Goal: Task Accomplishment & Management: Contribute content

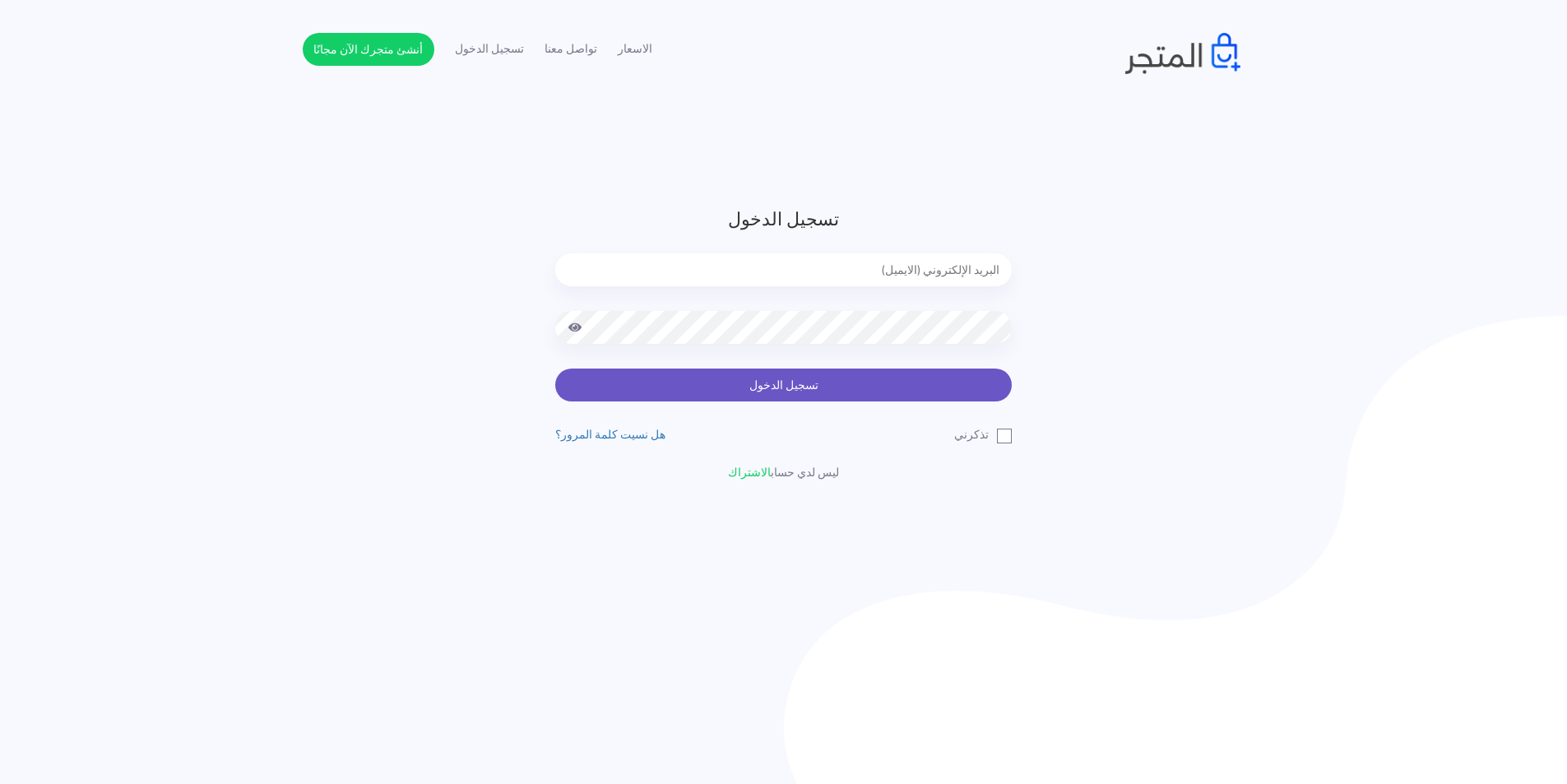
type input "[EMAIL_ADDRESS][DOMAIN_NAME]"
click at [921, 379] on button "تسجيل الدخول" at bounding box center [783, 385] width 456 height 33
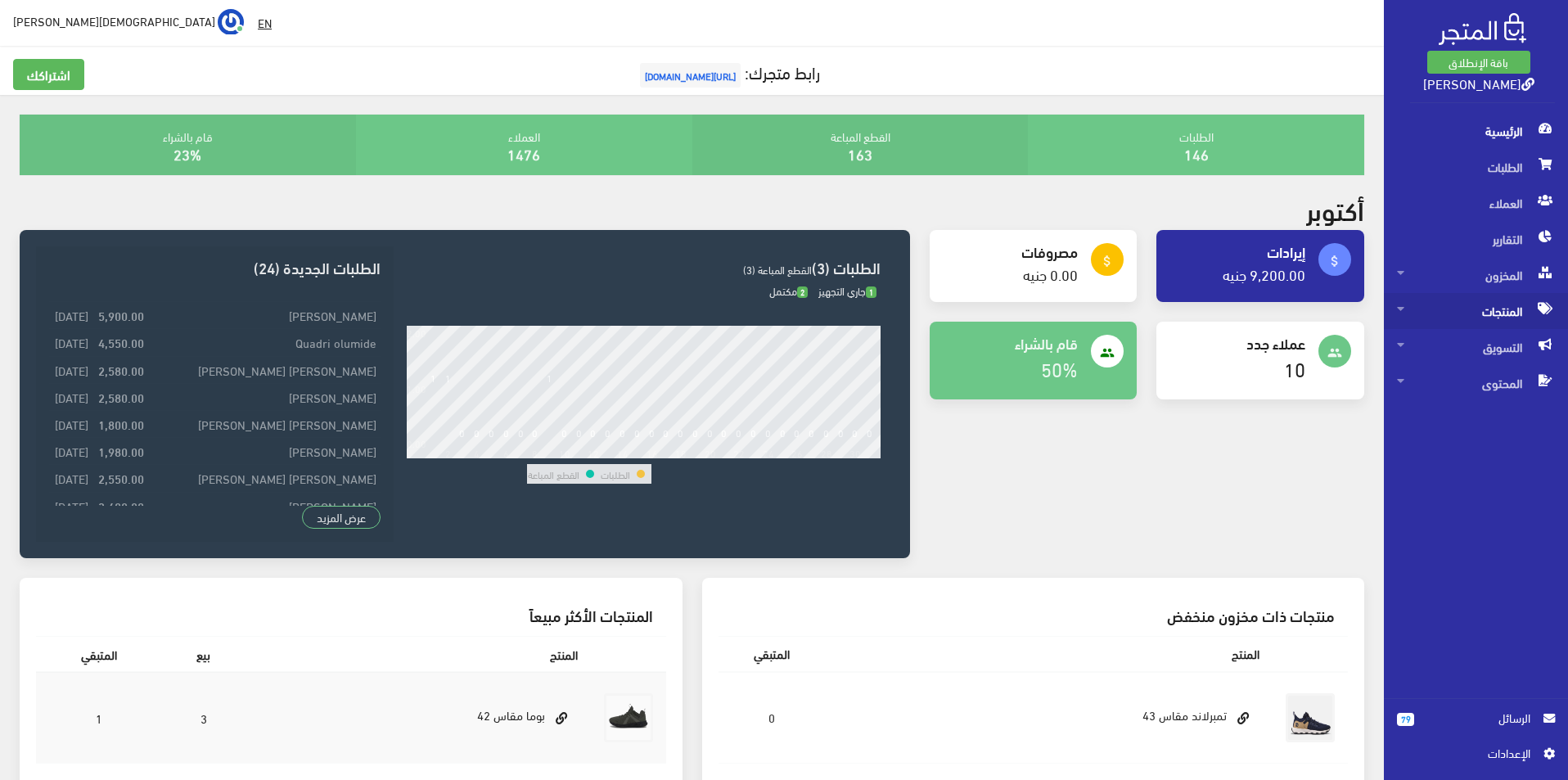
click at [1489, 320] on span "المنتجات" at bounding box center [1476, 311] width 158 height 36
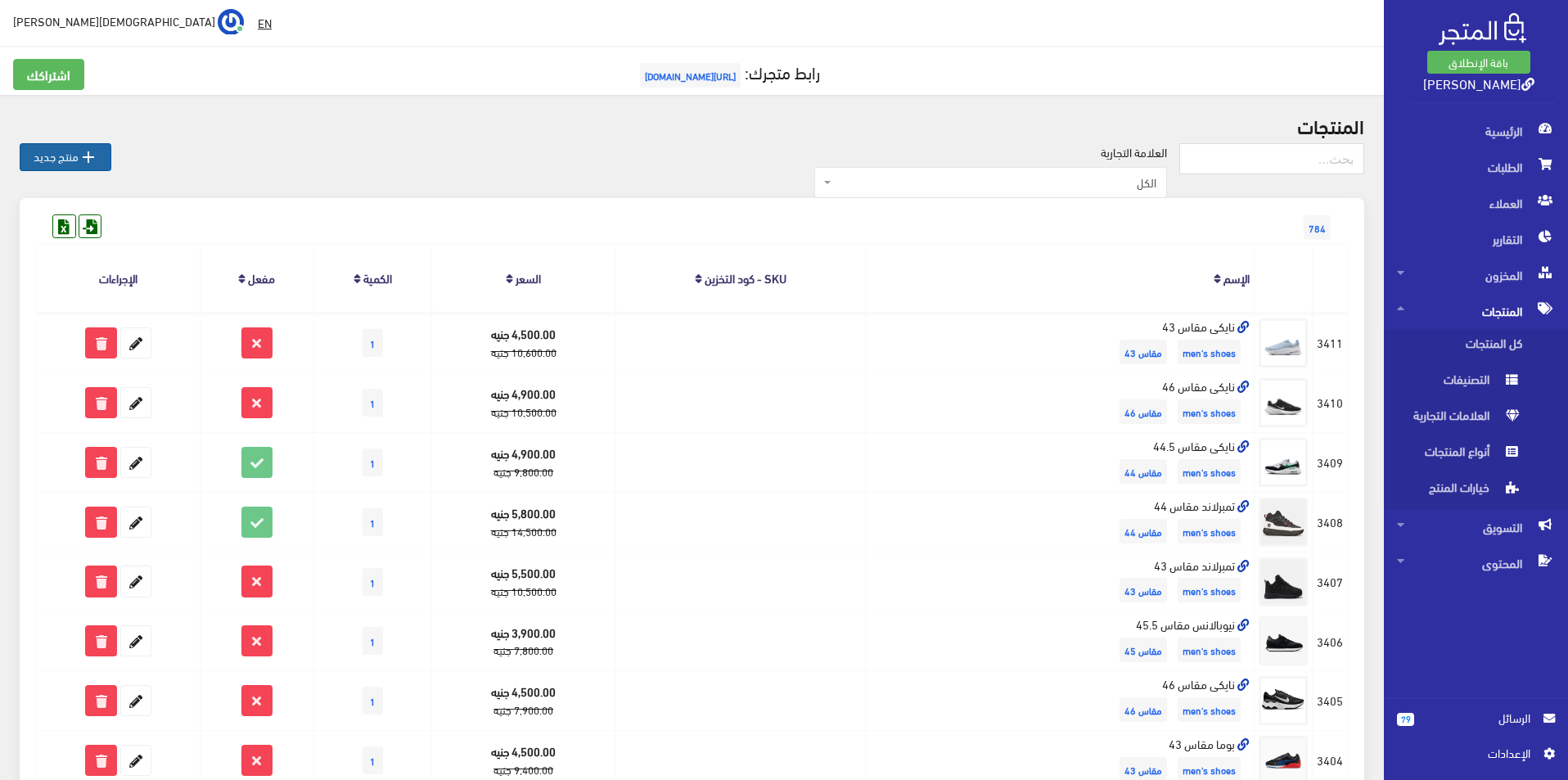
click at [50, 155] on link " منتج جديد" at bounding box center [65, 157] width 92 height 27
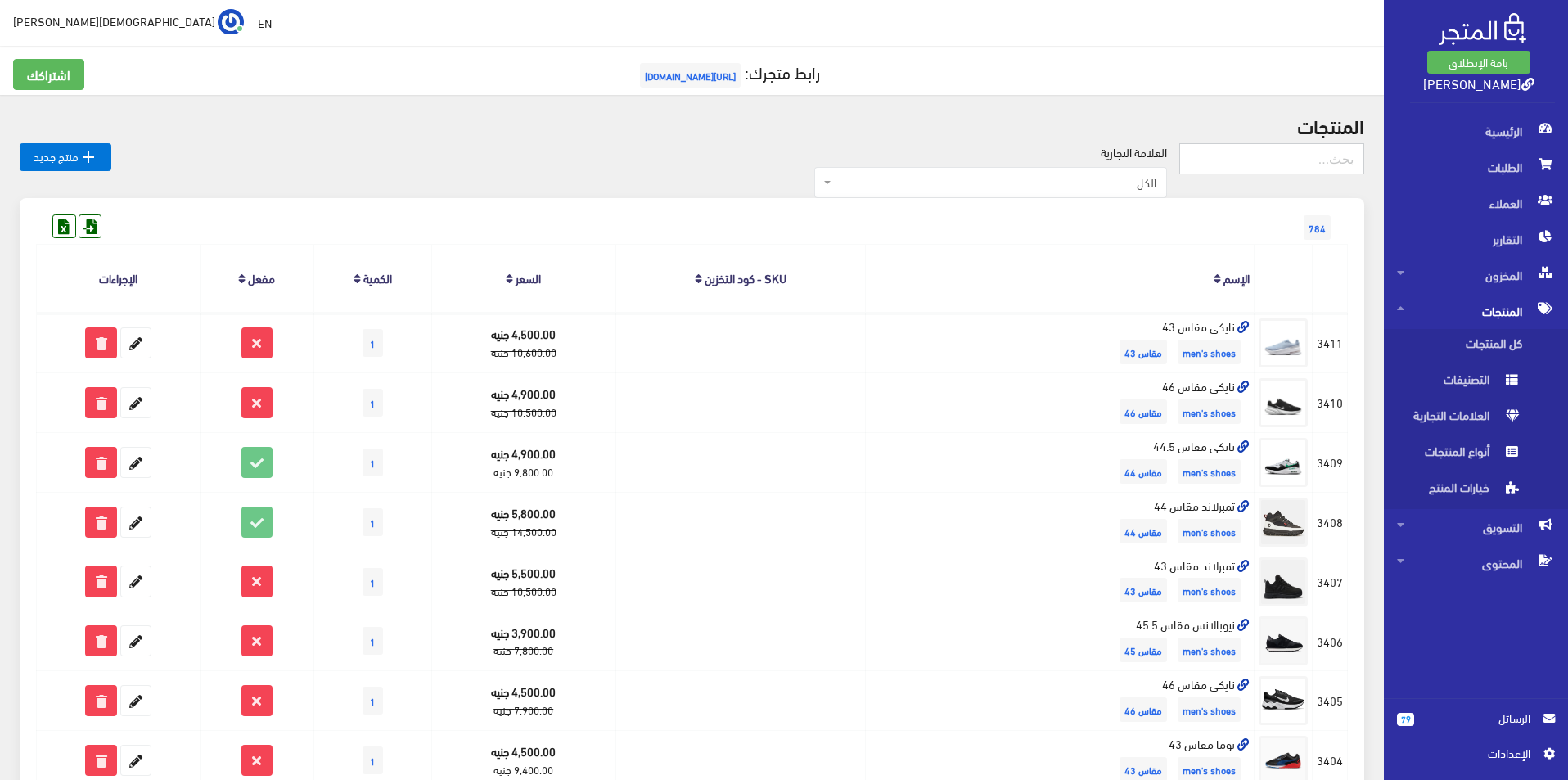
click at [1226, 163] on input "text" at bounding box center [1272, 159] width 185 height 31
type input "size 44.5"
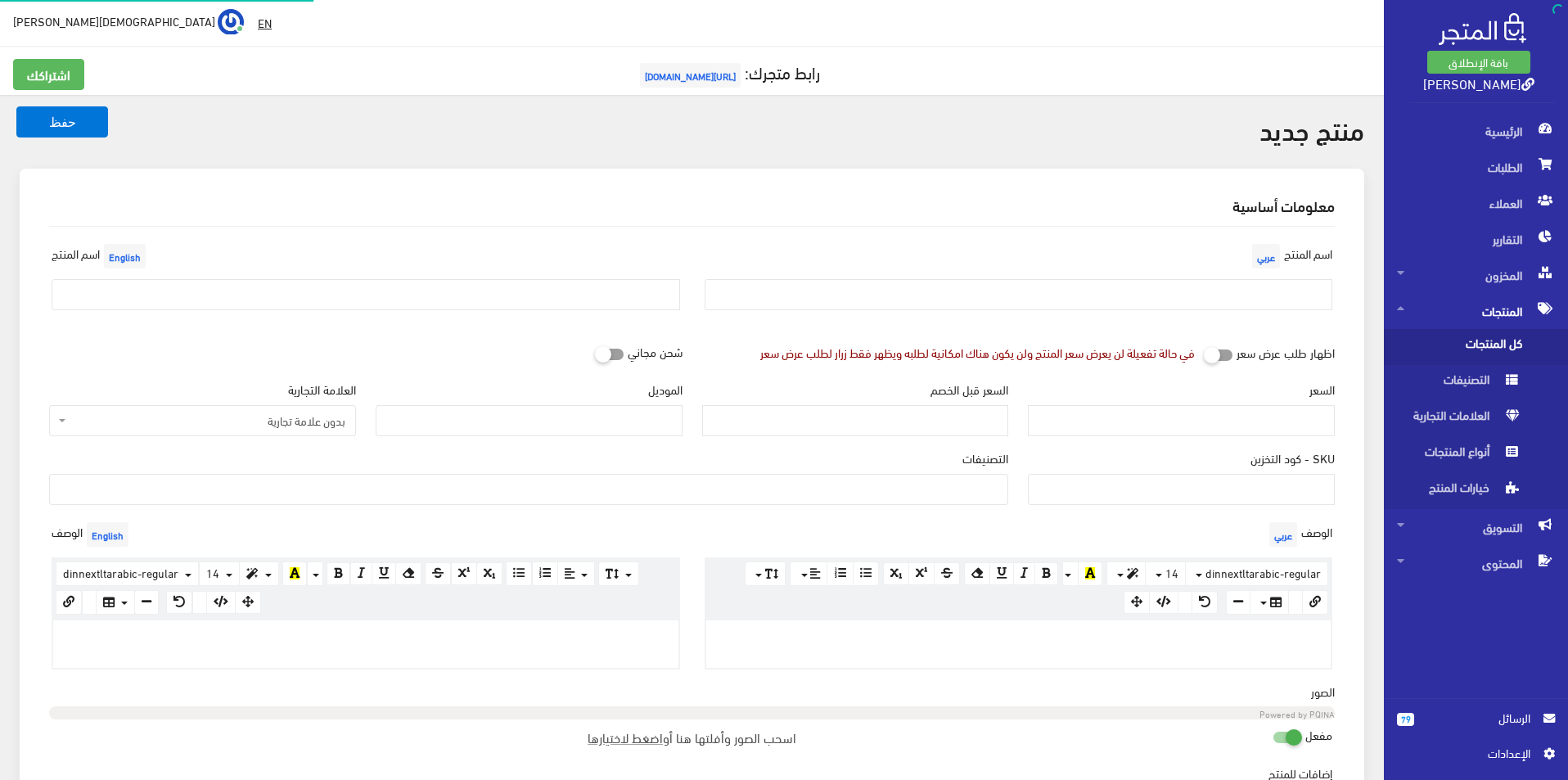
select select
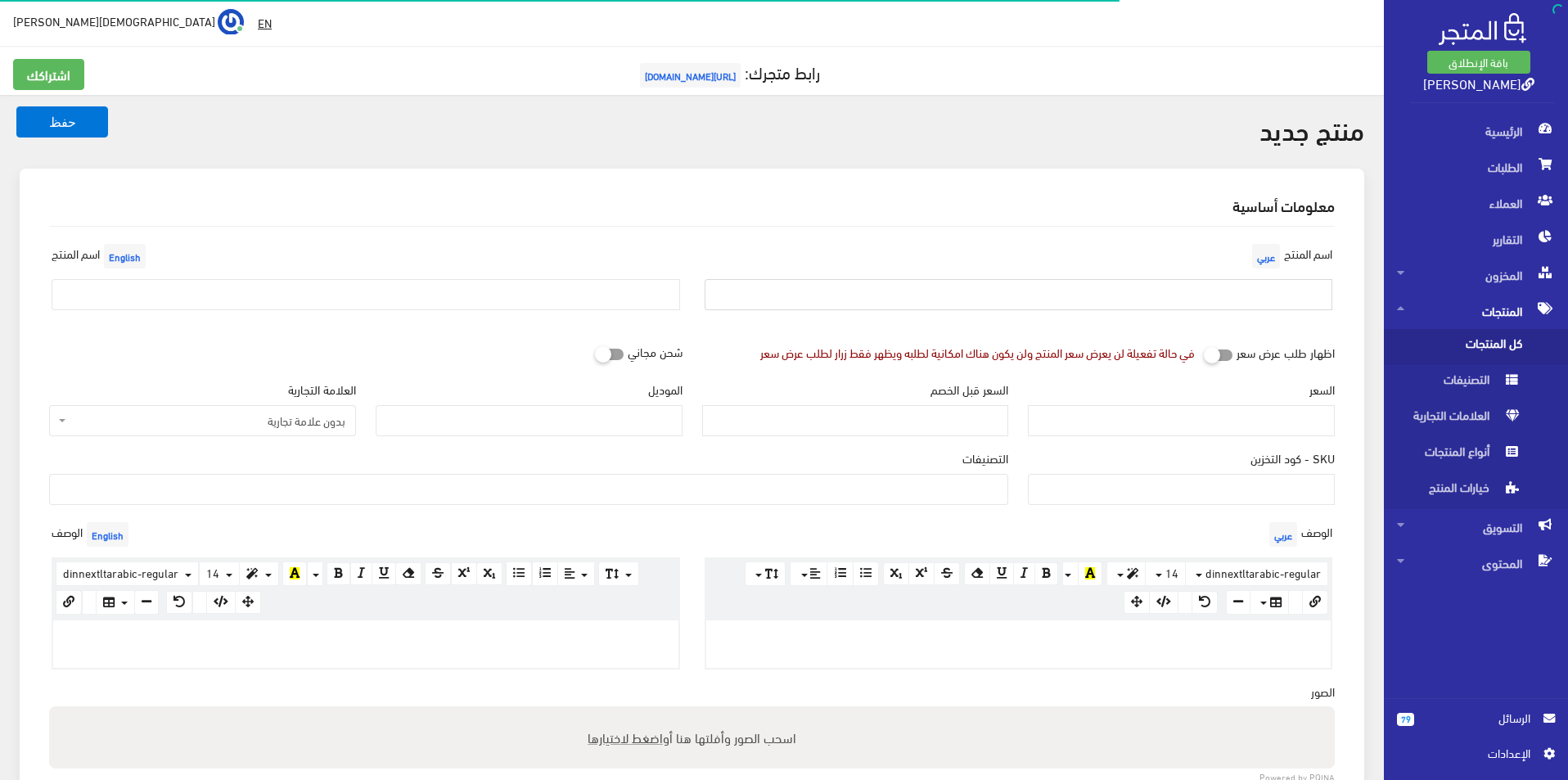
click at [1164, 285] on input "text" at bounding box center [1018, 294] width 628 height 31
type input "بوما مقاس 42"
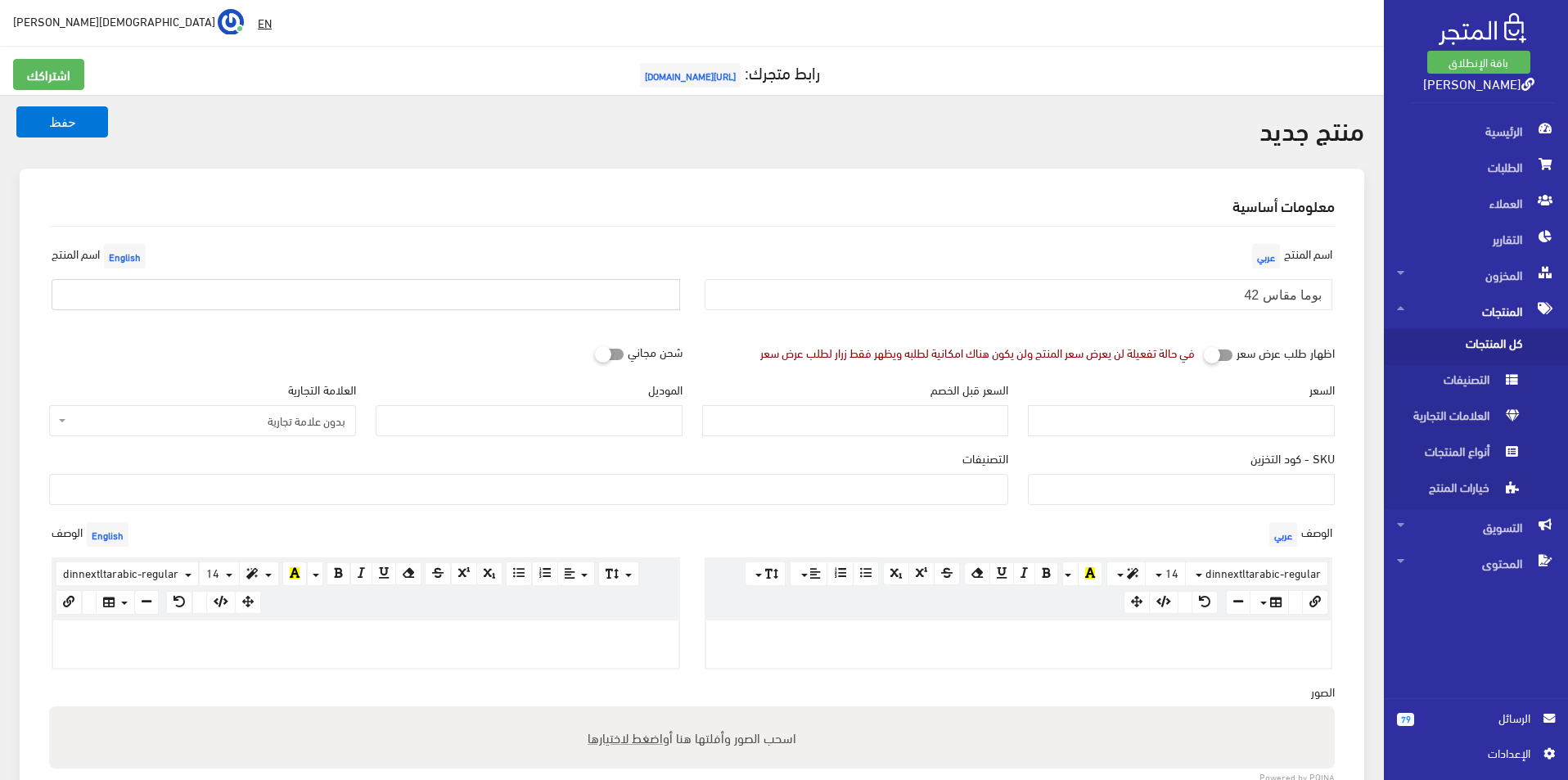
drag, startPoint x: 493, startPoint y: 291, endPoint x: 439, endPoint y: 308, distance: 56.6
click at [493, 291] on input "text" at bounding box center [365, 294] width 628 height 31
type input "Puma size 42"
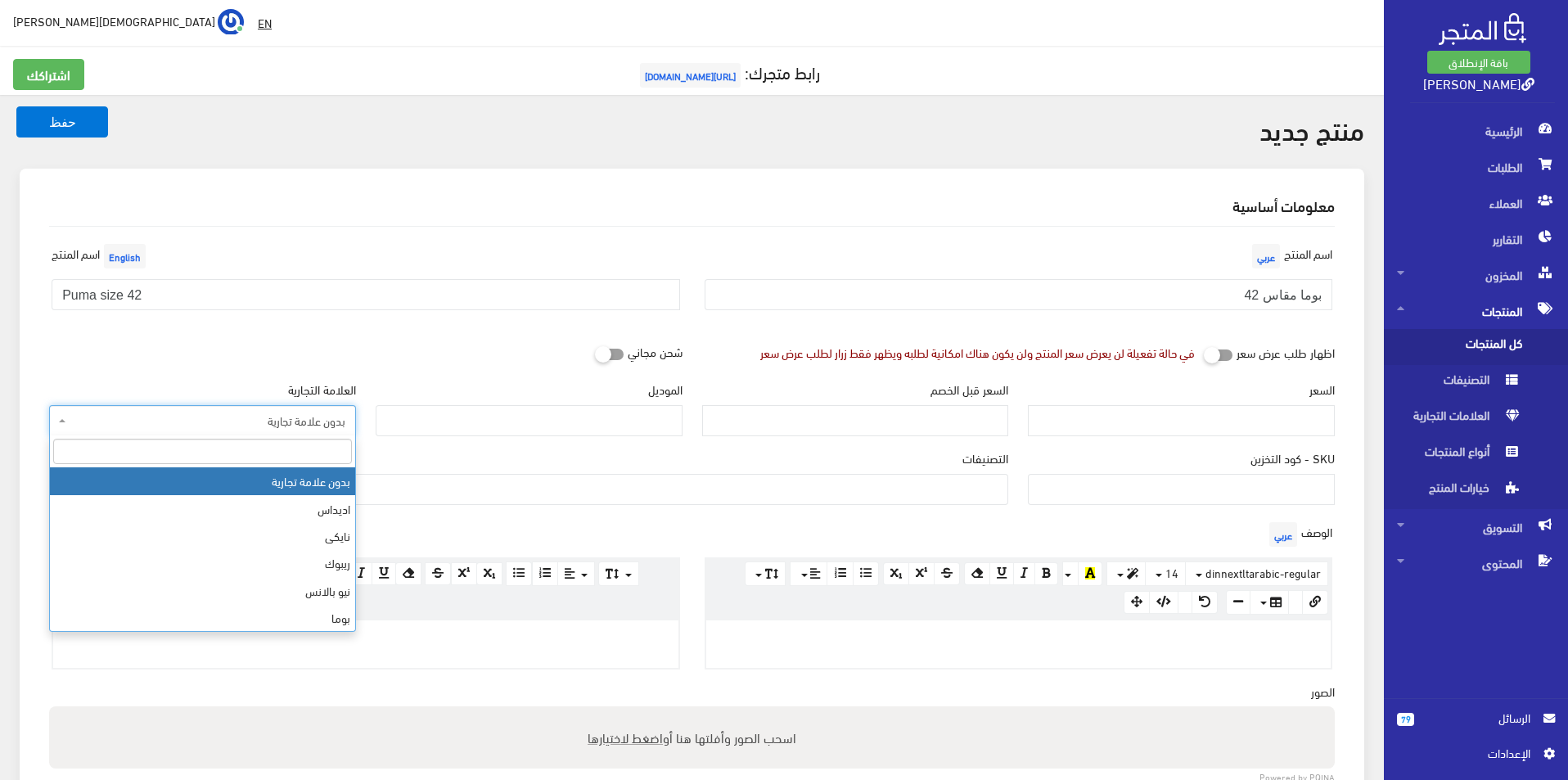
click at [303, 414] on span "بدون علامة تجارية" at bounding box center [207, 421] width 276 height 16
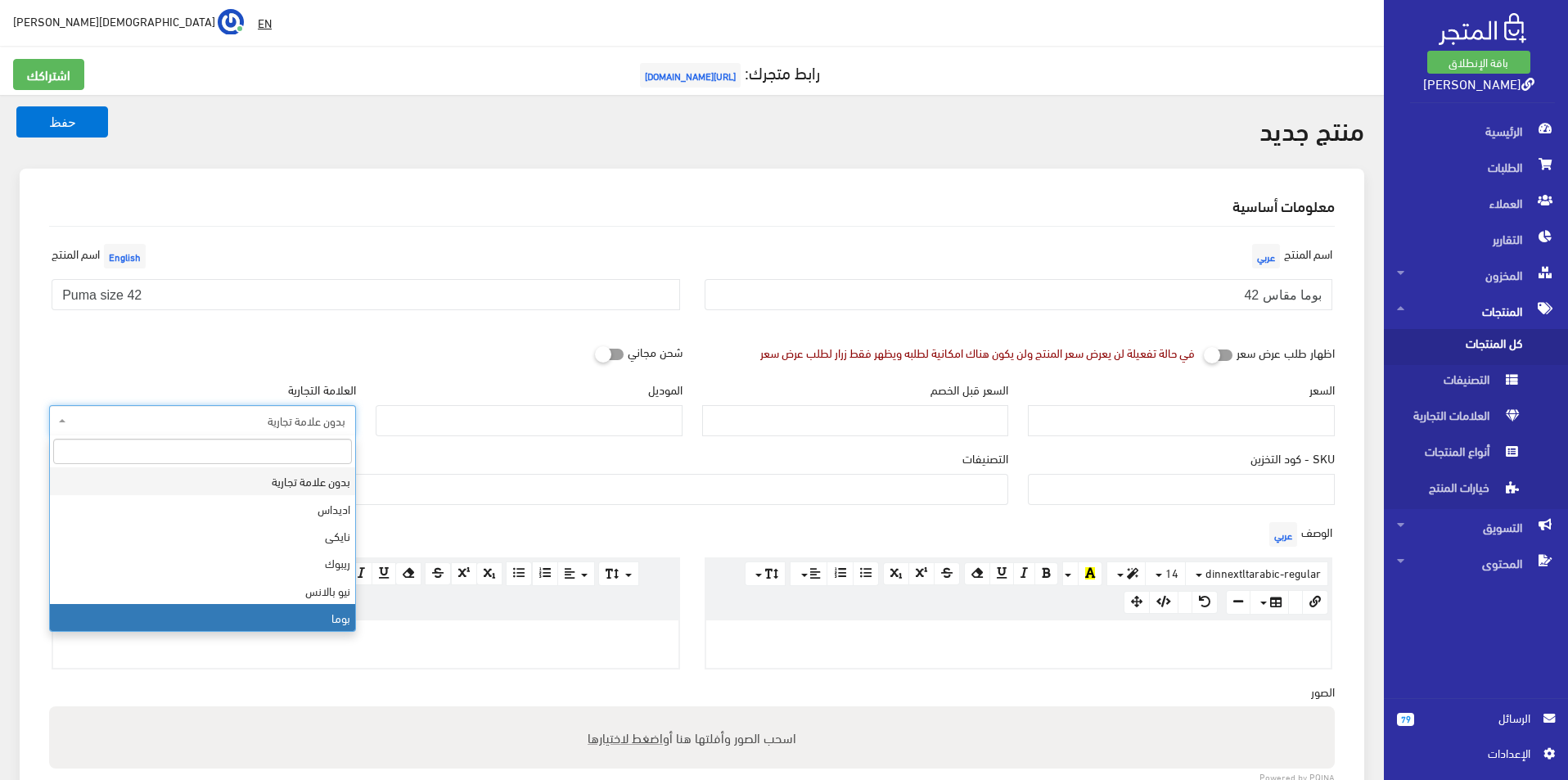
select select "7"
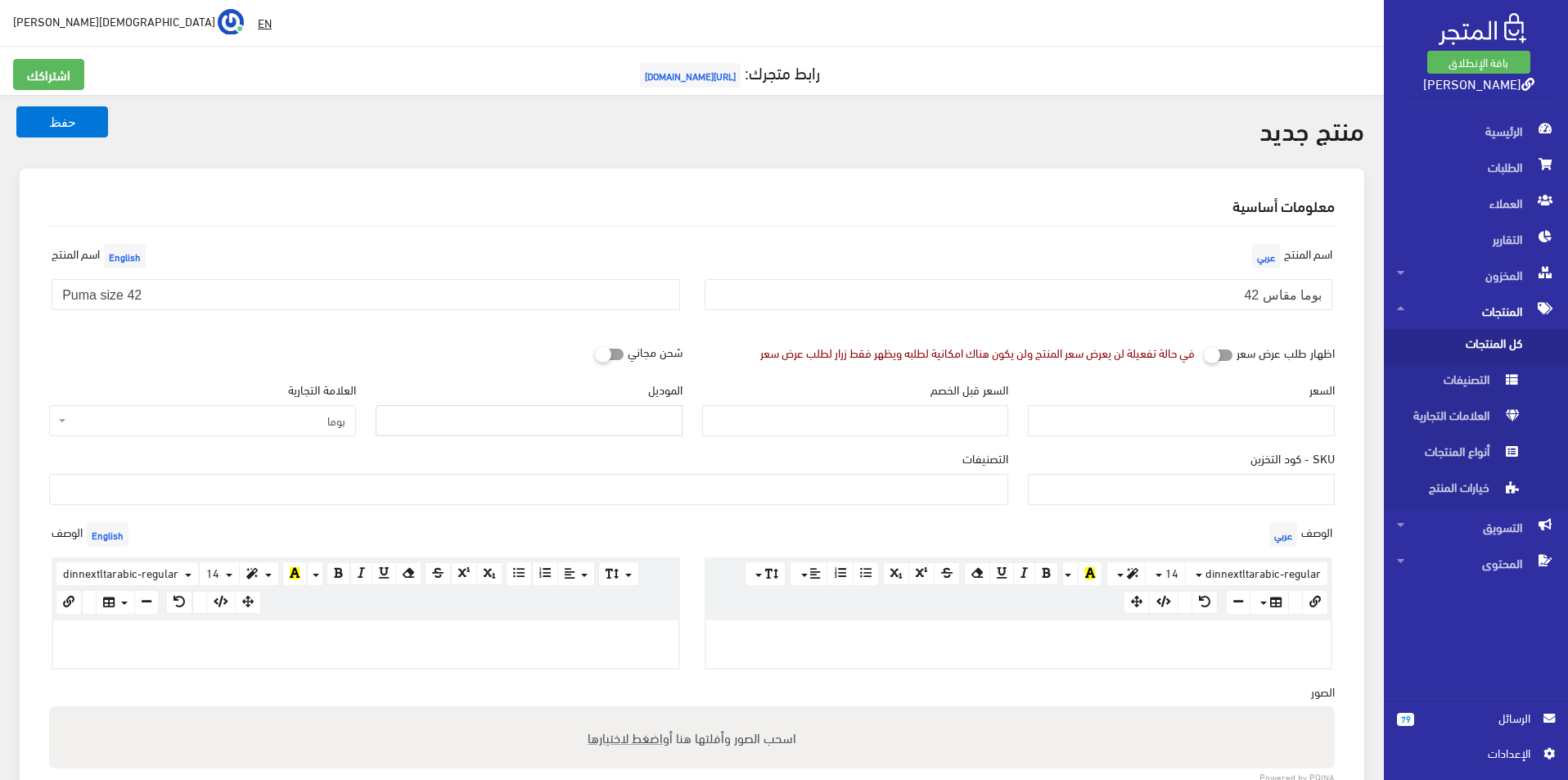
click at [545, 424] on input "الموديل" at bounding box center [529, 421] width 307 height 31
type input "puma"
click at [1139, 421] on input "السعر" at bounding box center [1181, 421] width 307 height 31
type input "3500"
type input "6900"
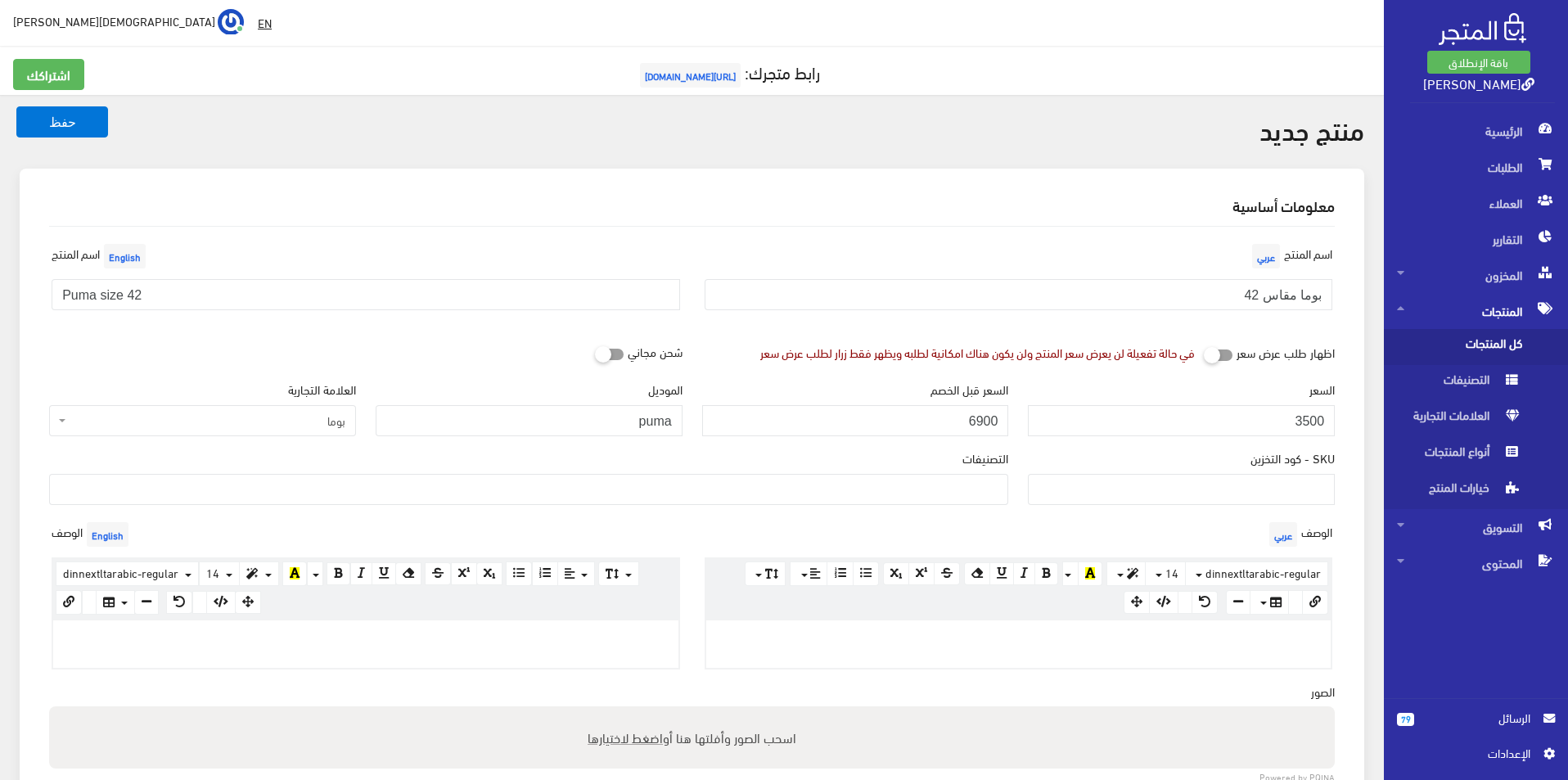
click at [918, 482] on ul at bounding box center [528, 488] width 957 height 27
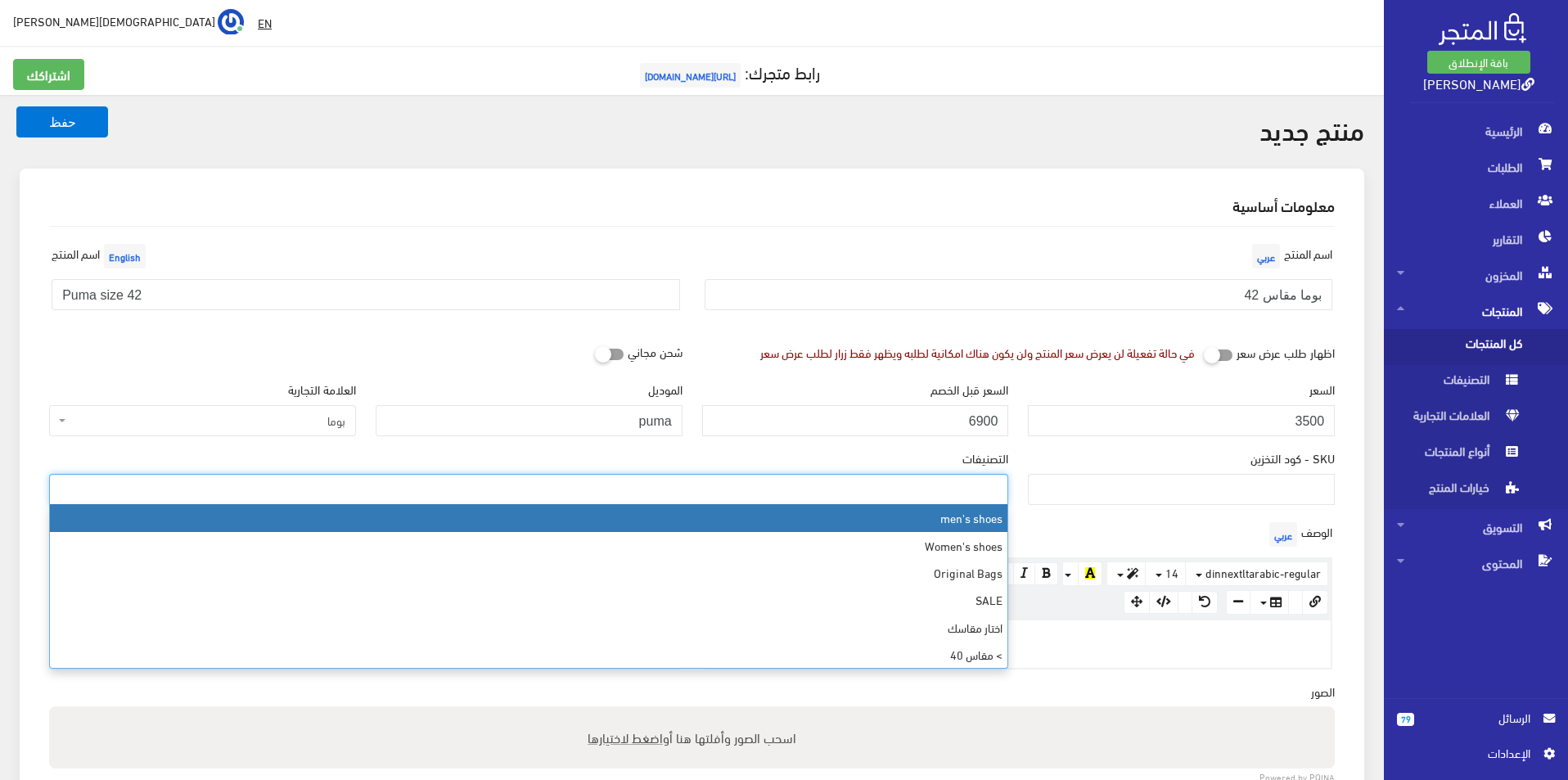
select select "5"
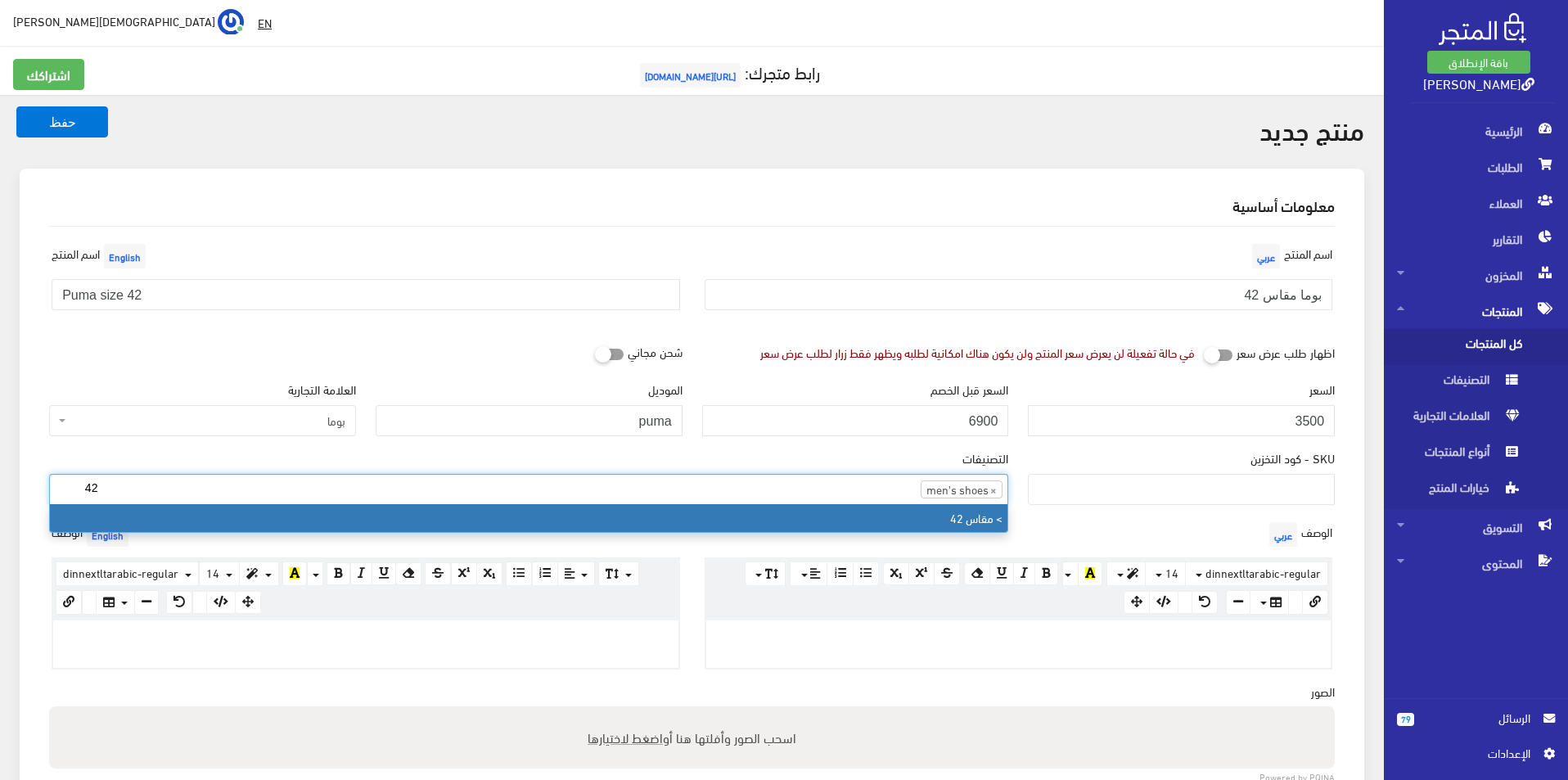
type input "42"
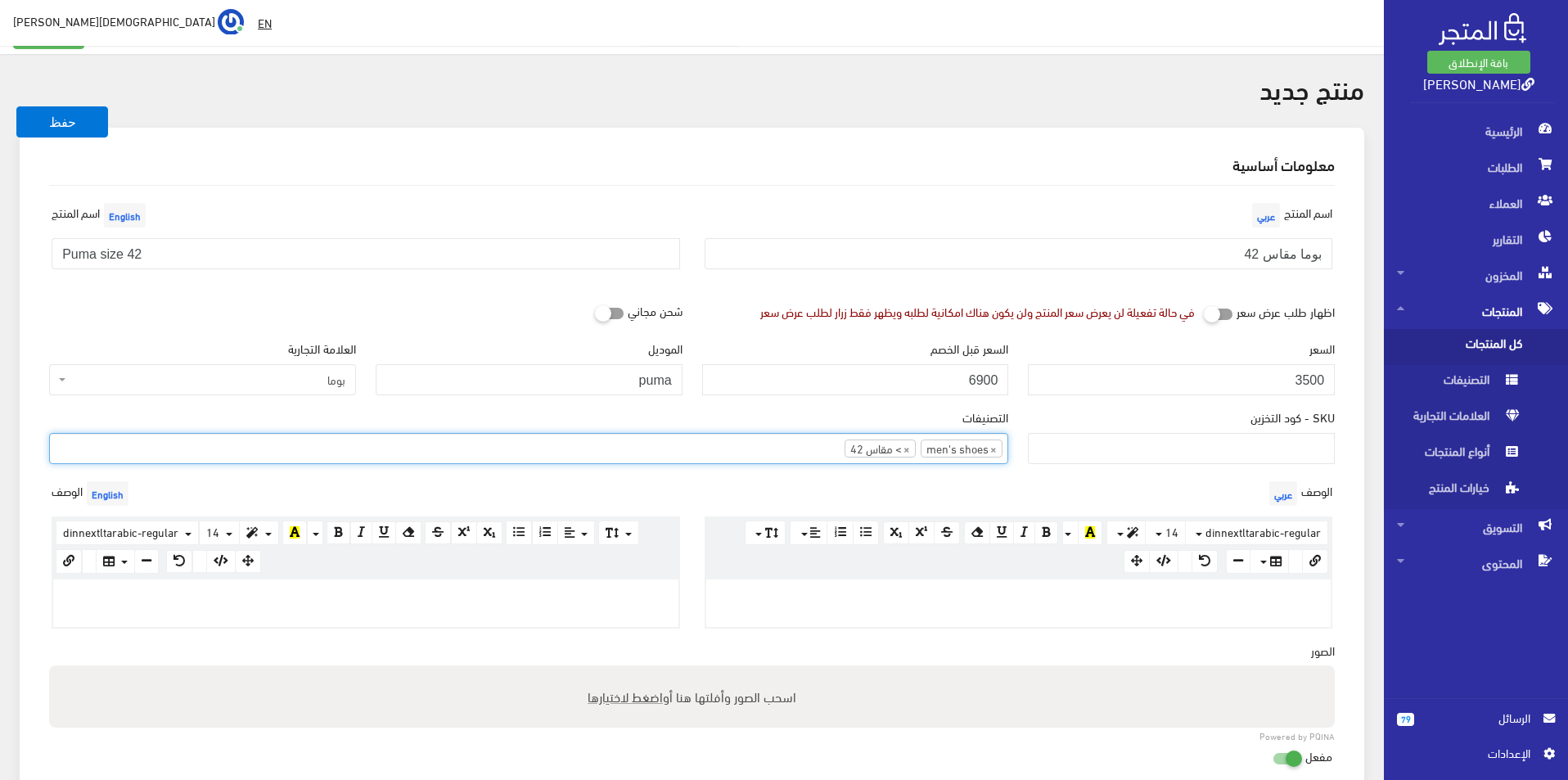
scroll to position [82, 0]
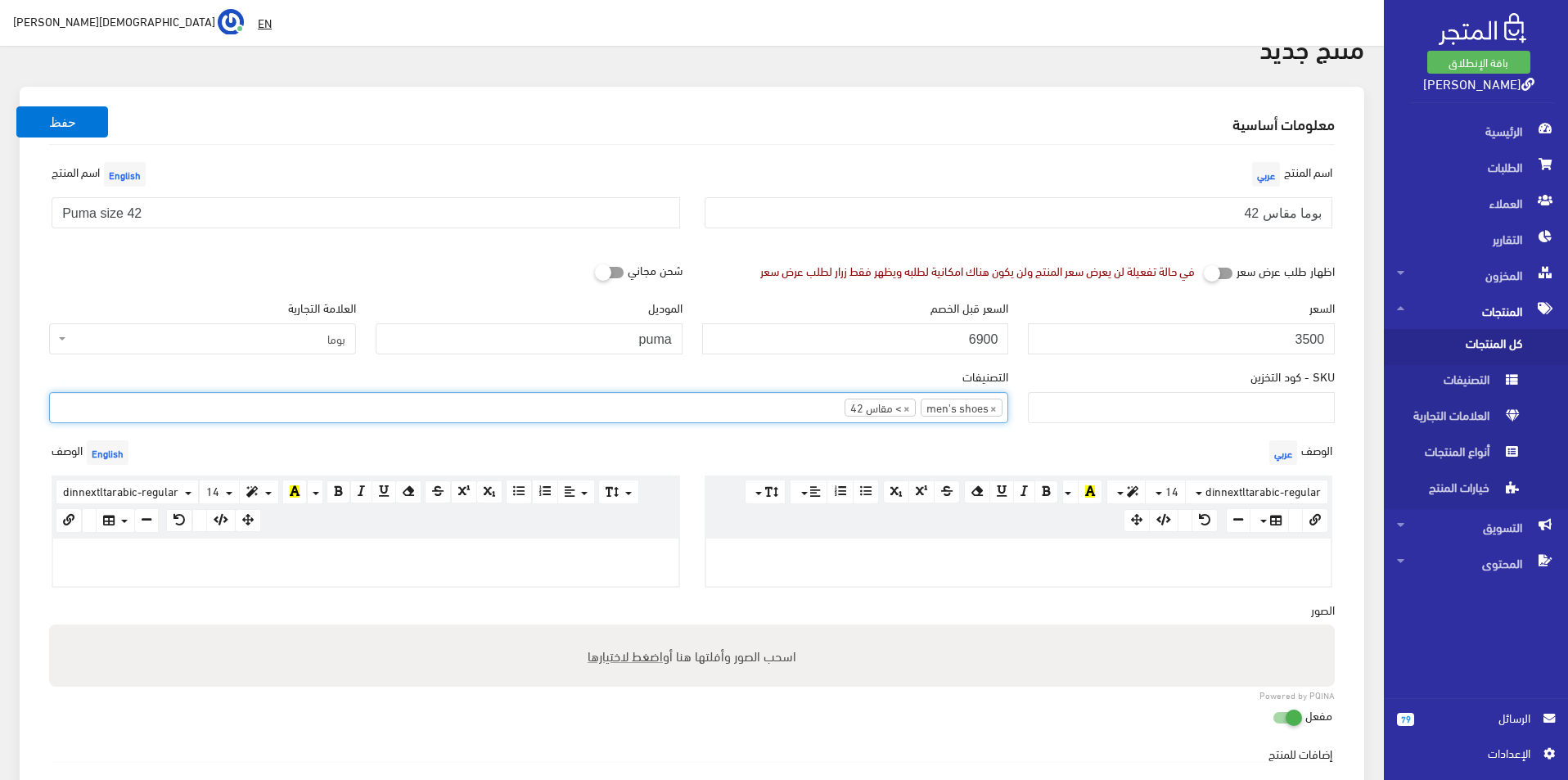
click at [881, 554] on p at bounding box center [1019, 555] width 609 height 18
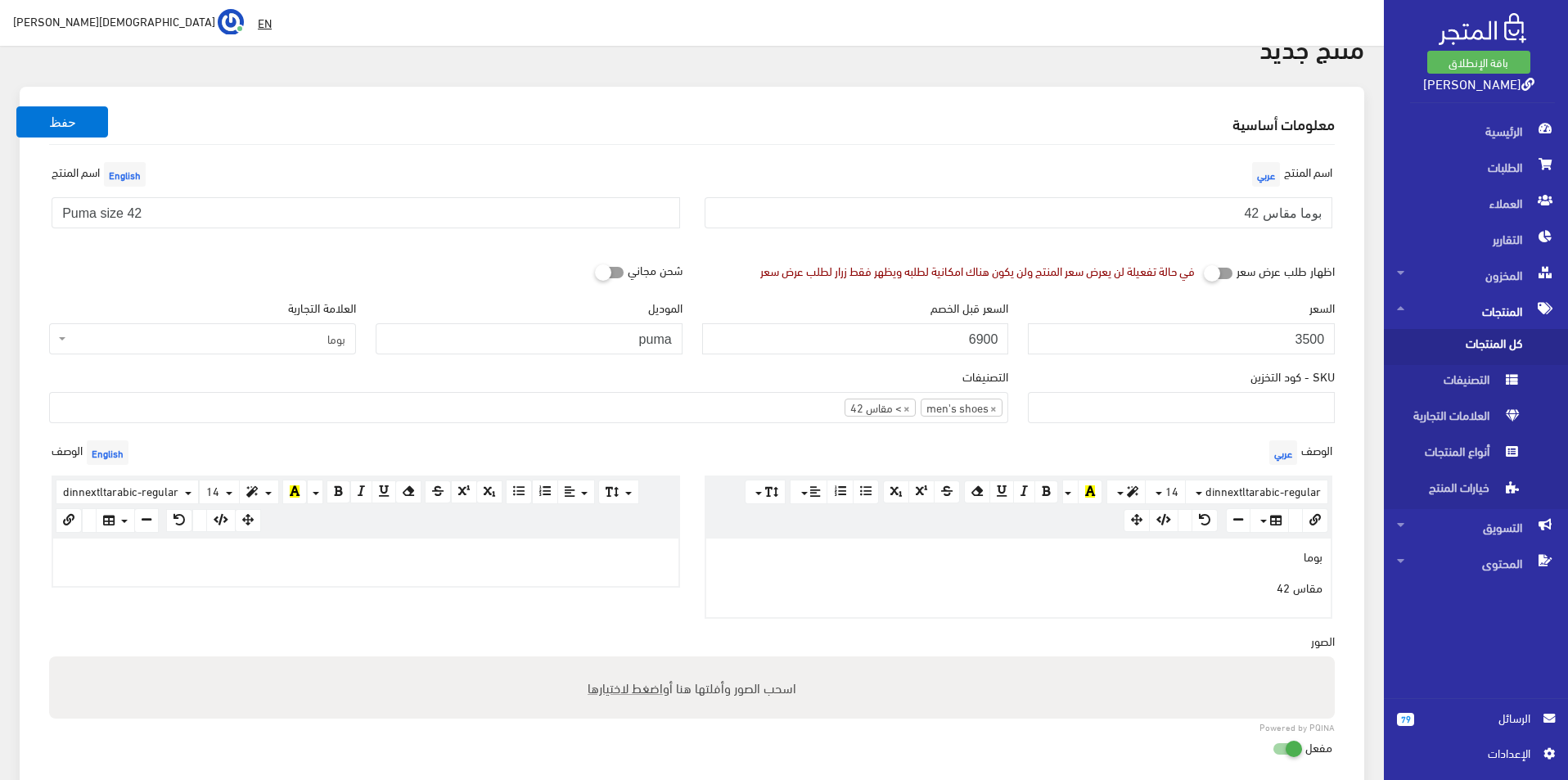
click at [546, 577] on div at bounding box center [366, 562] width 625 height 48
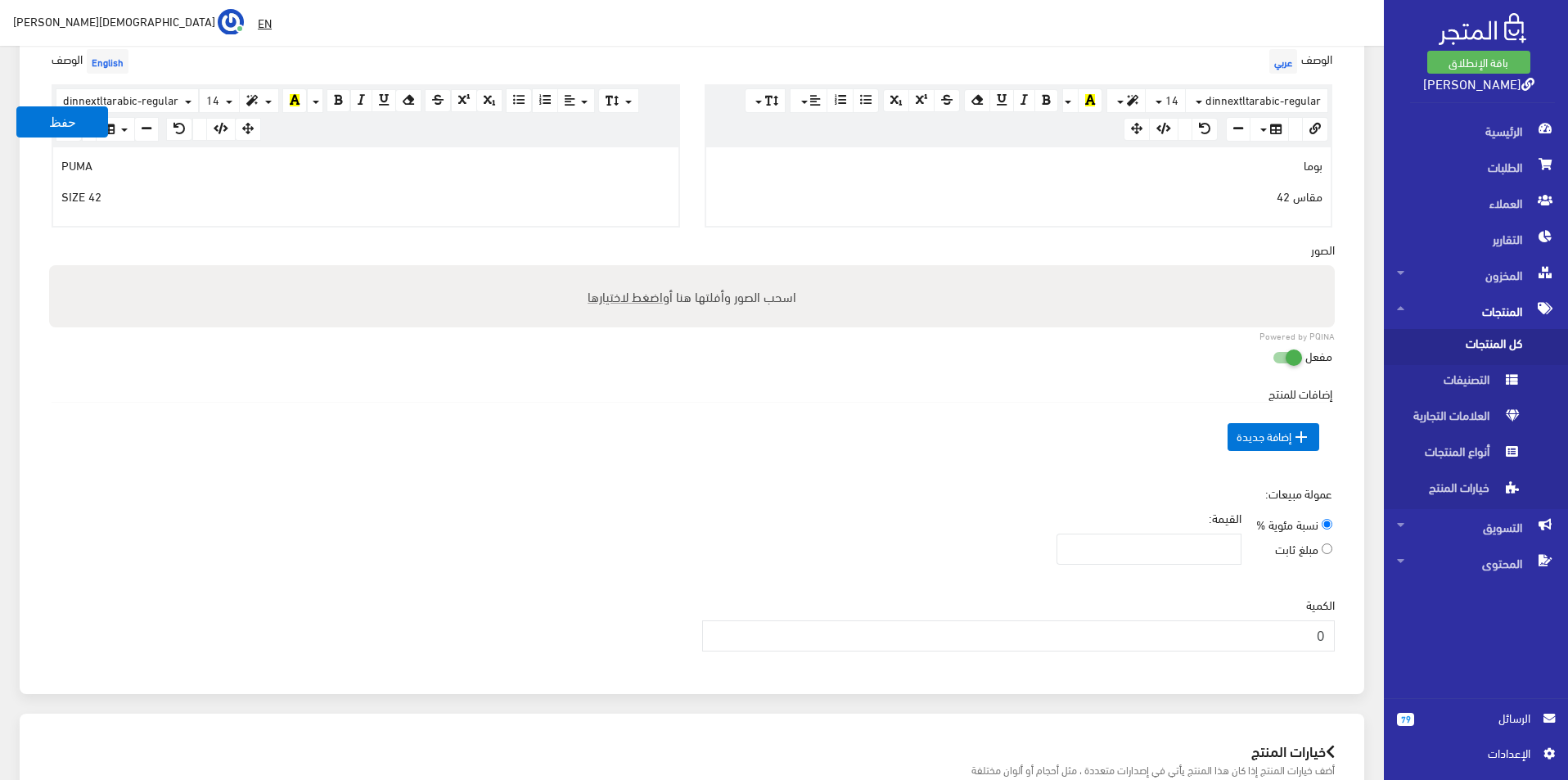
scroll to position [491, 0]
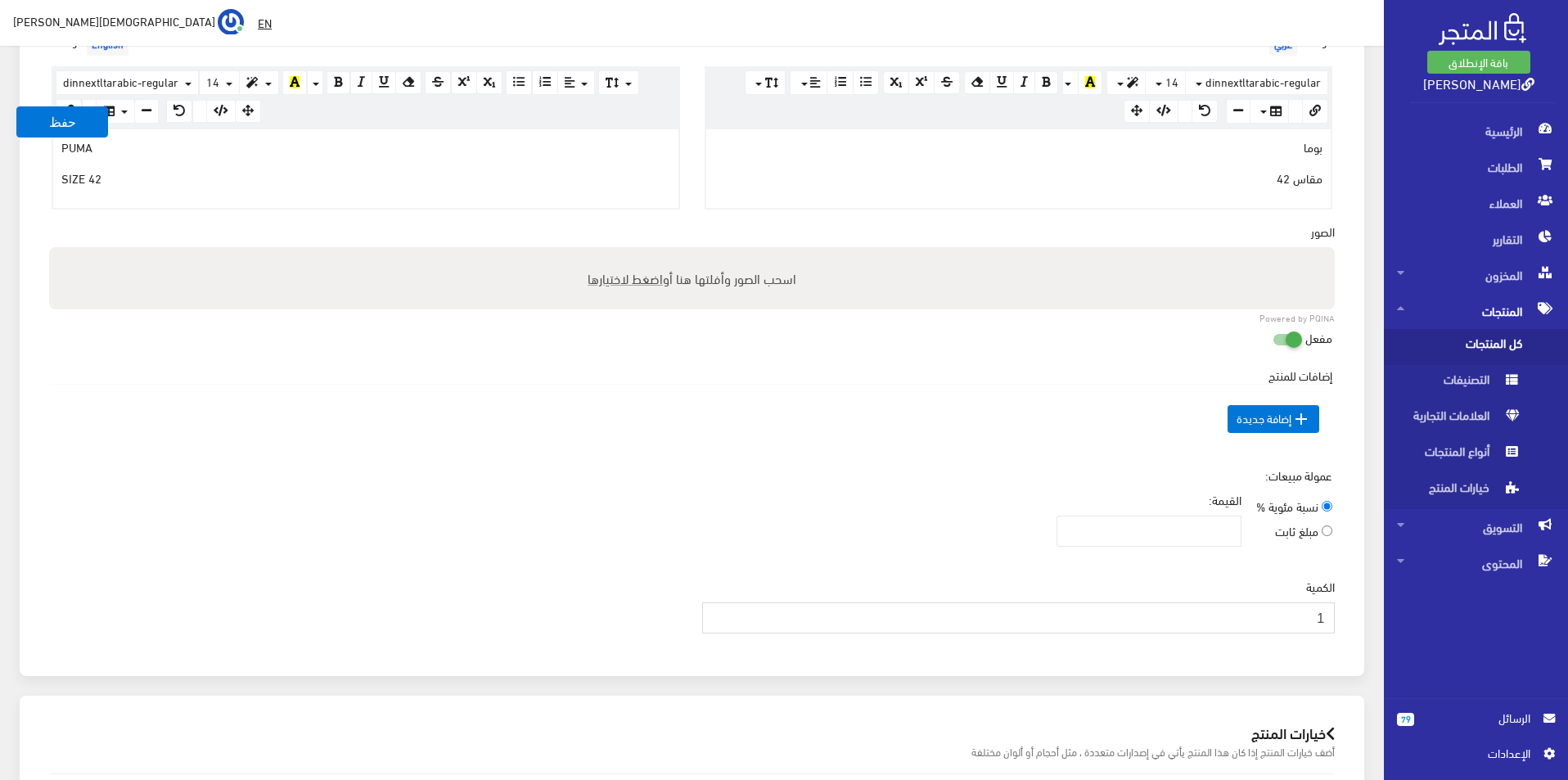
type input "1"
click at [720, 613] on input "1" at bounding box center [1019, 618] width 634 height 31
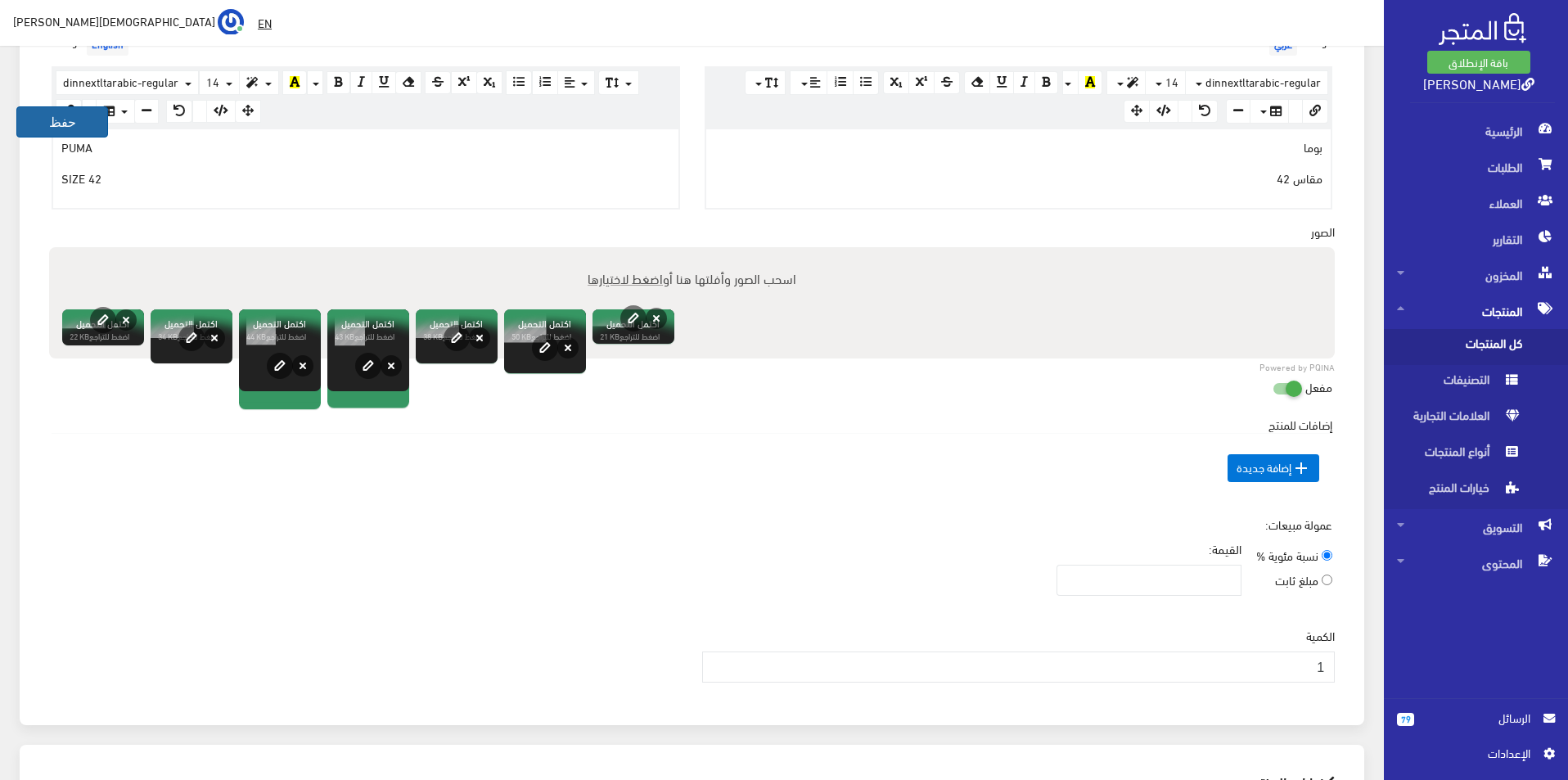
click at [32, 121] on button "حفظ" at bounding box center [62, 122] width 92 height 31
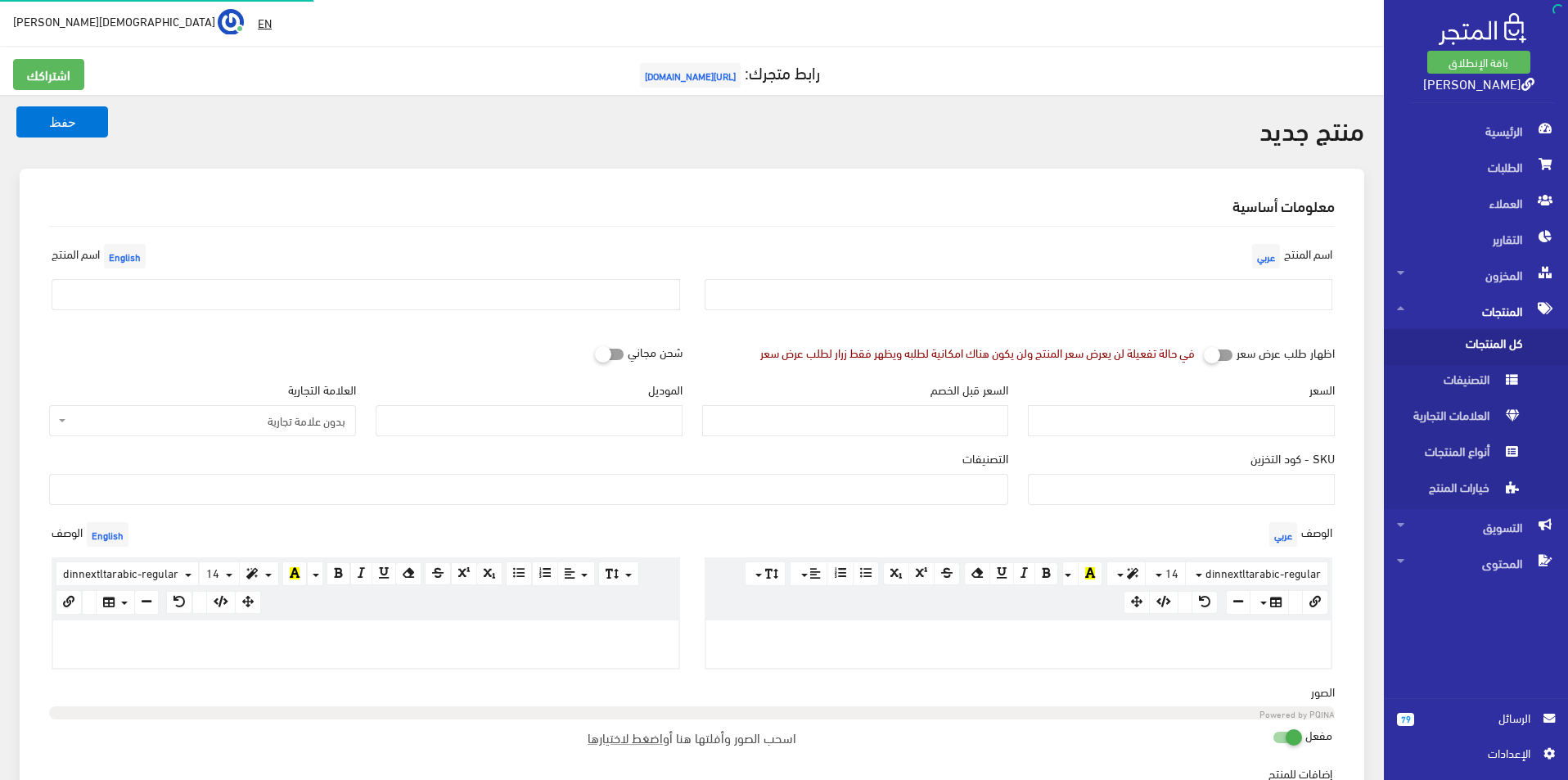
select select
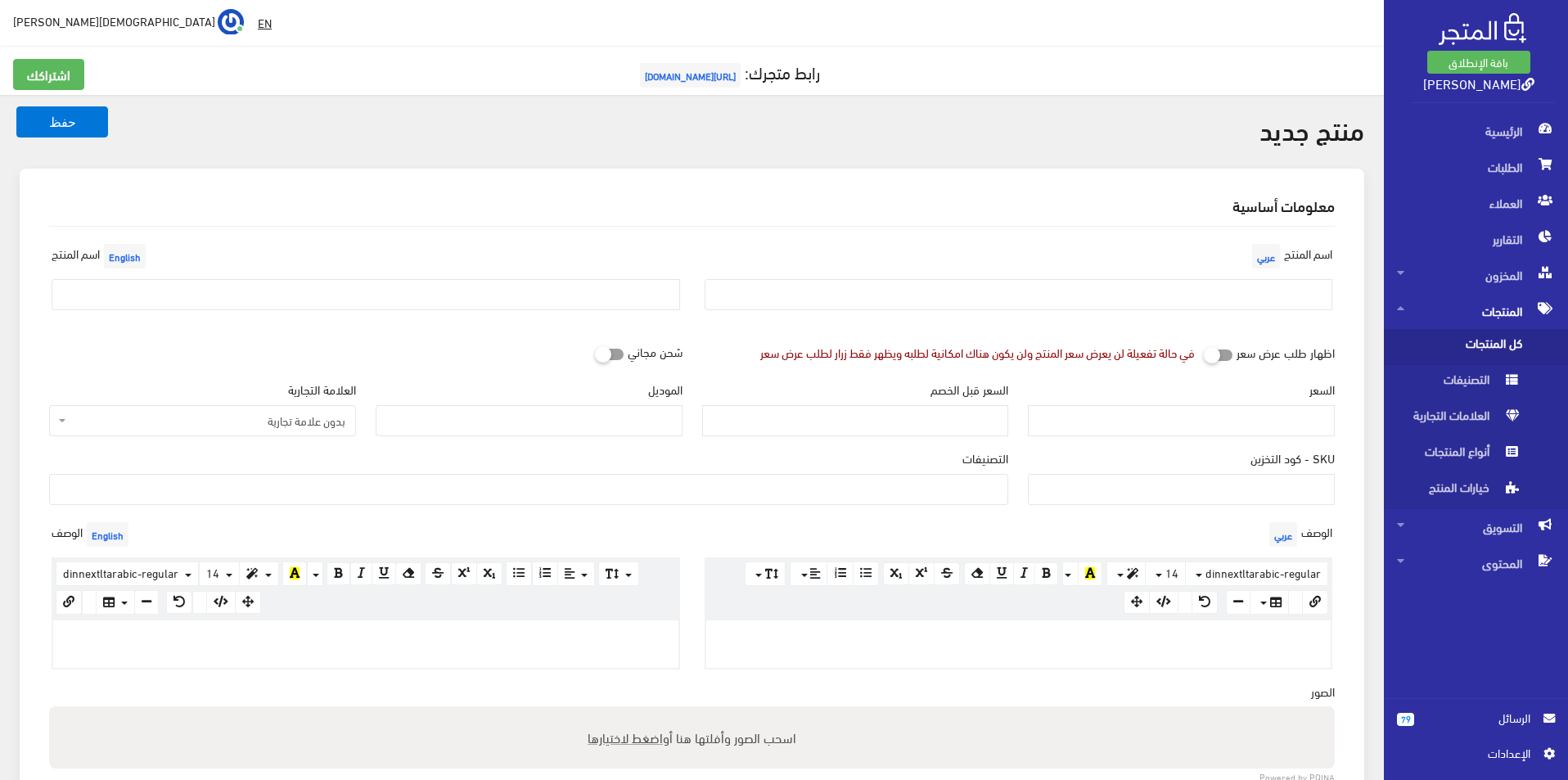
click at [1208, 274] on div "اسم المنتج عربي" at bounding box center [1019, 281] width 653 height 83
click at [1208, 279] on div "اسم المنتج عربي" at bounding box center [1019, 281] width 653 height 83
click at [1207, 278] on div "اسم المنتج عربي" at bounding box center [1019, 281] width 653 height 83
click at [1207, 280] on input "text" at bounding box center [1018, 294] width 628 height 31
click at [1192, 779] on html "باقة الإنطلاق كوتشينو ستورز الرئيسية 79" at bounding box center [784, 390] width 1568 height 780
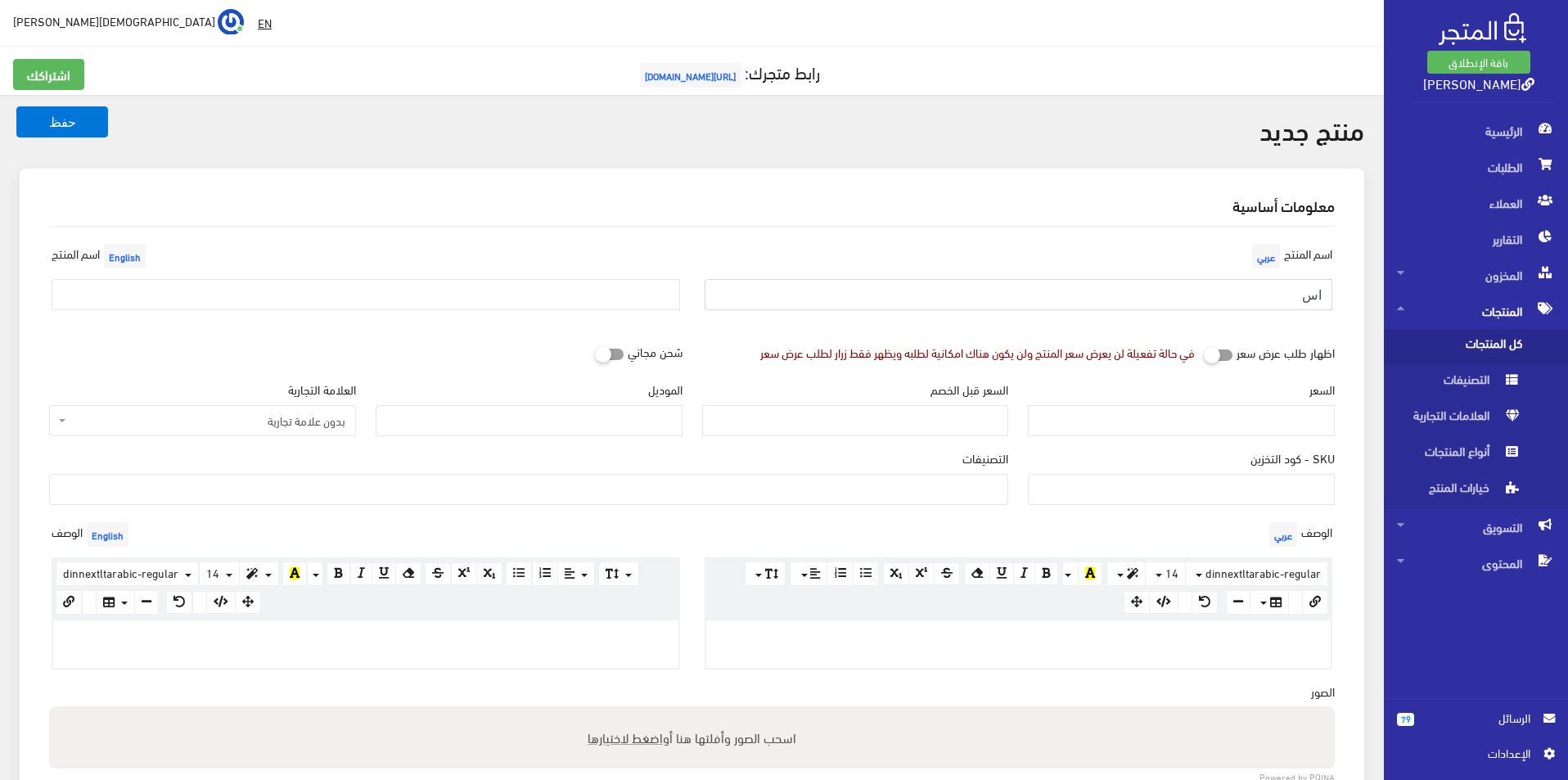
click at [1221, 300] on input "اس" at bounding box center [1018, 294] width 628 height 31
type input "اسكيتشر مقاس 45"
click at [500, 301] on input "text" at bounding box center [365, 294] width 628 height 31
type input "Skechers size 45"
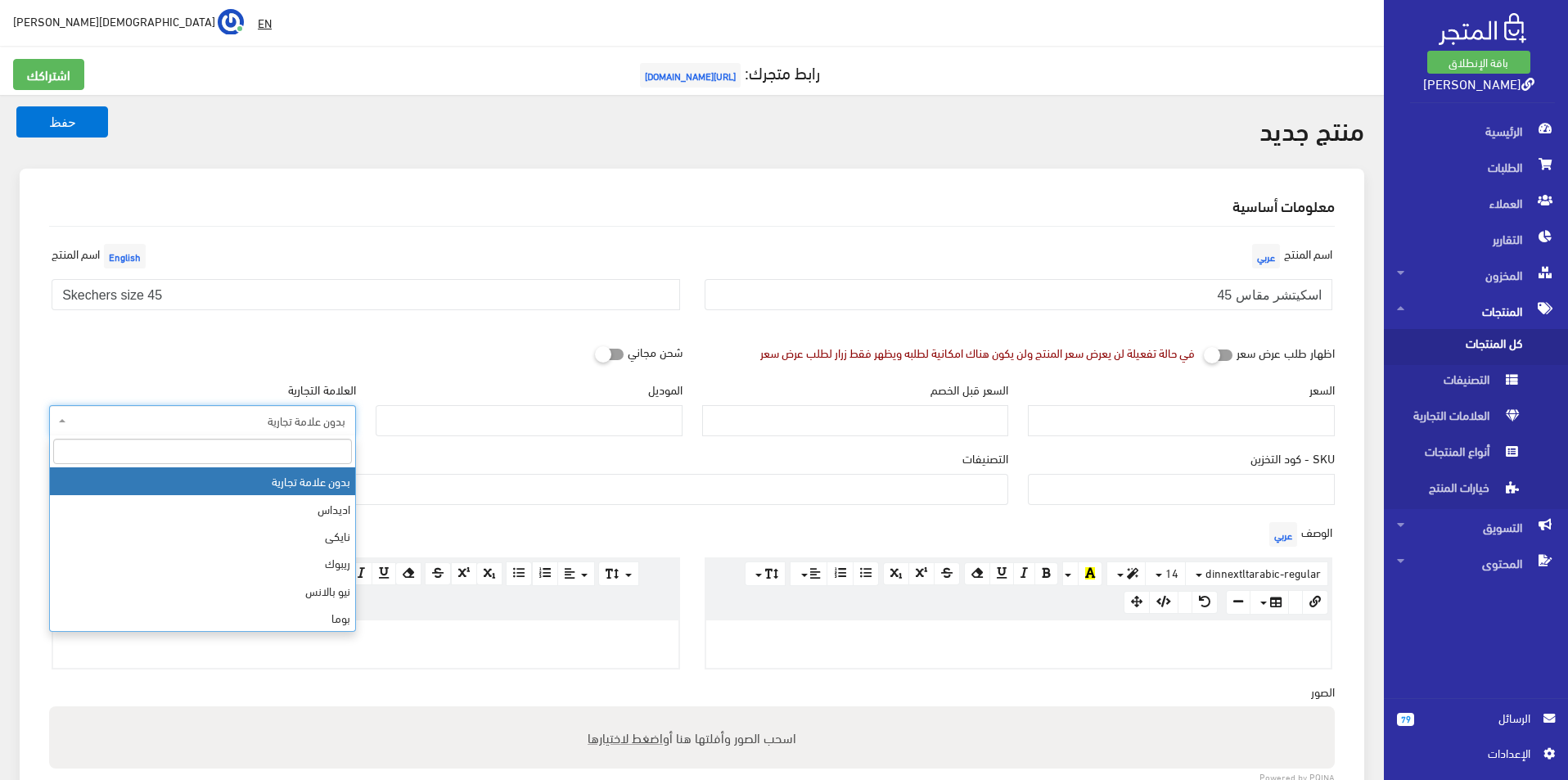
click at [255, 428] on span "بدون علامة تجارية" at bounding box center [207, 421] width 276 height 16
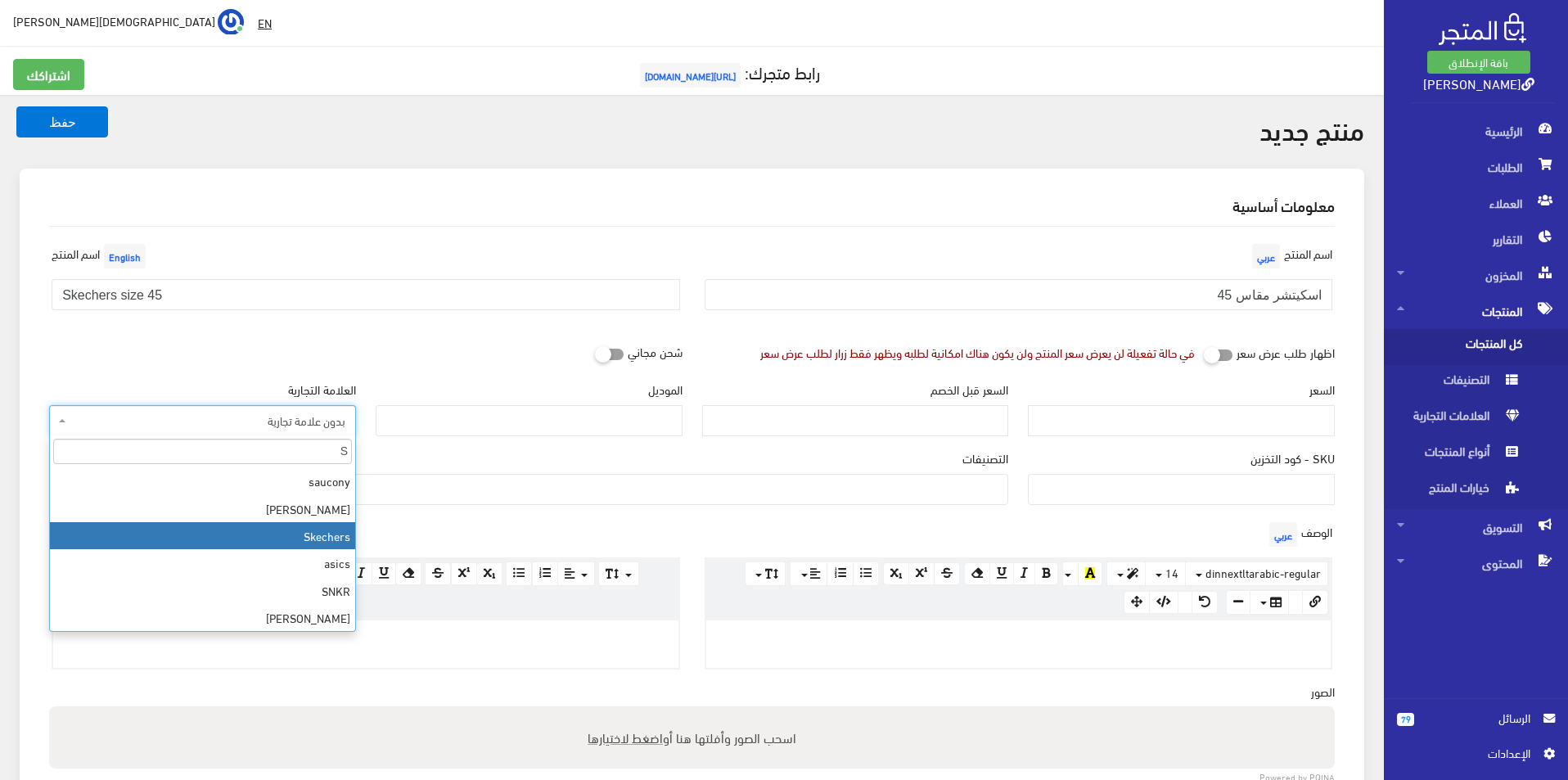
type input "S"
select select "11"
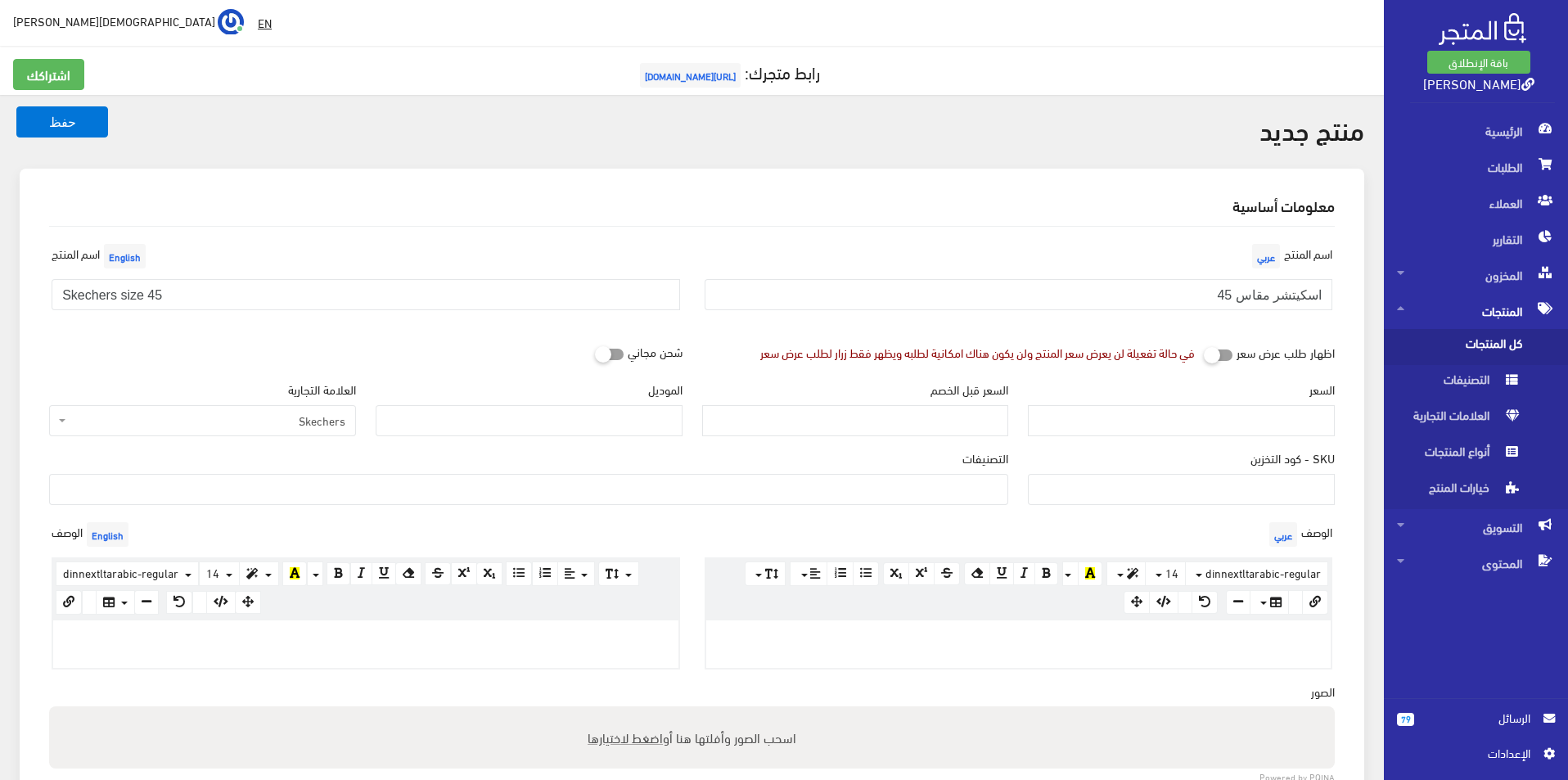
click at [591, 396] on div "الموديل" at bounding box center [529, 408] width 307 height 56
click at [582, 415] on input "الموديل" at bounding box center [529, 421] width 307 height 31
type input "skechers"
click at [1244, 428] on input "السعر" at bounding box center [1181, 421] width 307 height 31
type input "3500"
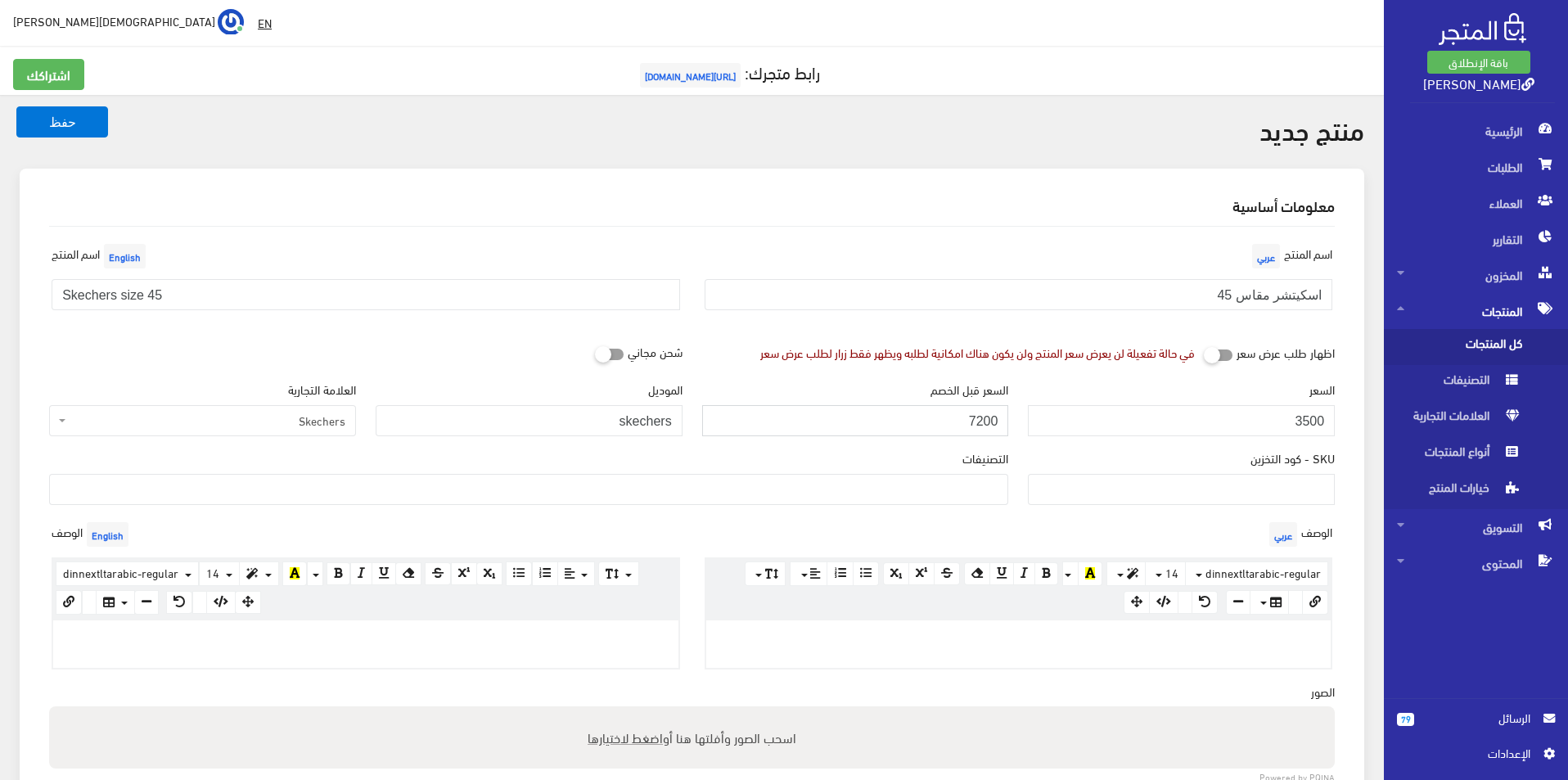
type input "7200"
click at [978, 482] on ul at bounding box center [528, 488] width 957 height 27
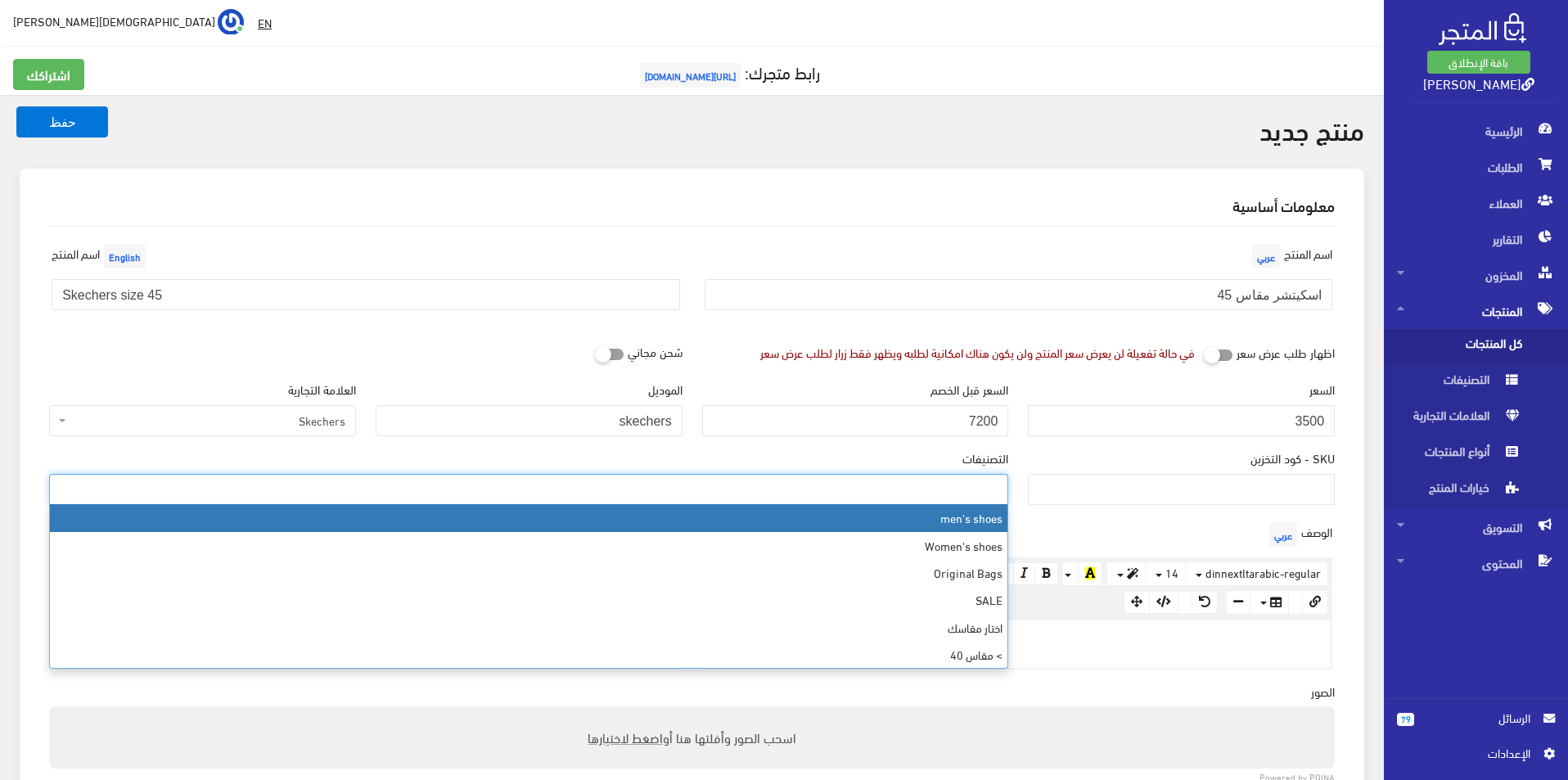
select select "5"
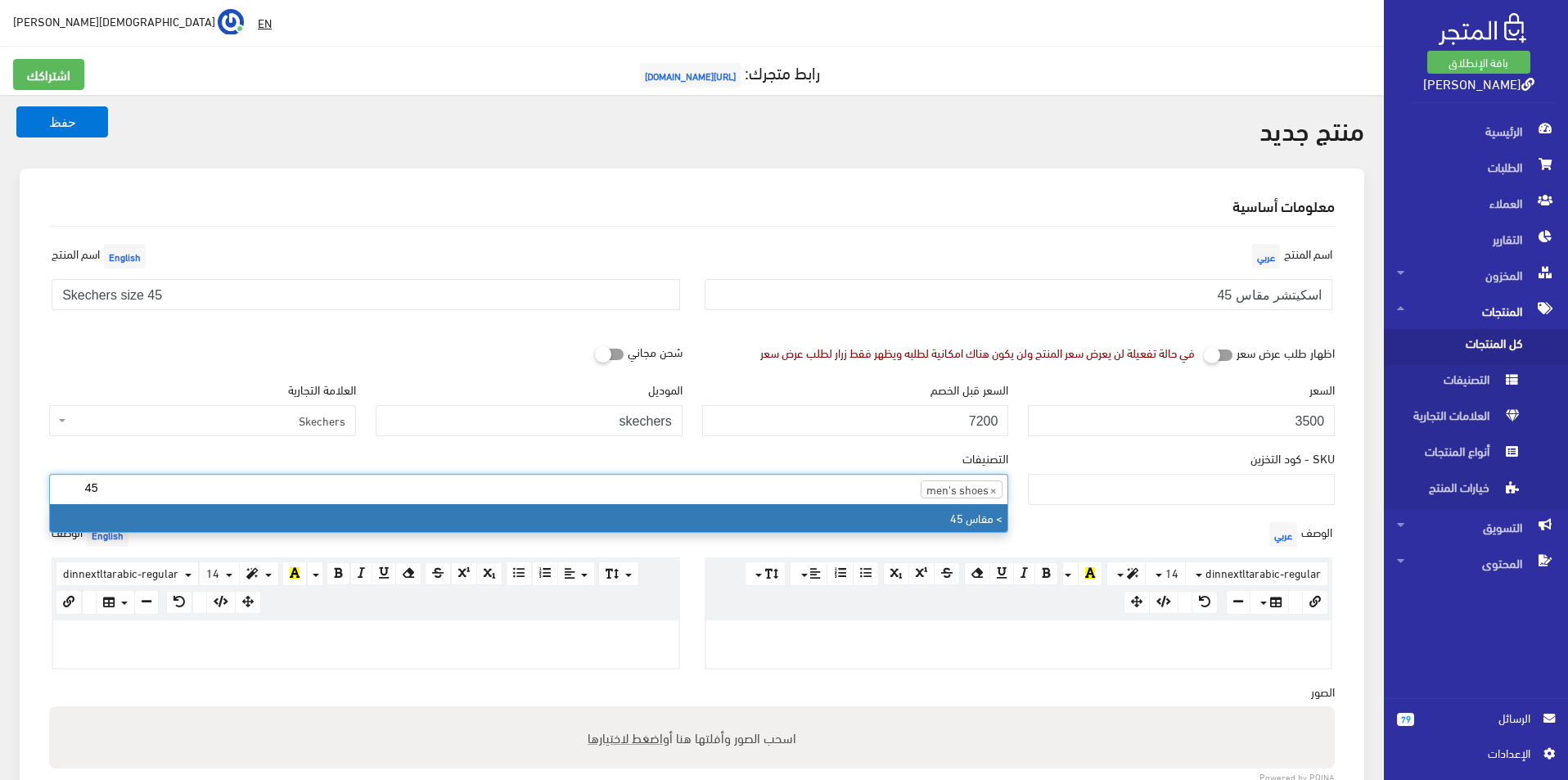
type input "45"
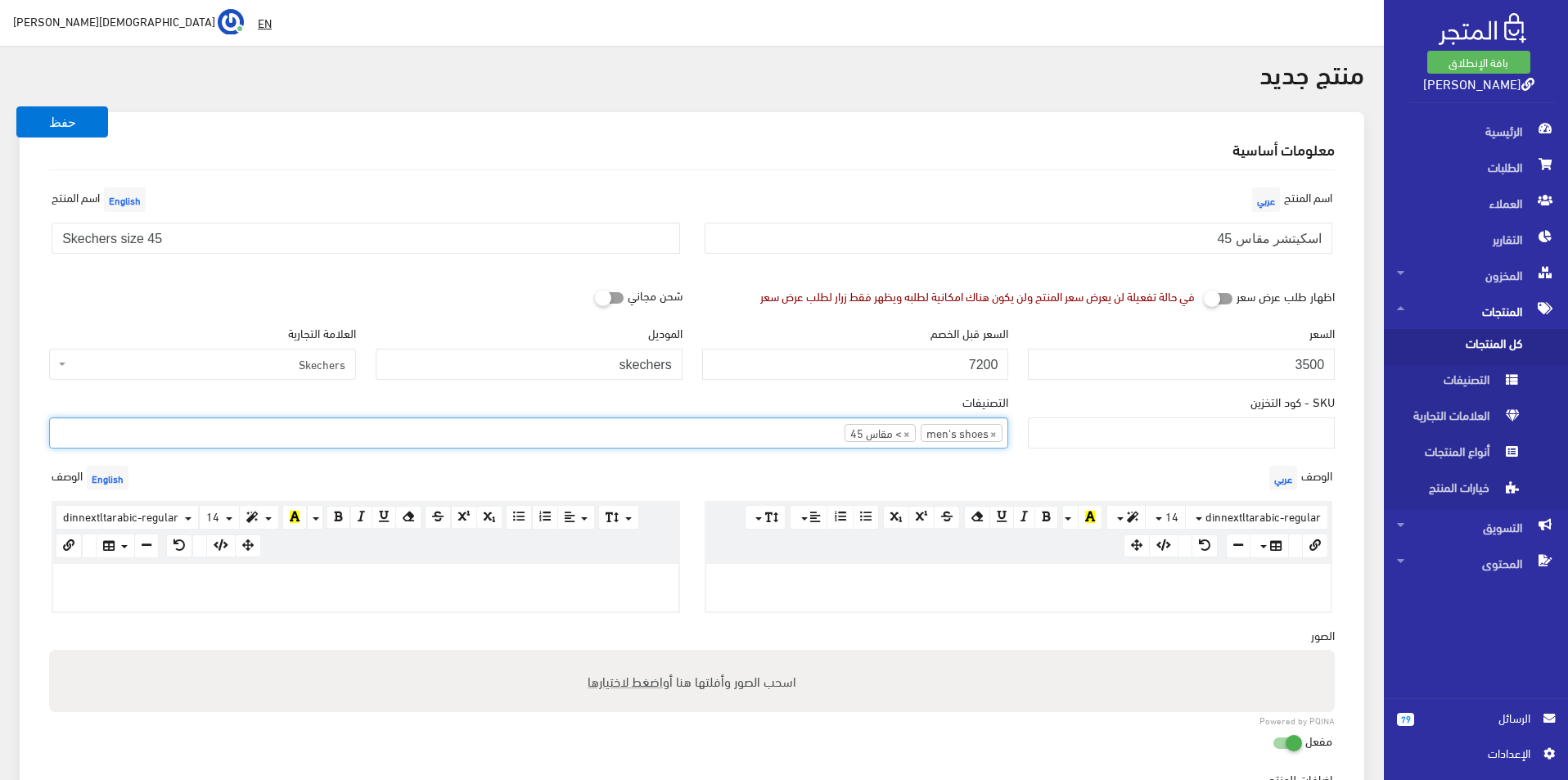
scroll to position [82, 0]
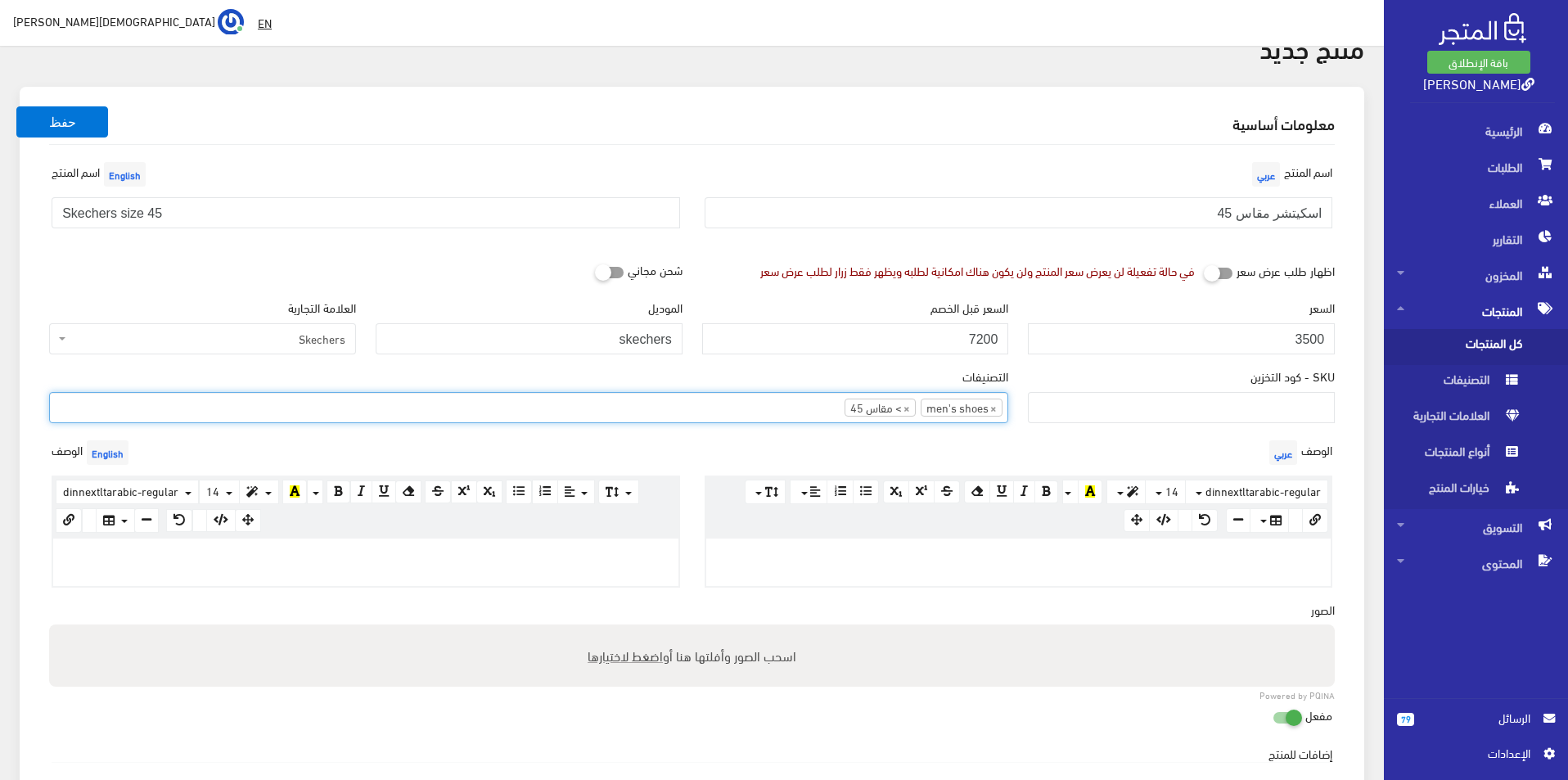
click at [427, 555] on p at bounding box center [366, 555] width 609 height 18
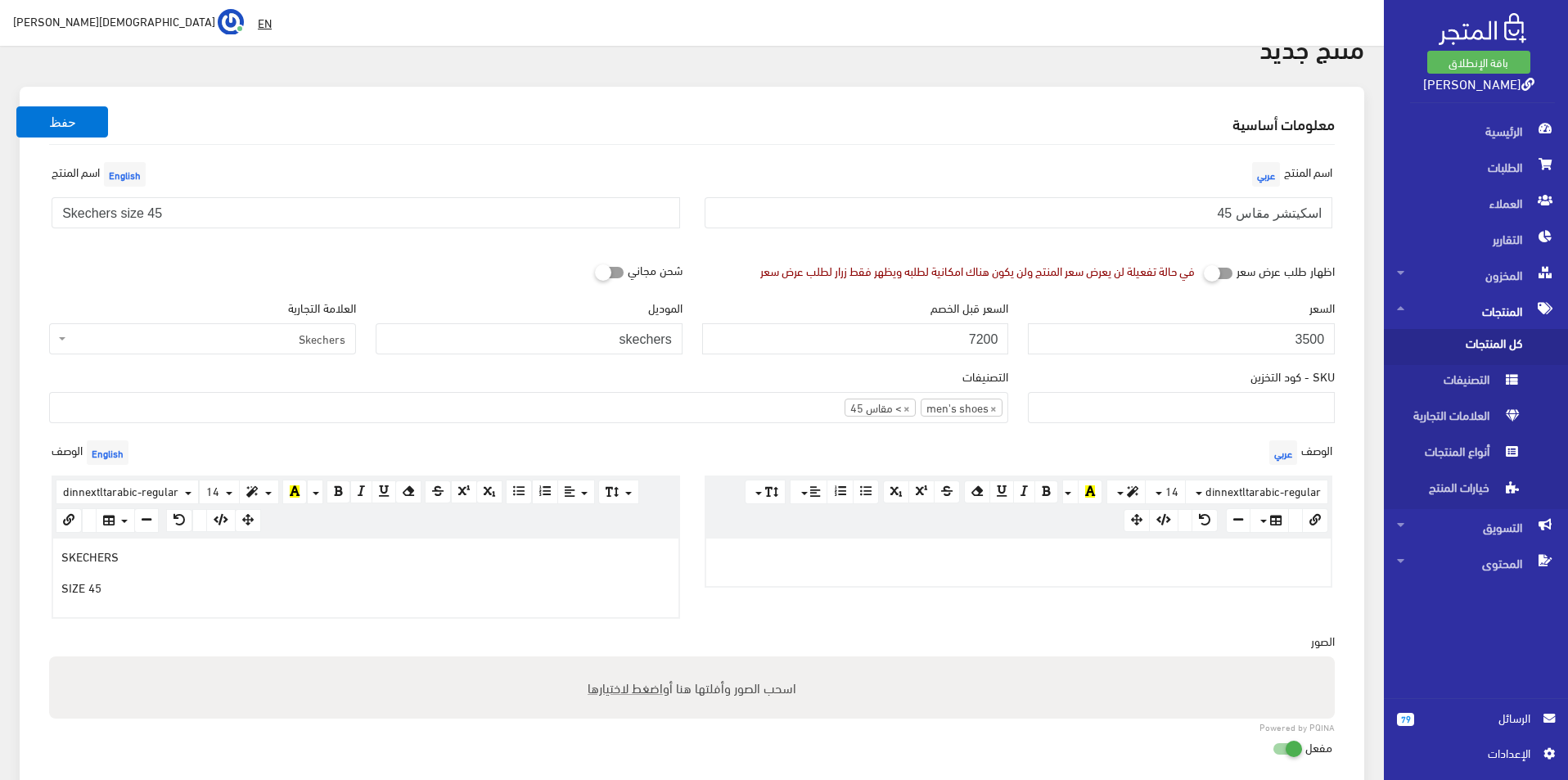
click at [1032, 571] on div at bounding box center [1019, 562] width 625 height 48
copy div "اسكيتشرز مقاس 4"
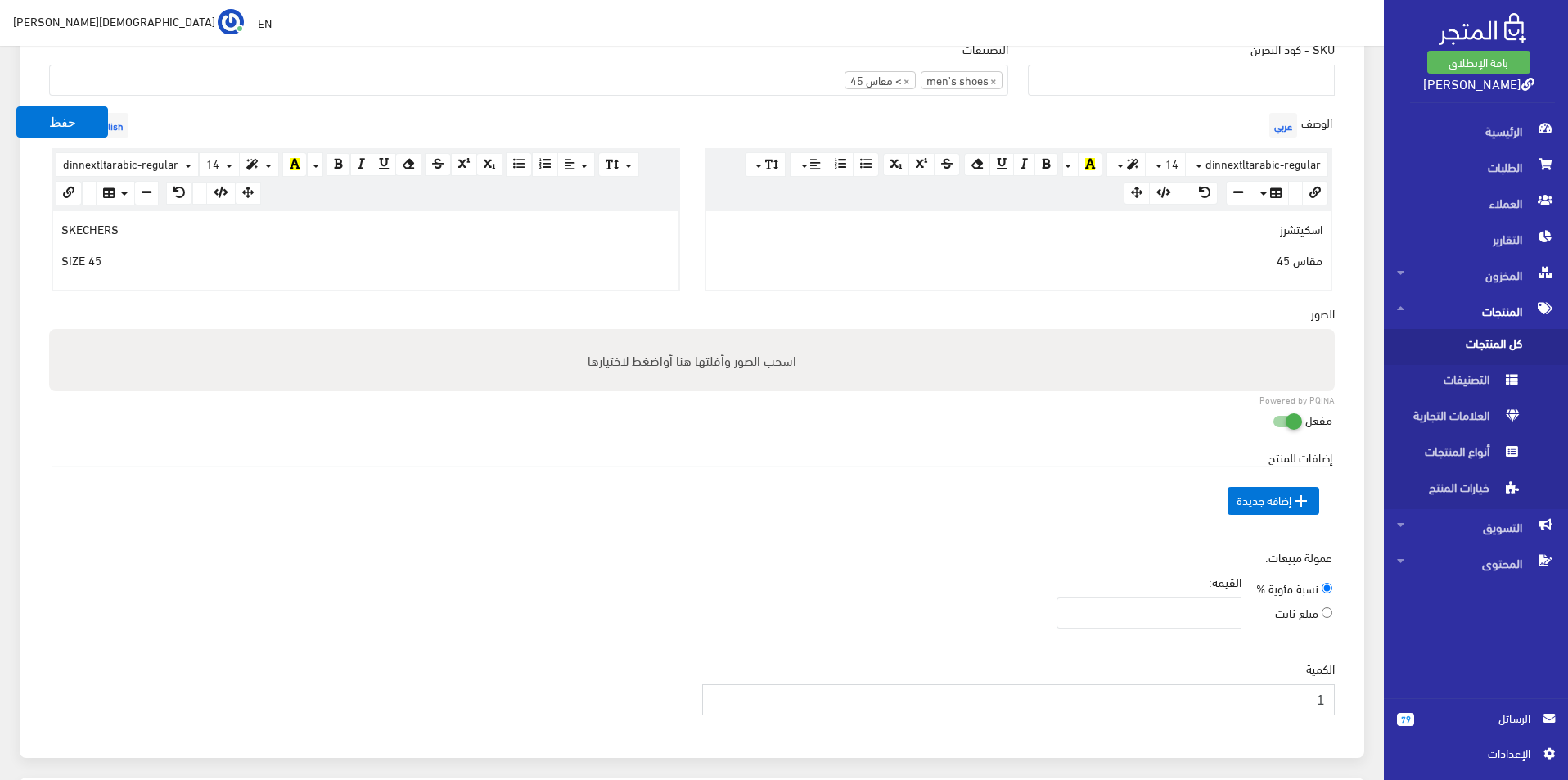
type input "1"
click at [717, 693] on input "1" at bounding box center [1019, 699] width 634 height 31
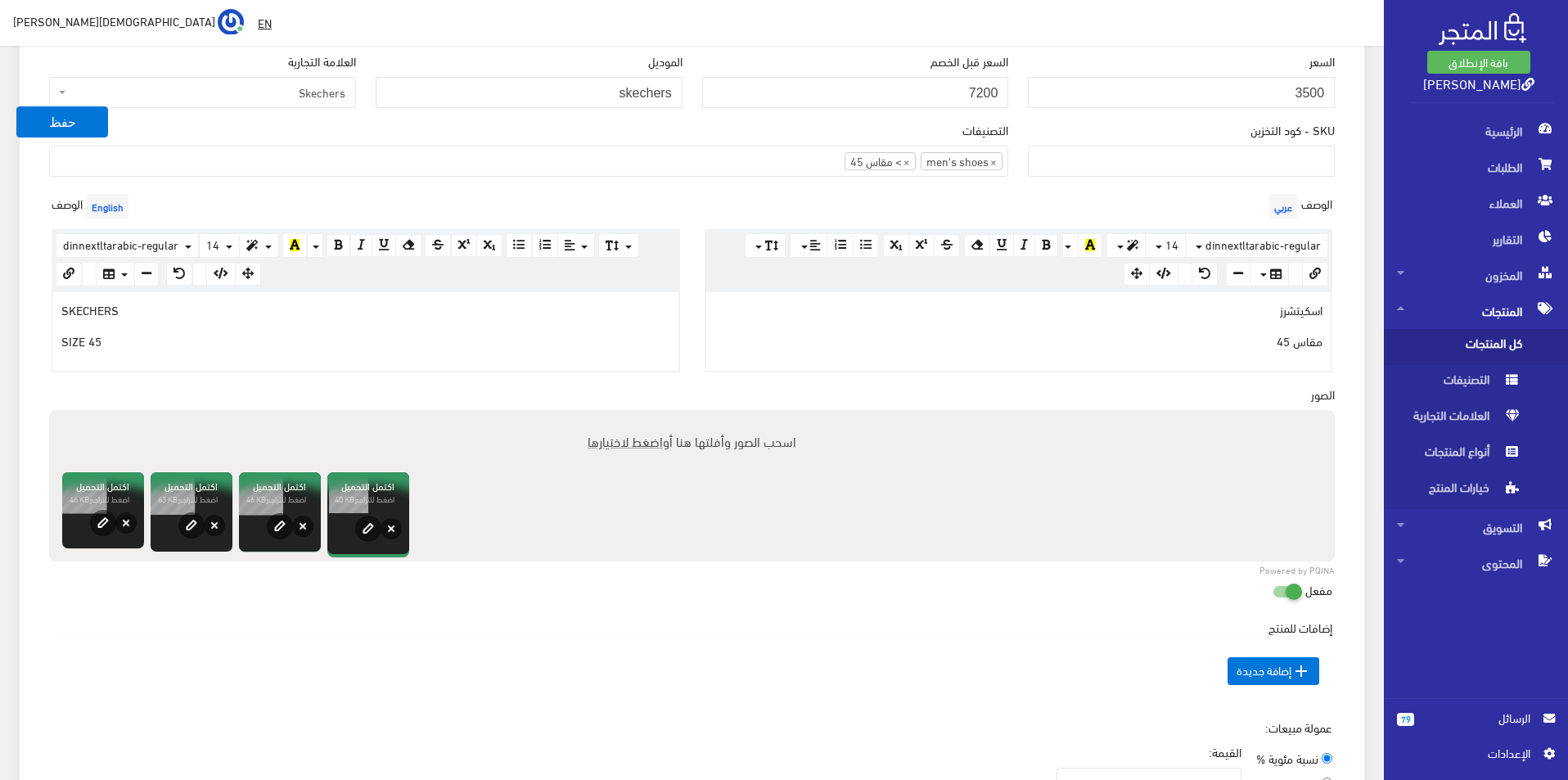
scroll to position [327, 0]
click at [80, 112] on button "حفظ" at bounding box center [62, 122] width 92 height 31
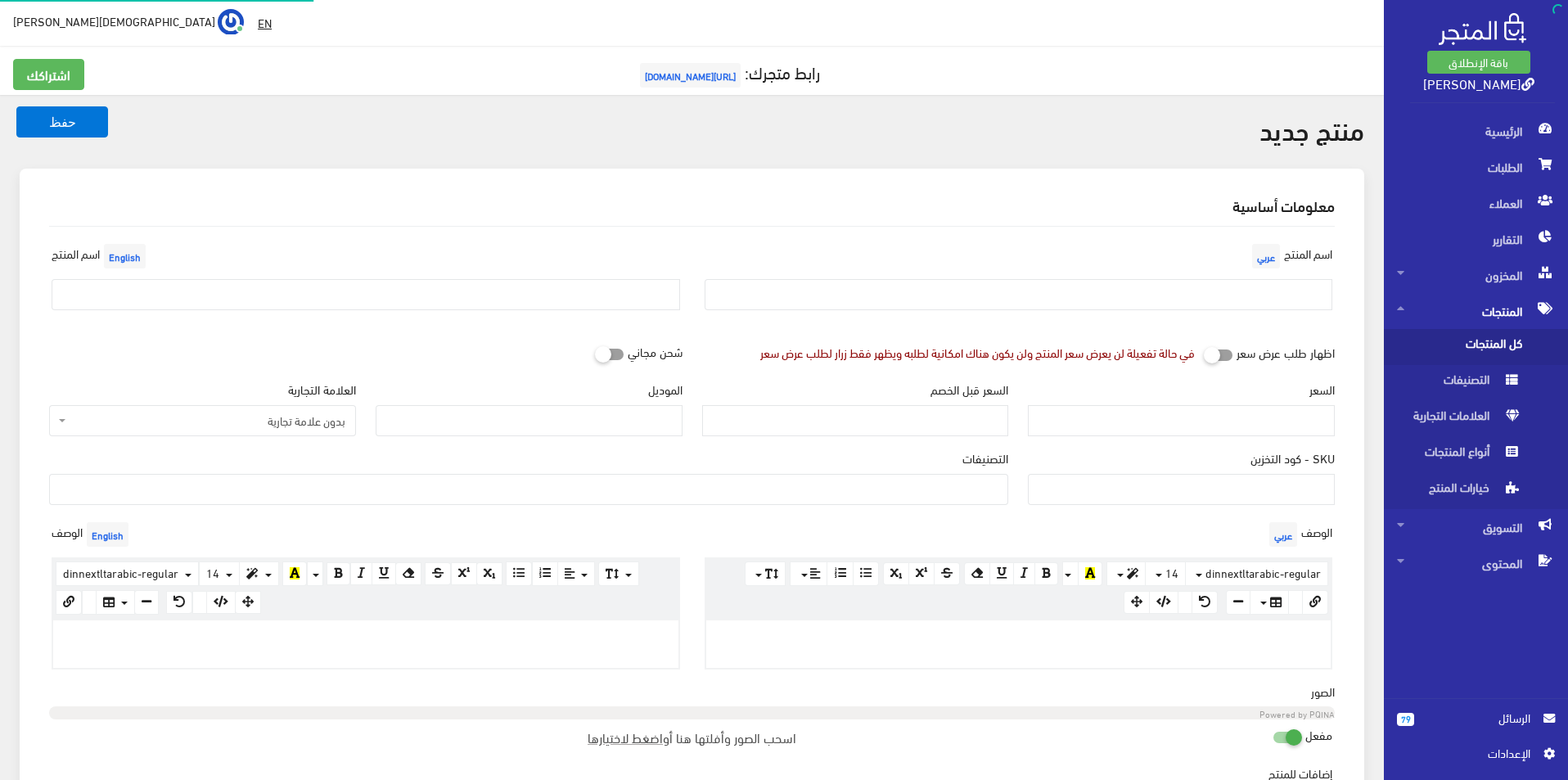
select select
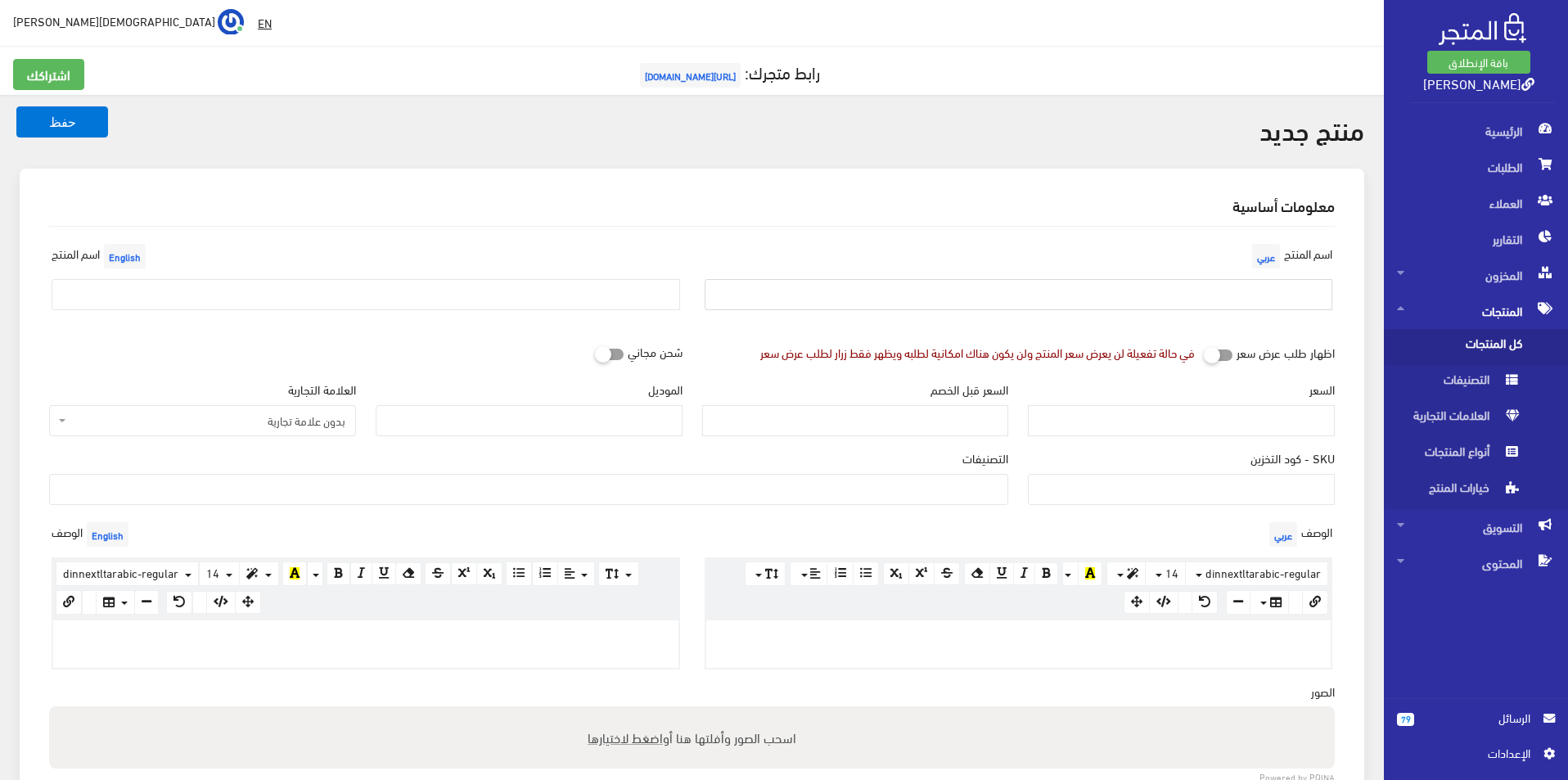
click at [1001, 297] on input "text" at bounding box center [1018, 294] width 628 height 31
type input "ريبوك مقاس 42"
click at [605, 291] on input "text" at bounding box center [365, 294] width 628 height 31
type input "Reebok SIZE 42"
click at [209, 417] on span "بدون علامة تجارية" at bounding box center [207, 421] width 276 height 16
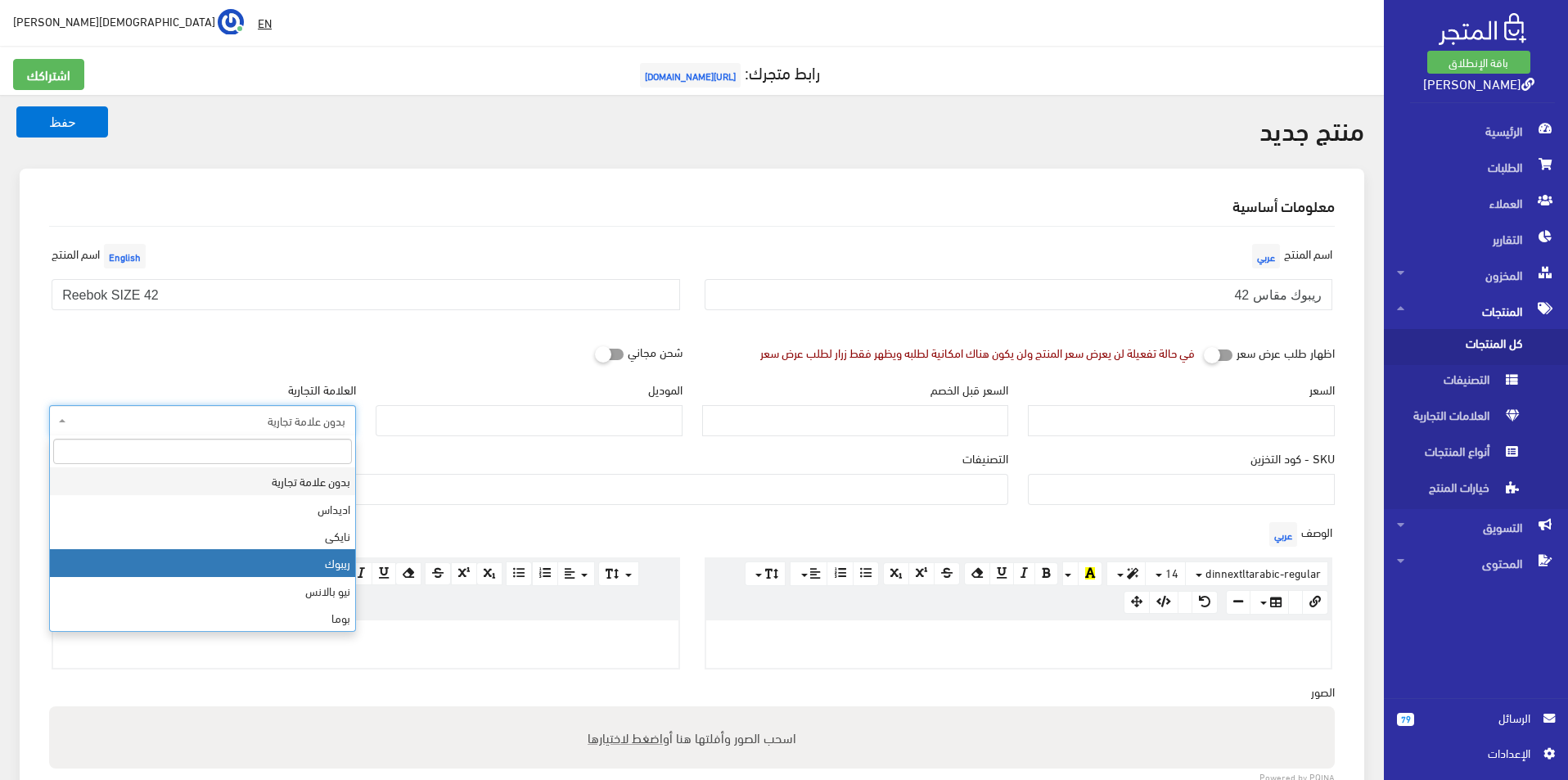
select select "4"
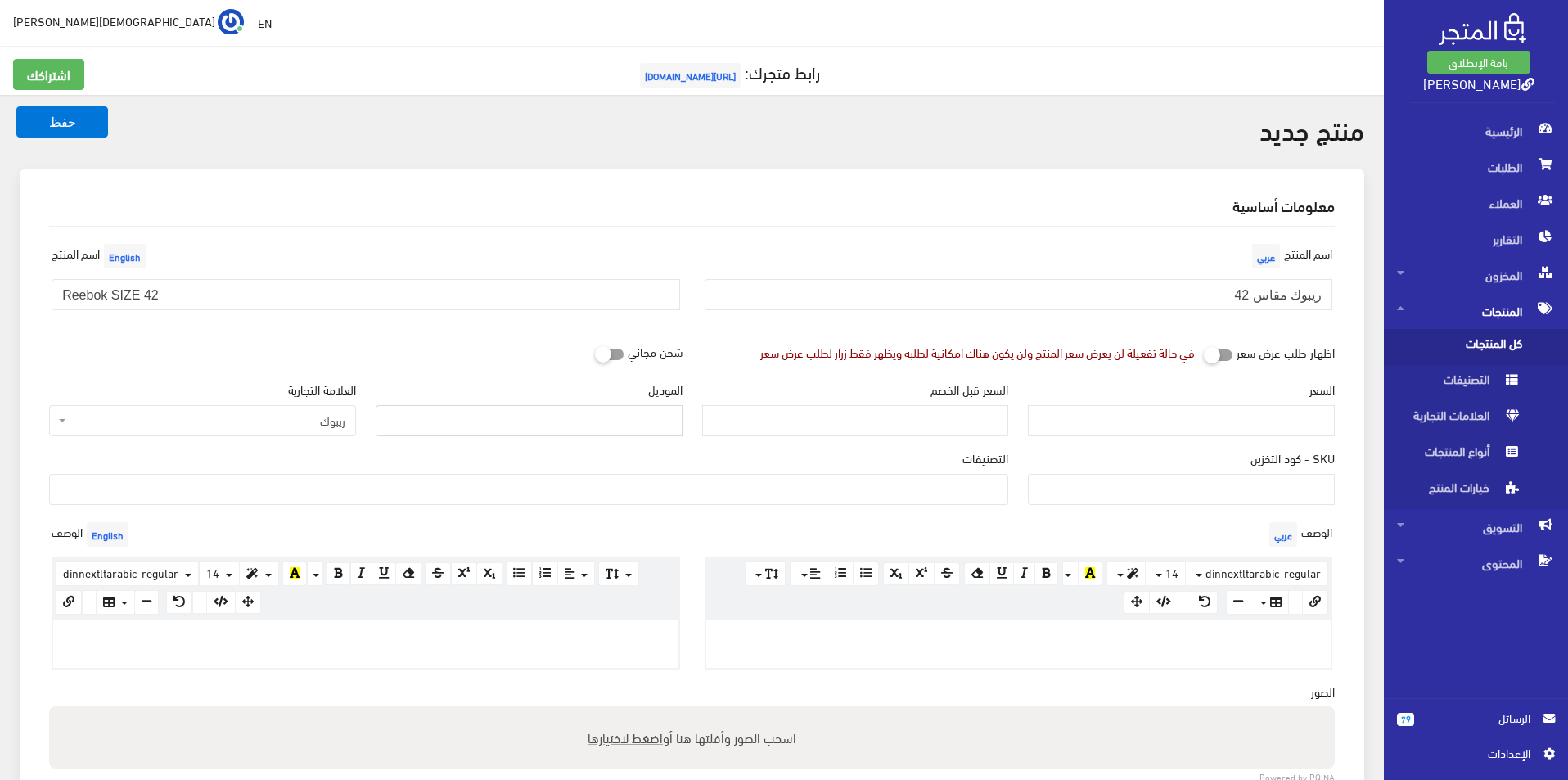
click at [491, 410] on input "الموديل" at bounding box center [529, 421] width 307 height 31
type input "reebok"
click at [1179, 438] on div "السعر" at bounding box center [1181, 414] width 326 height 69
click at [1179, 422] on input "السعر" at bounding box center [1181, 421] width 307 height 31
type input "3500"
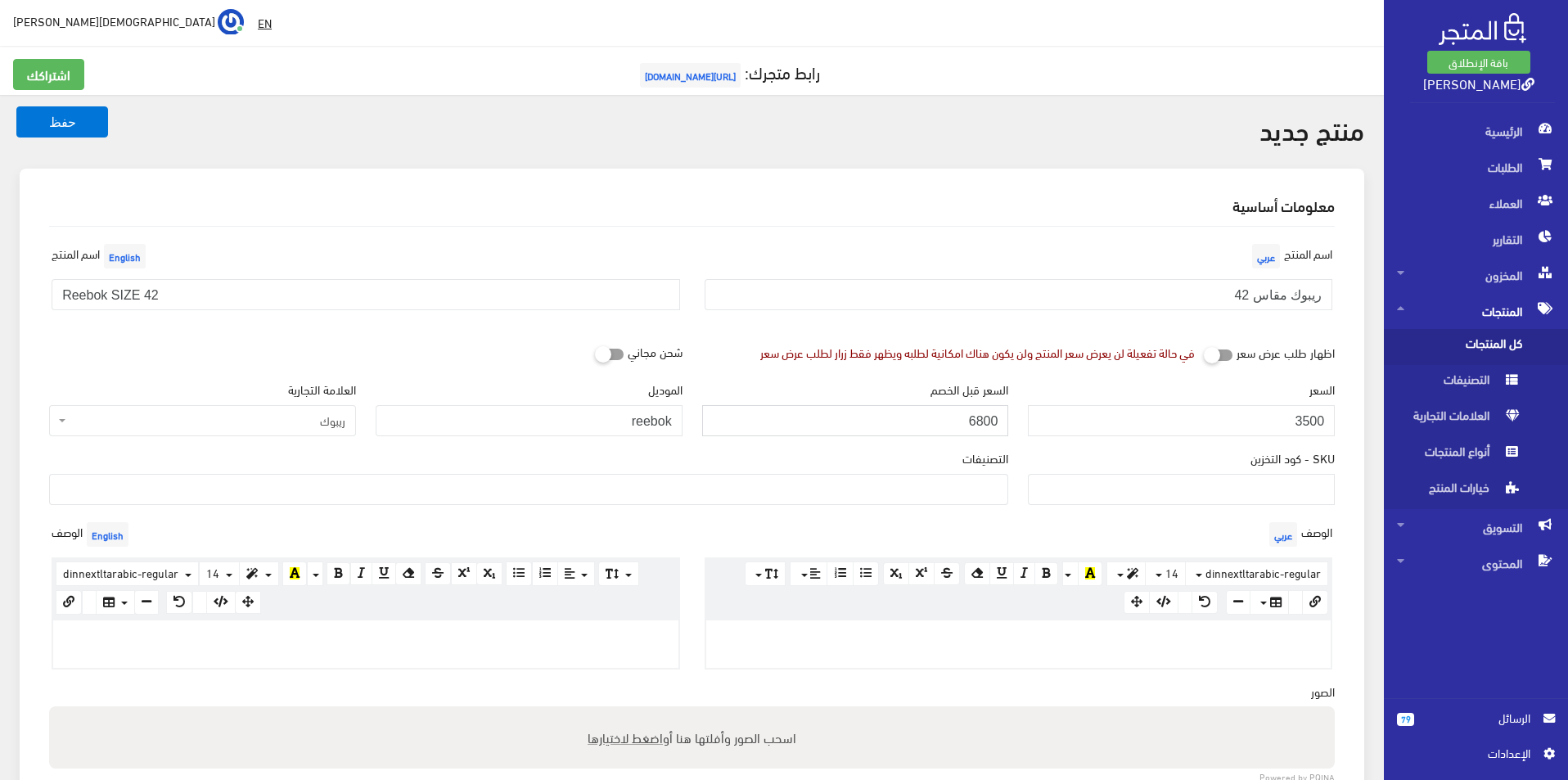
type input "6800"
click at [935, 502] on span at bounding box center [529, 489] width 959 height 31
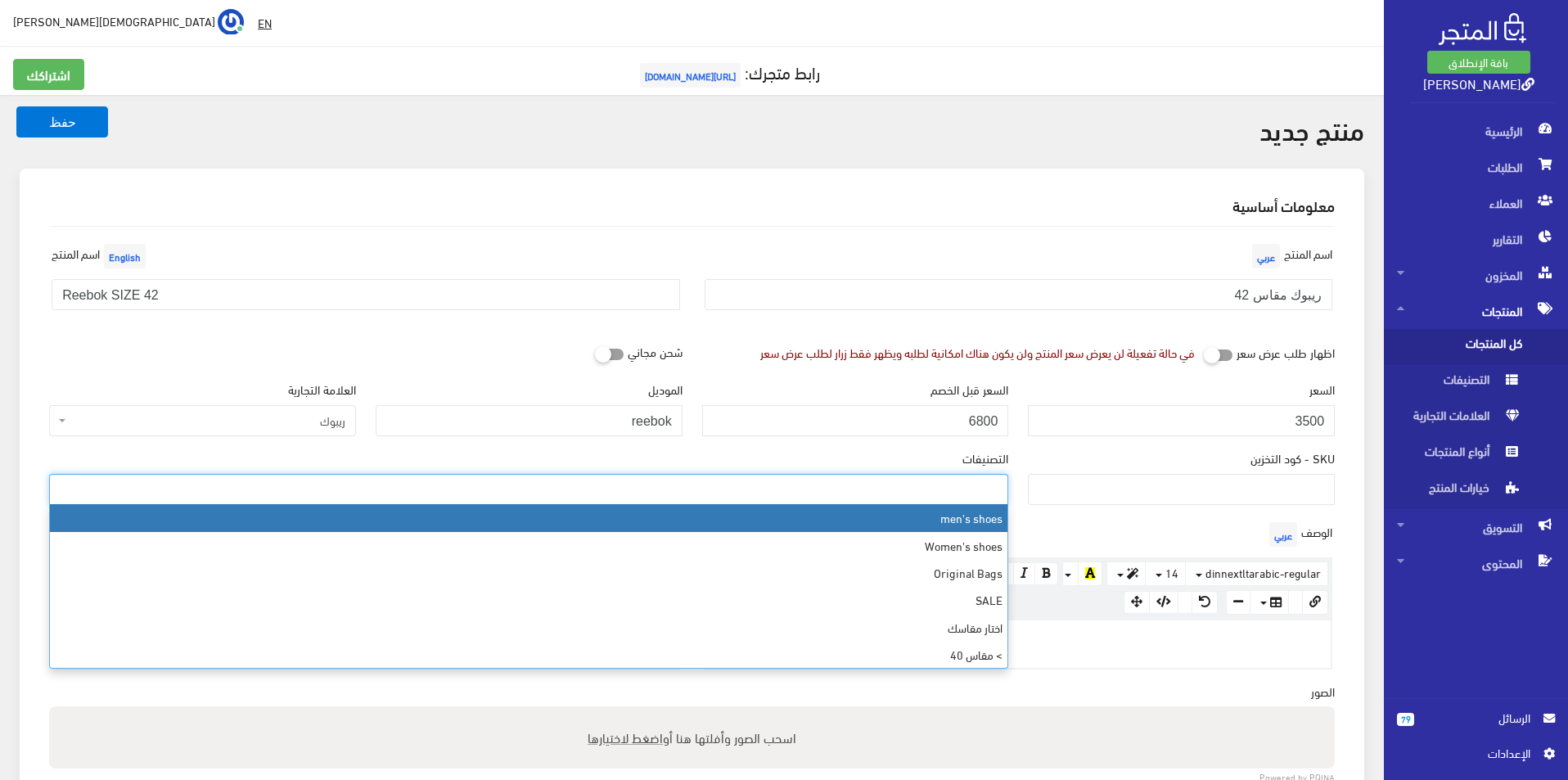
select select "5"
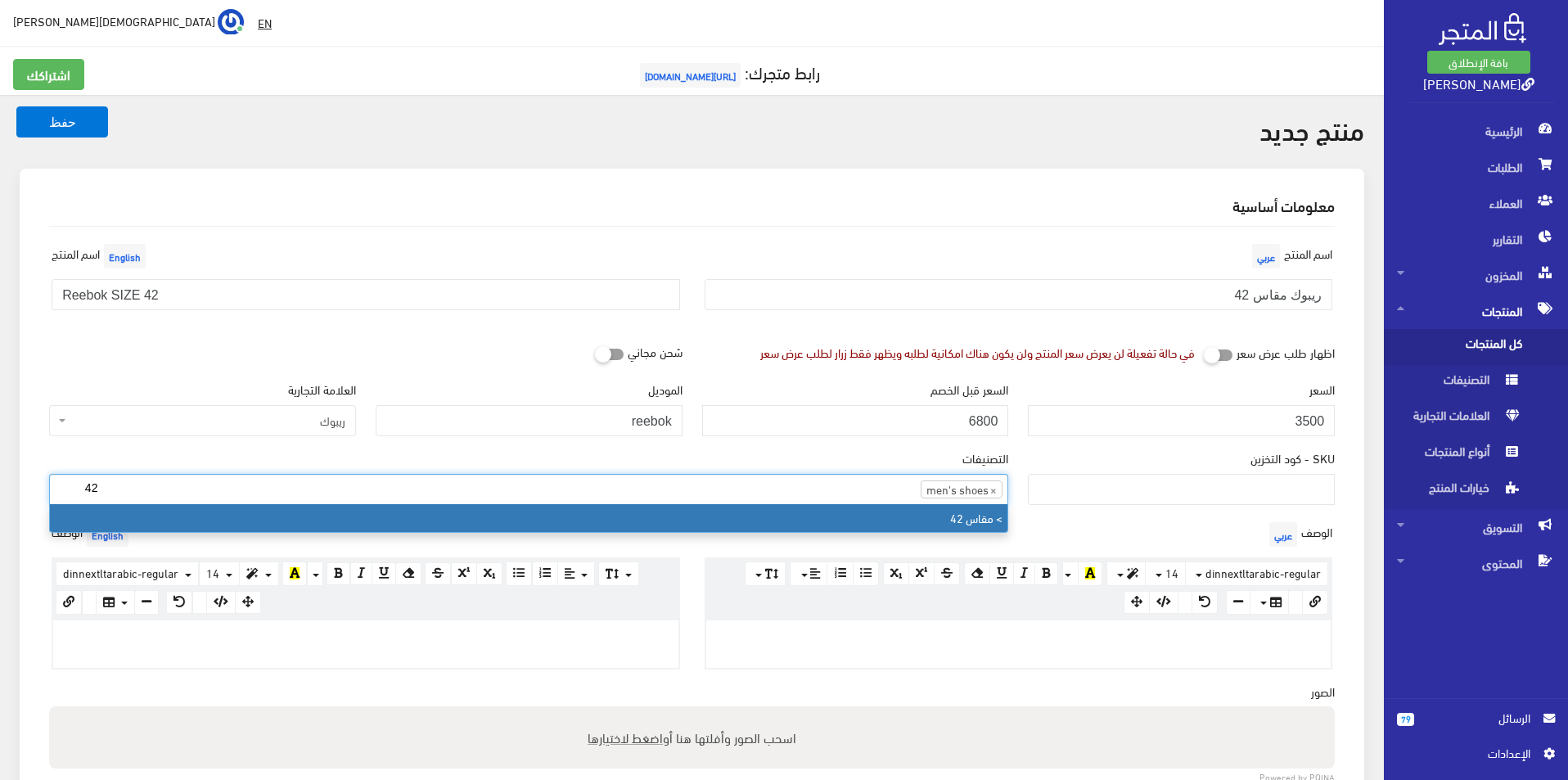
type input "42"
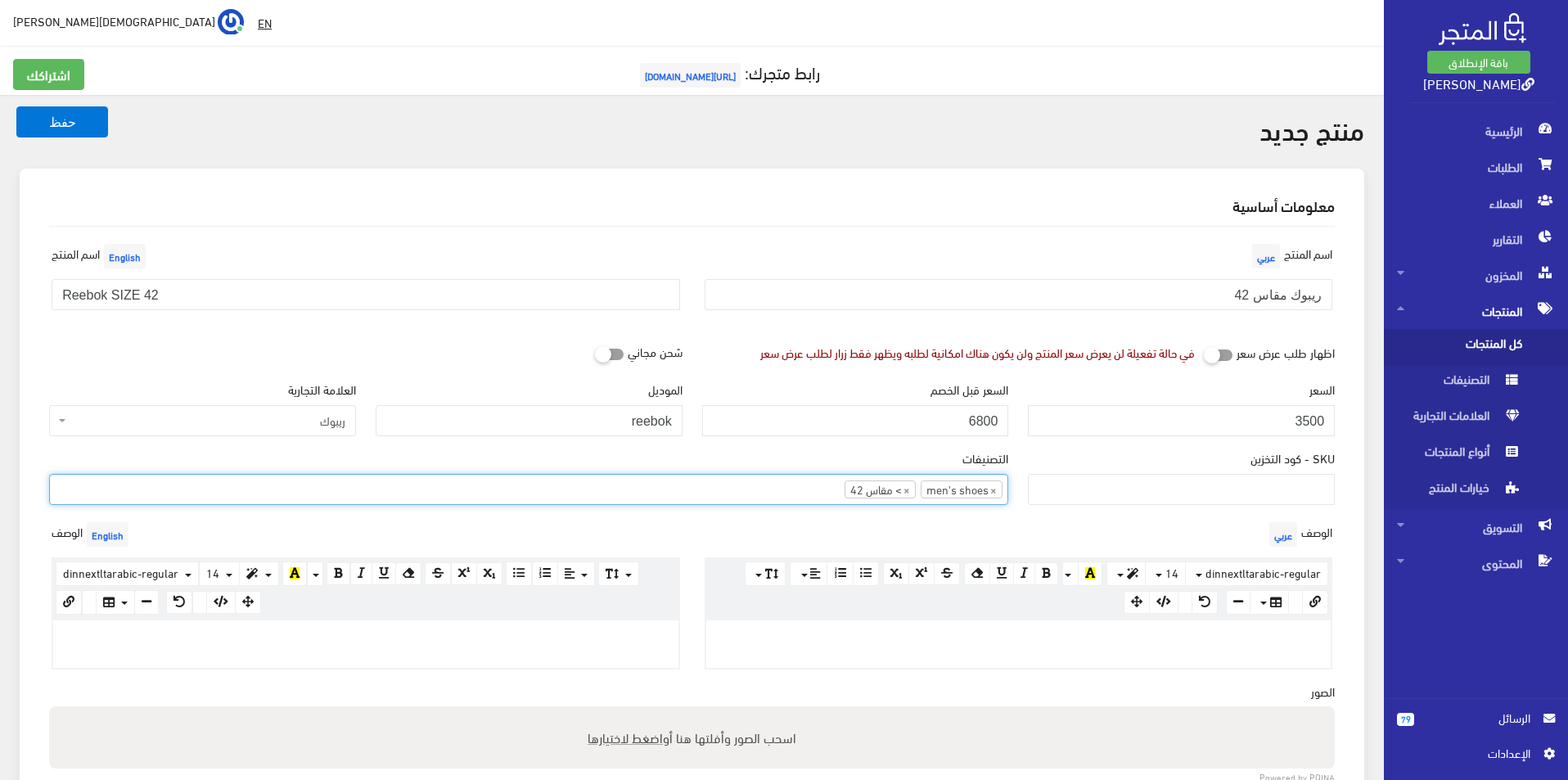
click at [529, 633] on p at bounding box center [366, 637] width 609 height 18
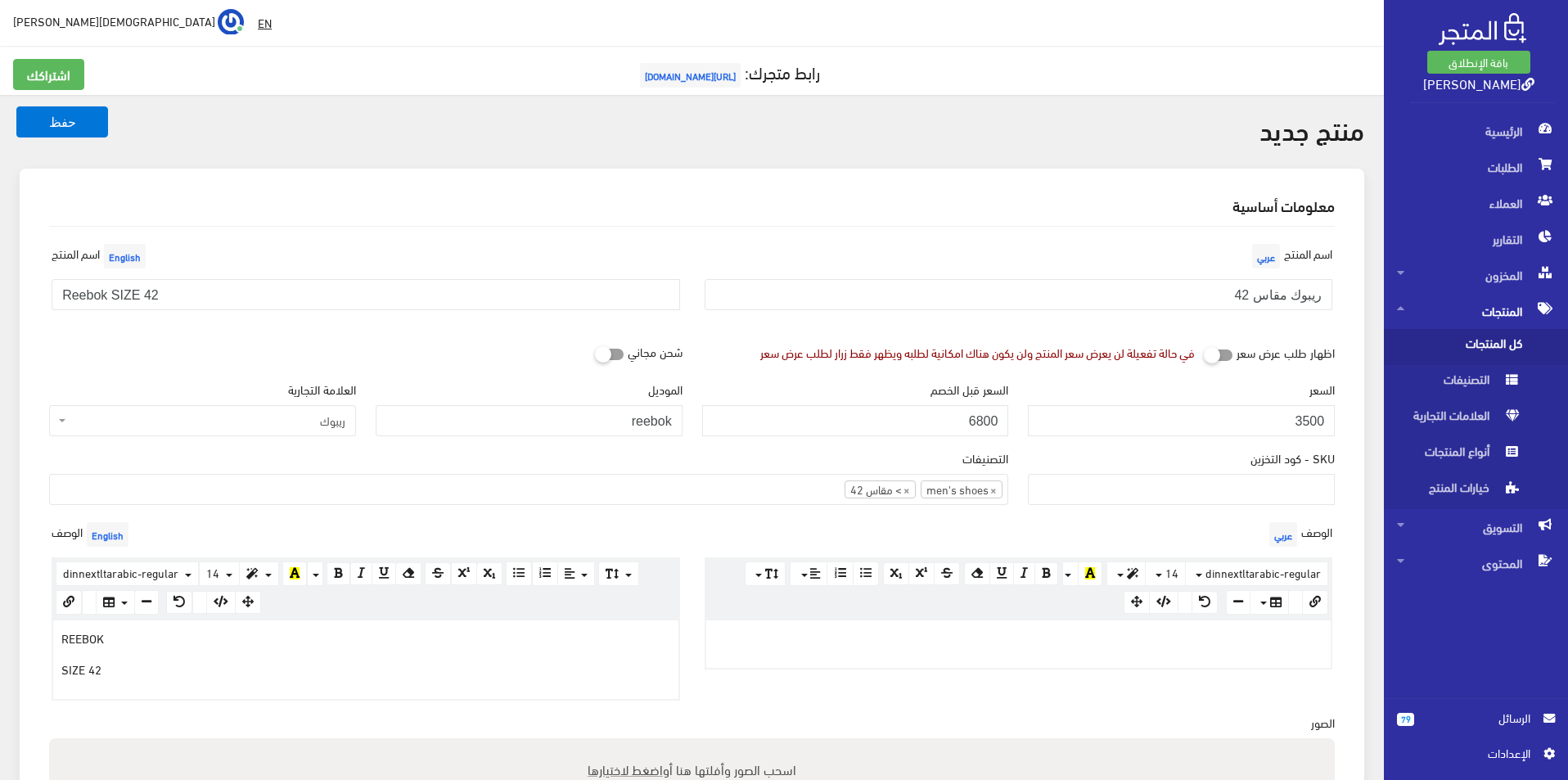
click at [733, 644] on div at bounding box center [1019, 644] width 625 height 48
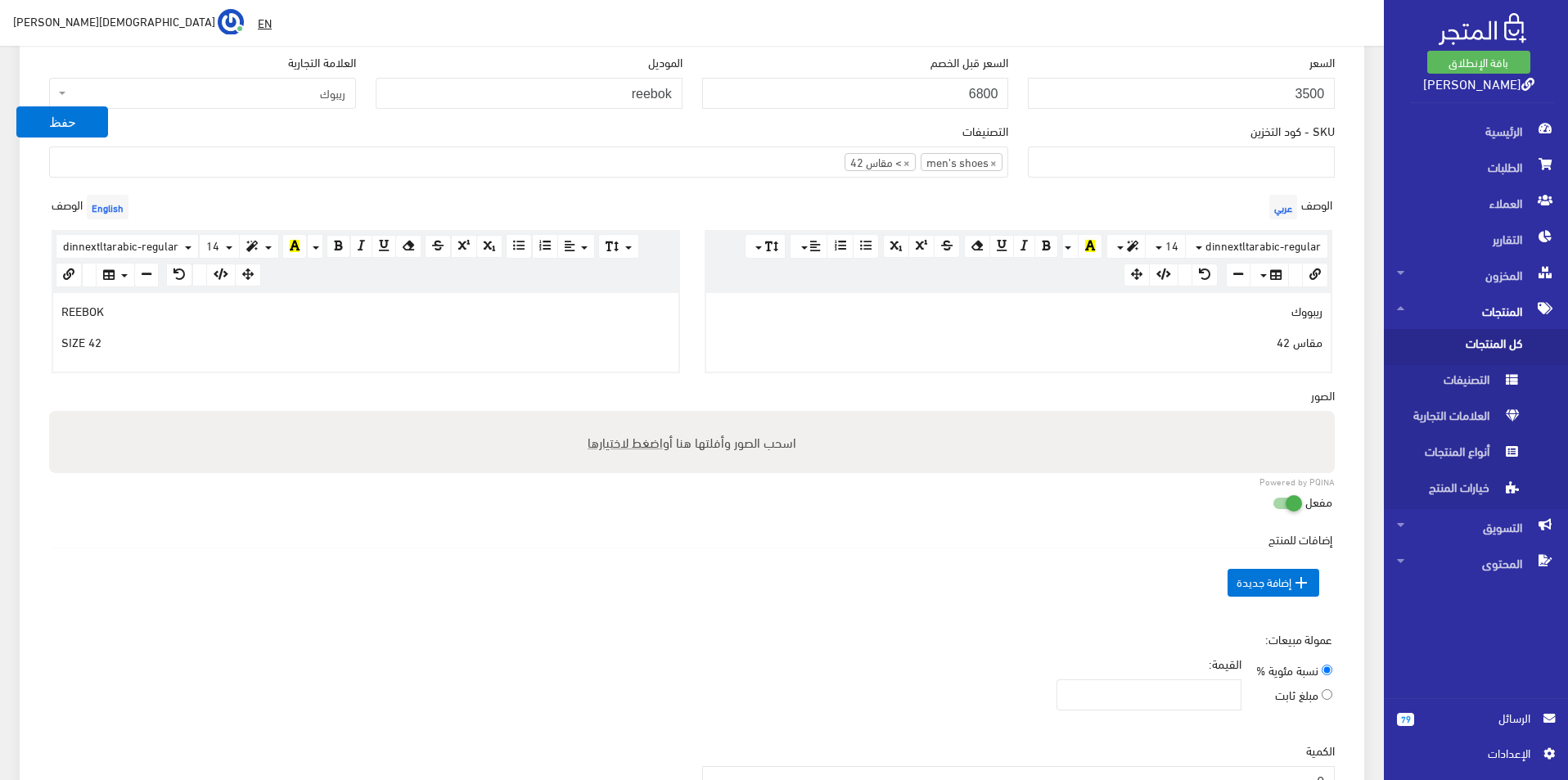
scroll to position [409, 0]
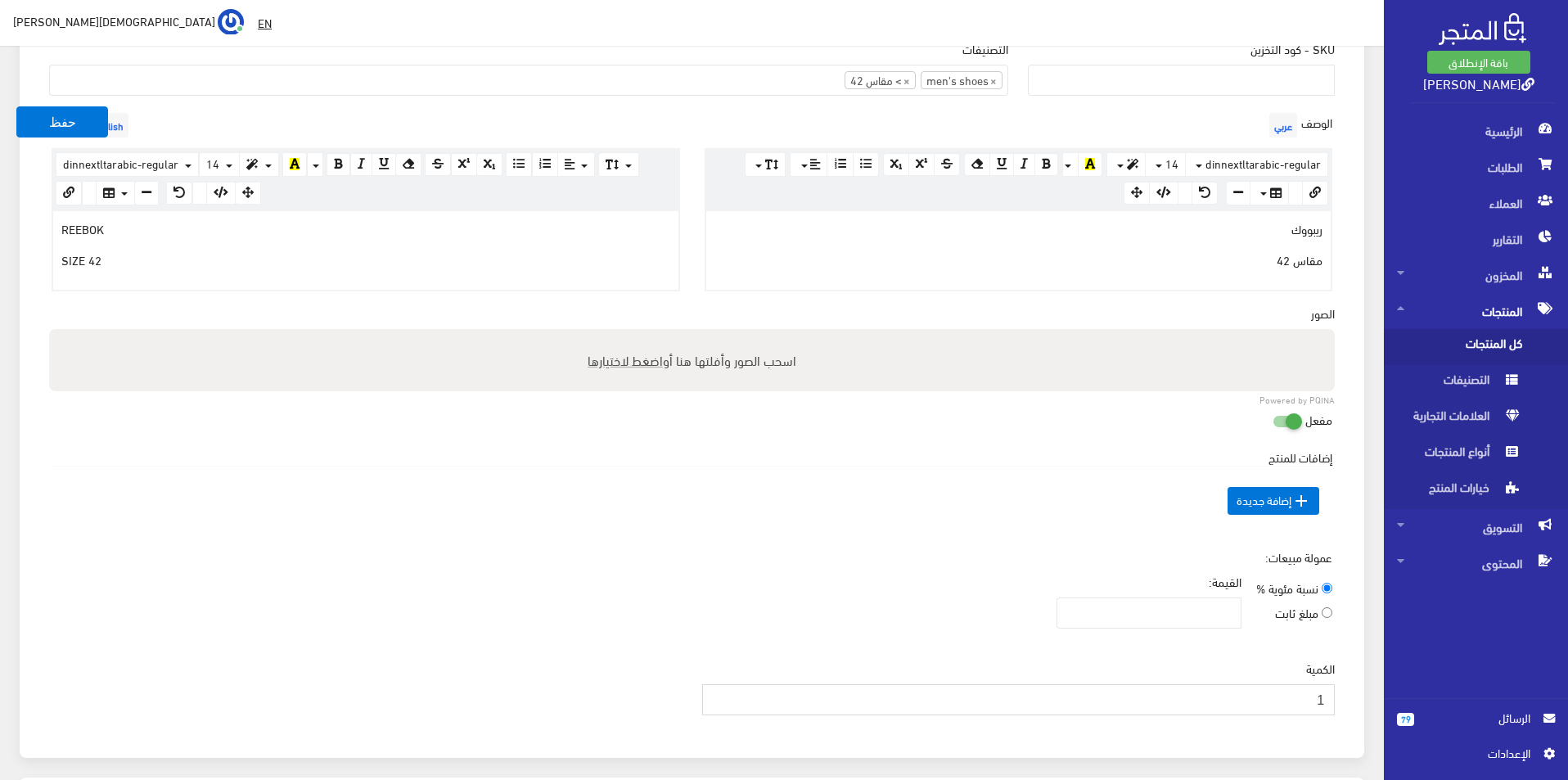
type input "1"
click at [719, 695] on input "1" at bounding box center [1019, 699] width 634 height 31
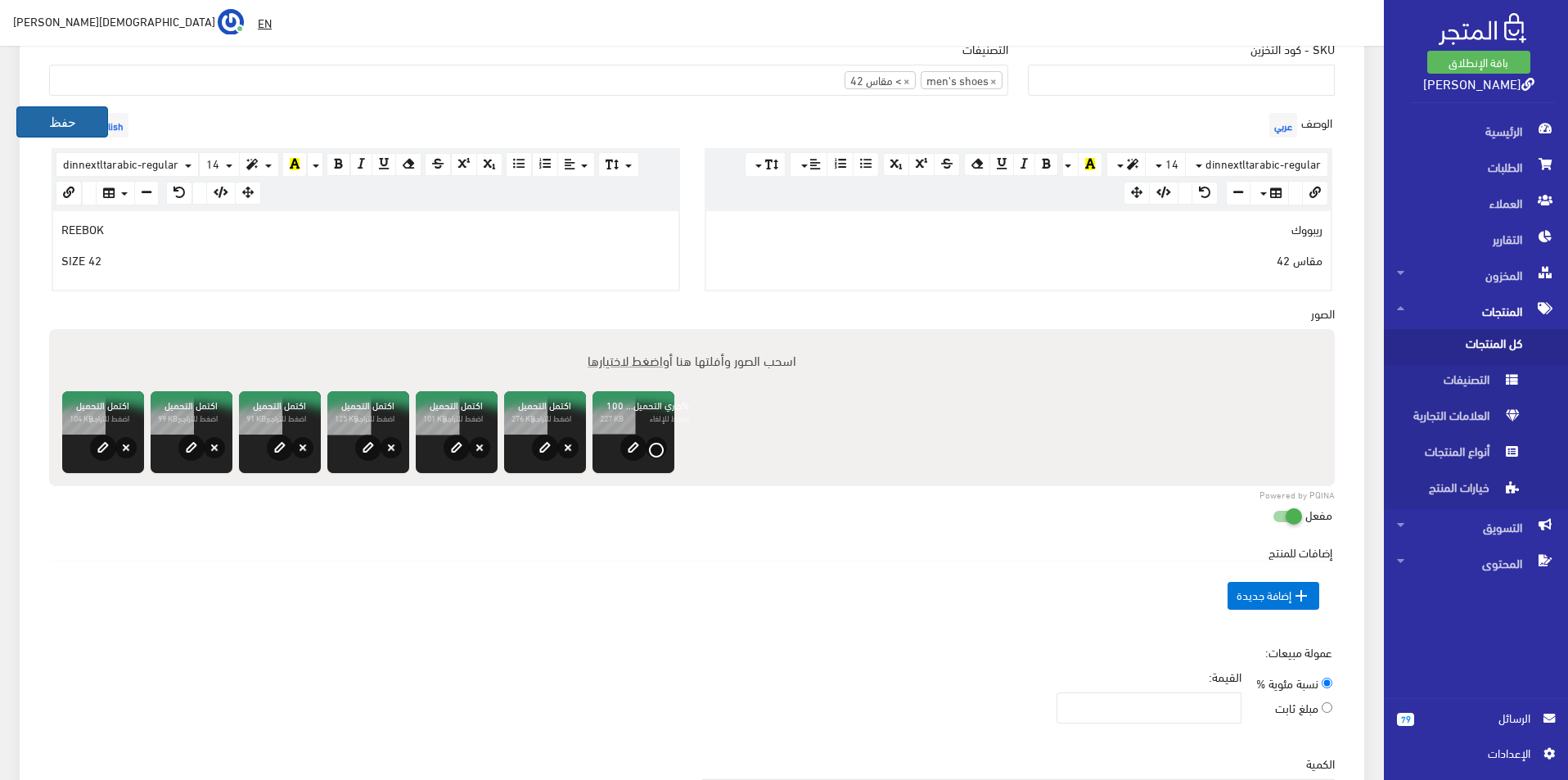
click at [46, 126] on button "حفظ" at bounding box center [62, 122] width 92 height 31
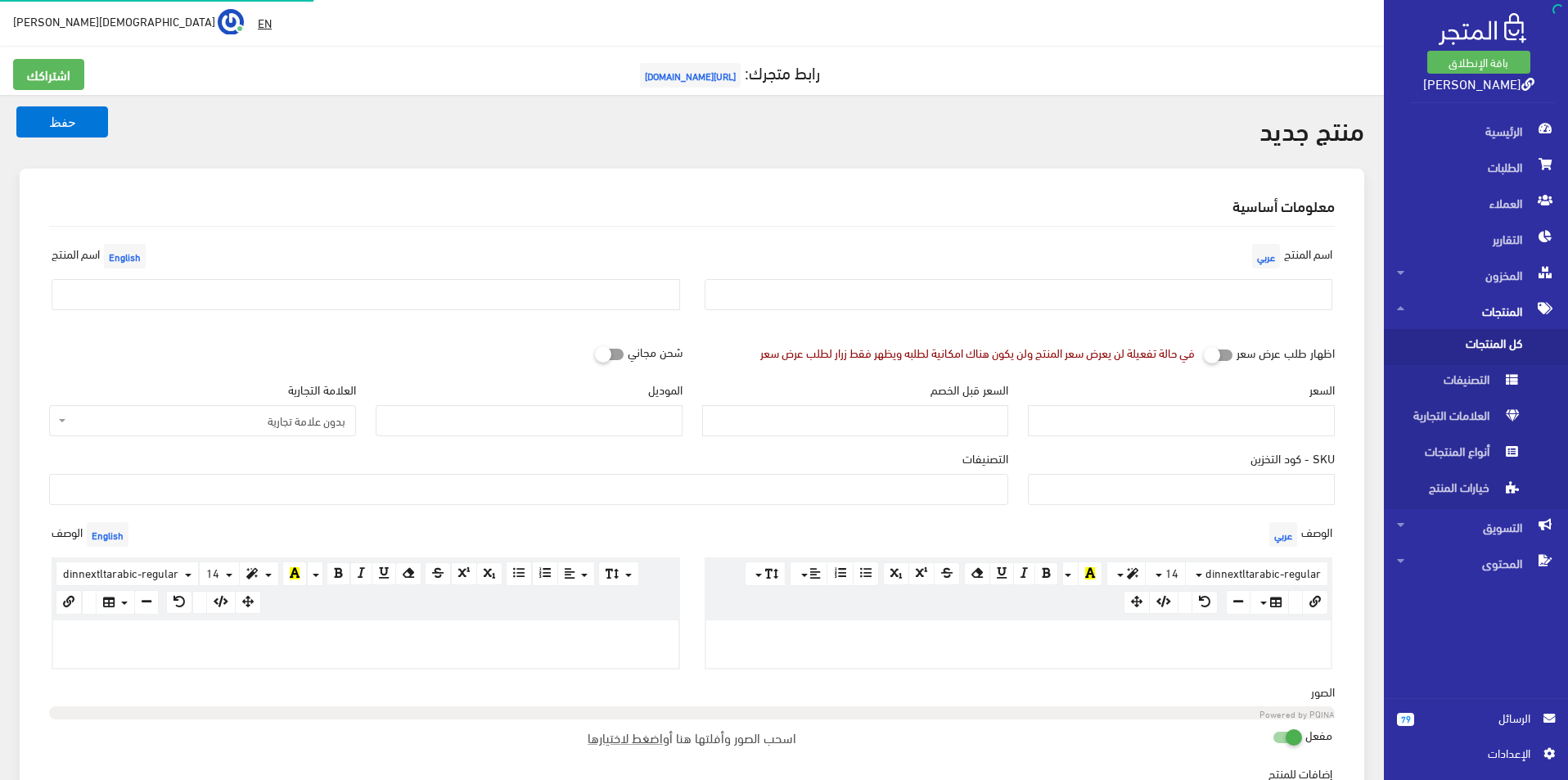
select select
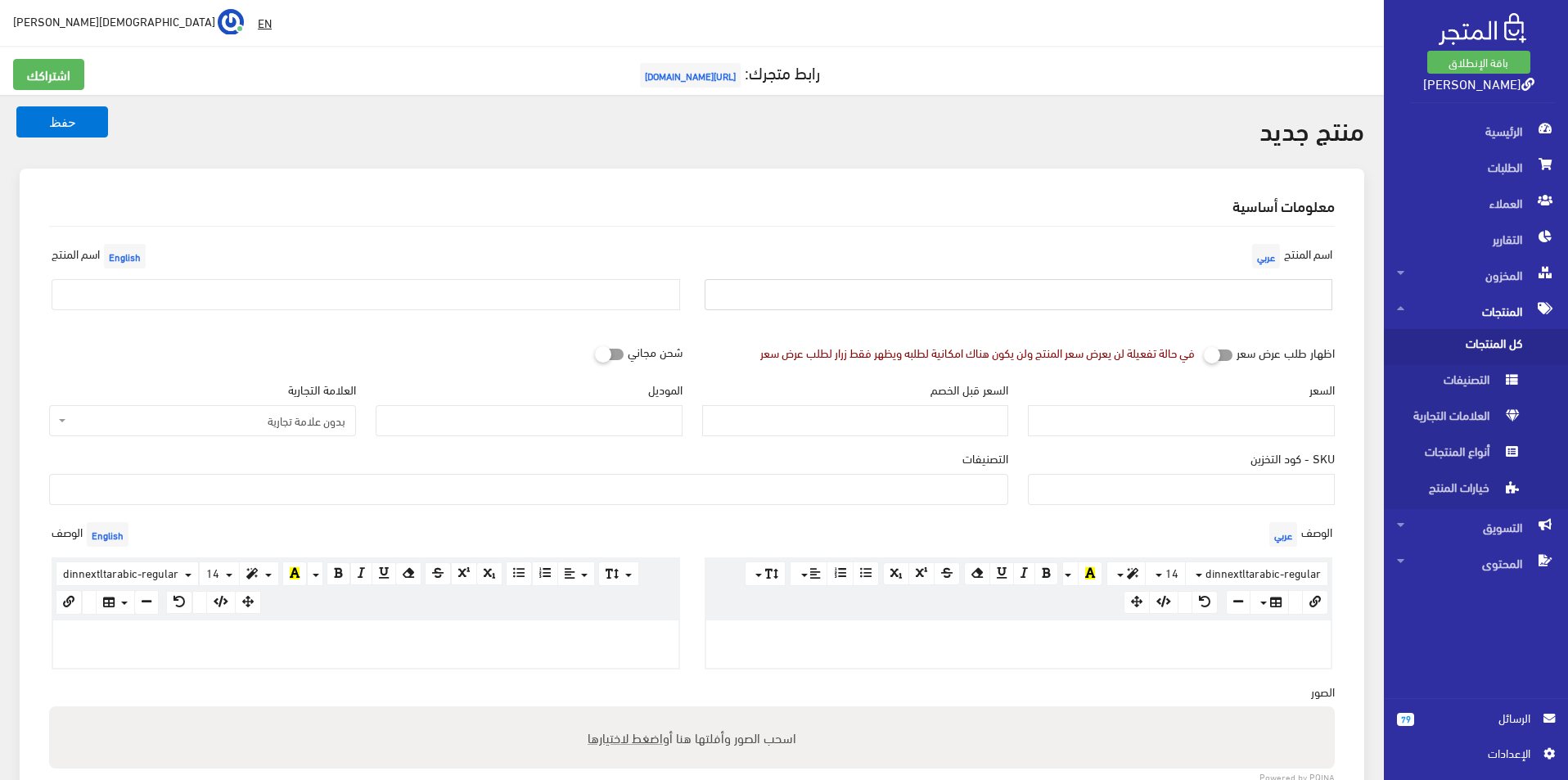
click at [1069, 295] on input "text" at bounding box center [1018, 294] width 628 height 31
type input "اسكيتشر مقاس 46"
click at [566, 294] on input "text" at bounding box center [365, 294] width 628 height 31
type input "Skechers size 46"
click at [1005, 623] on div at bounding box center [1019, 644] width 625 height 48
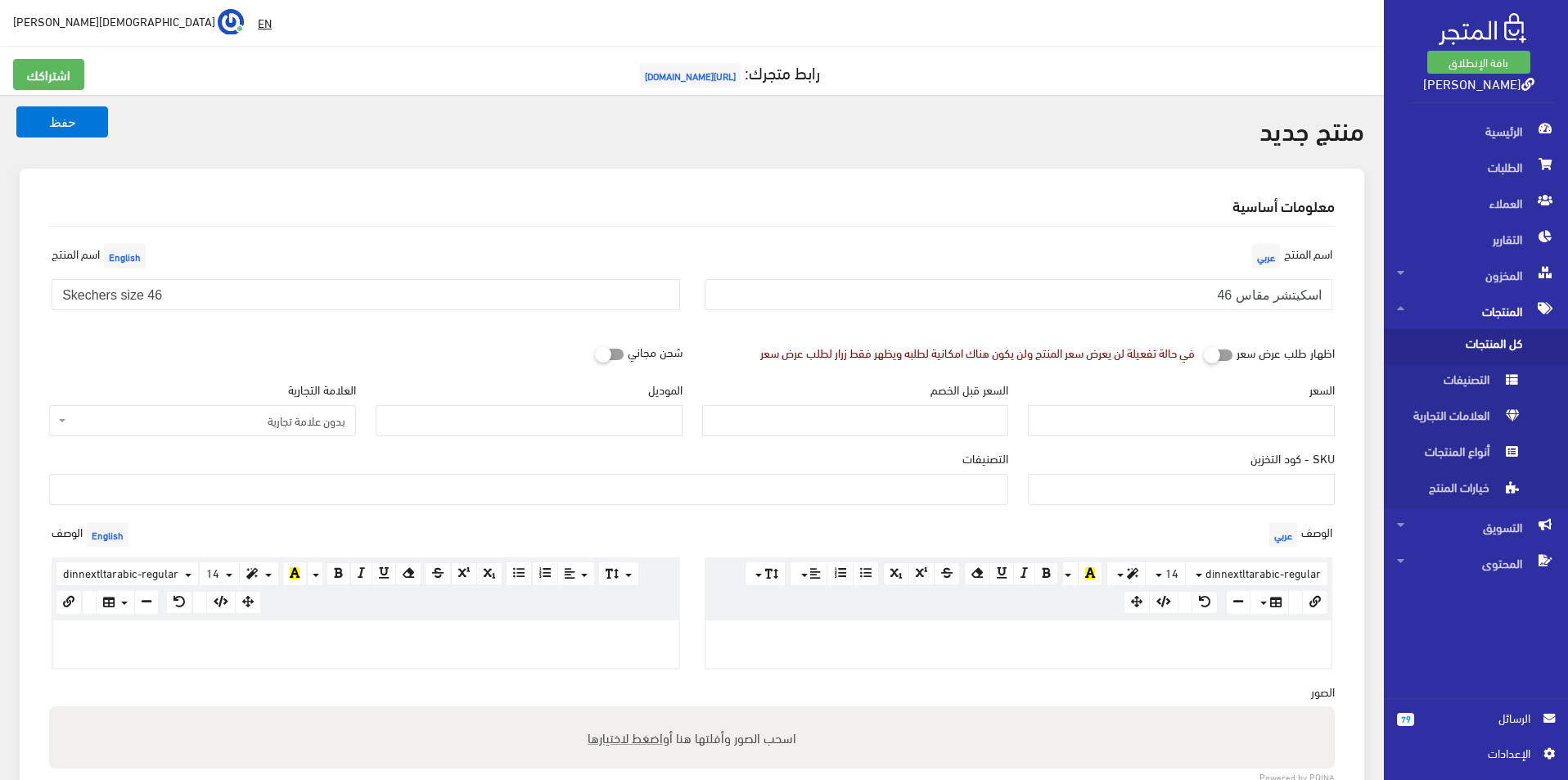
paste div
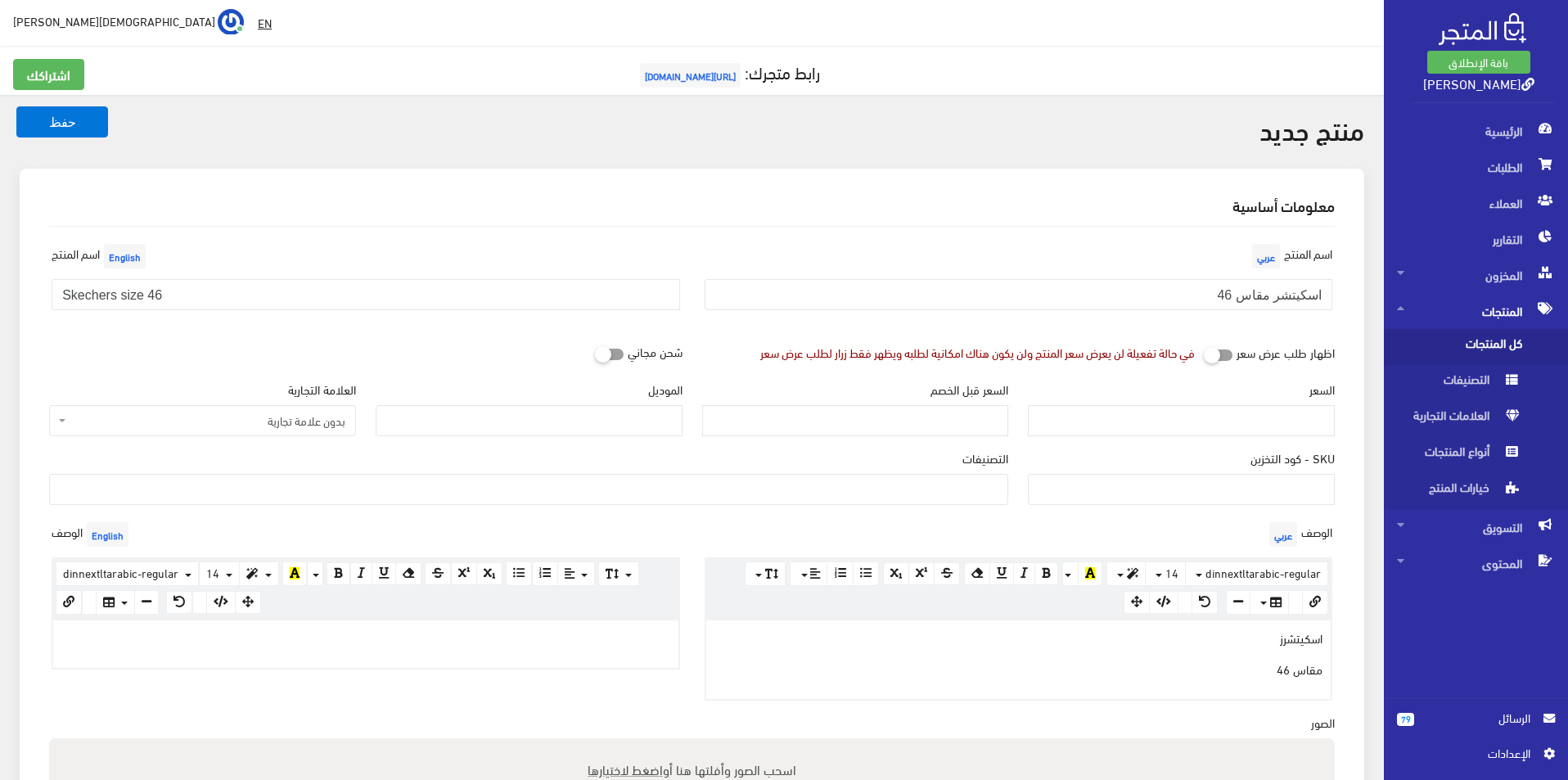
click at [1156, 404] on div "السعر" at bounding box center [1181, 408] width 307 height 56
click at [1161, 416] on input "السعر" at bounding box center [1181, 421] width 307 height 31
type input "3500"
type input "8600"
click at [604, 415] on input "الموديل" at bounding box center [529, 421] width 307 height 31
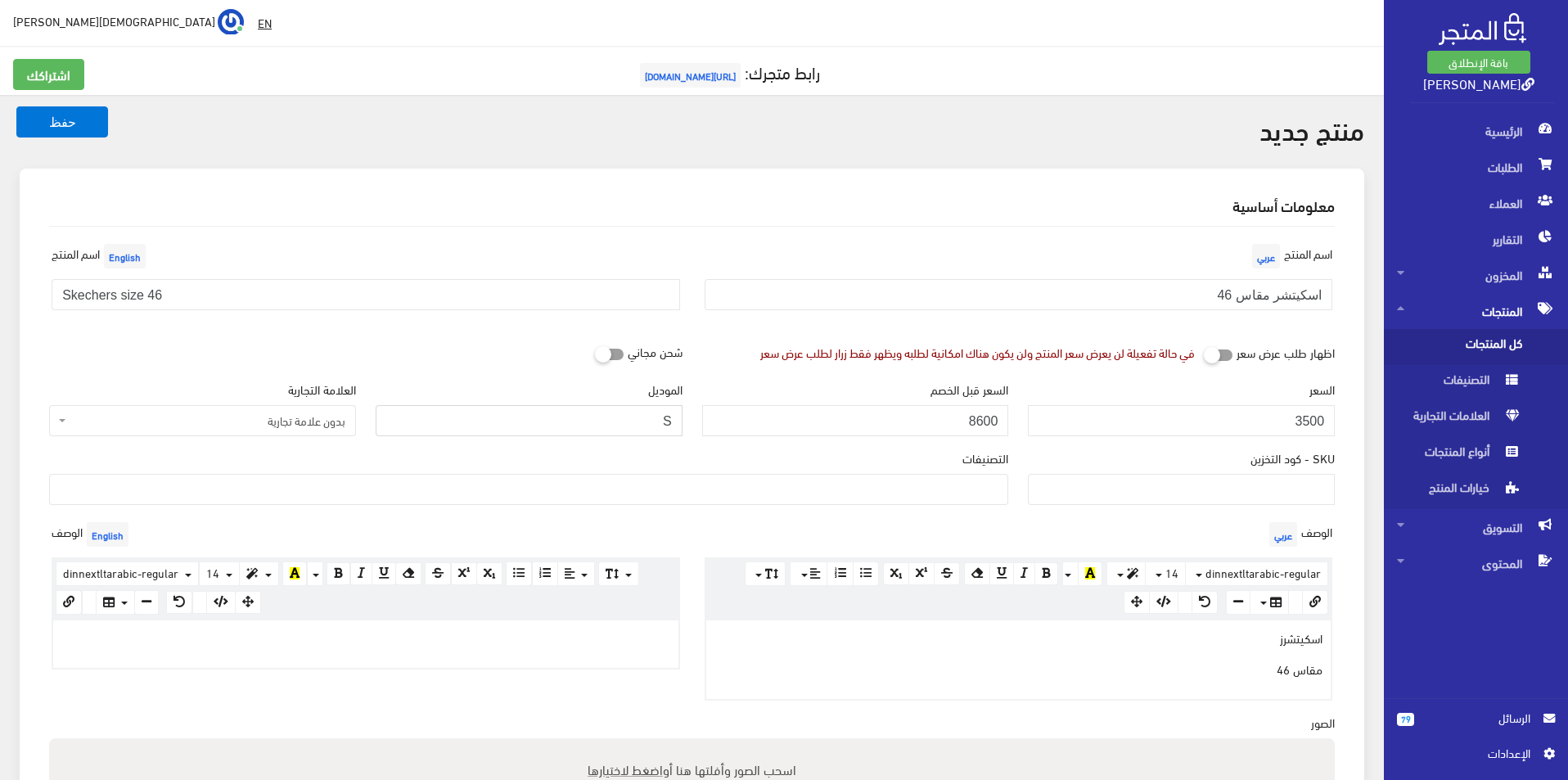
type input "skechers"
click at [281, 423] on span "بدون علامة تجارية" at bounding box center [207, 421] width 276 height 16
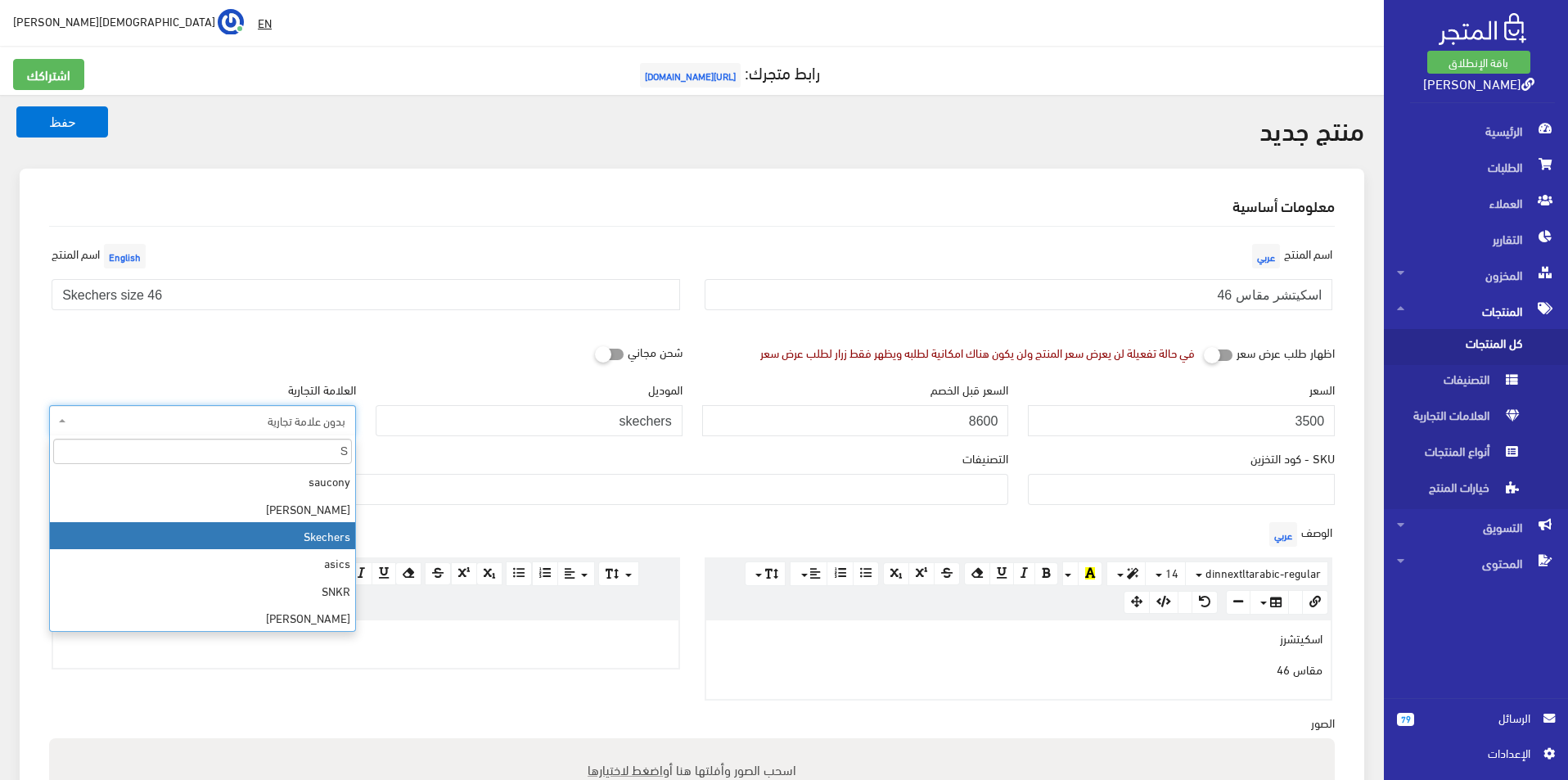
type input "S"
select select "11"
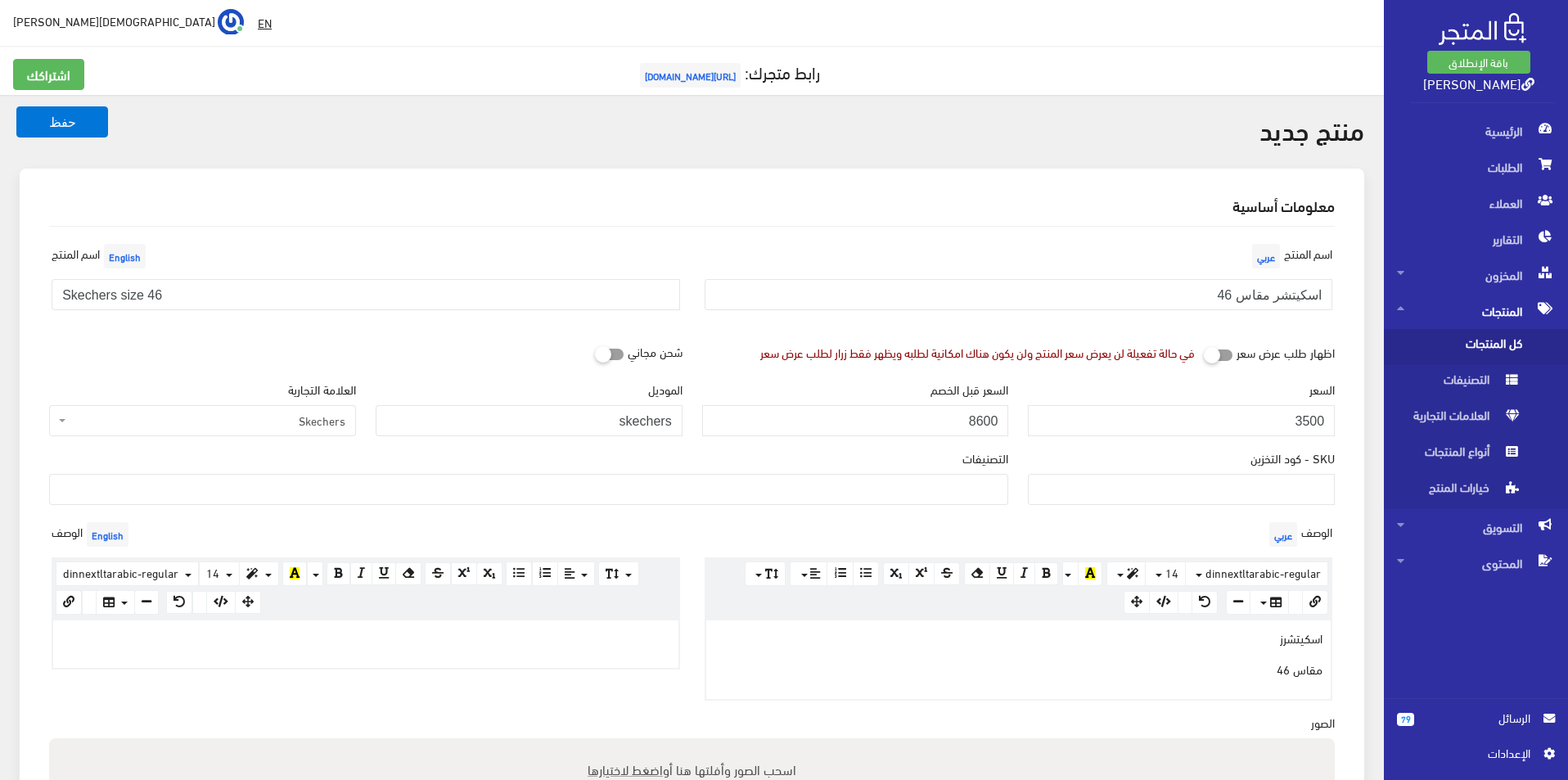
click at [684, 505] on span at bounding box center [529, 489] width 959 height 31
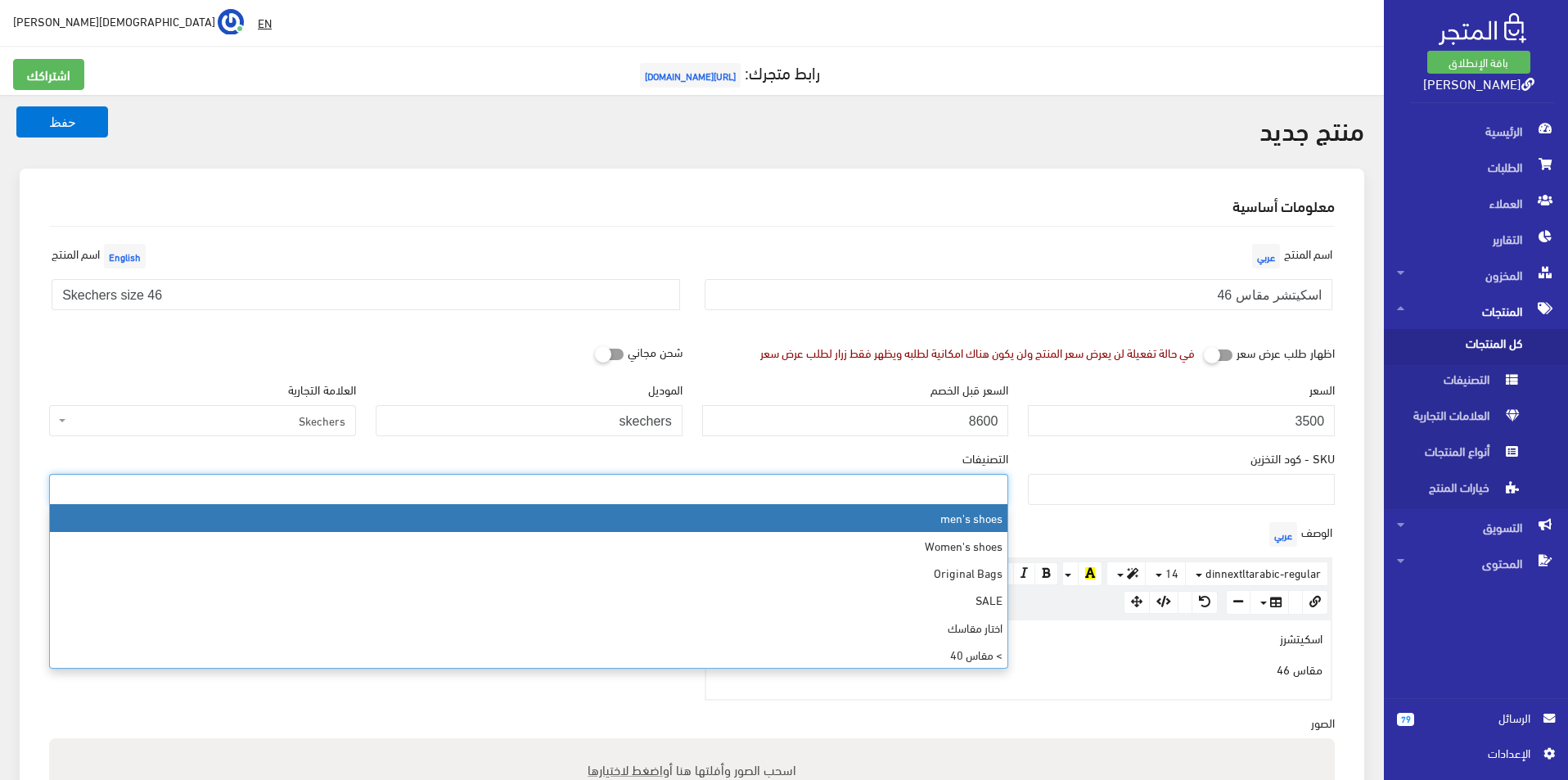
select select "5"
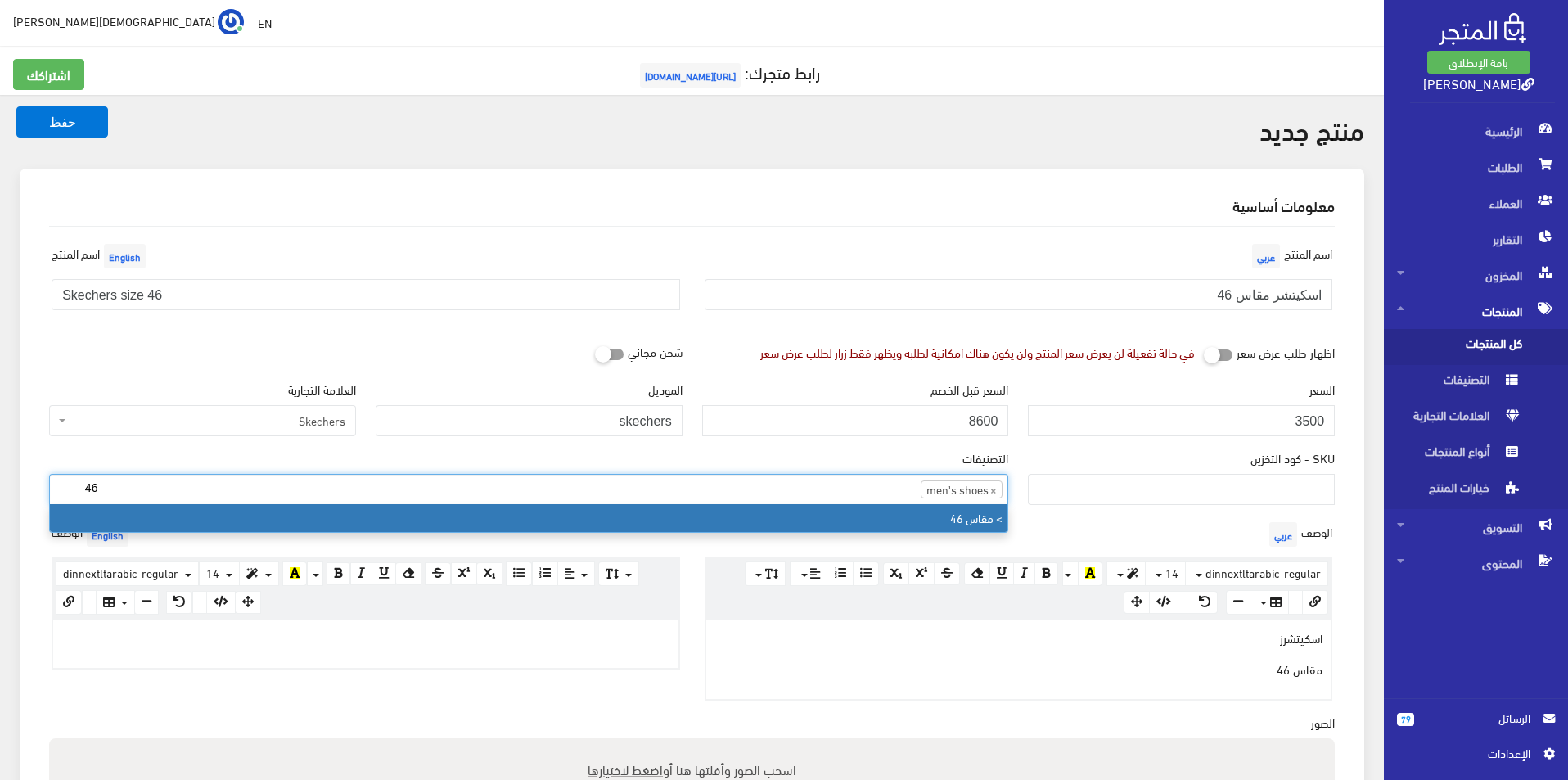
type input "46"
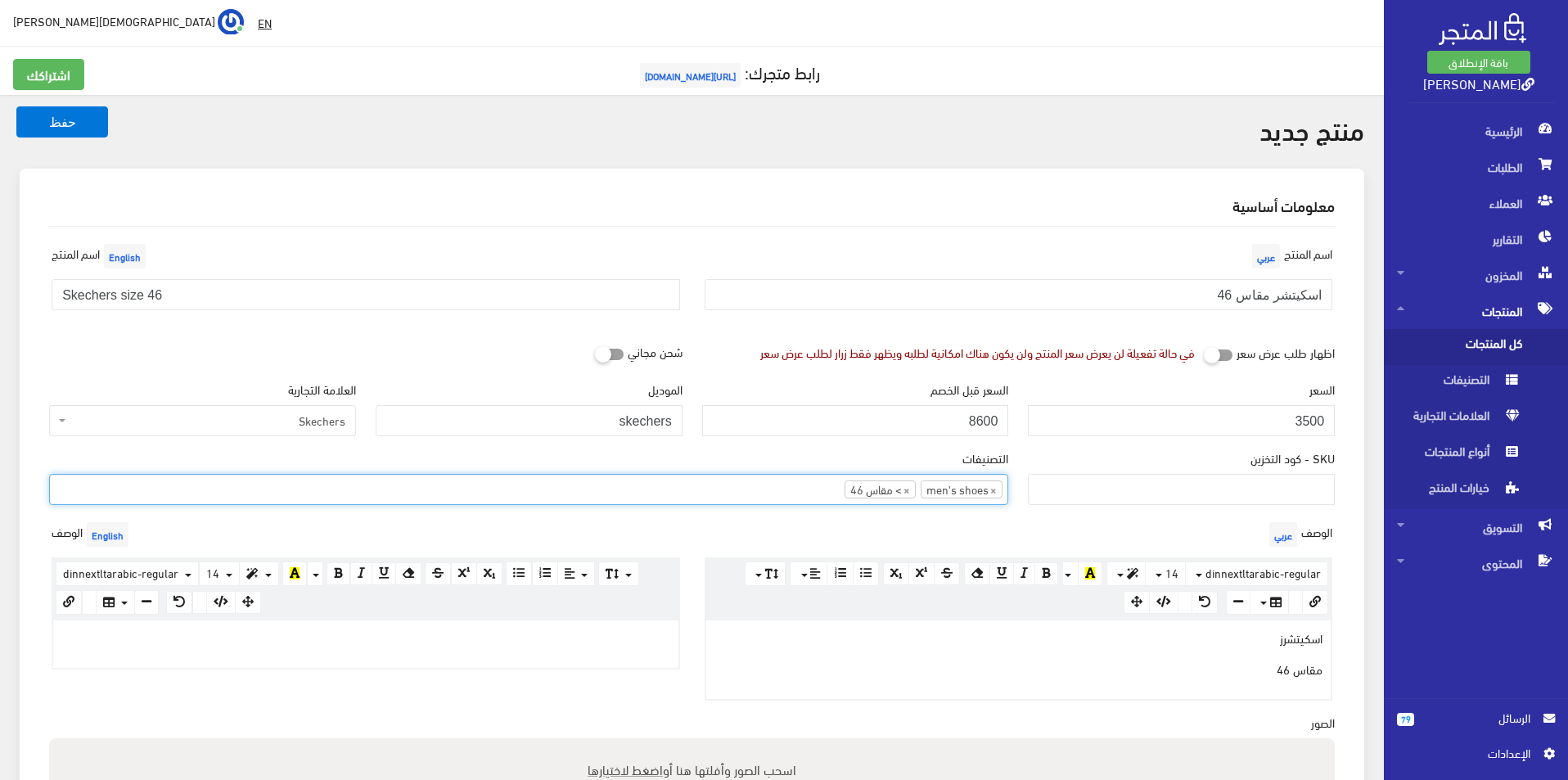
click at [521, 657] on div at bounding box center [366, 644] width 625 height 48
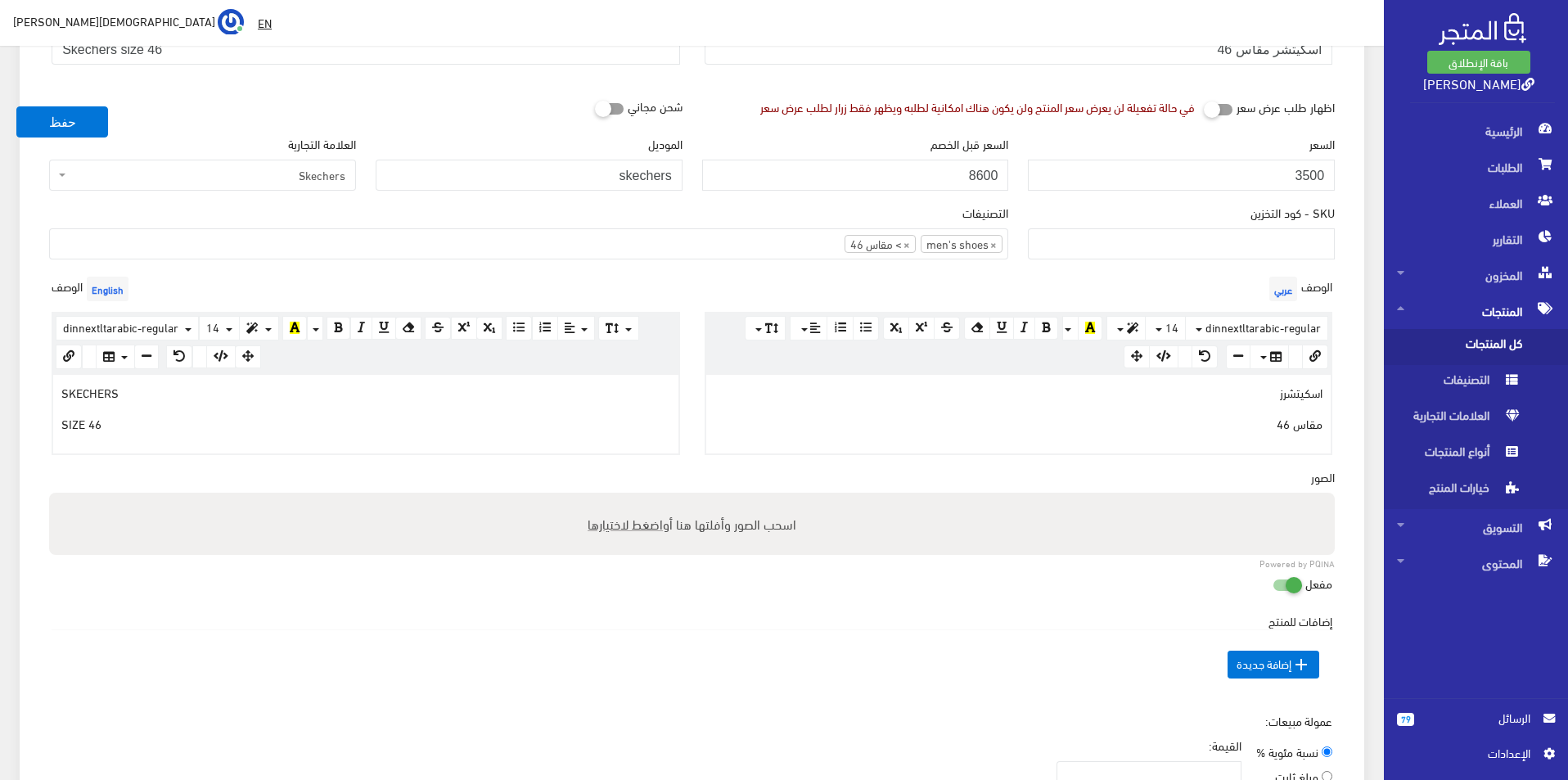
scroll to position [491, 0]
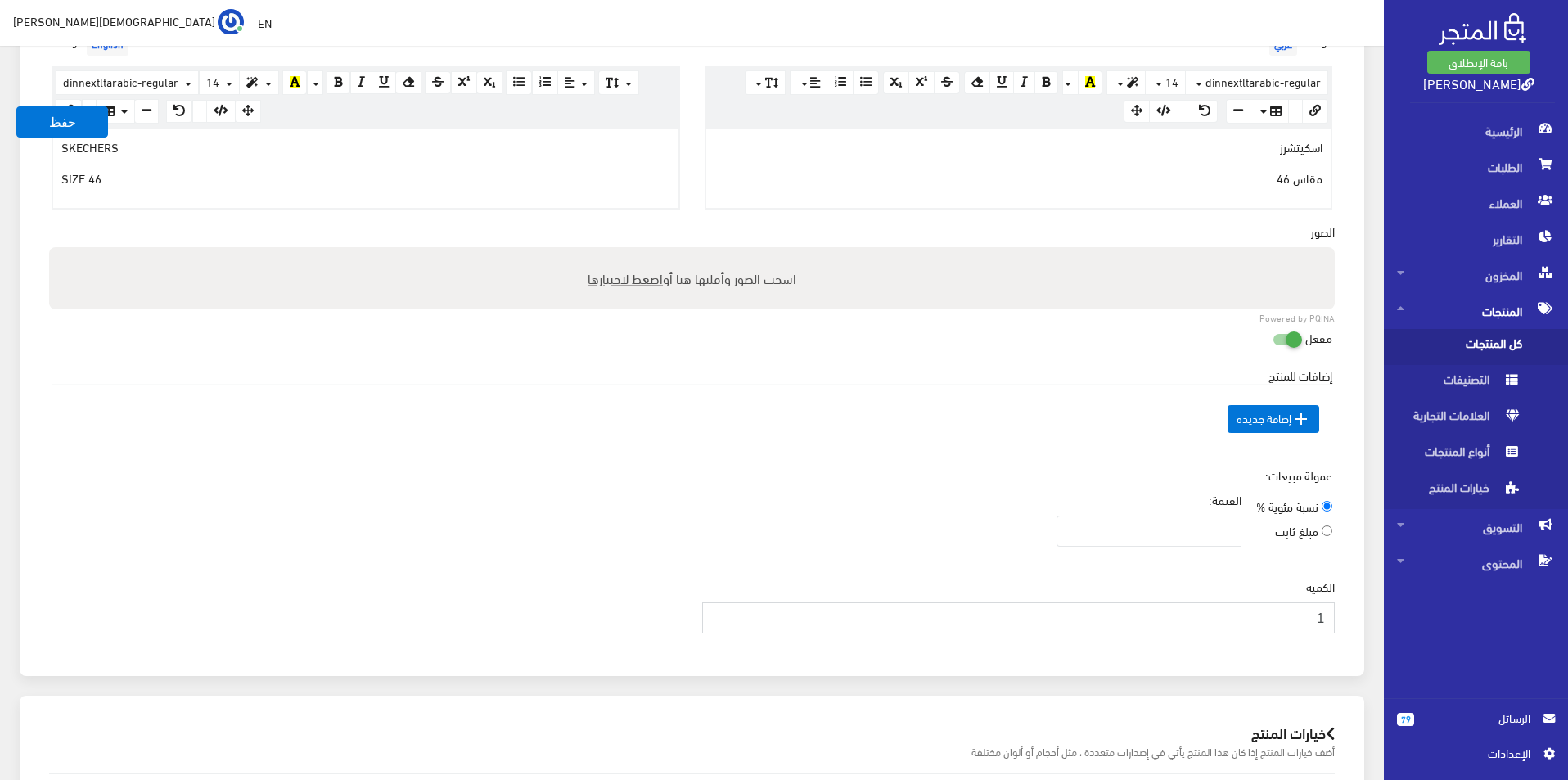
type input "1"
click at [722, 614] on input "1" at bounding box center [1019, 618] width 634 height 31
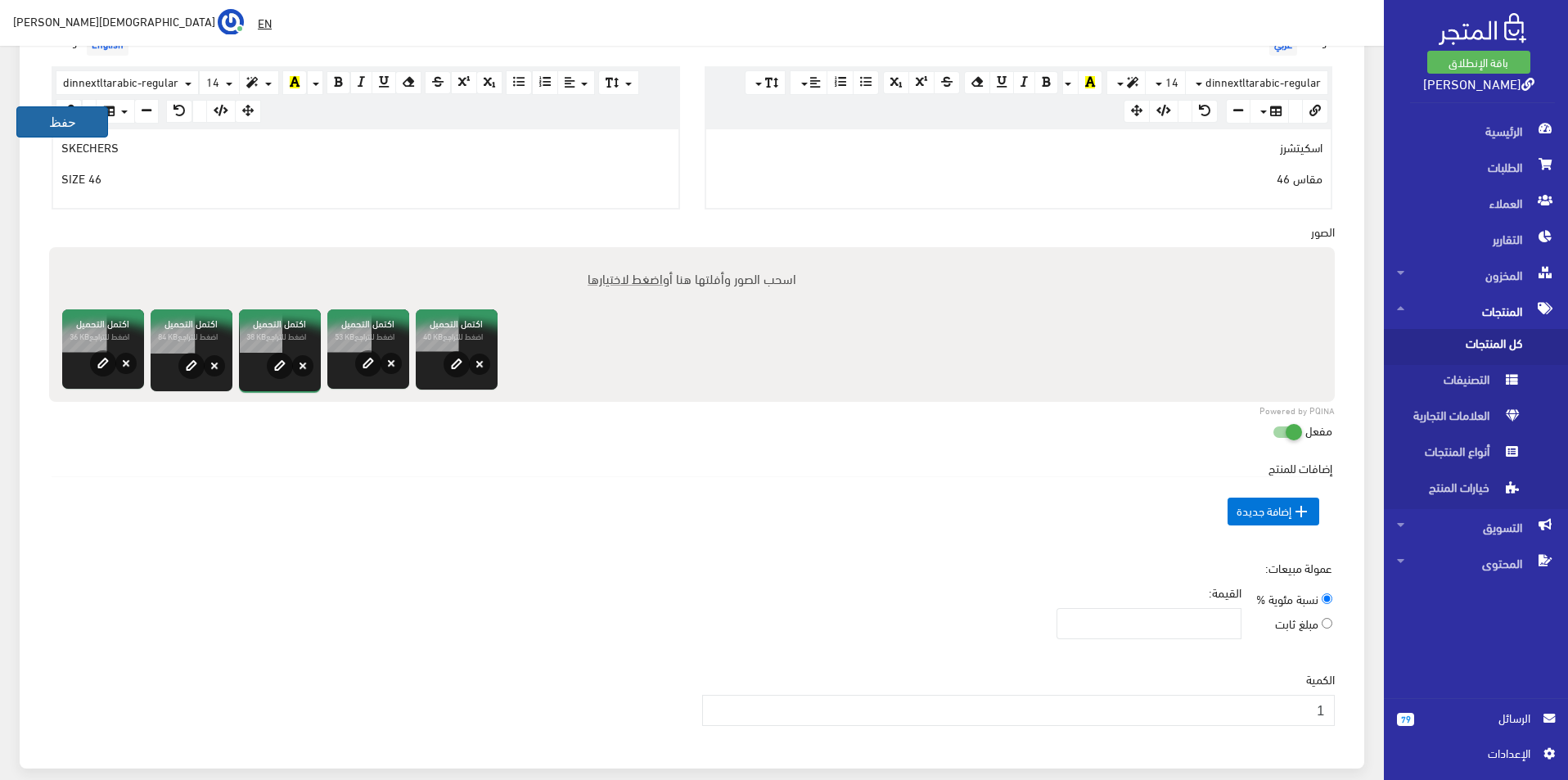
click at [80, 114] on button "حفظ" at bounding box center [62, 122] width 92 height 31
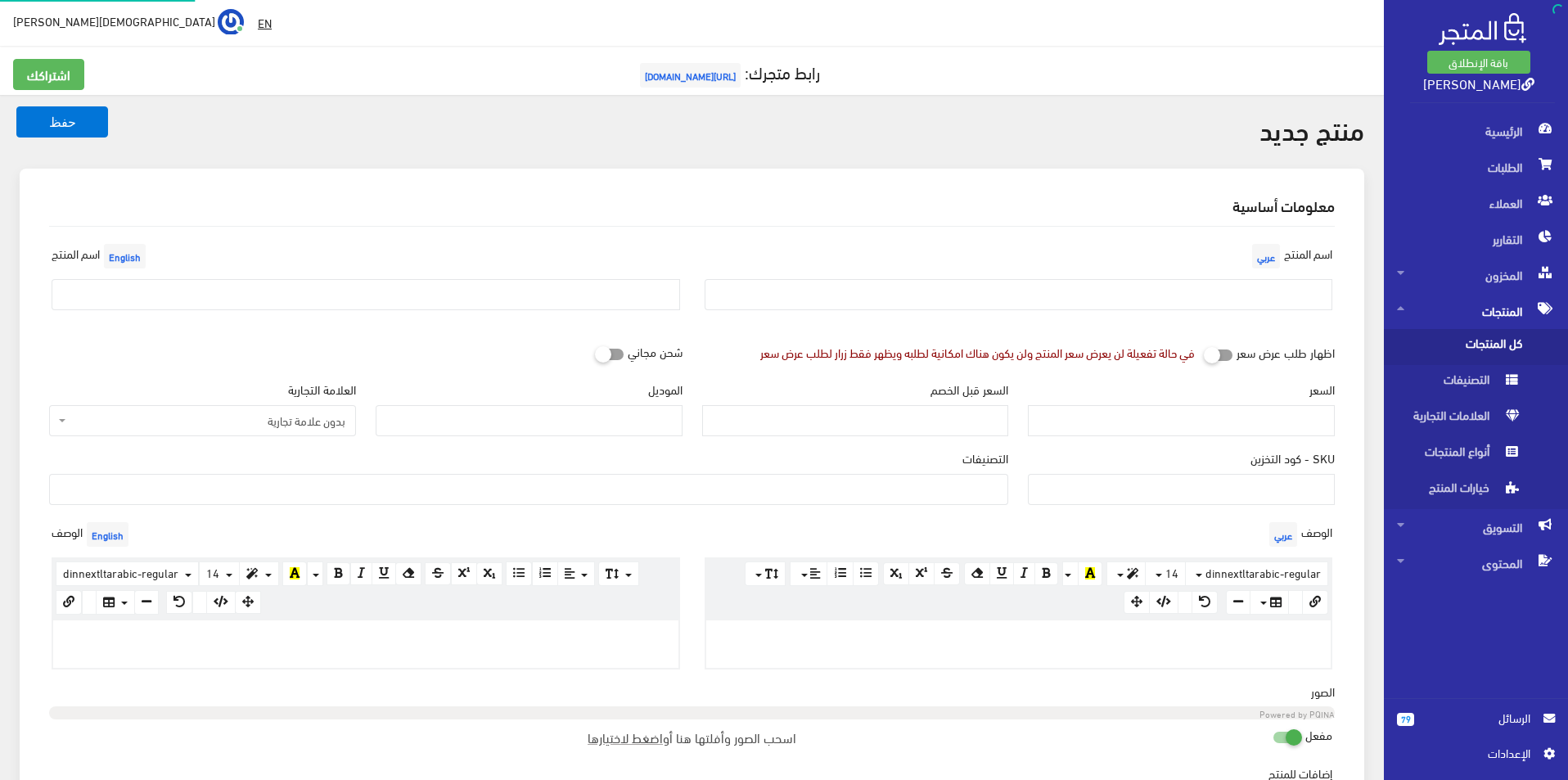
select select
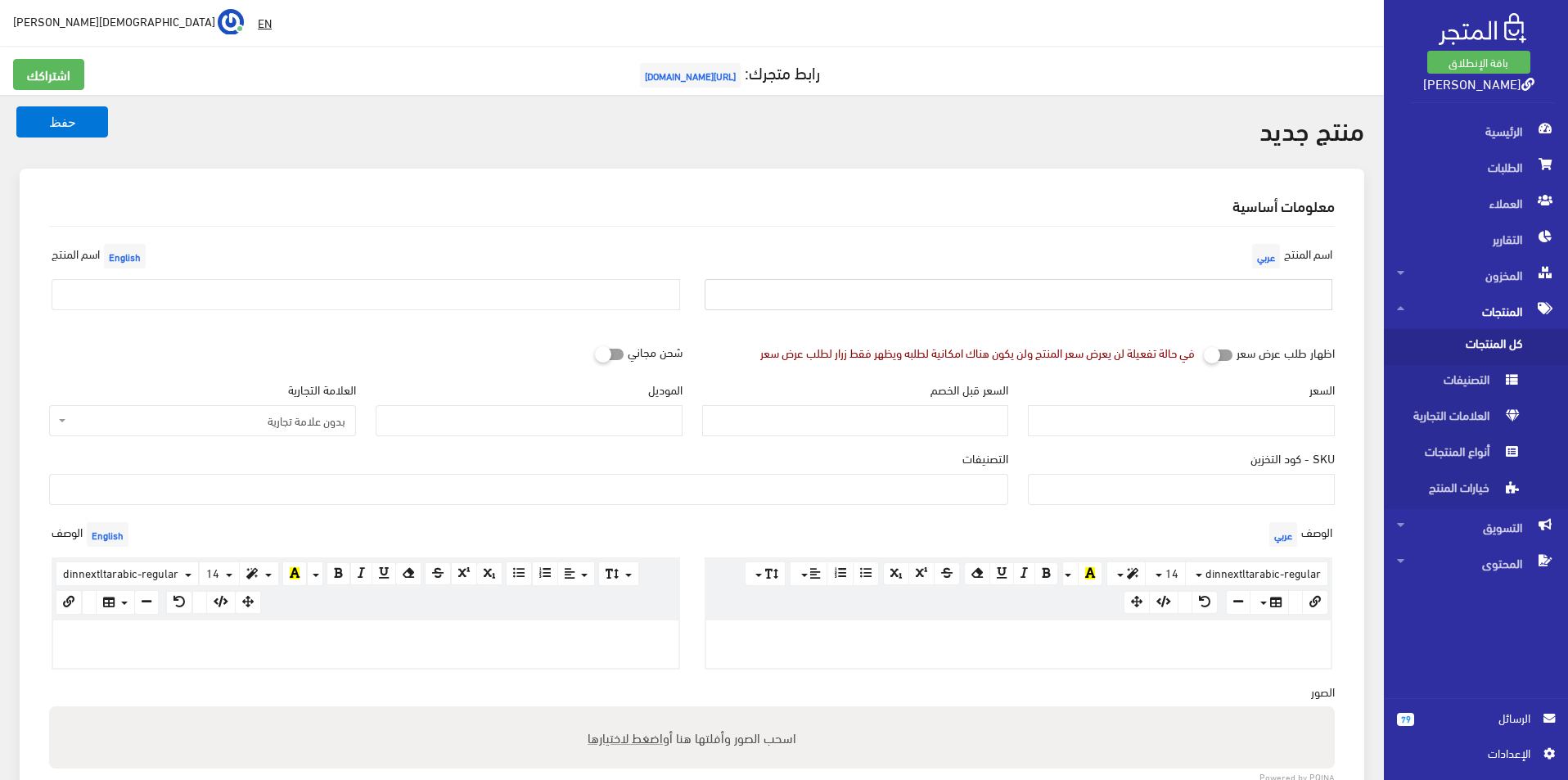
click at [1205, 293] on input "text" at bounding box center [1018, 294] width 628 height 31
type input "نايكى مقاس 44.5"
click at [324, 297] on input "text" at bounding box center [365, 294] width 628 height 31
type input "Nike size 44.5"
click at [228, 421] on span "بدون علامة تجارية" at bounding box center [207, 421] width 276 height 16
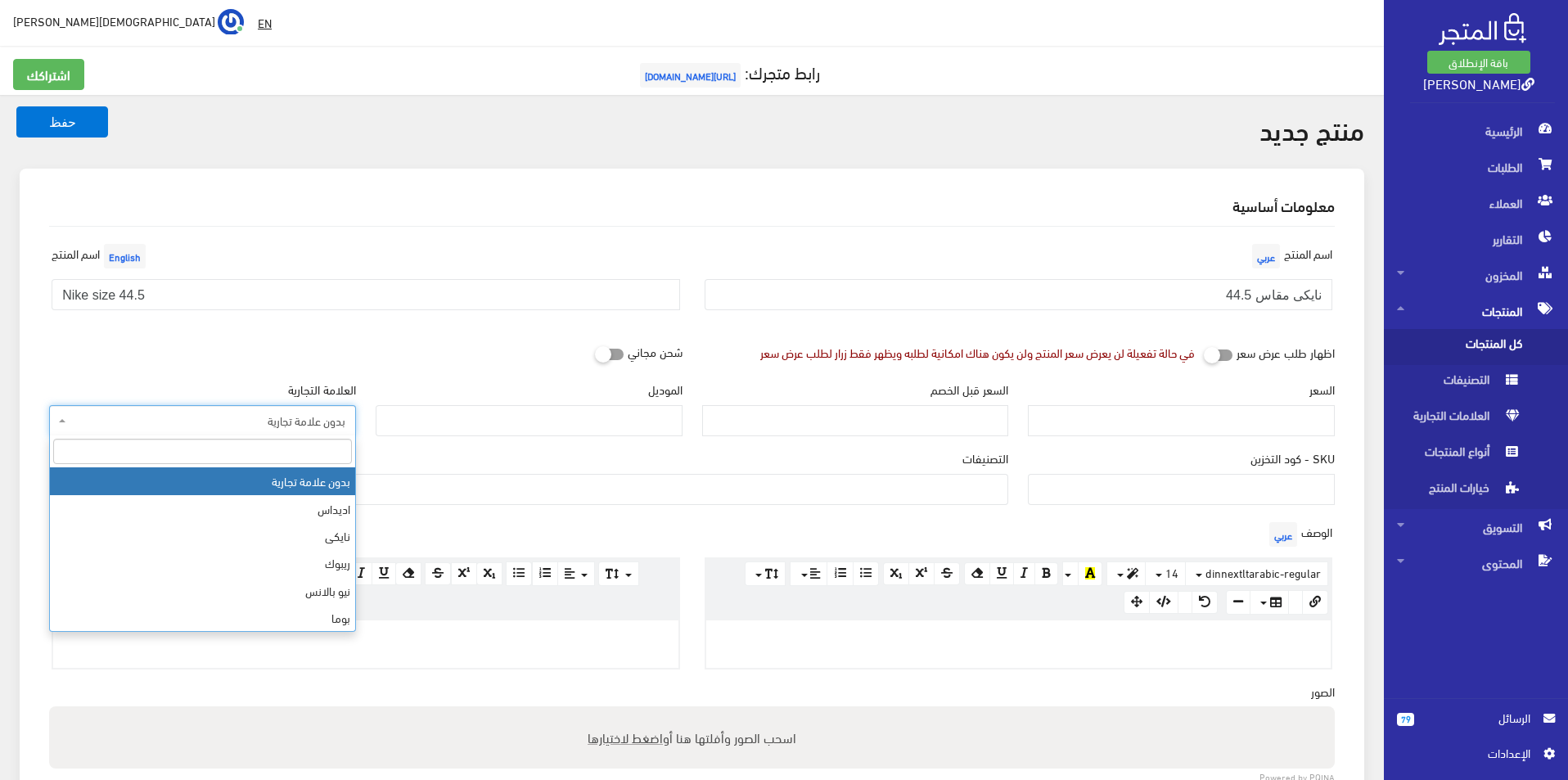
type input "N"
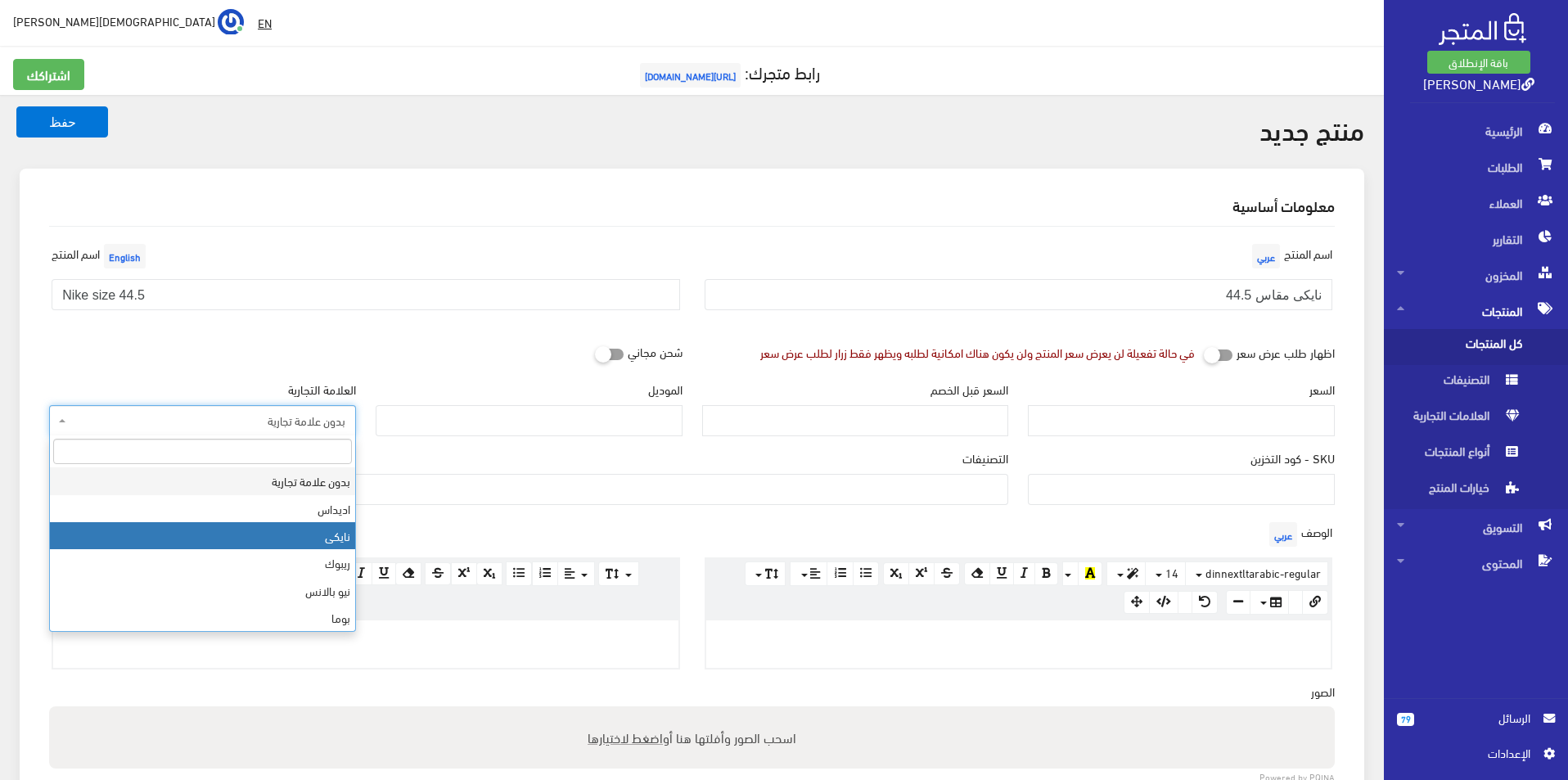
select select "3"
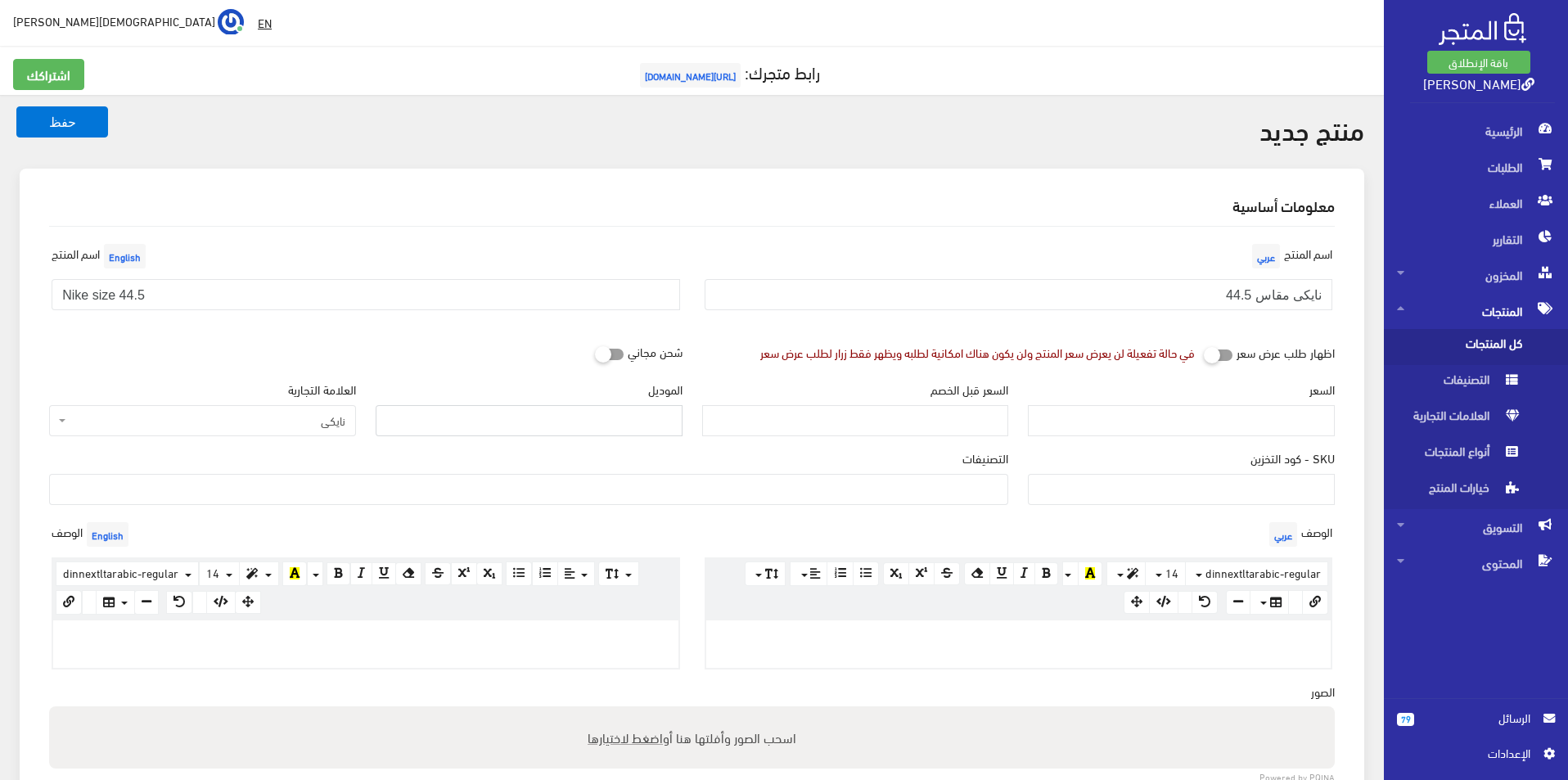
click at [522, 425] on input "الموديل" at bounding box center [529, 421] width 307 height 31
type input "NIKE"
click at [1222, 424] on input "السعر" at bounding box center [1181, 421] width 307 height 31
type input "4200"
type input "8900"
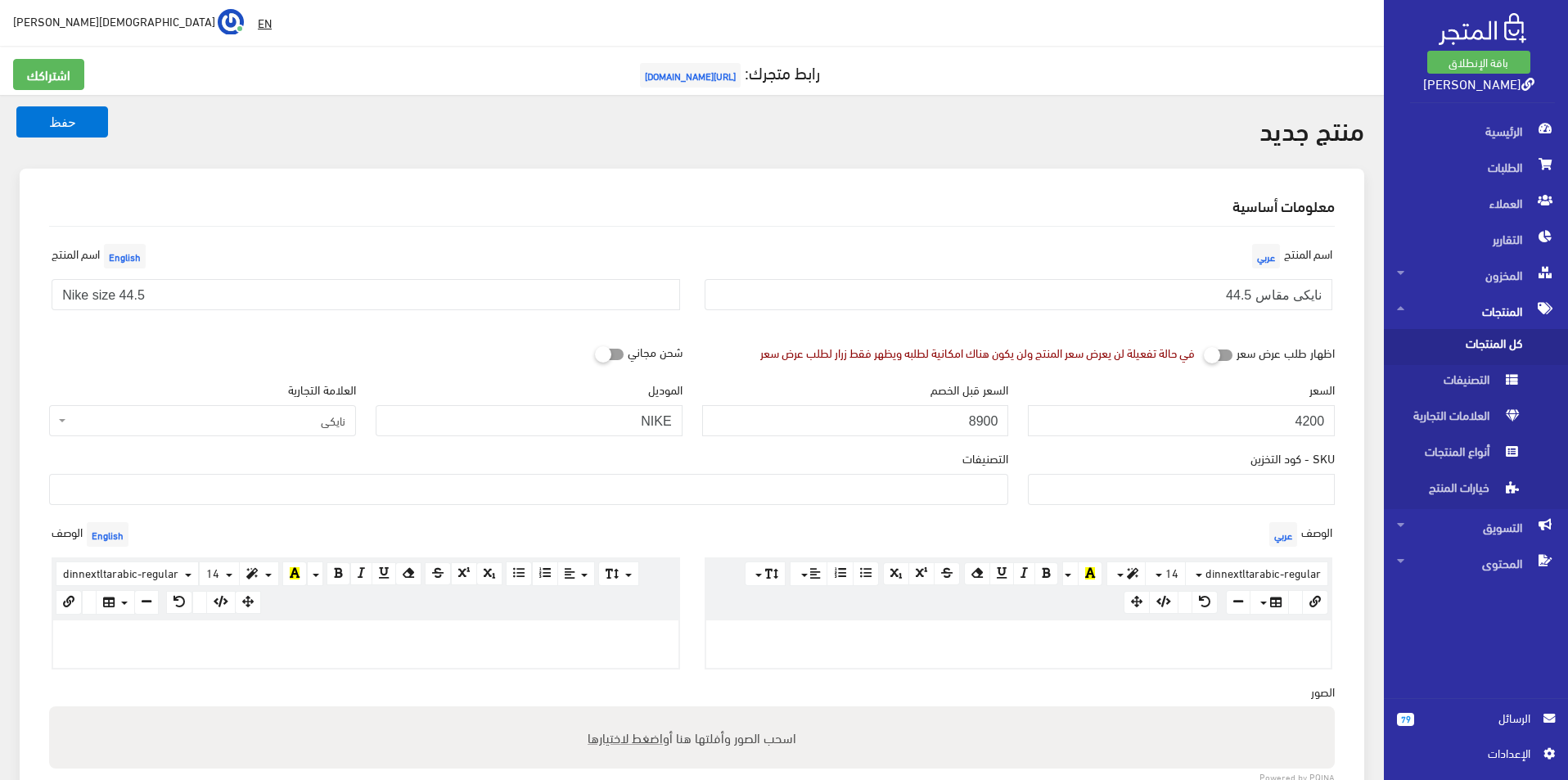
click at [960, 506] on div "التصنيفات men's shoes Women's shoes Original Bags SALE اختار مقاسك > مقاس 40 > …" at bounding box center [528, 483] width 978 height 69
click at [955, 492] on ul at bounding box center [528, 488] width 957 height 27
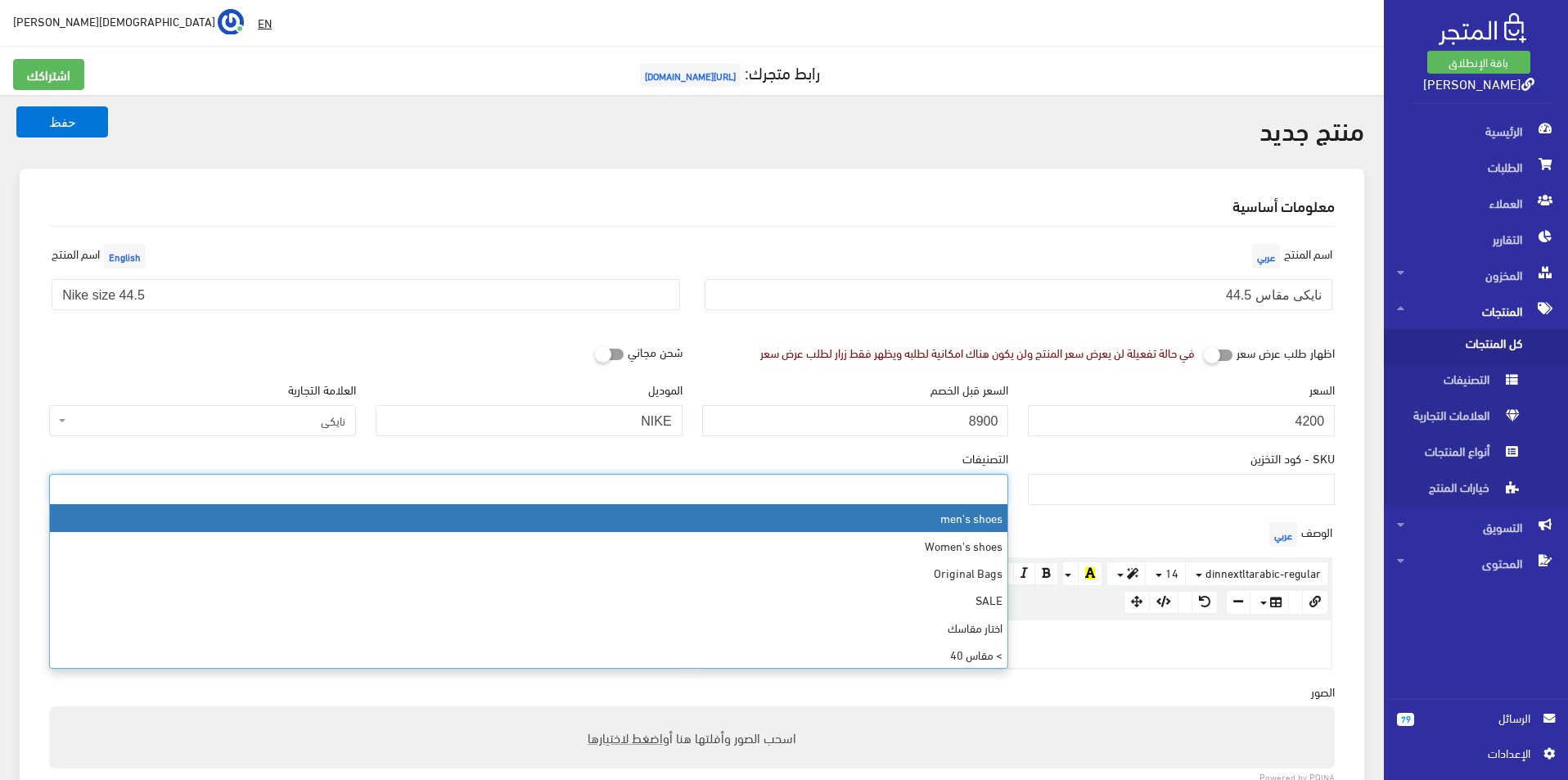
select select "5"
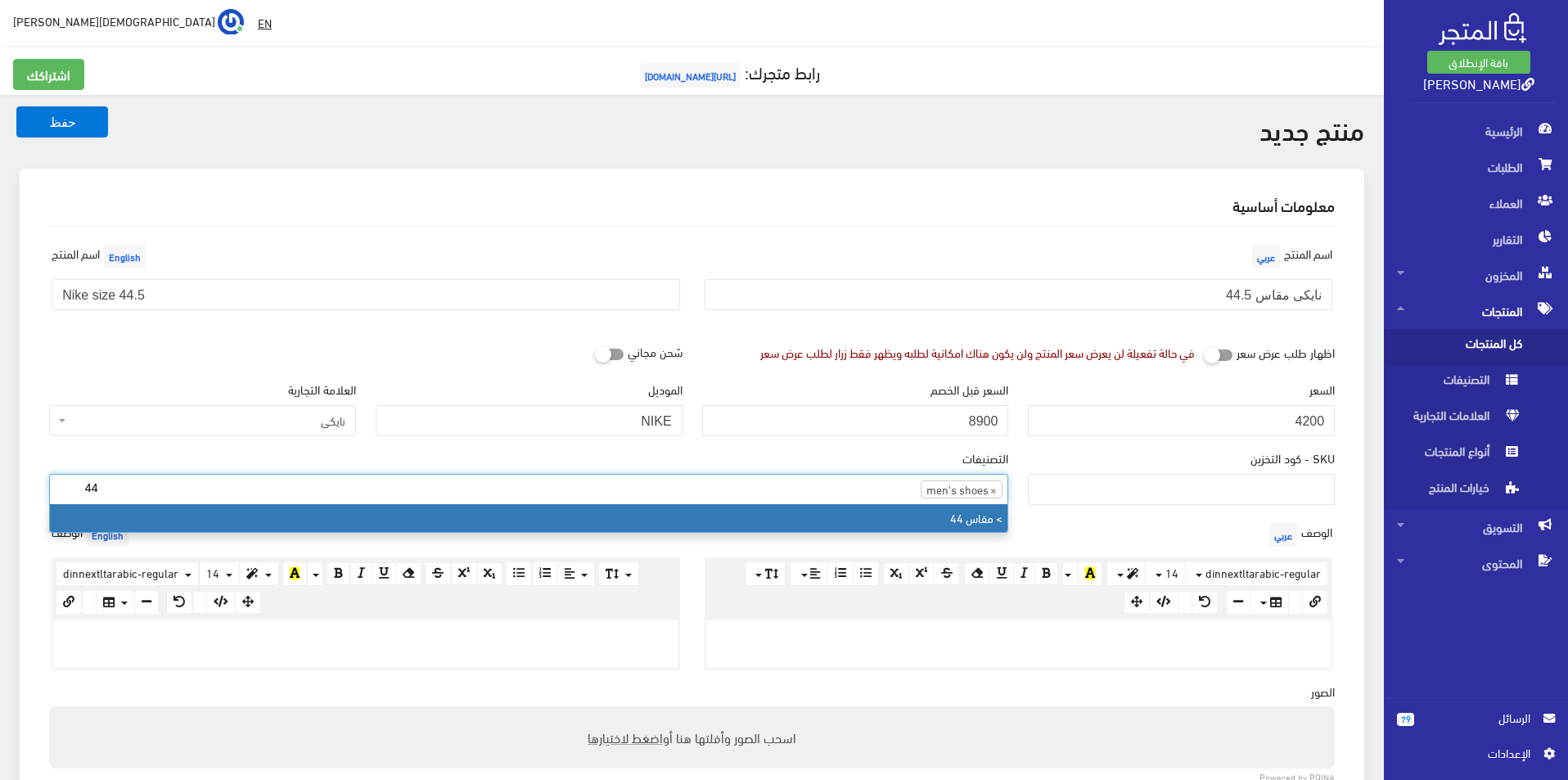
type input "44"
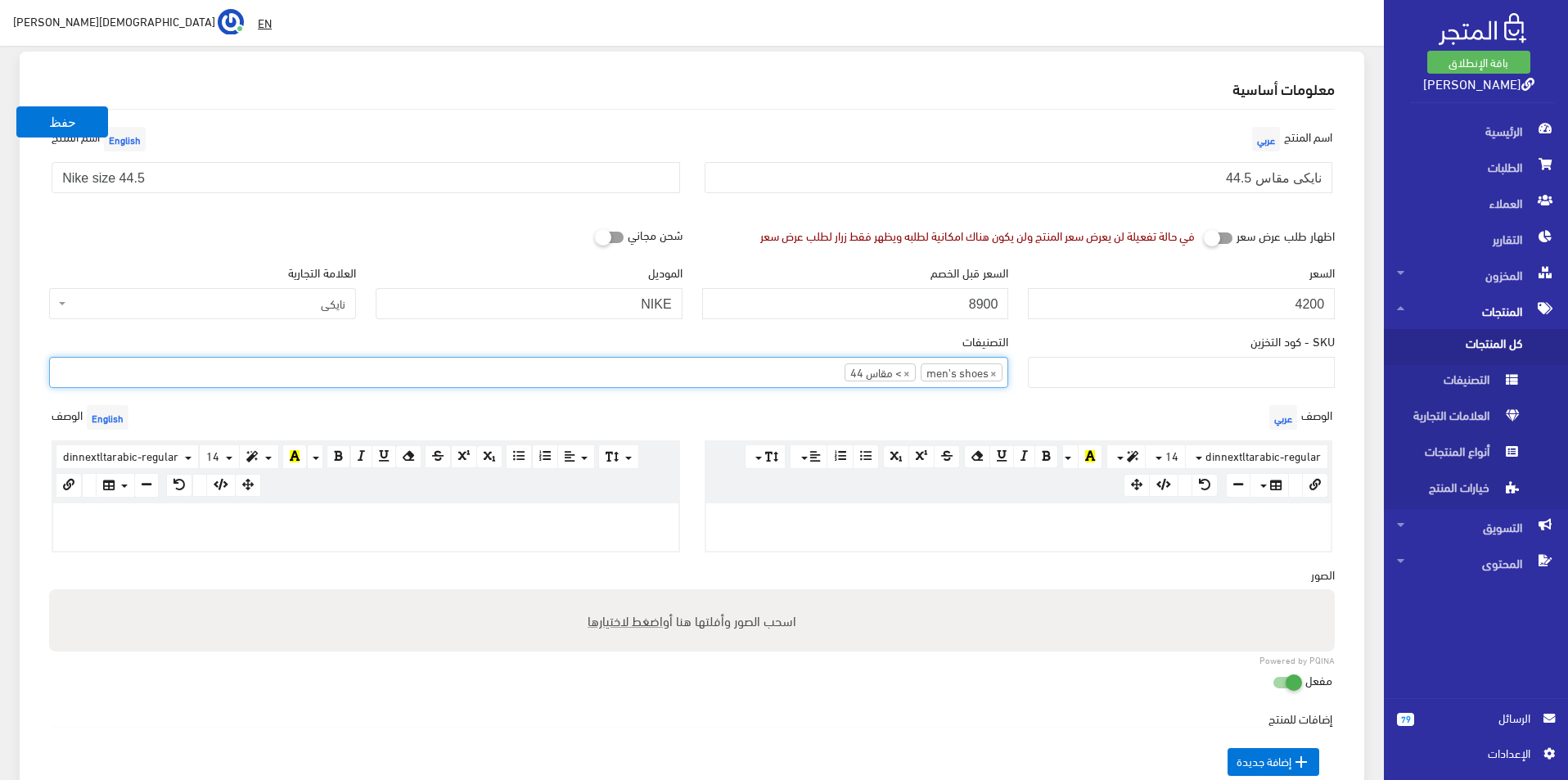
scroll to position [164, 0]
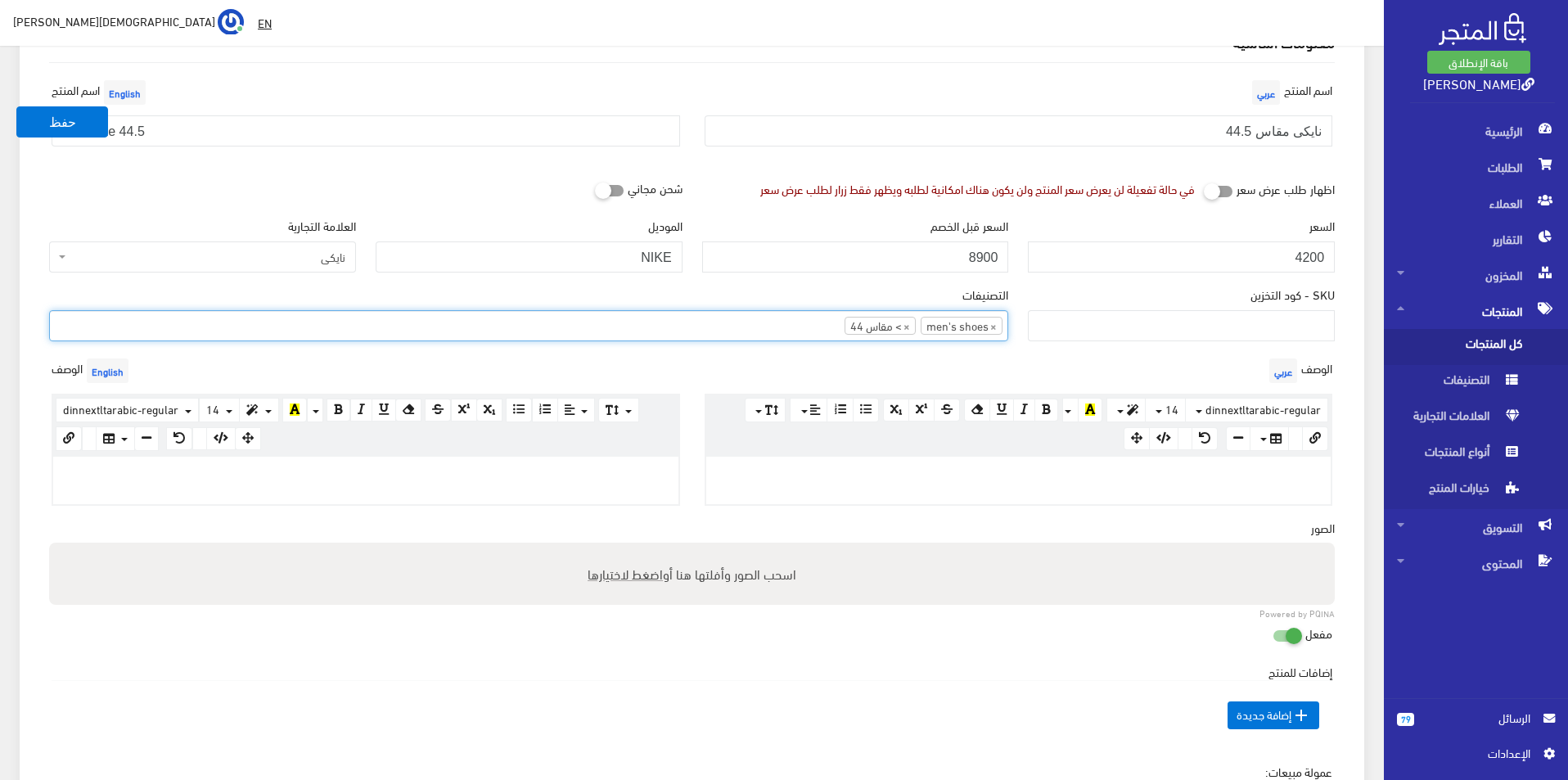
click at [545, 473] on p at bounding box center [366, 474] width 609 height 18
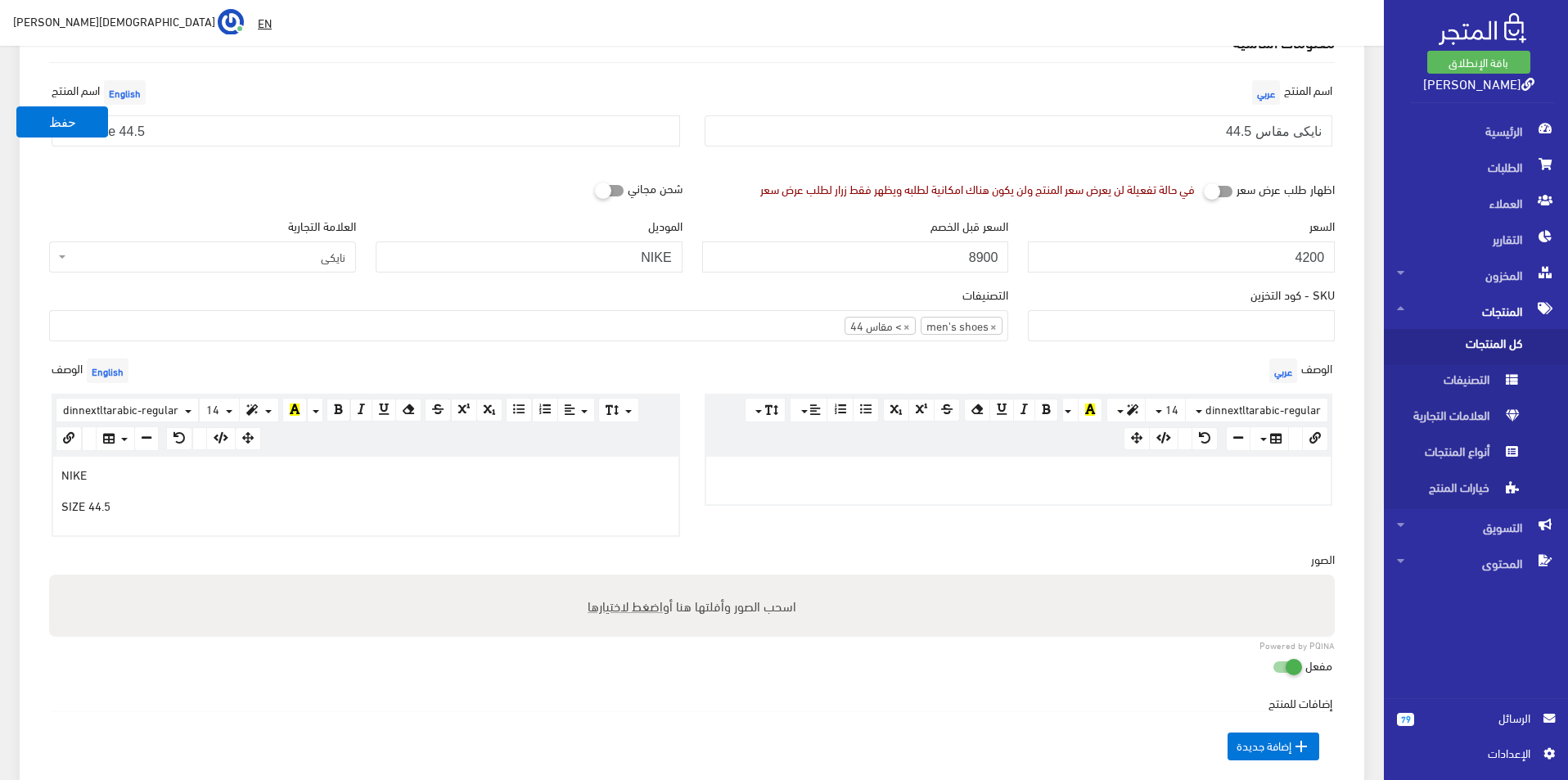
click at [921, 489] on div at bounding box center [1019, 480] width 625 height 48
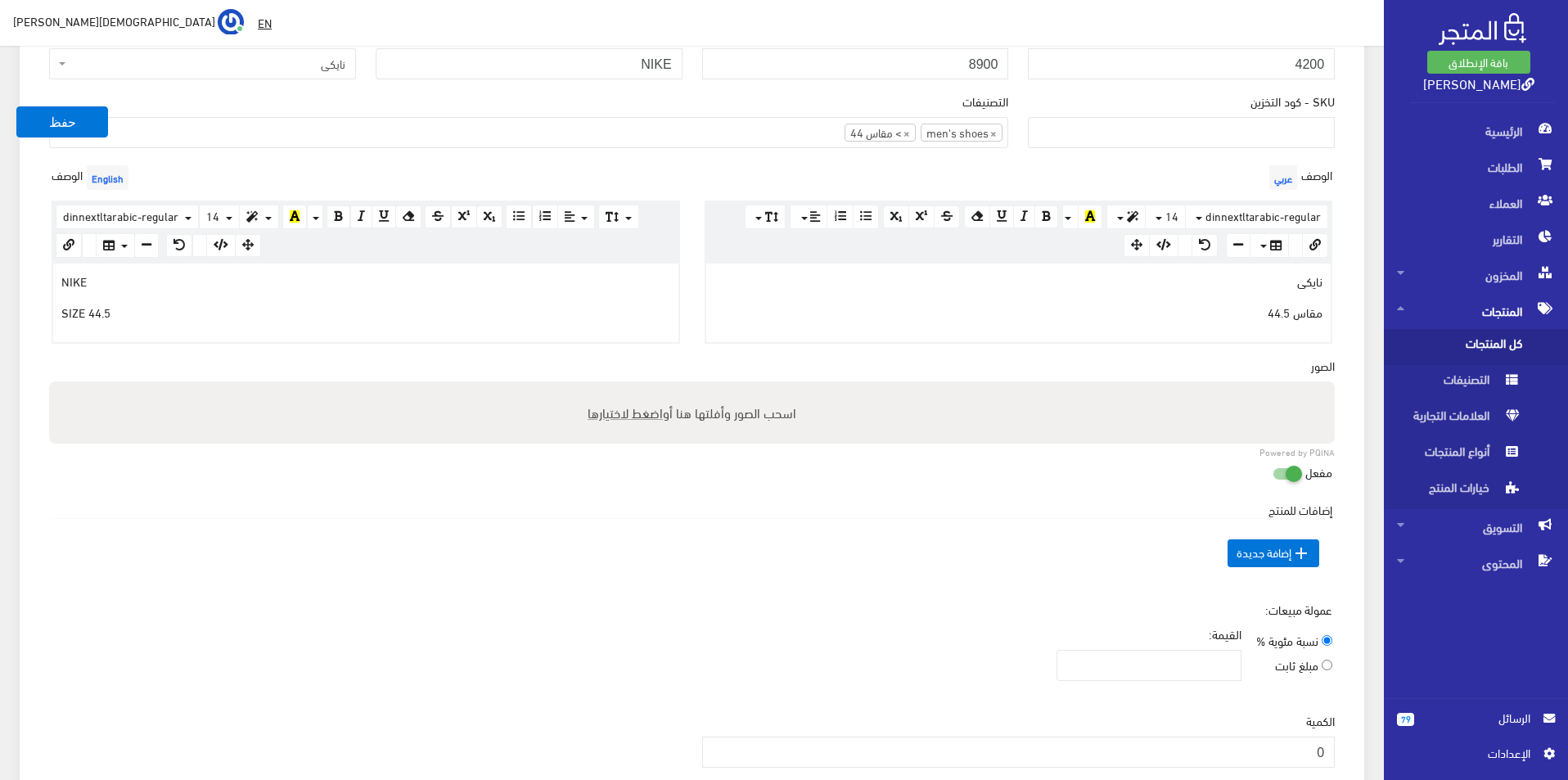
scroll to position [409, 0]
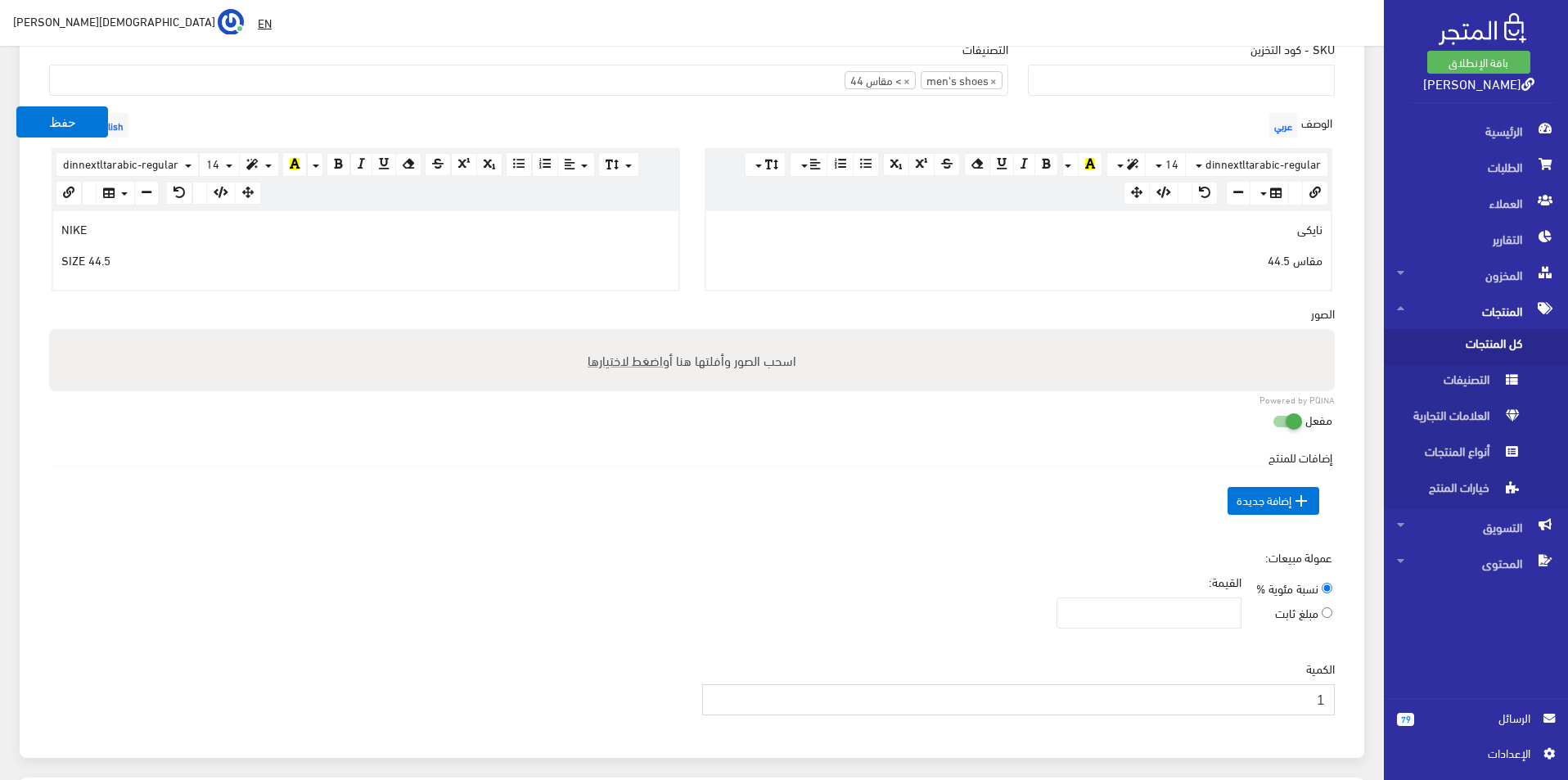
type input "1"
click at [720, 693] on input "1" at bounding box center [1019, 699] width 634 height 31
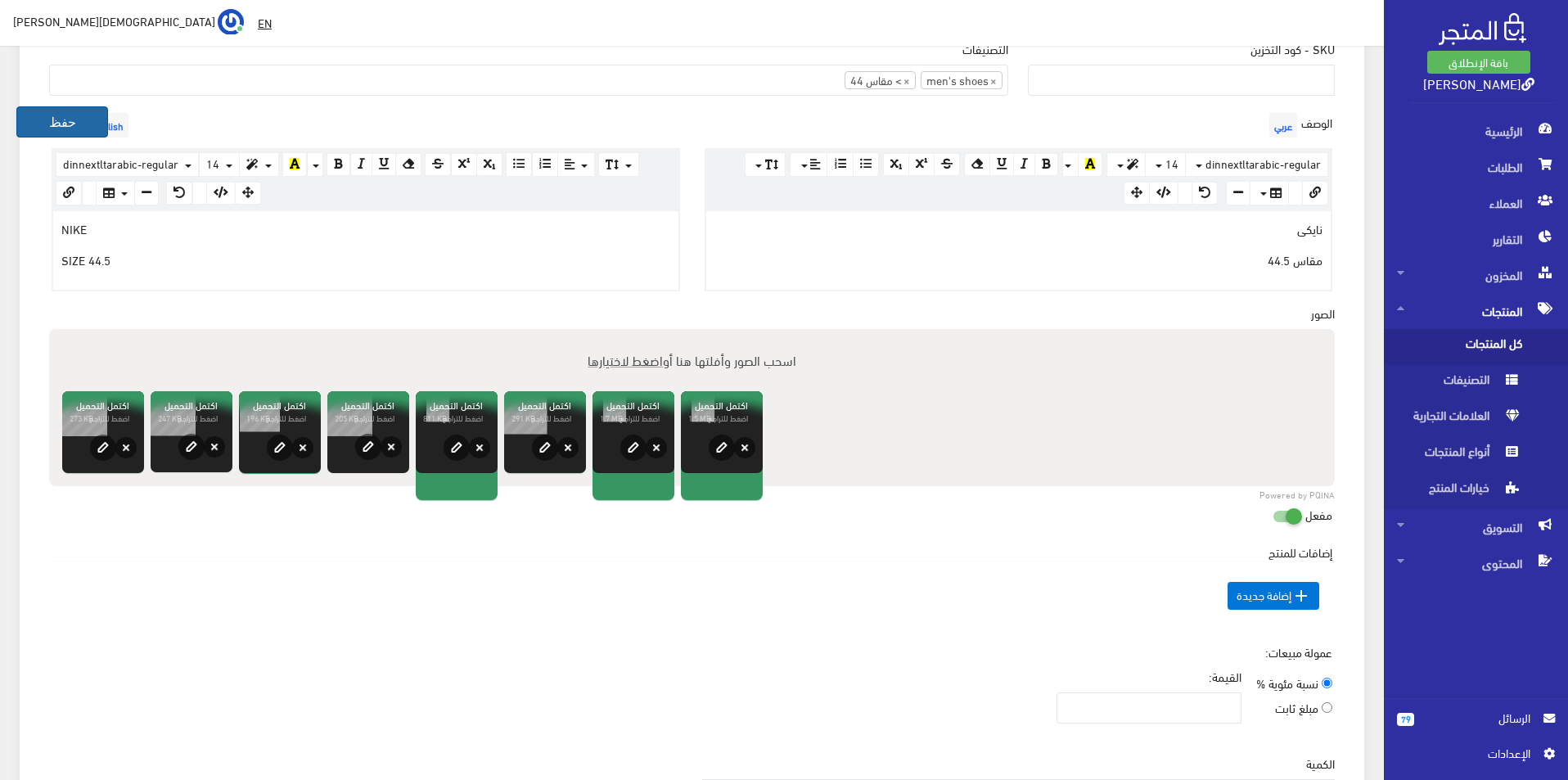
click at [77, 122] on button "حفظ" at bounding box center [62, 122] width 92 height 31
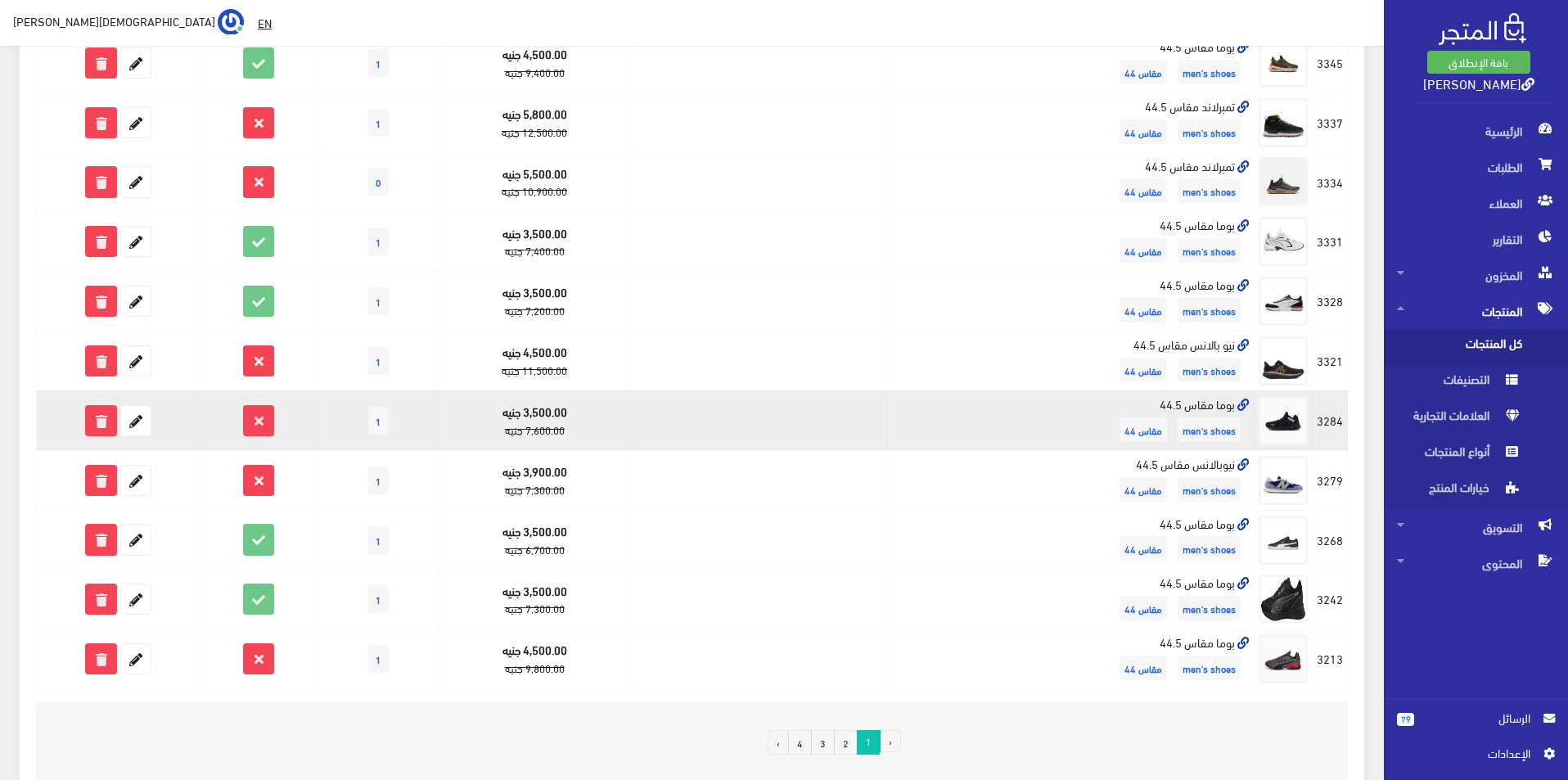
scroll to position [818, 0]
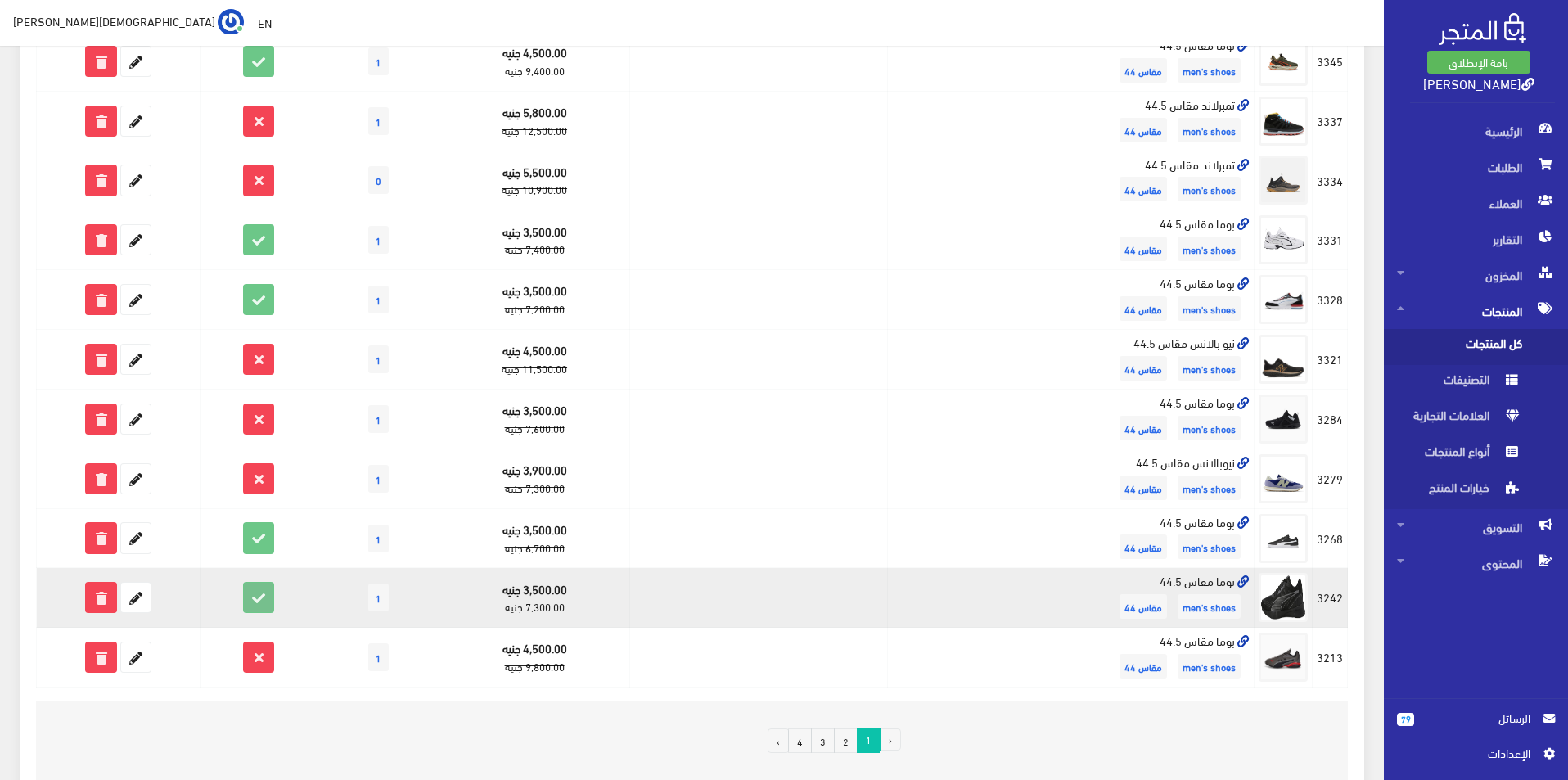
click at [261, 599] on icon at bounding box center [259, 597] width 29 height 29
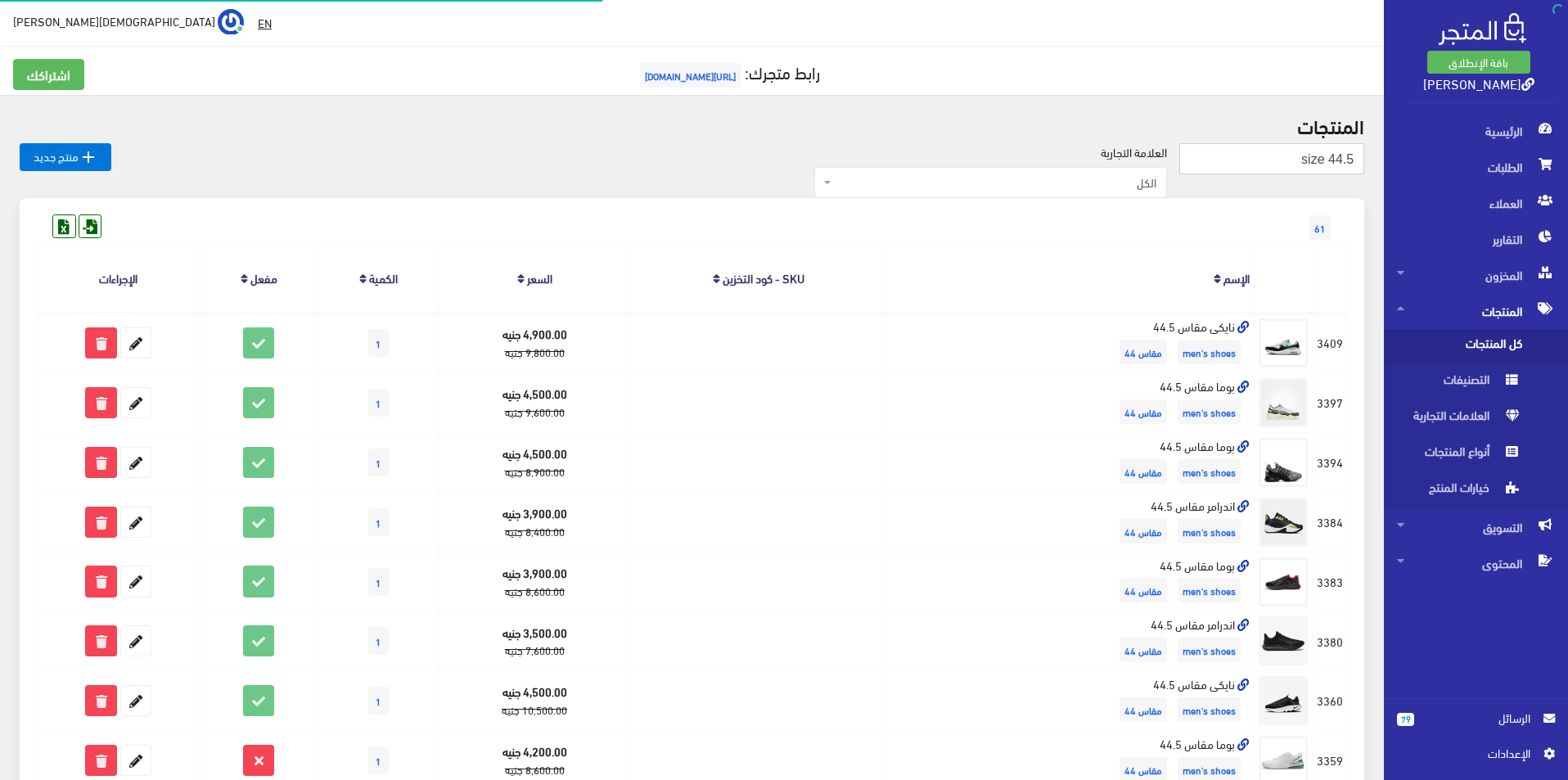
click at [1260, 160] on input "size 44.5" at bounding box center [1272, 159] width 185 height 31
type input "size 46"
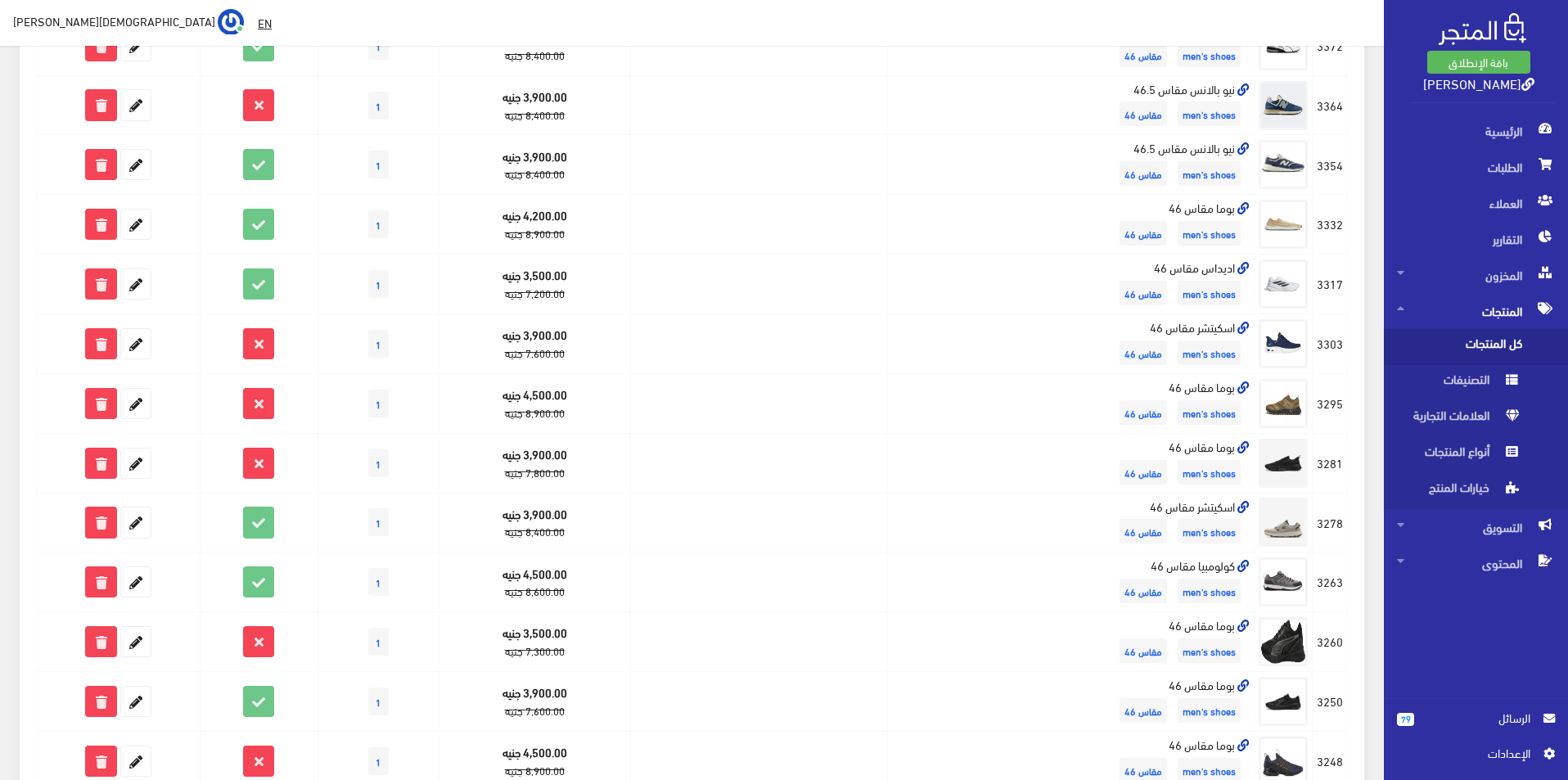
scroll to position [164, 0]
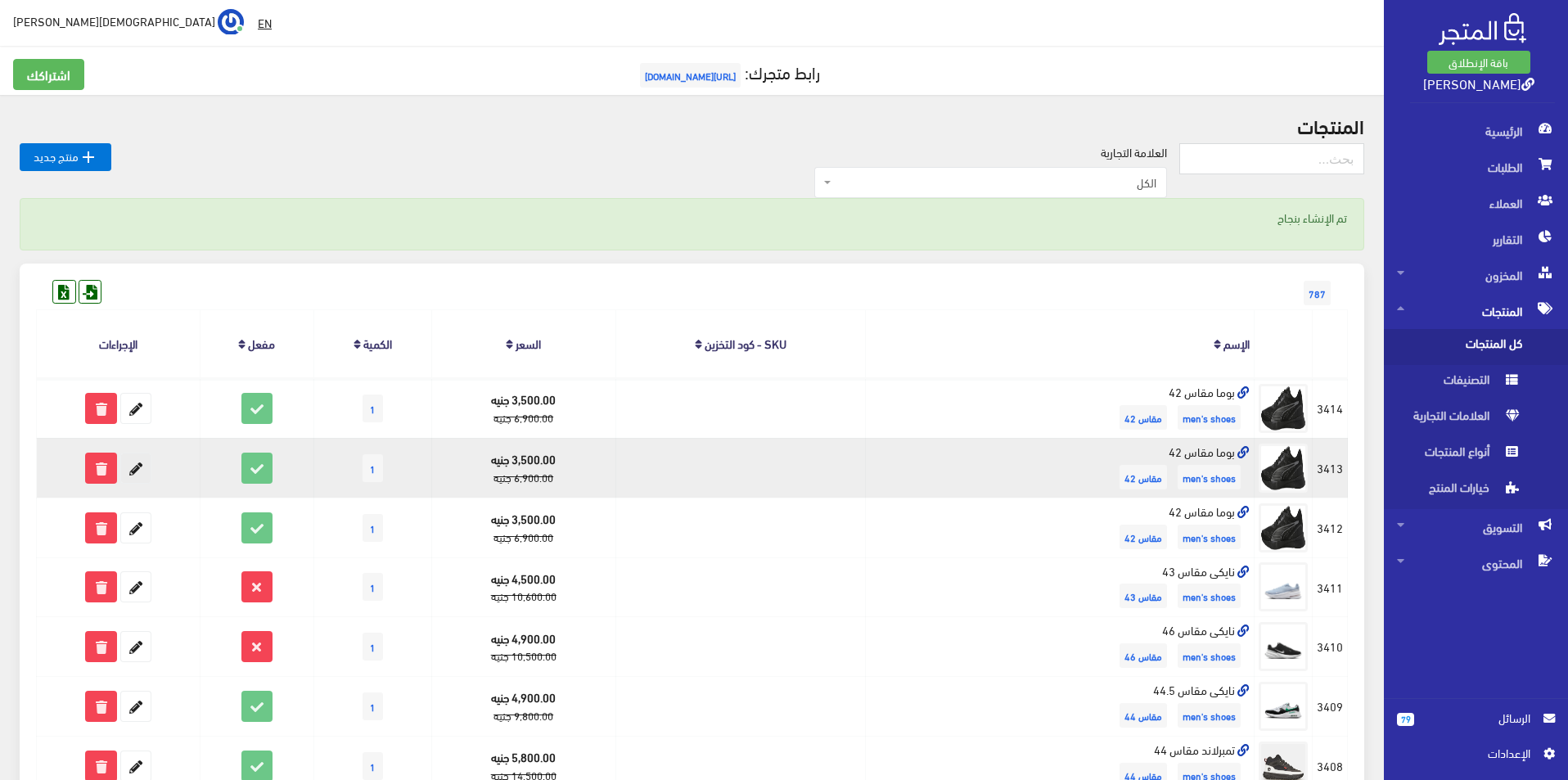
click at [150, 460] on link at bounding box center [136, 468] width 31 height 31
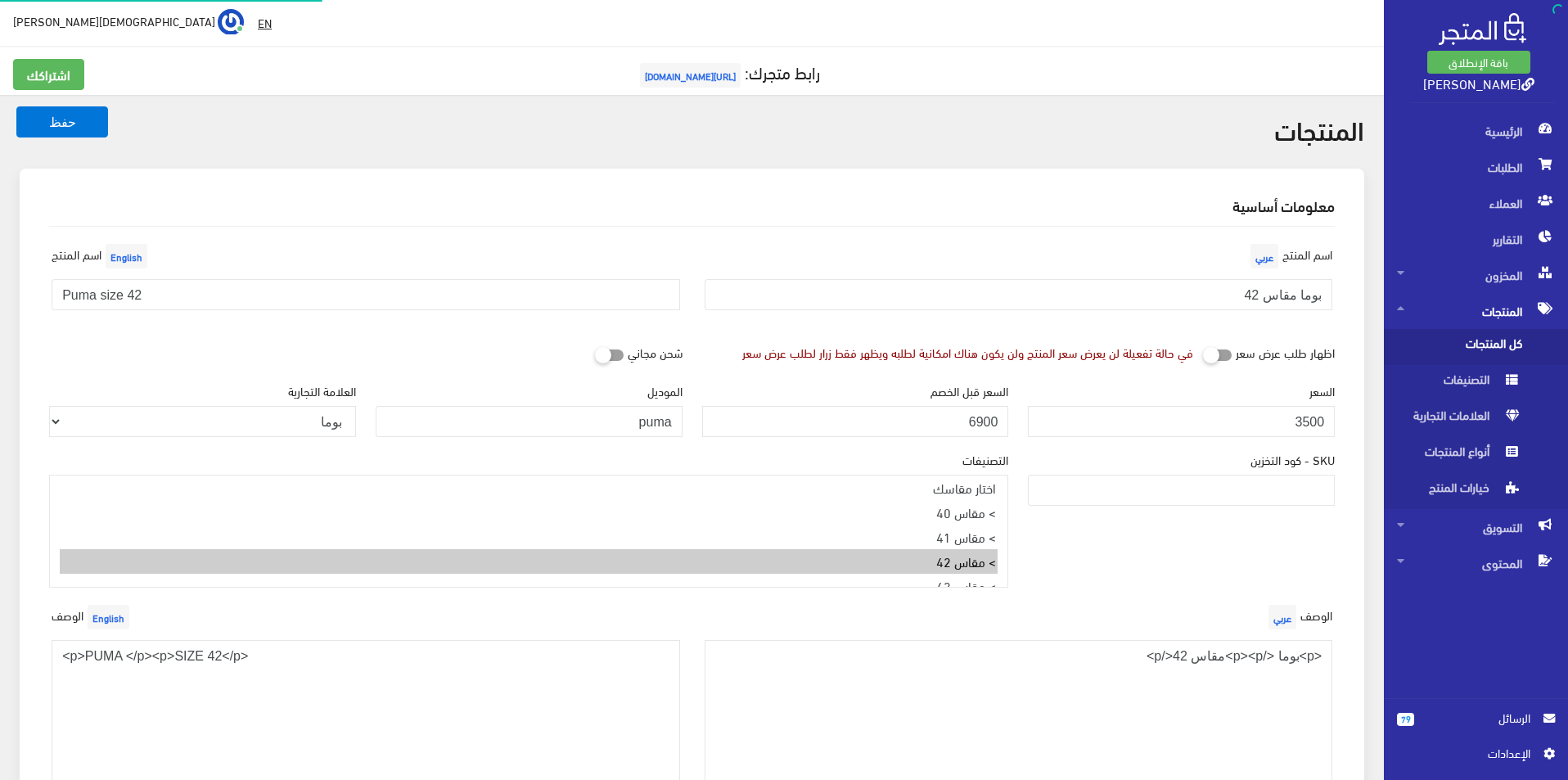
select select
click at [1157, 292] on input "بوما مقاس 42" at bounding box center [1018, 294] width 628 height 31
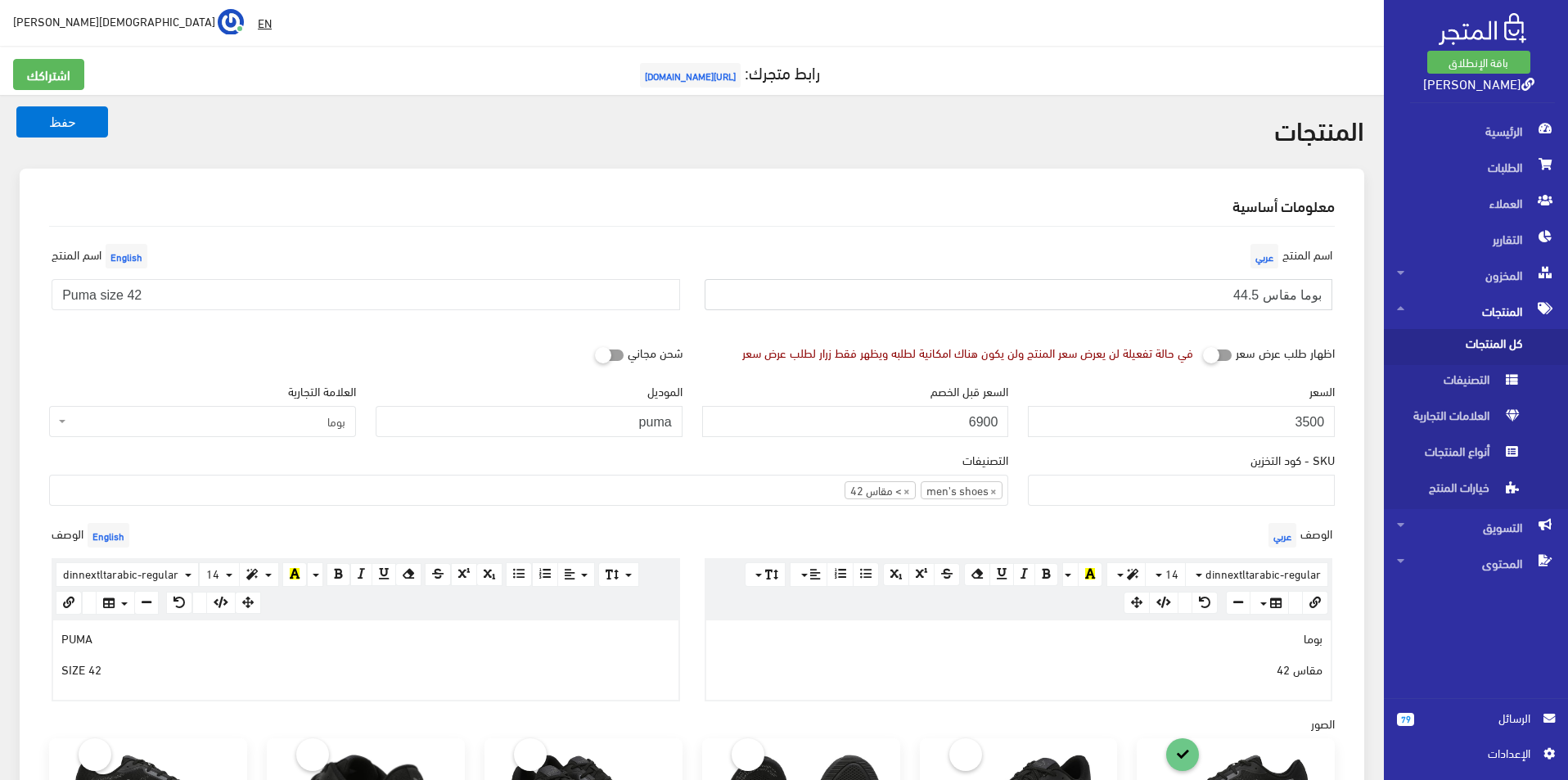
type input "بوما مقاس 44.5"
click at [293, 305] on input "Puma size 42" at bounding box center [365, 294] width 628 height 31
type input "Puma size 44.5"
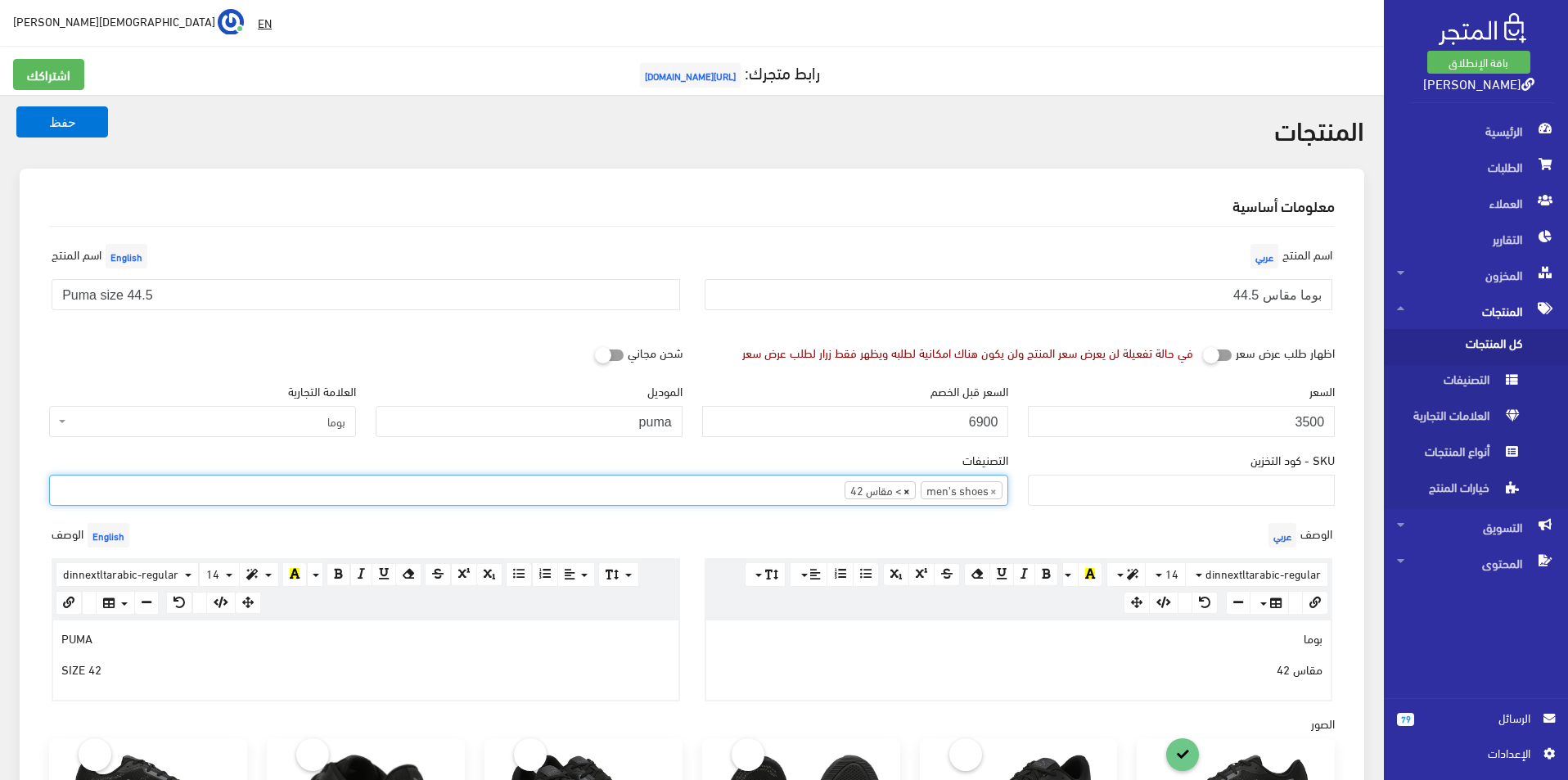
click at [904, 496] on span "×" at bounding box center [906, 490] width 6 height 16
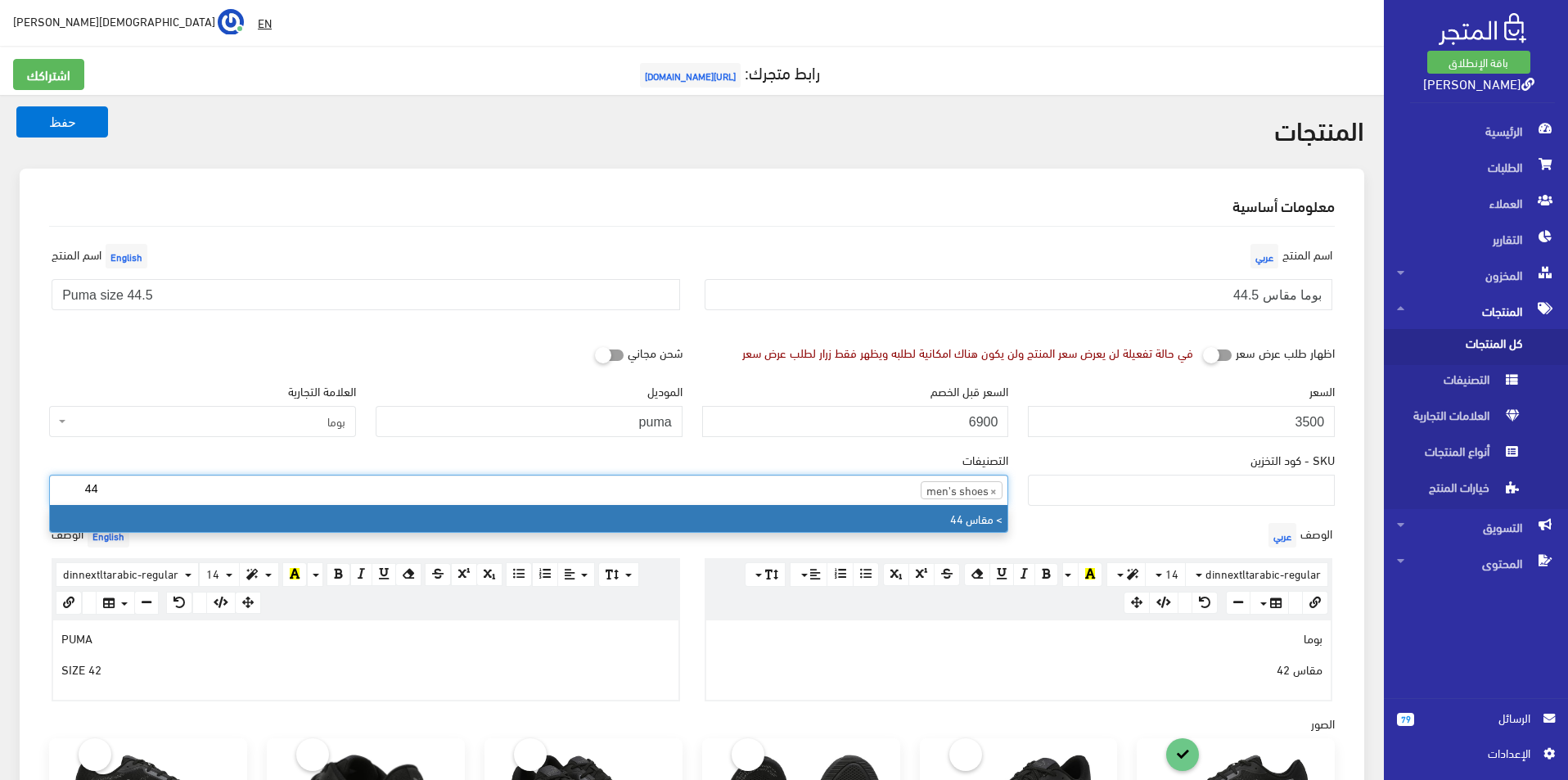
type input "44"
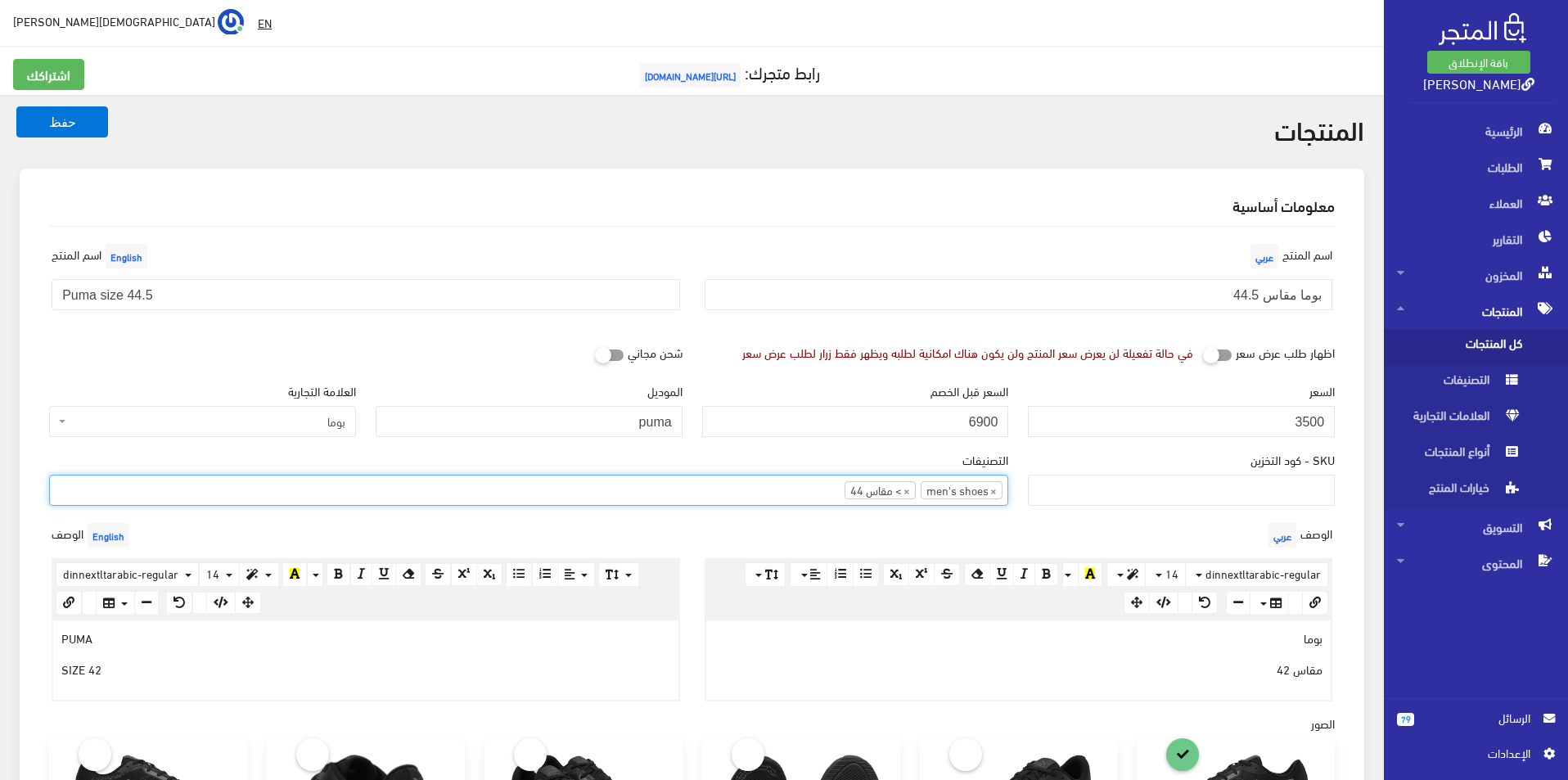
click at [1206, 685] on div "بوما مقاس 42" at bounding box center [1019, 660] width 625 height 79
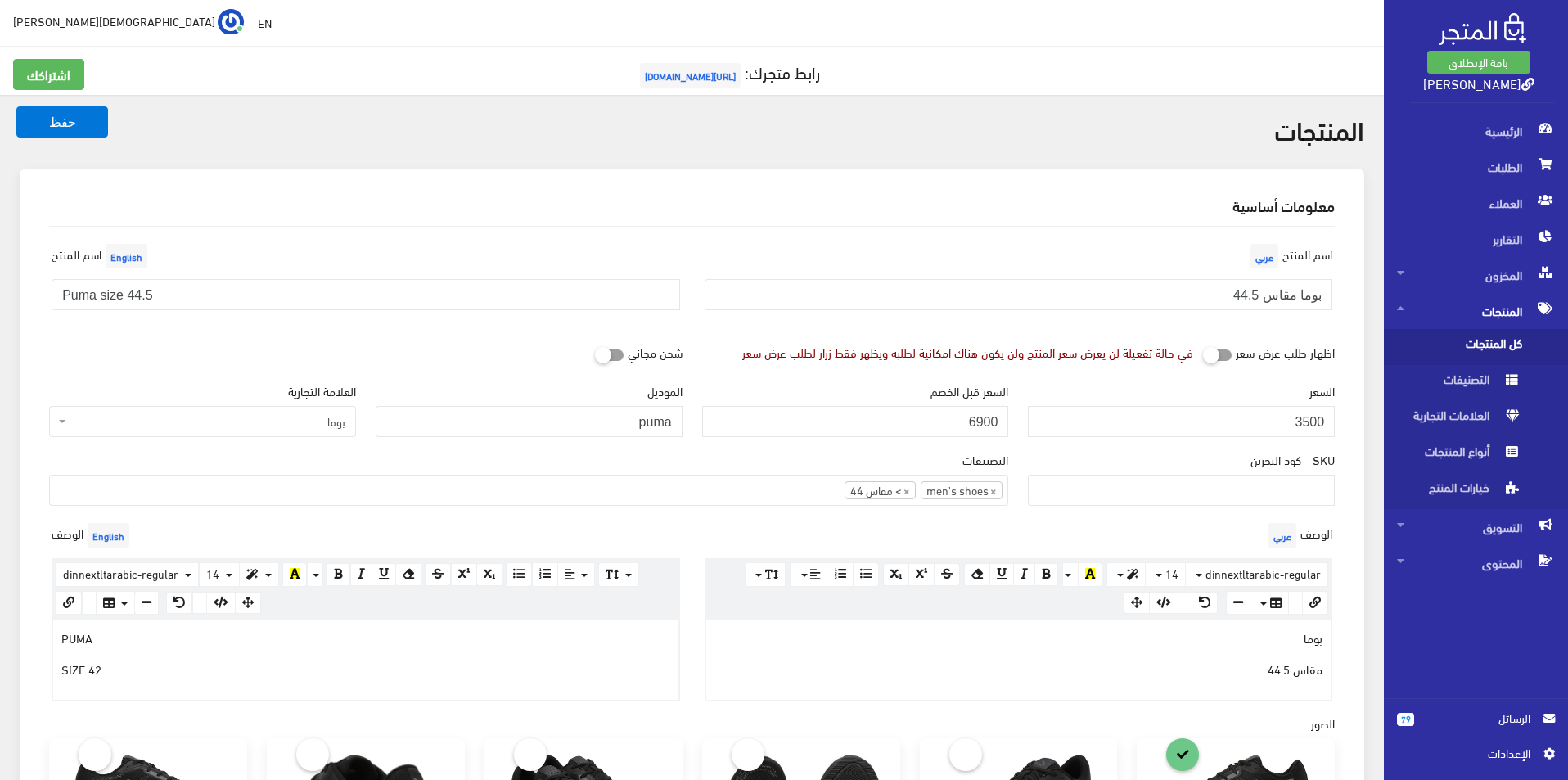
click at [423, 681] on div "PUMA SIZE 42" at bounding box center [366, 660] width 625 height 79
click at [70, 129] on button "حفظ" at bounding box center [62, 122] width 92 height 31
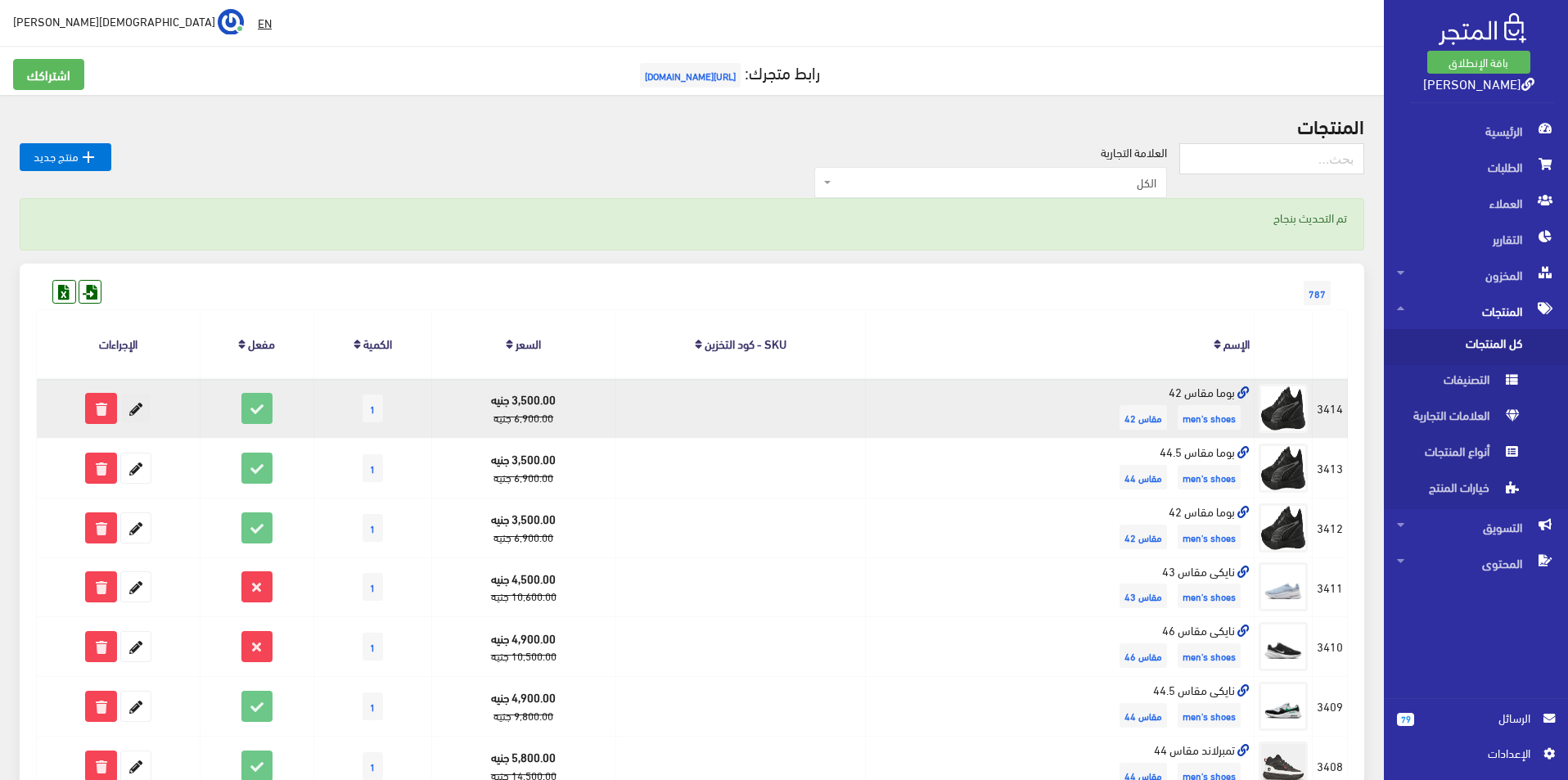
click at [144, 408] on icon at bounding box center [136, 408] width 29 height 29
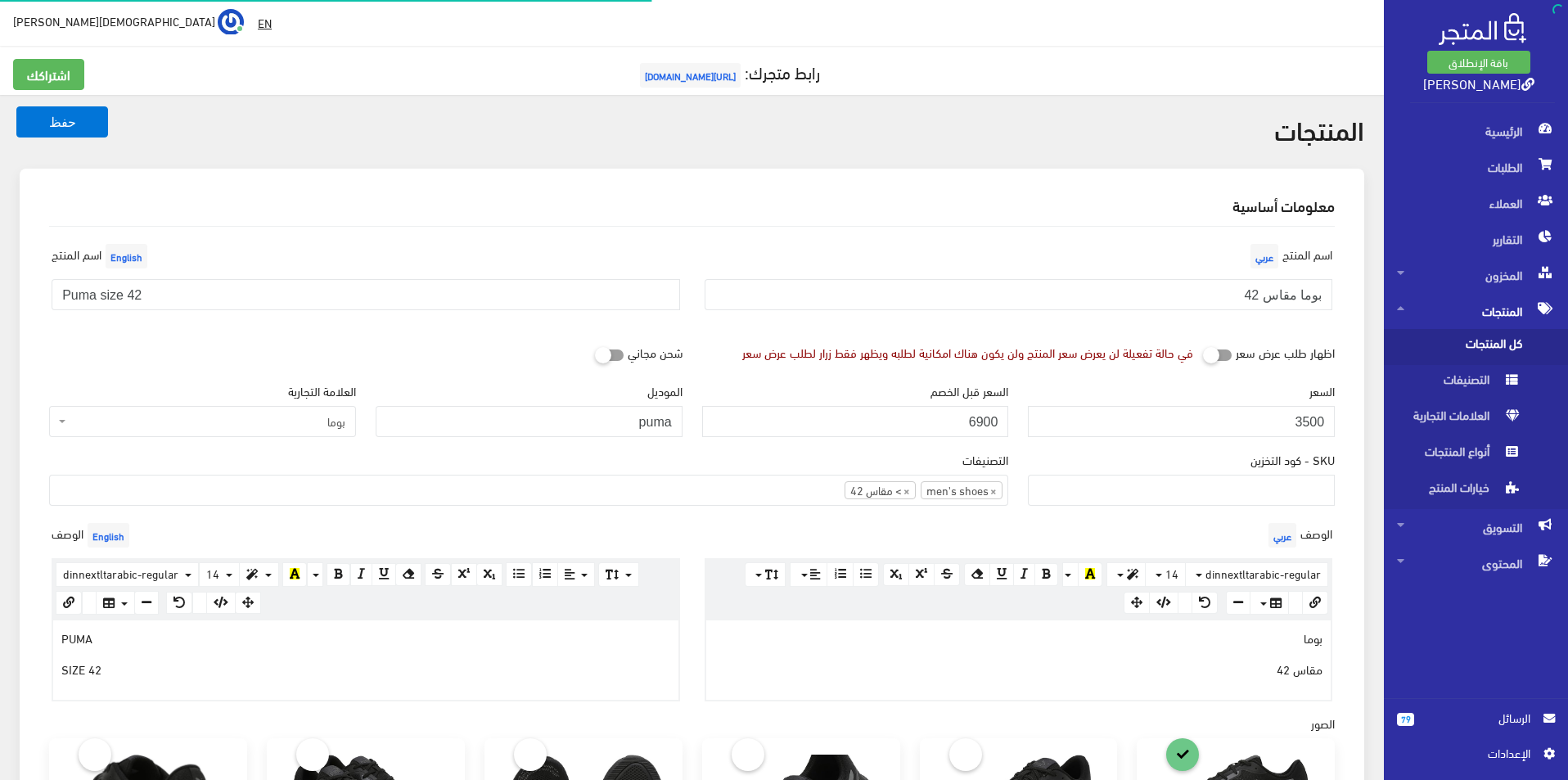
select select
click at [1166, 293] on input "بوما مقاس 42" at bounding box center [1018, 294] width 628 height 31
type input "بوما مقاس 46"
click at [536, 285] on input "Puma size 42" at bounding box center [365, 294] width 628 height 31
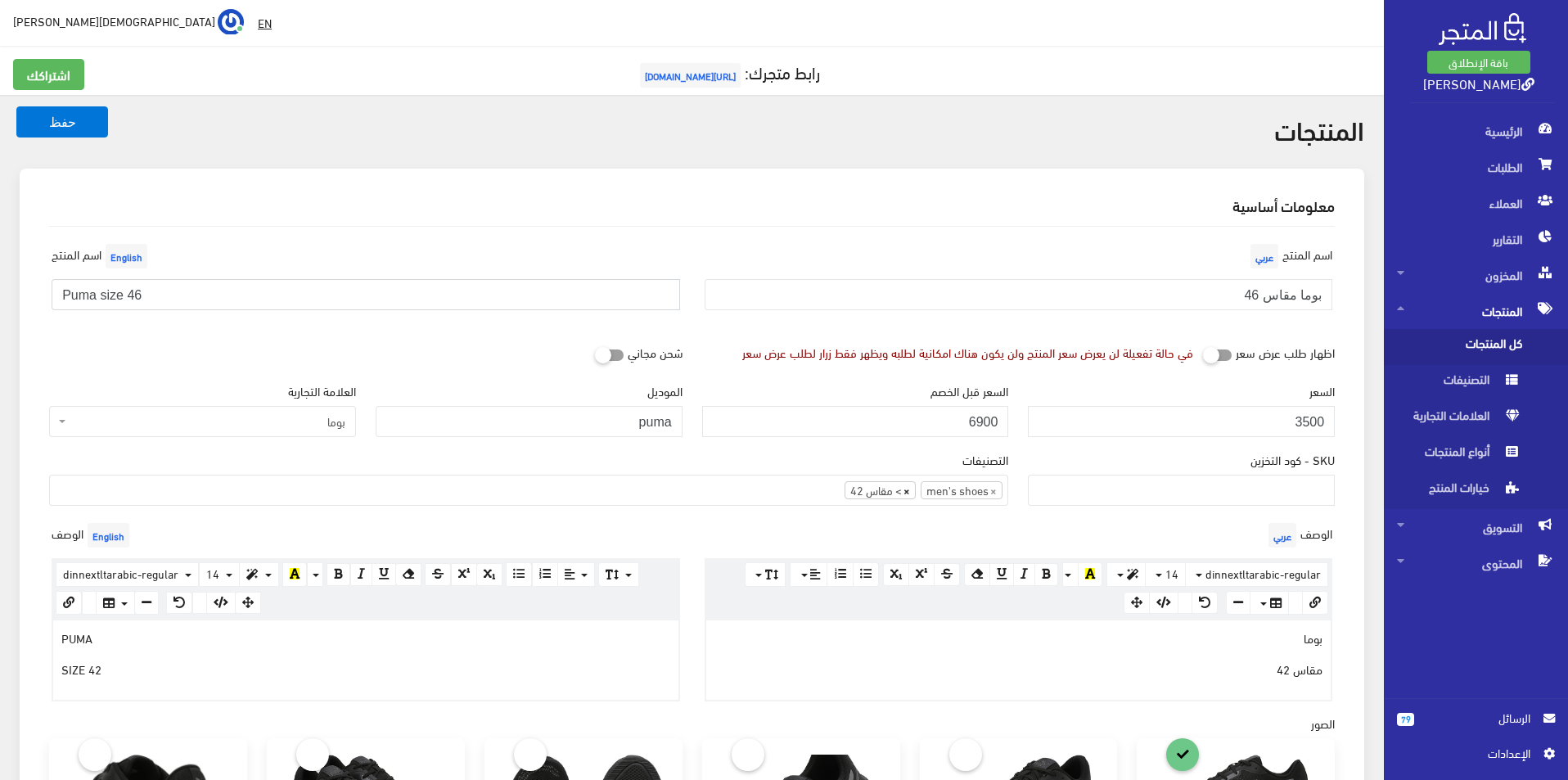
type input "Puma size 46"
click at [909, 492] on span "×" at bounding box center [906, 490] width 6 height 16
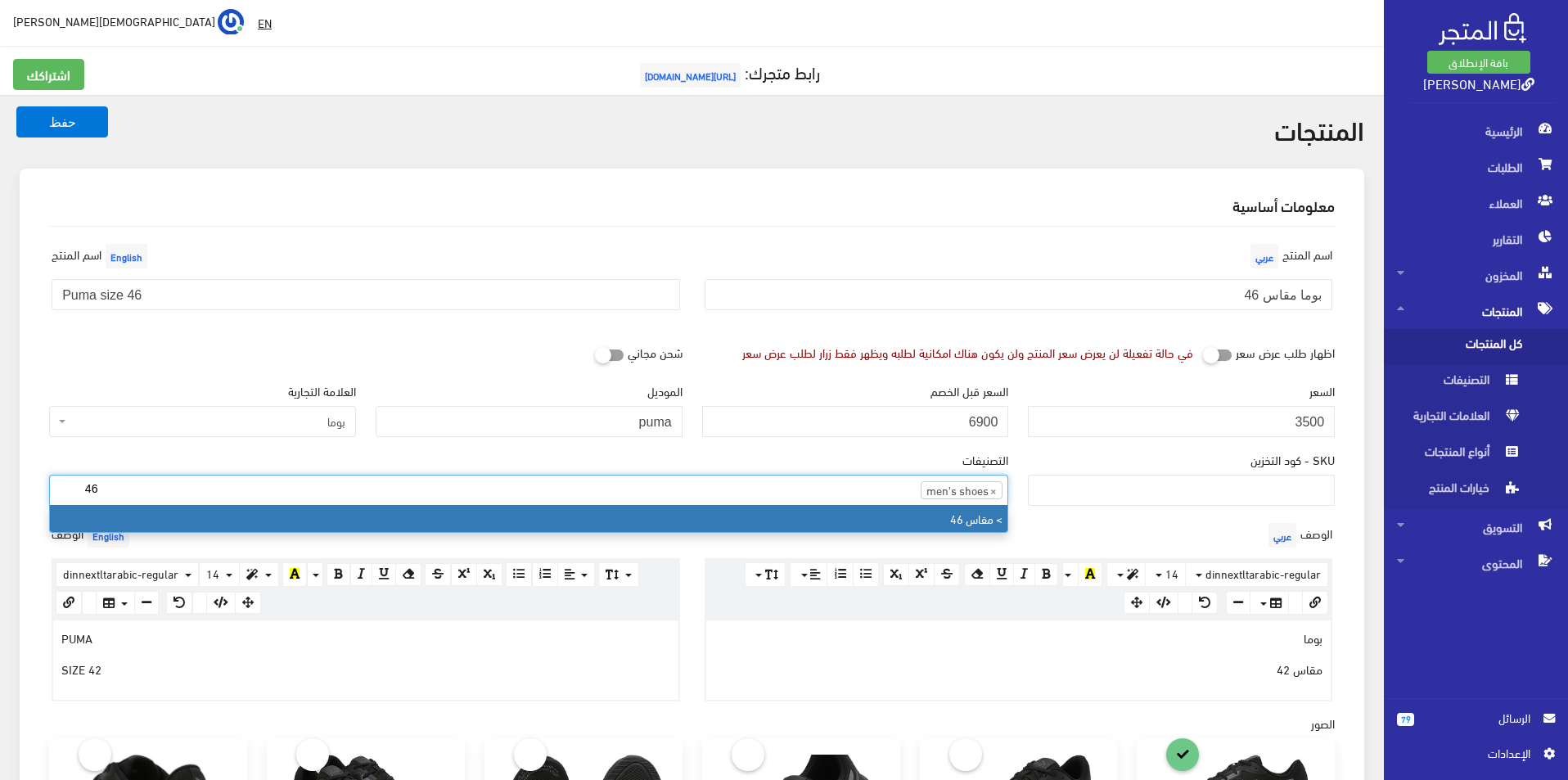
type input "46"
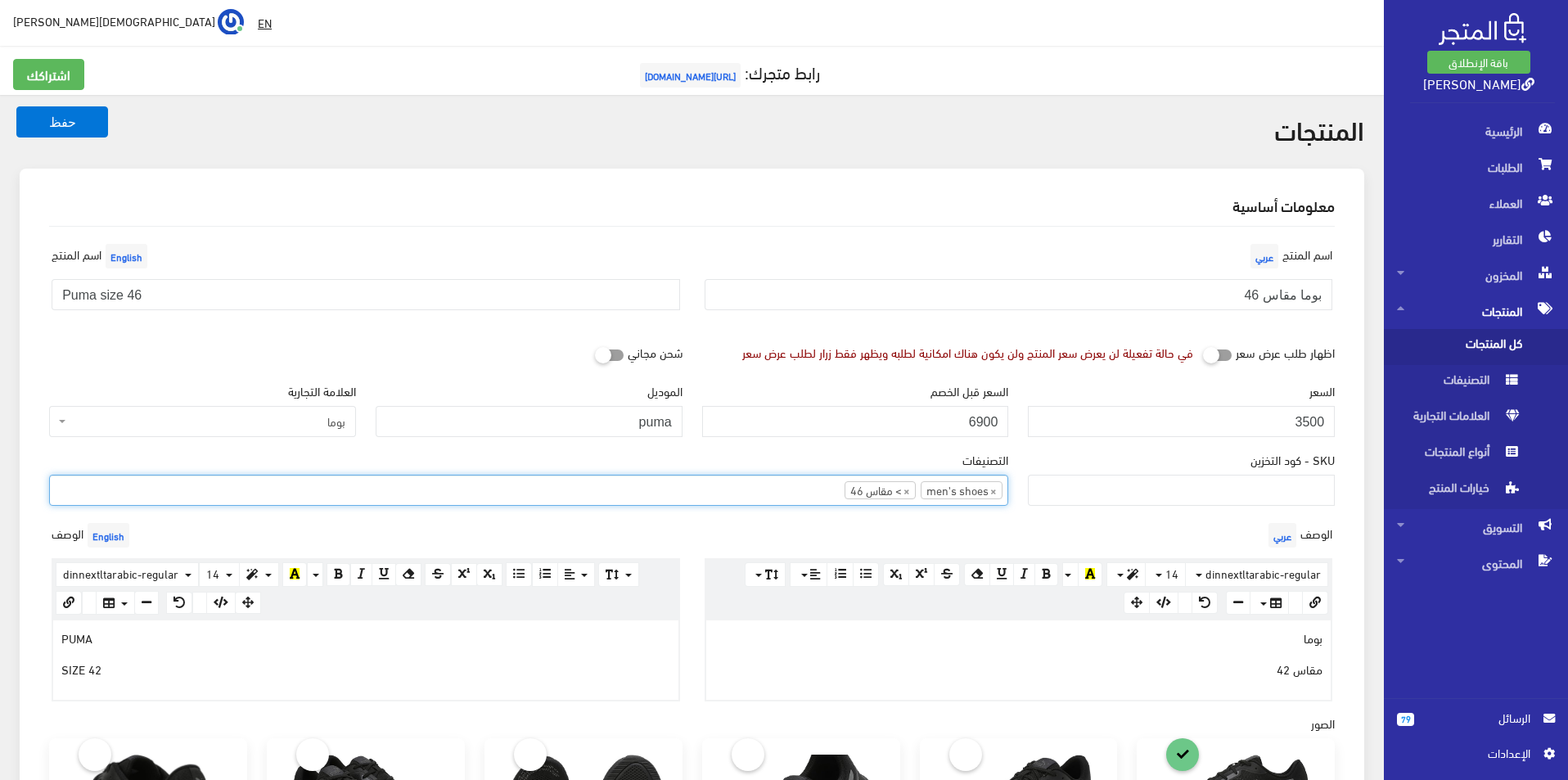
click at [1087, 645] on div "بوما مقاس 42" at bounding box center [1019, 660] width 625 height 79
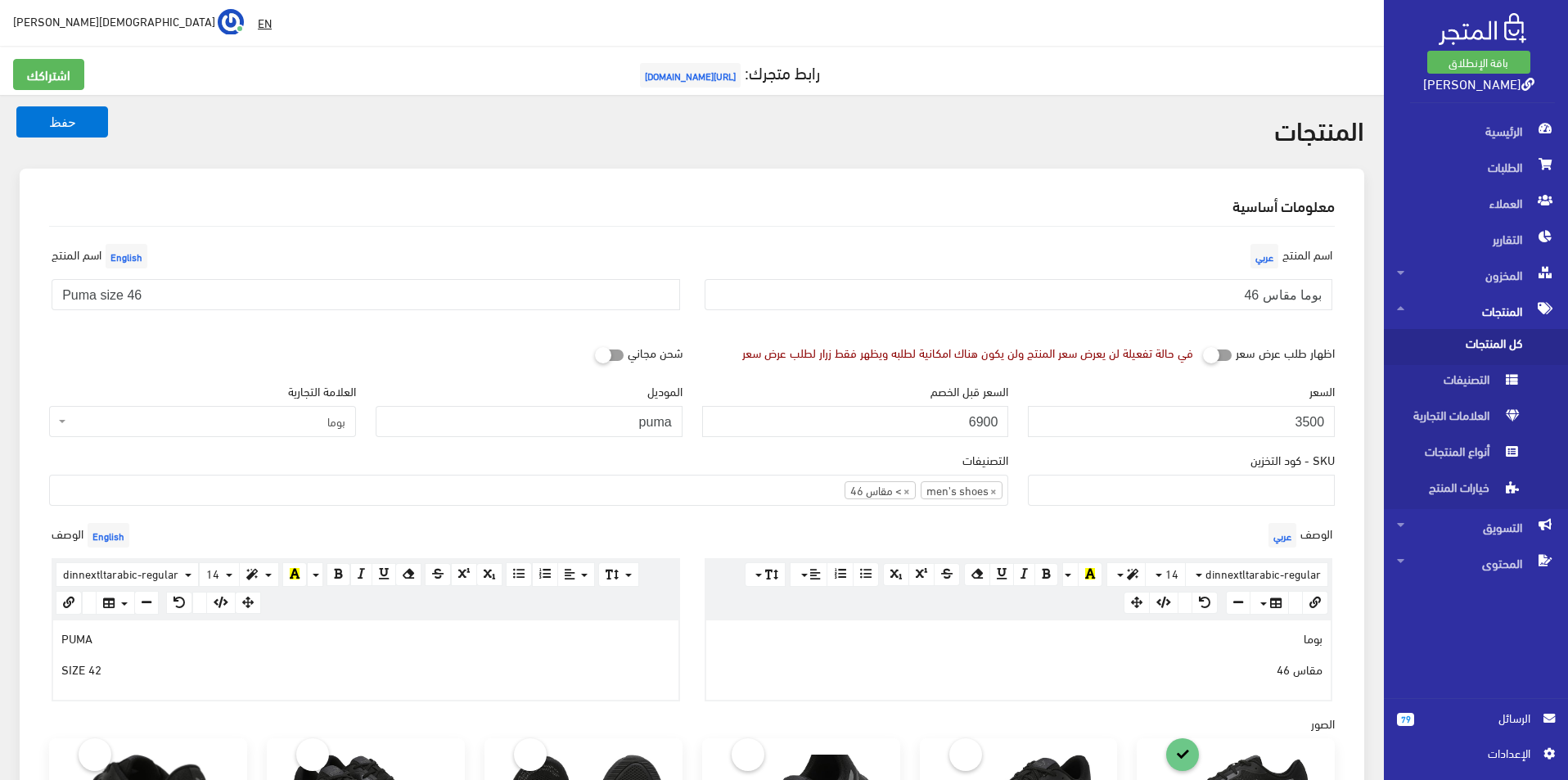
click at [333, 665] on p "SIZE 42" at bounding box center [366, 668] width 609 height 18
click at [77, 113] on button "حفظ" at bounding box center [62, 122] width 92 height 31
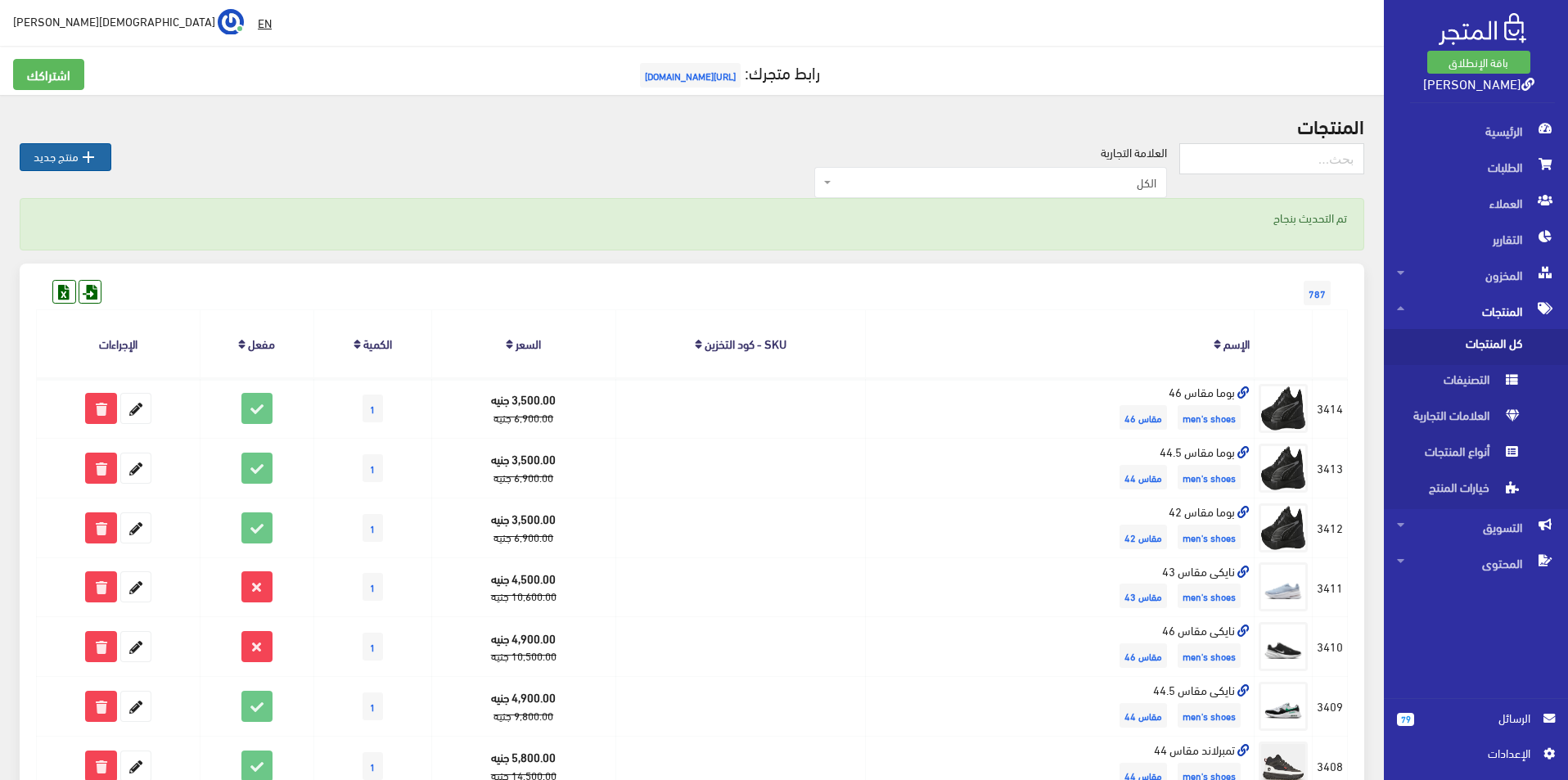
click at [66, 159] on link " منتج جديد" at bounding box center [65, 157] width 92 height 27
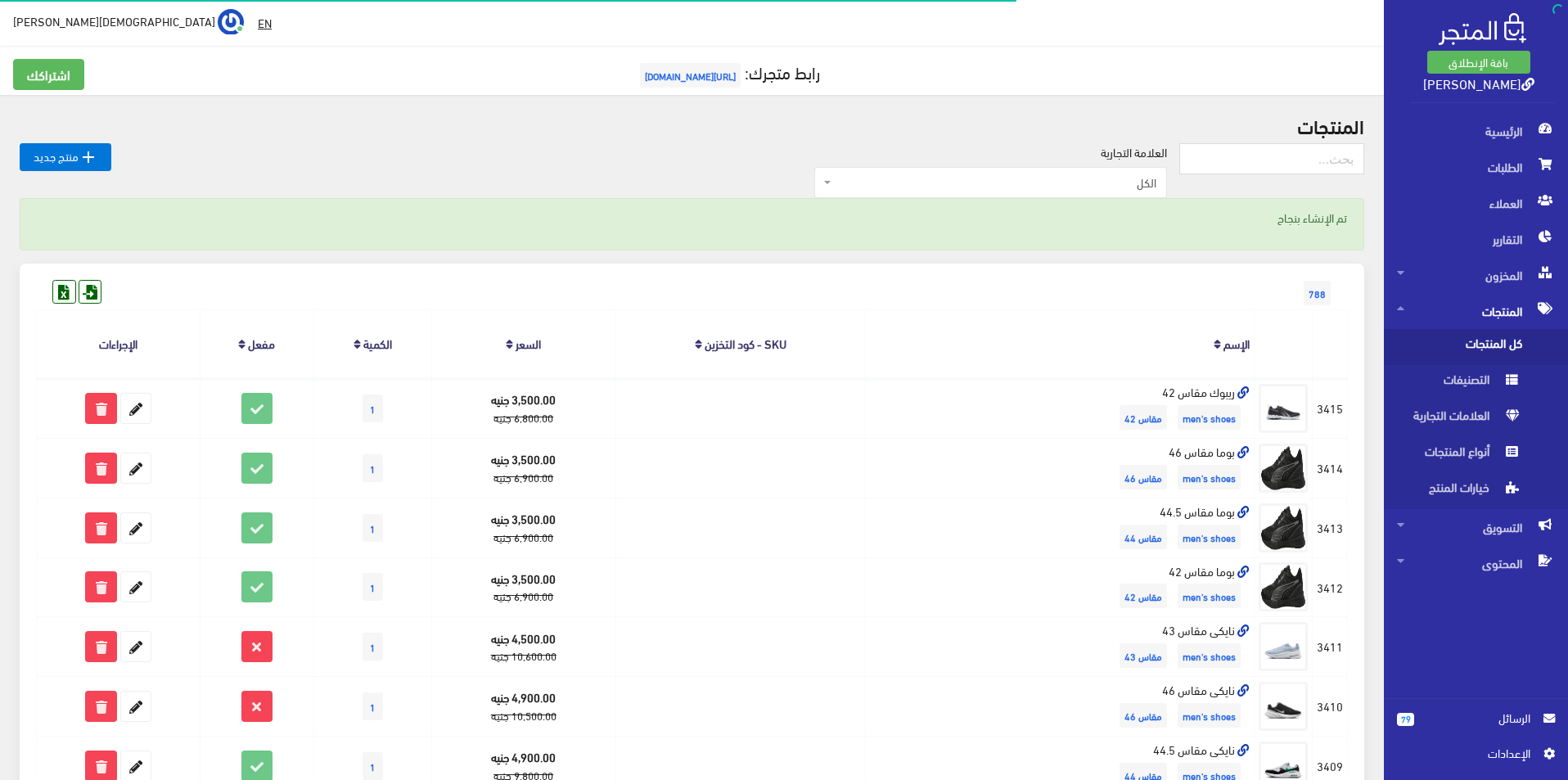
click at [63, 149] on link " منتج جديد" at bounding box center [65, 157] width 92 height 27
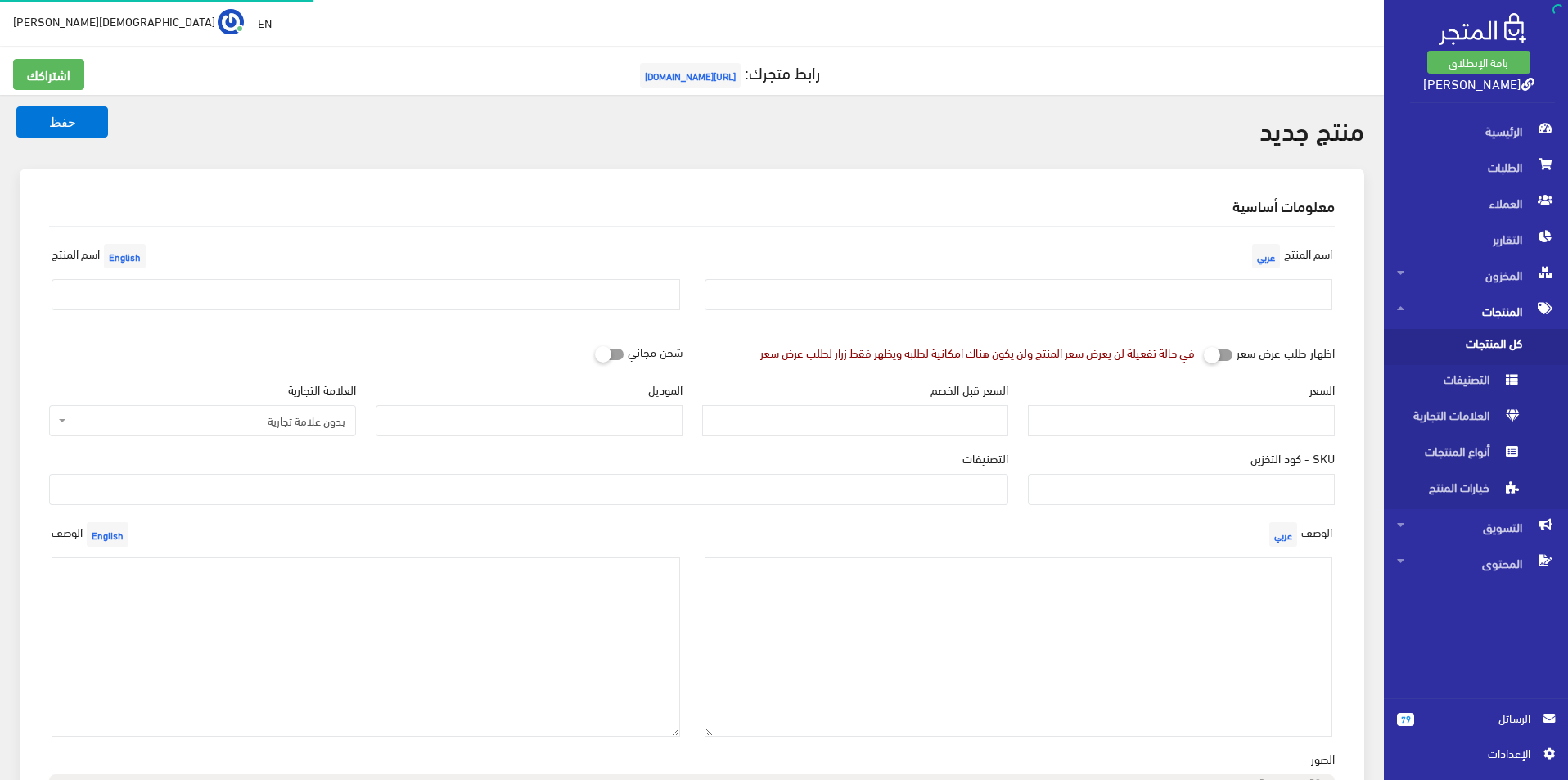
select select
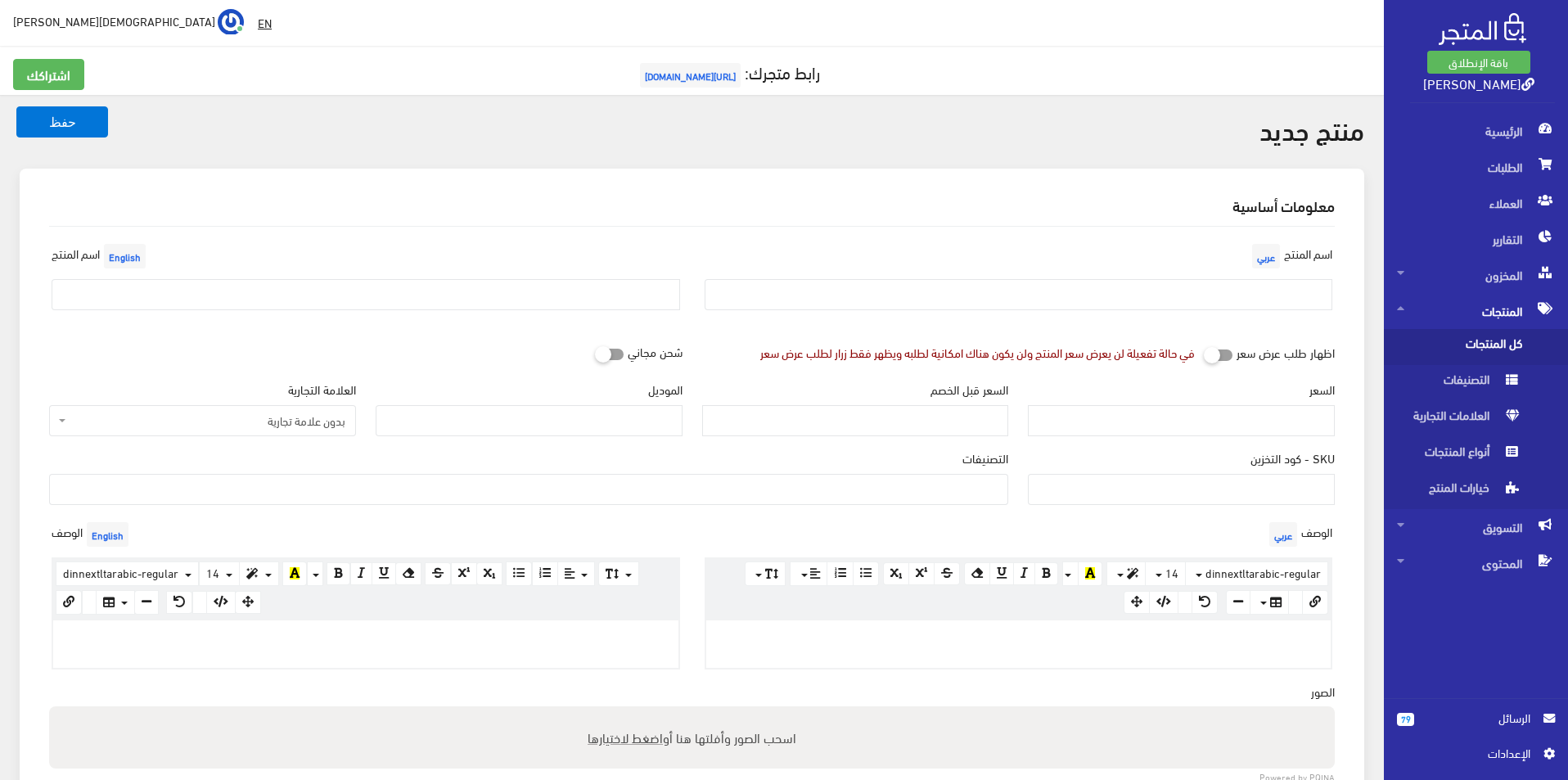
click at [1228, 274] on div "اسم المنتج عربي" at bounding box center [1019, 281] width 653 height 83
click at [1227, 275] on div "اسم المنتج عربي" at bounding box center [1019, 281] width 653 height 83
click at [1227, 278] on div "اسم المنتج عربي" at bounding box center [1019, 281] width 653 height 83
click at [1228, 289] on input "text" at bounding box center [1018, 294] width 628 height 31
type input "بوما مقاس 43"
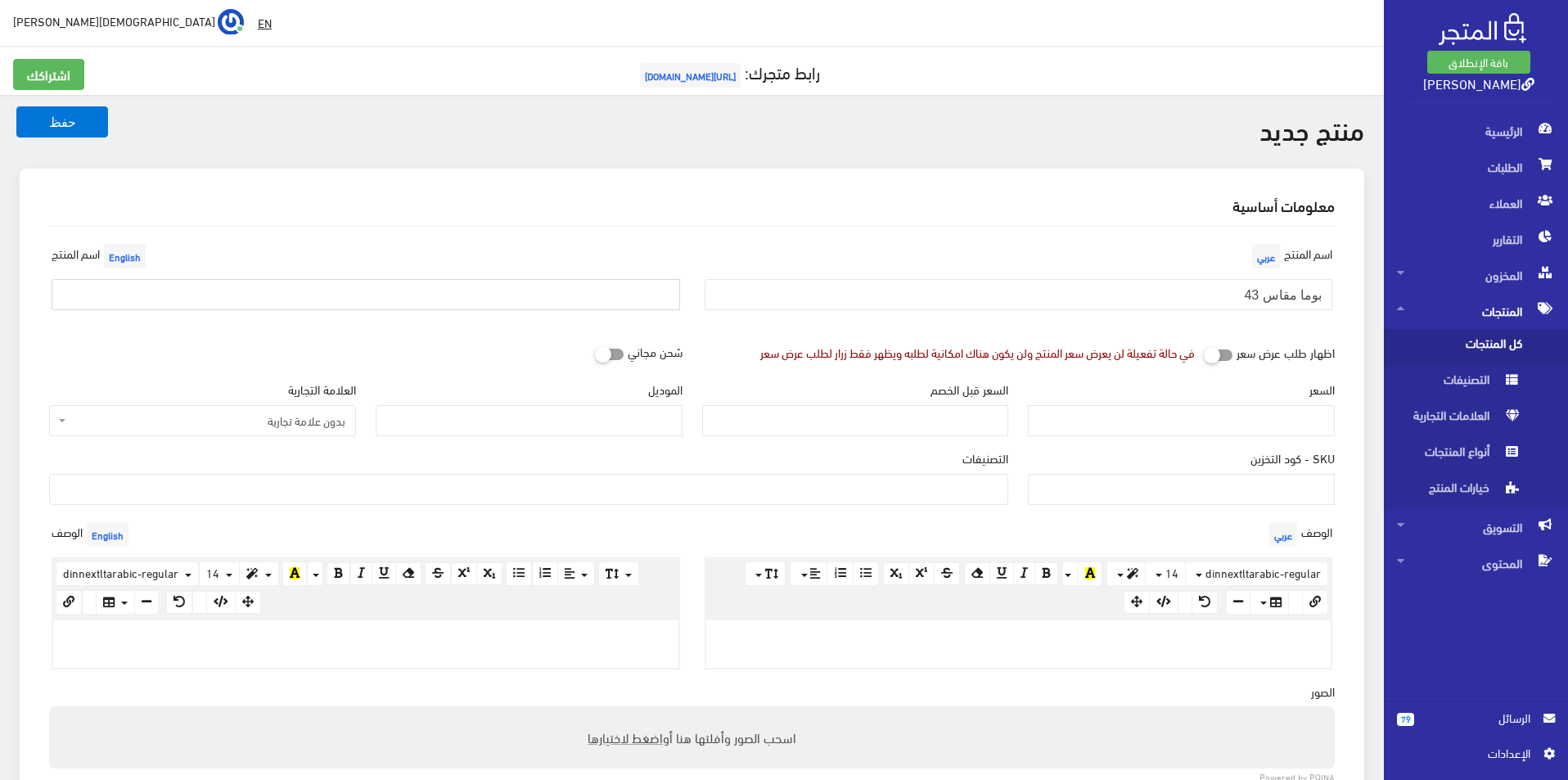
drag, startPoint x: 470, startPoint y: 297, endPoint x: 281, endPoint y: 326, distance: 191.2
click at [470, 297] on input "text" at bounding box center [365, 294] width 628 height 31
type input "Puma size 43"
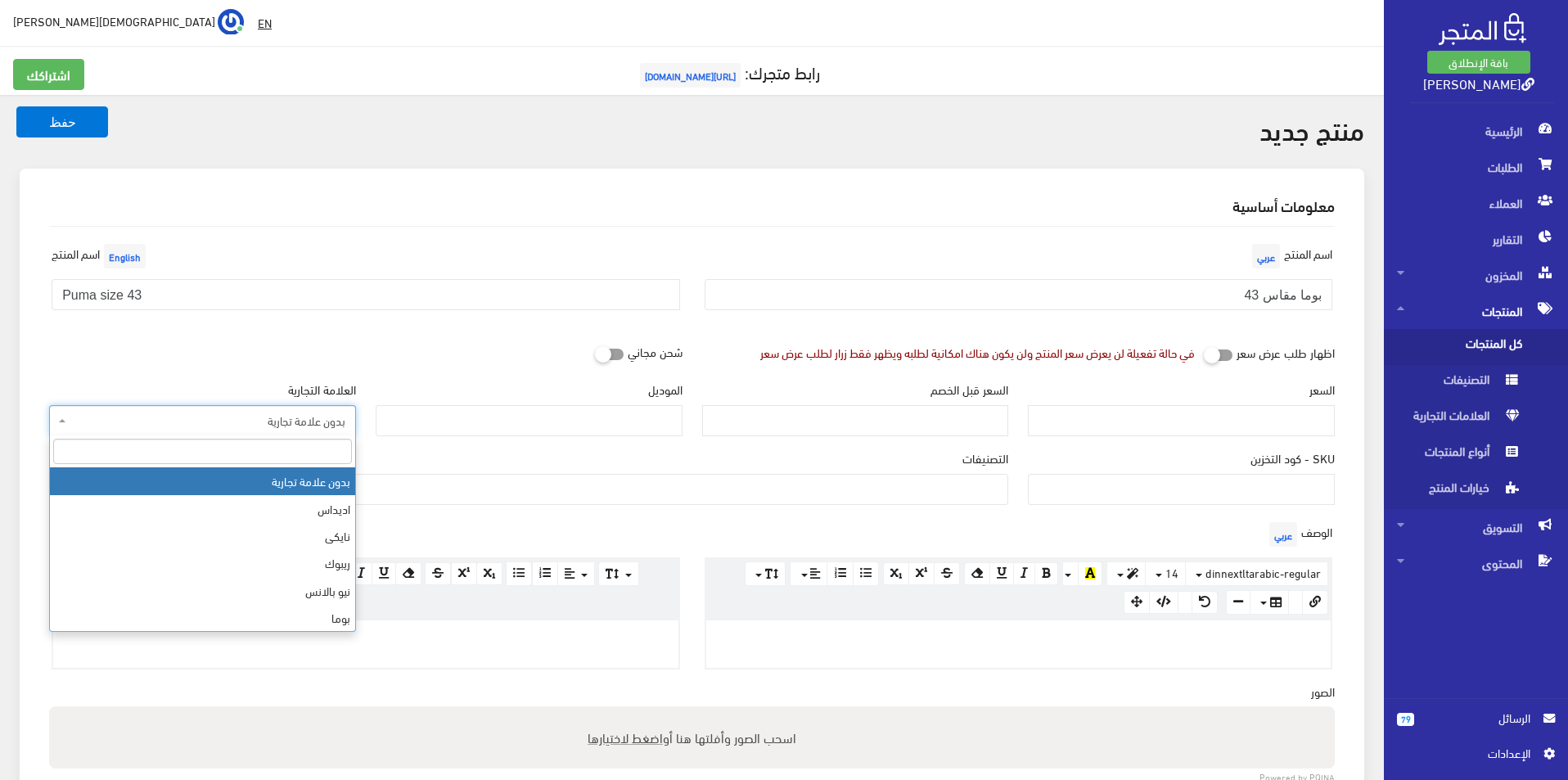
click at [213, 406] on span "بدون علامة تجارية" at bounding box center [203, 421] width 307 height 31
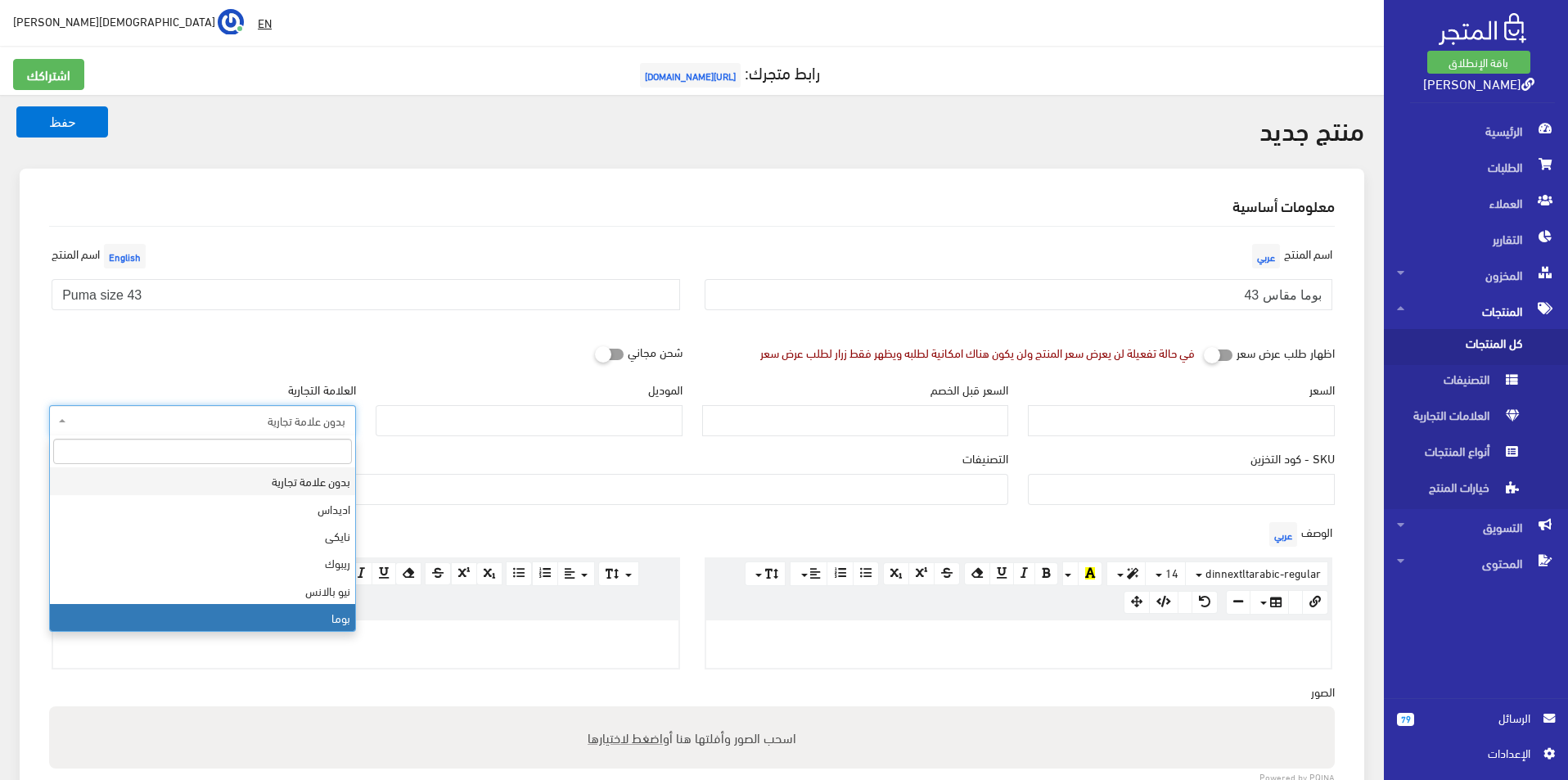
select select "7"
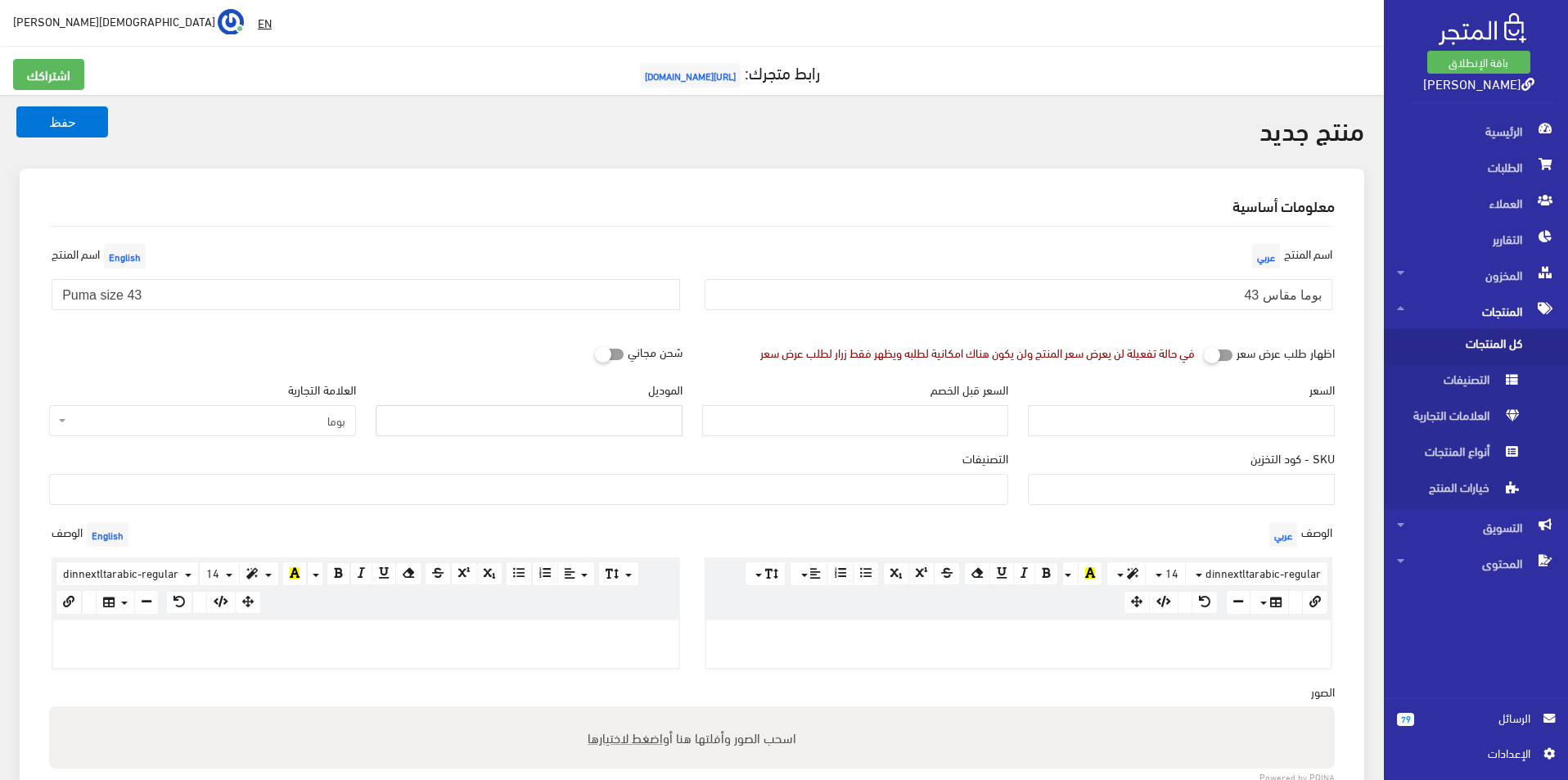
click at [491, 426] on input "الموديل" at bounding box center [529, 421] width 307 height 31
type input "puma"
click at [1127, 423] on input "السعر" at bounding box center [1181, 421] width 307 height 31
type input "3900"
type input "7600"
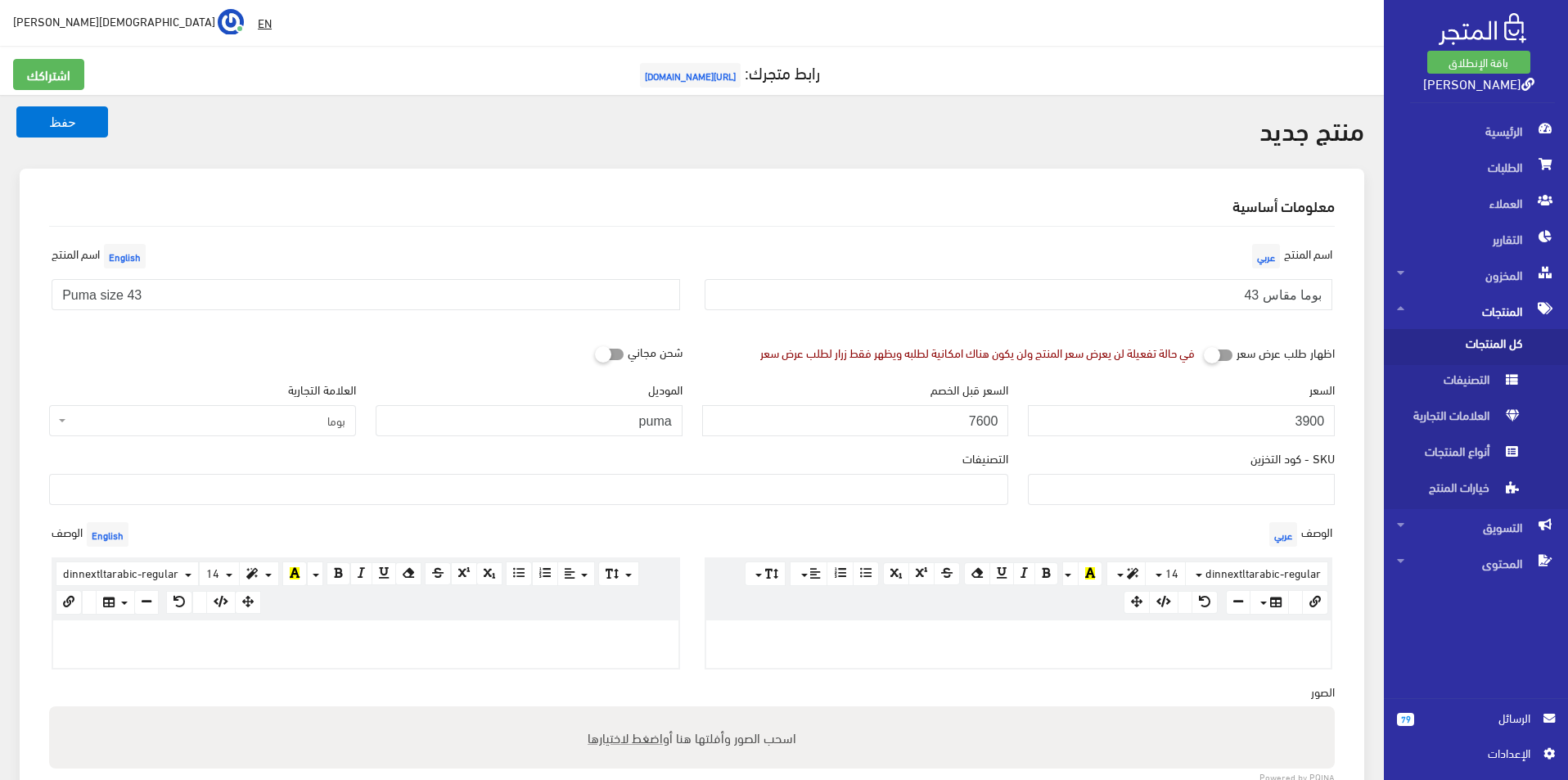
click at [878, 506] on div "التصنيفات men's shoes Women's shoes Original Bags SALE اختار مقاسك > مقاس 40 > …" at bounding box center [528, 483] width 978 height 69
click at [902, 504] on span at bounding box center [529, 489] width 959 height 31
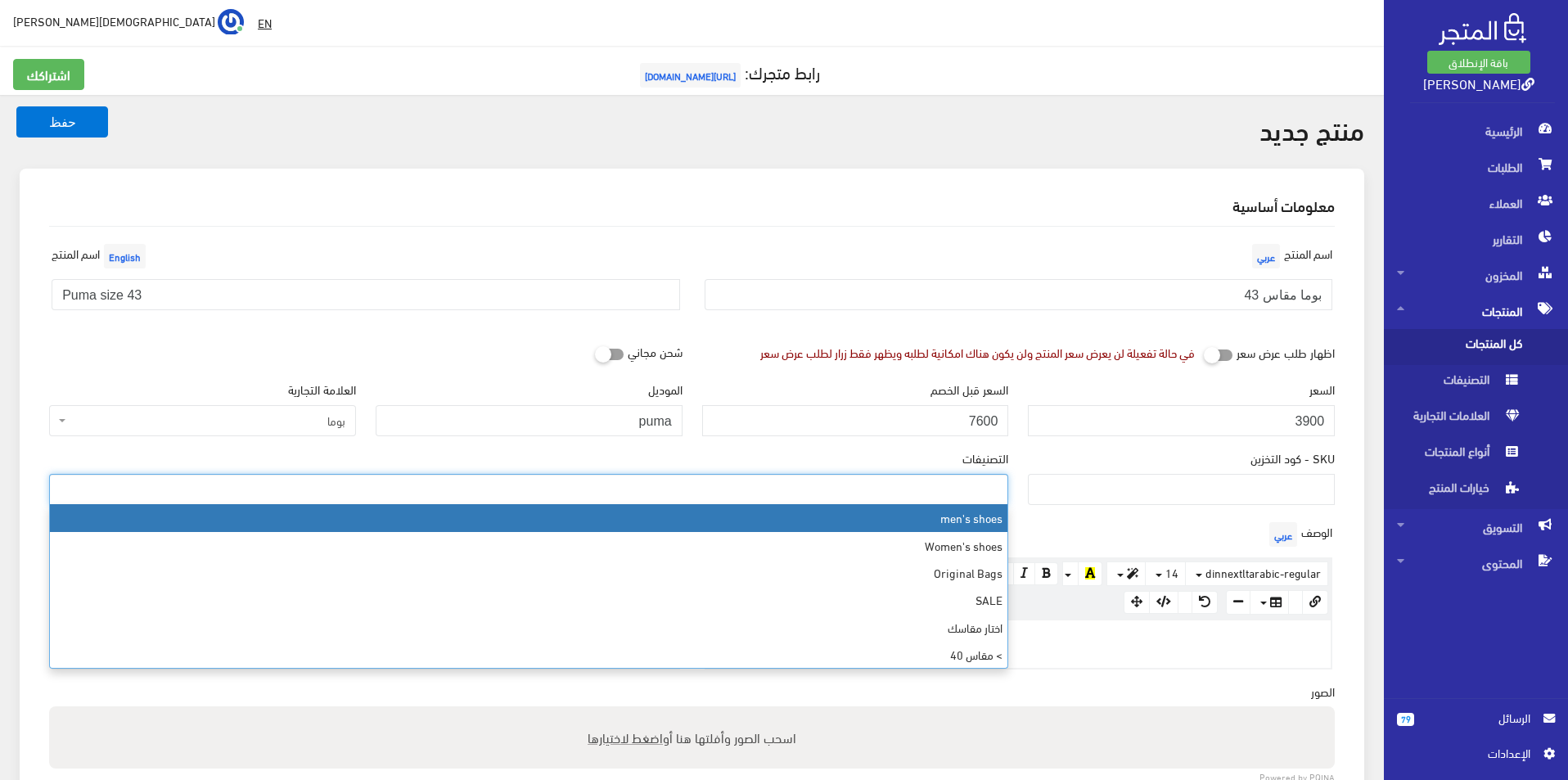
select select "5"
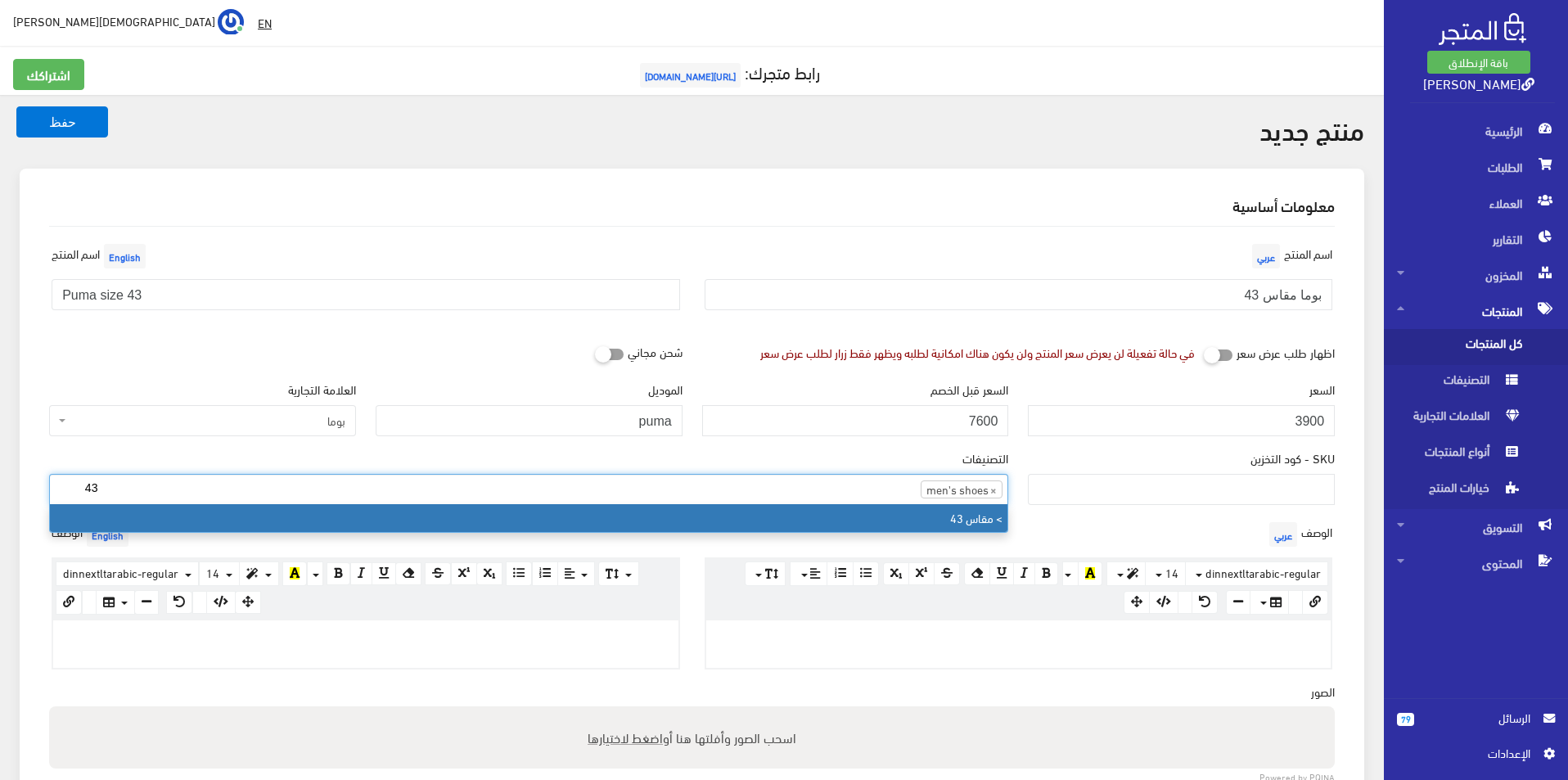
type input "43"
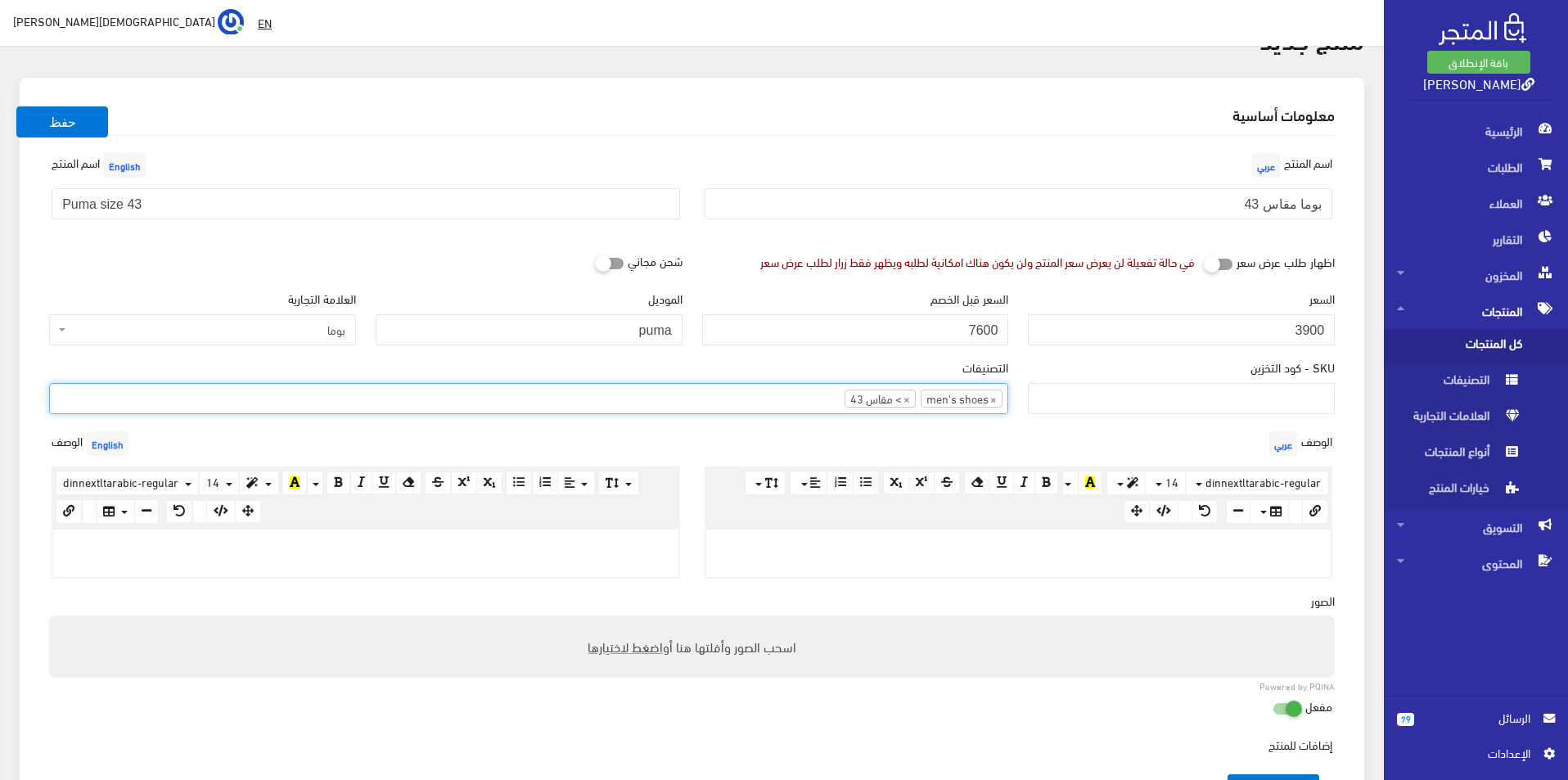
scroll to position [164, 0]
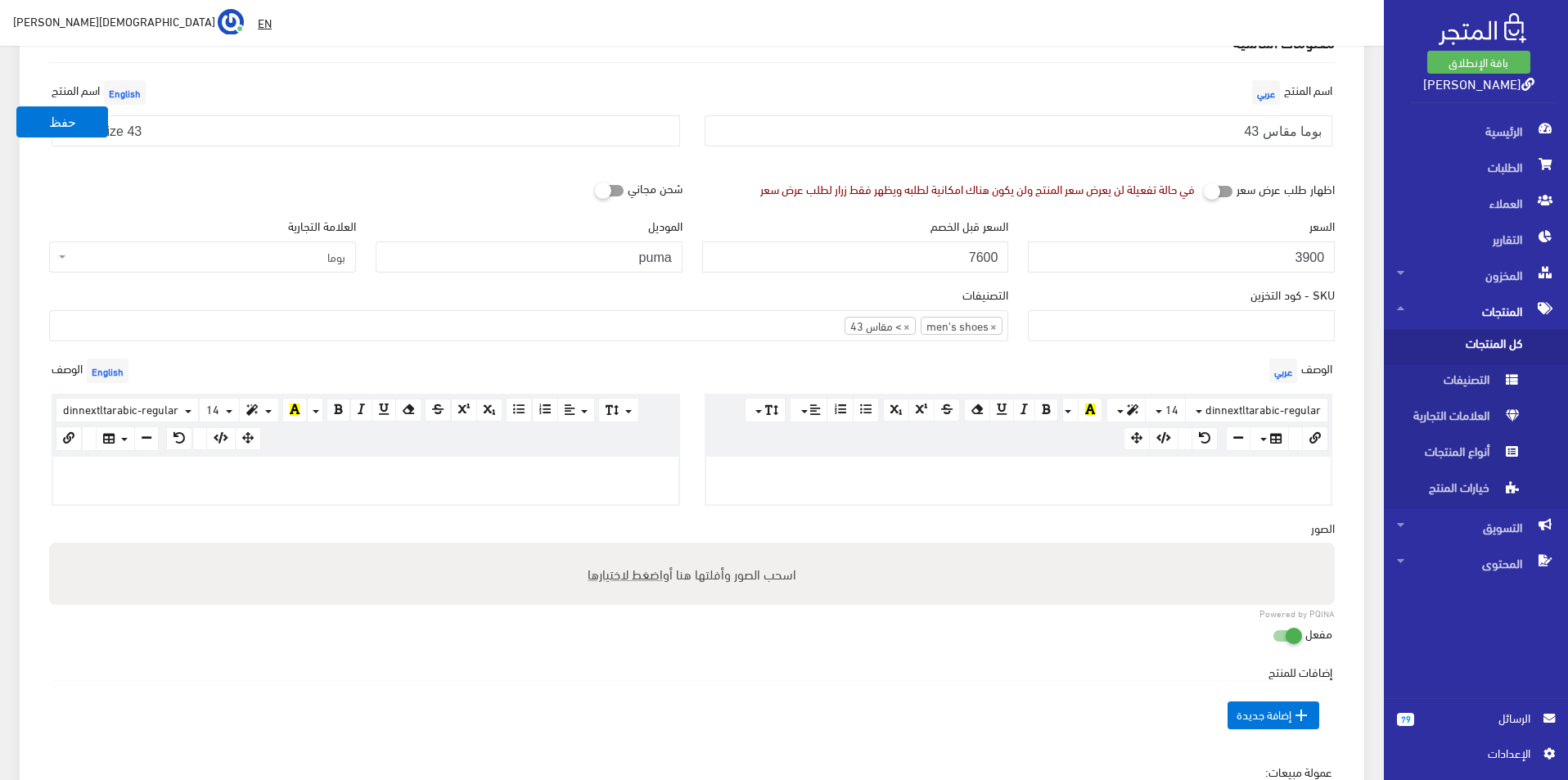
click at [940, 481] on div at bounding box center [1019, 480] width 625 height 48
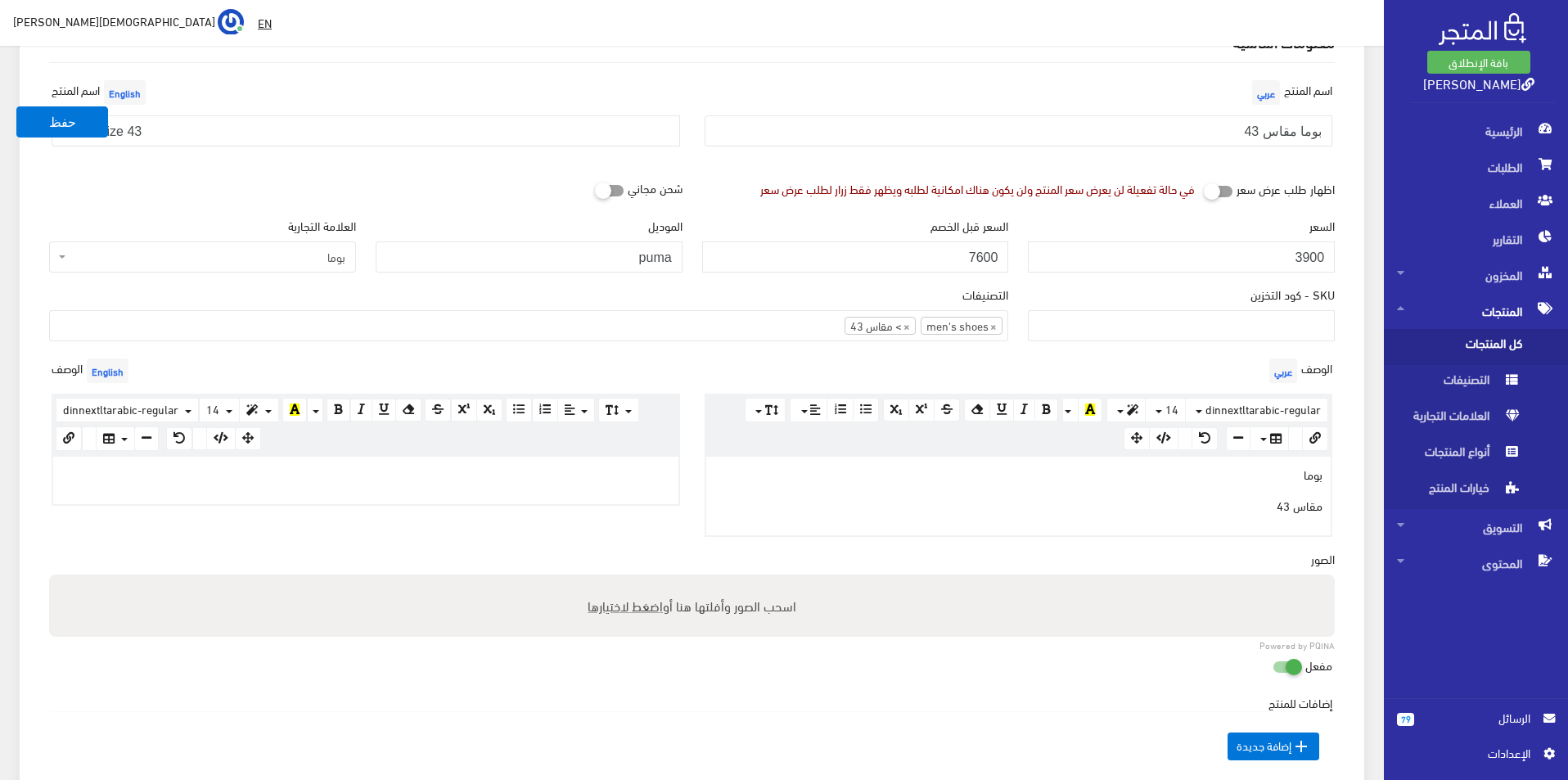
click at [613, 465] on p at bounding box center [366, 474] width 609 height 18
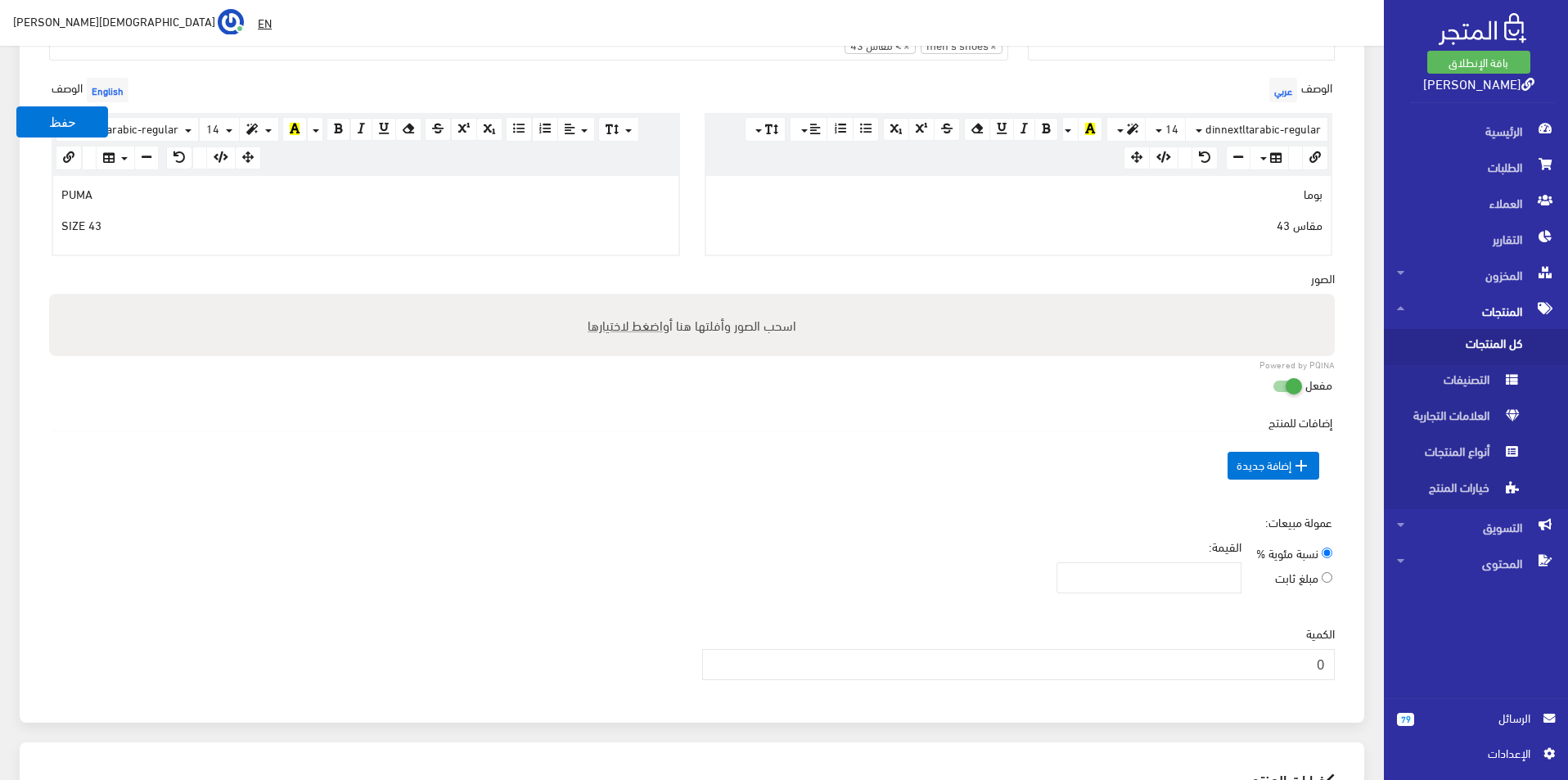
scroll to position [491, 0]
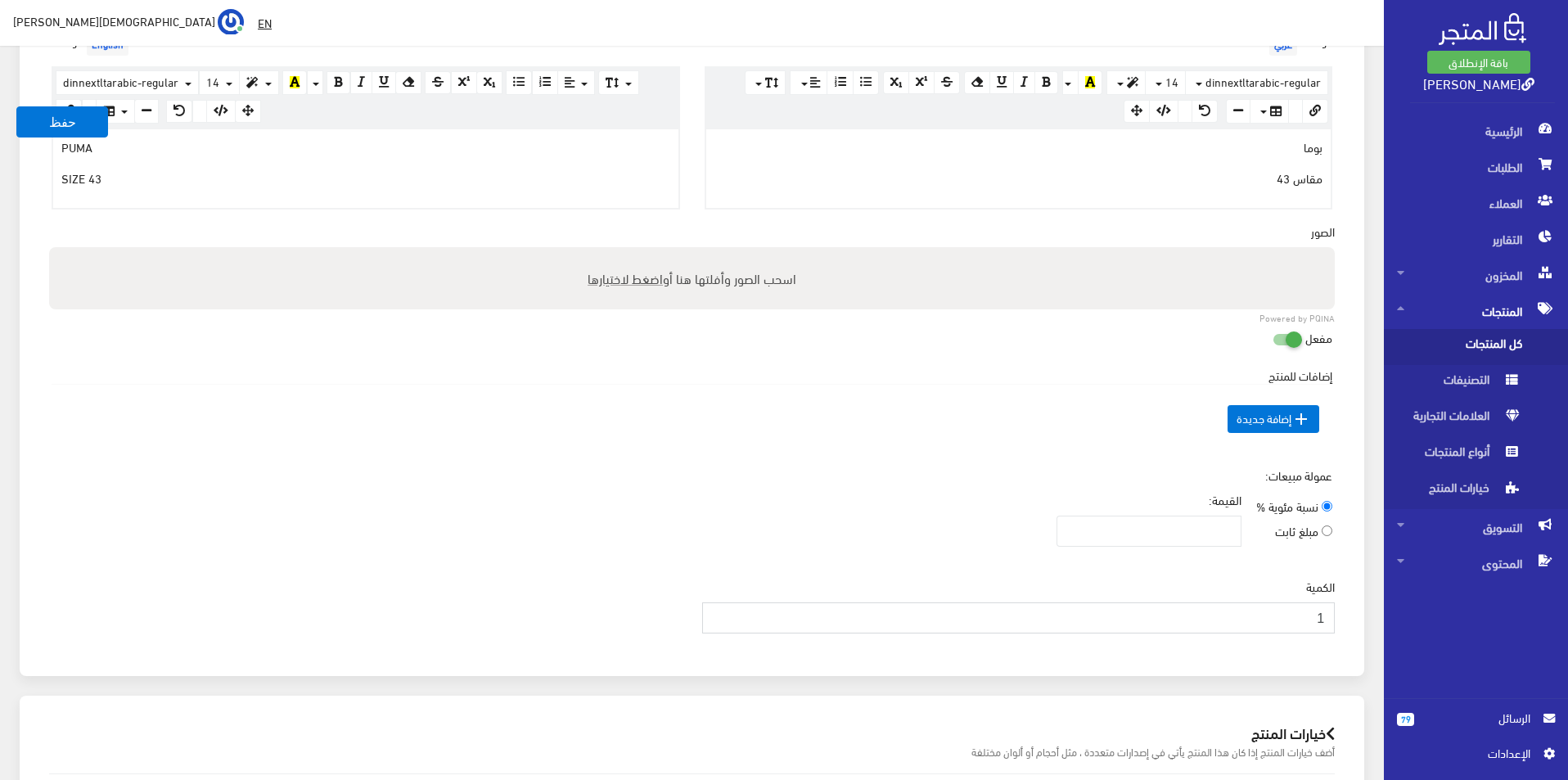
type input "1"
click at [720, 611] on input "1" at bounding box center [1019, 618] width 634 height 31
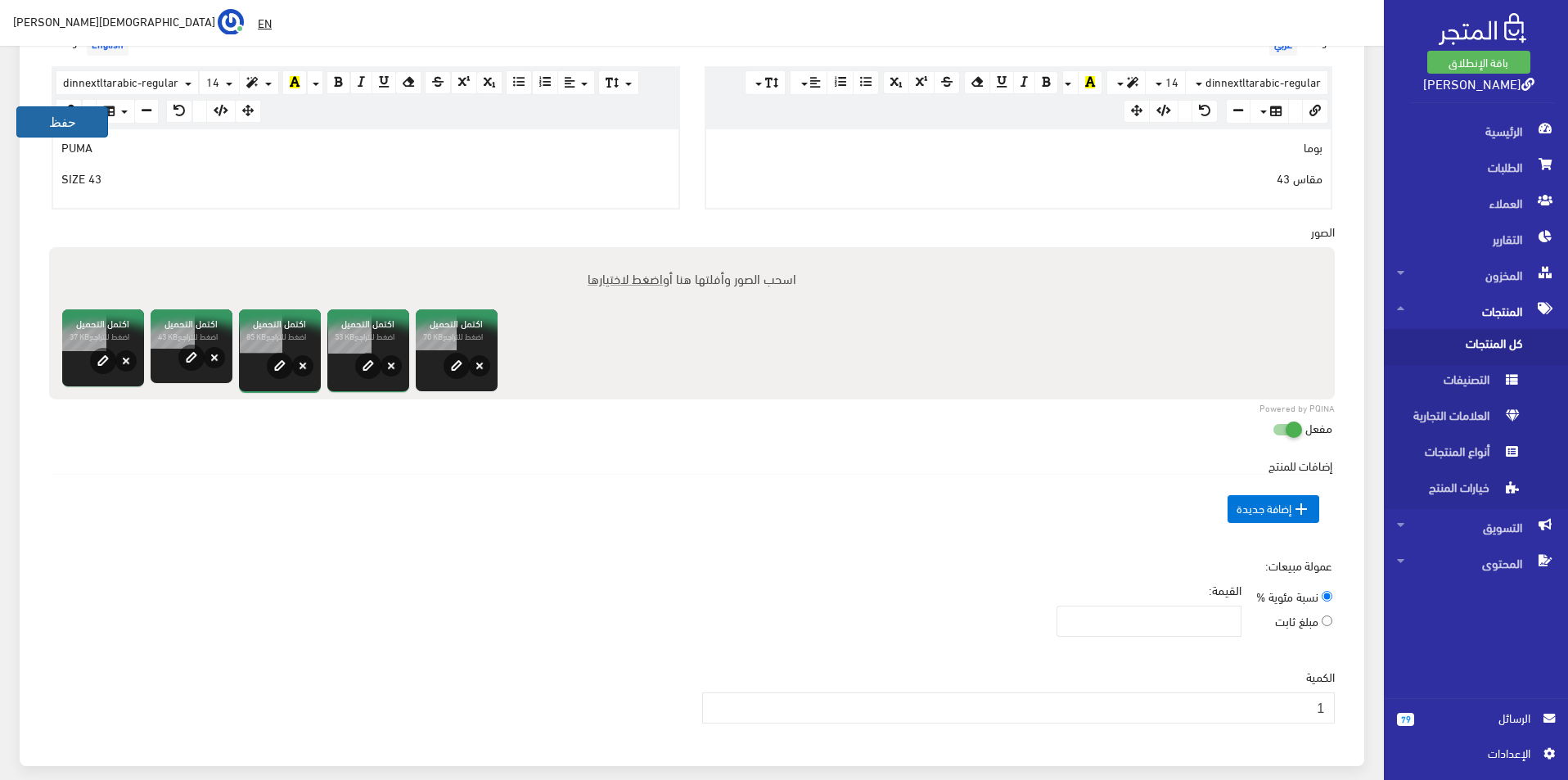
click at [27, 118] on button "حفظ" at bounding box center [62, 122] width 92 height 31
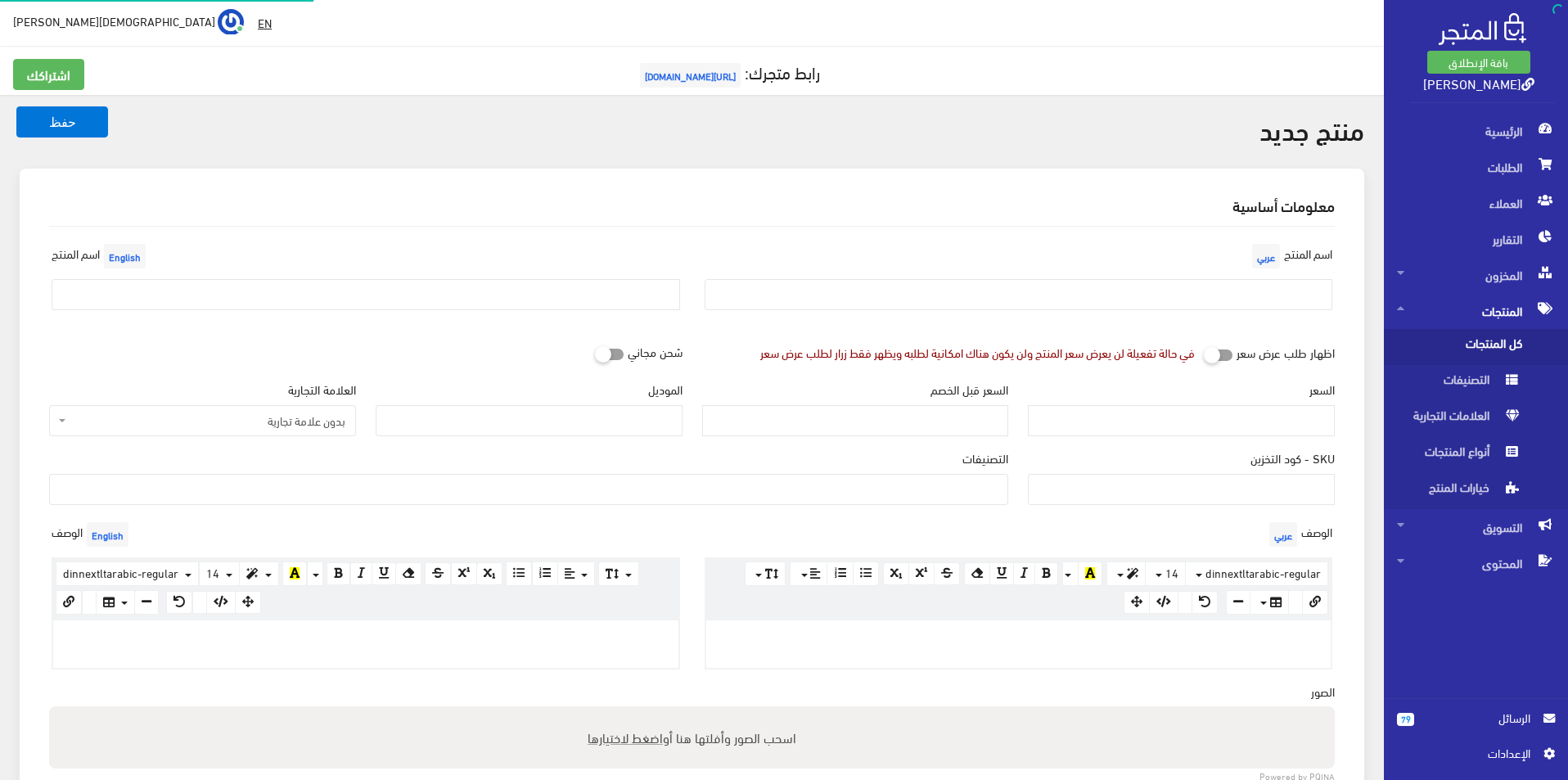
select select
click at [1148, 288] on input "text" at bounding box center [1018, 294] width 628 height 31
type input "بوما مقاس 42.5"
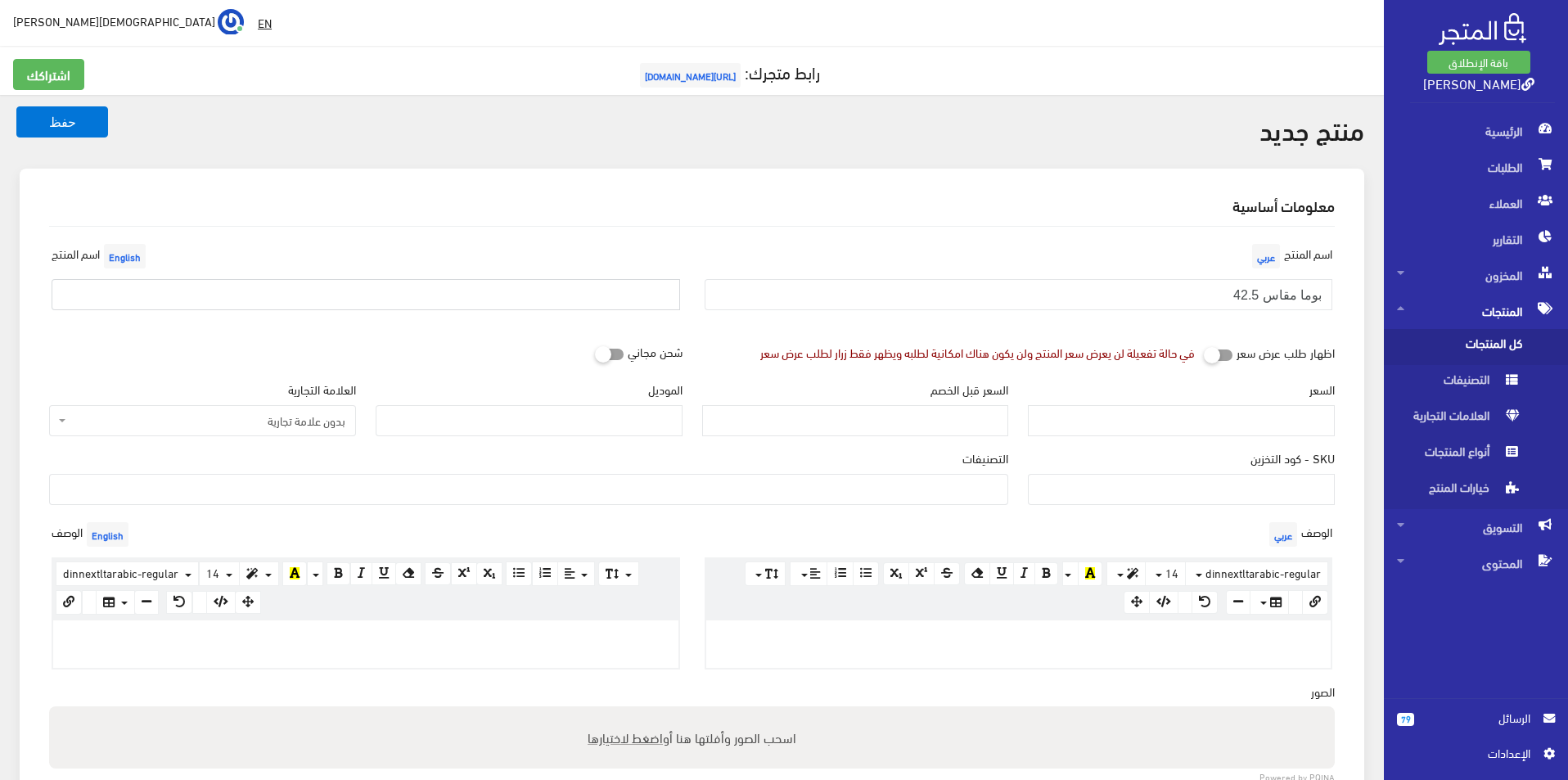
click at [339, 280] on input "text" at bounding box center [365, 294] width 628 height 31
type input "Puma size 42.5"
drag, startPoint x: 229, startPoint y: 412, endPoint x: 244, endPoint y: 427, distance: 21.2
click at [230, 412] on span "بدون علامة تجارية" at bounding box center [207, 421] width 276 height 16
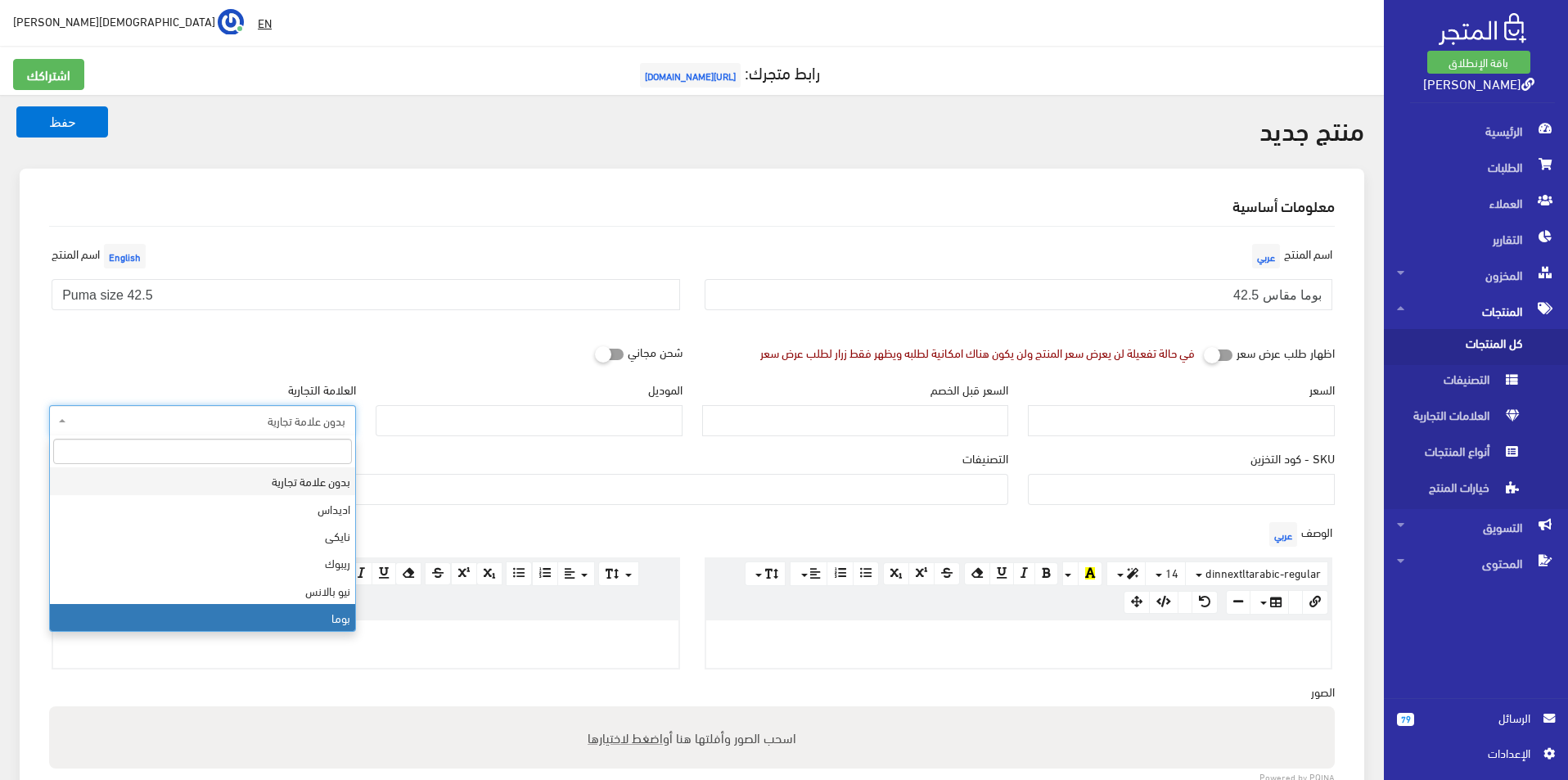
select select "7"
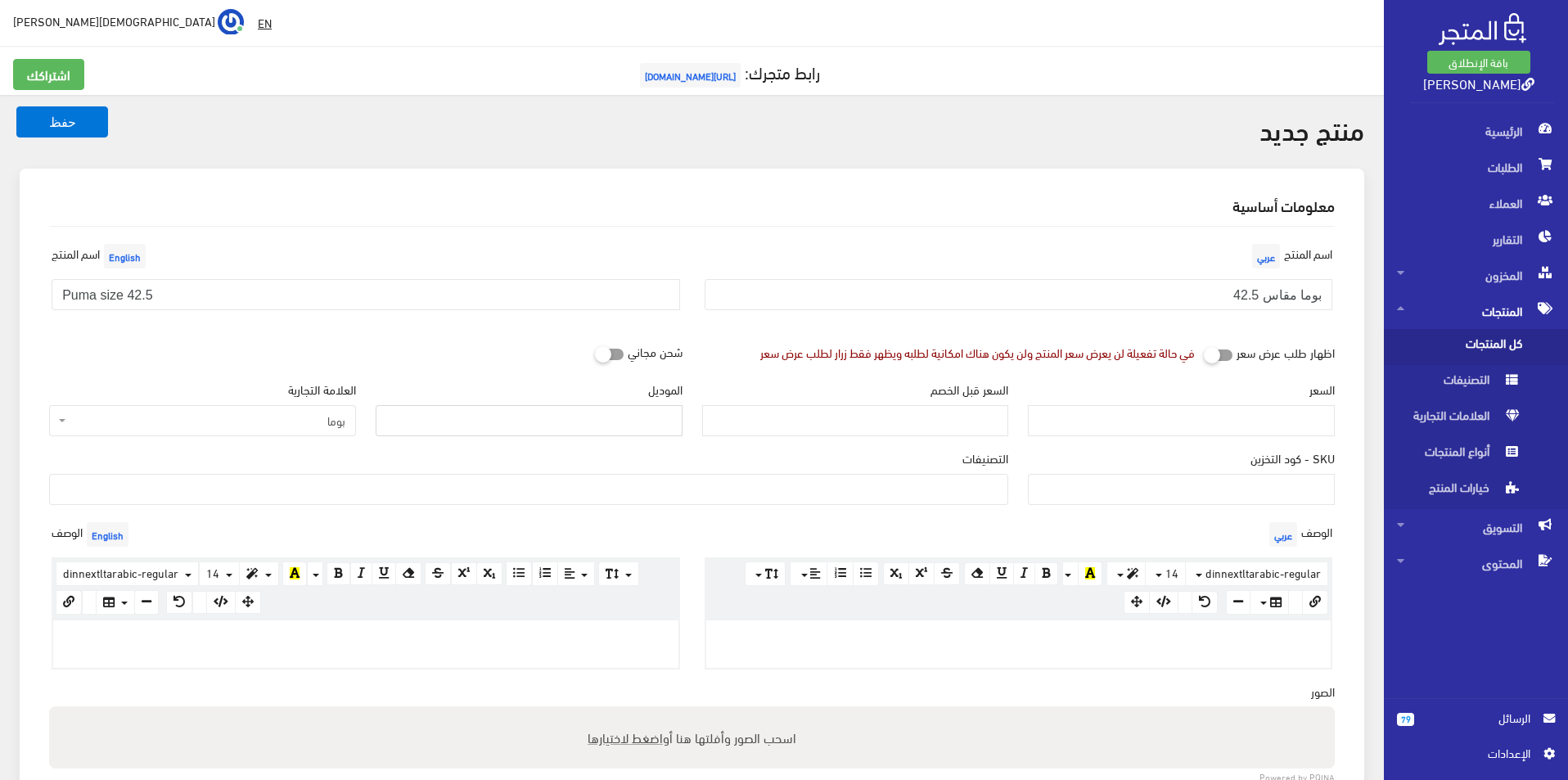
click at [499, 431] on input "الموديل" at bounding box center [529, 421] width 307 height 31
type input "puma"
click at [1222, 434] on input "السعر" at bounding box center [1181, 421] width 307 height 31
type input "4500"
type input "8900"
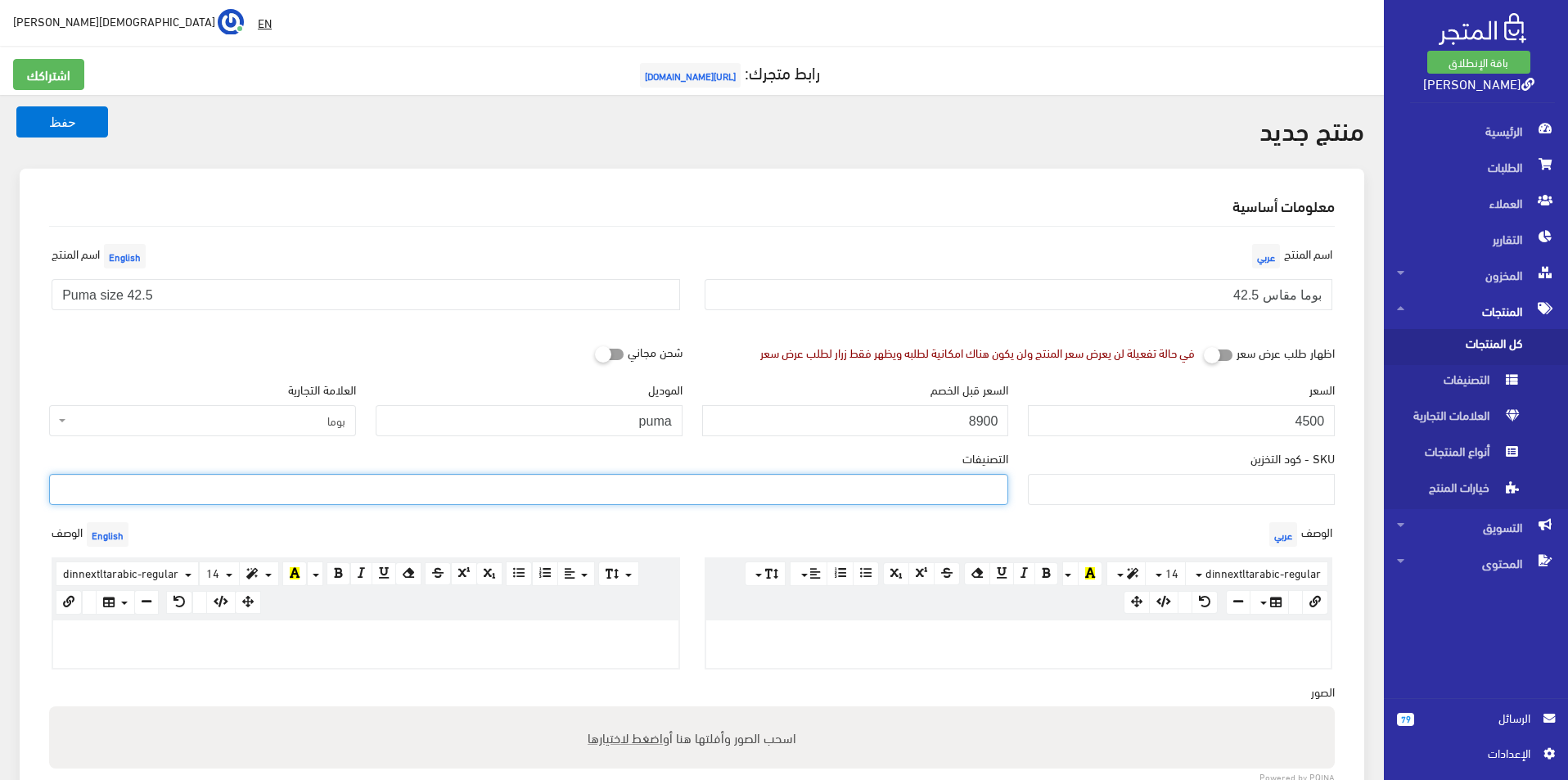
click at [916, 478] on ul at bounding box center [528, 488] width 957 height 27
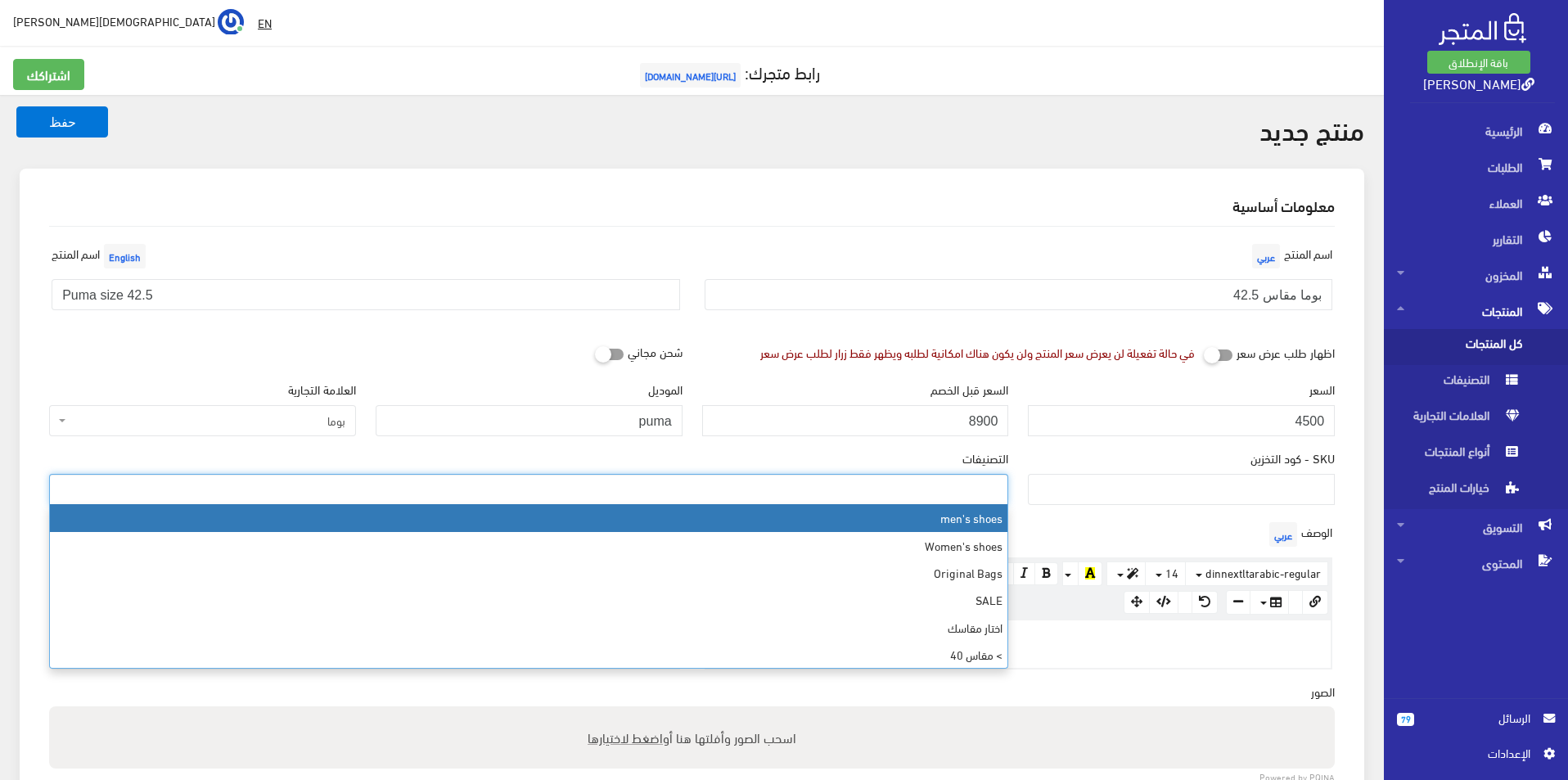
select select "5"
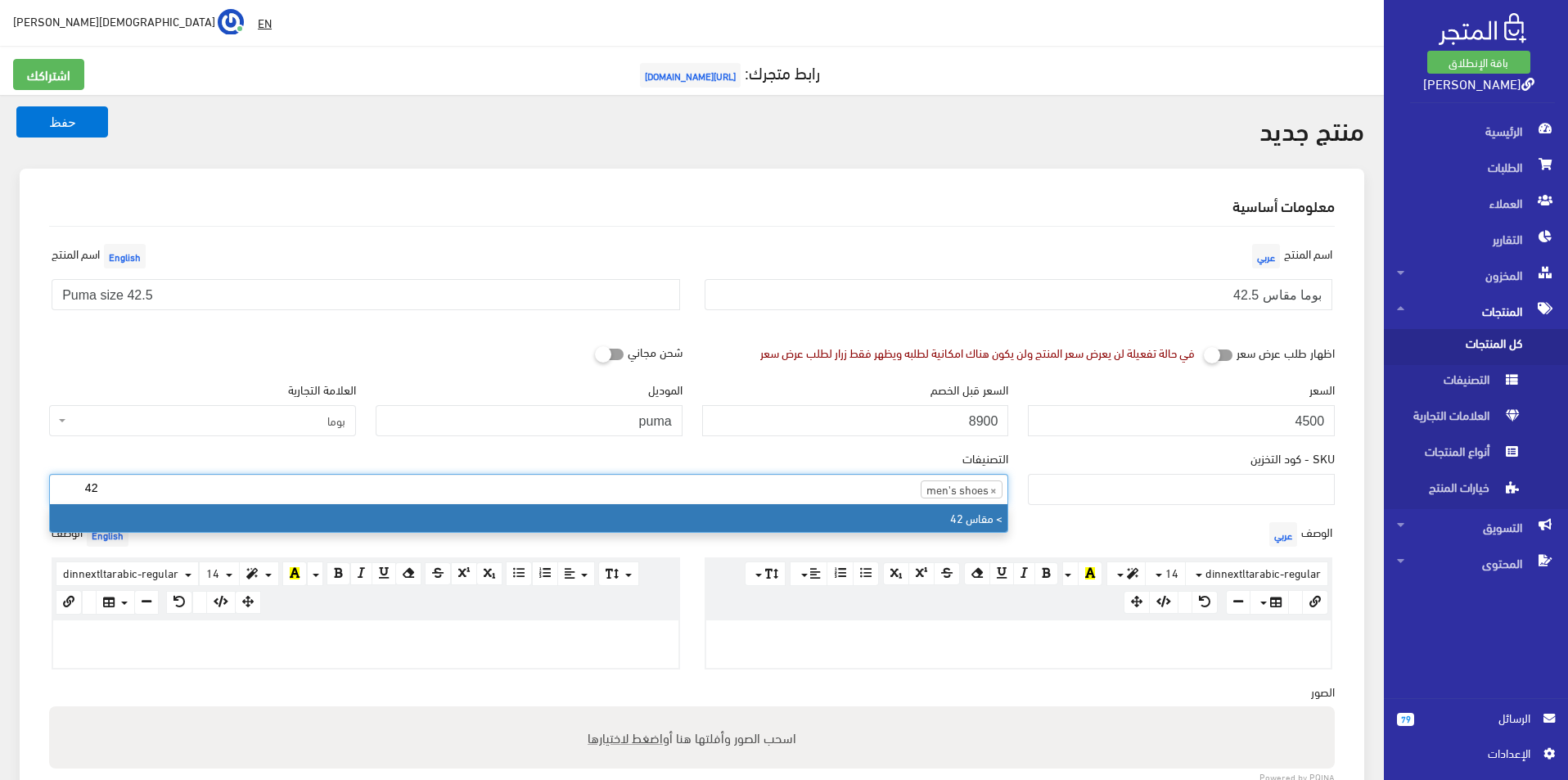
type input "42"
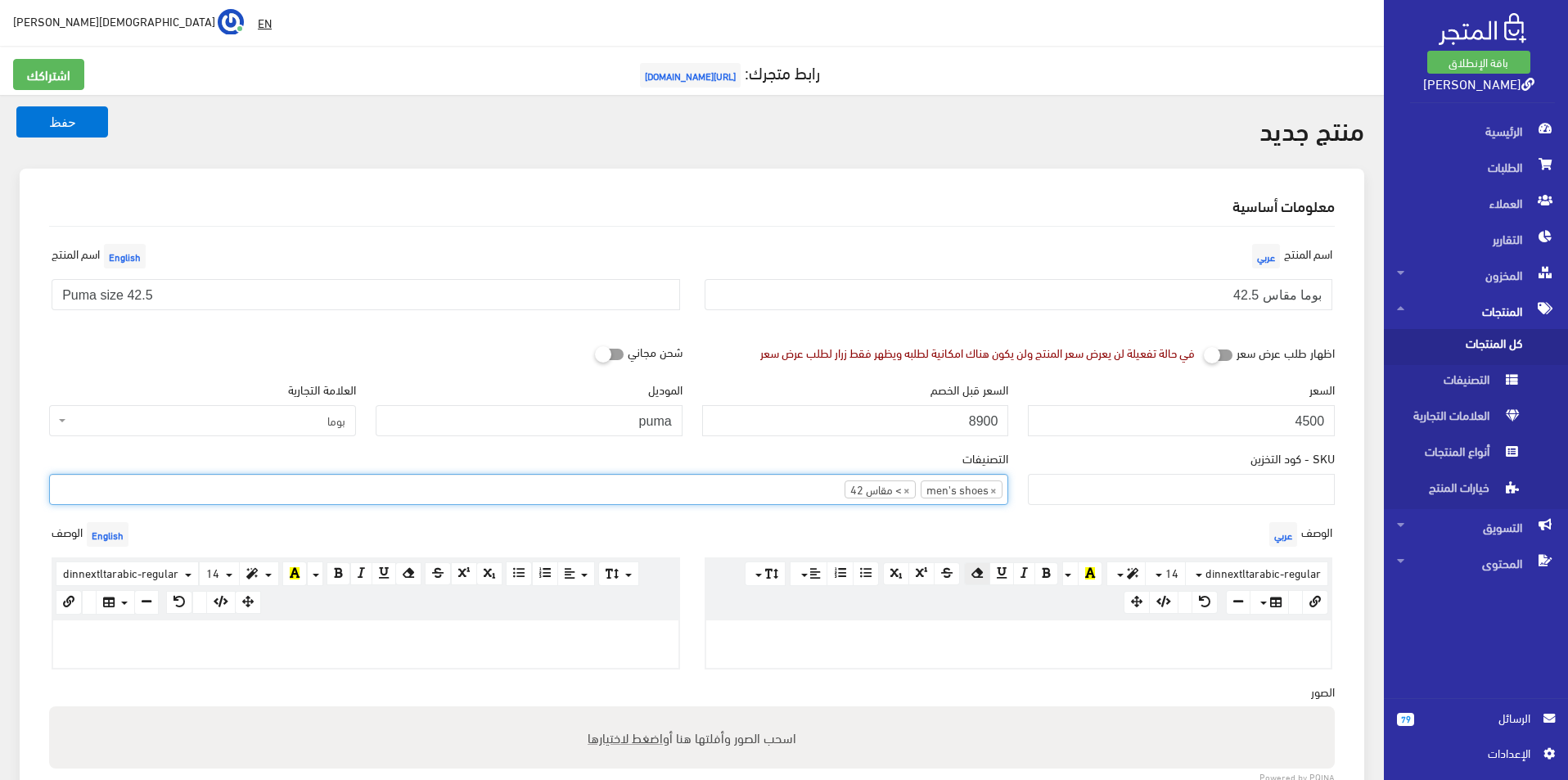
scroll to position [164, 0]
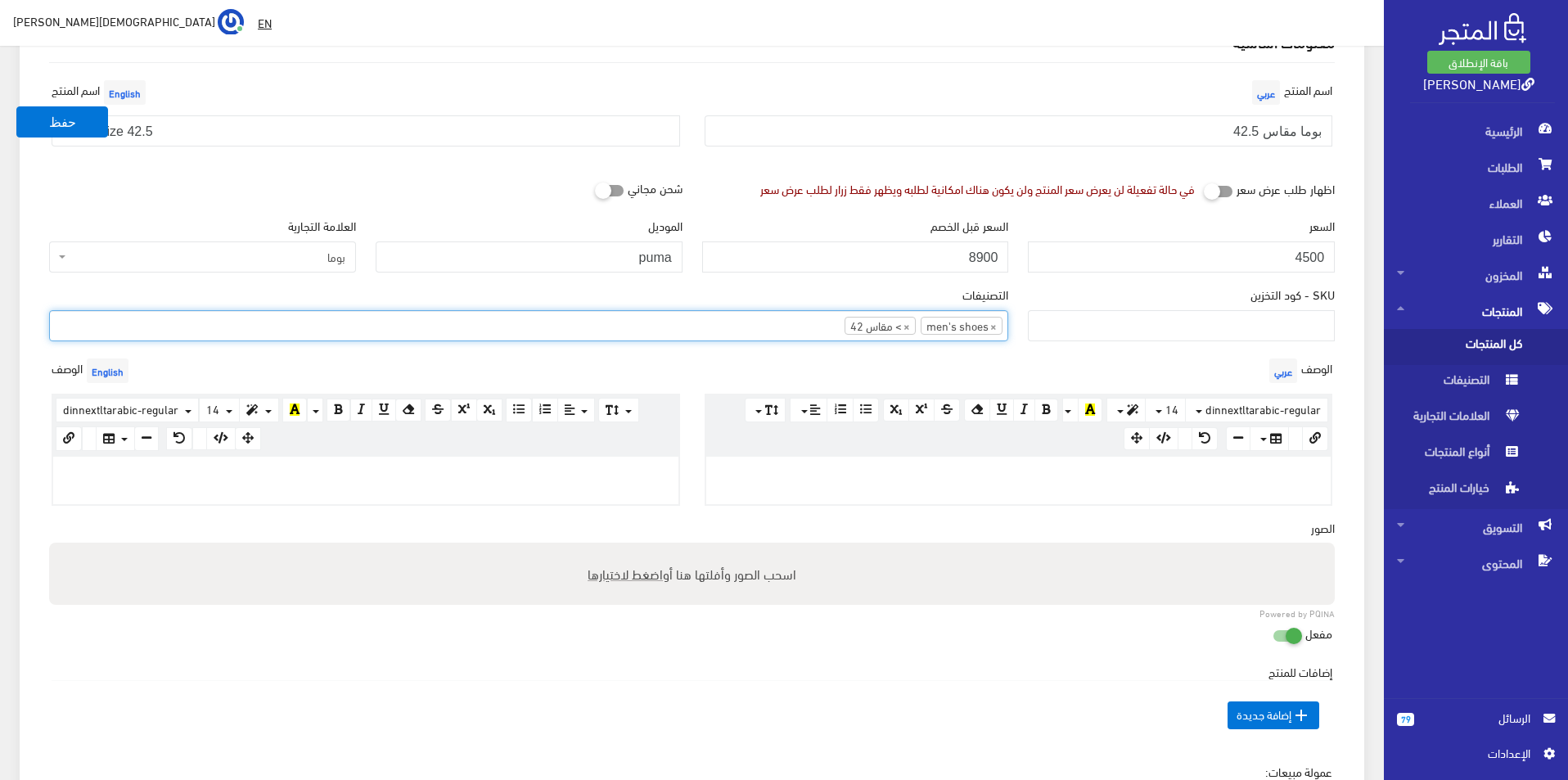
click at [601, 480] on p at bounding box center [366, 474] width 609 height 18
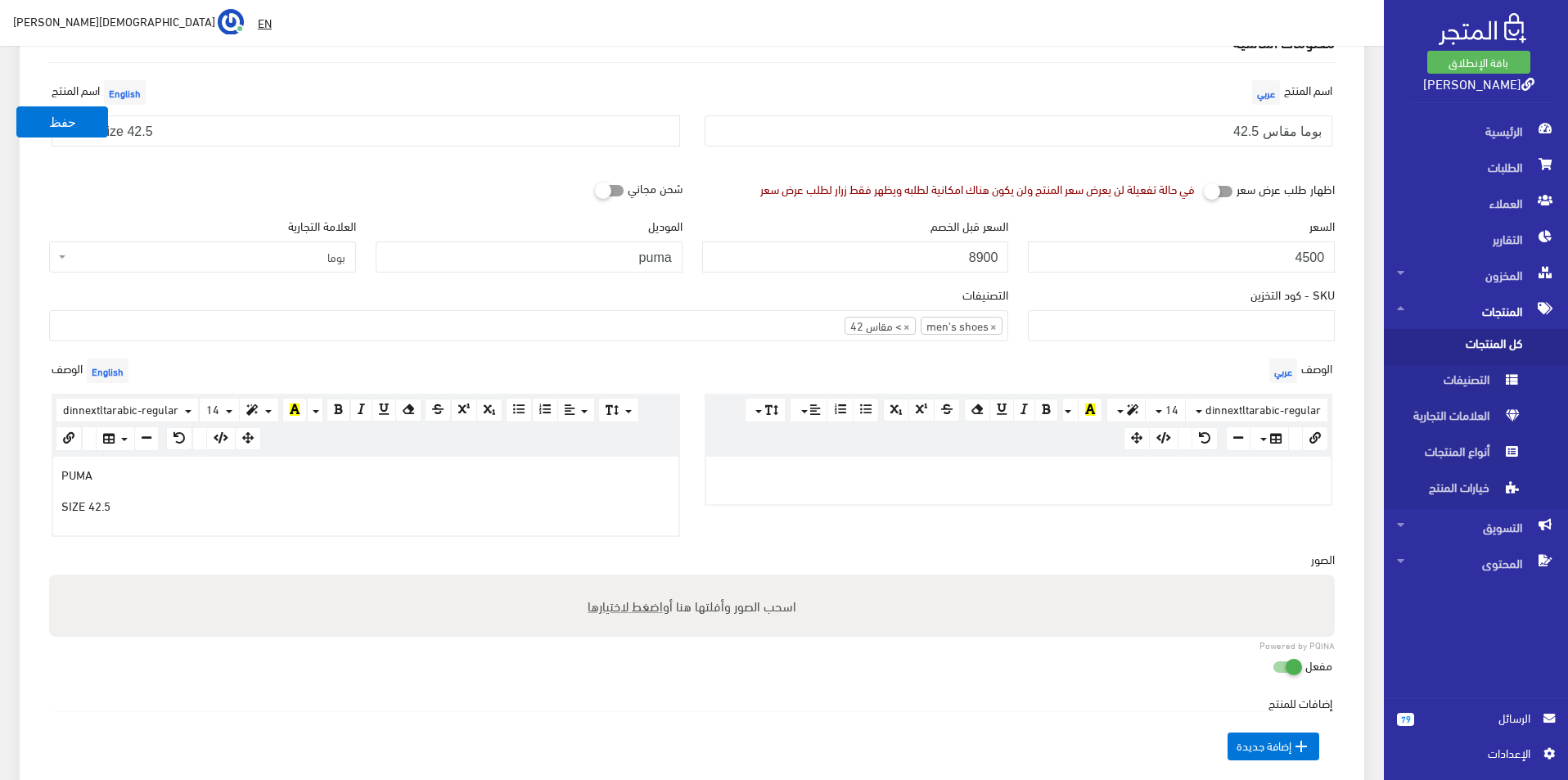
click at [882, 473] on p at bounding box center [1019, 474] width 609 height 18
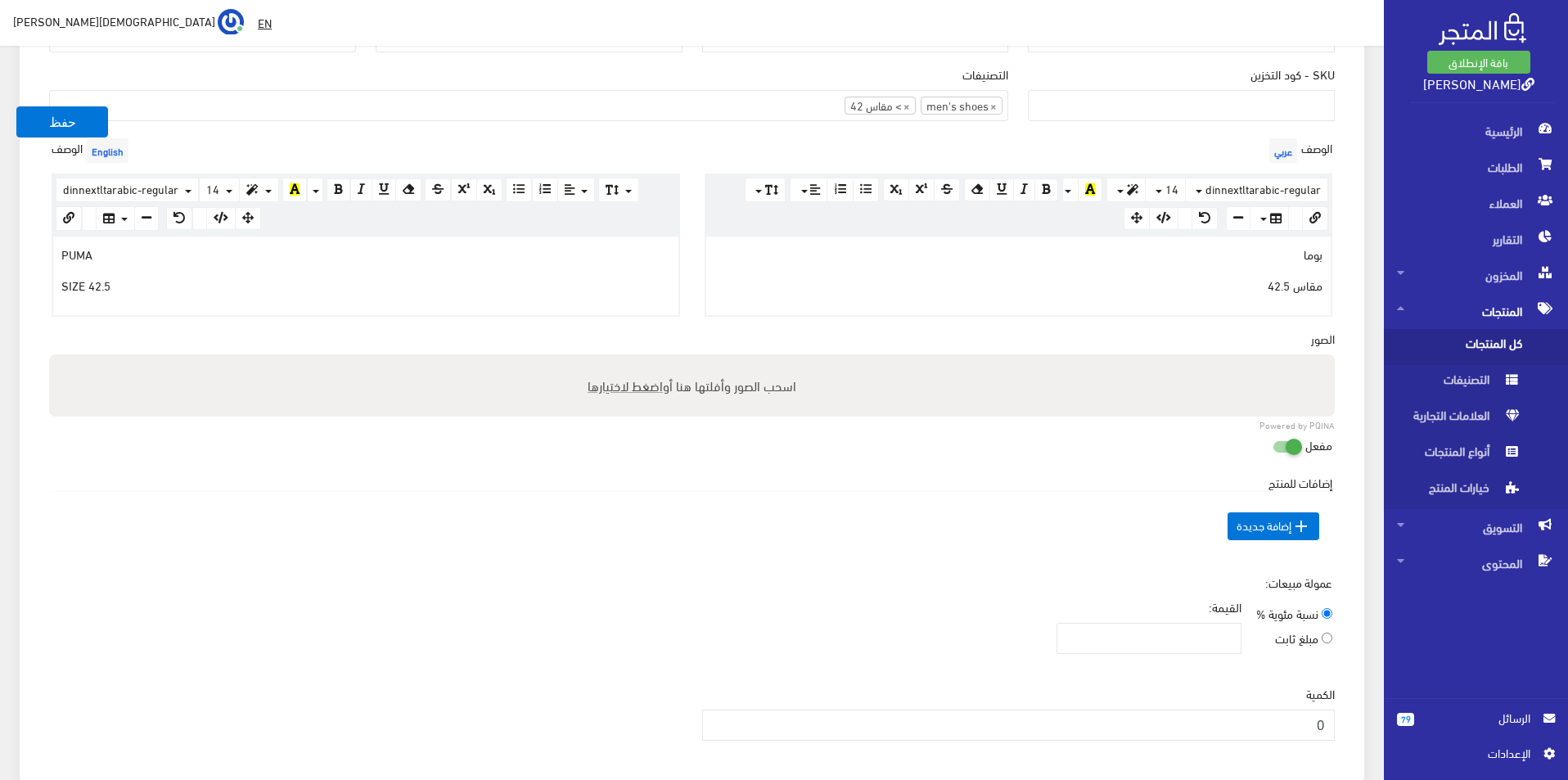
scroll to position [409, 0]
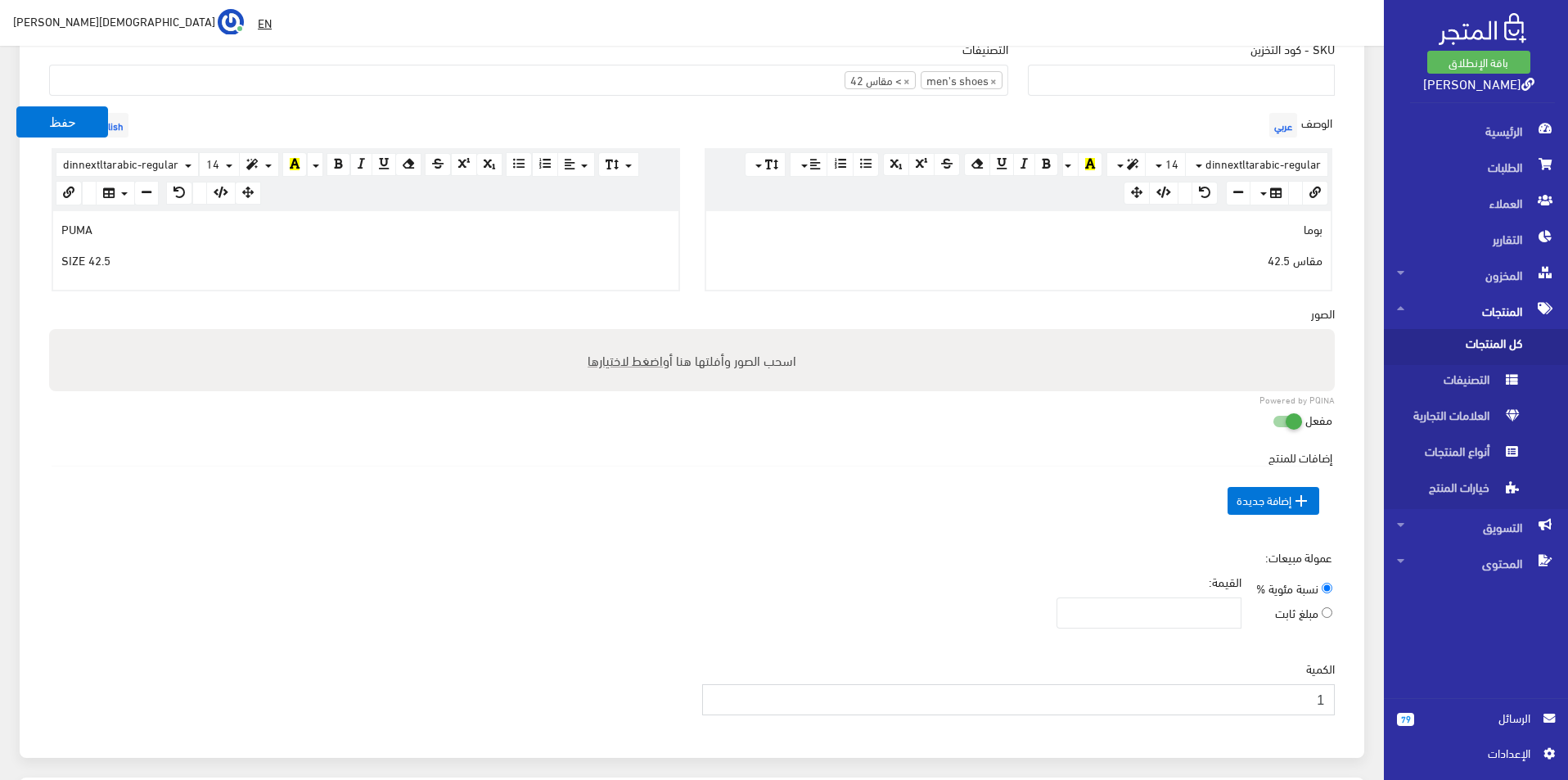
type input "1"
click at [721, 697] on input "1" at bounding box center [1019, 699] width 634 height 31
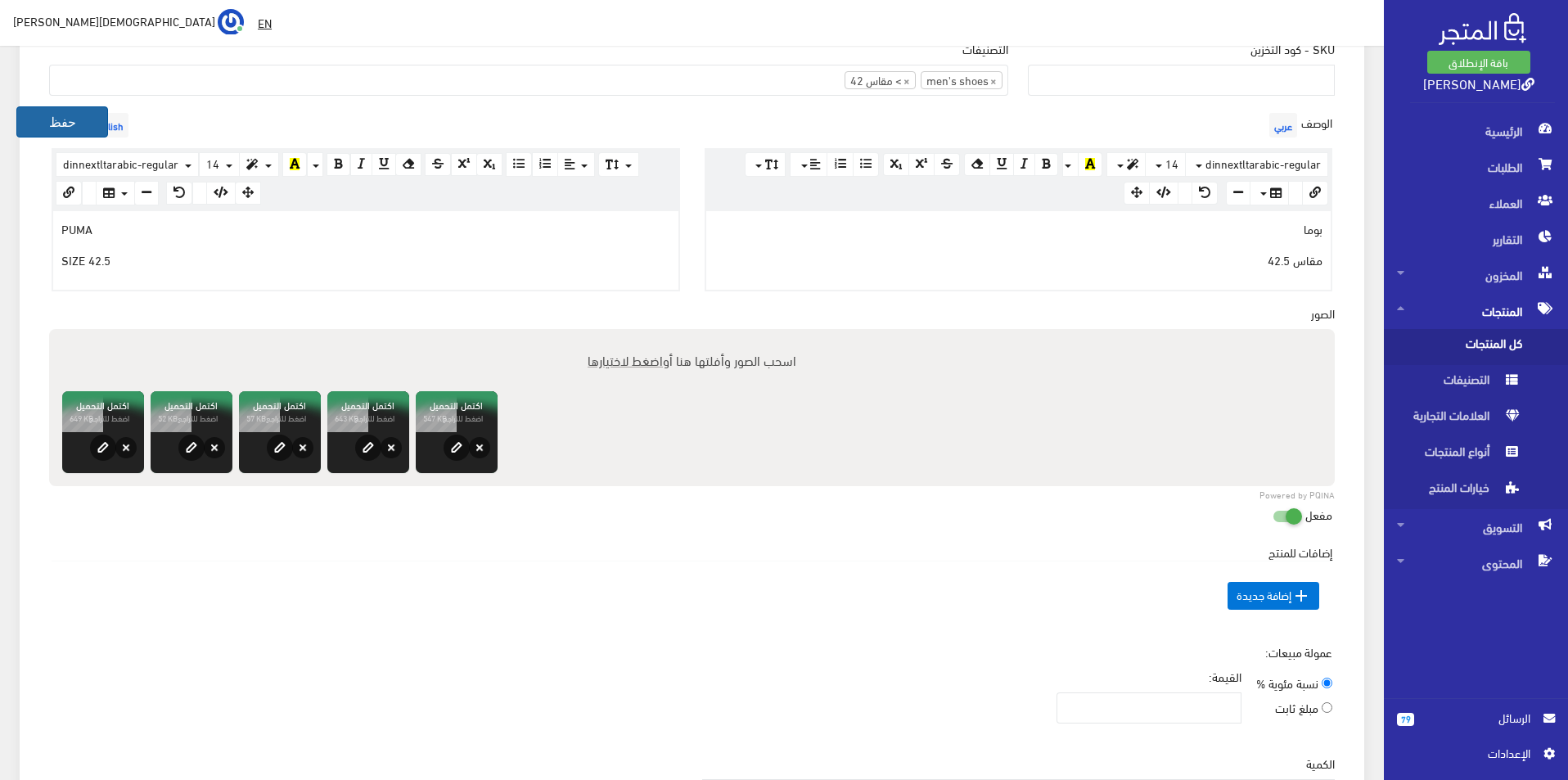
click at [73, 114] on button "حفظ" at bounding box center [62, 122] width 92 height 31
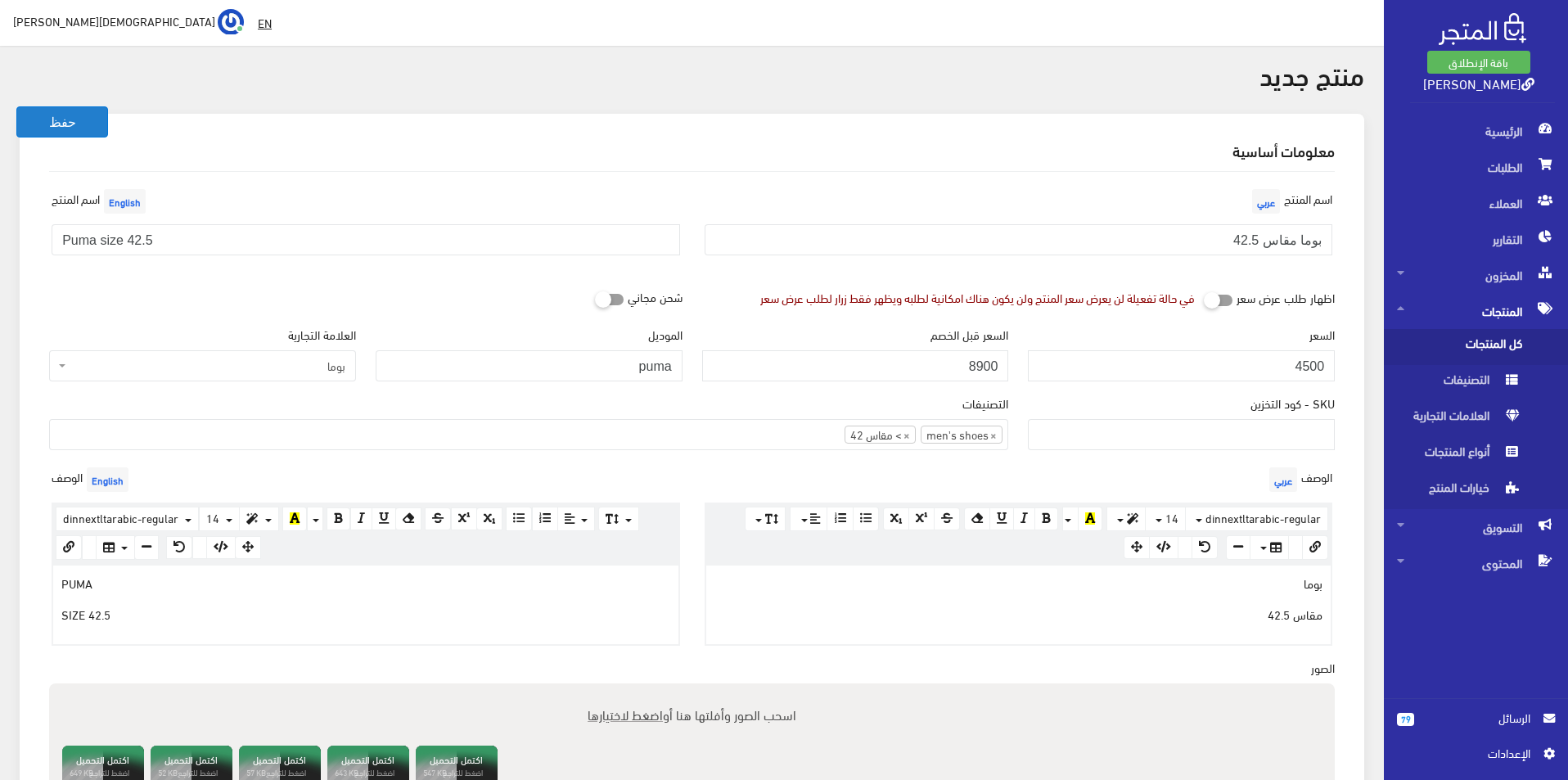
scroll to position [0, 0]
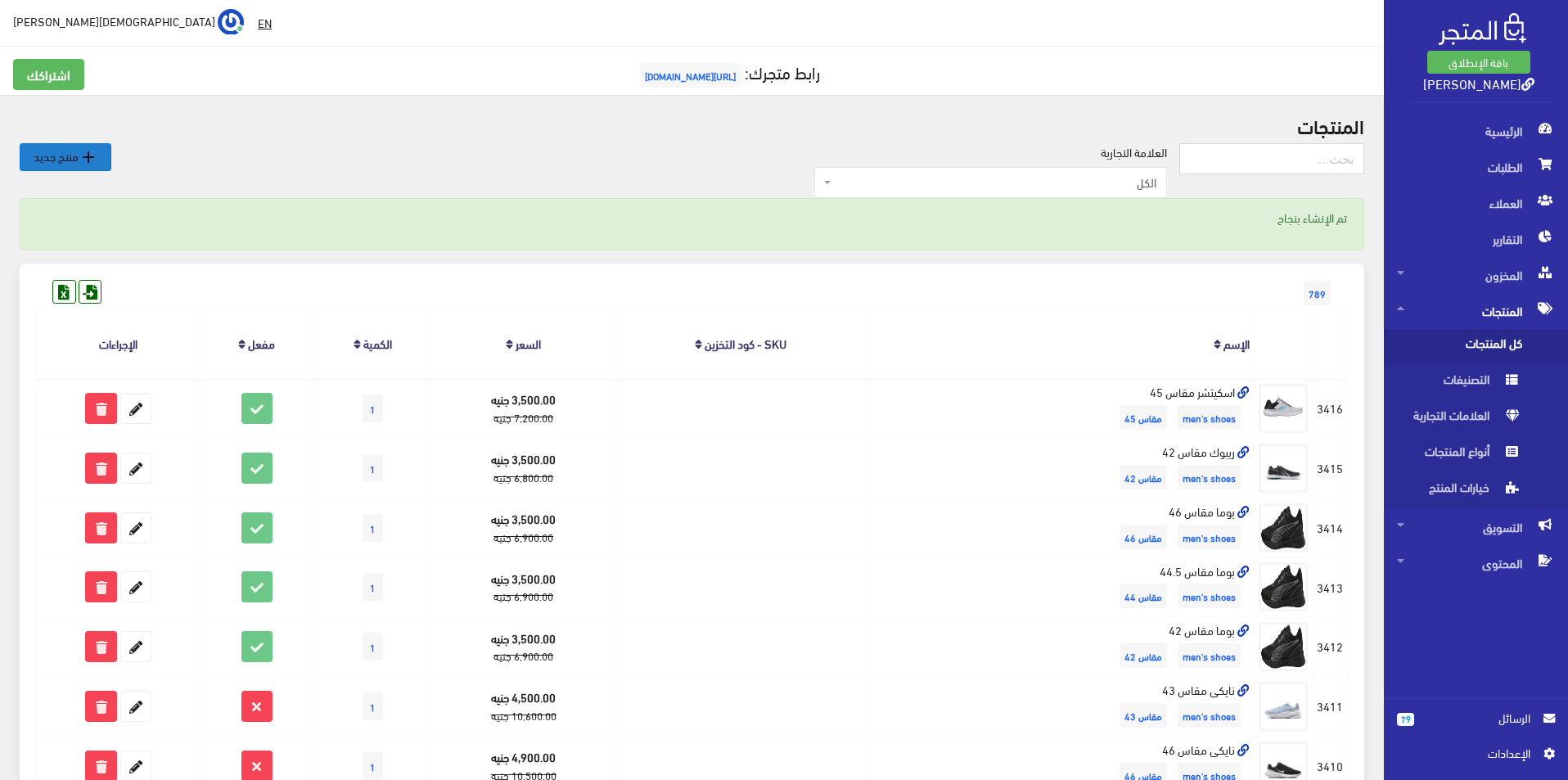
drag, startPoint x: 95, startPoint y: 151, endPoint x: 120, endPoint y: 147, distance: 25.3
click at [94, 151] on icon "" at bounding box center [88, 157] width 19 height 19
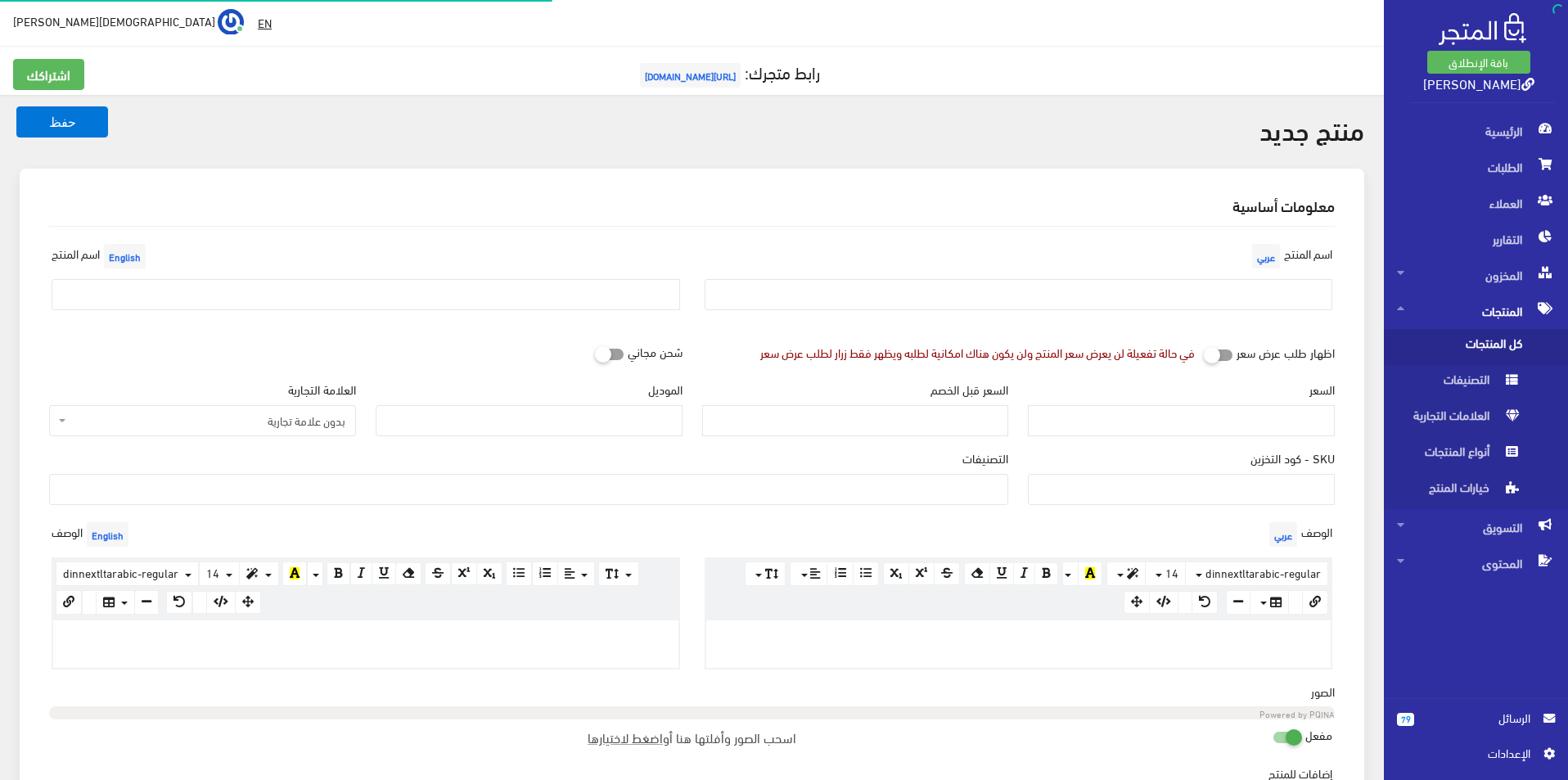
select select
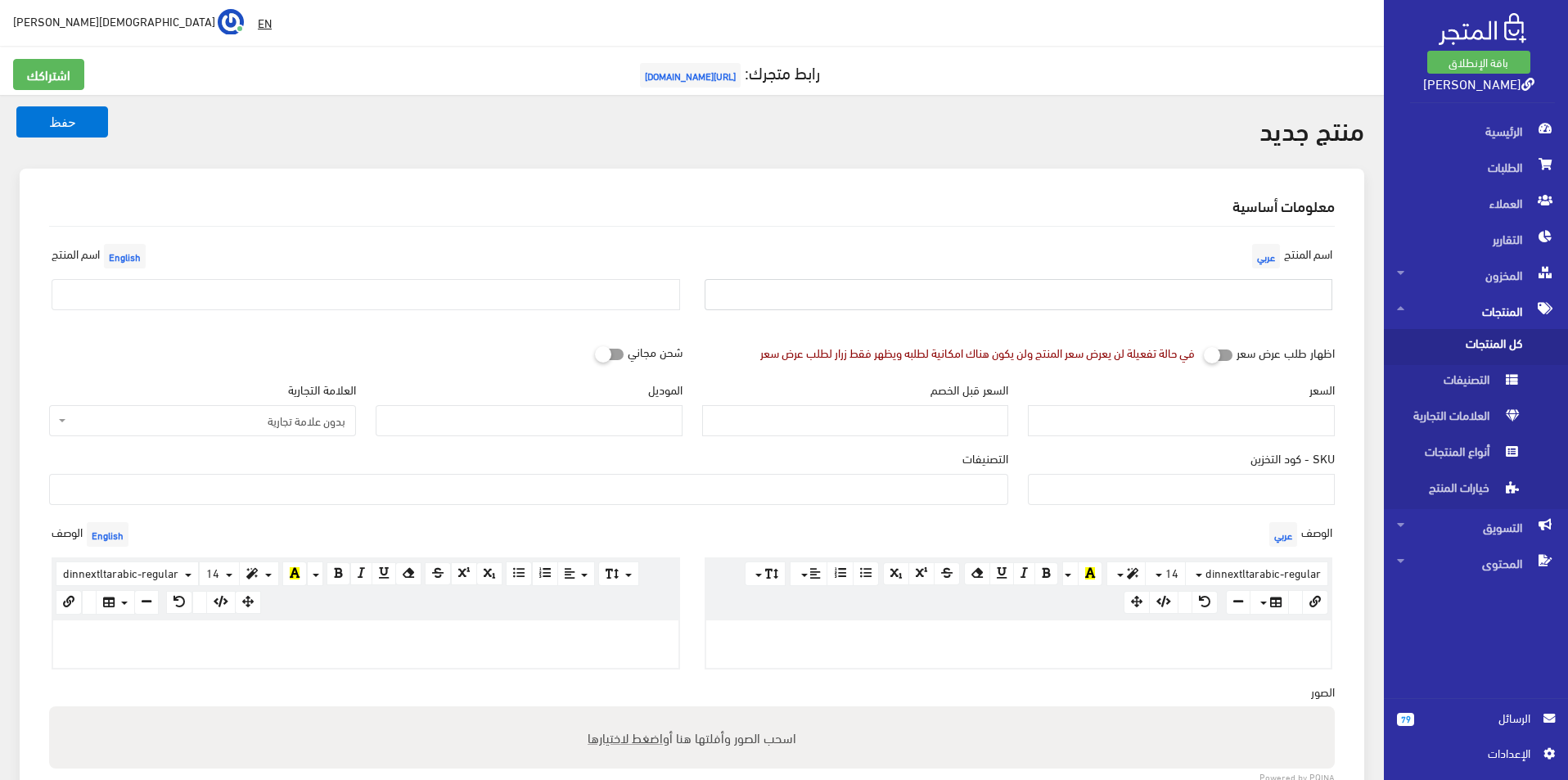
click at [1134, 293] on input "text" at bounding box center [1018, 294] width 628 height 31
type input "بوما مقاس 45"
click at [476, 278] on div "اسم [PERSON_NAME]" at bounding box center [366, 281] width 653 height 83
drag, startPoint x: 389, startPoint y: 302, endPoint x: 306, endPoint y: 324, distance: 85.9
click at [389, 302] on input "text" at bounding box center [365, 294] width 628 height 31
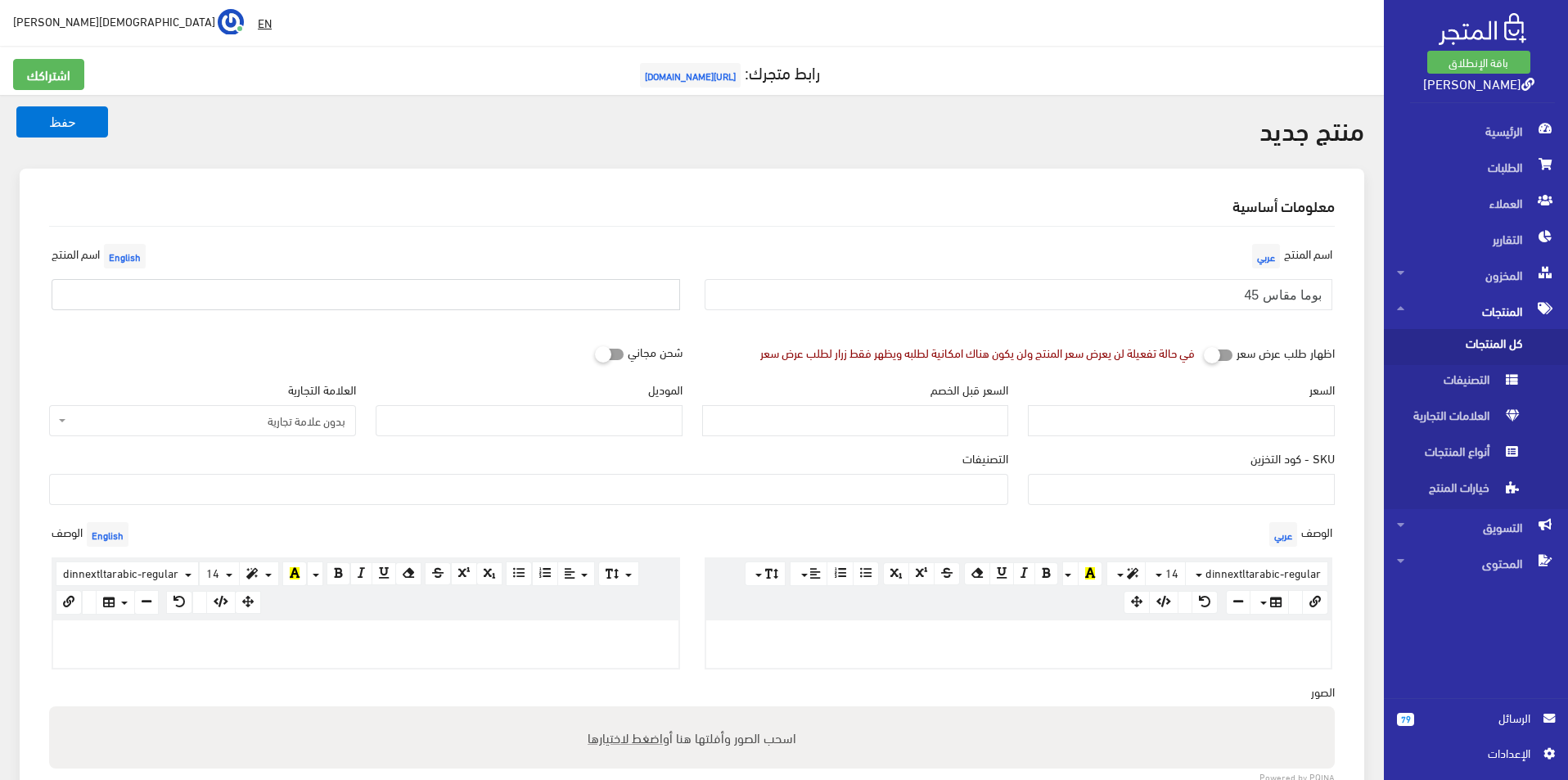
type input "Puma size 45"
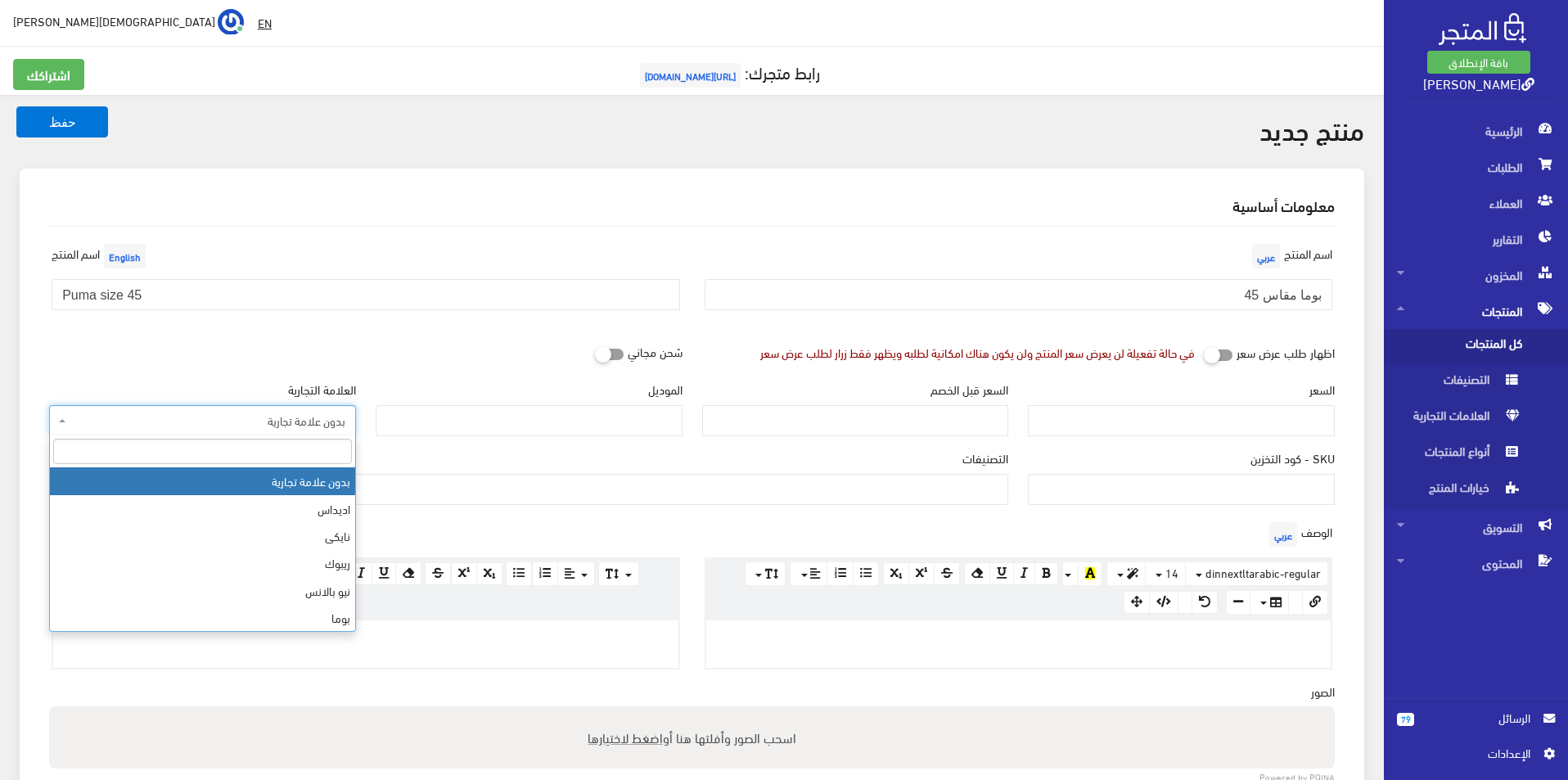
click at [230, 420] on span "بدون علامة تجارية" at bounding box center [207, 421] width 276 height 16
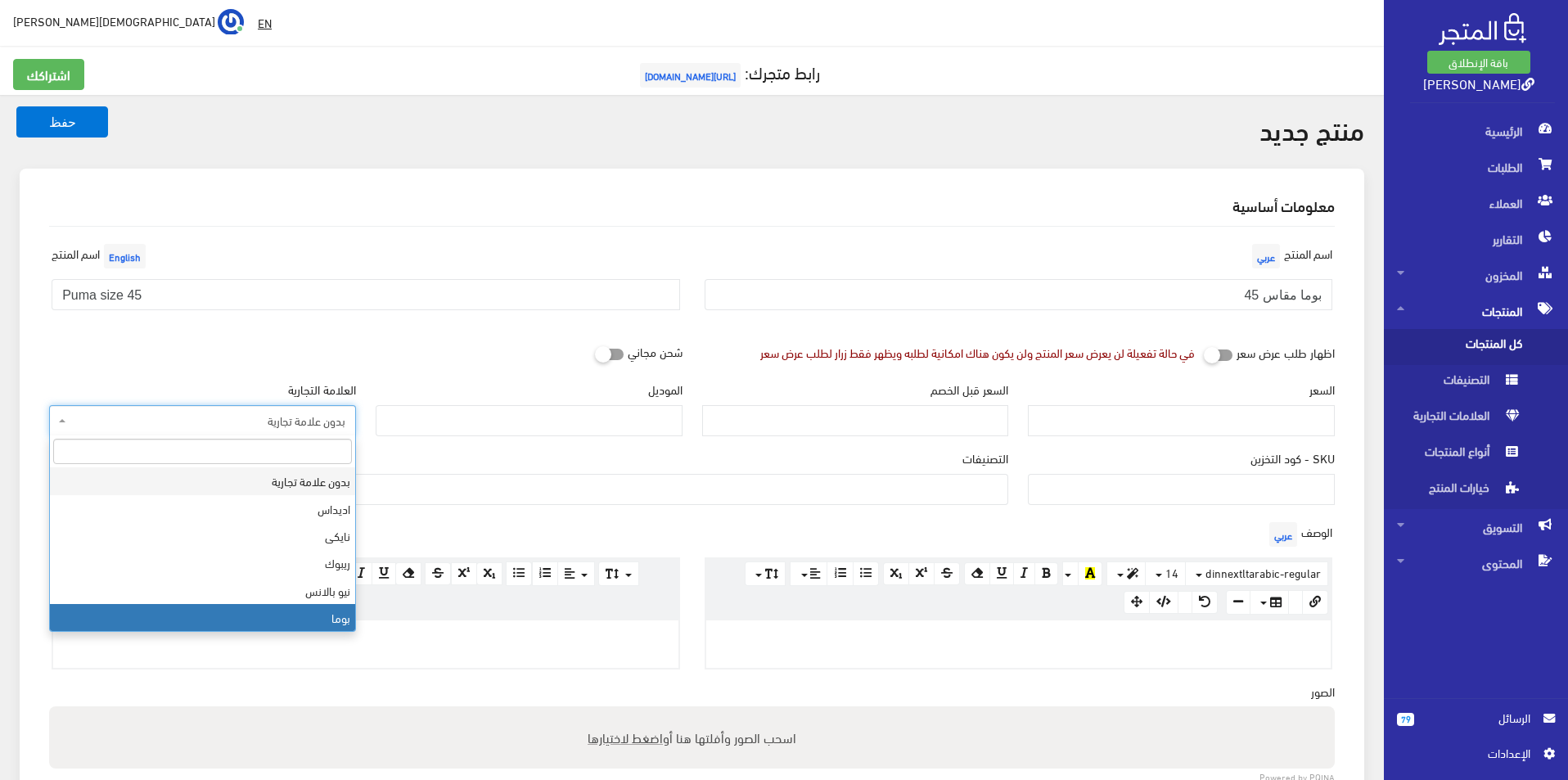
select select "7"
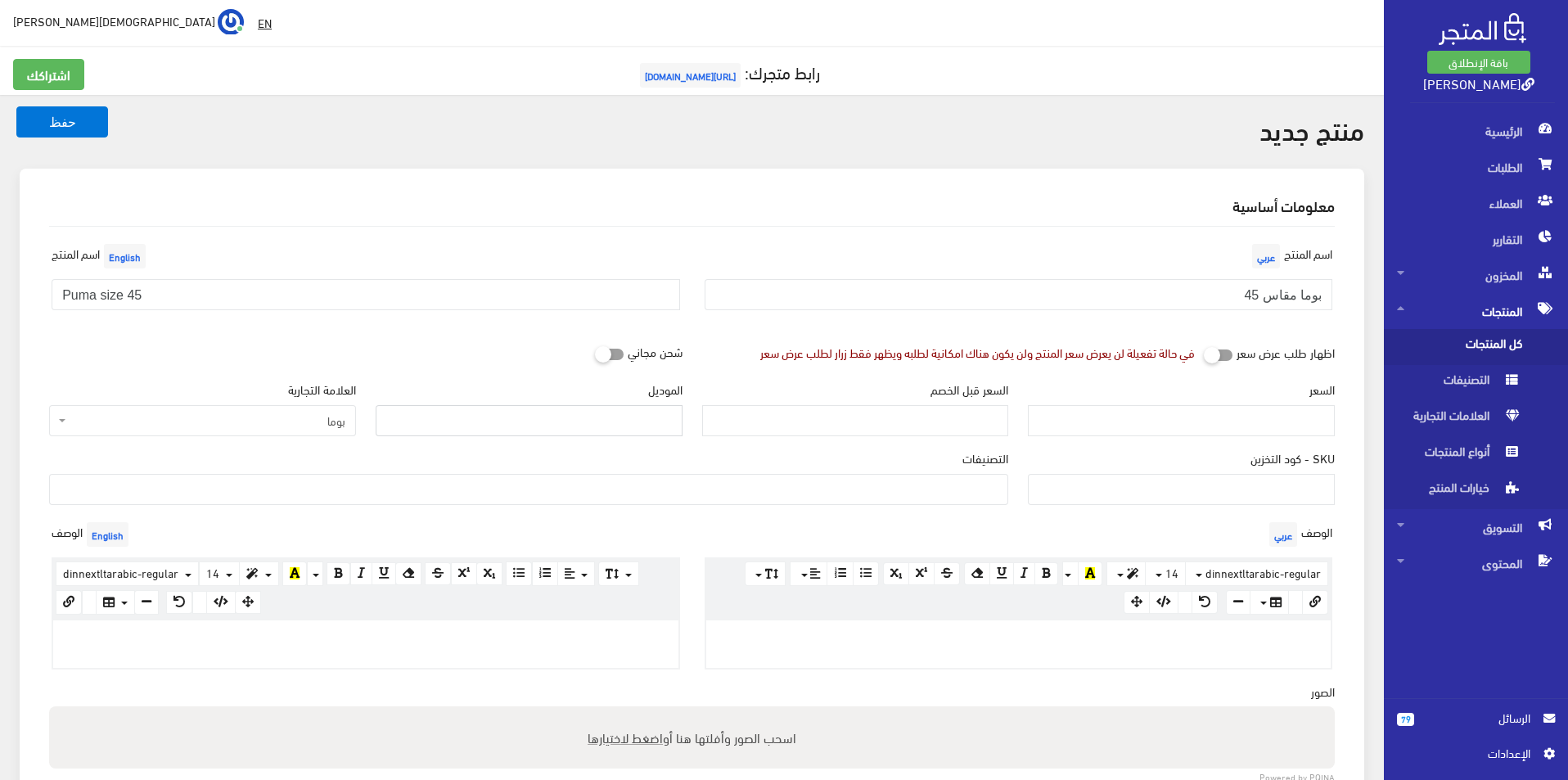
click at [580, 429] on input "الموديل" at bounding box center [529, 421] width 307 height 31
type input "puma"
click at [1140, 423] on input "السعر" at bounding box center [1181, 421] width 307 height 31
type input "3900"
type input "7250"
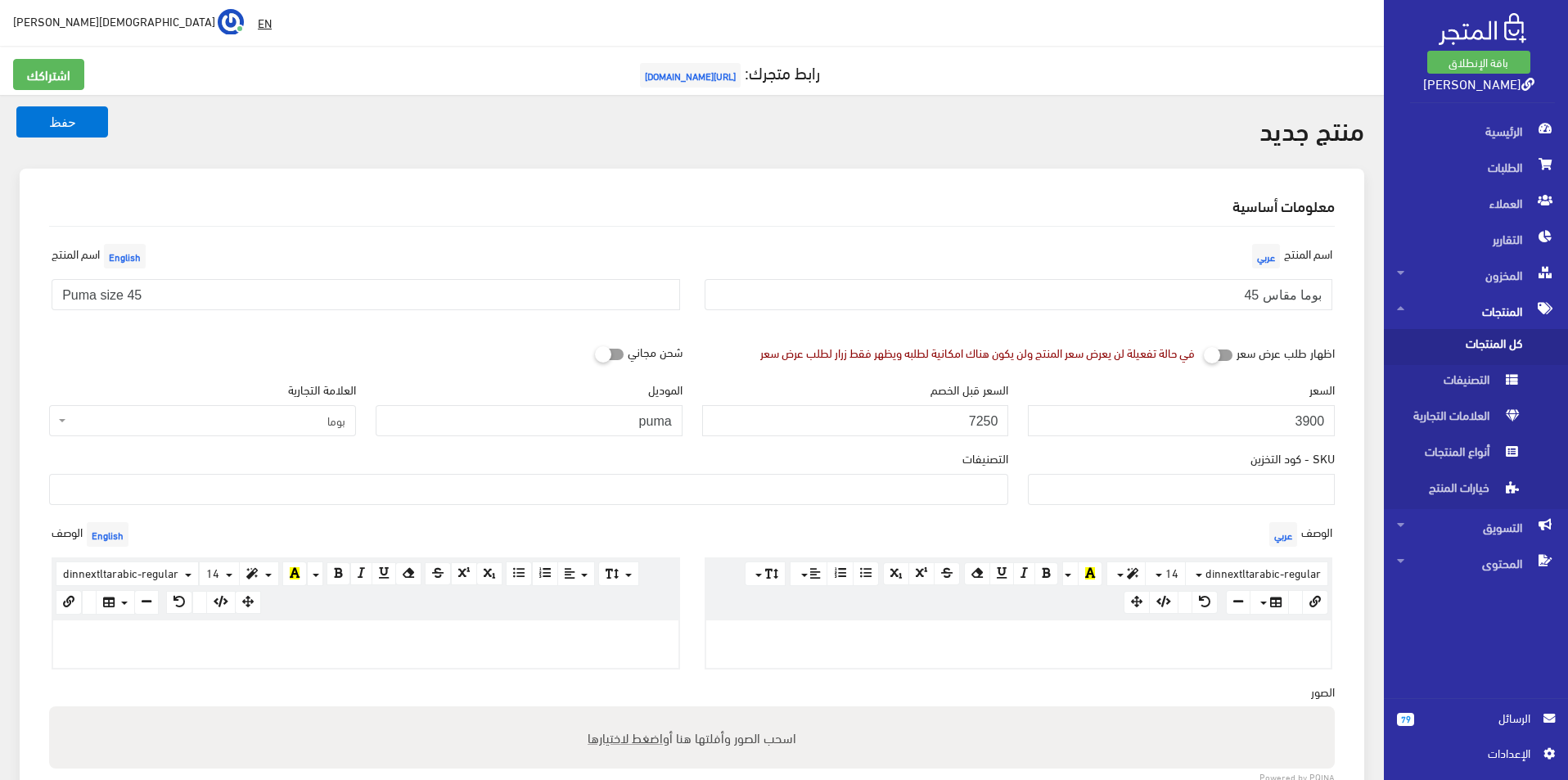
click at [938, 476] on ul at bounding box center [528, 488] width 957 height 27
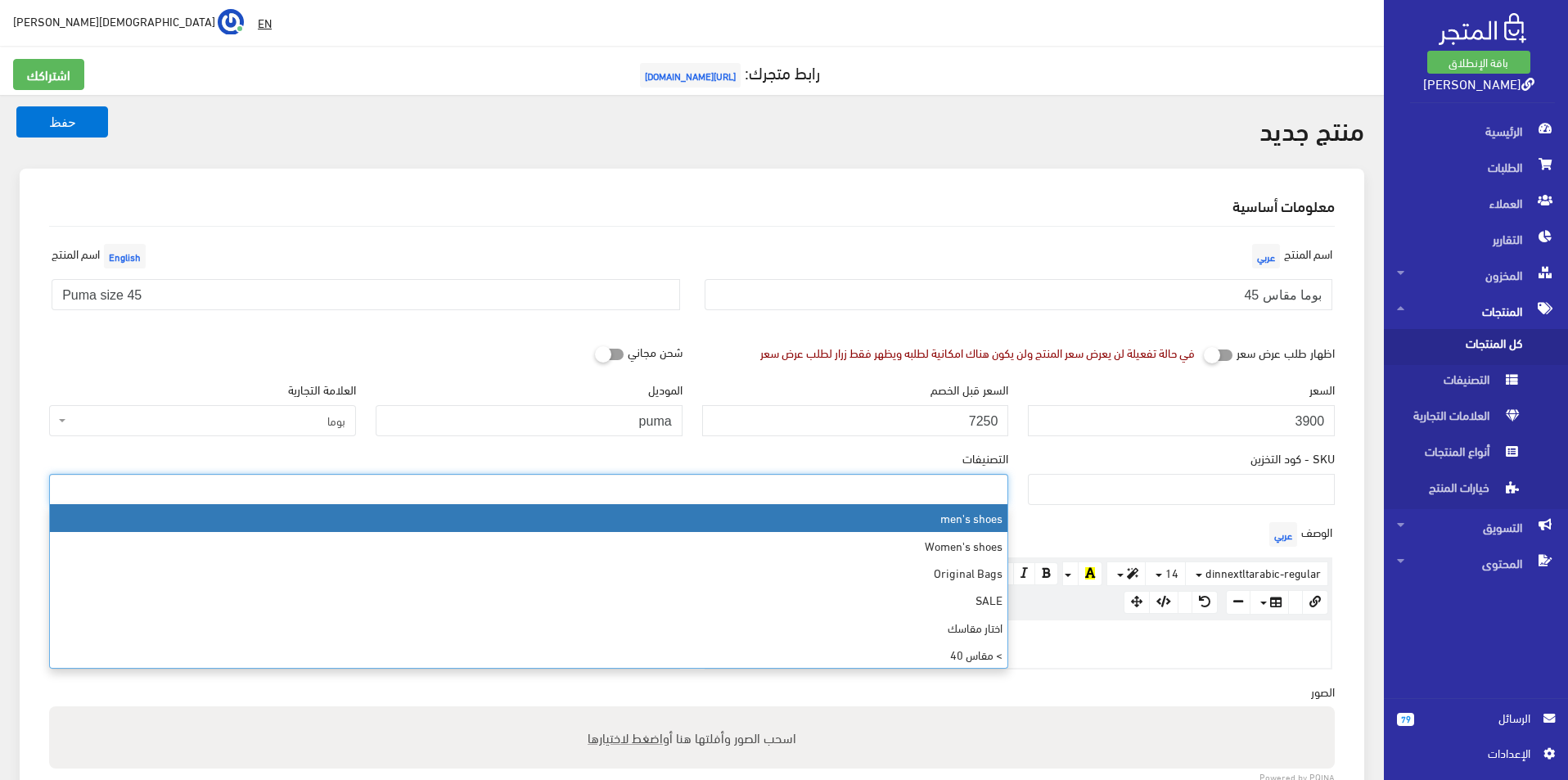
select select "5"
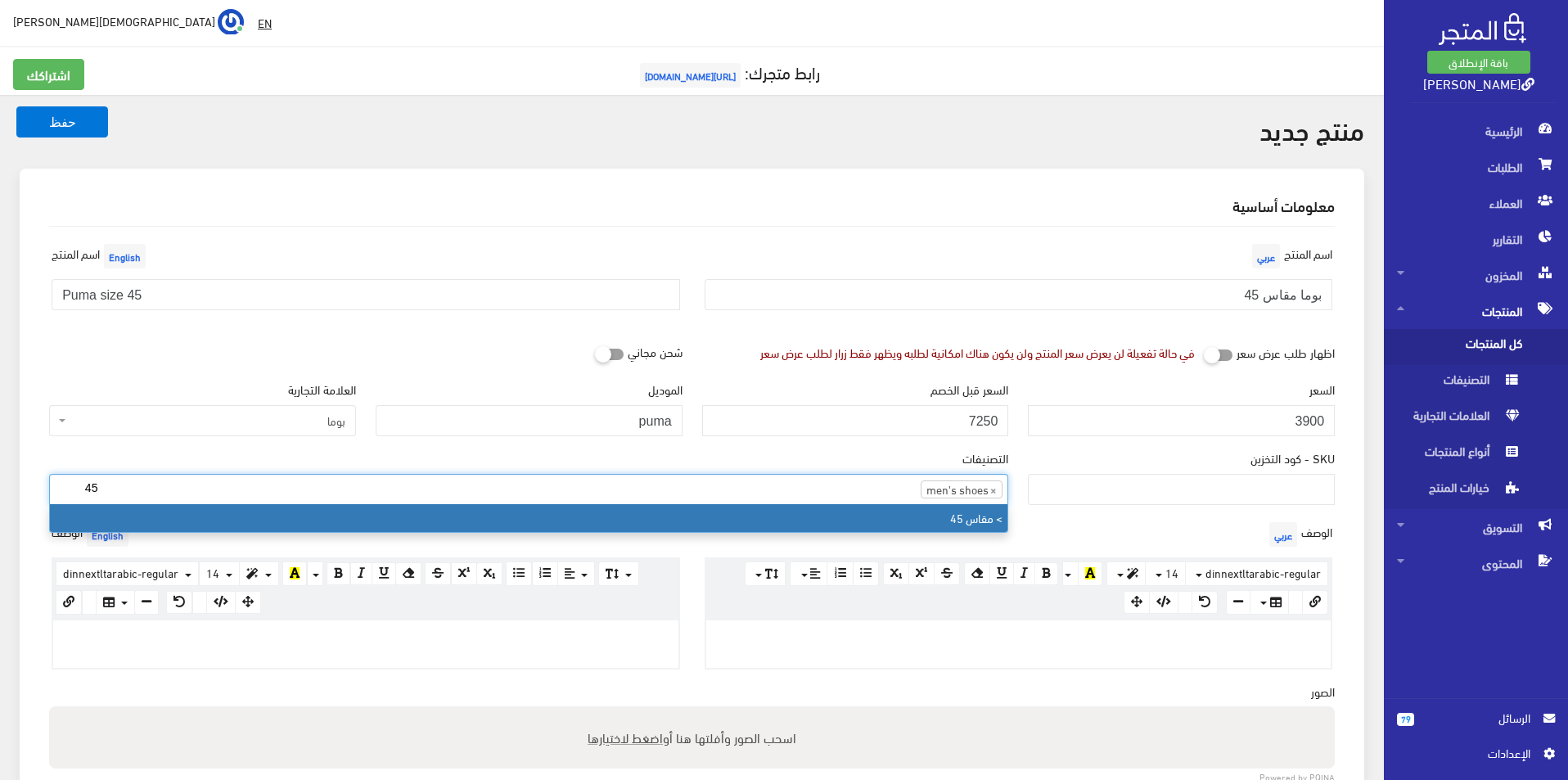
type input "45"
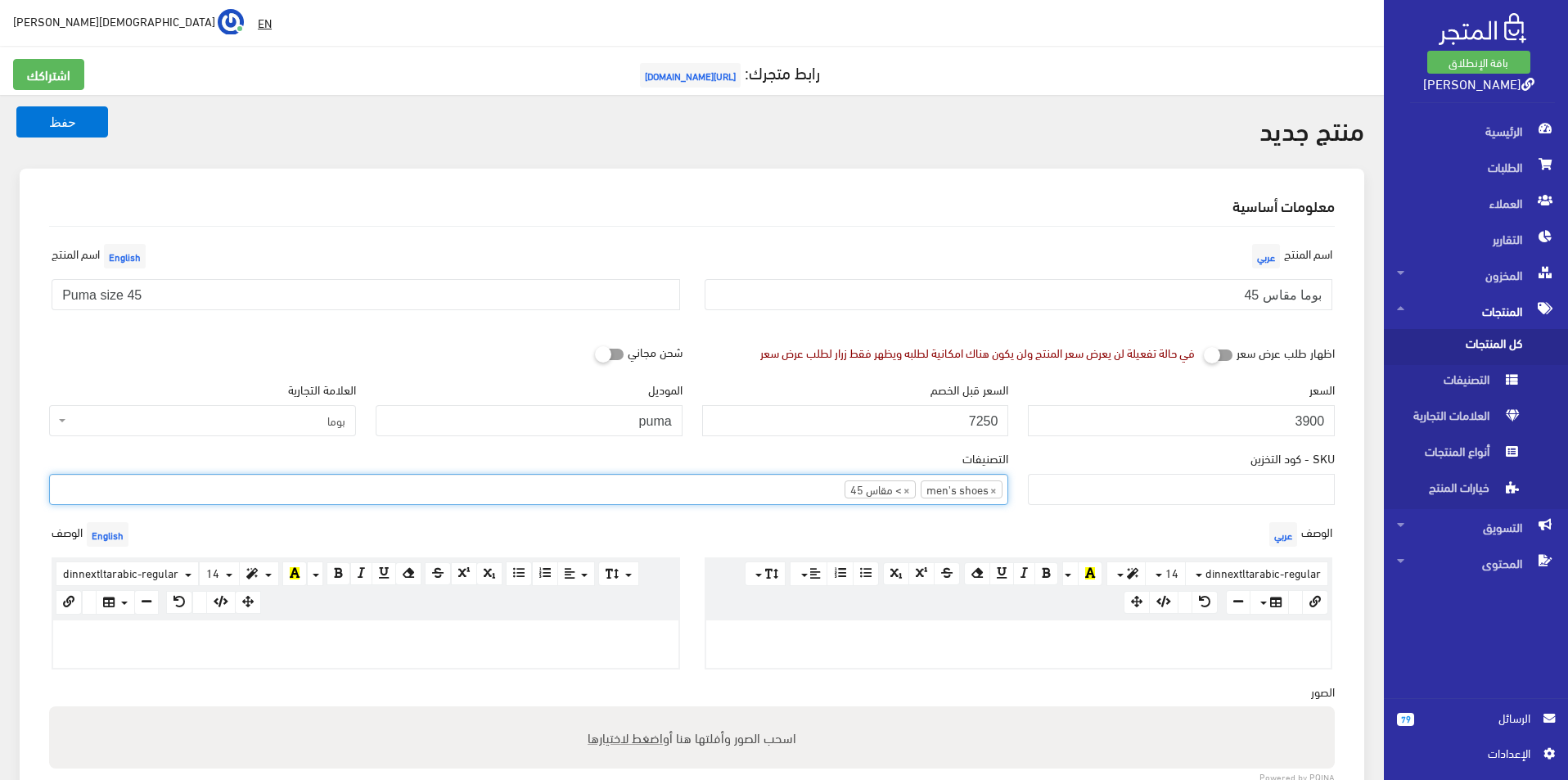
scroll to position [164, 0]
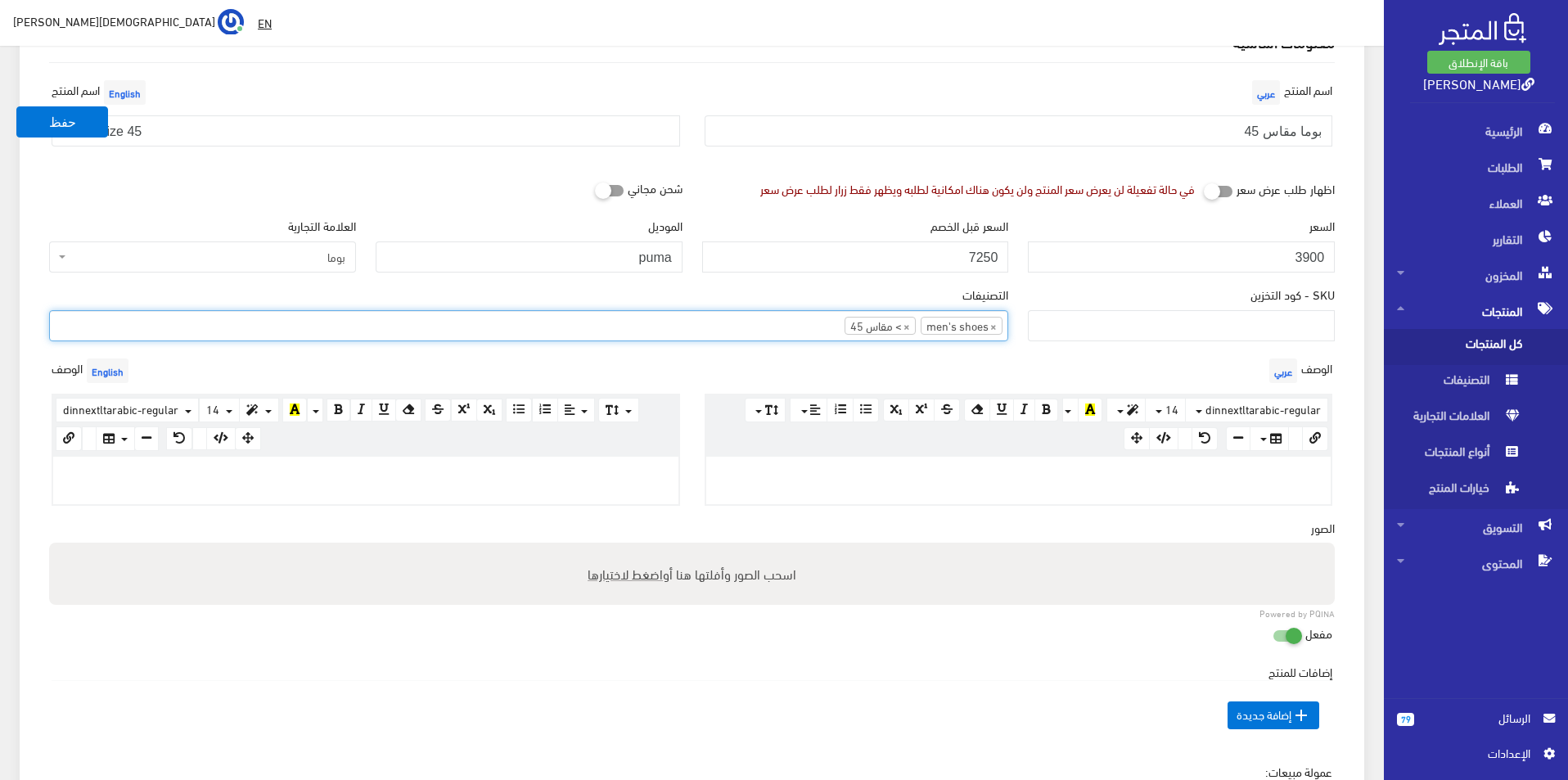
click at [920, 480] on p at bounding box center [1019, 474] width 609 height 18
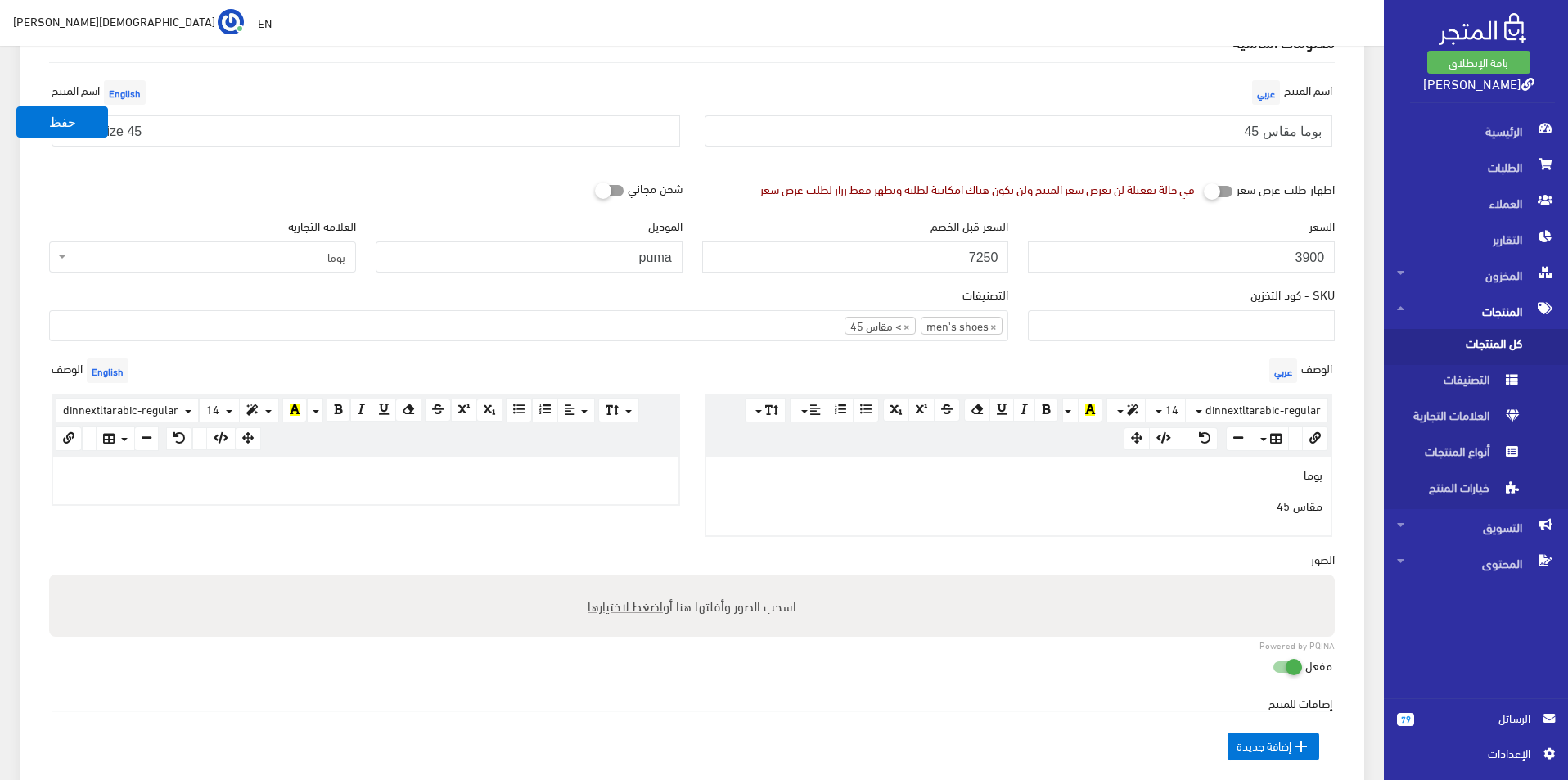
drag, startPoint x: 356, startPoint y: 522, endPoint x: 355, endPoint y: 513, distance: 9.1
click at [355, 514] on div "الوصف English × Insert Image Select from files Image URL Insert Image × Insert …" at bounding box center [366, 445] width 653 height 181
click at [355, 505] on div "الوصف English × Insert Image Select from files Image URL Insert Image × Insert …" at bounding box center [366, 445] width 653 height 181
click at [357, 489] on div at bounding box center [366, 480] width 625 height 48
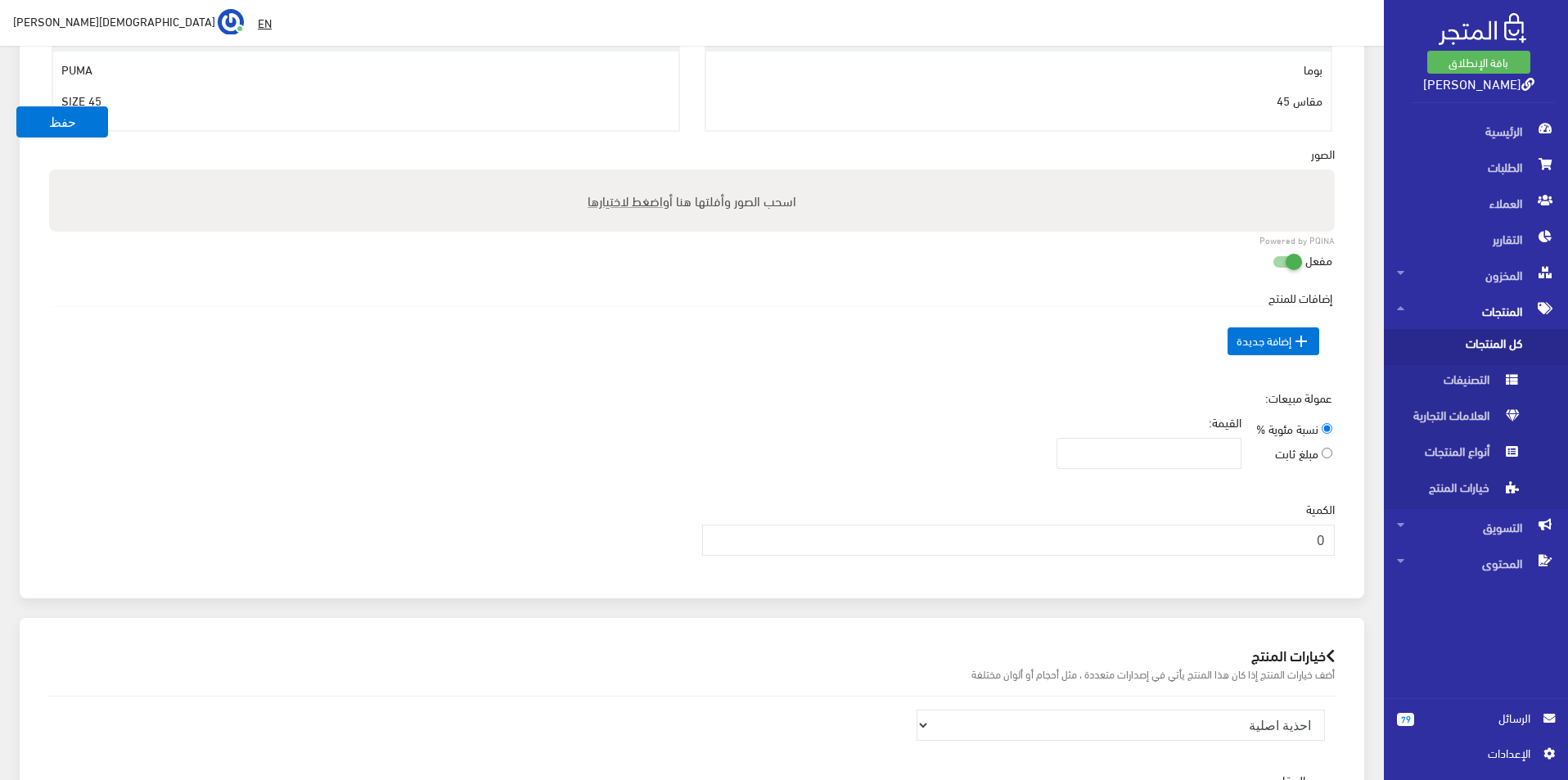
scroll to position [573, 0]
type input "1"
click at [716, 528] on input "1" at bounding box center [1019, 536] width 634 height 31
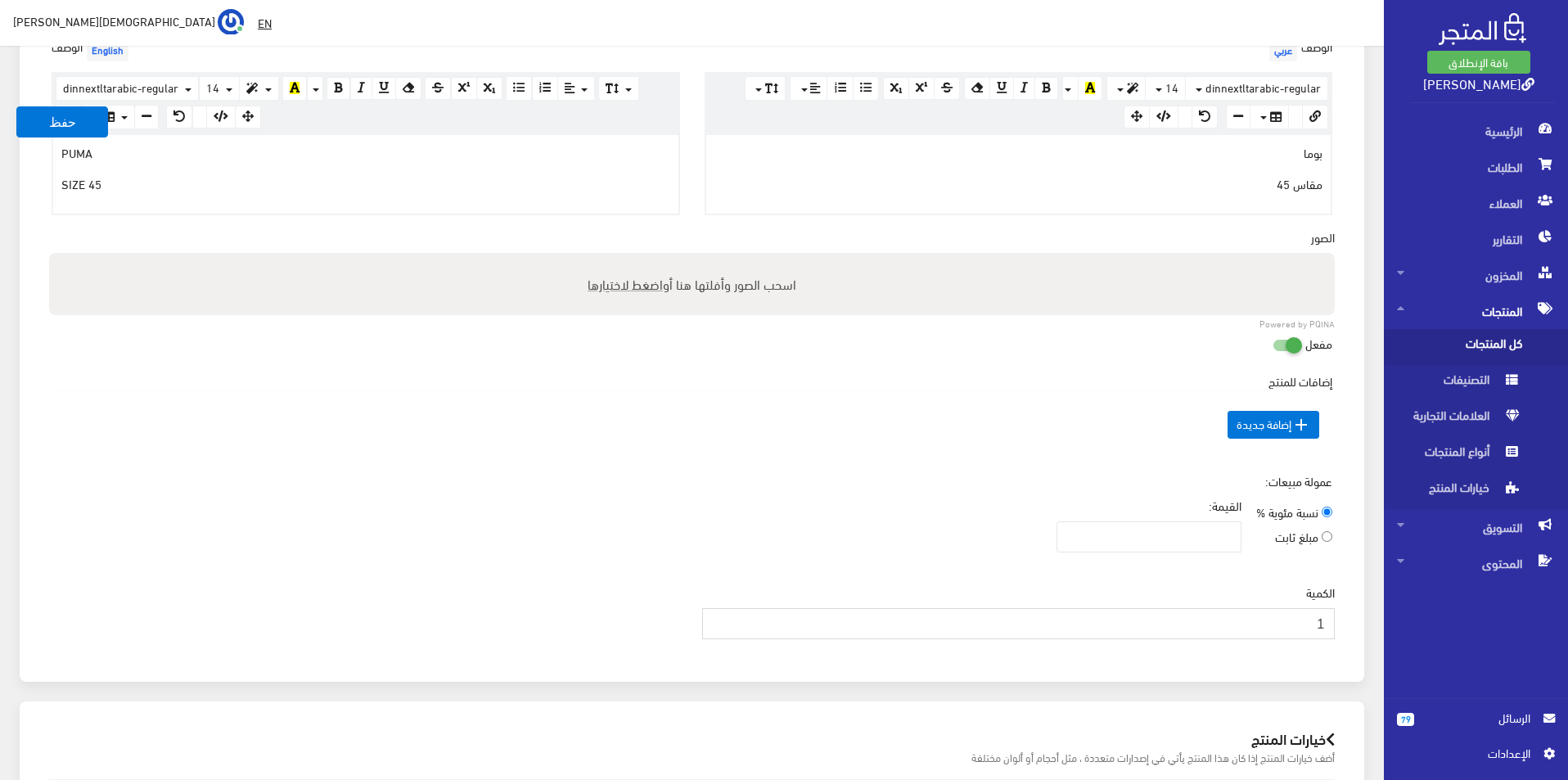
scroll to position [409, 0]
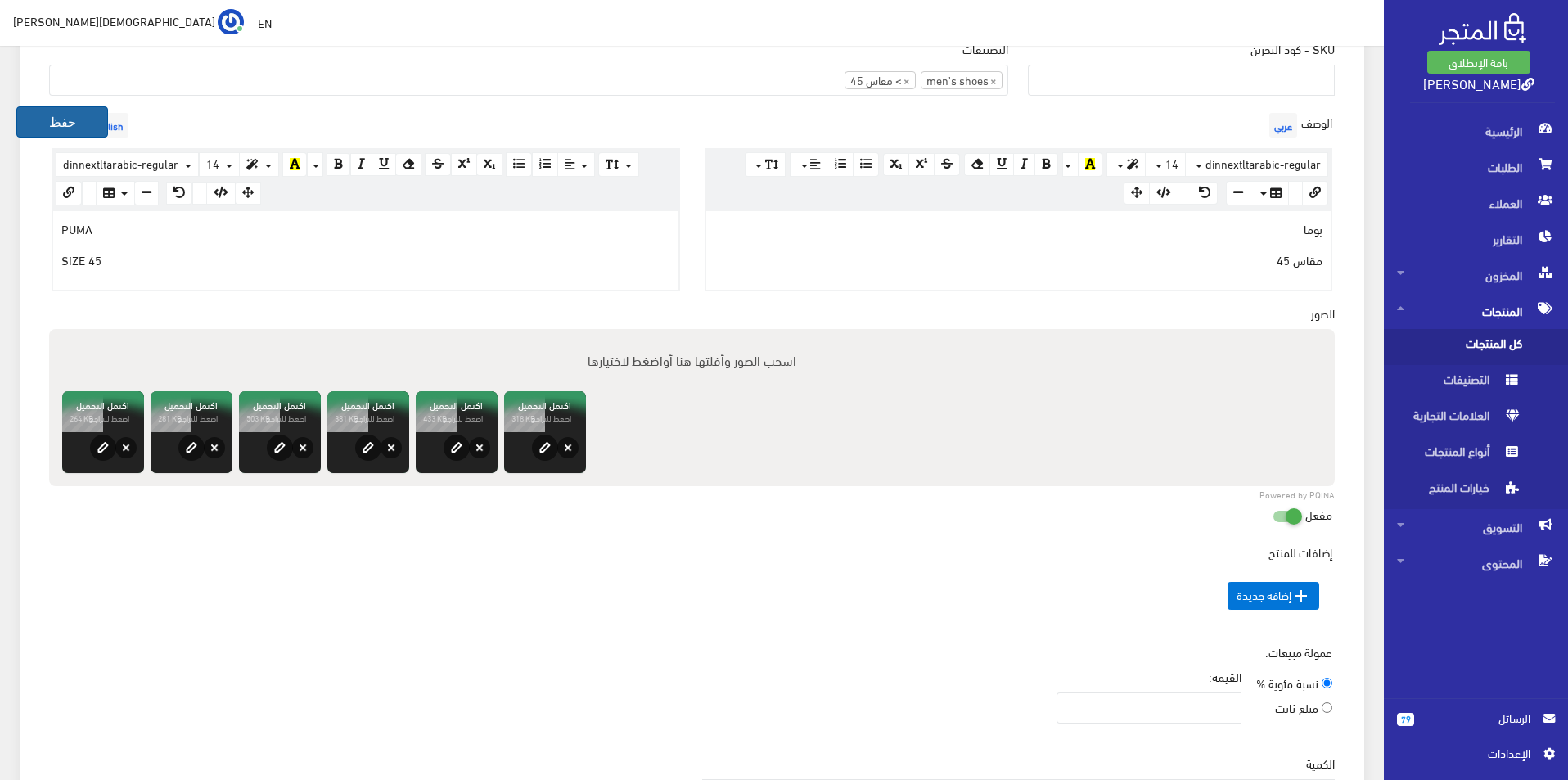
click at [60, 118] on button "حفظ" at bounding box center [62, 122] width 92 height 31
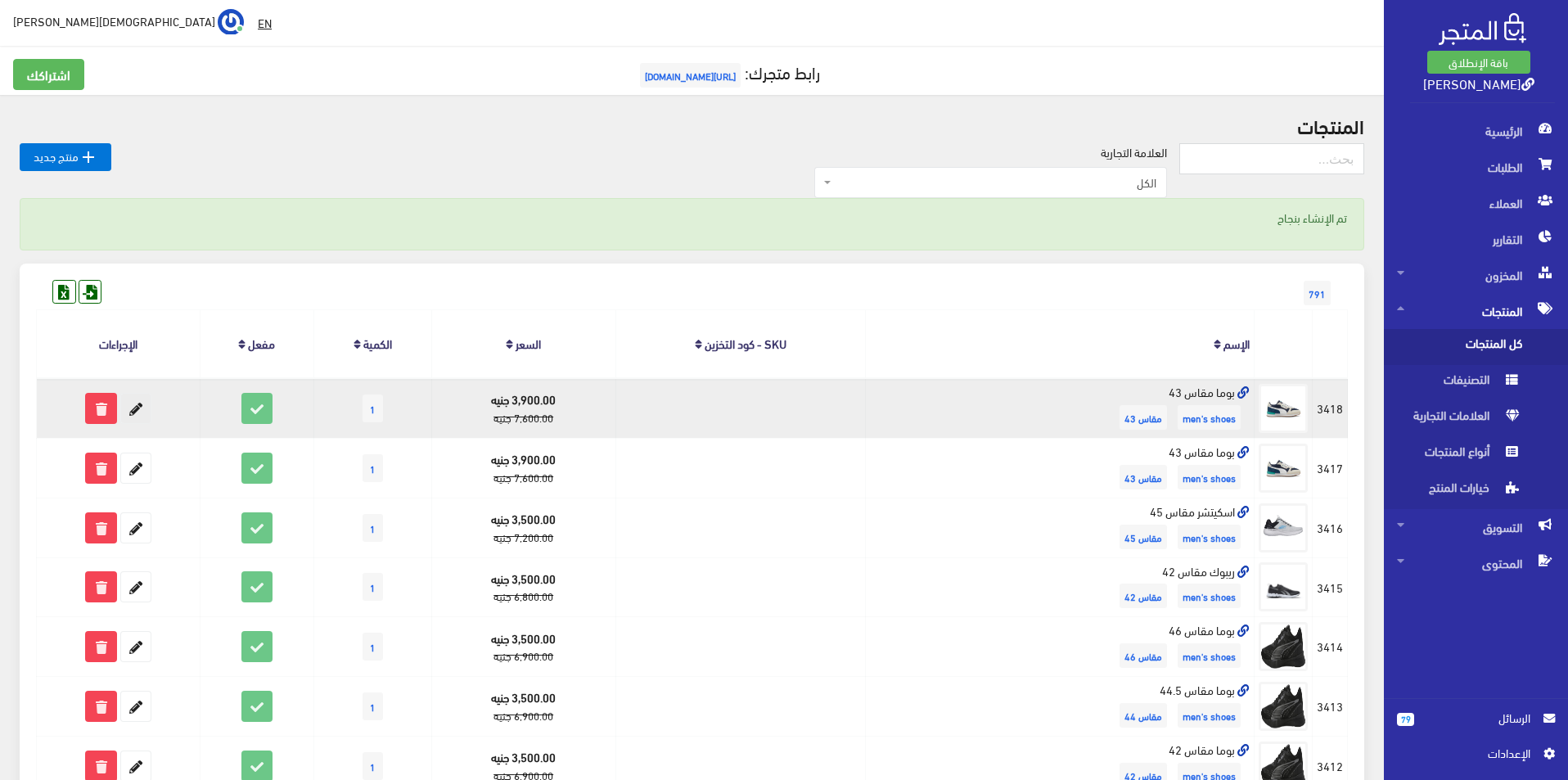
click at [138, 406] on icon at bounding box center [136, 408] width 29 height 29
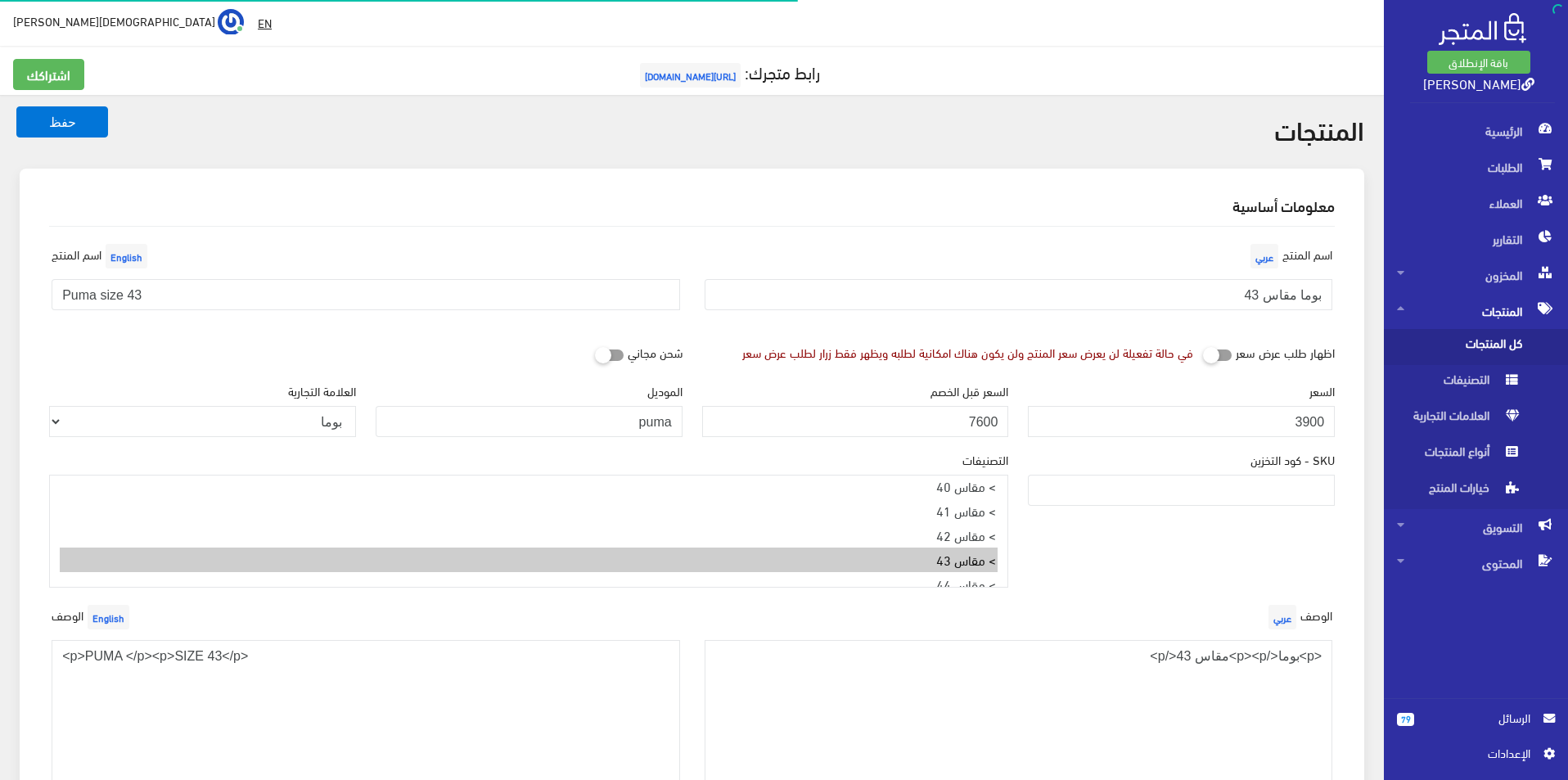
select select
type input "بوما مقاس 45"
click at [601, 285] on input "Puma size 43" at bounding box center [365, 294] width 628 height 31
type input "Puma size 45"
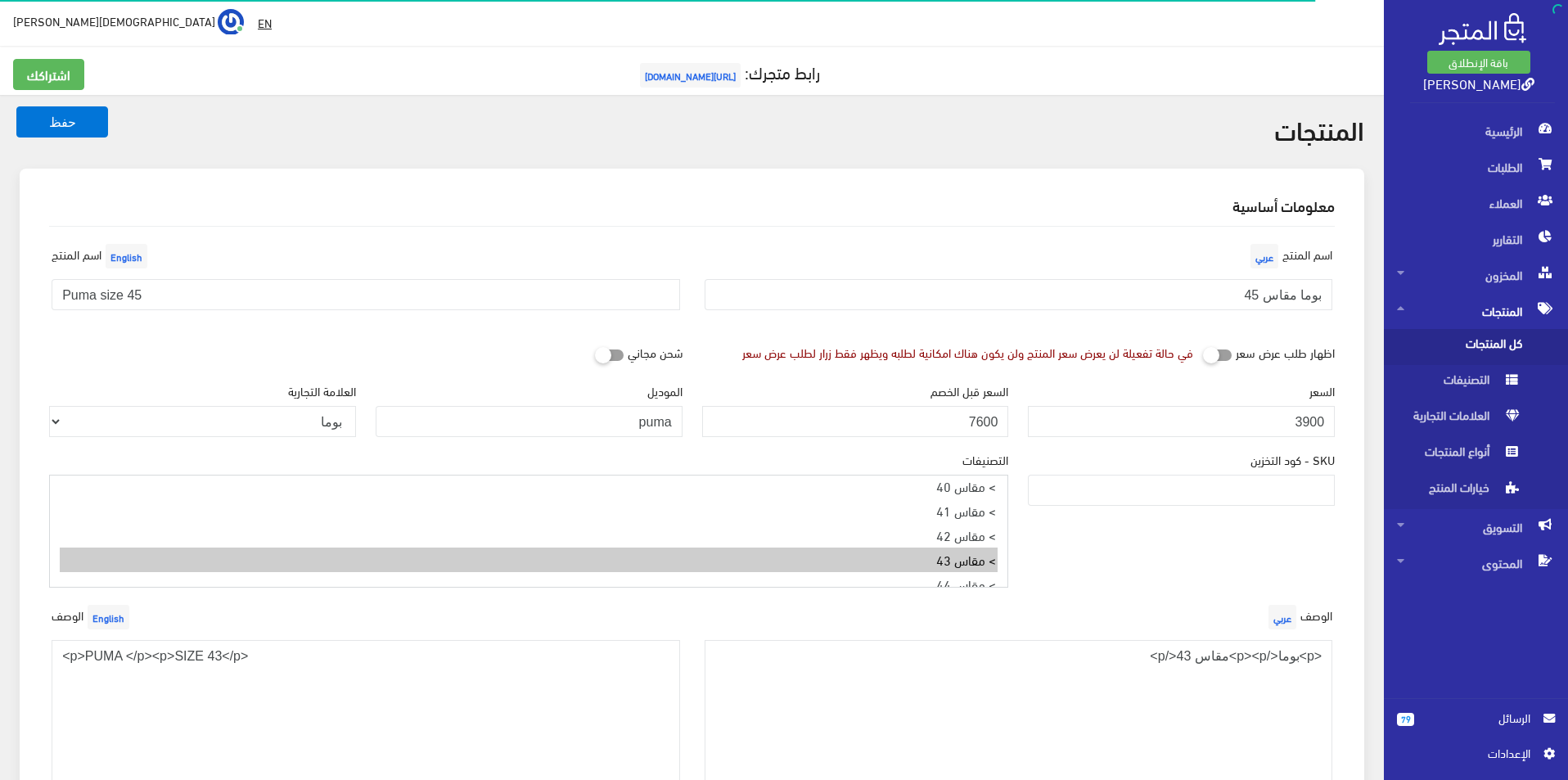
select select "6"
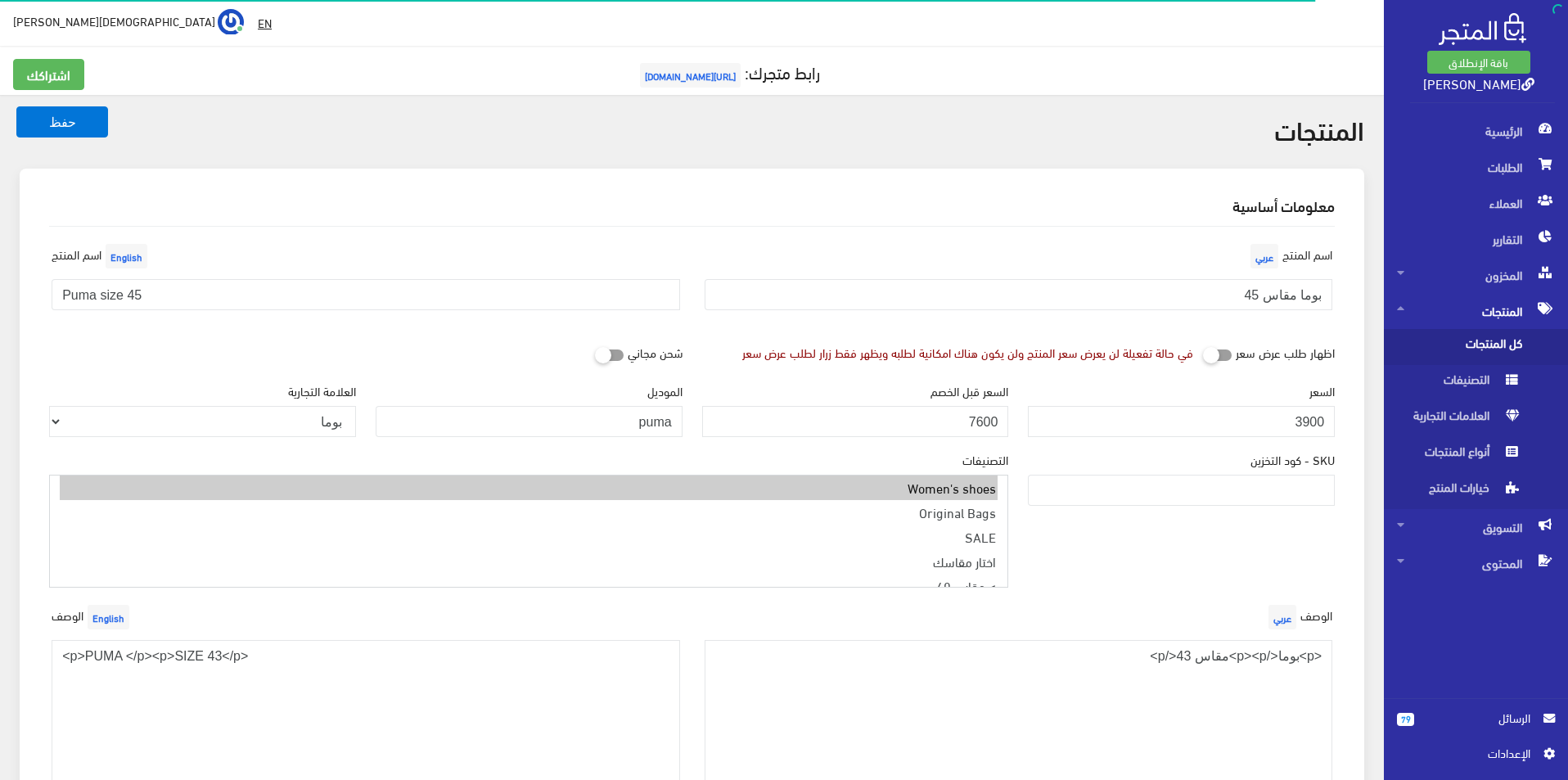
click at [853, 500] on option "Women's shoes" at bounding box center [528, 488] width 938 height 25
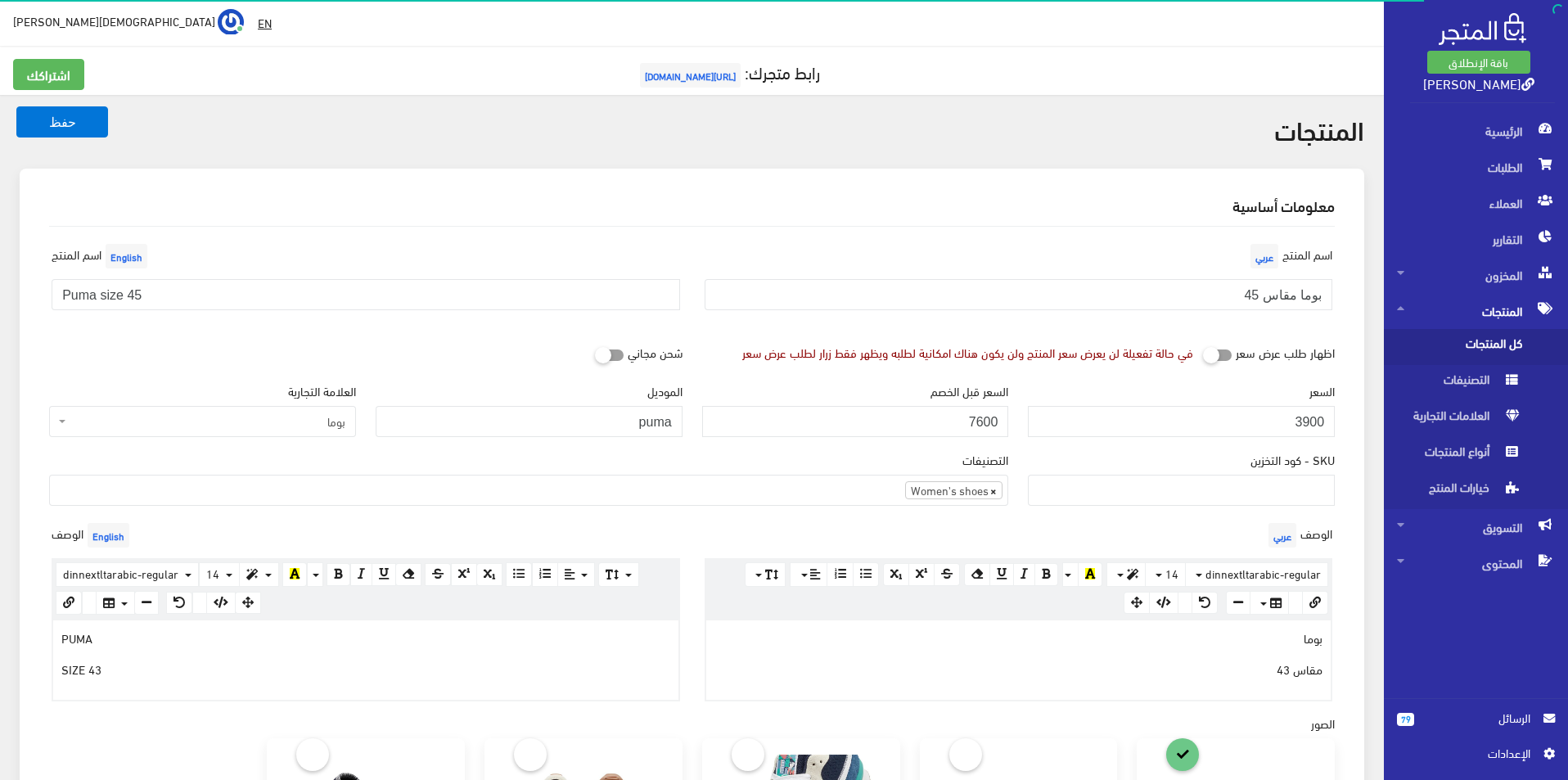
click at [995, 496] on span "×" at bounding box center [993, 490] width 6 height 16
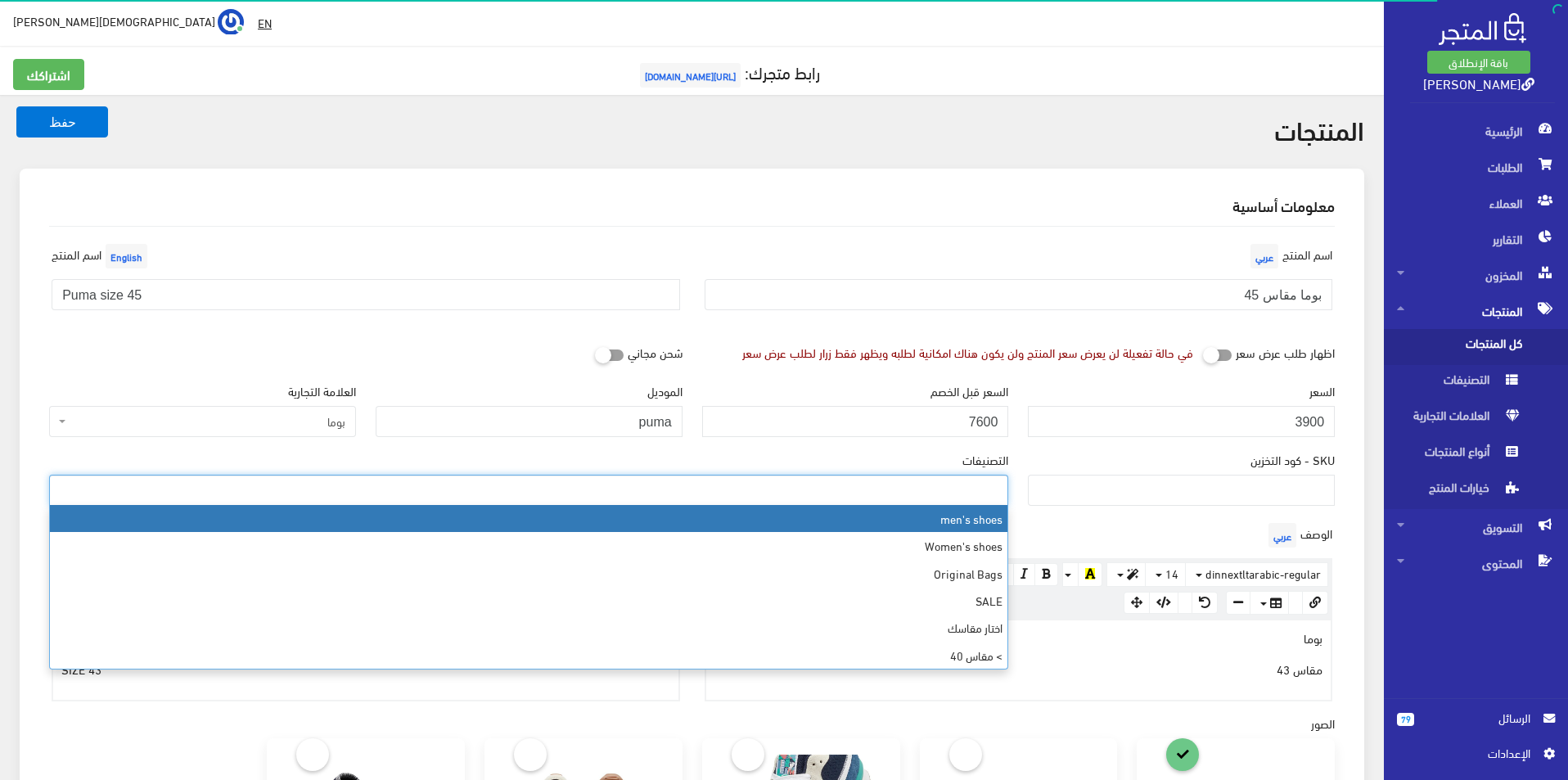
scroll to position [19, 0]
click at [941, 491] on ul at bounding box center [528, 489] width 957 height 27
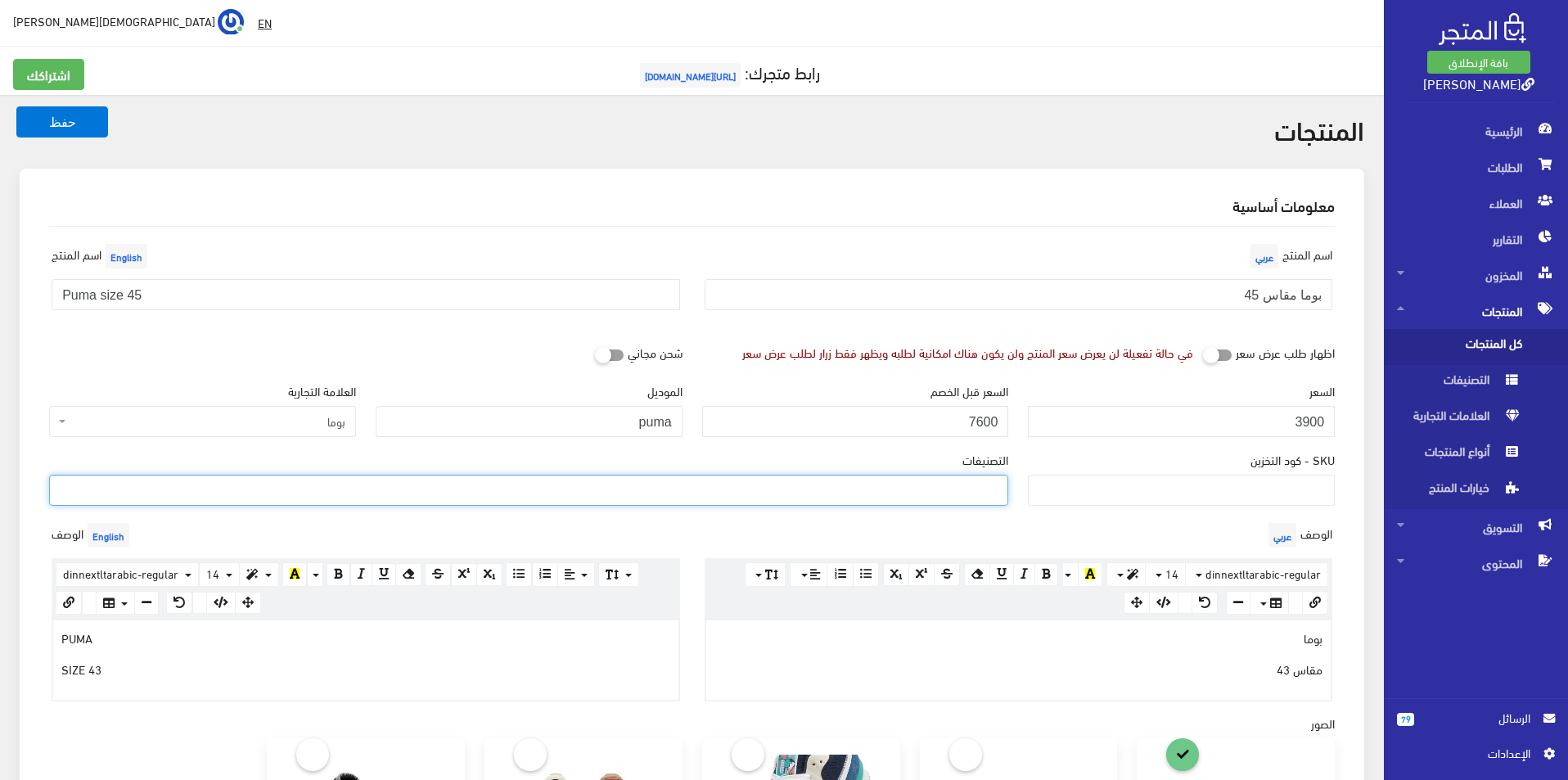
click at [944, 491] on ul at bounding box center [528, 489] width 957 height 27
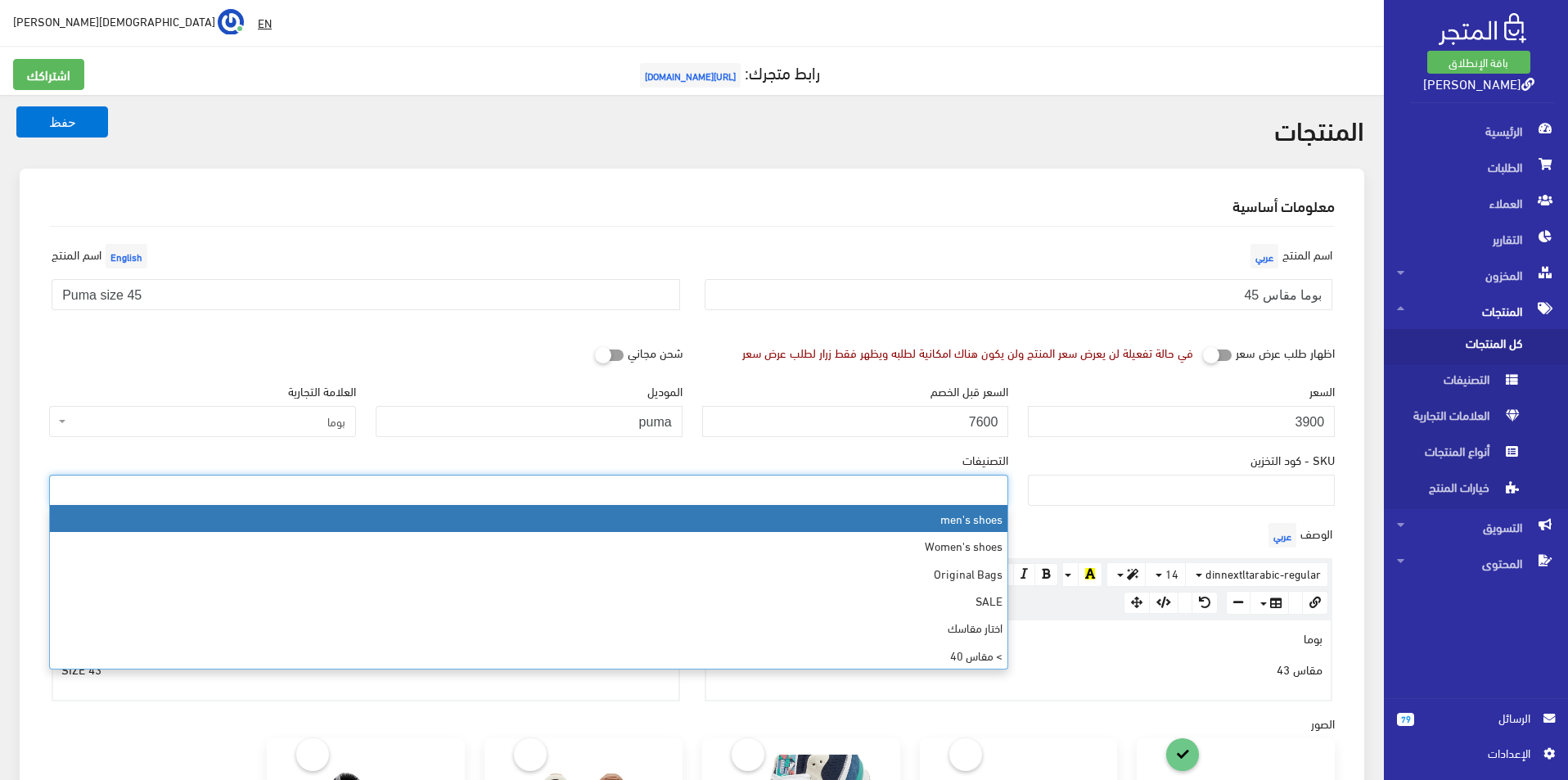
select select "5"
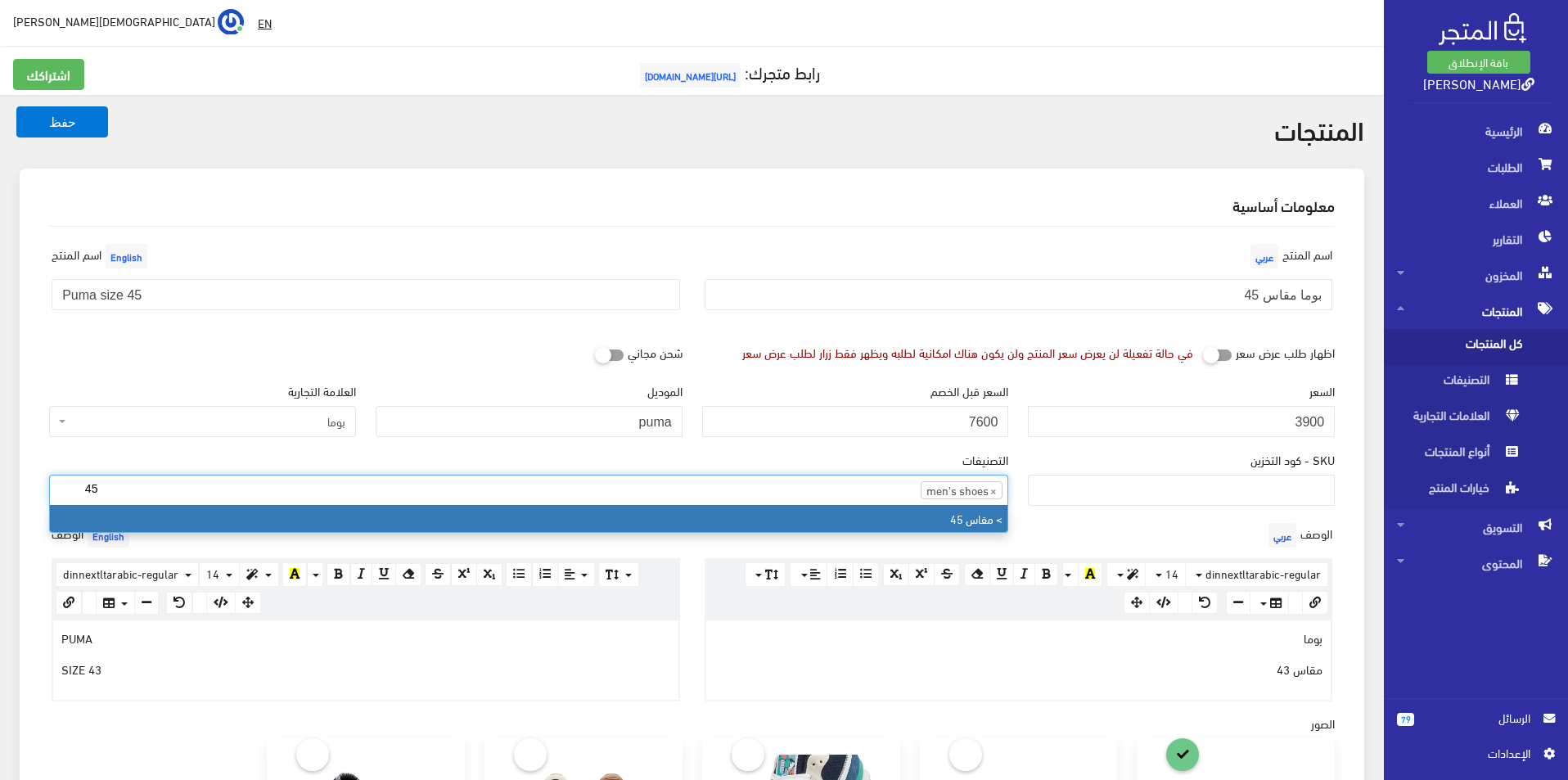
type input "45"
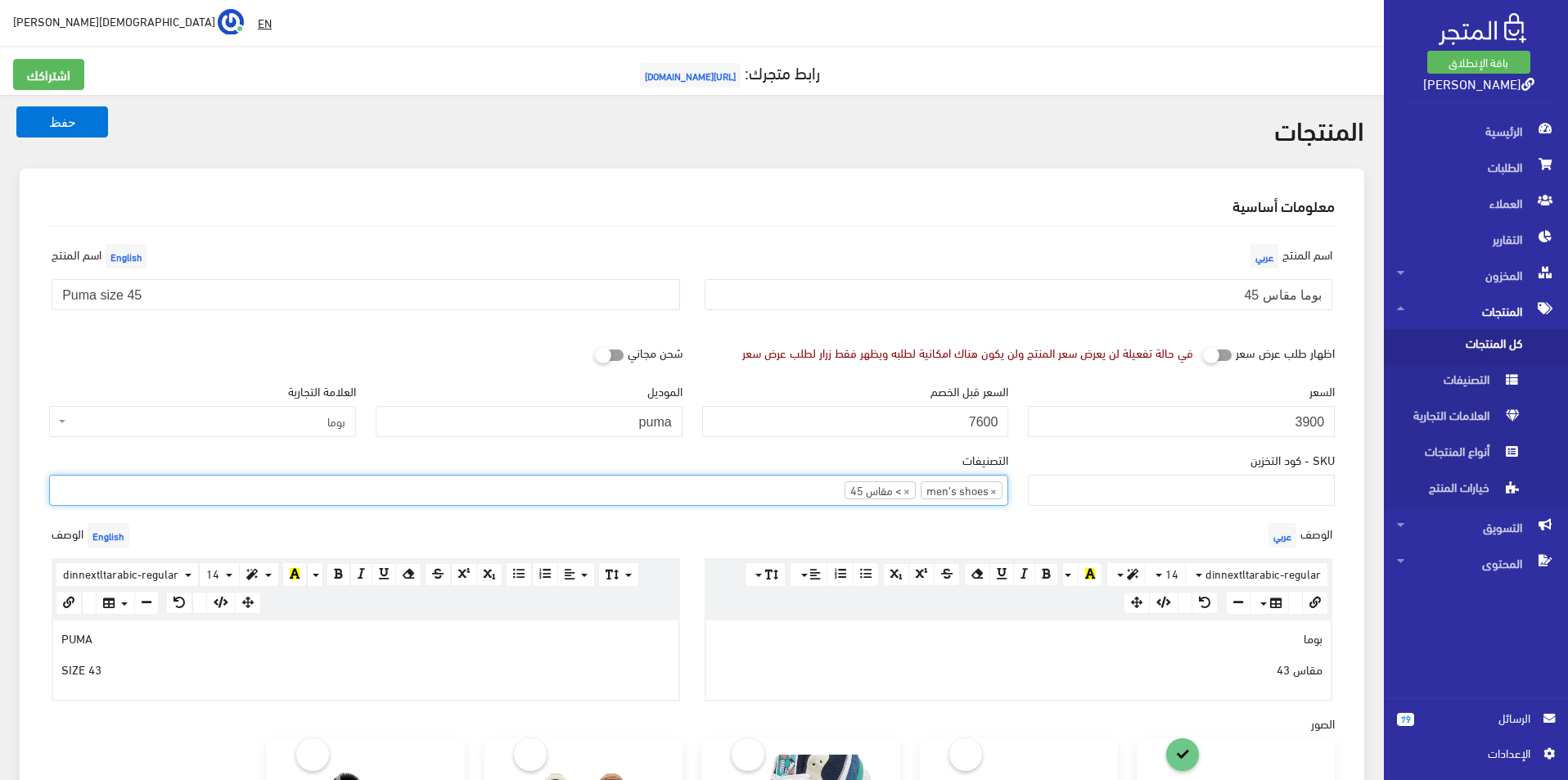
click at [1118, 652] on div "بوما مقاس 43" at bounding box center [1019, 660] width 625 height 79
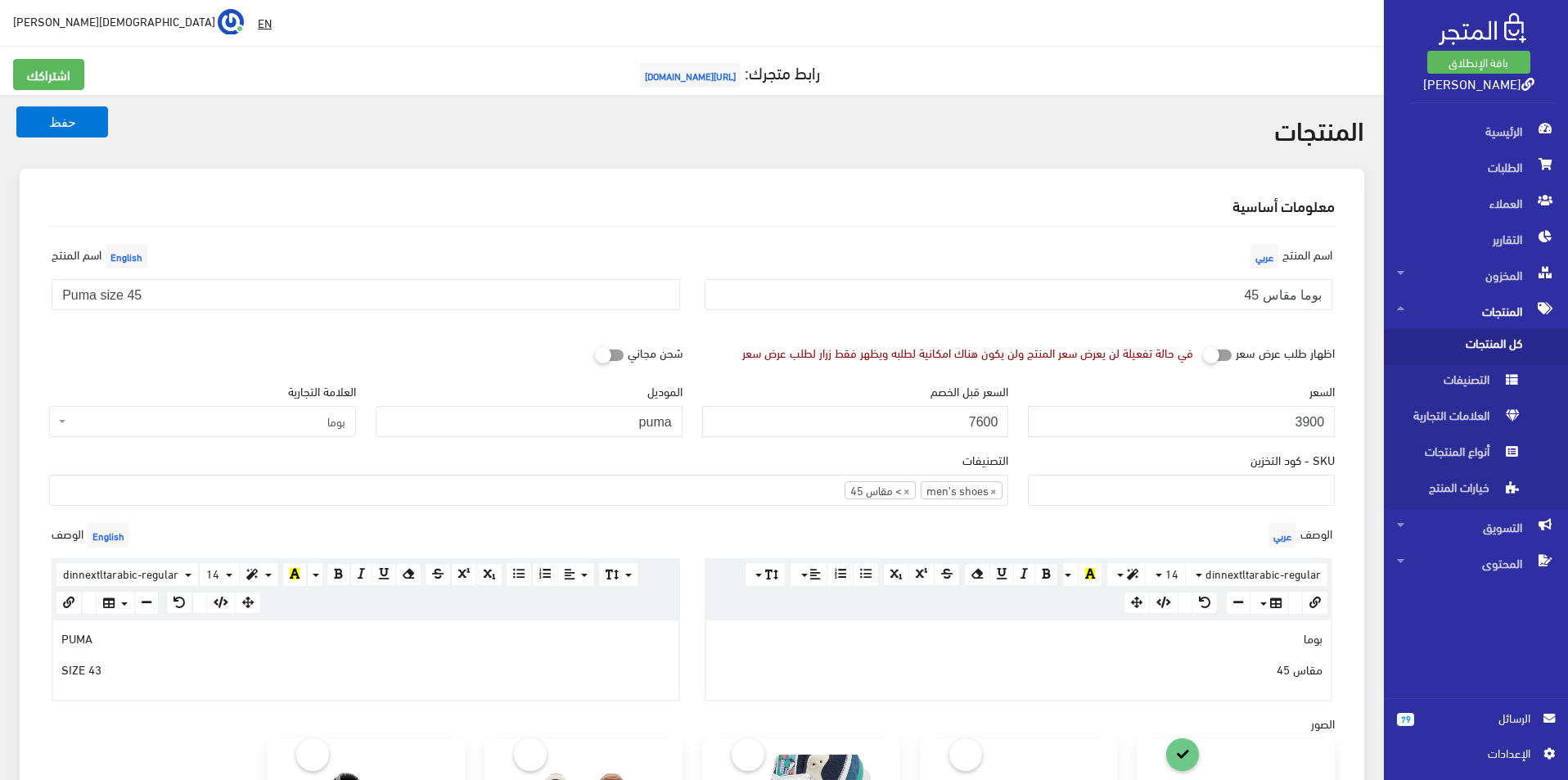
drag, startPoint x: 218, startPoint y: 643, endPoint x: 202, endPoint y: 667, distance: 28.8
click at [208, 658] on div "PUMA SIZE 43" at bounding box center [366, 660] width 625 height 79
click at [202, 667] on p "SIZE 43" at bounding box center [366, 668] width 609 height 18
click at [56, 117] on button "حفظ" at bounding box center [62, 122] width 92 height 31
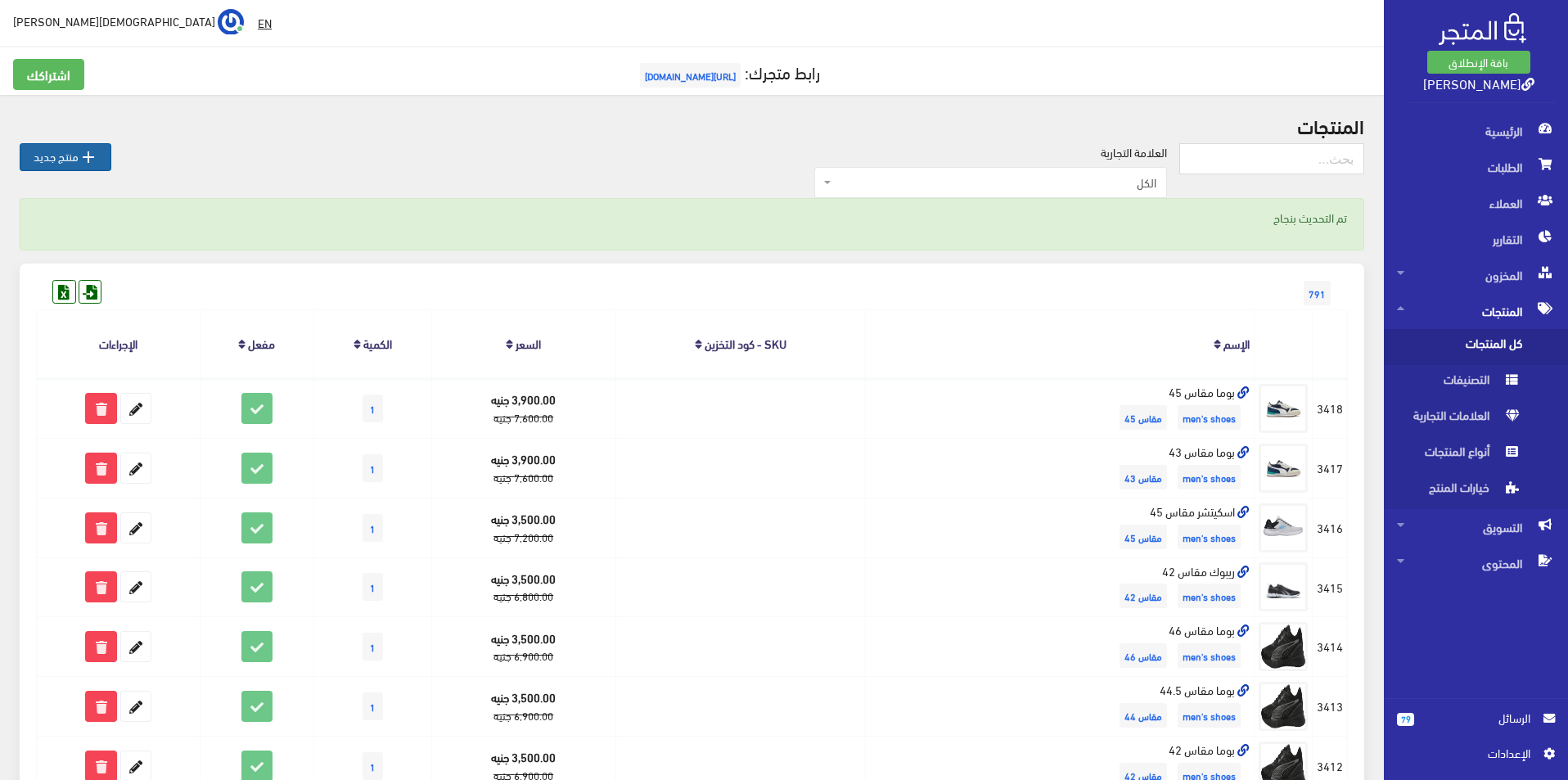
click at [48, 154] on link " منتج جديد" at bounding box center [65, 157] width 92 height 27
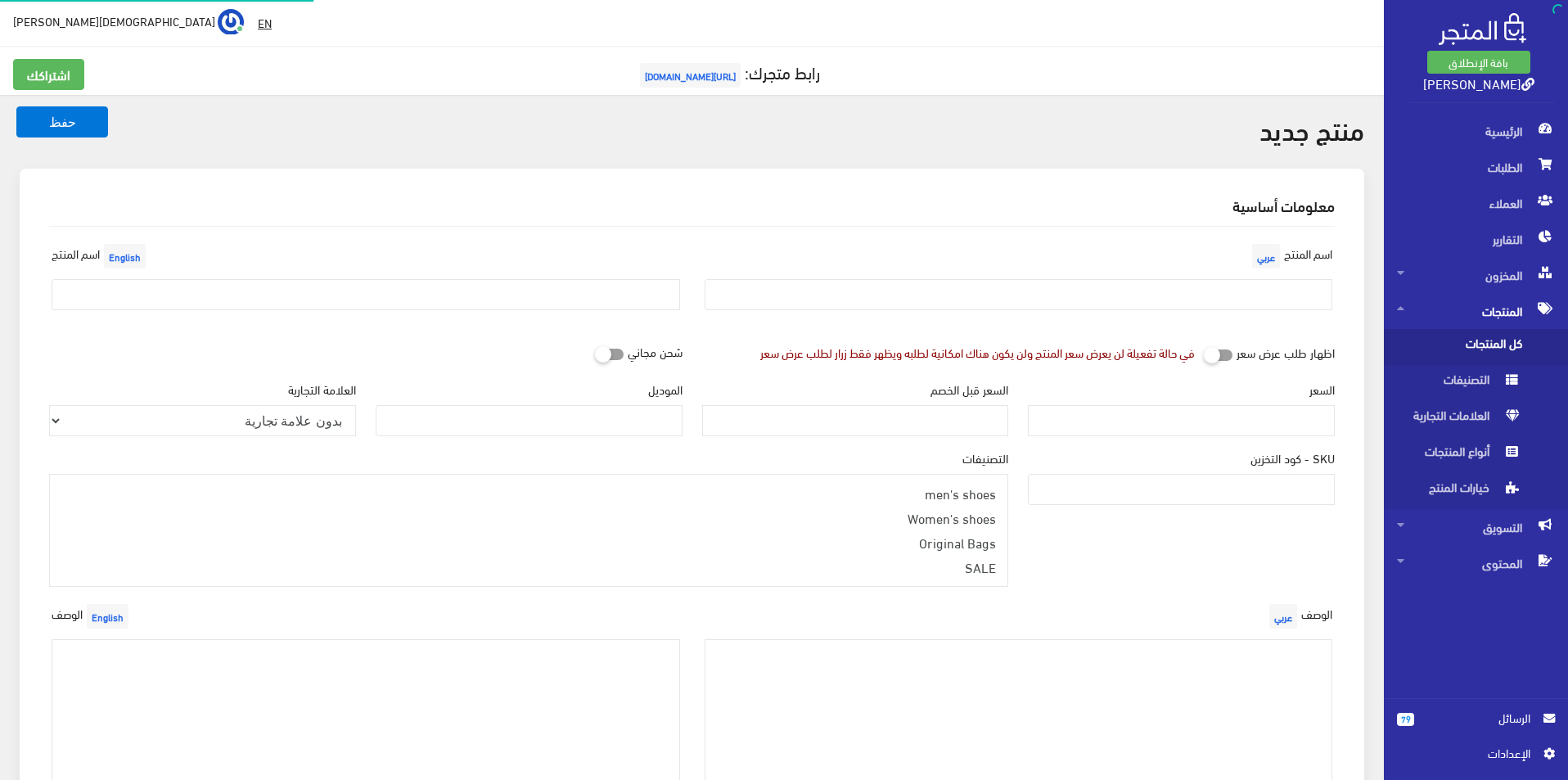
select select
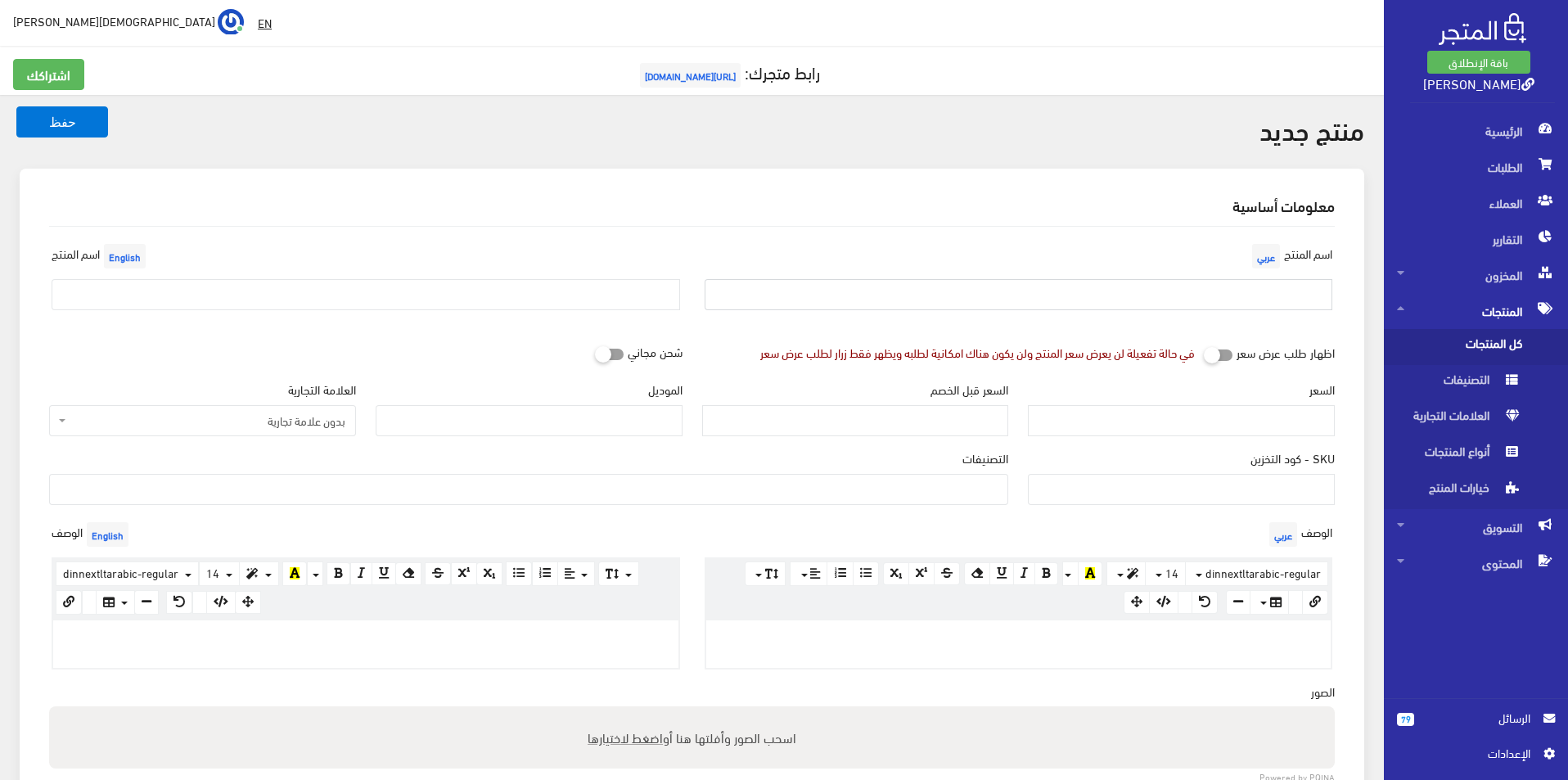
click at [1176, 282] on input "text" at bounding box center [1018, 294] width 628 height 31
type input "S"
type input "اسكيتشر مقاس 45.5"
drag, startPoint x: 427, startPoint y: 284, endPoint x: 445, endPoint y: 291, distance: 19.3
click at [427, 284] on input "text" at bounding box center [365, 294] width 628 height 31
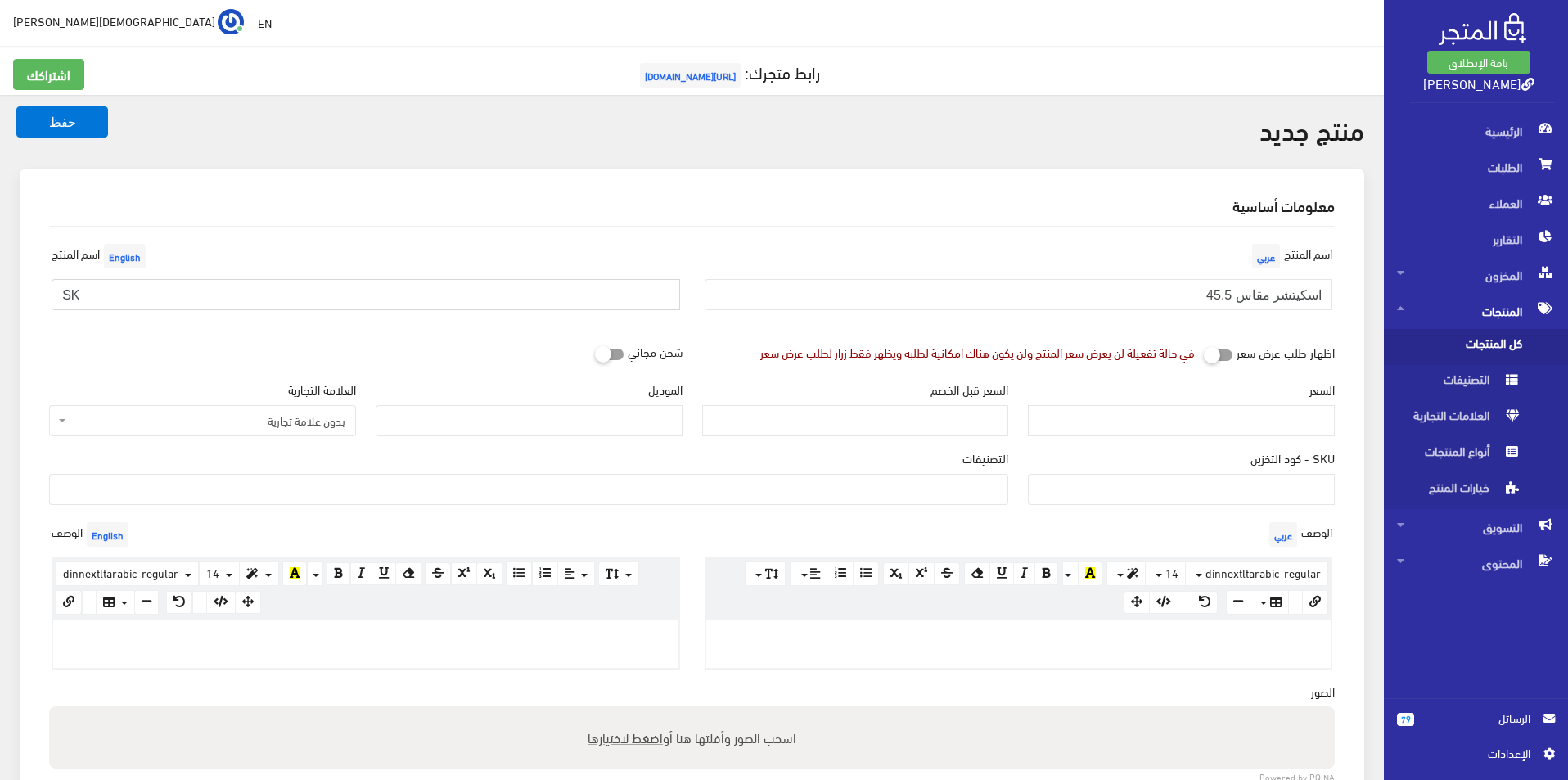
type input "Skechers size 45.5"
click at [264, 429] on span "بدون علامة تجارية" at bounding box center [207, 421] width 276 height 16
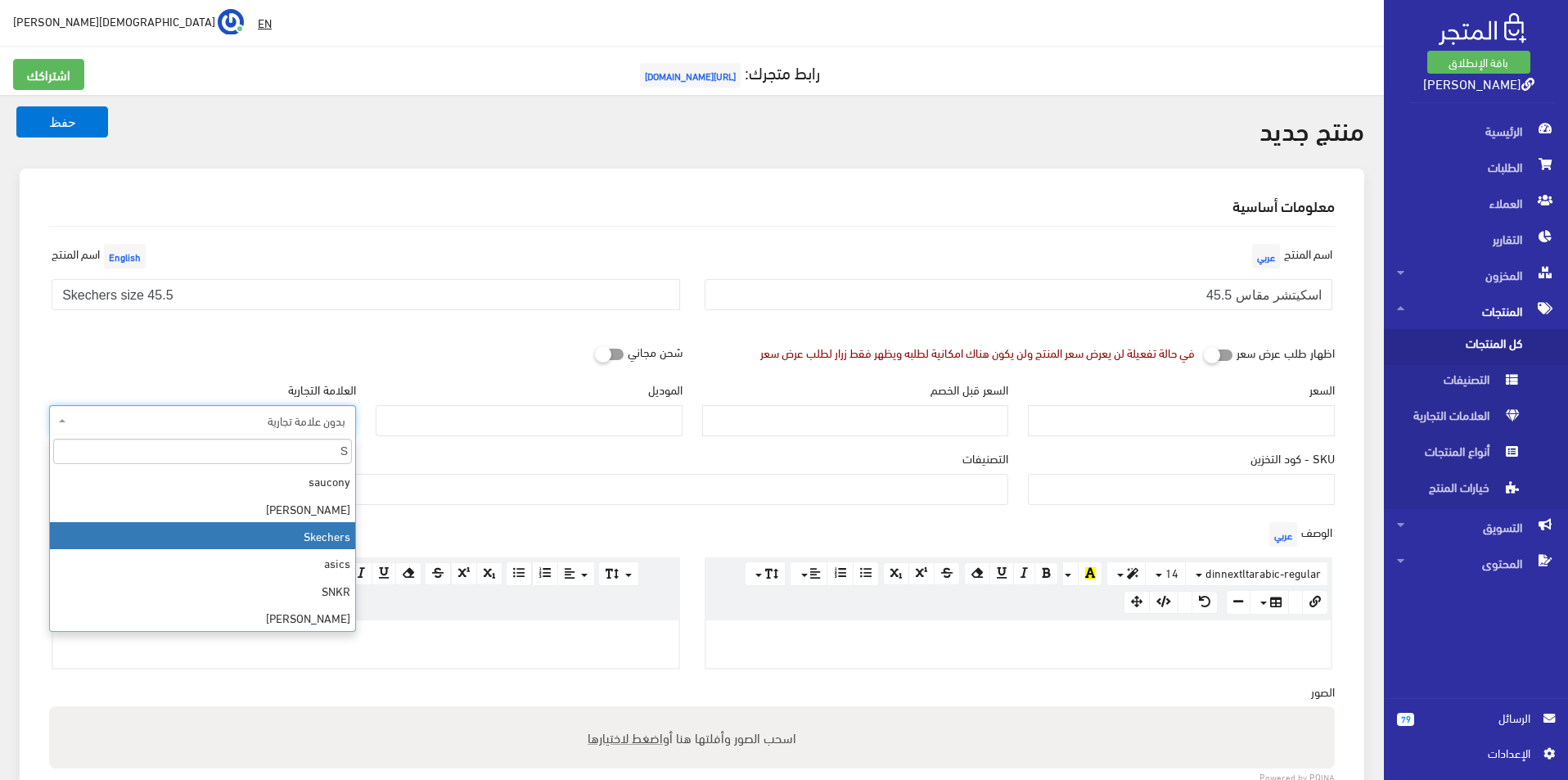
type input "S"
select select "11"
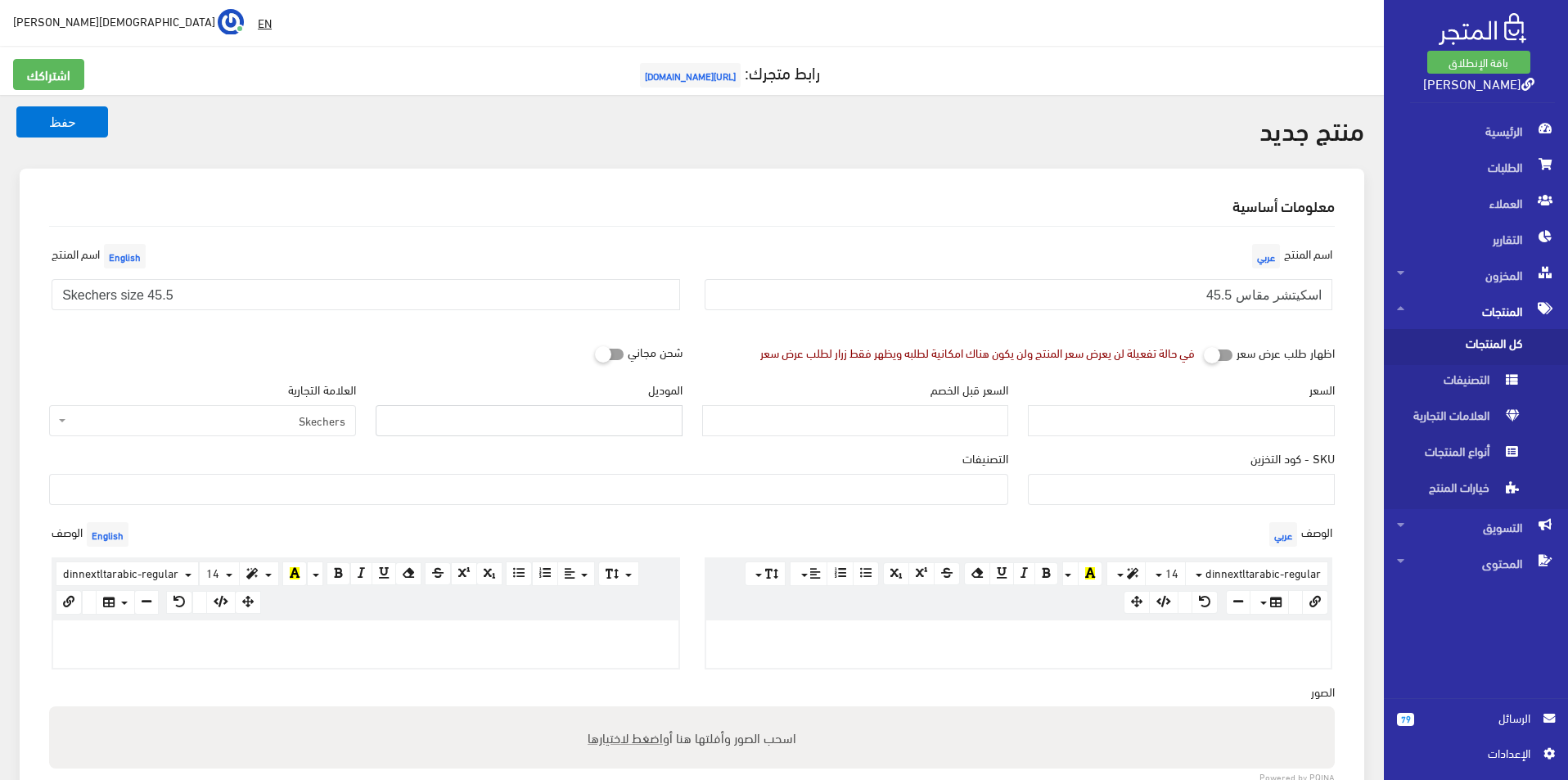
click at [430, 430] on input "الموديل" at bounding box center [529, 421] width 307 height 31
type input "skechers"
click at [1251, 416] on input "السعر" at bounding box center [1181, 421] width 307 height 31
type input "3900"
type input "7400"
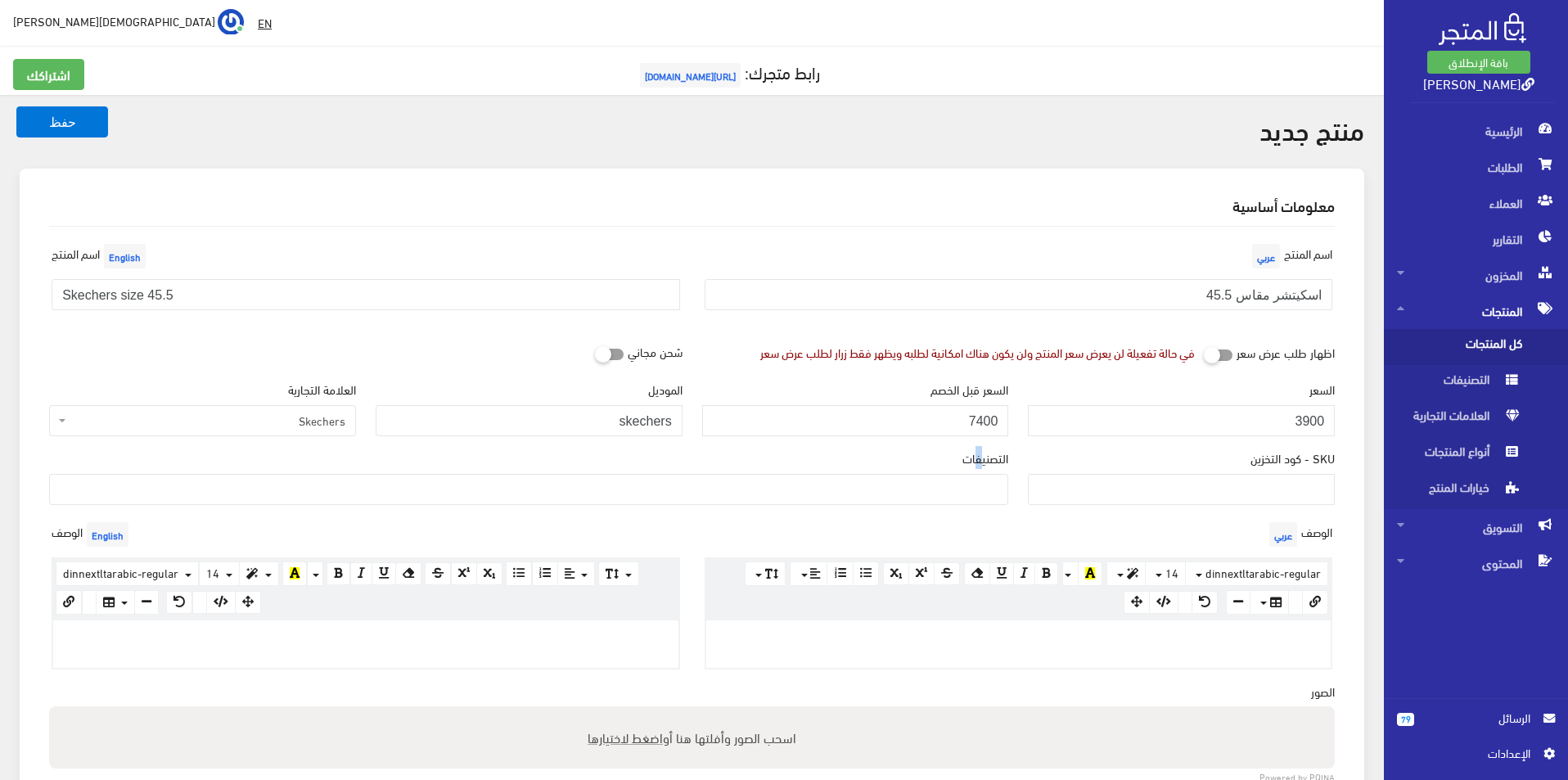
click at [981, 460] on label"] "التصنيفات" at bounding box center [986, 458] width 46 height 18
click at [975, 487] on ul at bounding box center [528, 488] width 957 height 27
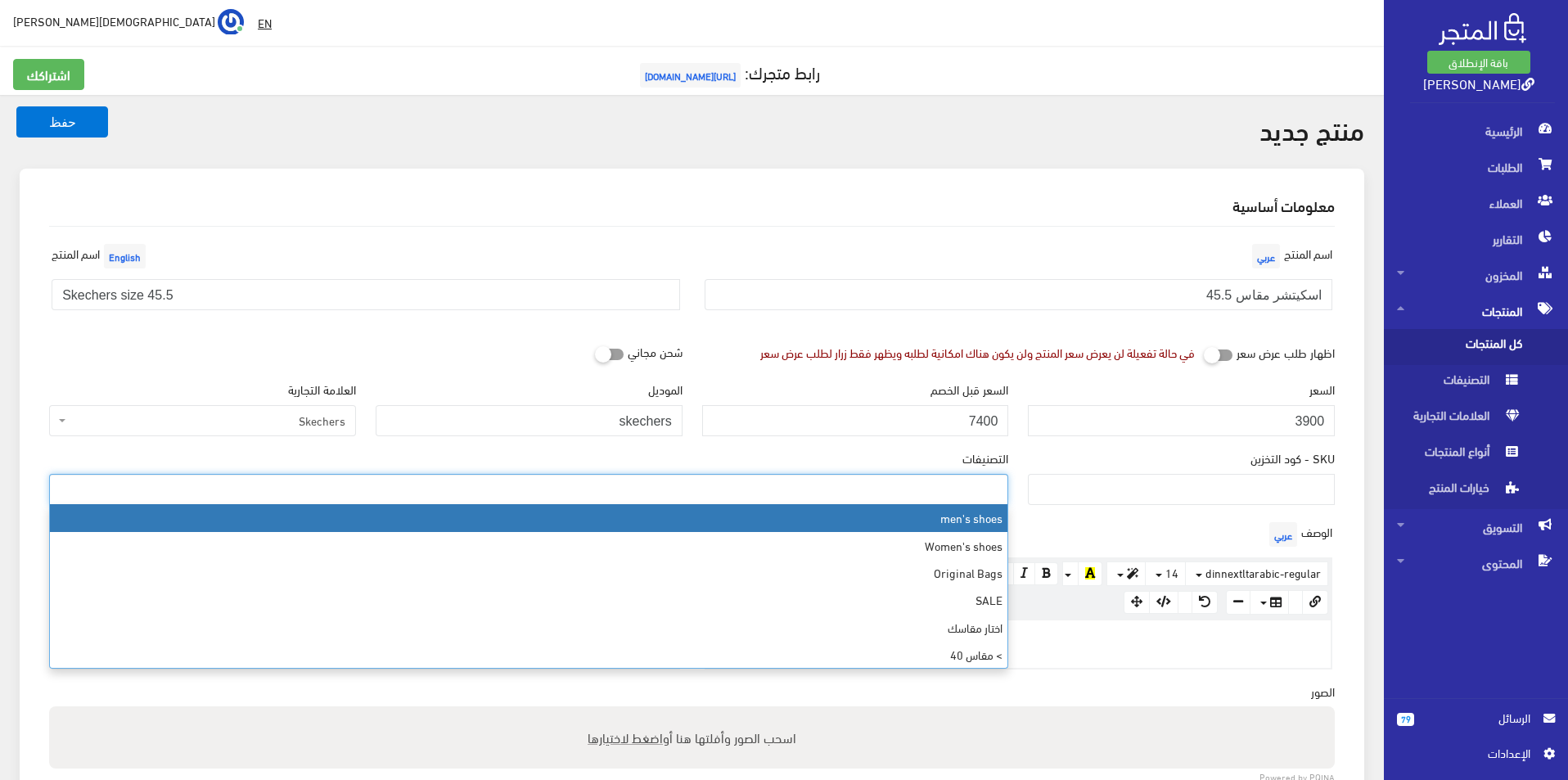
select select "5"
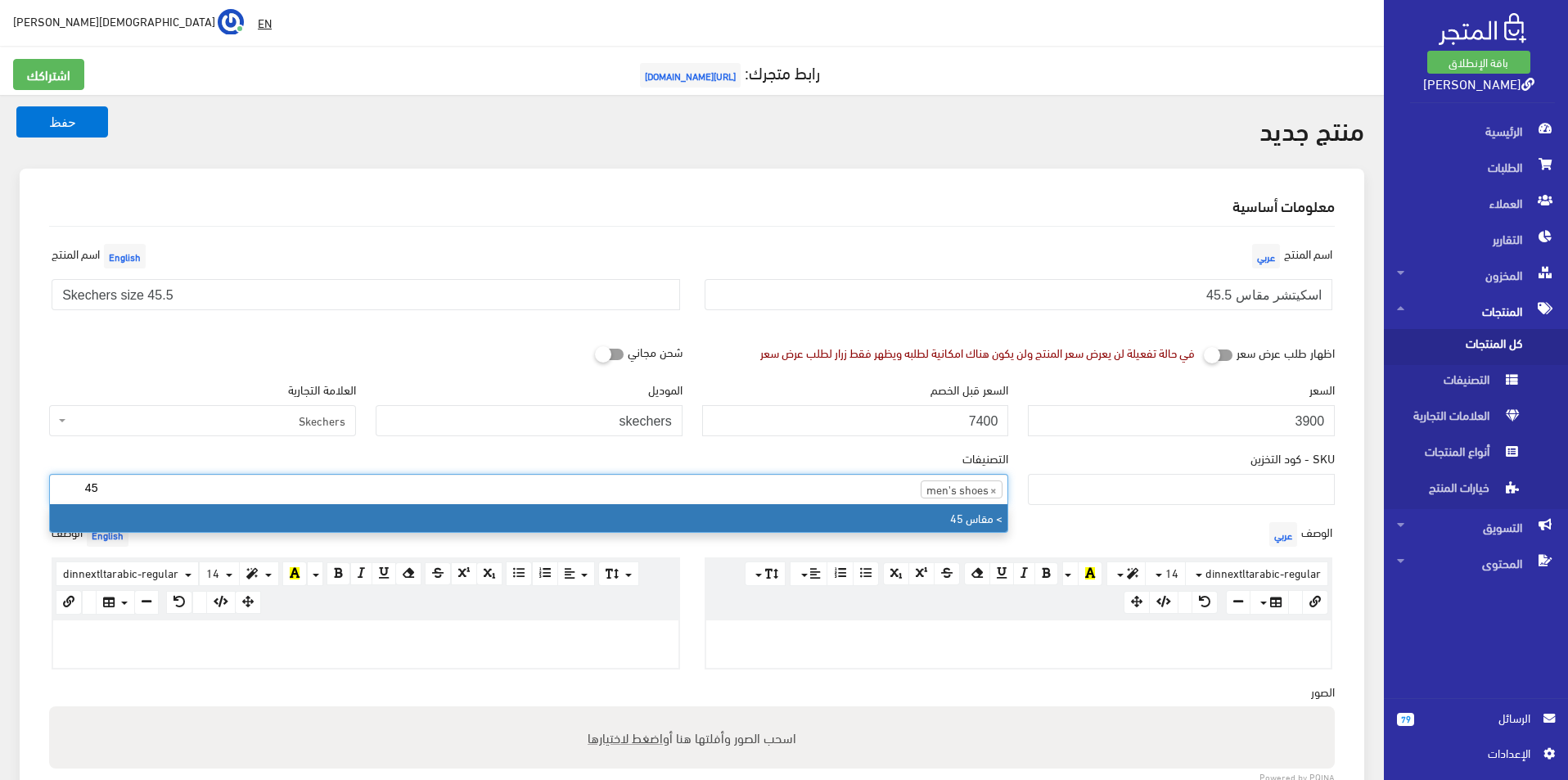
type input "45"
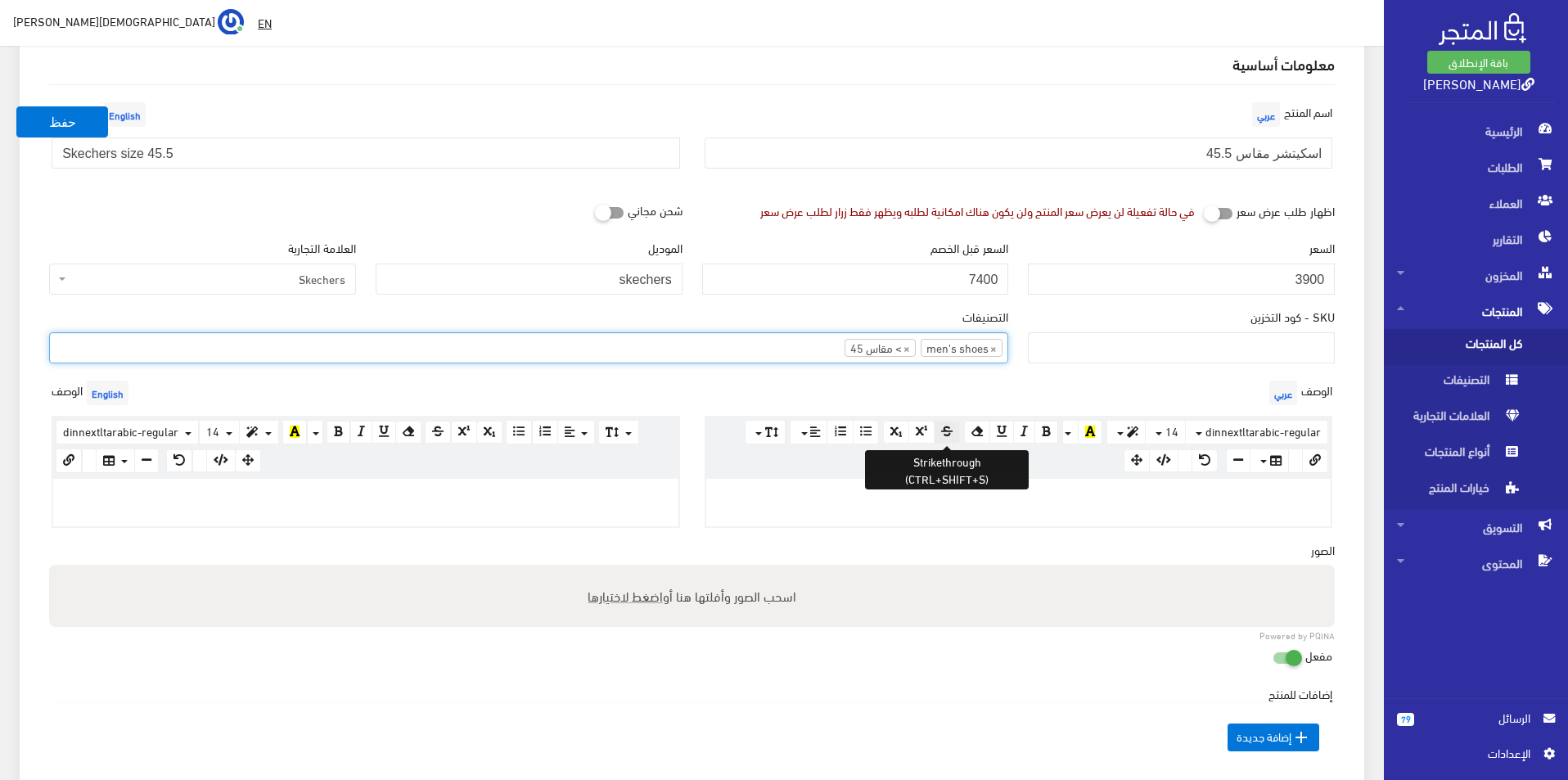
scroll to position [164, 0]
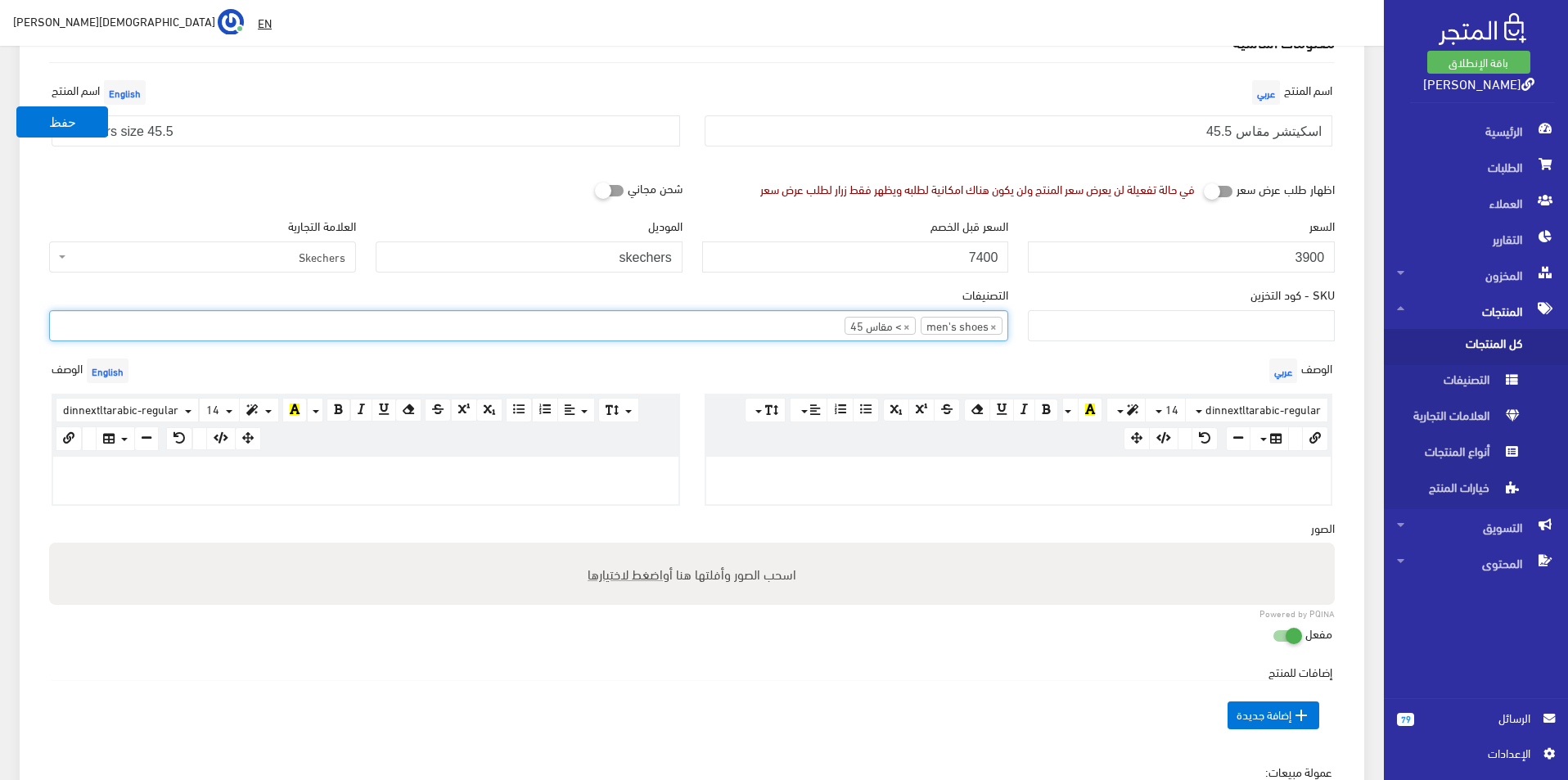
click at [963, 476] on p at bounding box center [1019, 474] width 609 height 18
paste div
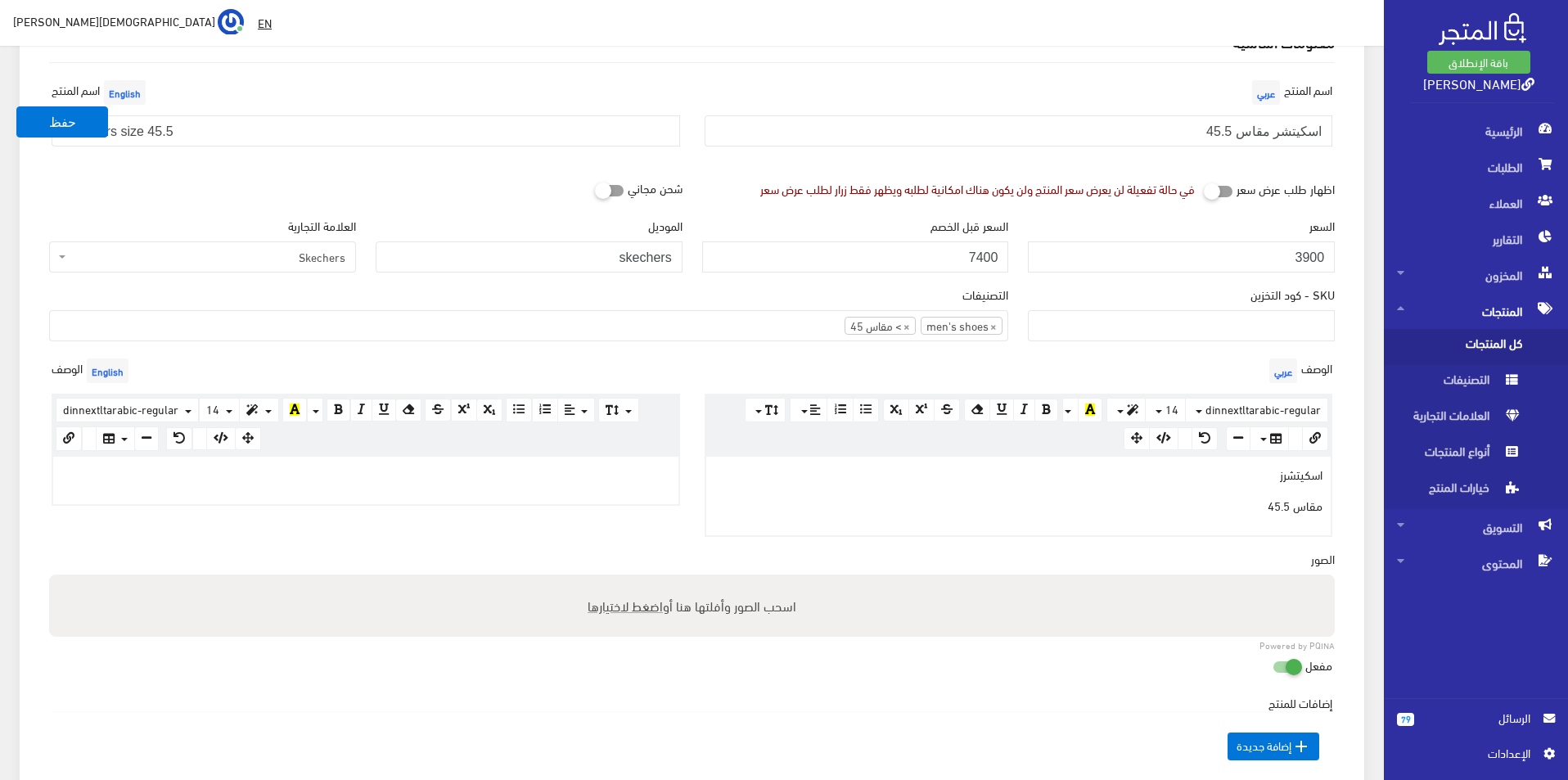
click at [530, 492] on div at bounding box center [366, 480] width 625 height 48
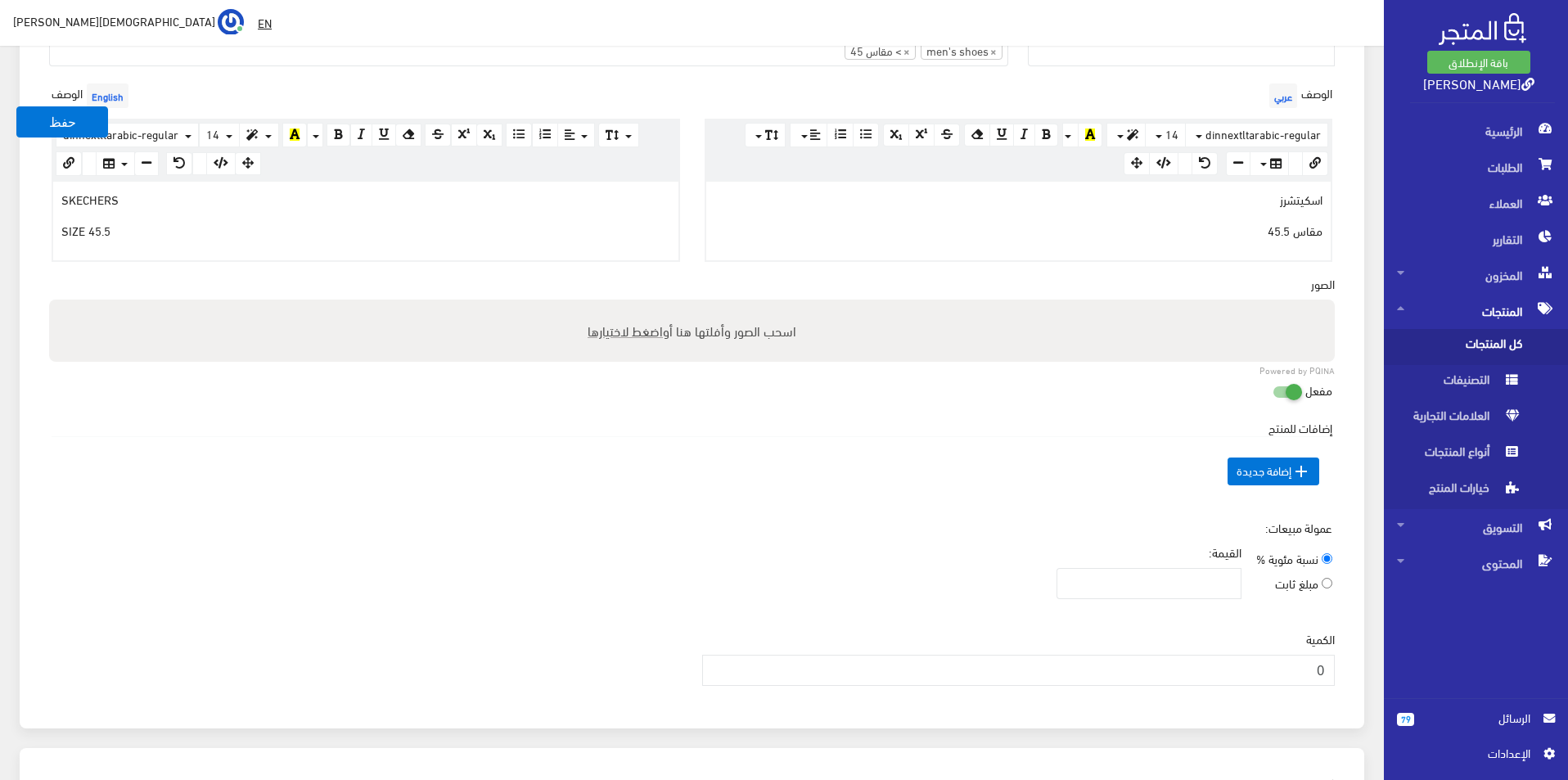
scroll to position [491, 0]
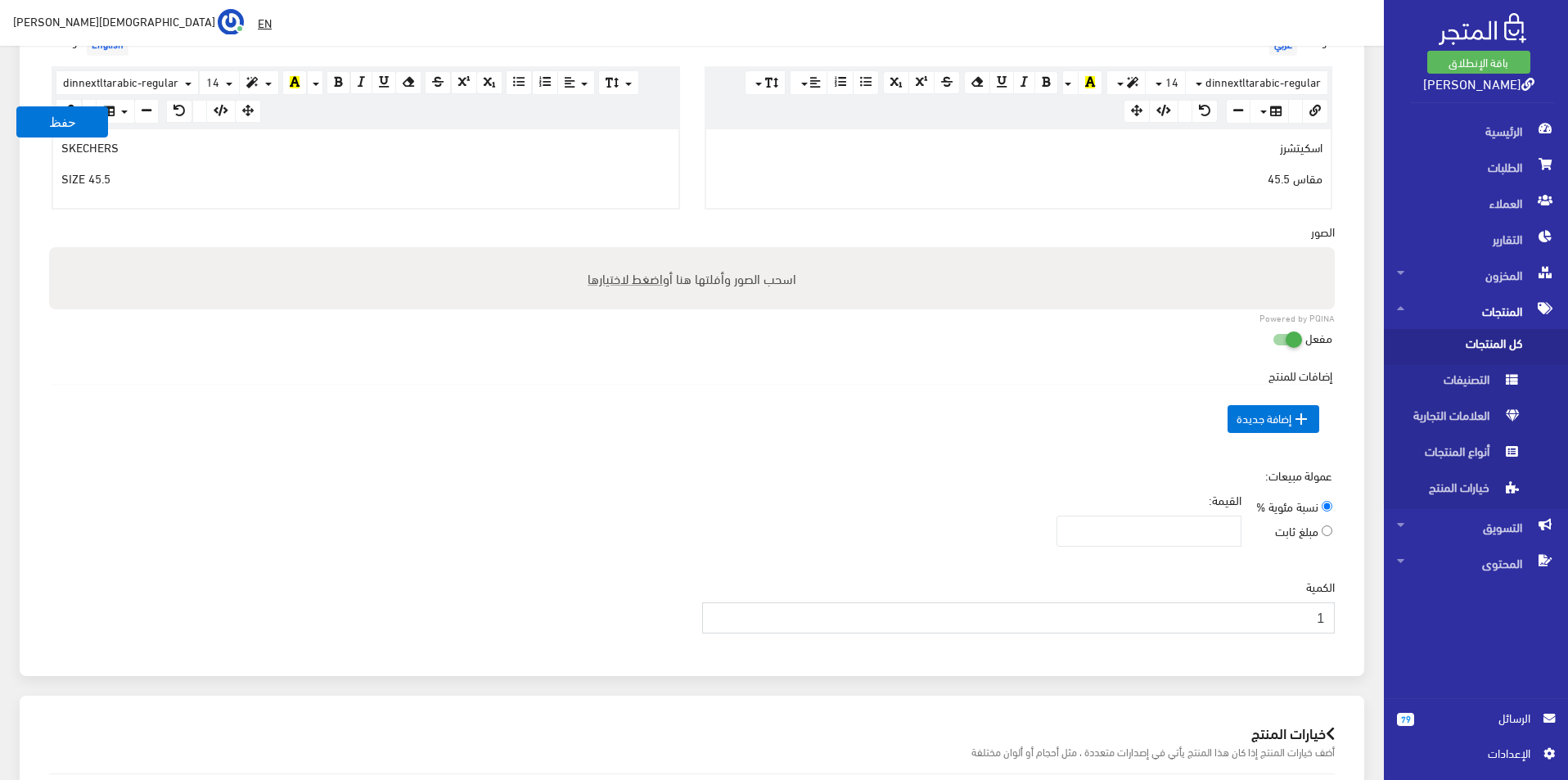
type input "1"
click at [718, 611] on input "1" at bounding box center [1019, 618] width 634 height 31
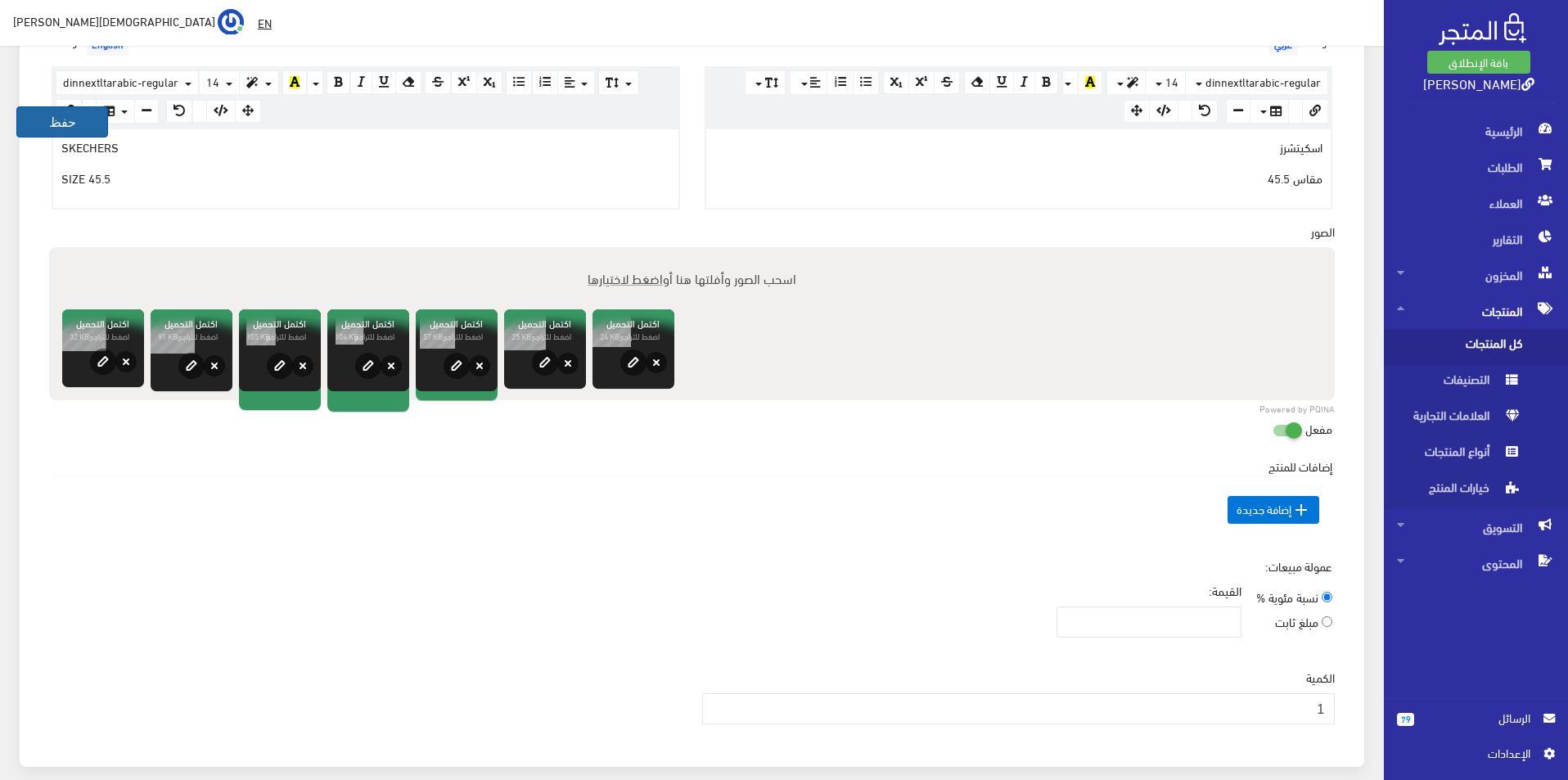
click at [42, 118] on button "حفظ" at bounding box center [62, 122] width 92 height 31
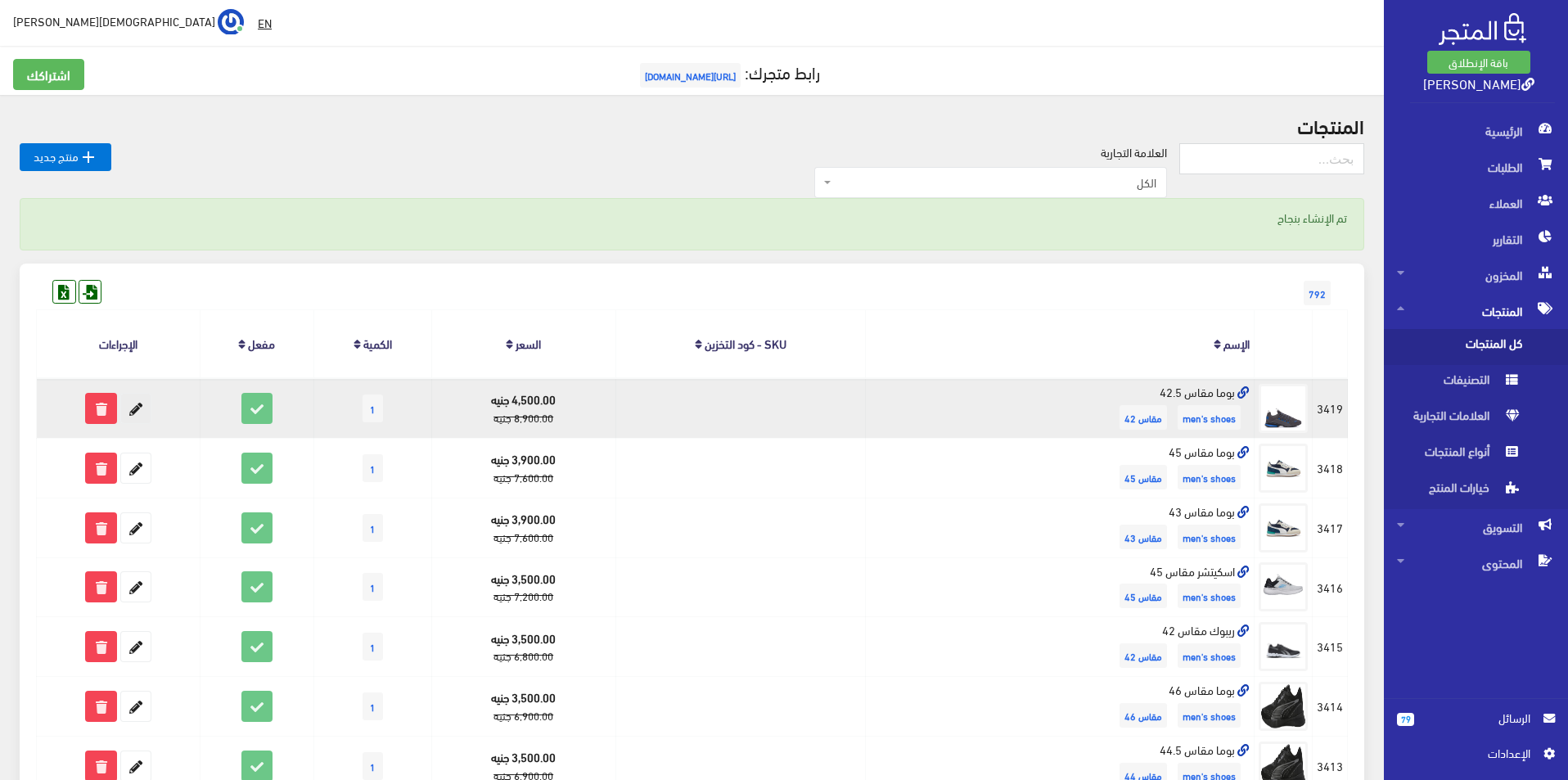
click at [127, 406] on icon at bounding box center [136, 408] width 29 height 29
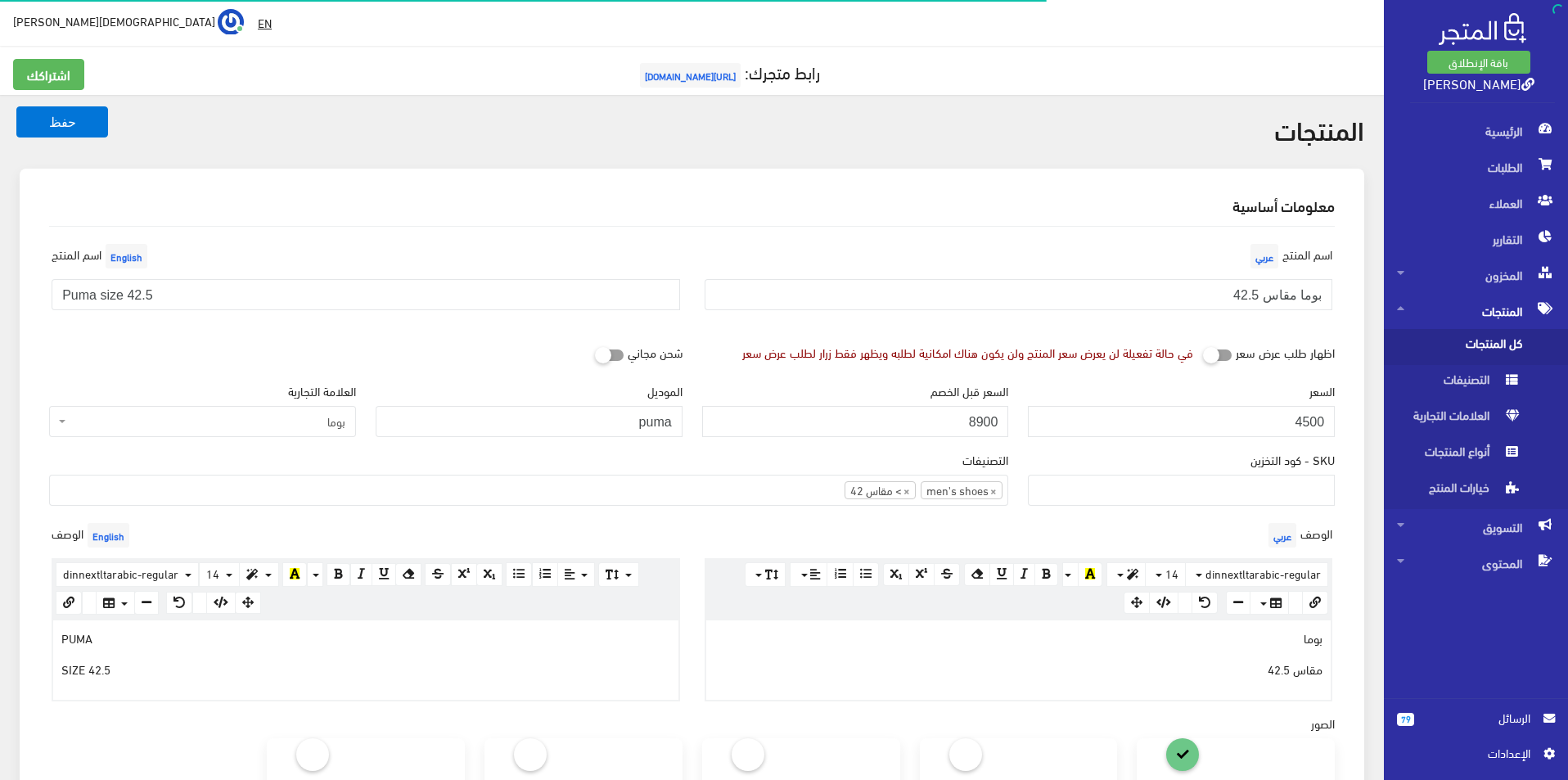
select select
drag, startPoint x: 1237, startPoint y: 290, endPoint x: 1248, endPoint y: 293, distance: 11.4
click at [1248, 293] on input "بوما مقاس 42.5" at bounding box center [1018, 294] width 628 height 31
type input "بوما مقاس 44.5"
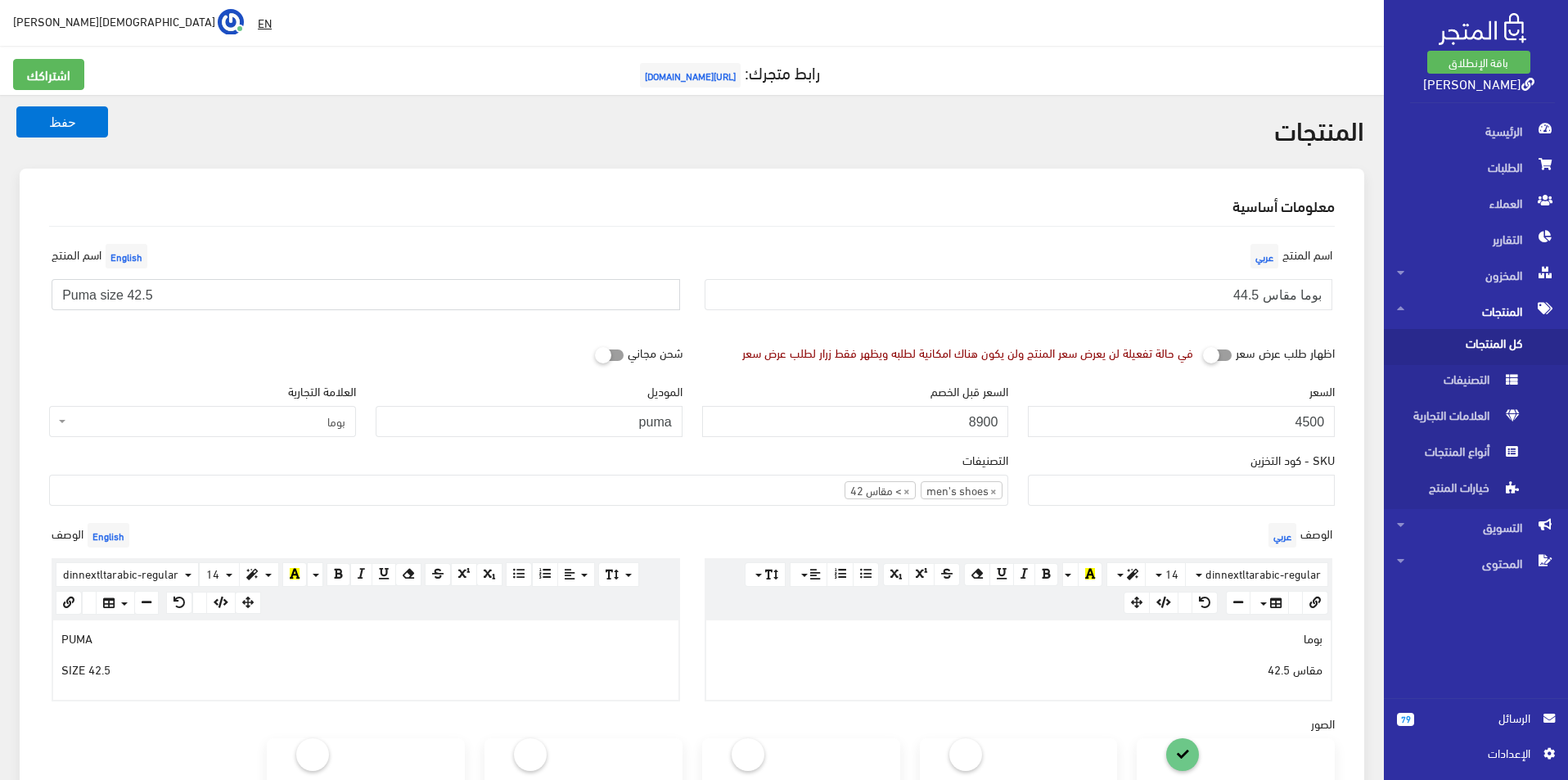
drag, startPoint x: 127, startPoint y: 295, endPoint x: 137, endPoint y: 296, distance: 10.0
click at [137, 296] on input "Puma size 42.5" at bounding box center [365, 294] width 628 height 31
type input "Puma size 44.5"
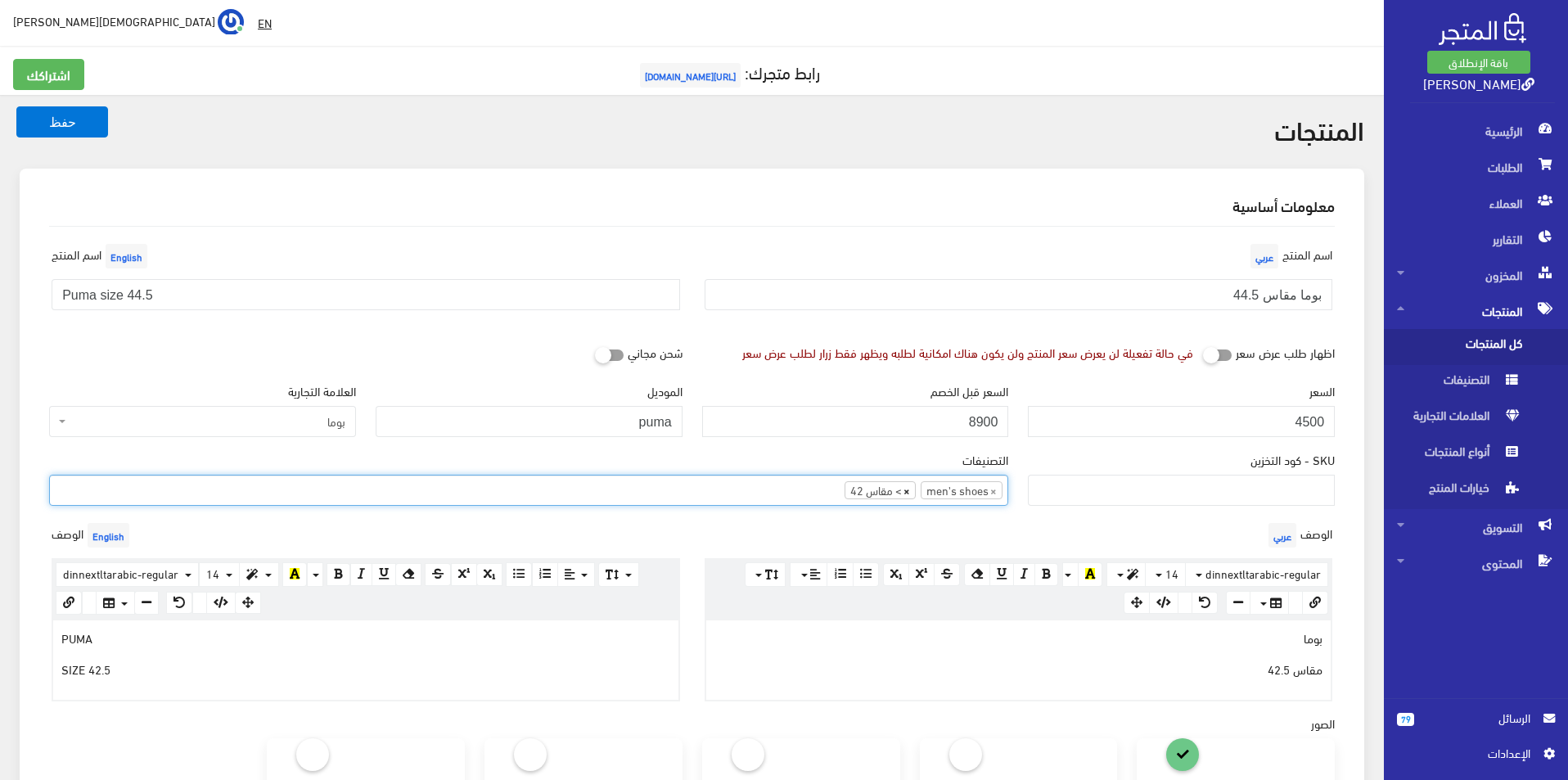
click at [910, 491] on span "×" at bounding box center [906, 490] width 6 height 16
type input "4"
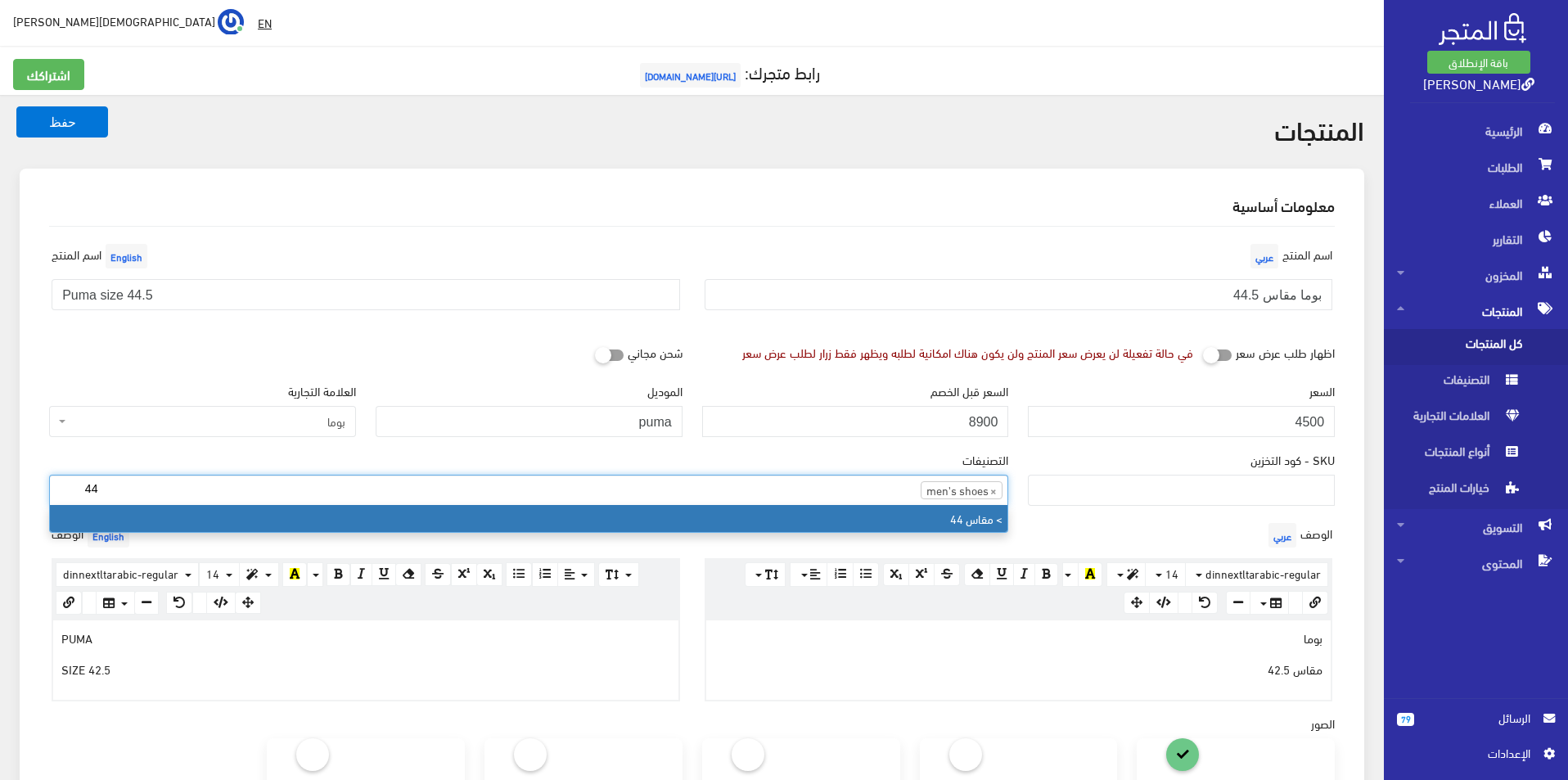
type input "44"
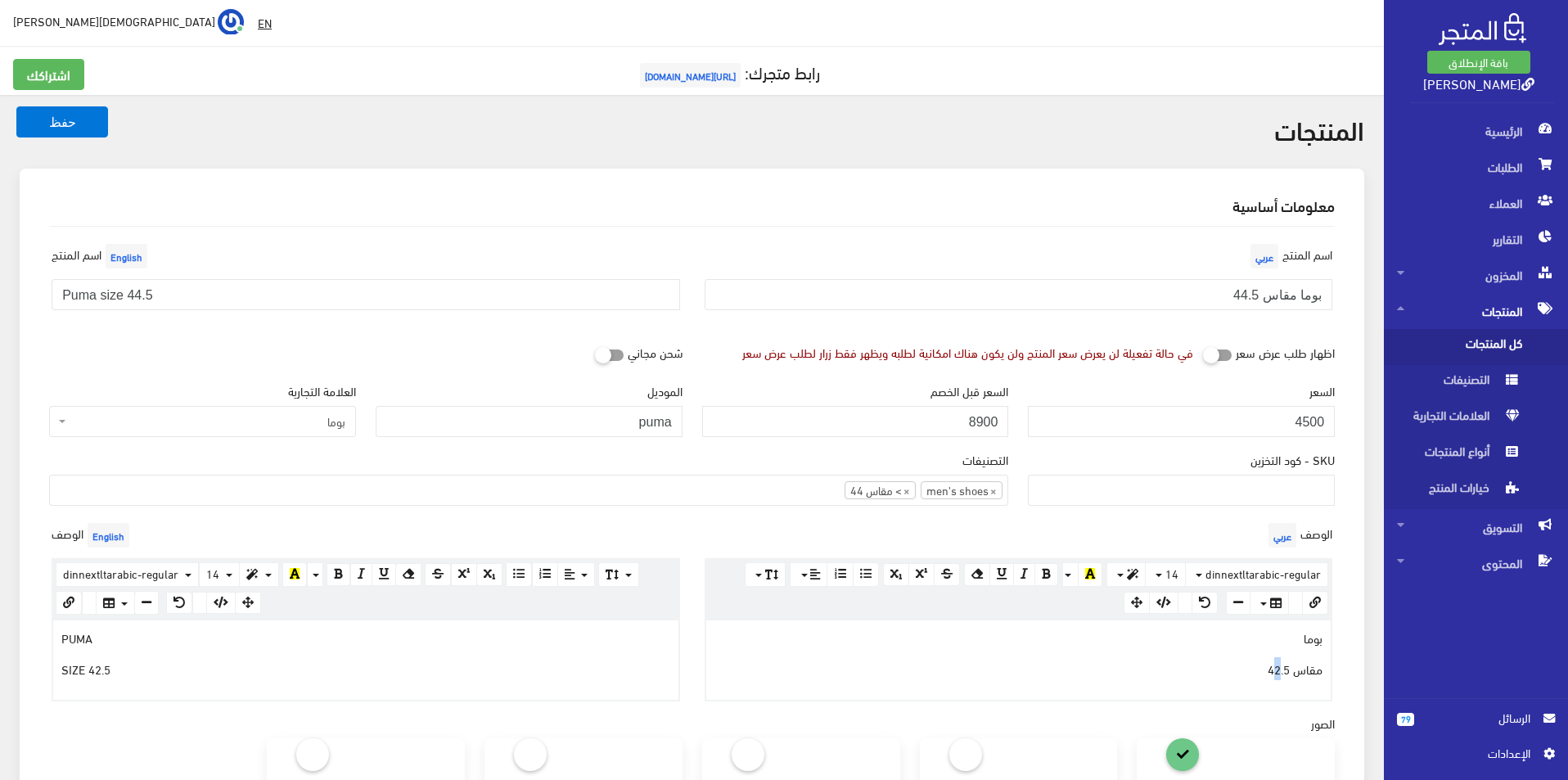
click at [1282, 676] on div "بوما مقاس 42.5" at bounding box center [1019, 660] width 625 height 79
click at [99, 672] on p "SIZE 42.5" at bounding box center [366, 668] width 609 height 18
click at [76, 130] on button "حفظ" at bounding box center [62, 122] width 92 height 31
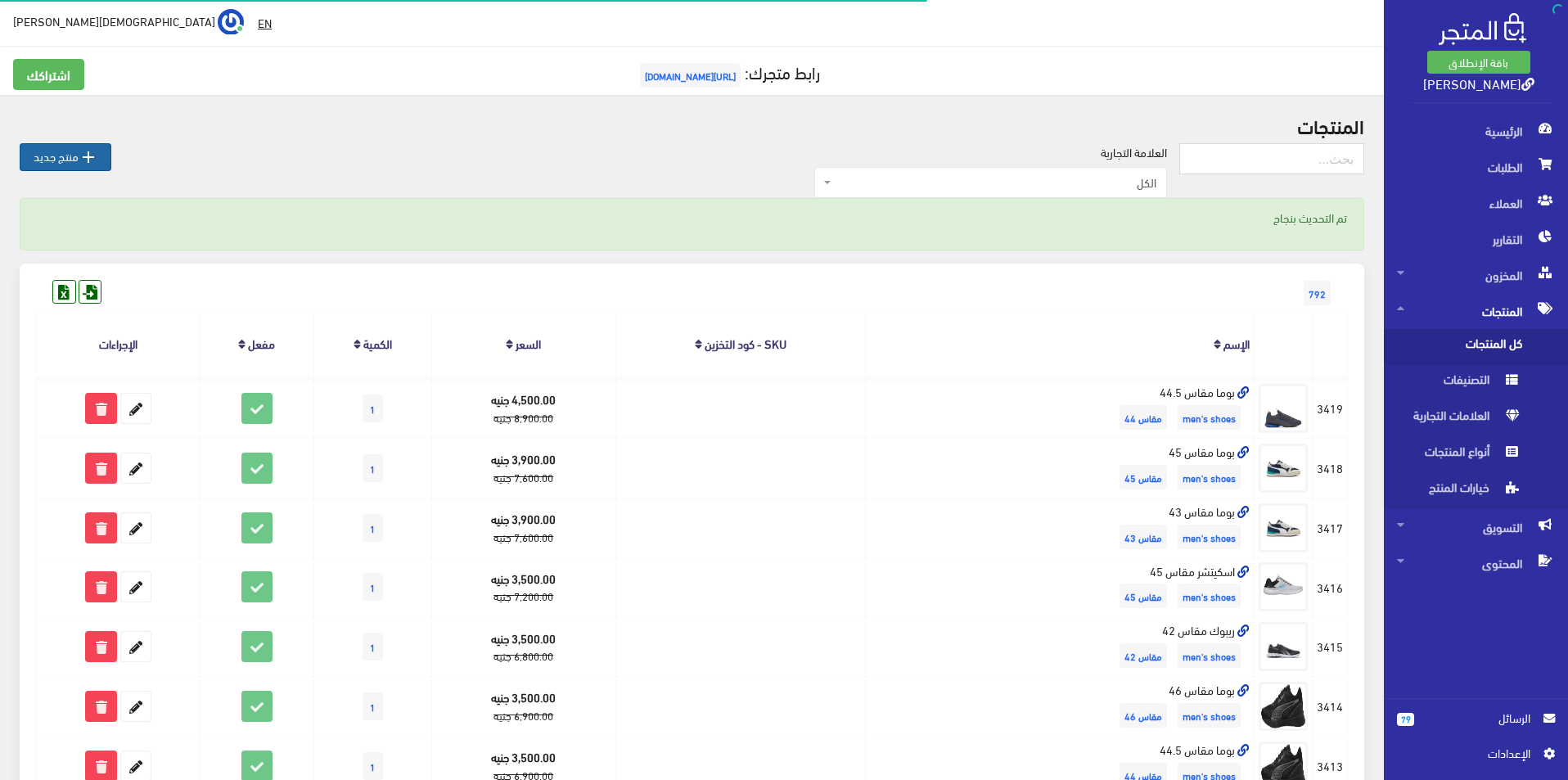
click at [68, 161] on link " منتج جديد" at bounding box center [65, 157] width 92 height 27
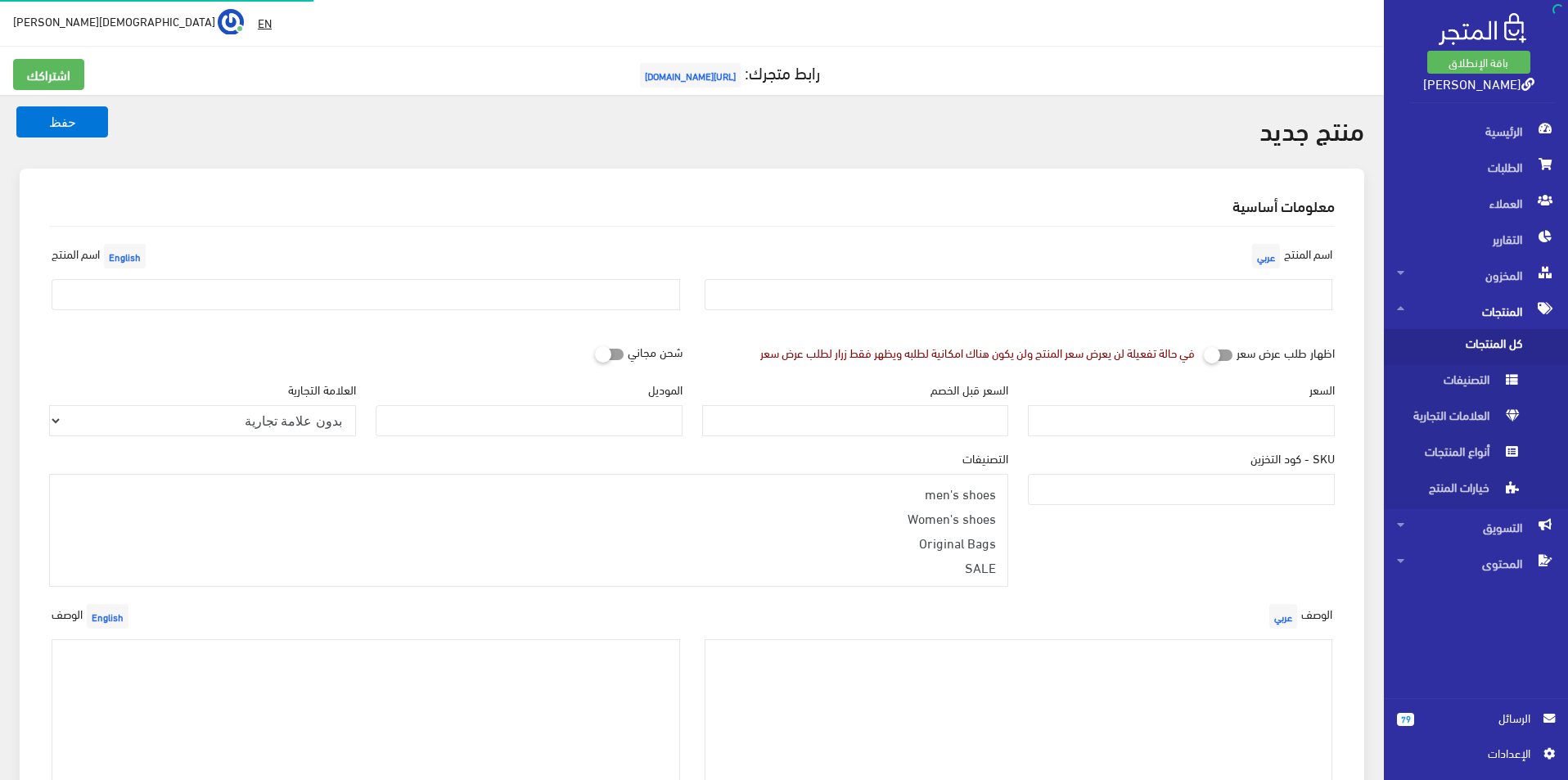
select select
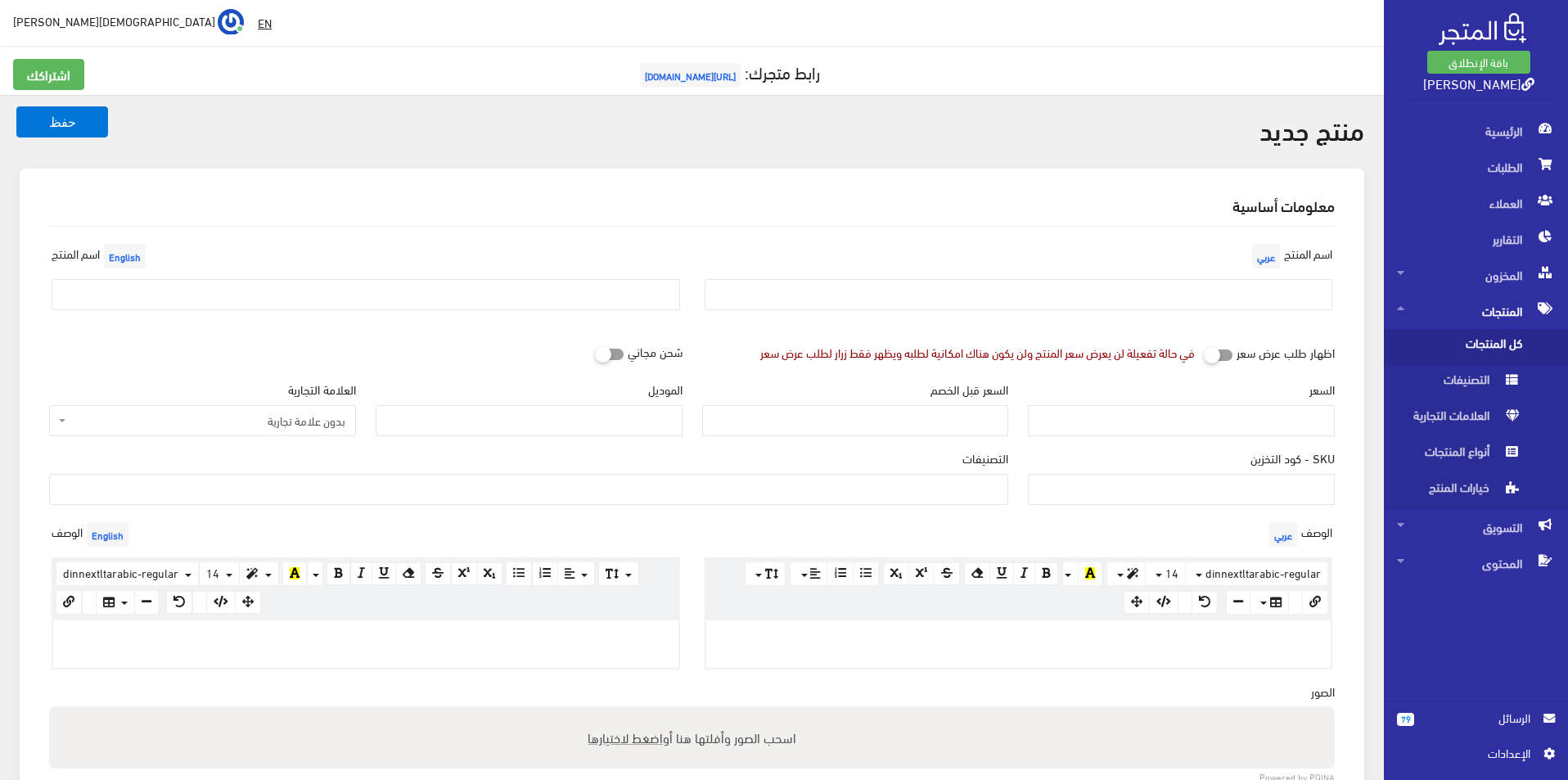
click at [1150, 320] on div "اسم المنتج عربي" at bounding box center [1019, 281] width 653 height 83
click at [1190, 291] on input "text" at bounding box center [1018, 294] width 628 height 31
type input "H"
type input "اسكيتشر مقاس 46"
click at [1149, 651] on div at bounding box center [1019, 644] width 625 height 48
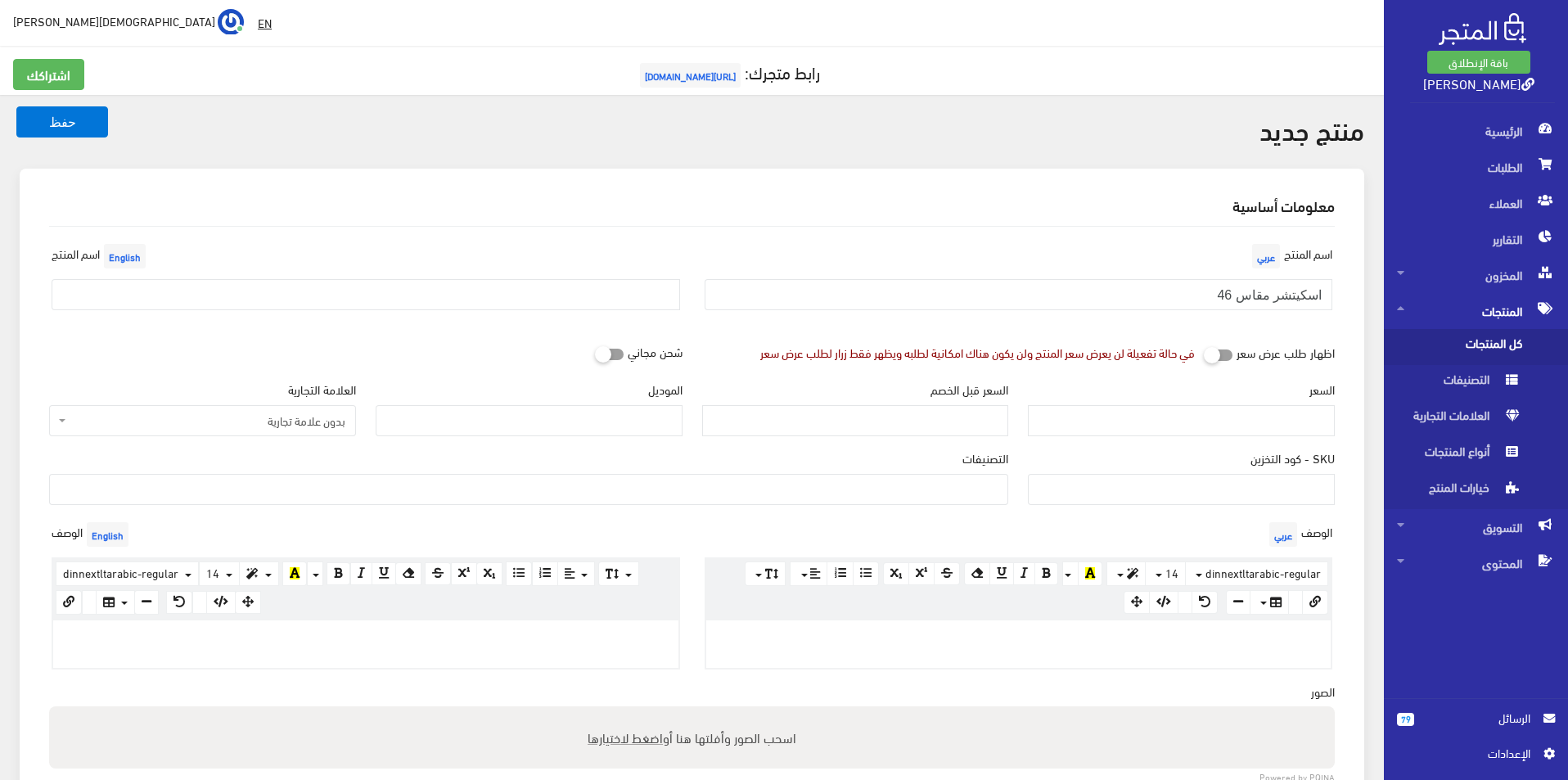
paste div
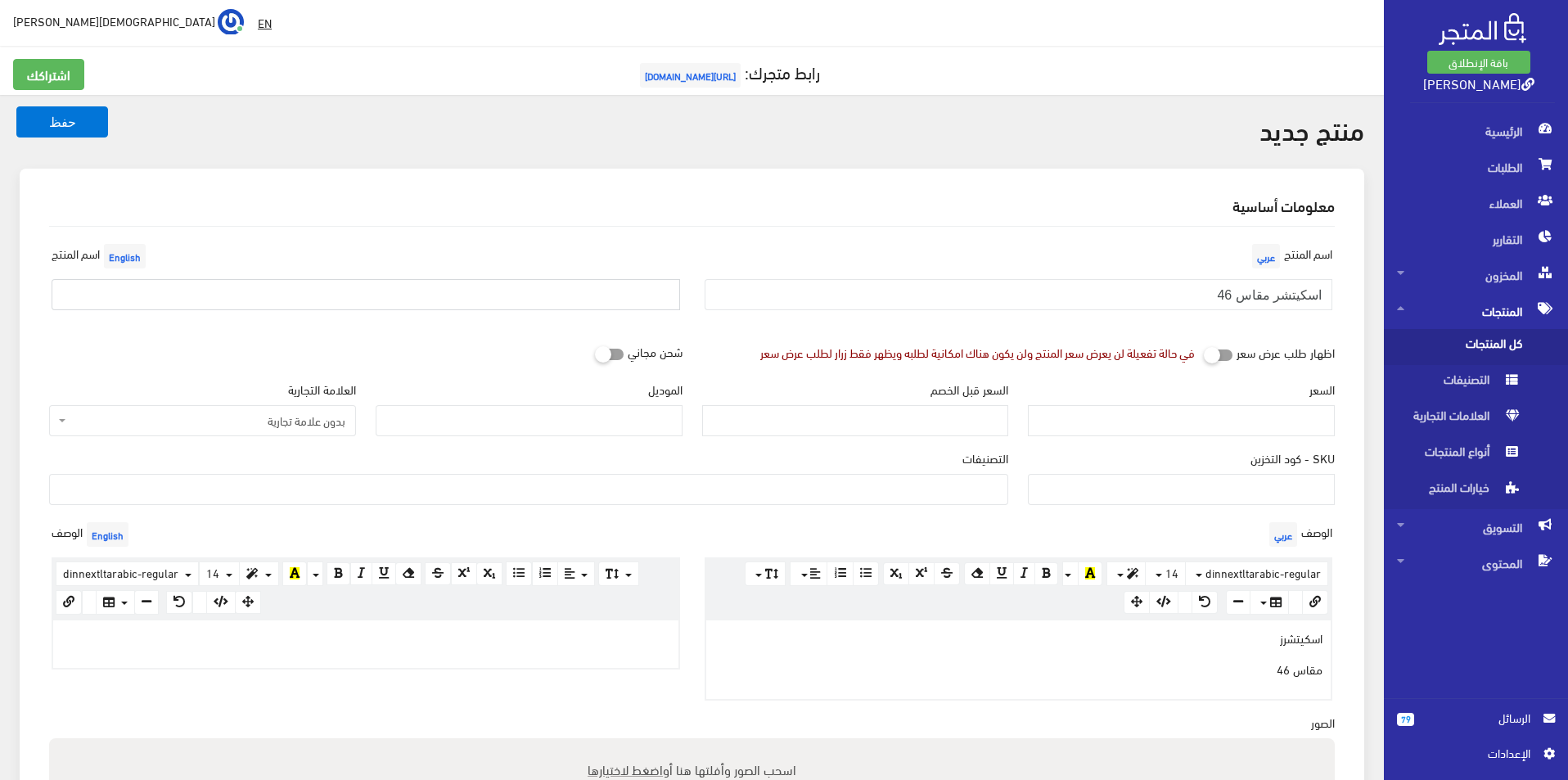
click at [487, 303] on input "text" at bounding box center [365, 294] width 628 height 31
type input "Skechers size 46"
click at [259, 420] on span "بدون علامة تجارية" at bounding box center [207, 421] width 276 height 16
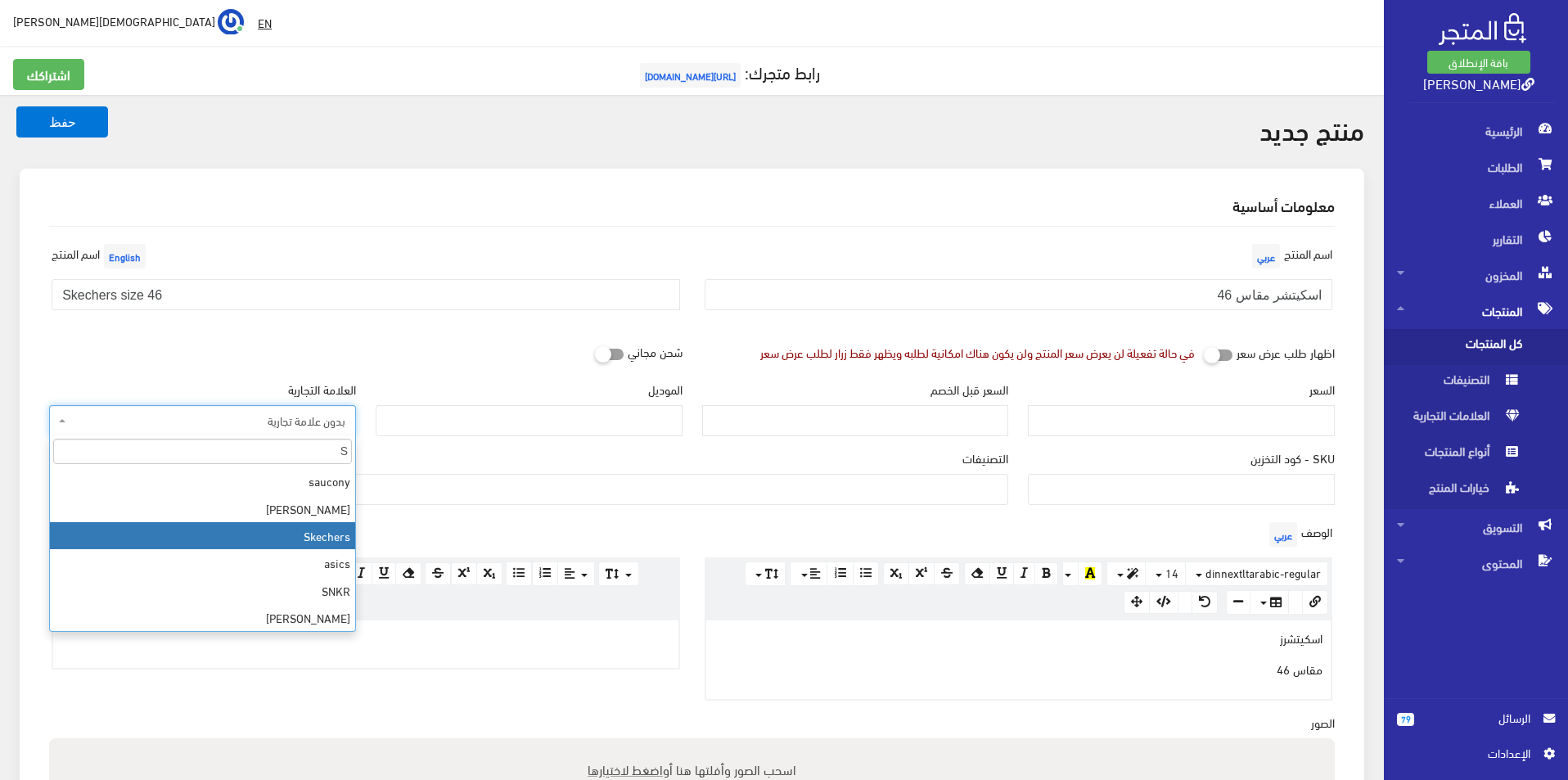
type input "S"
select select "11"
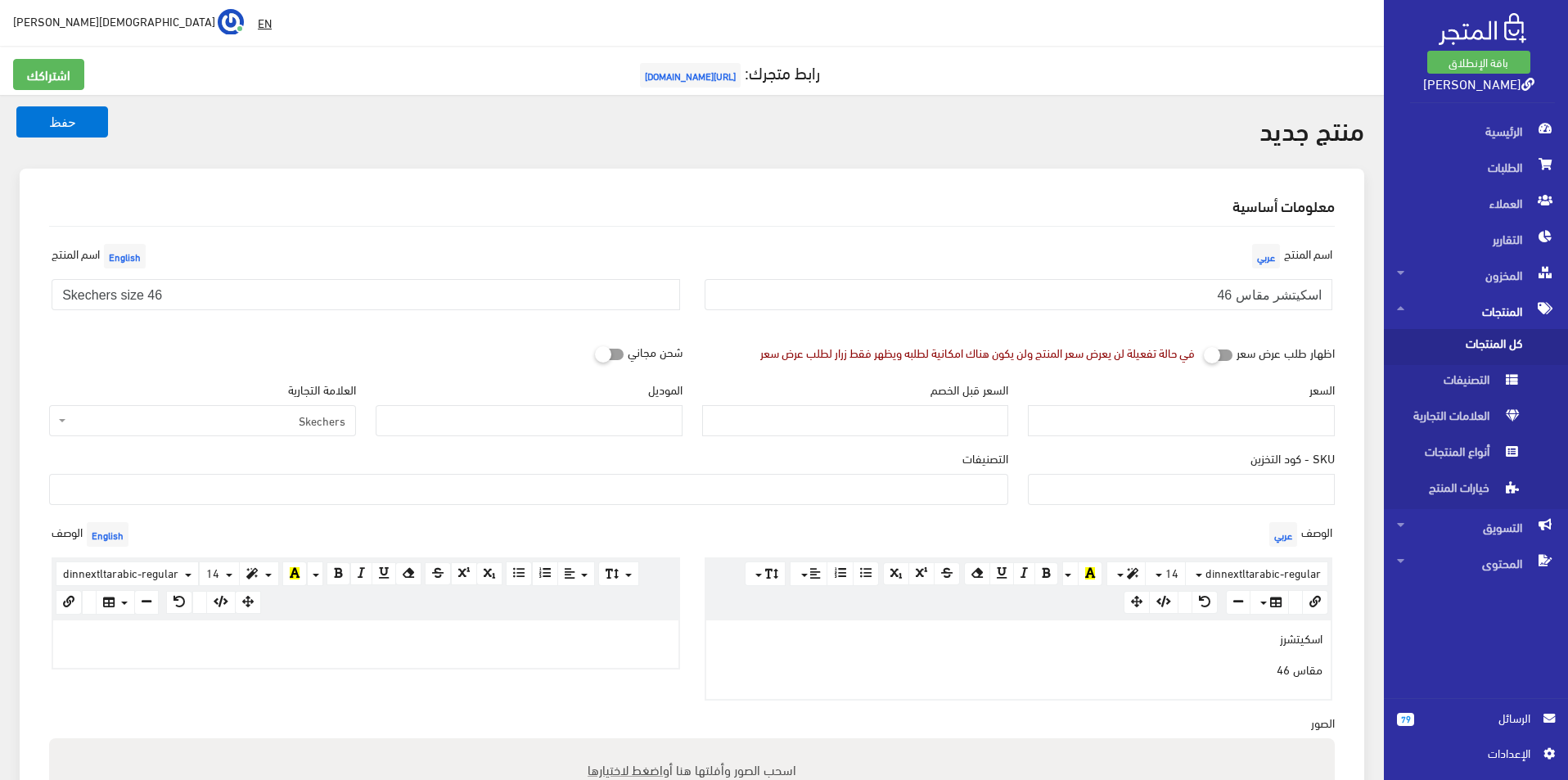
click at [485, 402] on div "الموديل" at bounding box center [529, 408] width 307 height 56
click at [485, 420] on input "الموديل" at bounding box center [529, 421] width 307 height 31
type input "skechers"
click at [1240, 427] on input "السعر" at bounding box center [1181, 421] width 307 height 31
type input "3500"
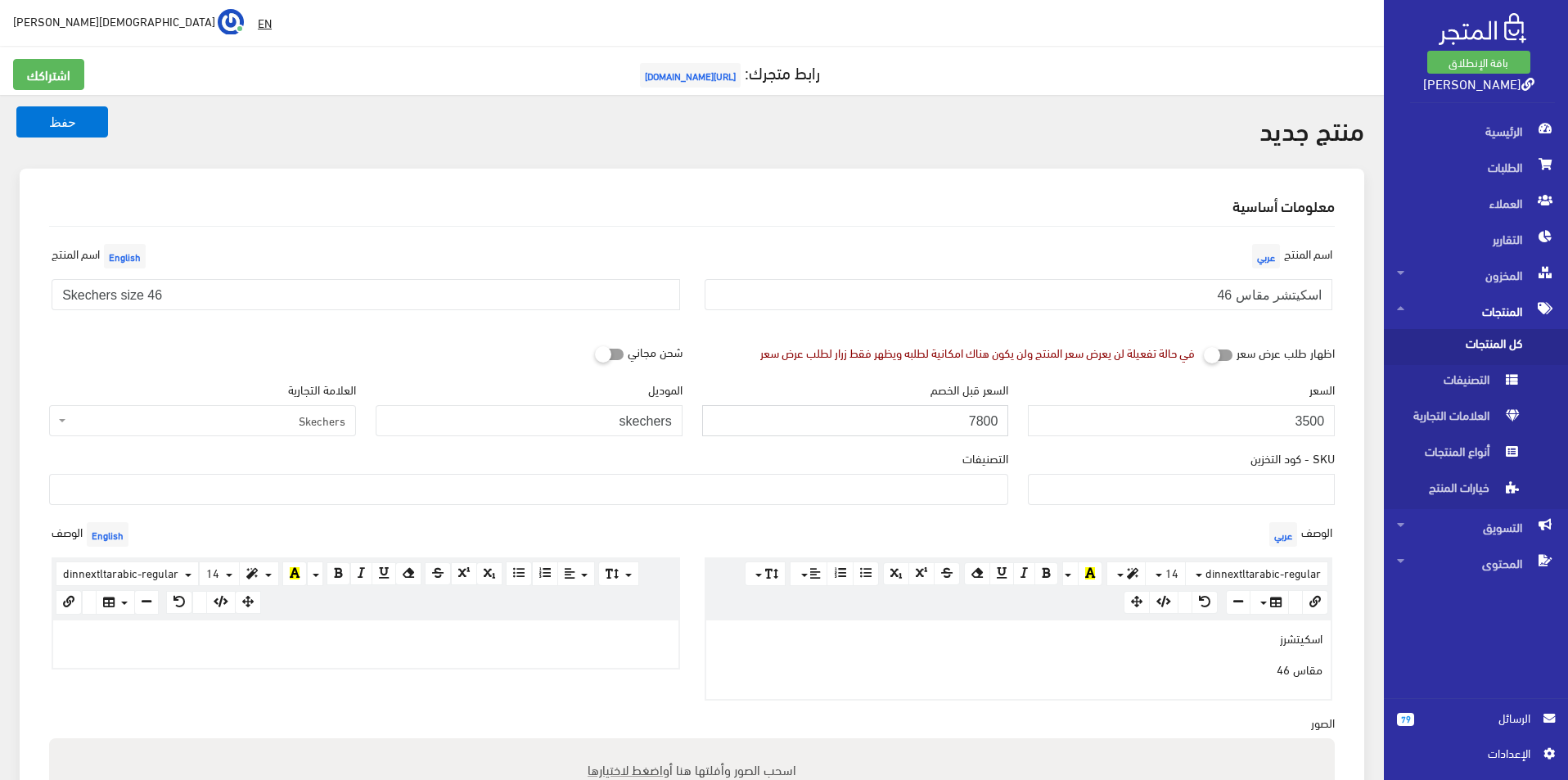
type input "7800"
click at [983, 470] on div "التصنيفات men's shoes Women's shoes Original Bags SALE اختار مقاسك > مقاس 40 > …" at bounding box center [529, 477] width 959 height 56
click at [979, 495] on ul at bounding box center [528, 488] width 957 height 27
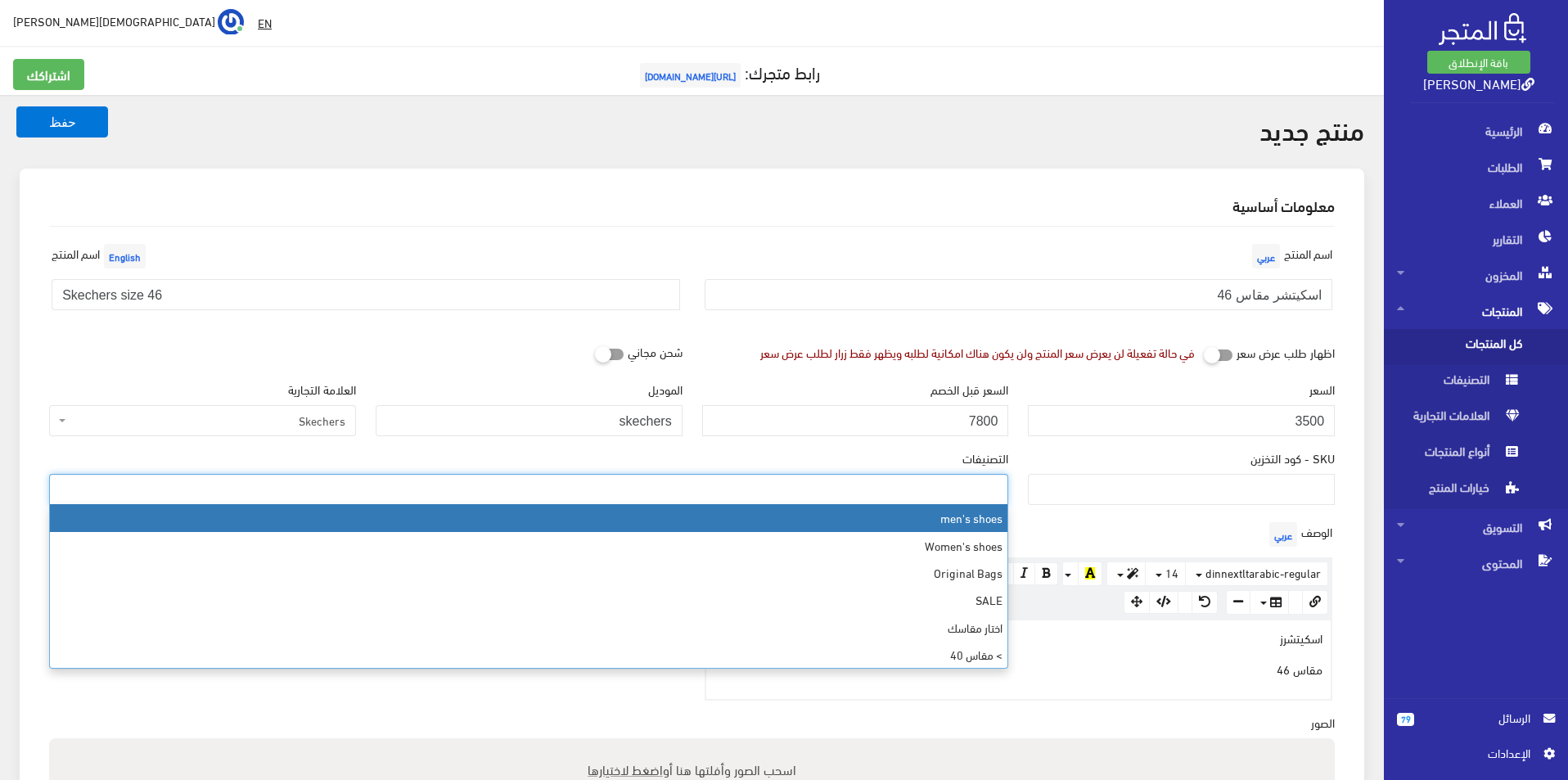
select select "5"
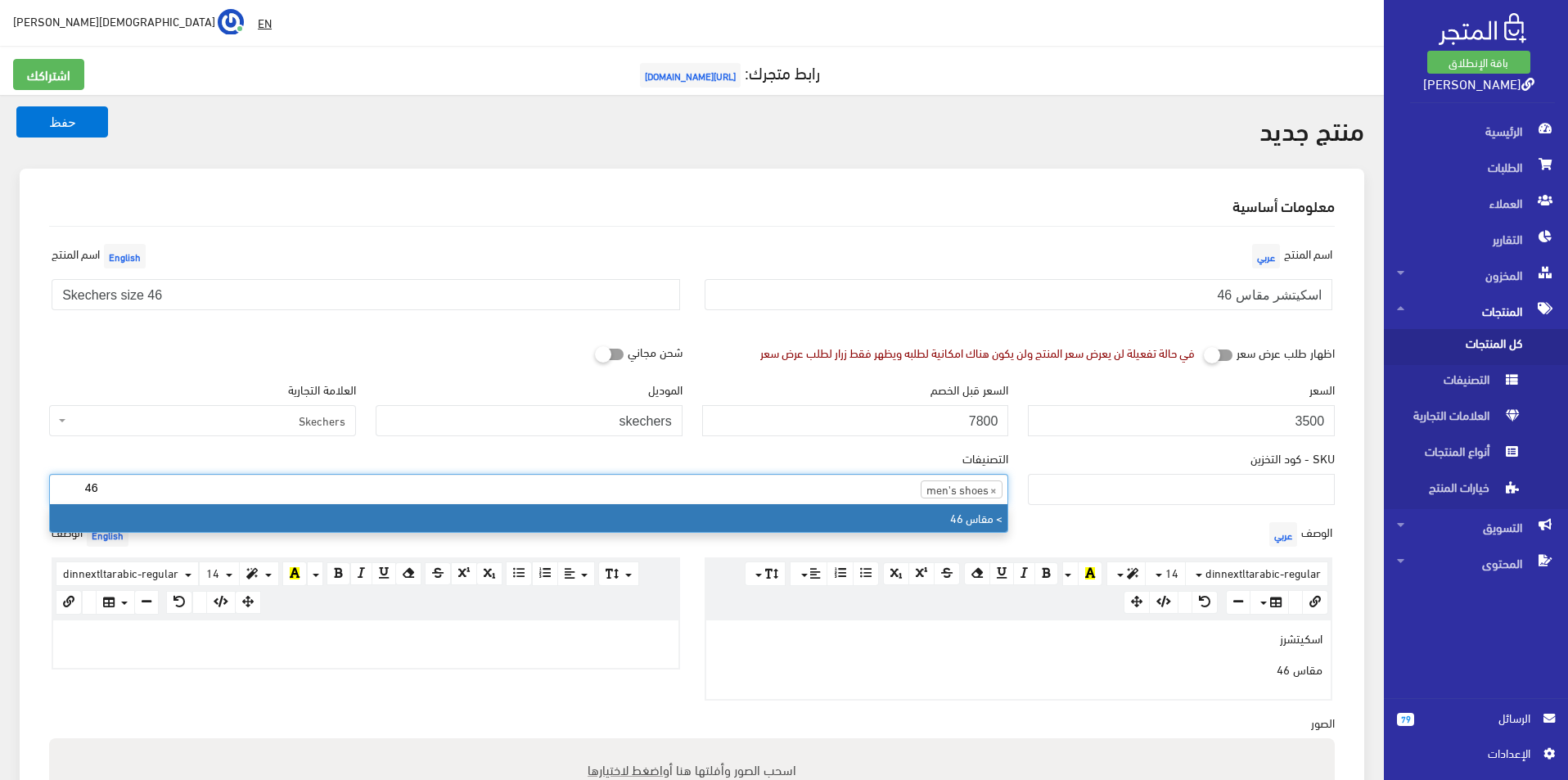
type input "46"
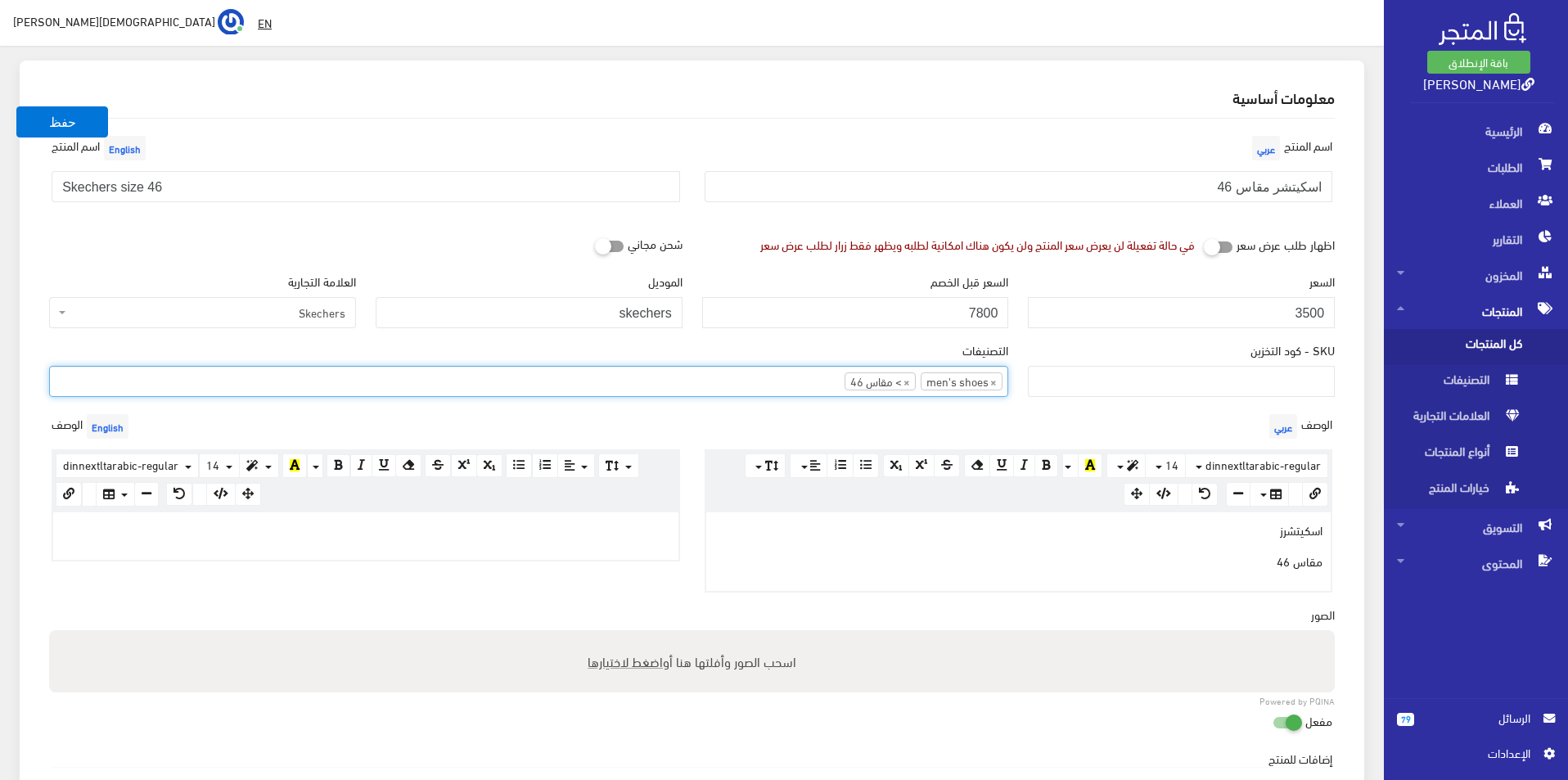
scroll to position [164, 0]
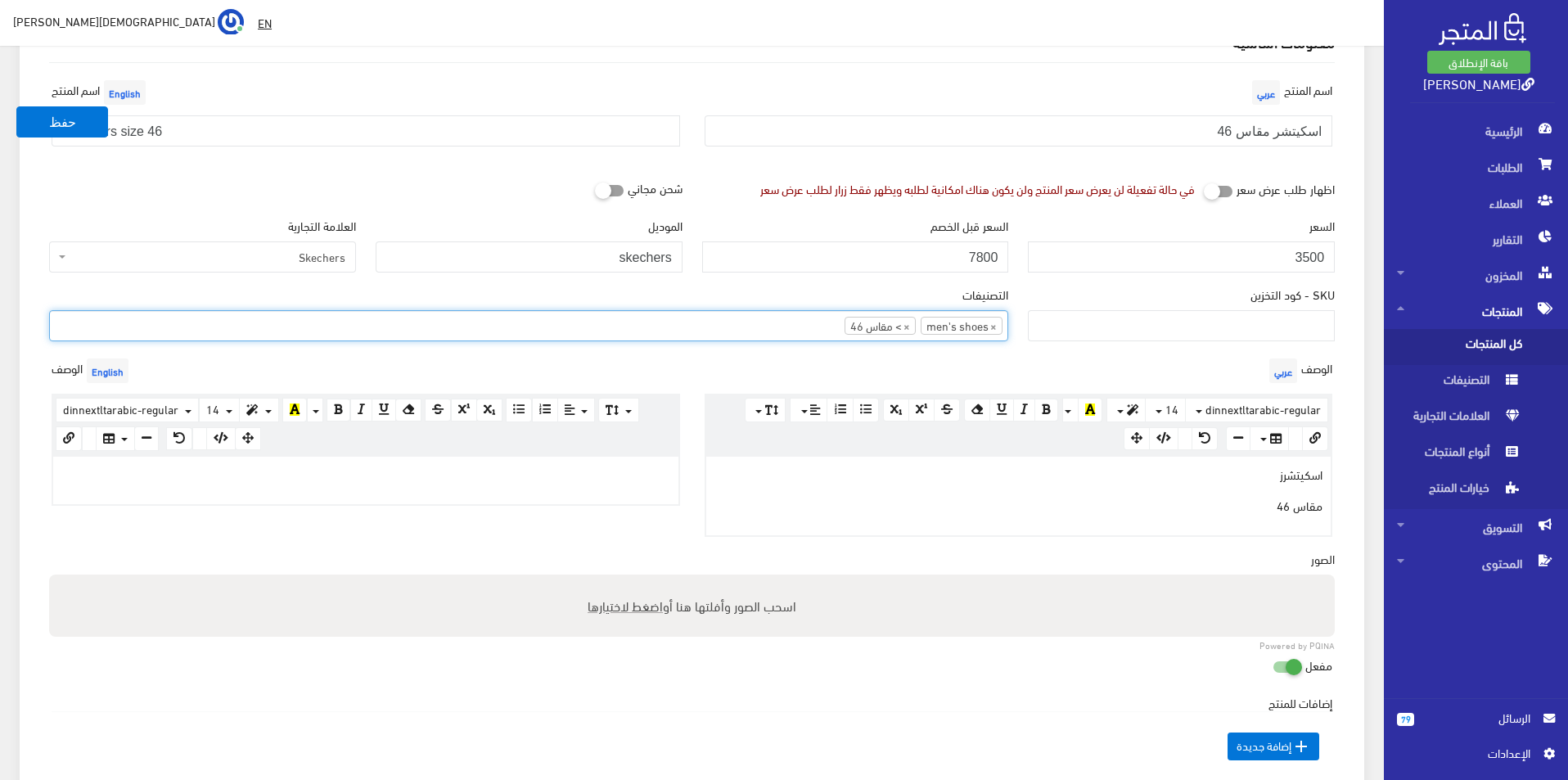
click at [536, 478] on p at bounding box center [366, 474] width 609 height 18
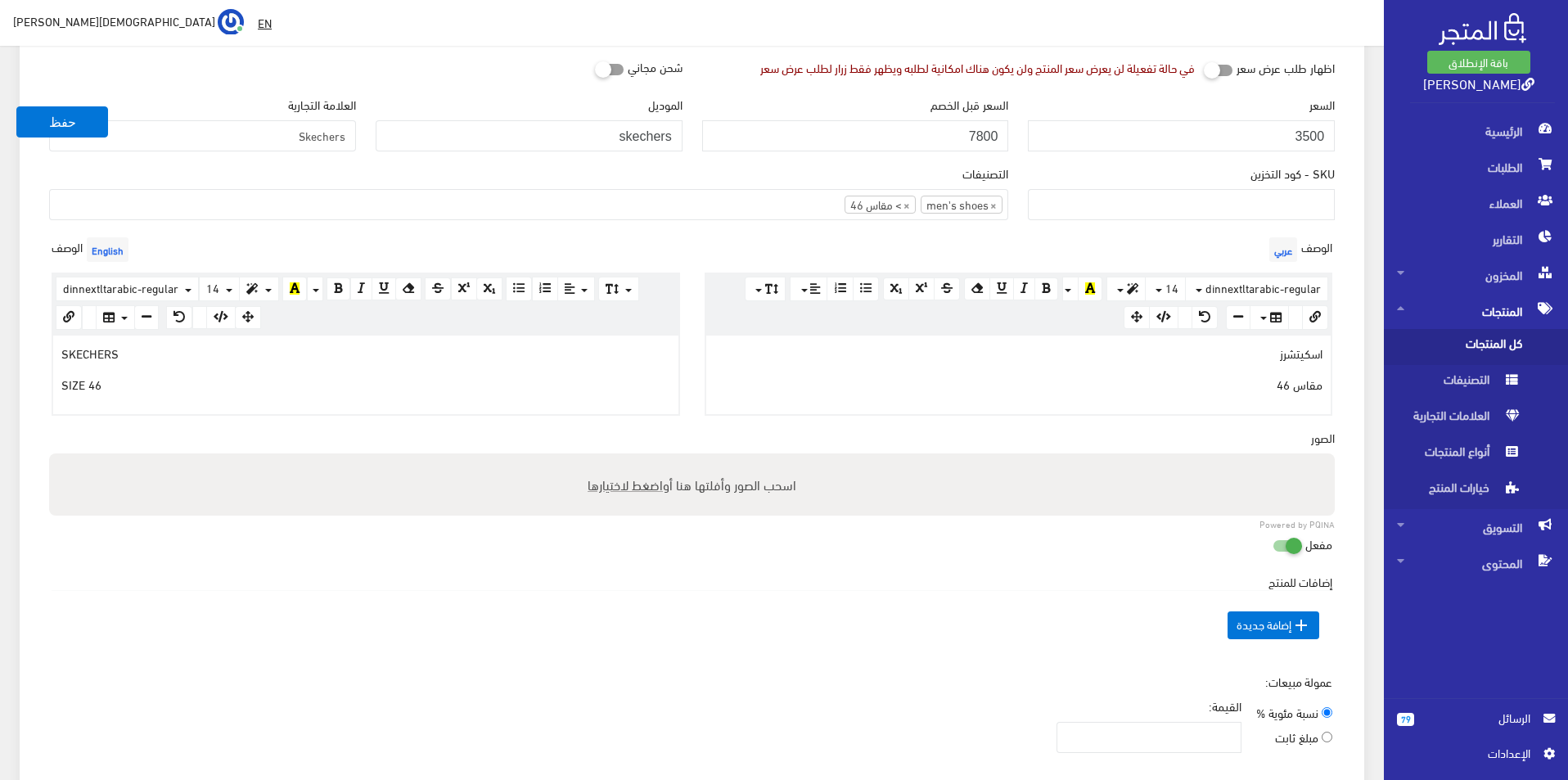
scroll to position [491, 0]
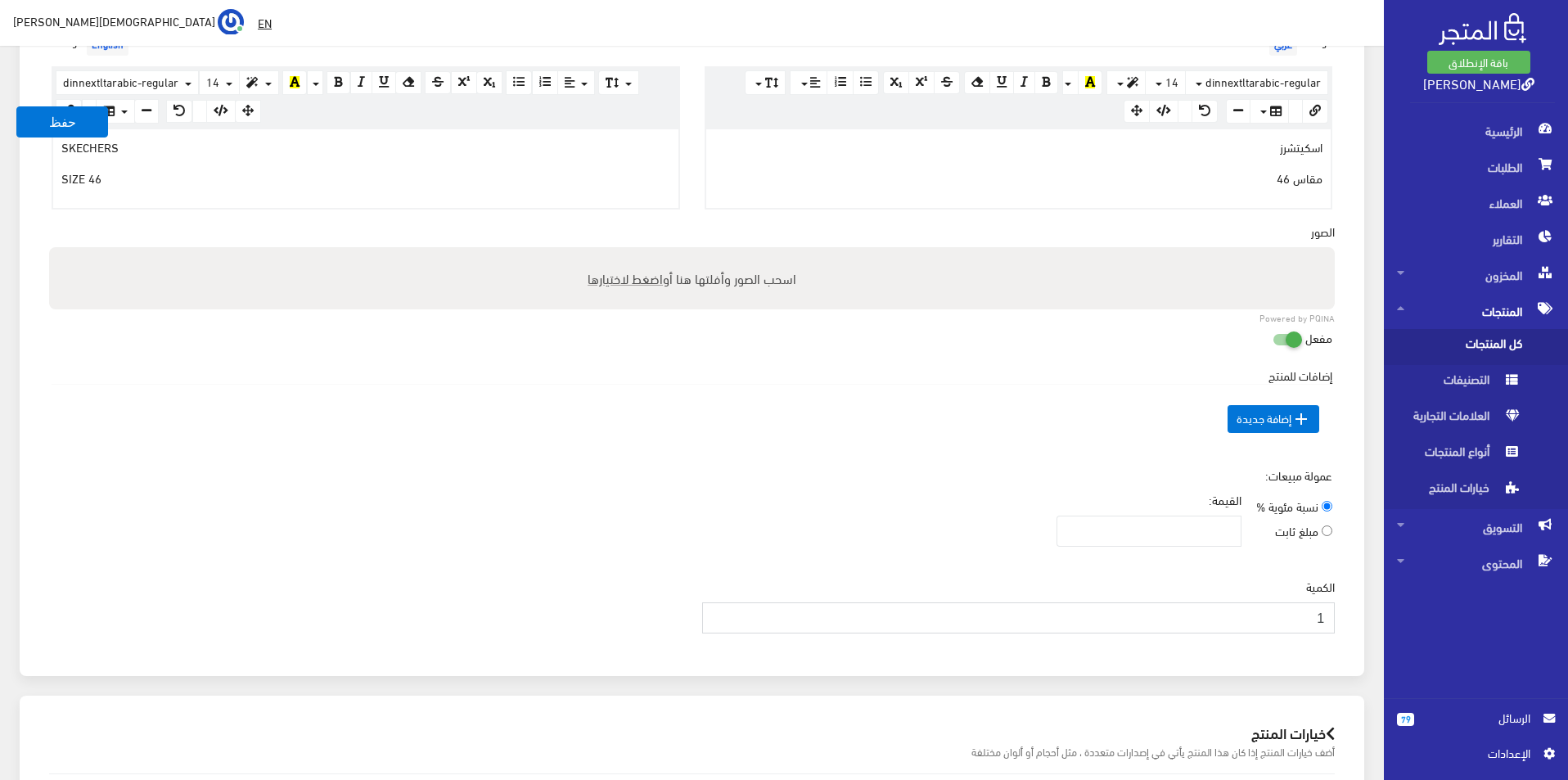
type input "1"
click at [717, 613] on input "1" at bounding box center [1019, 618] width 634 height 31
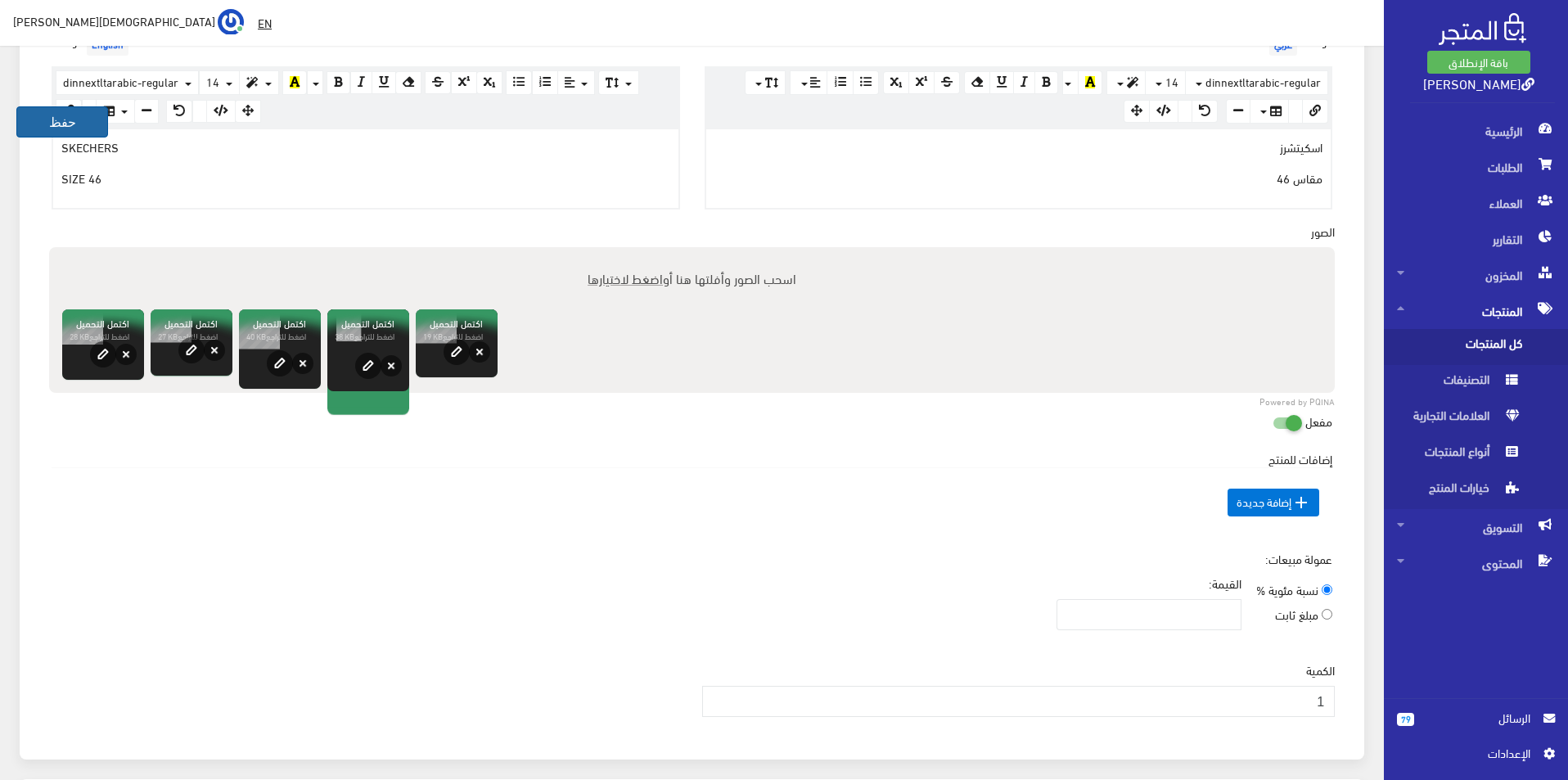
click at [40, 106] on button "حفظ" at bounding box center [62, 122] width 92 height 31
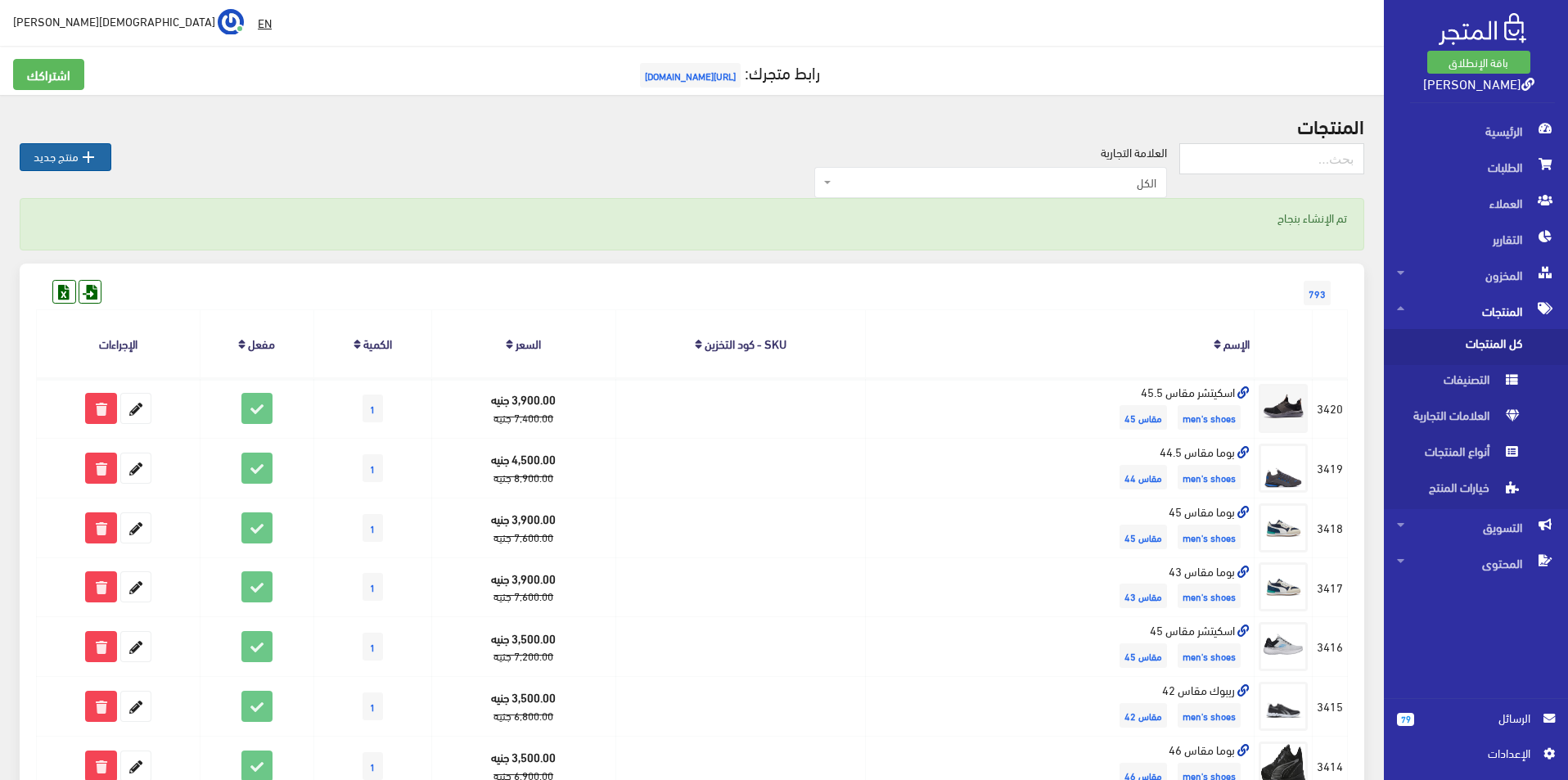
click at [47, 164] on link " منتج جديد" at bounding box center [65, 157] width 92 height 27
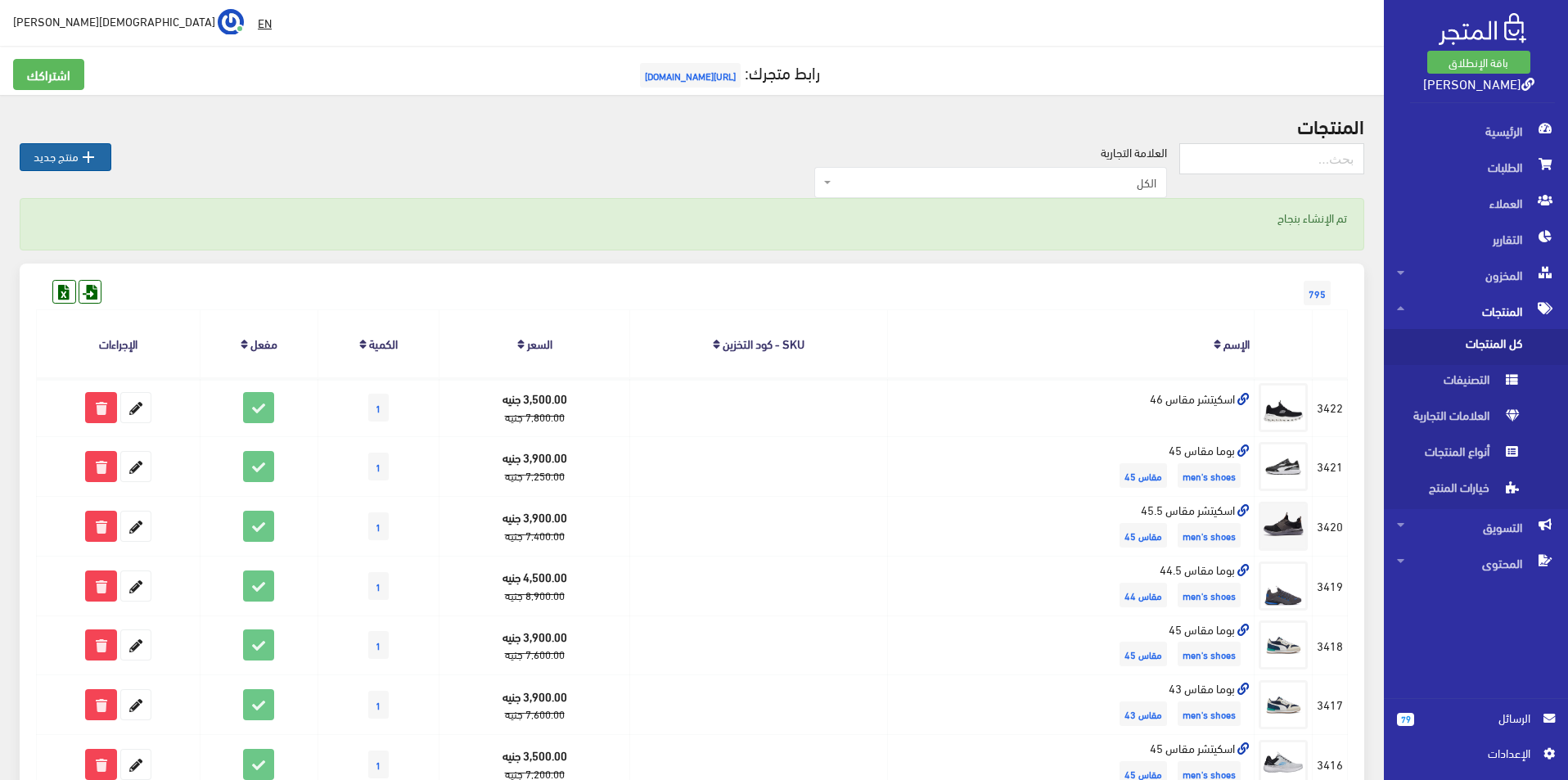
click at [51, 155] on link " منتج جديد" at bounding box center [65, 157] width 92 height 27
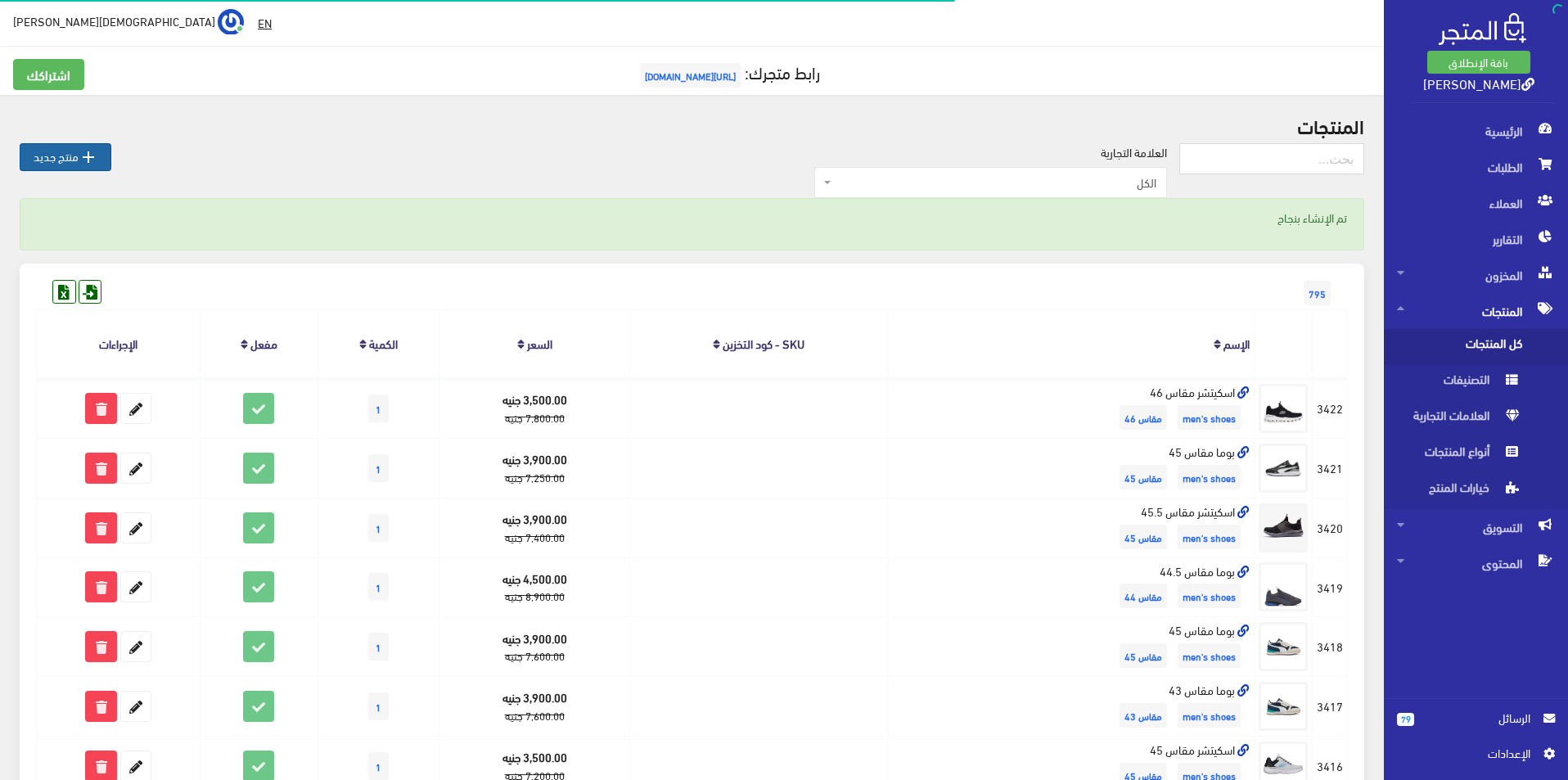
click at [67, 159] on link " منتج جديد" at bounding box center [65, 157] width 92 height 27
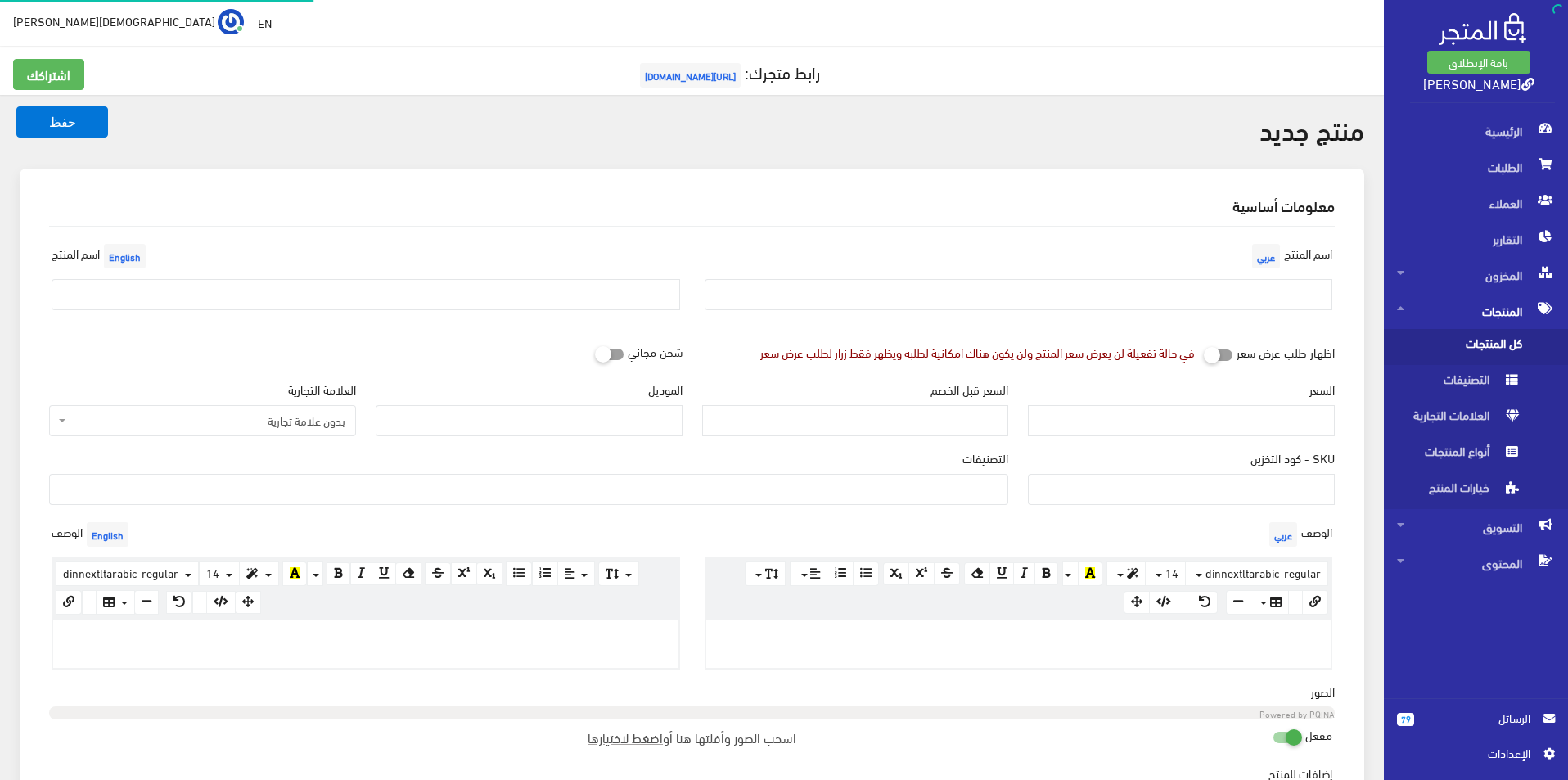
select select
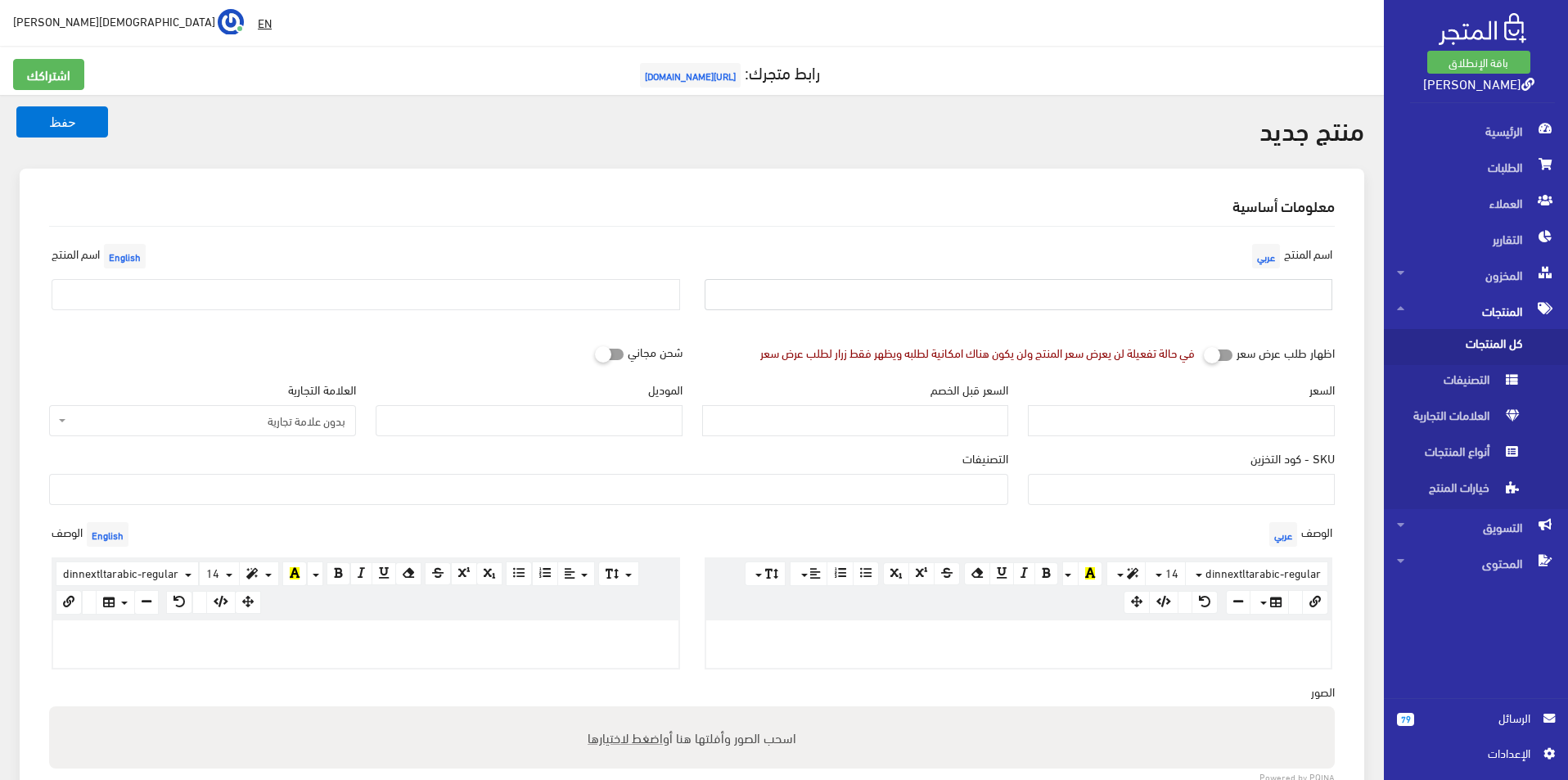
click at [1017, 284] on input "text" at bounding box center [1018, 294] width 628 height 31
type input "توومى هيلفيغر مقاس 43"
drag, startPoint x: 484, startPoint y: 307, endPoint x: 486, endPoint y: 298, distance: 9.2
click at [486, 298] on input "text" at bounding box center [365, 294] width 628 height 31
type input "TOMMY HILFIGER SIZE 43"
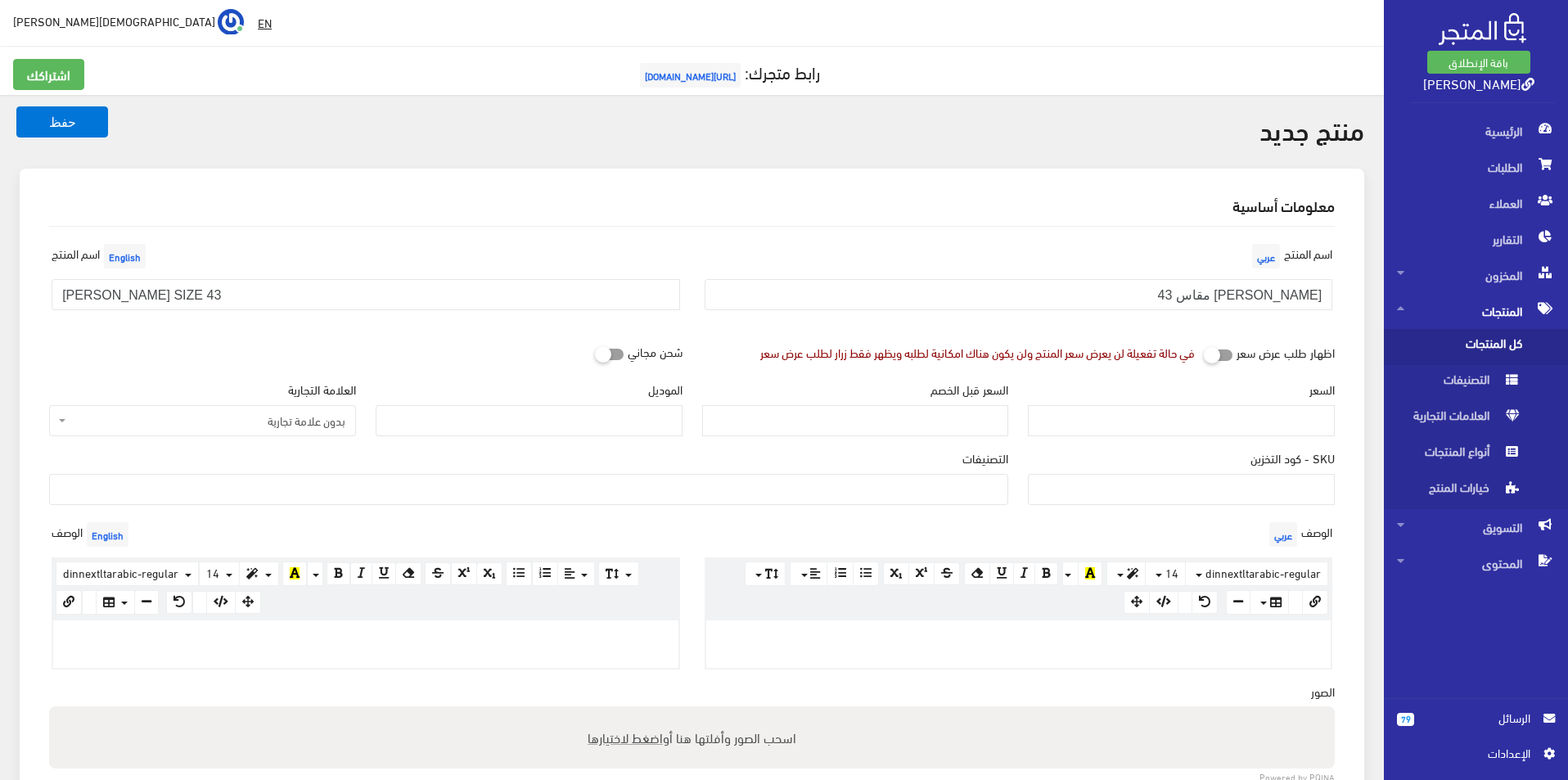
click at [293, 422] on span "بدون علامة تجارية" at bounding box center [207, 421] width 276 height 16
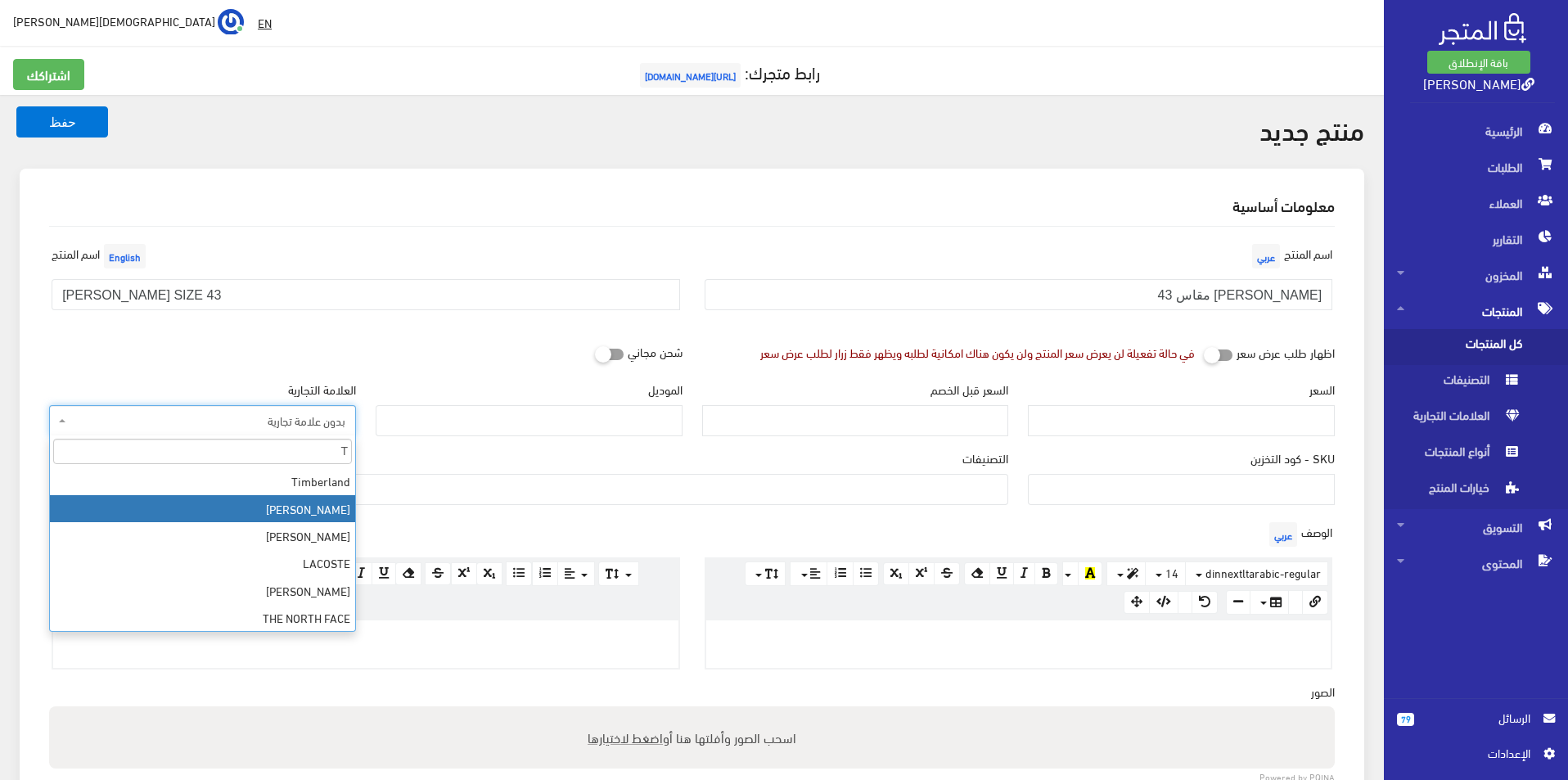
type input "T"
select select "23"
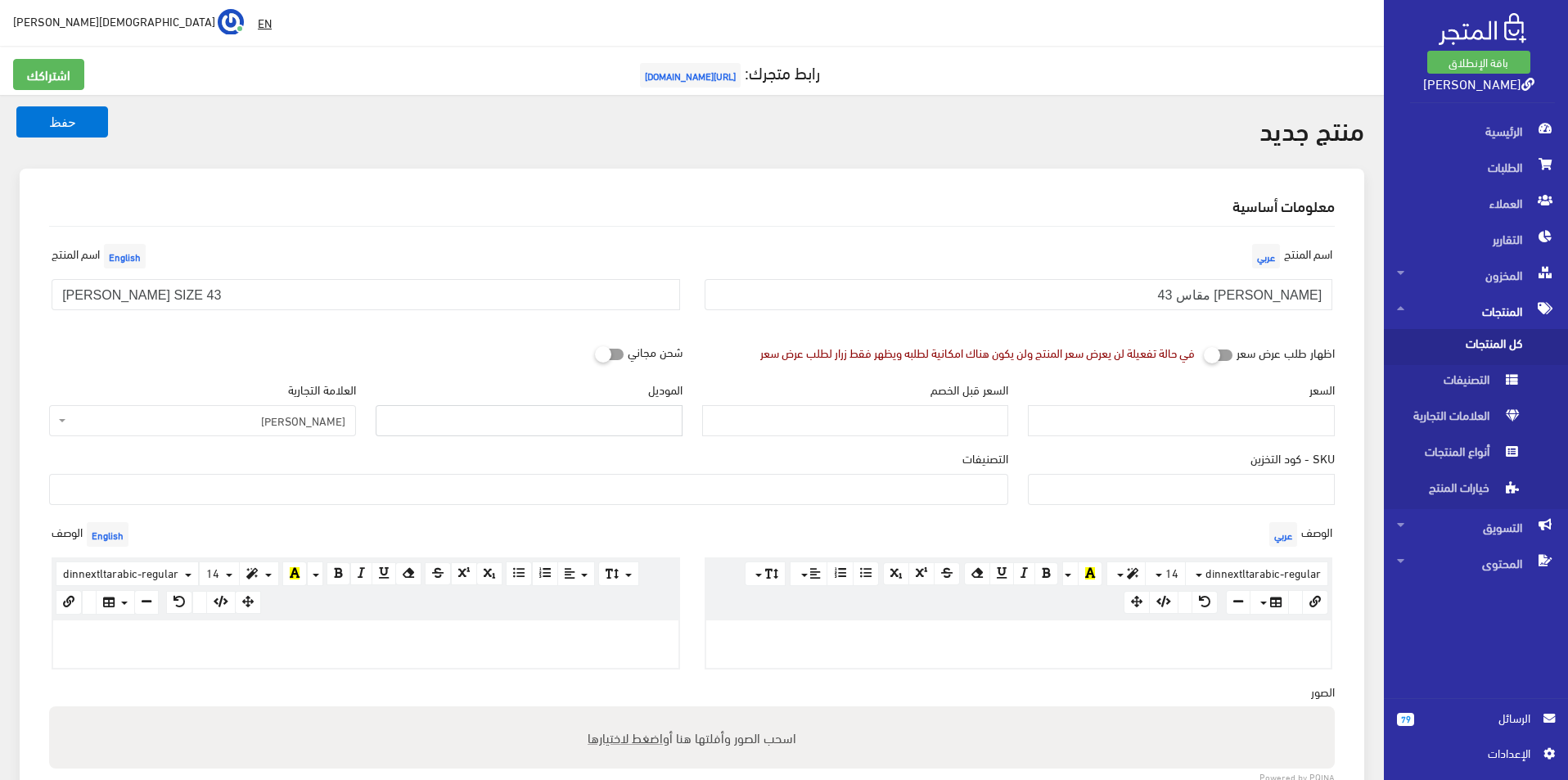
click at [499, 412] on input "الموديل" at bounding box center [529, 421] width 307 height 31
type input "[PERSON_NAME]"
click at [1196, 412] on input "السعر" at bounding box center [1181, 421] width 307 height 31
type input "4200"
type input "9600"
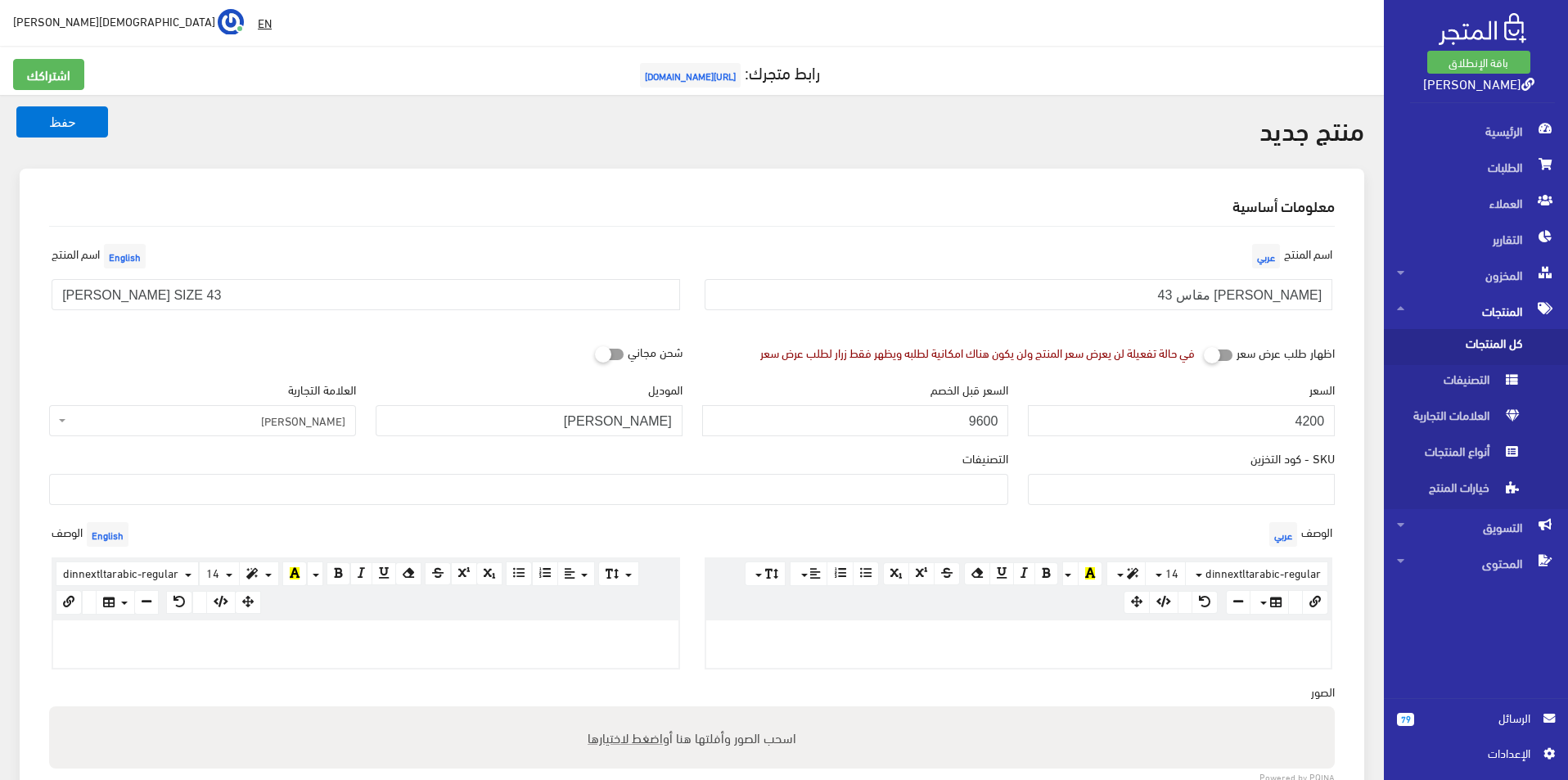
click at [952, 499] on ul at bounding box center [528, 488] width 957 height 27
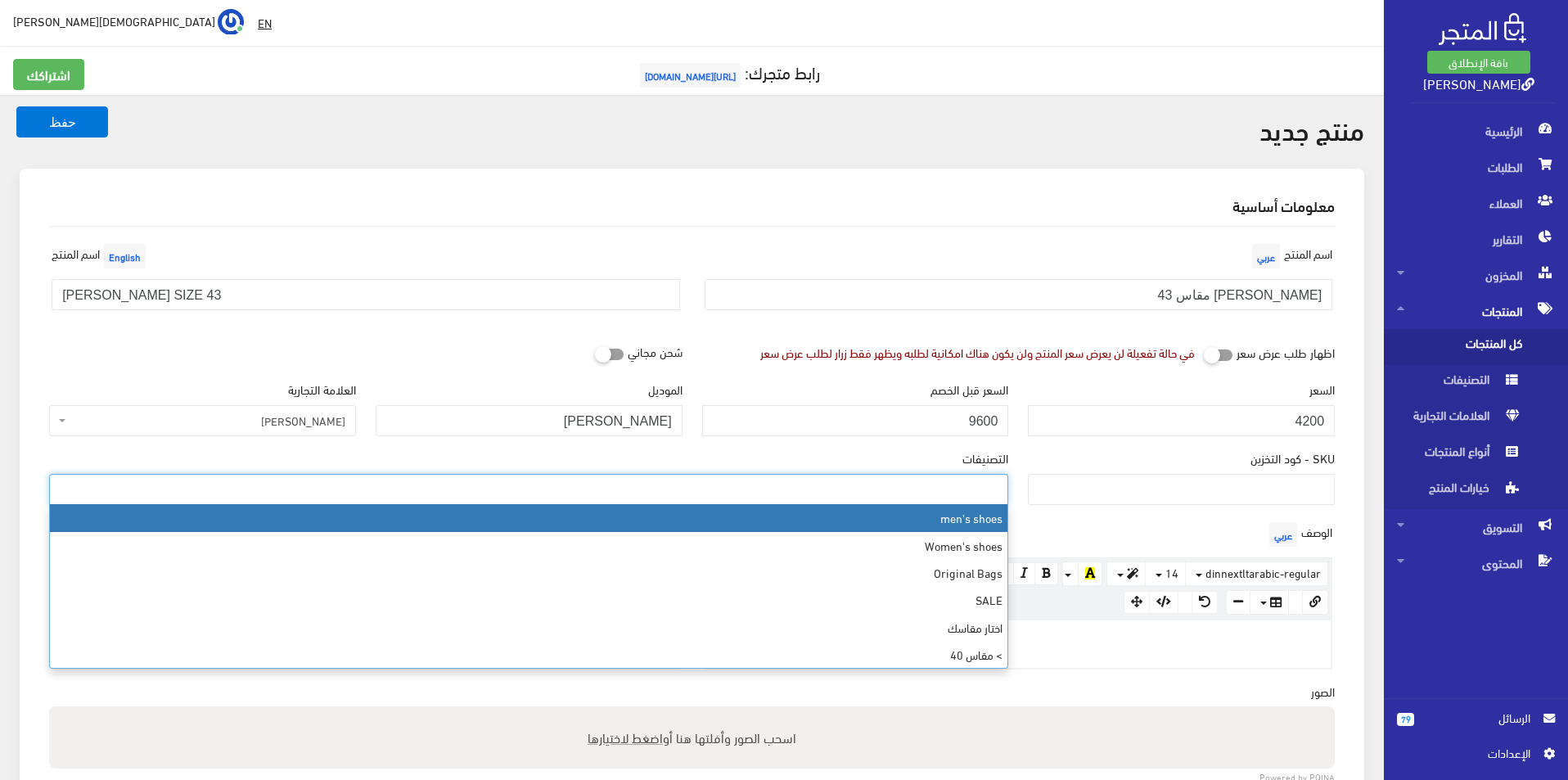
select select "5"
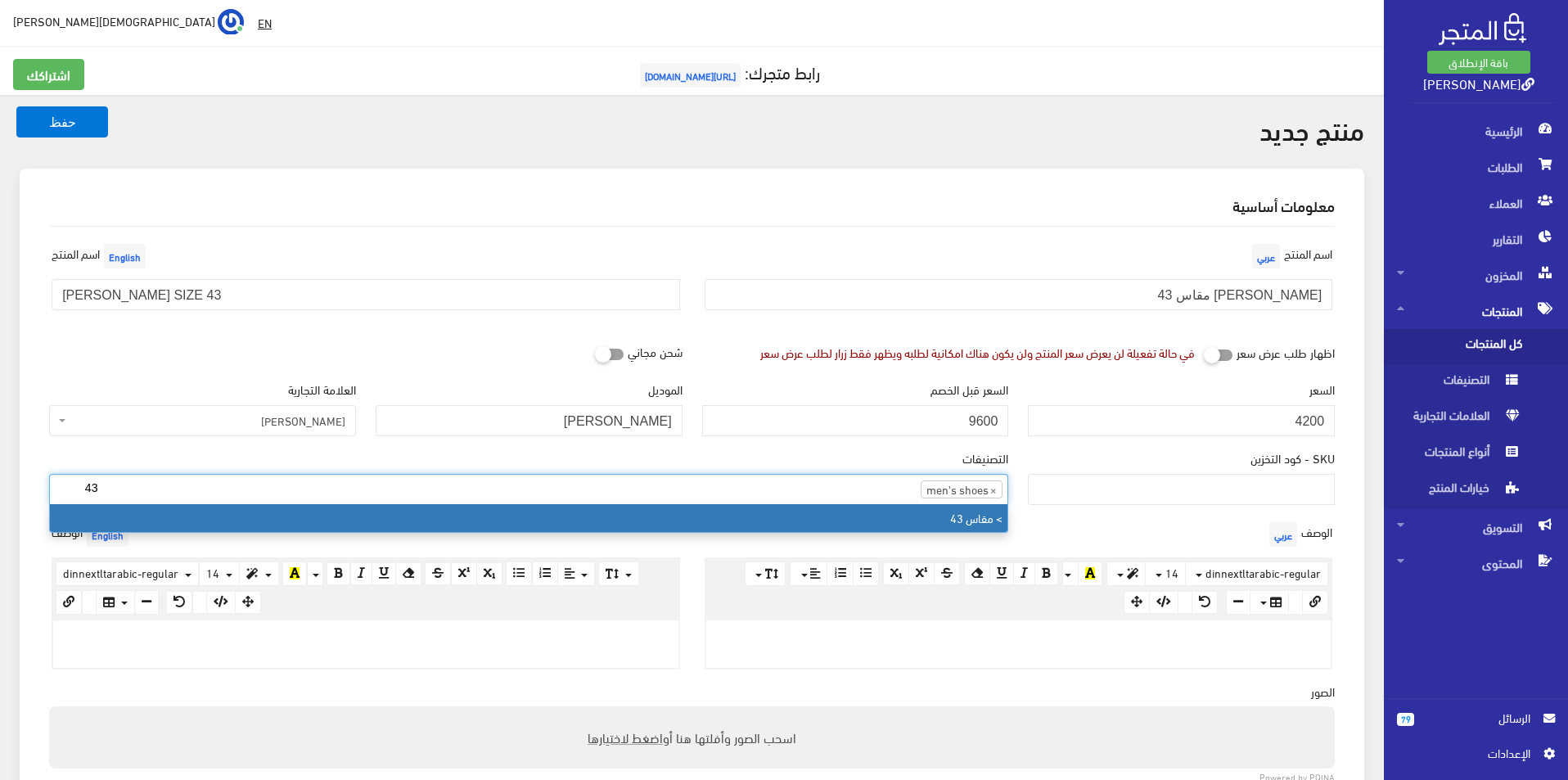
type input "43"
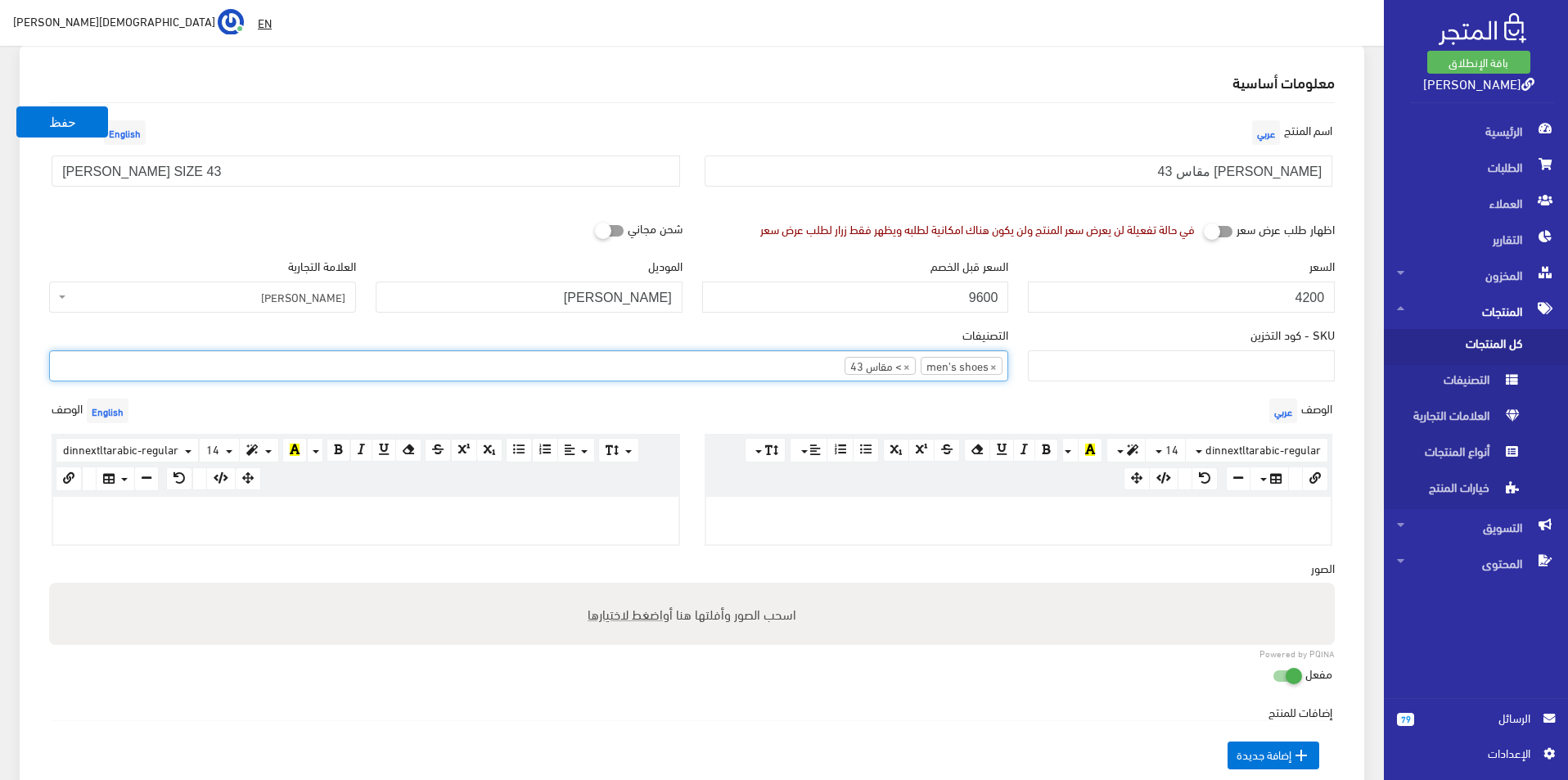
scroll to position [164, 0]
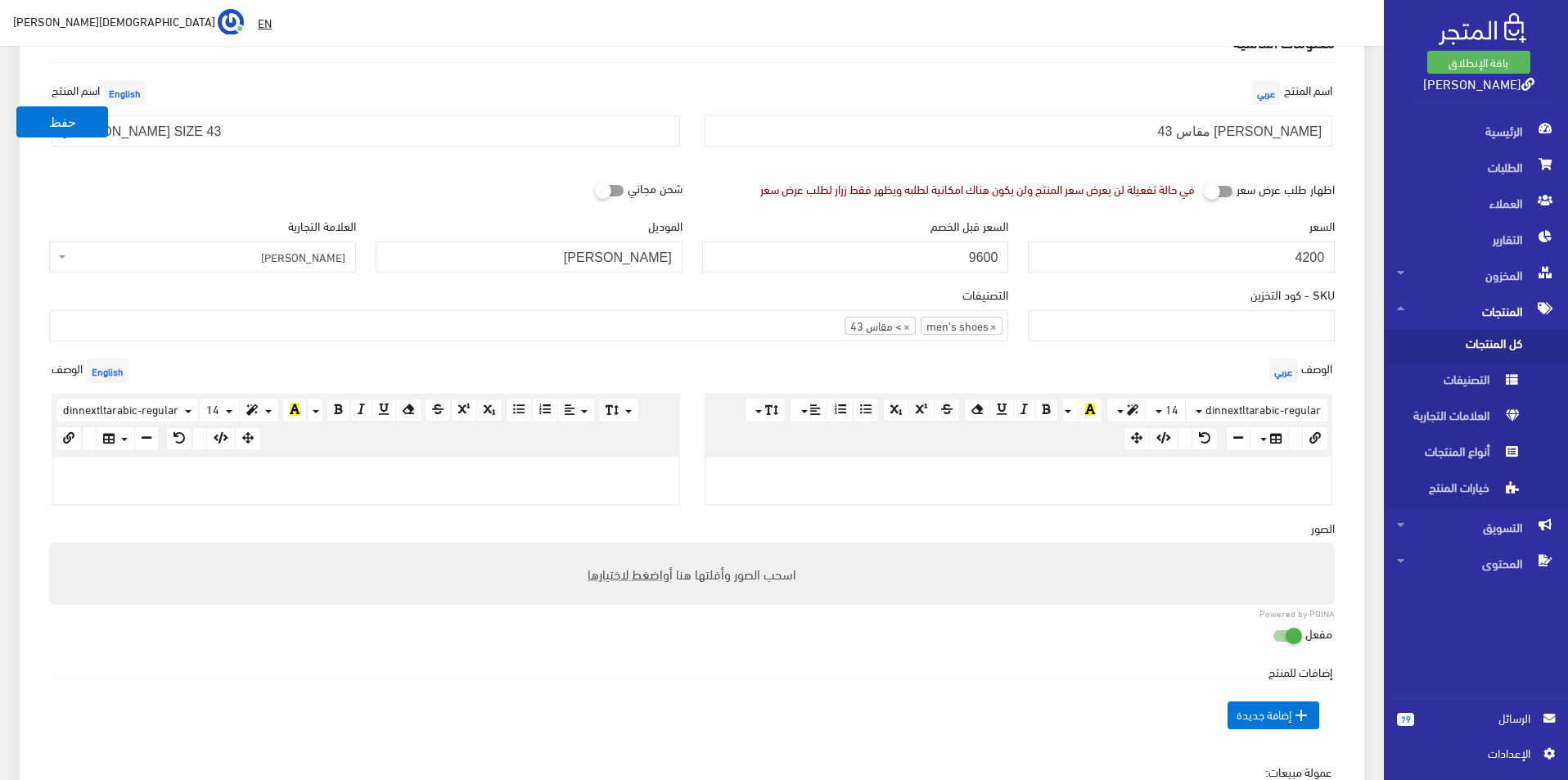
click at [567, 494] on div at bounding box center [366, 480] width 625 height 48
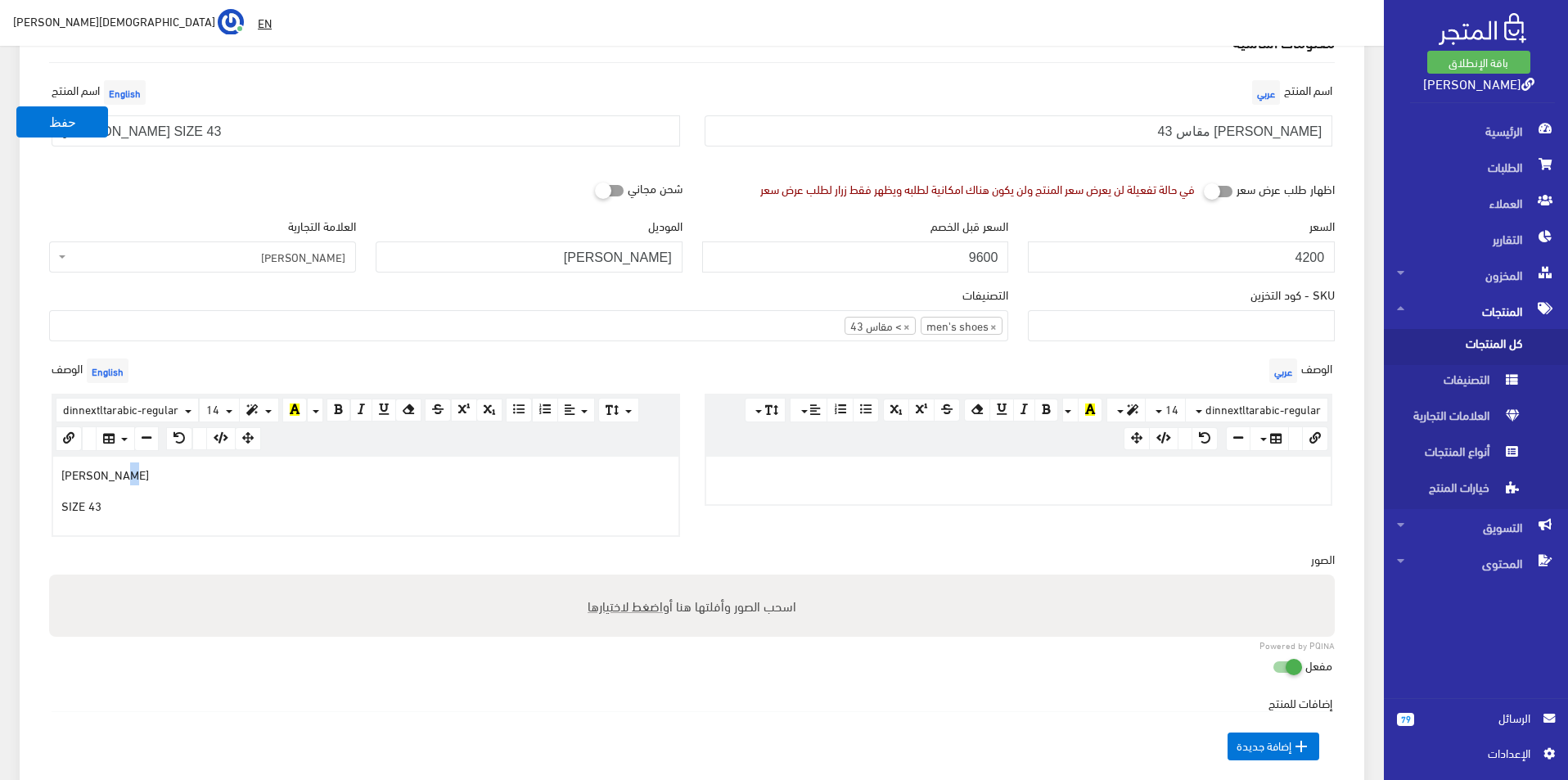
click at [128, 474] on p "TOMMY HILFEGER" at bounding box center [366, 474] width 609 height 18
click at [924, 500] on div at bounding box center [1019, 480] width 625 height 48
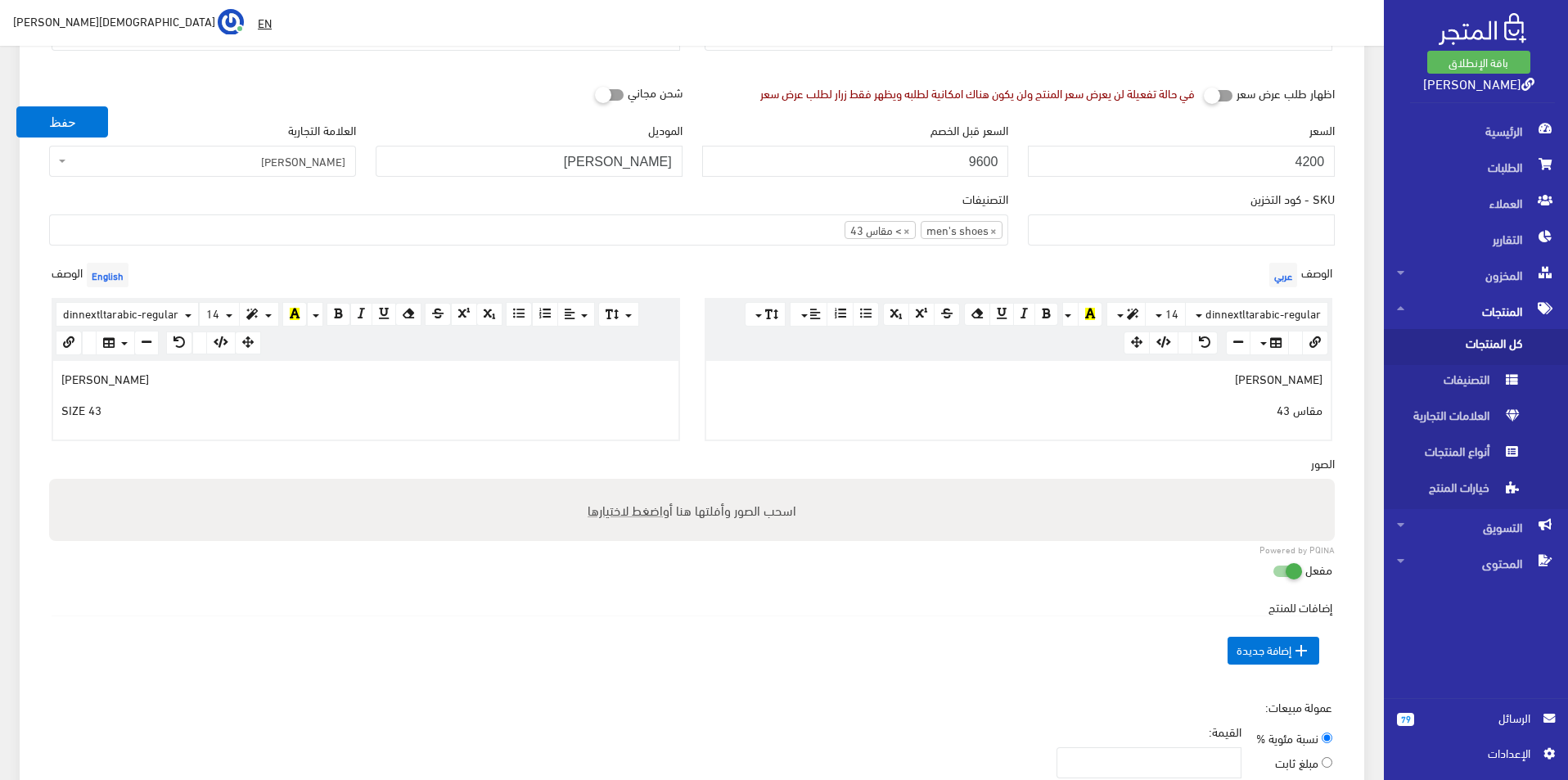
scroll to position [409, 0]
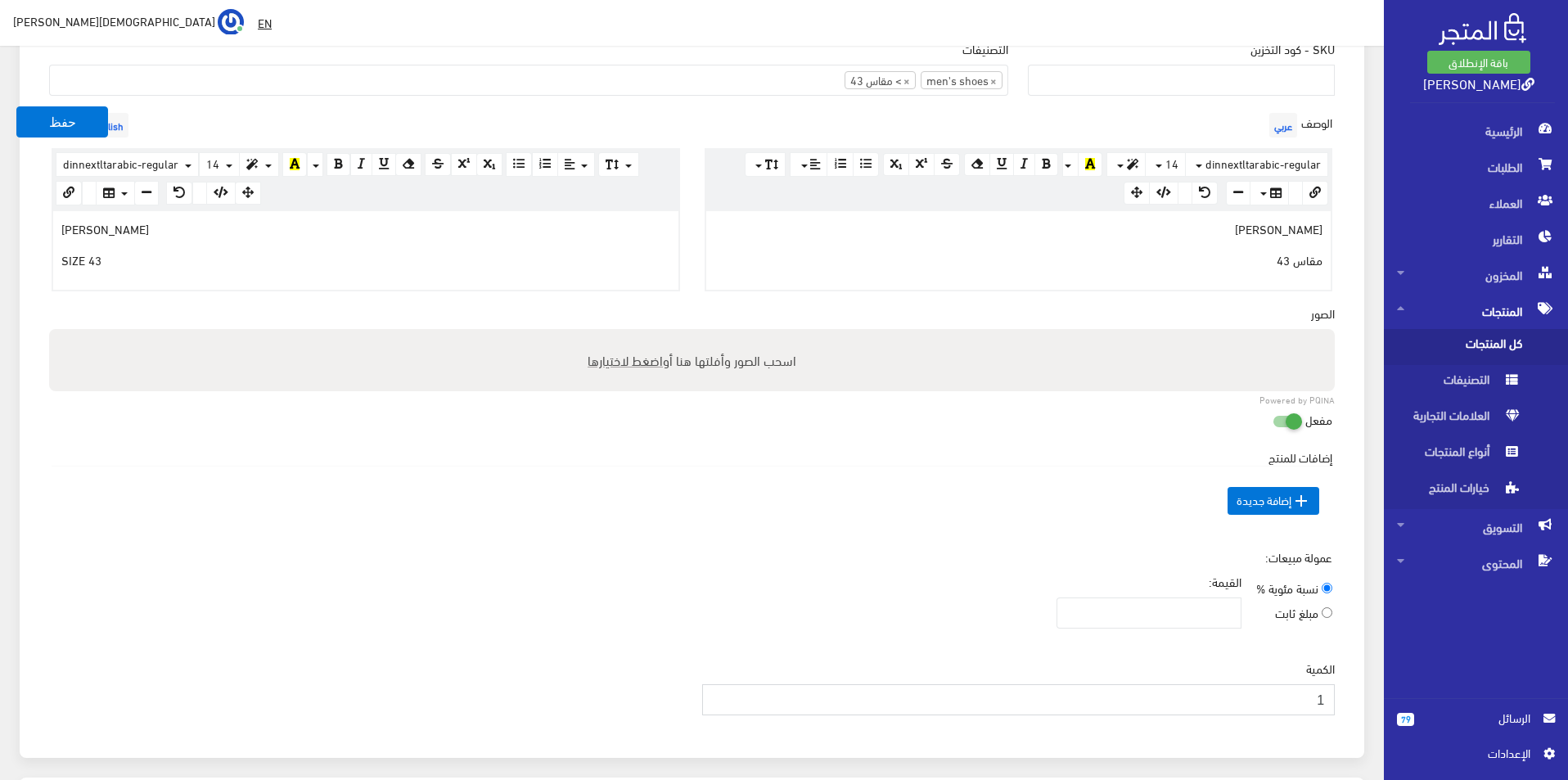
type input "1"
click at [718, 698] on input "1" at bounding box center [1019, 699] width 634 height 31
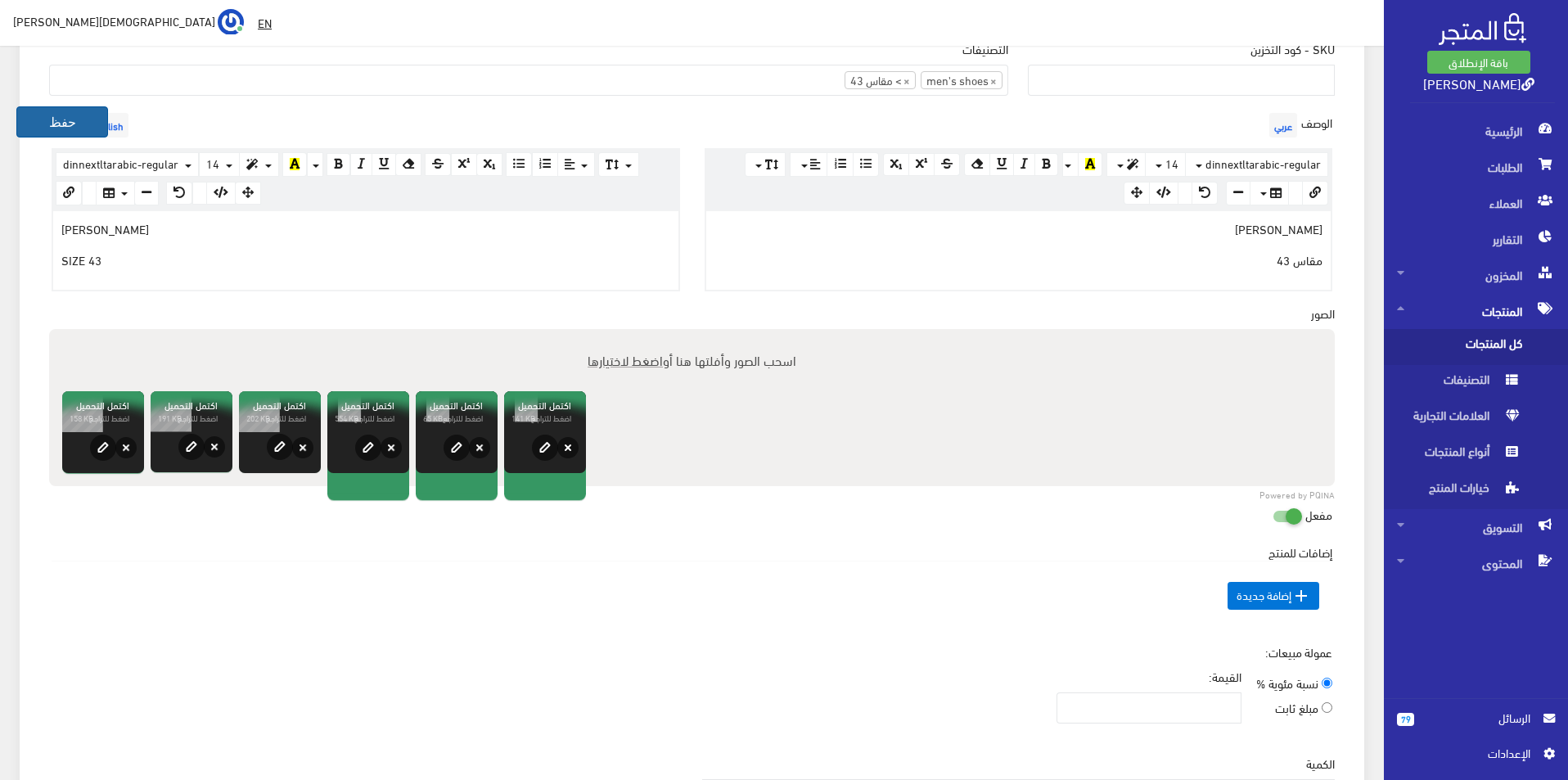
click at [94, 120] on button "حفظ" at bounding box center [62, 122] width 92 height 31
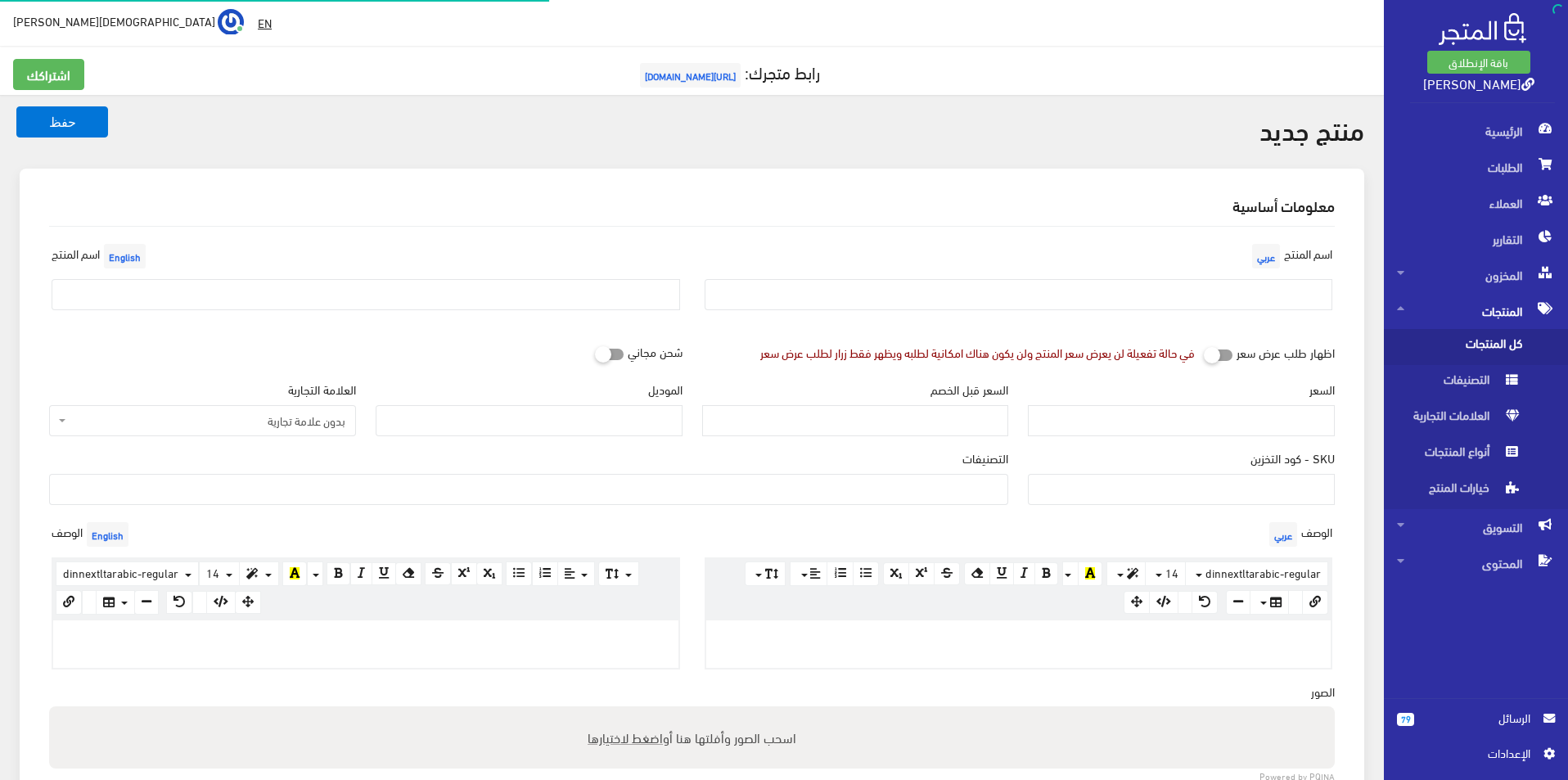
select select
click at [1239, 304] on input "text" at bounding box center [1018, 294] width 628 height 31
type input "كلاركس"
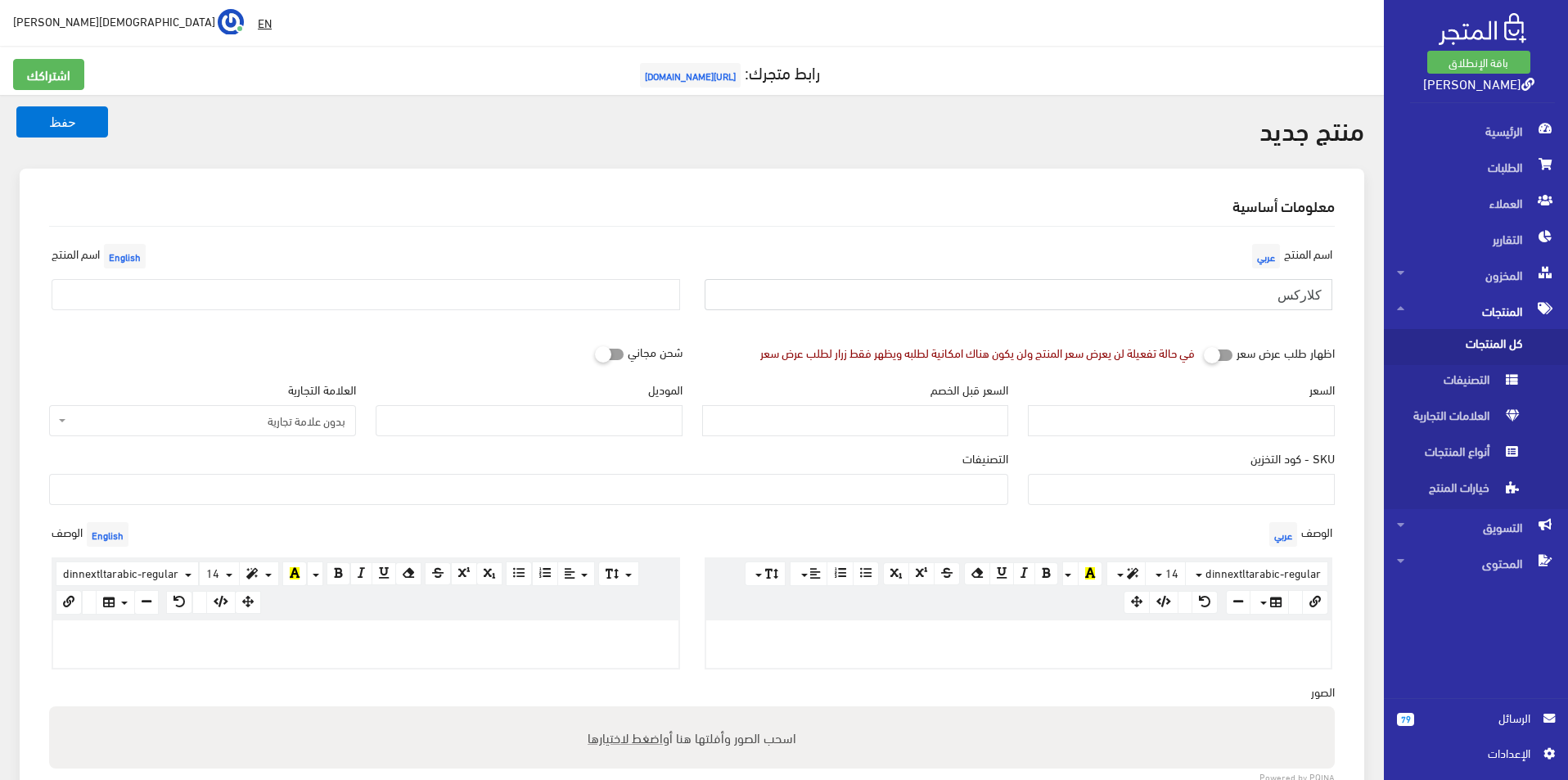
click at [17, 106] on button "حفظ" at bounding box center [62, 122] width 92 height 31
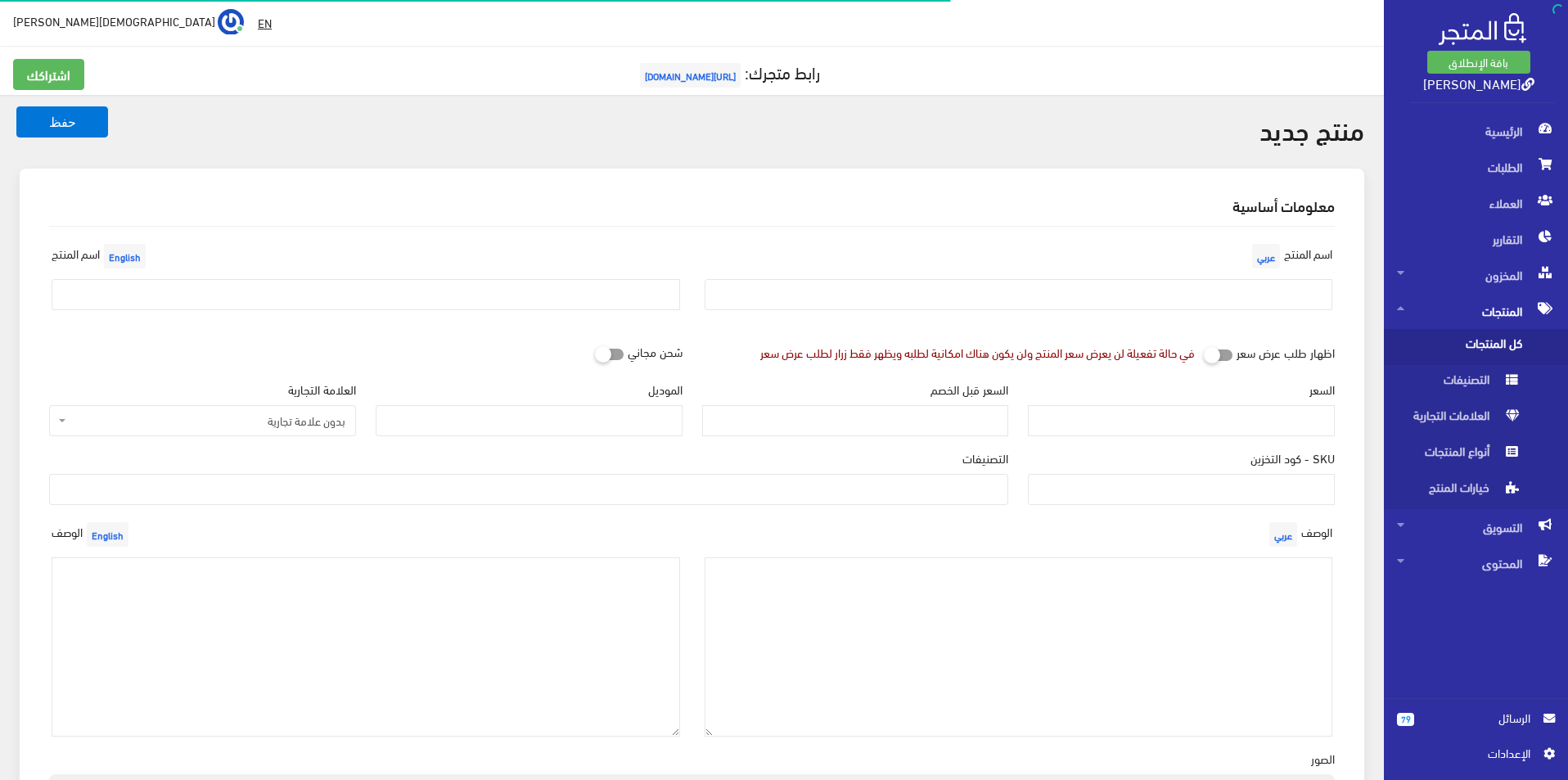
select select
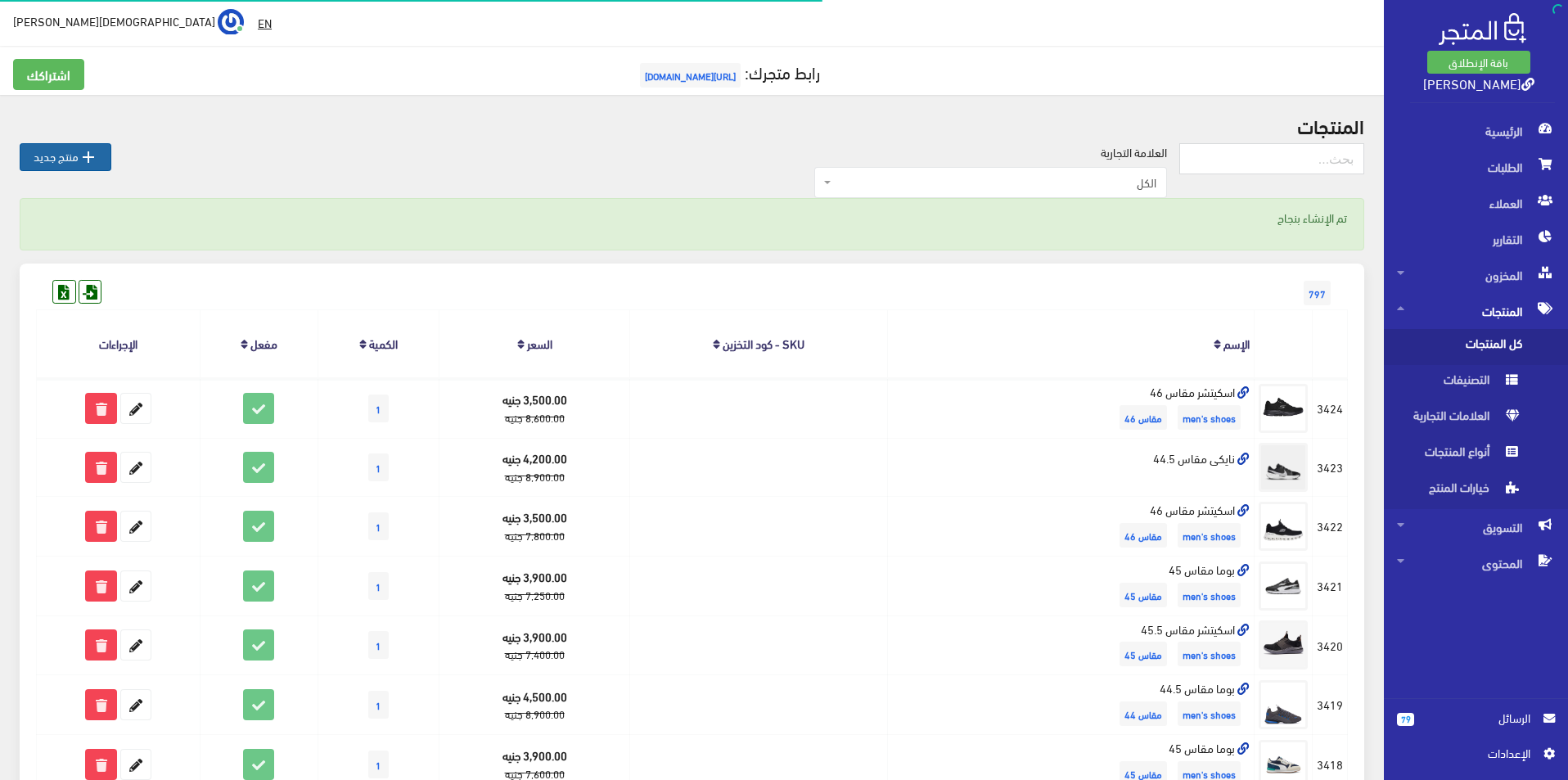
click at [67, 154] on link " منتج جديد" at bounding box center [65, 157] width 92 height 27
click at [80, 145] on link " منتج جديد" at bounding box center [65, 157] width 92 height 27
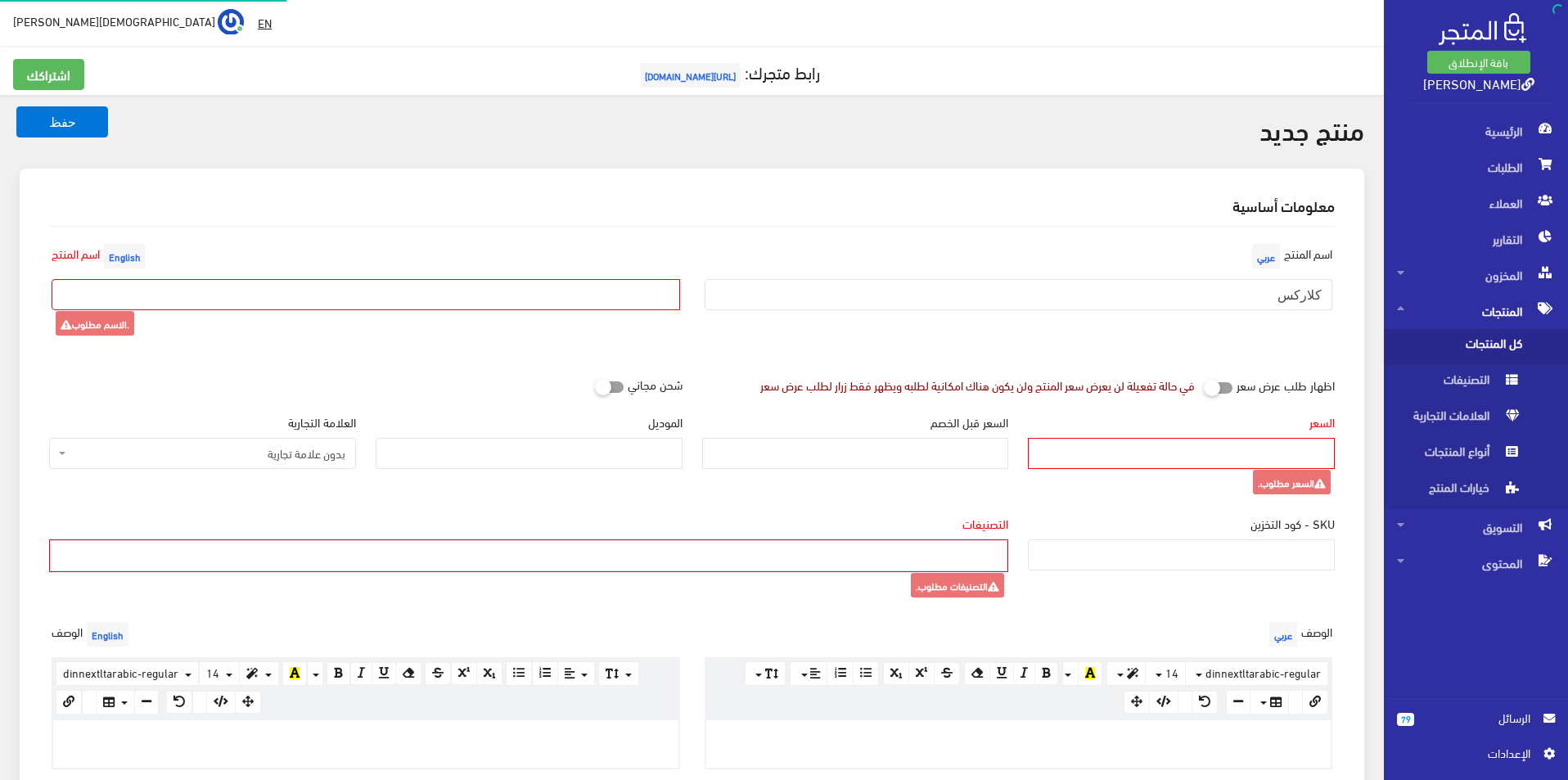
select select
click at [1162, 316] on div "اسم [PERSON_NAME] [GEOGRAPHIC_DATA]" at bounding box center [1019, 298] width 653 height 116
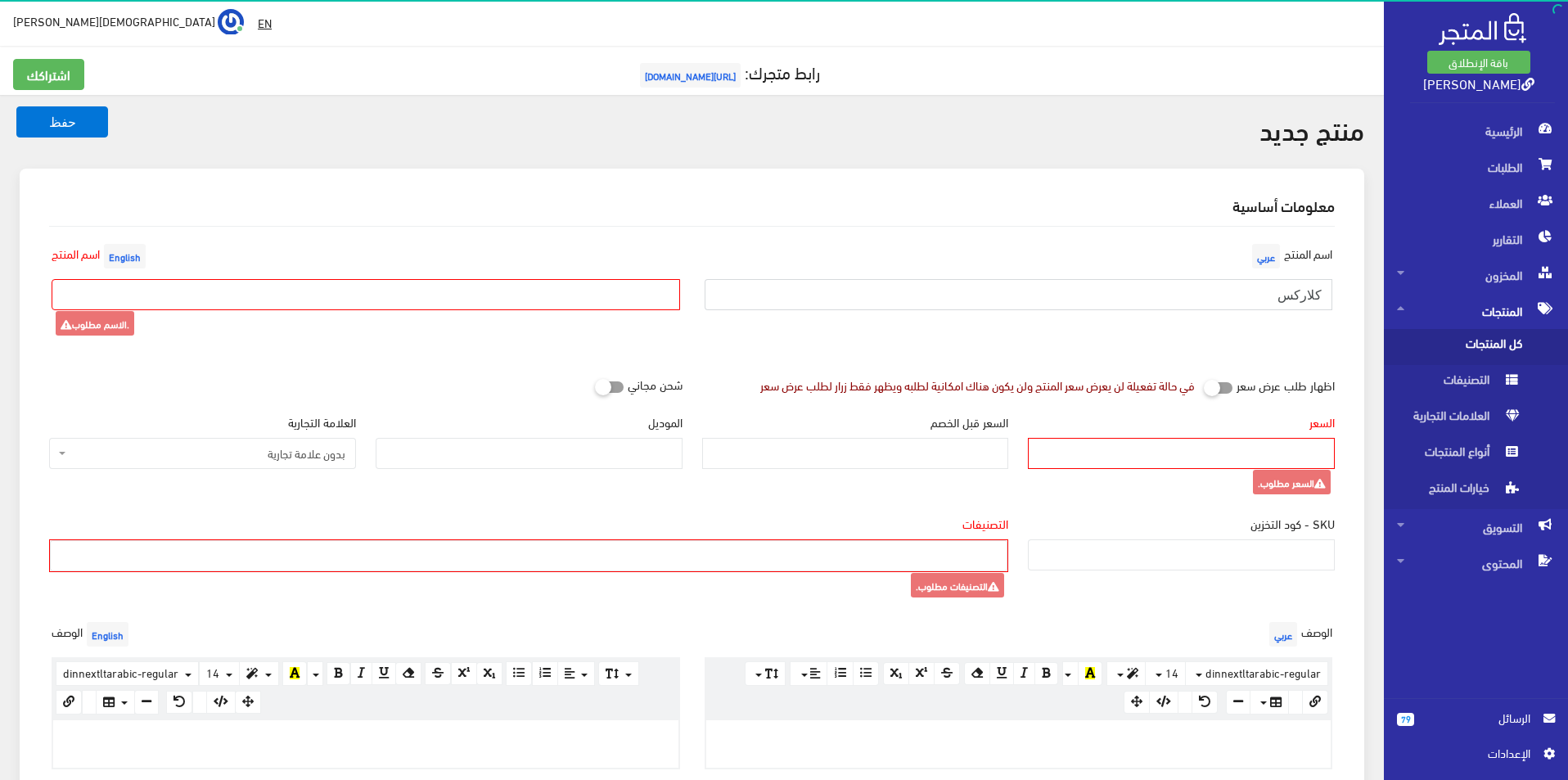
click at [1168, 303] on input "كلاركس" at bounding box center [1018, 294] width 628 height 31
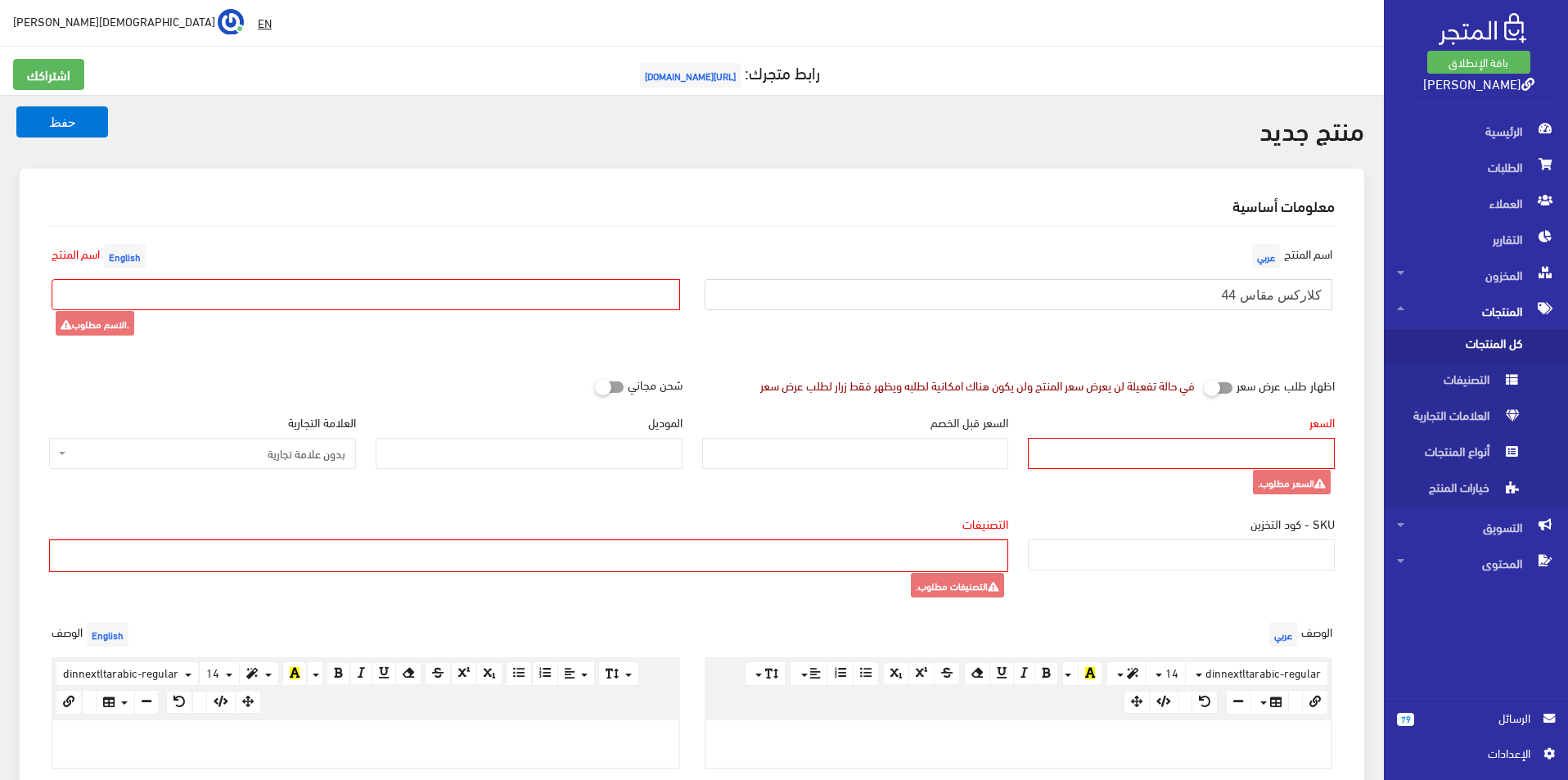
type input "كلاركس مقاس 44"
click at [606, 289] on input "text" at bounding box center [365, 294] width 628 height 31
click at [17, 106] on button "حفظ" at bounding box center [62, 122] width 92 height 31
type input "[PERSON_NAME] SIZ"
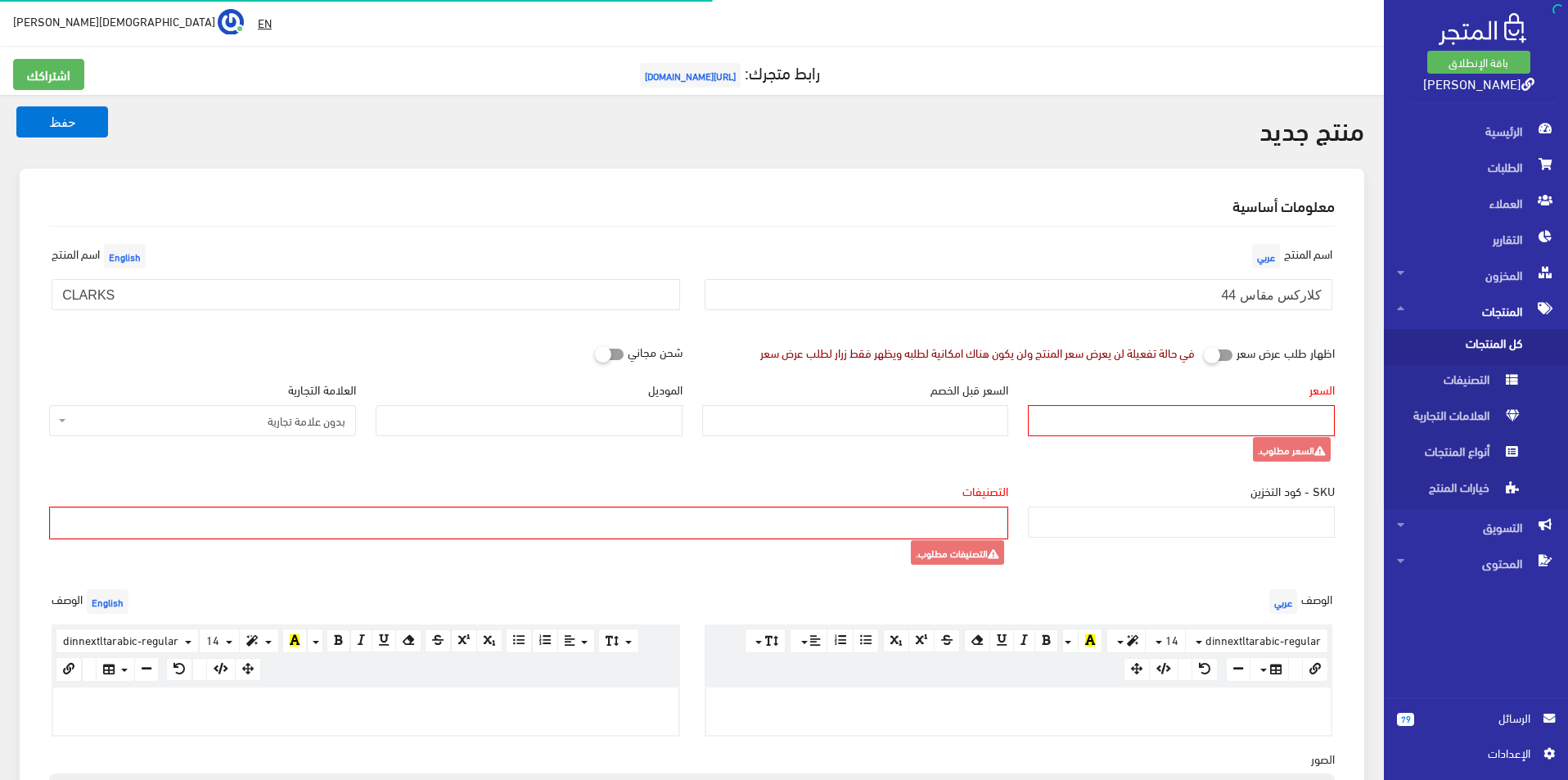
select select
click at [160, 293] on input "CLARKS" at bounding box center [365, 294] width 628 height 31
type input "CLARKS SIZE 44"
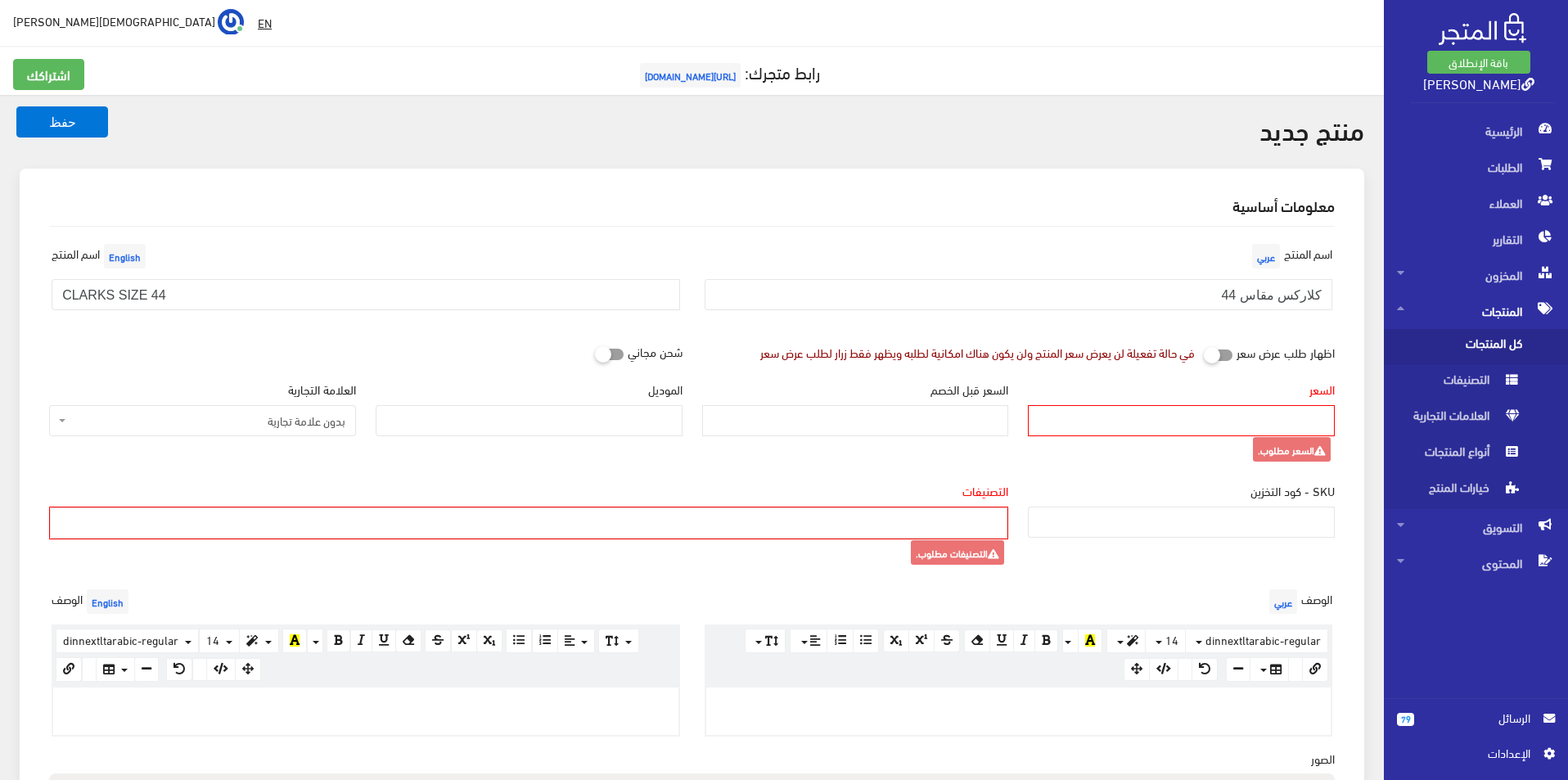
click at [267, 437] on div "العلامة التجارية بدون علامة تجارية اديداس نايكى ريبوك نيو بالانس بوما saucony B…" at bounding box center [203, 431] width 326 height 102
click at [280, 425] on span "بدون علامة تجارية" at bounding box center [207, 421] width 276 height 16
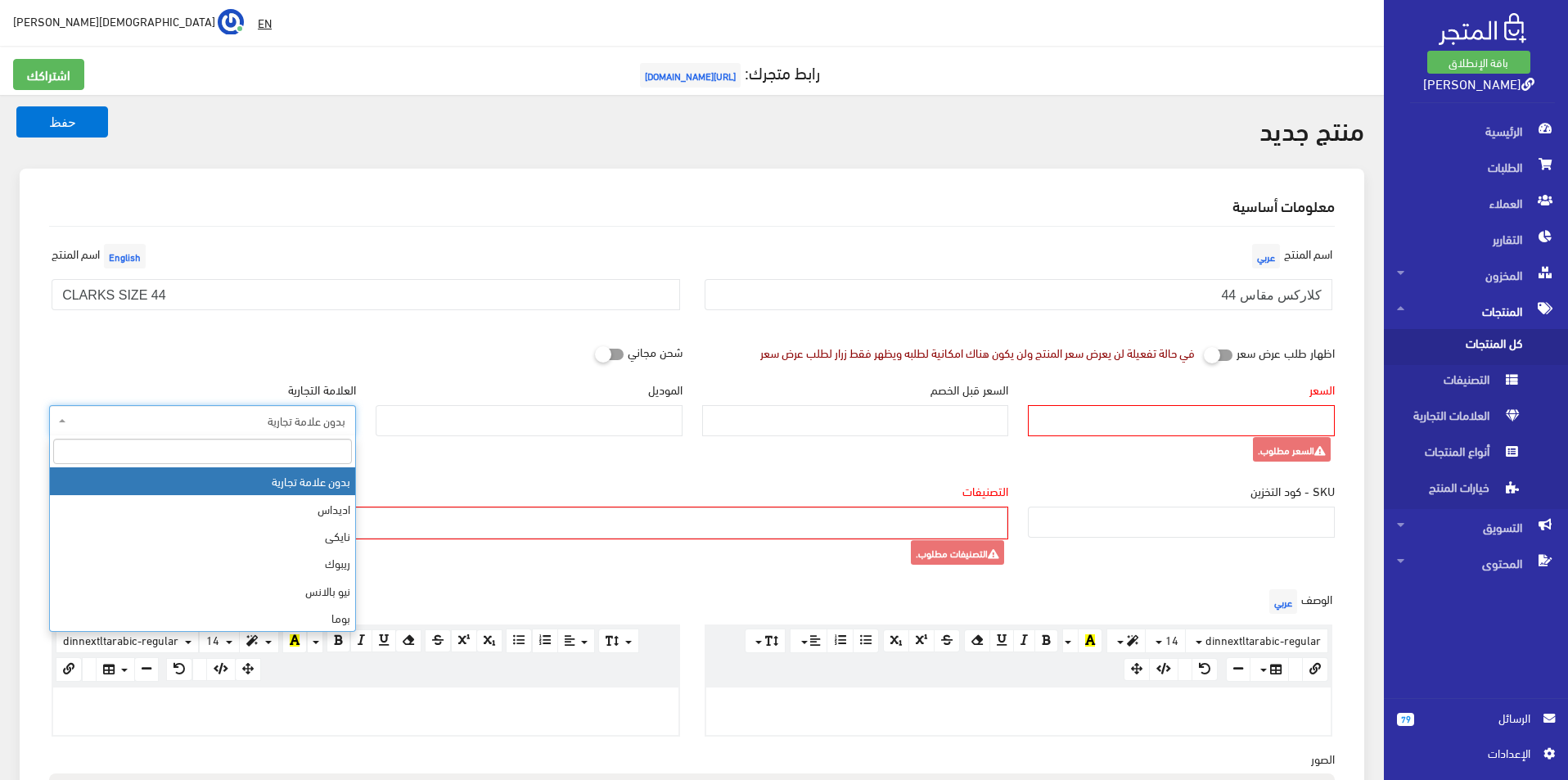
type input "S"
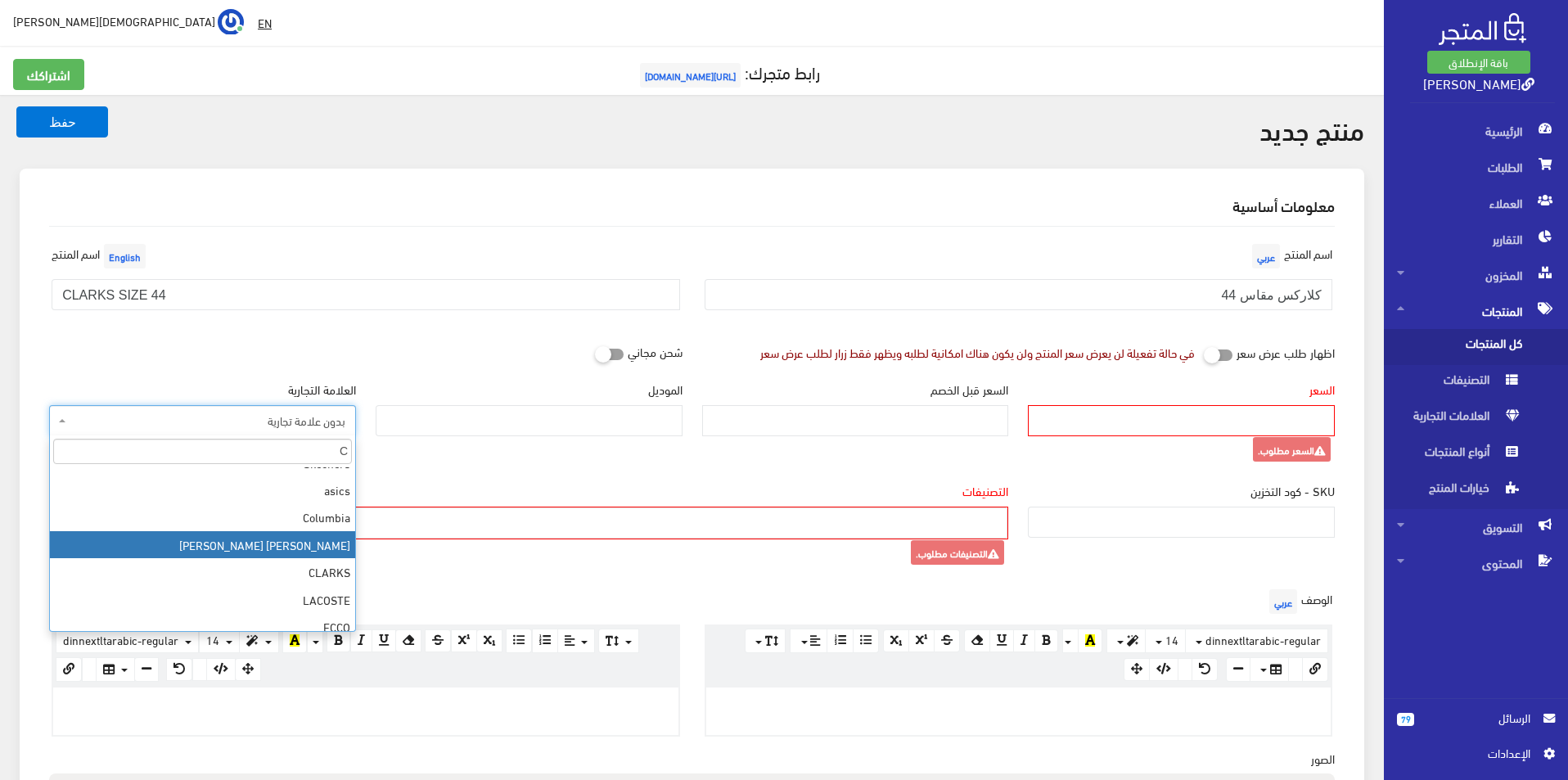
scroll to position [82, 0]
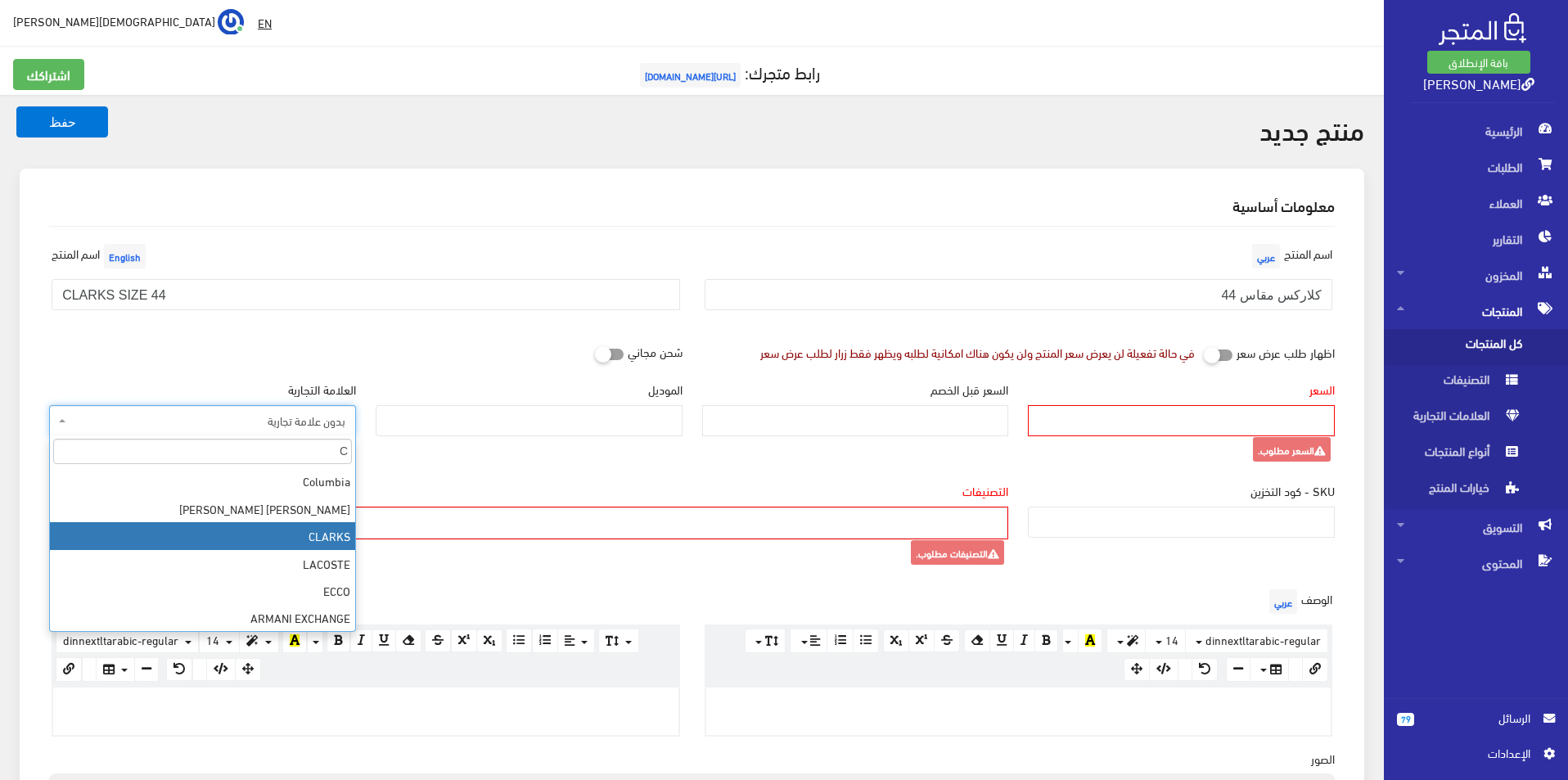
type input "C"
select select "33"
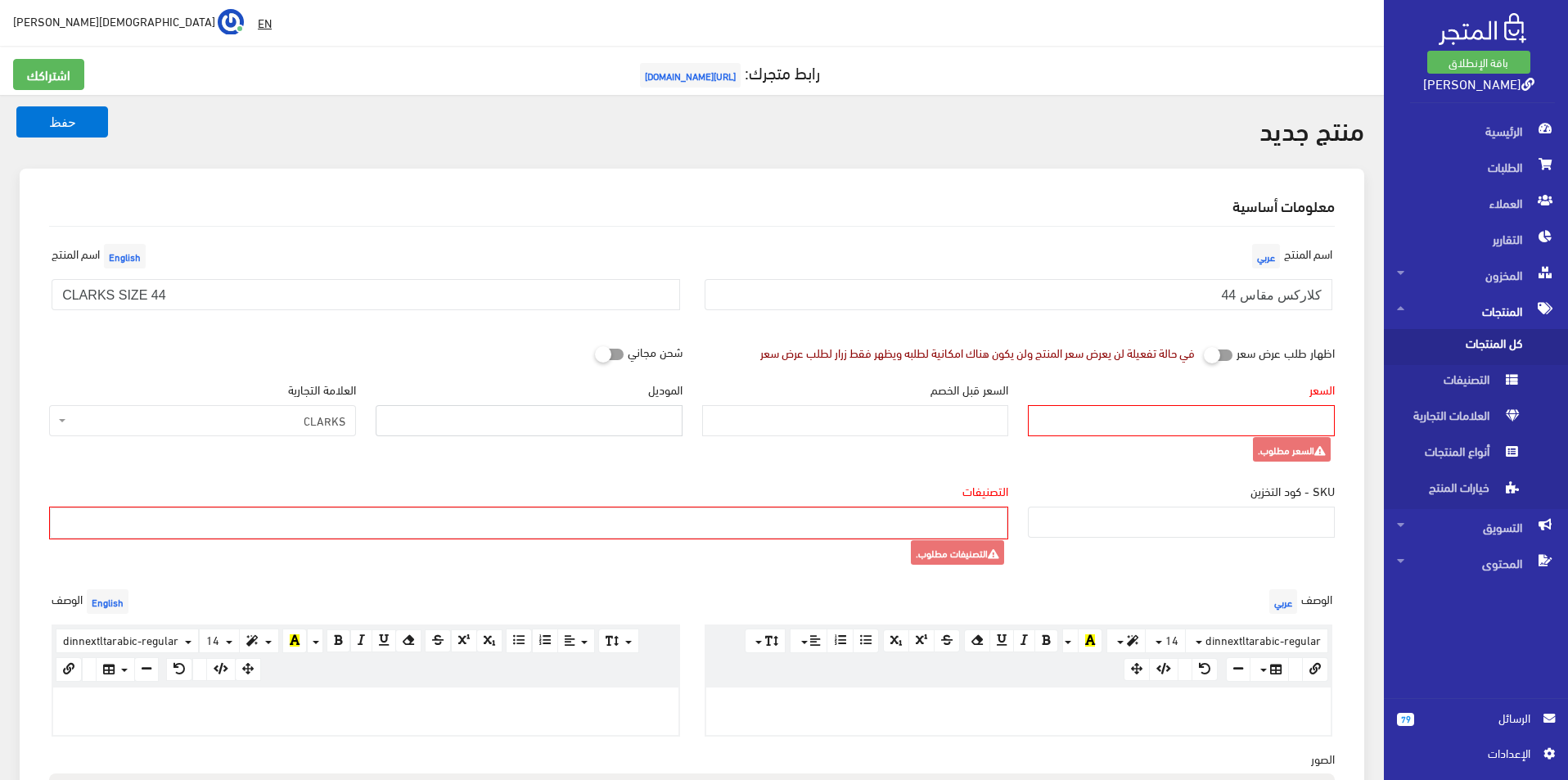
click at [497, 426] on input "الموديل" at bounding box center [529, 421] width 307 height 31
type input "CLARKS"
click at [1192, 421] on input "السعر" at bounding box center [1181, 421] width 307 height 31
type input "4500"
type input "11500"
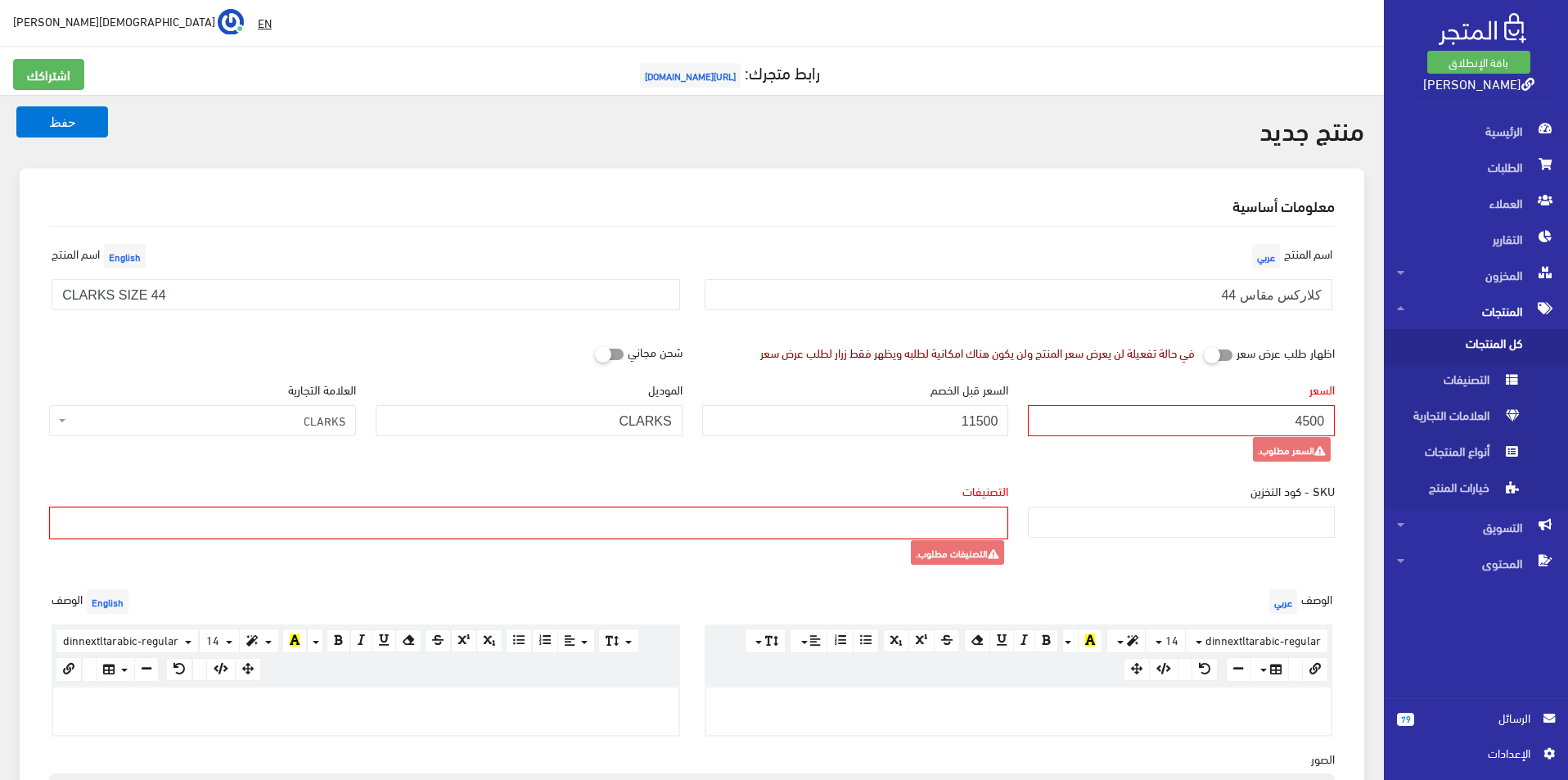
click at [968, 516] on ul at bounding box center [528, 521] width 955 height 27
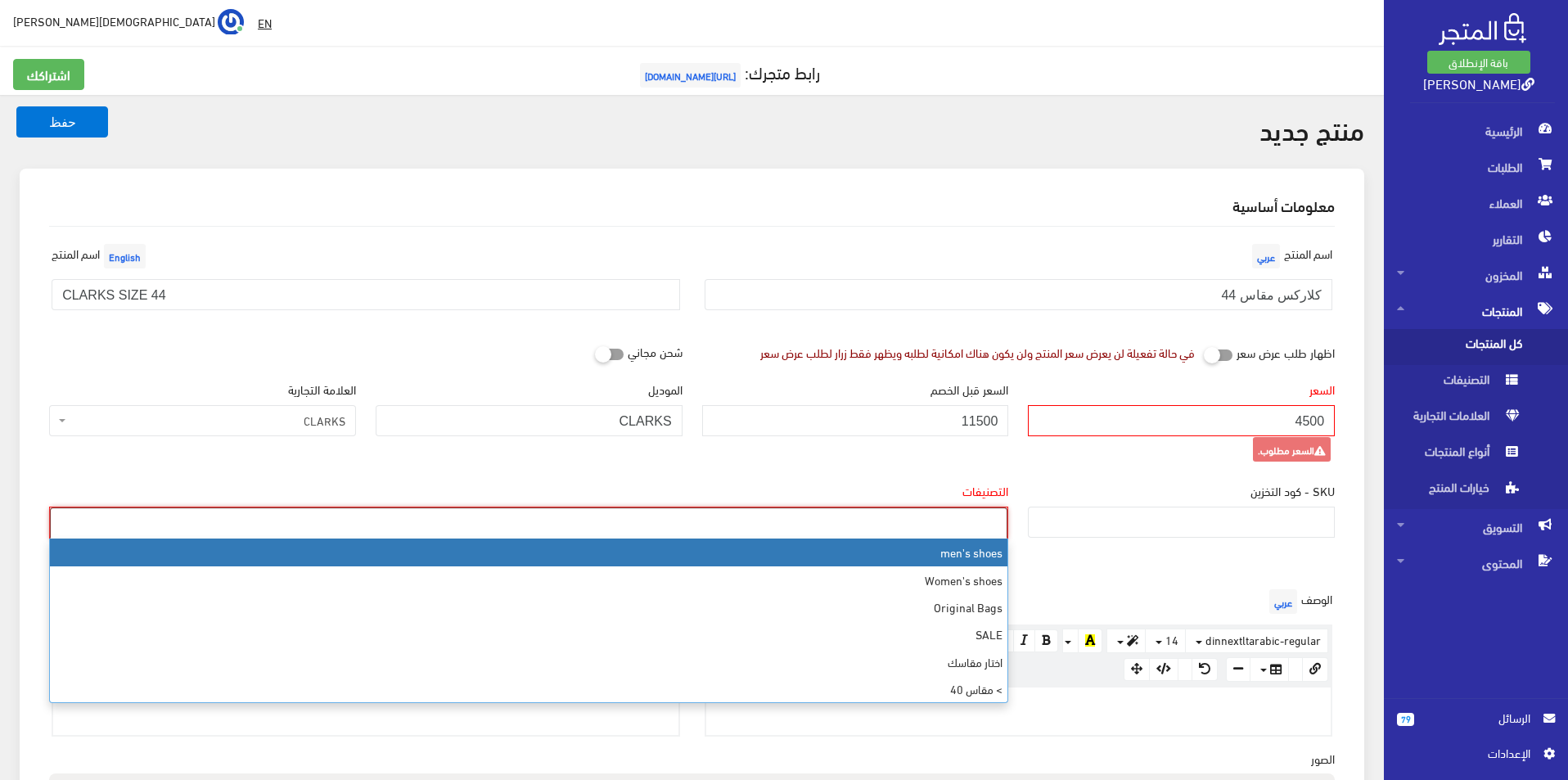
select select "5"
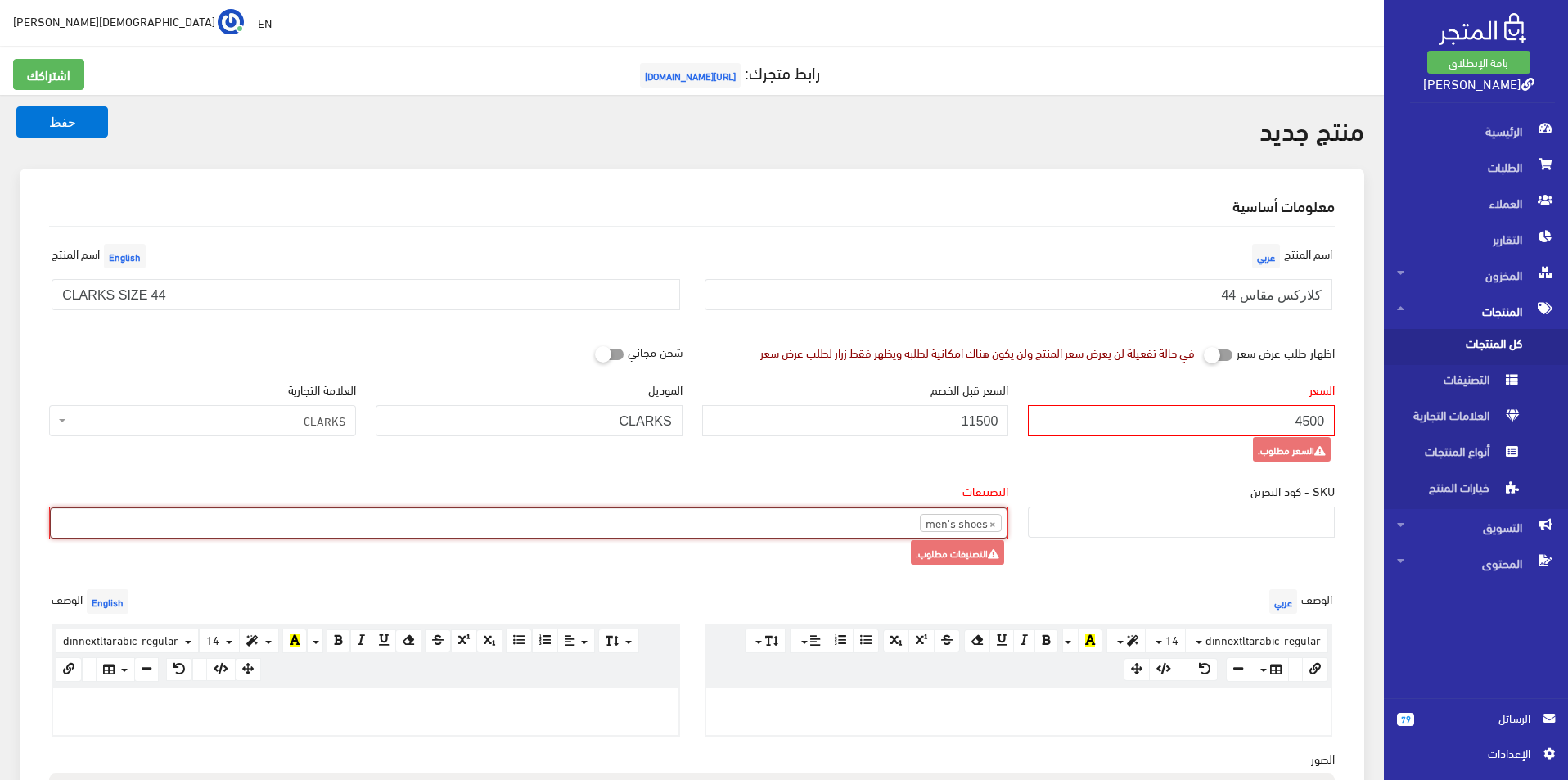
type input "1"
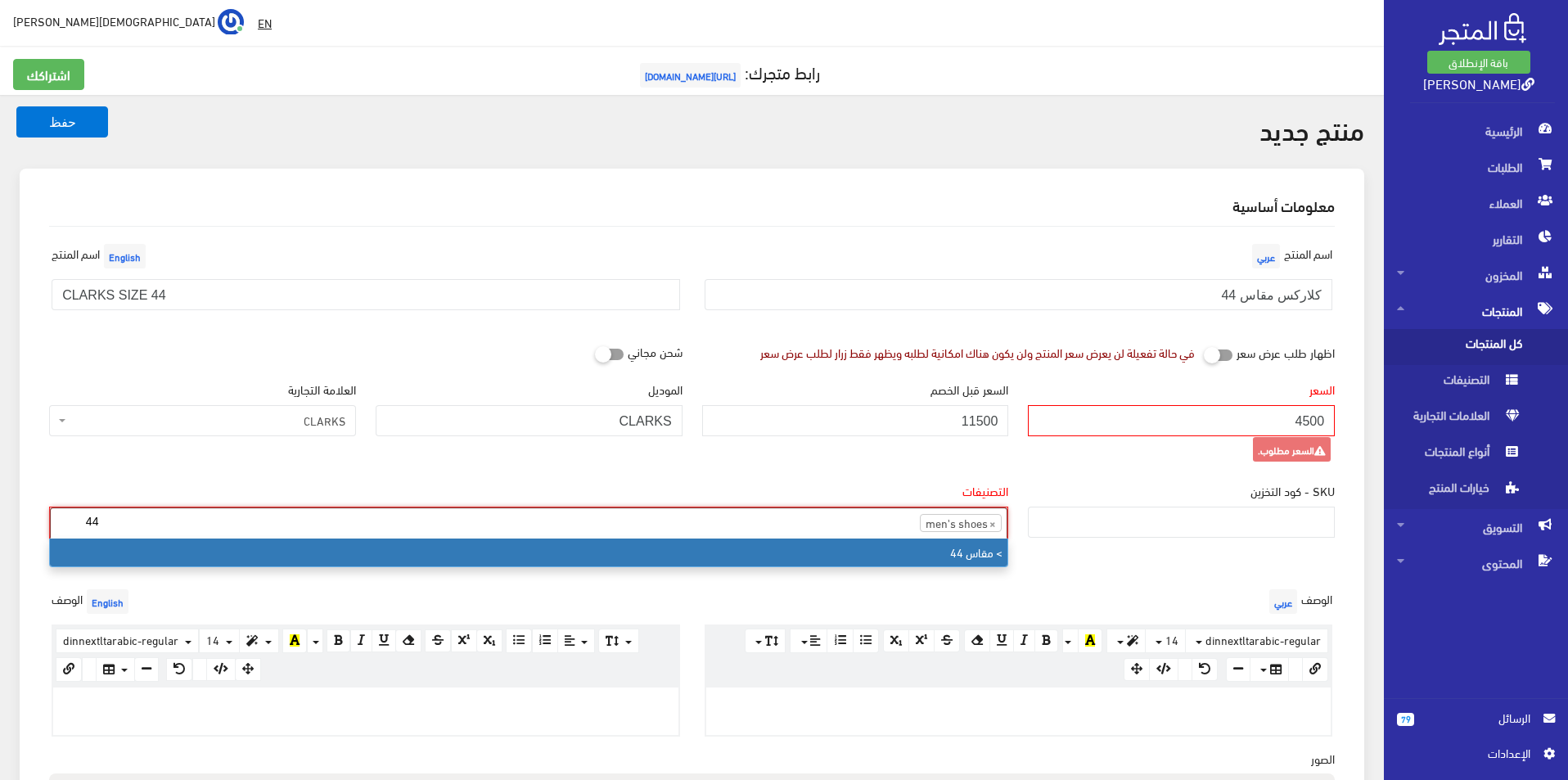
type input "44"
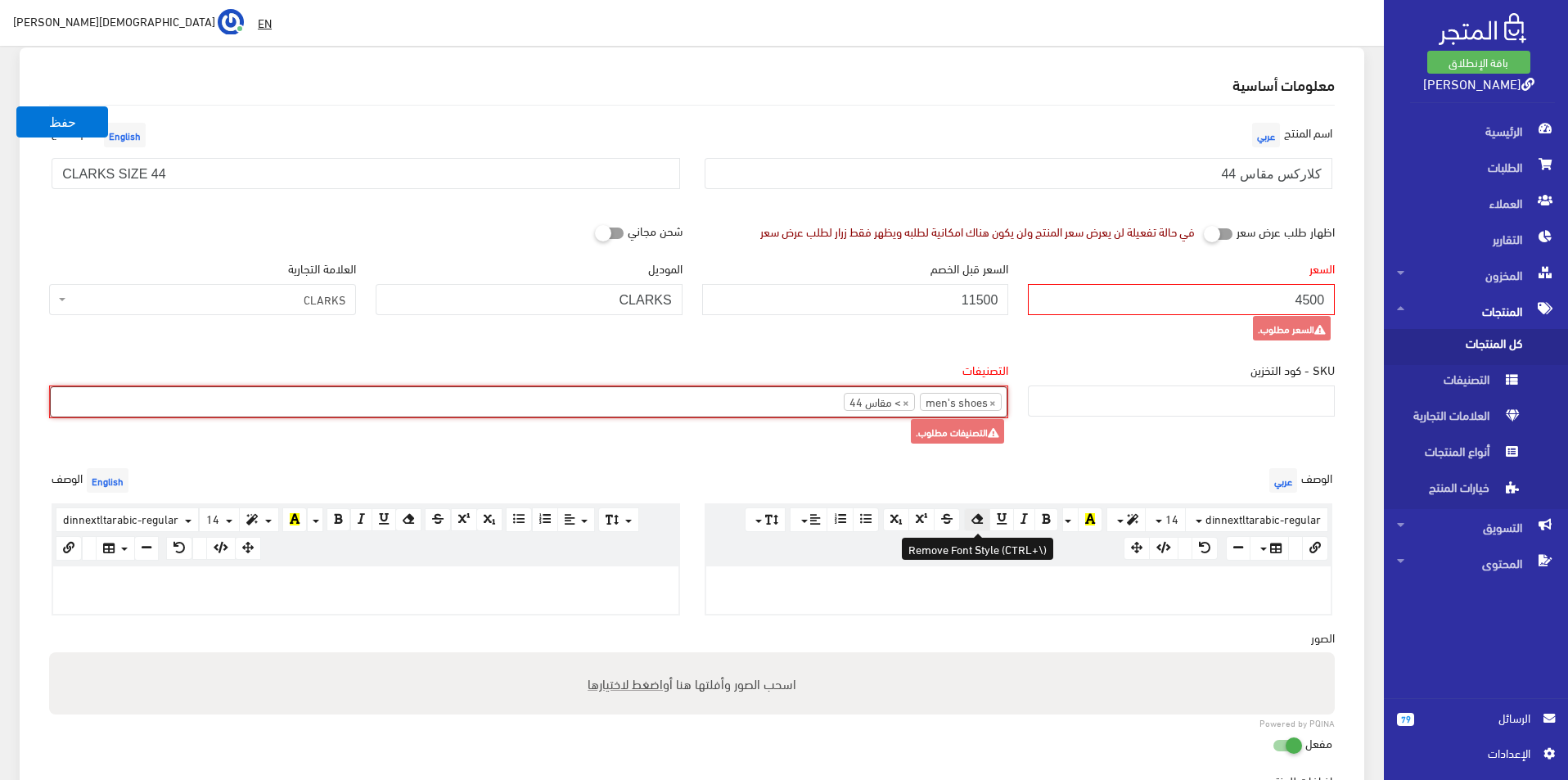
scroll to position [246, 0]
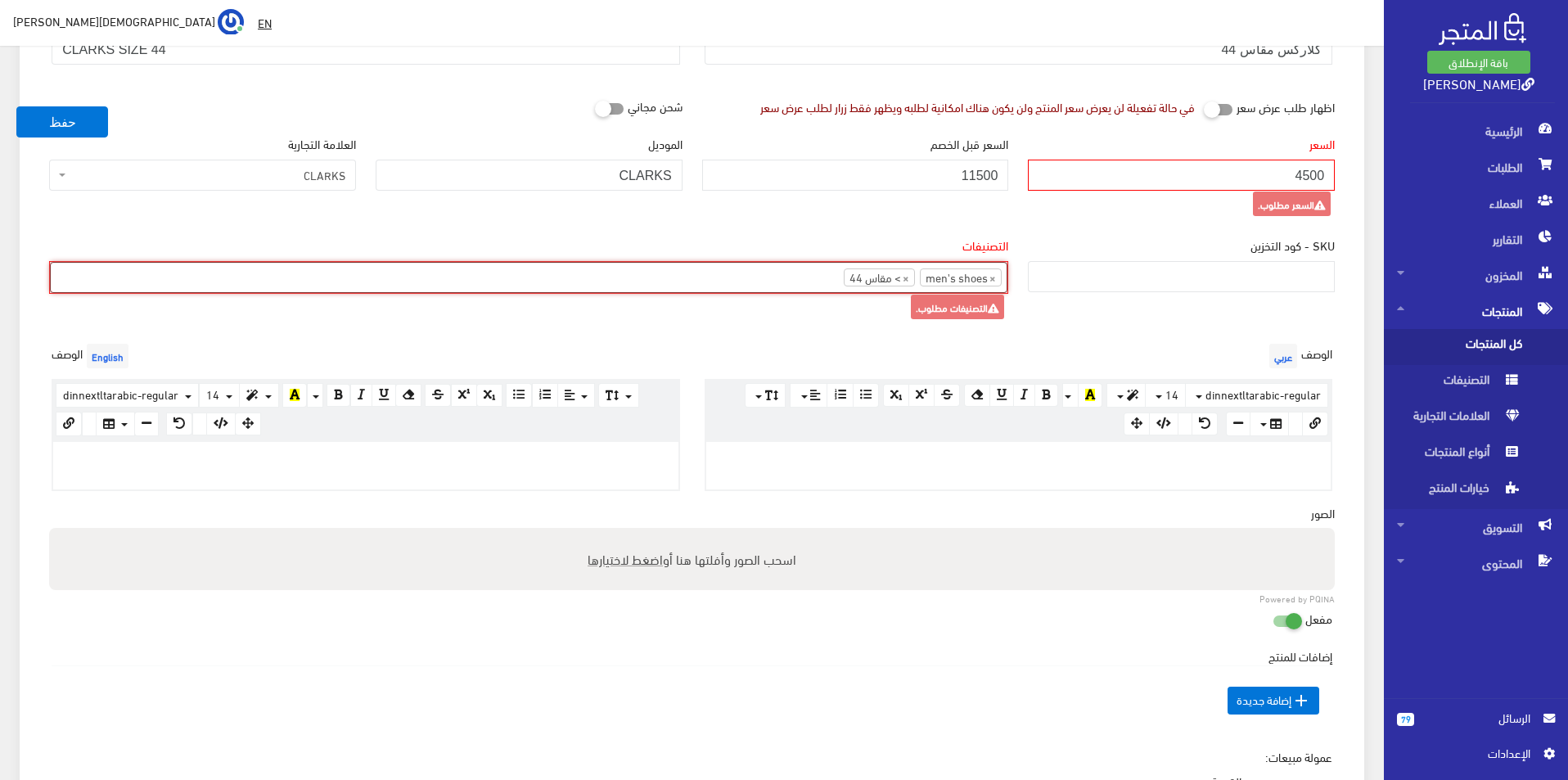
click at [629, 472] on div at bounding box center [366, 466] width 625 height 48
click at [811, 440] on div "www.google.com 100% 50% 25%" at bounding box center [1018, 465] width 628 height 50
click at [815, 455] on p at bounding box center [1019, 459] width 609 height 18
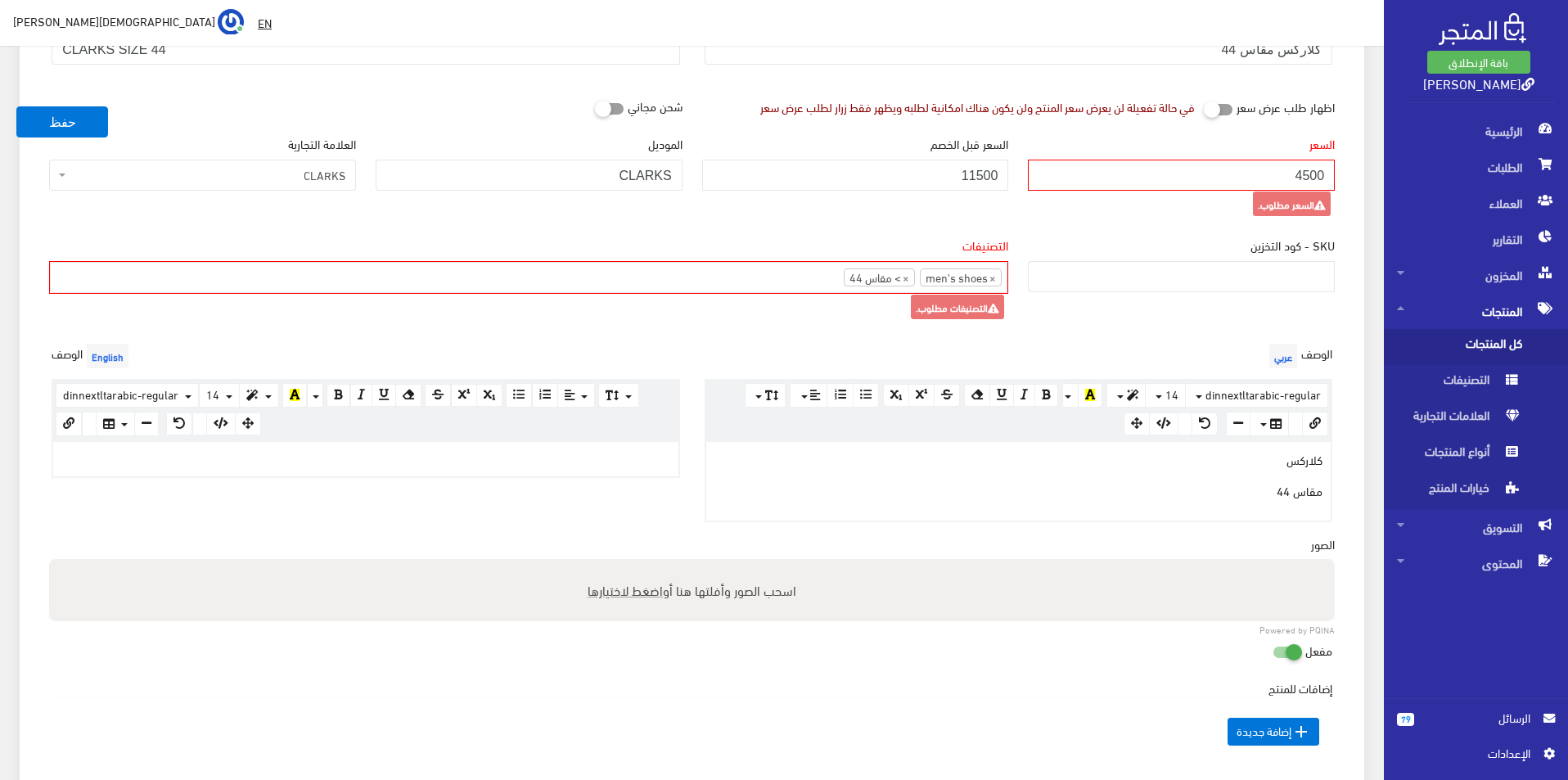
click at [425, 445] on div at bounding box center [366, 458] width 625 height 34
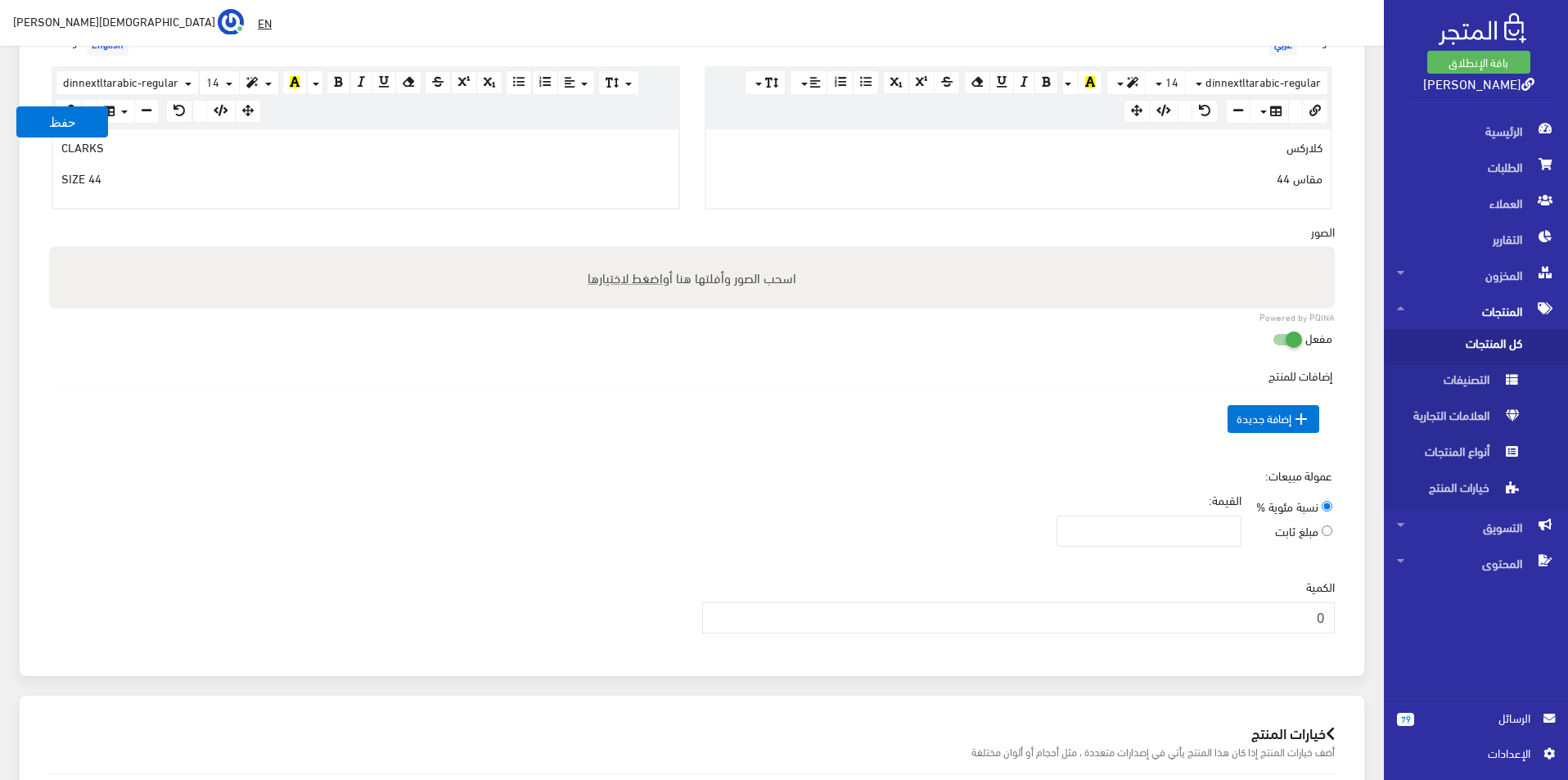
scroll to position [654, 0]
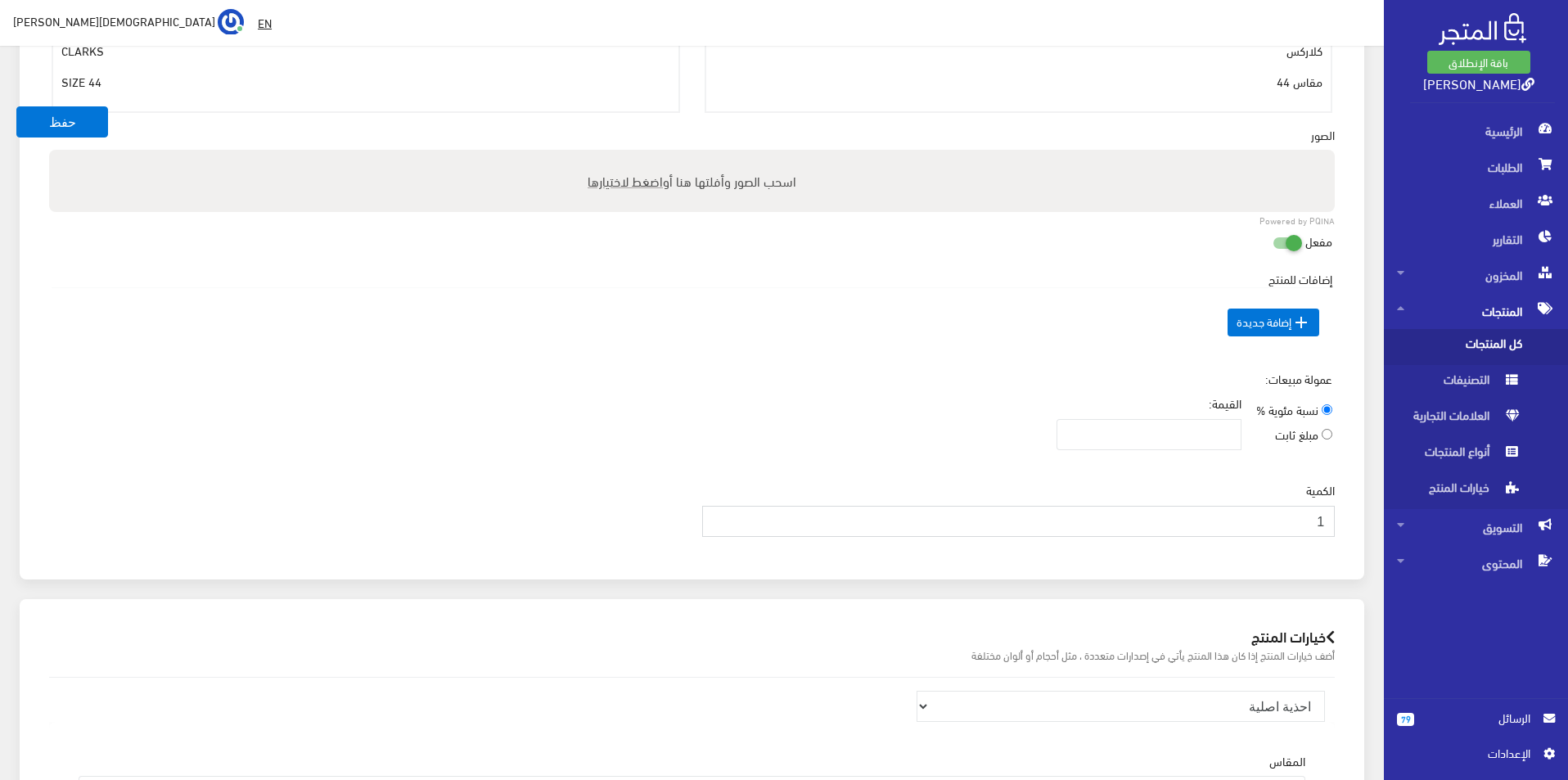
type input "1"
click at [719, 514] on input "1" at bounding box center [1019, 522] width 634 height 31
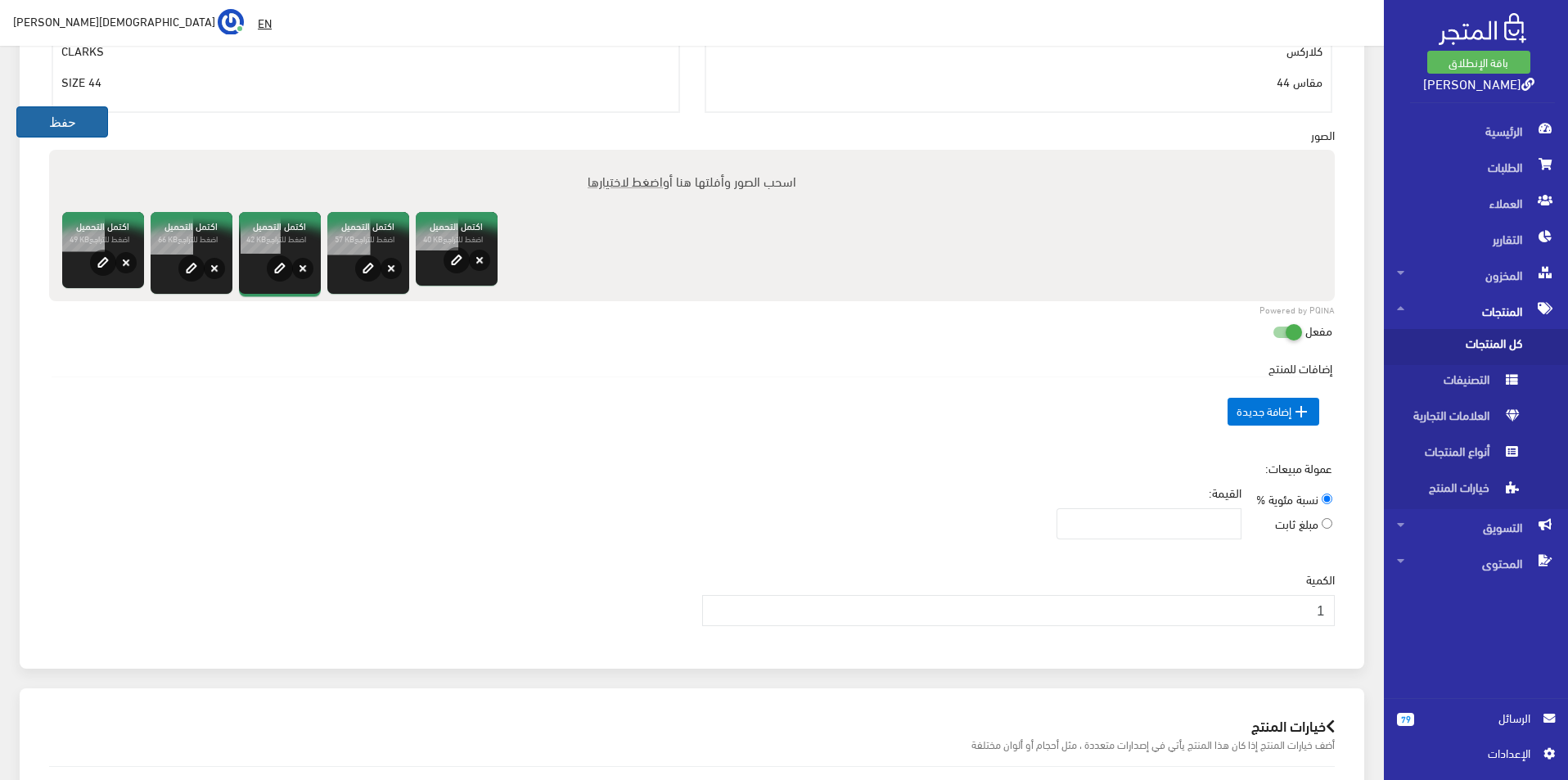
click at [57, 123] on button "حفظ" at bounding box center [62, 122] width 92 height 31
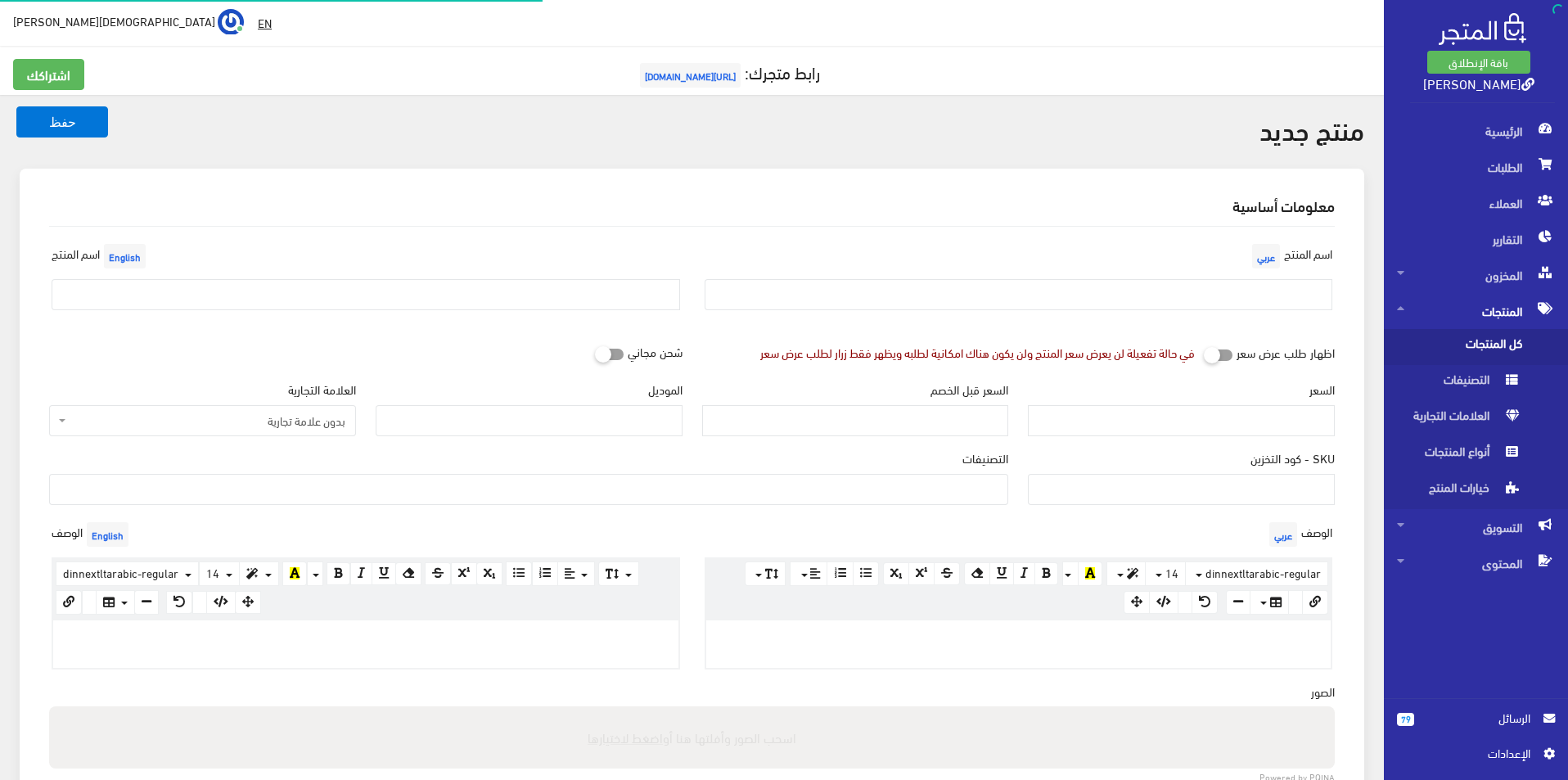
select select
click at [1208, 294] on input "text" at bounding box center [1018, 294] width 628 height 31
type input "نايكى مقاس 43"
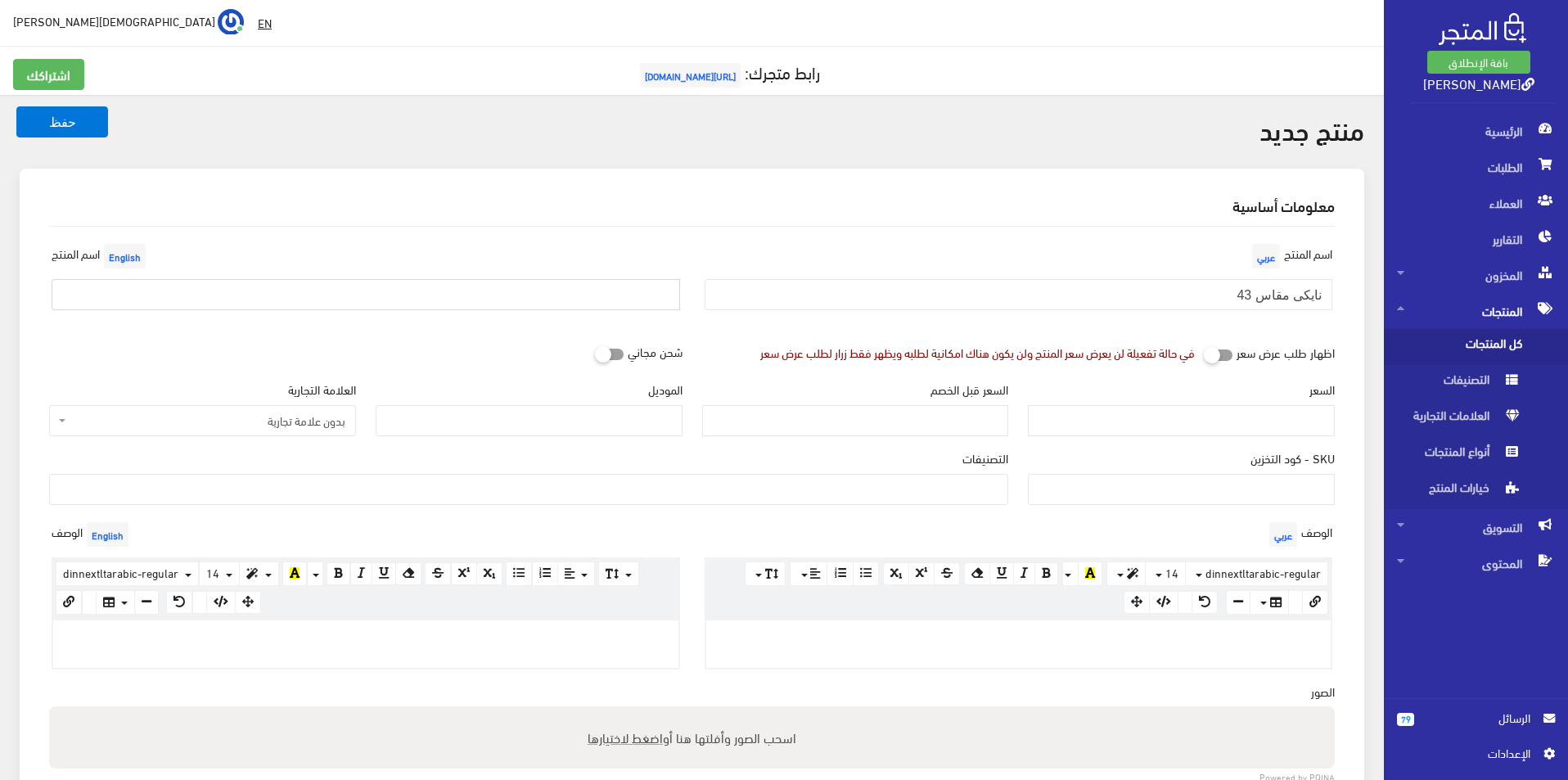
drag, startPoint x: 286, startPoint y: 301, endPoint x: 272, endPoint y: 313, distance: 18.4
click at [286, 301] on input "text" at bounding box center [365, 294] width 628 height 31
type input "آ"
type input "ى"
type input "Nike size 43"
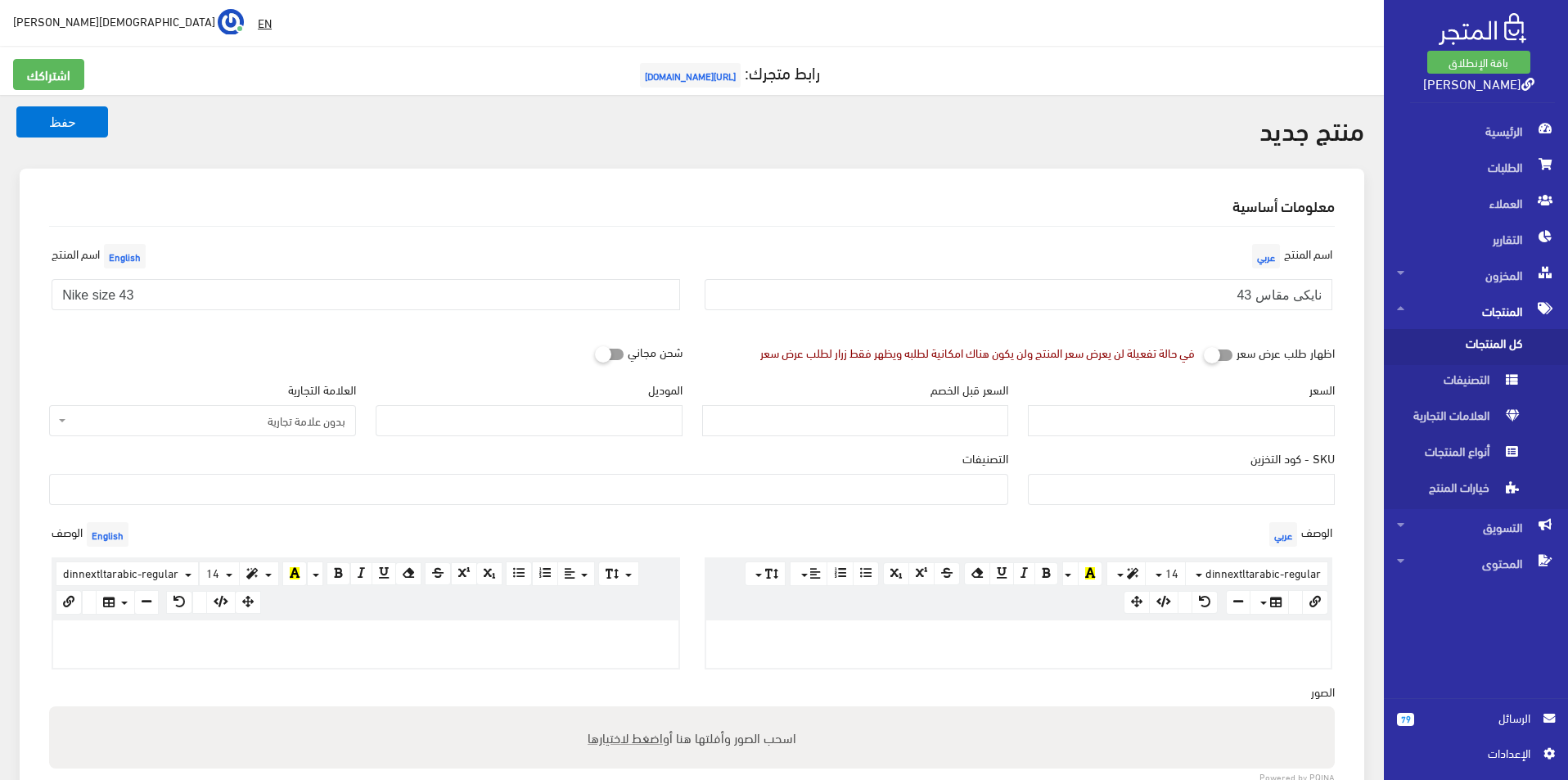
click at [265, 427] on span "بدون علامة تجارية" at bounding box center [207, 421] width 276 height 16
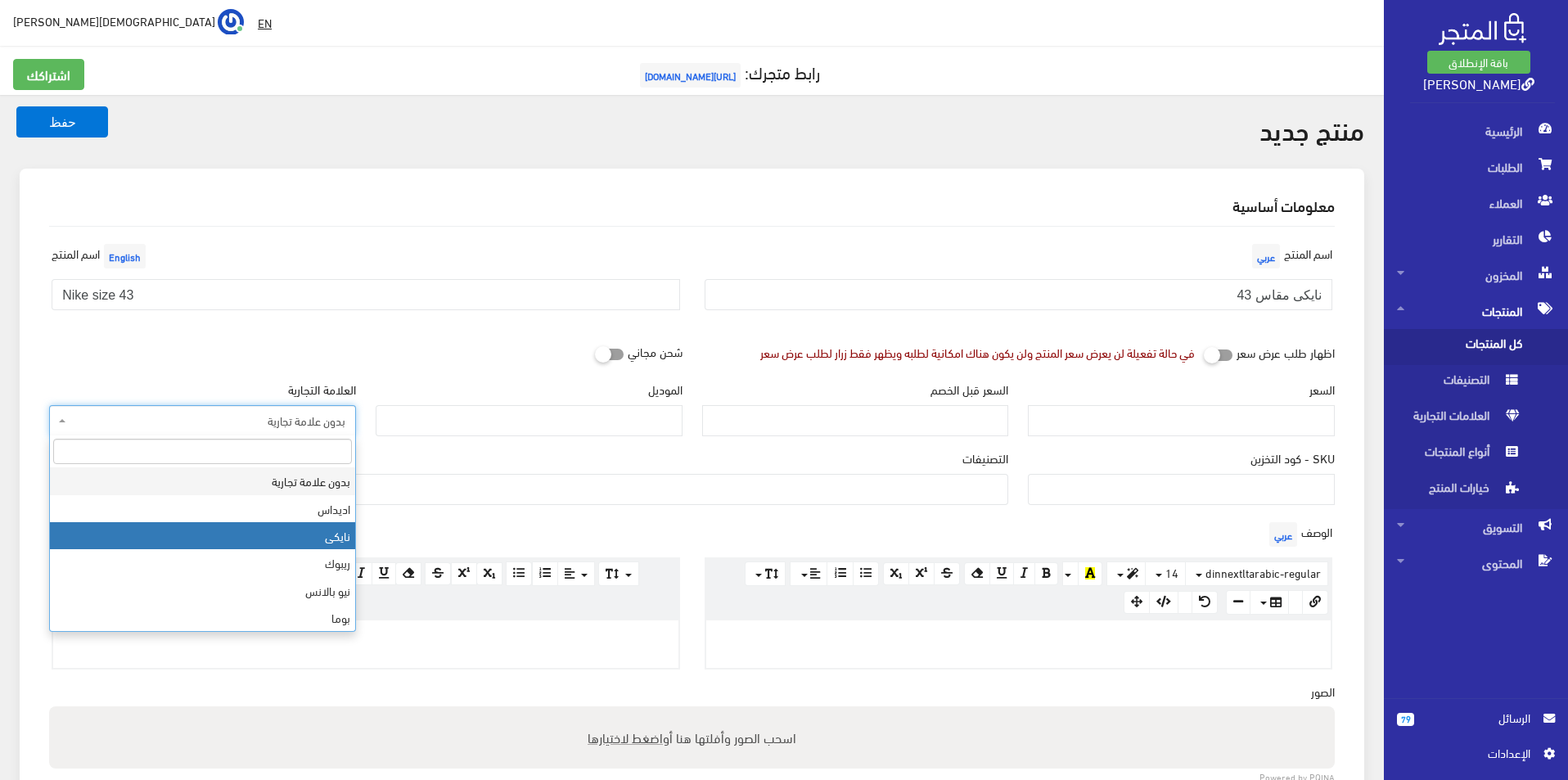
select select "3"
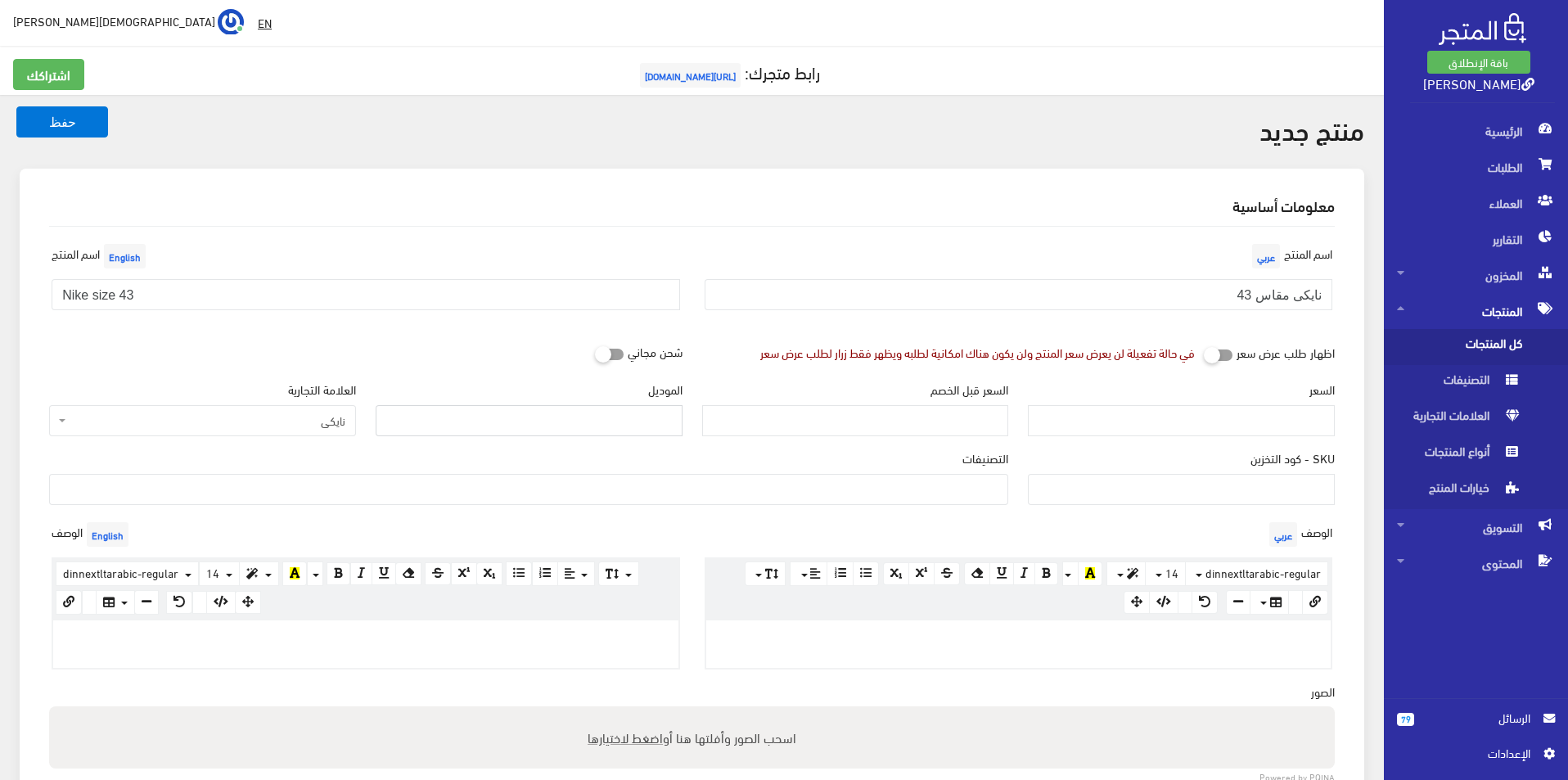
click at [472, 423] on input "الموديل" at bounding box center [529, 421] width 307 height 31
type input "NIKE"
drag, startPoint x: 1169, startPoint y: 438, endPoint x: 1170, endPoint y: 418, distance: 20.0
click at [1170, 438] on div "السعر" at bounding box center [1181, 414] width 326 height 69
click at [1170, 418] on input "السعر" at bounding box center [1181, 421] width 307 height 31
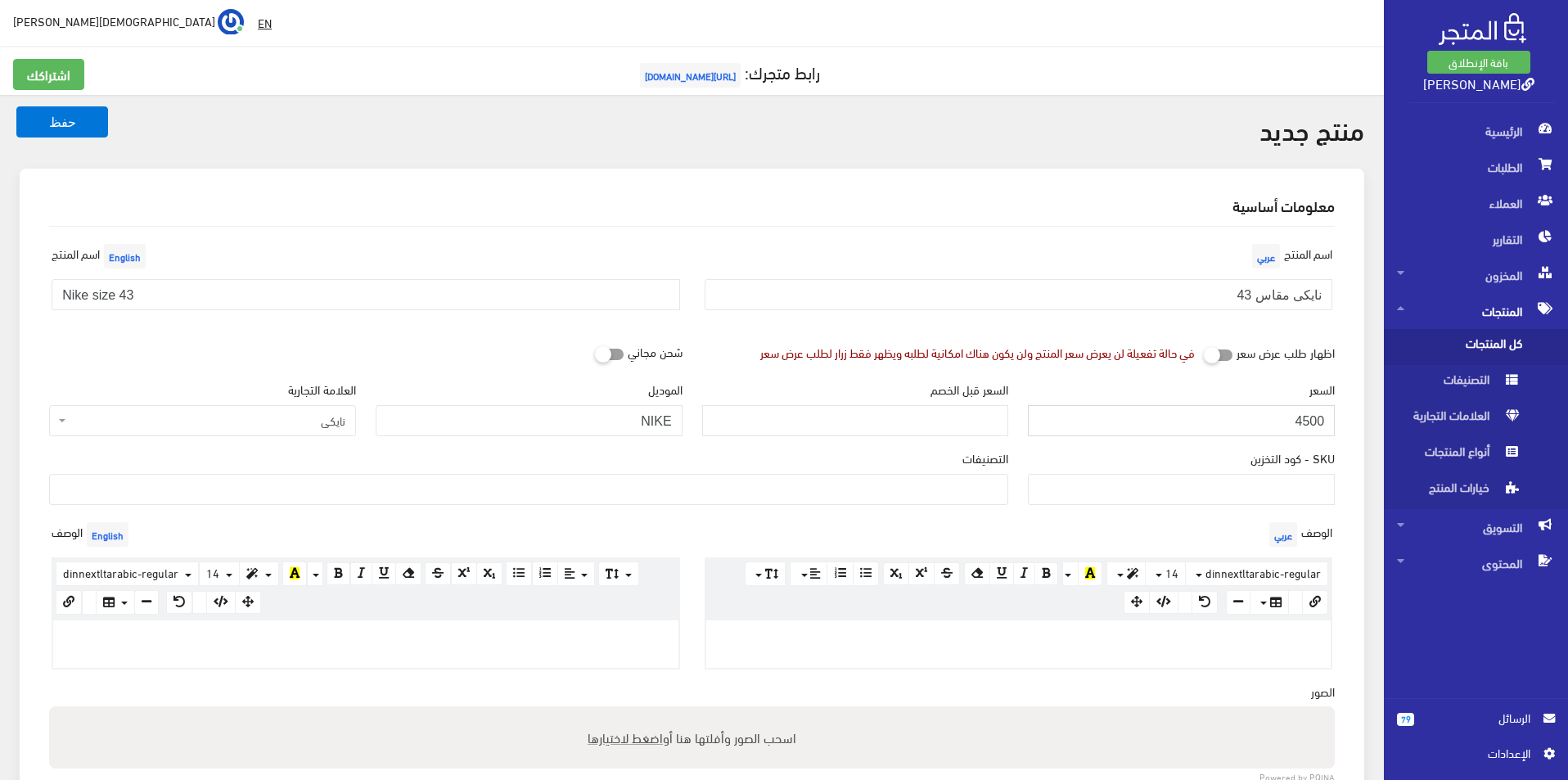
type input "4500"
type input "8900"
click at [988, 490] on ul at bounding box center [528, 488] width 957 height 27
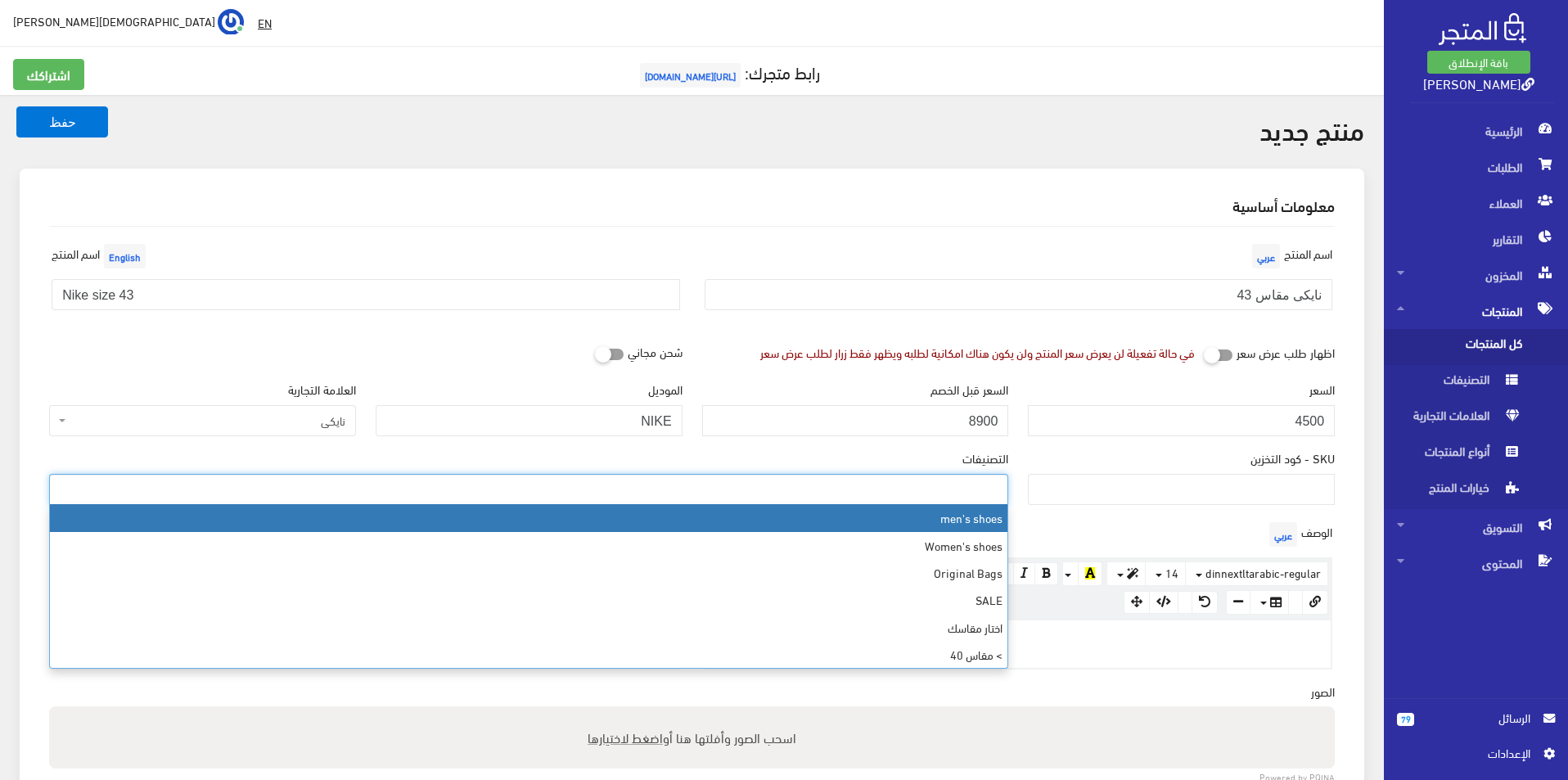
select select "5"
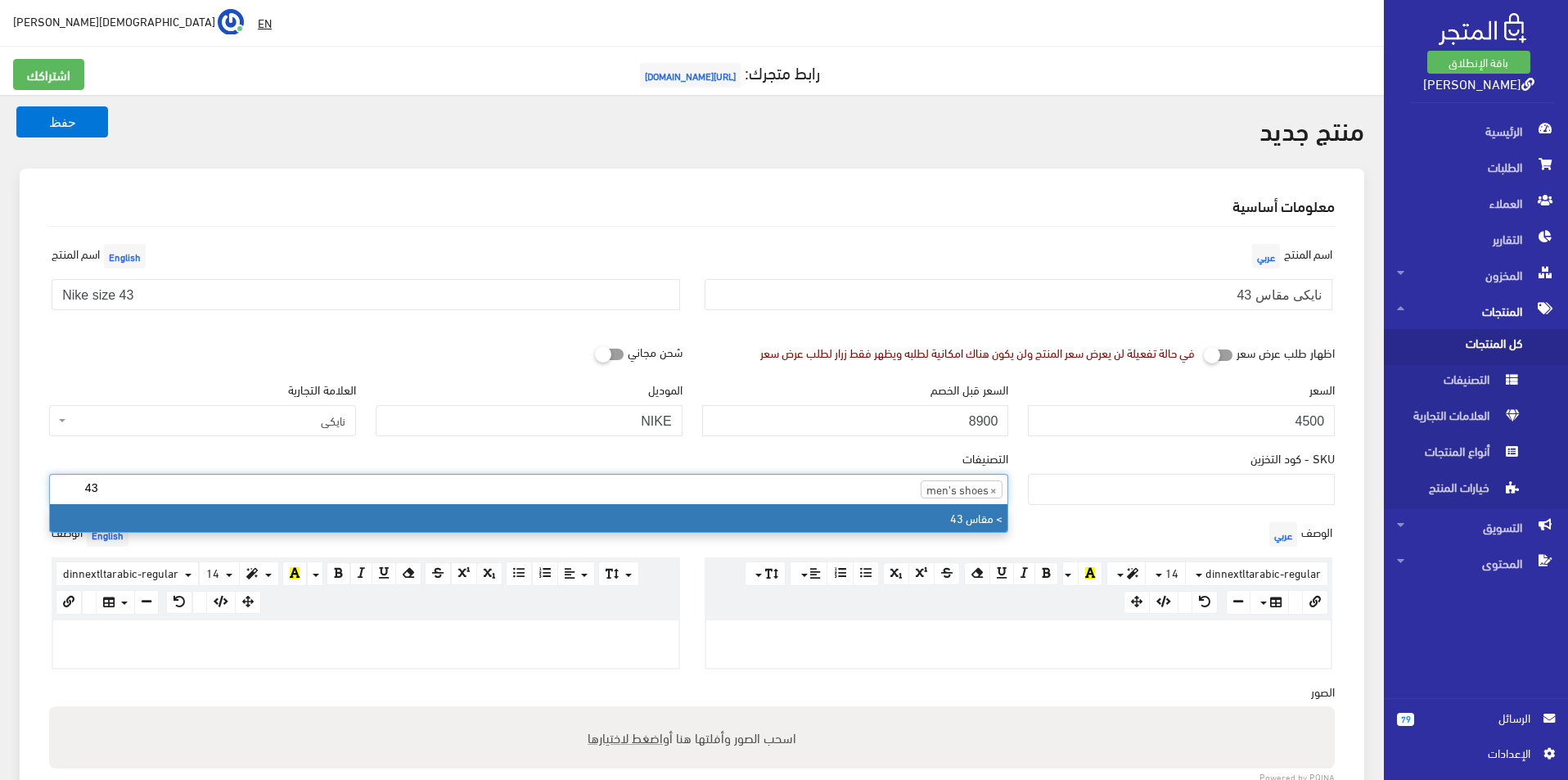
type input "43"
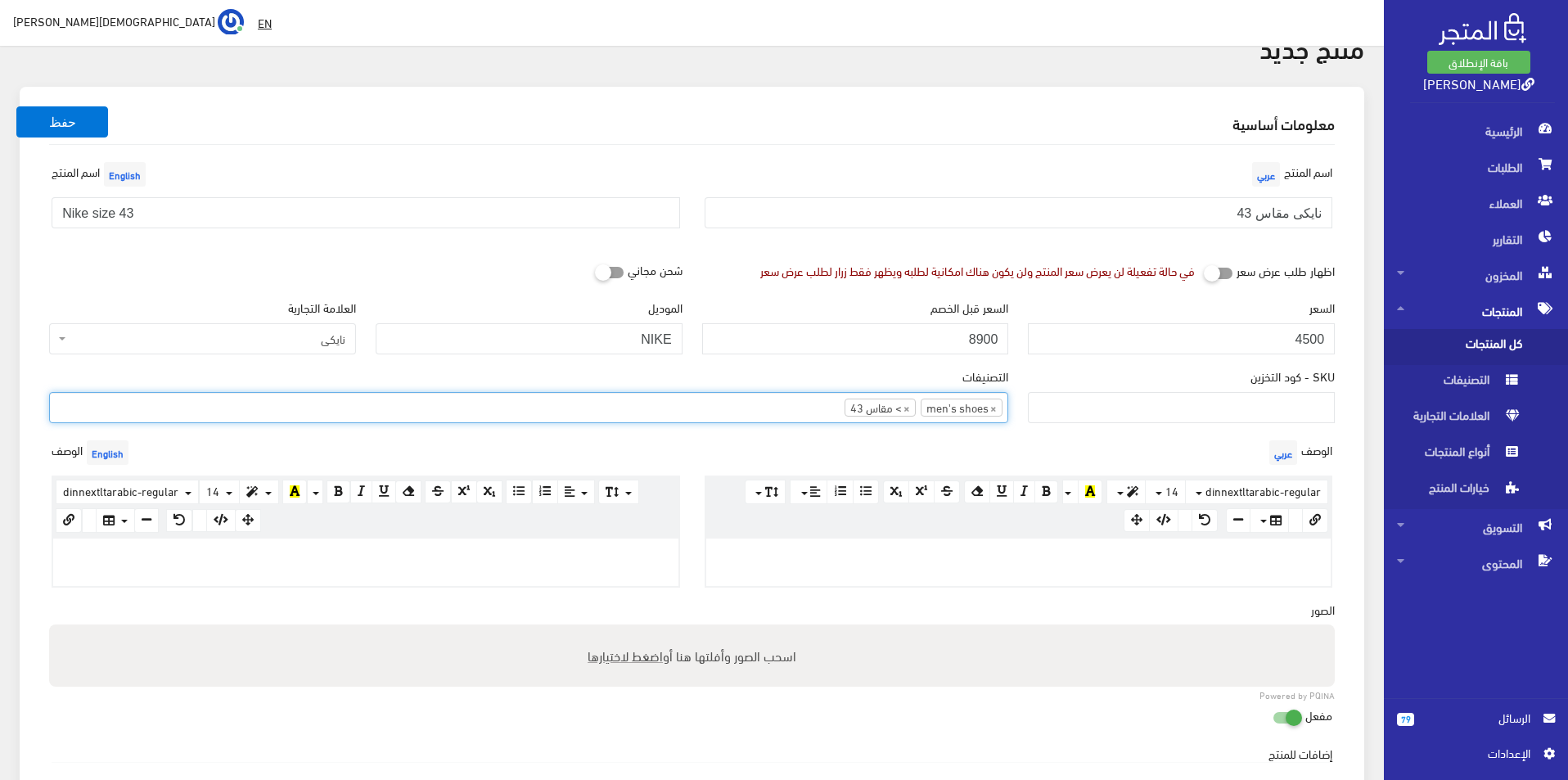
scroll to position [164, 0]
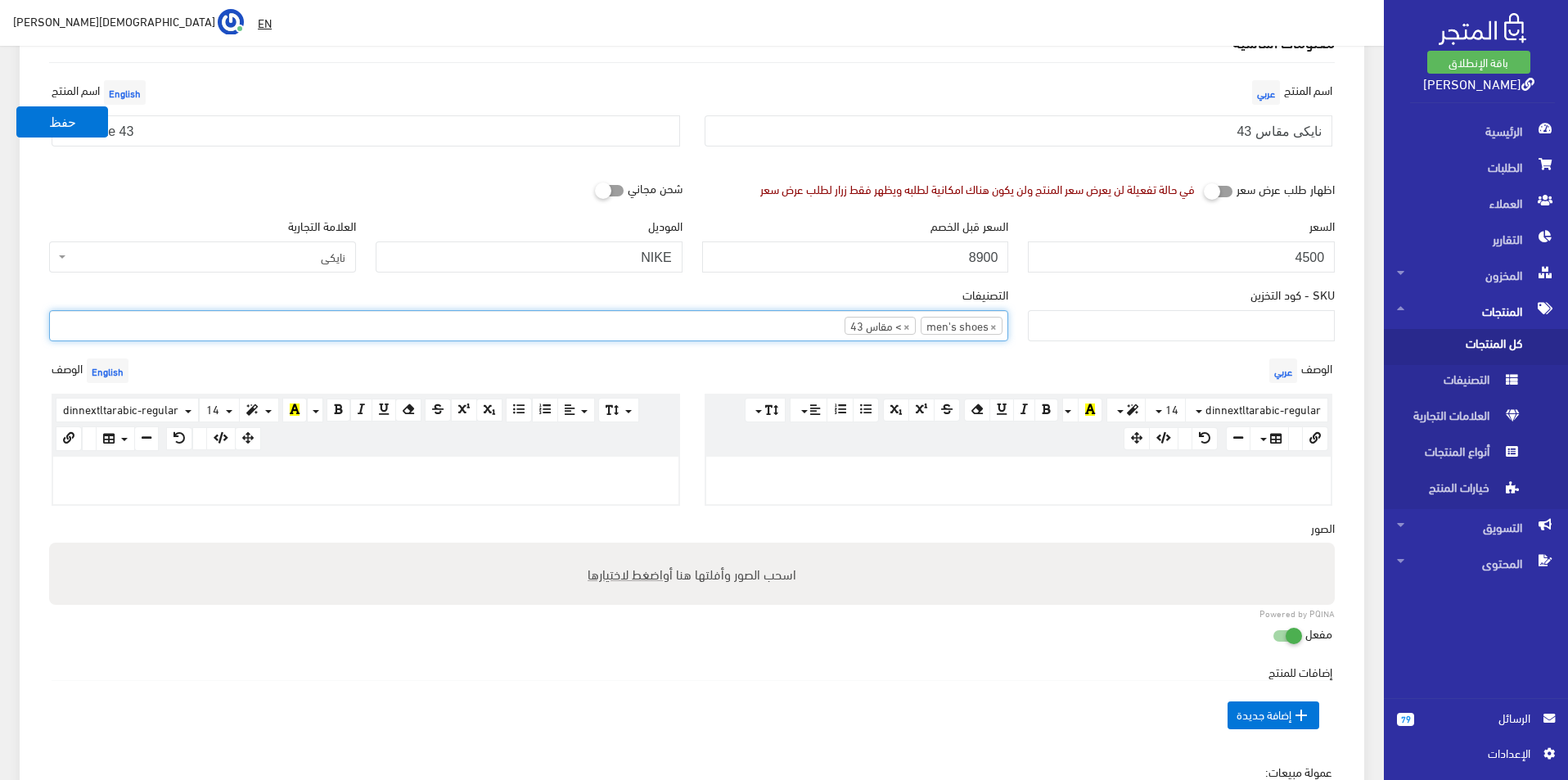
click at [525, 486] on div at bounding box center [366, 480] width 625 height 48
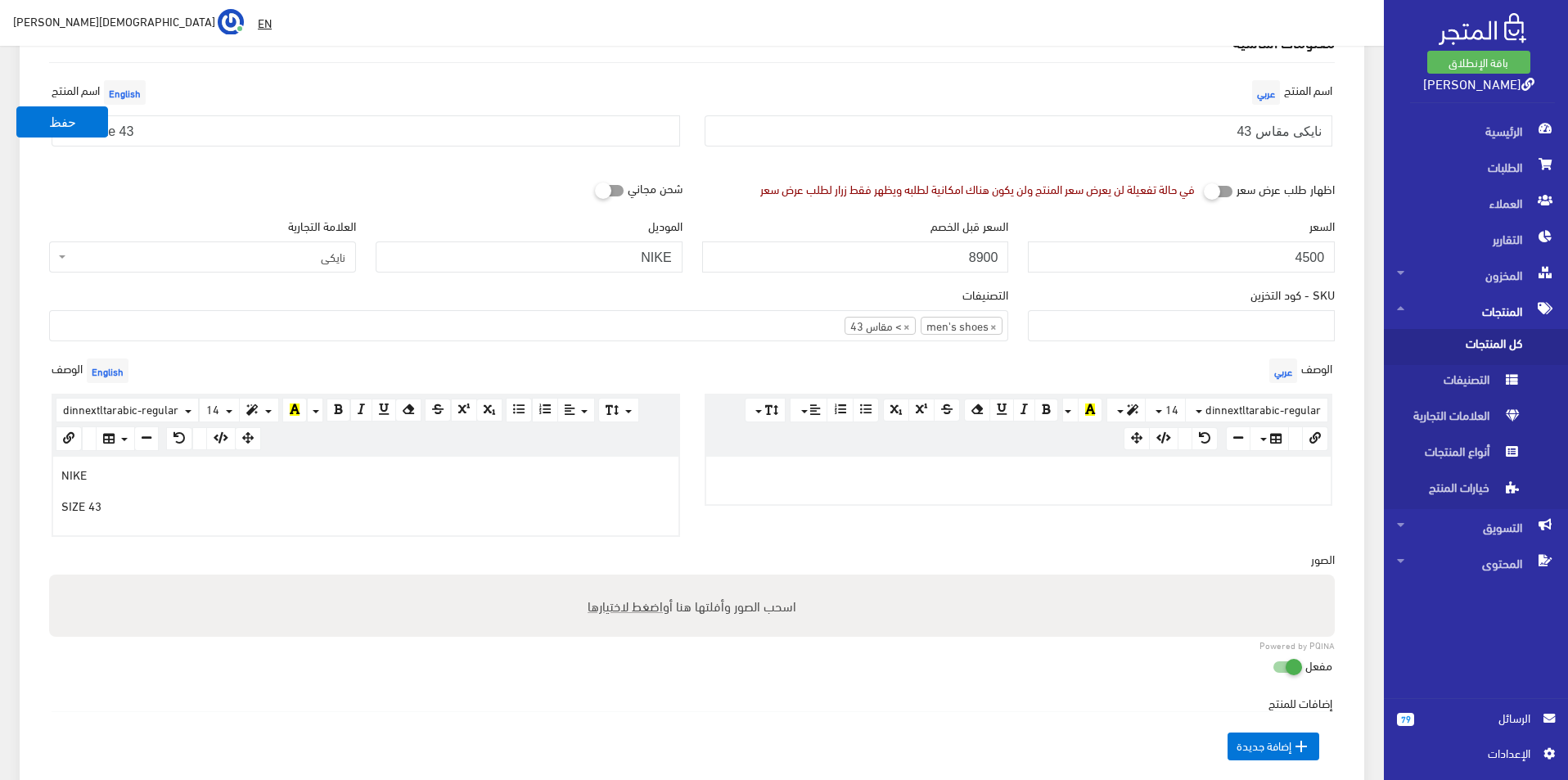
click at [893, 456] on div at bounding box center [1019, 480] width 625 height 48
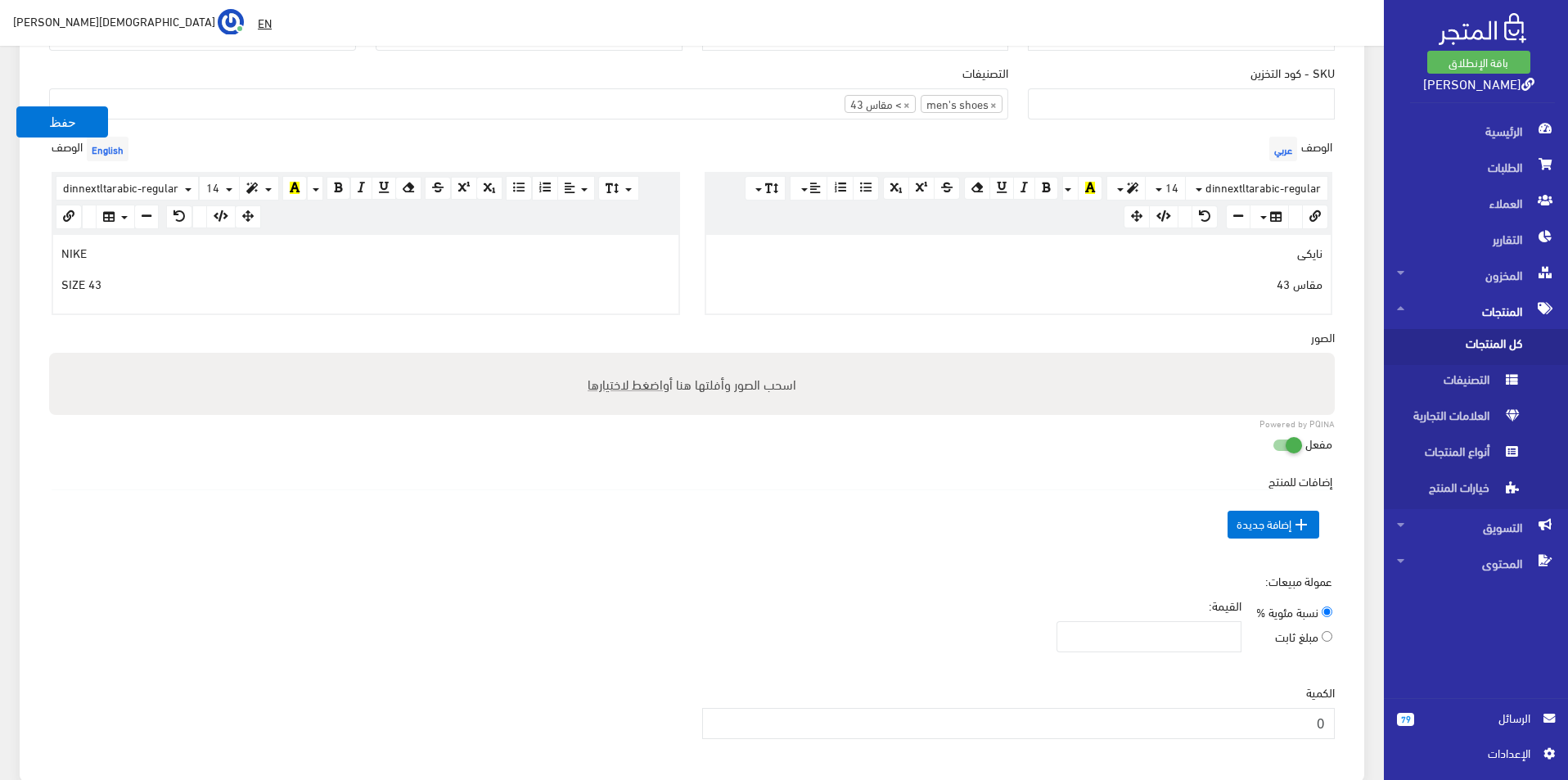
scroll to position [409, 0]
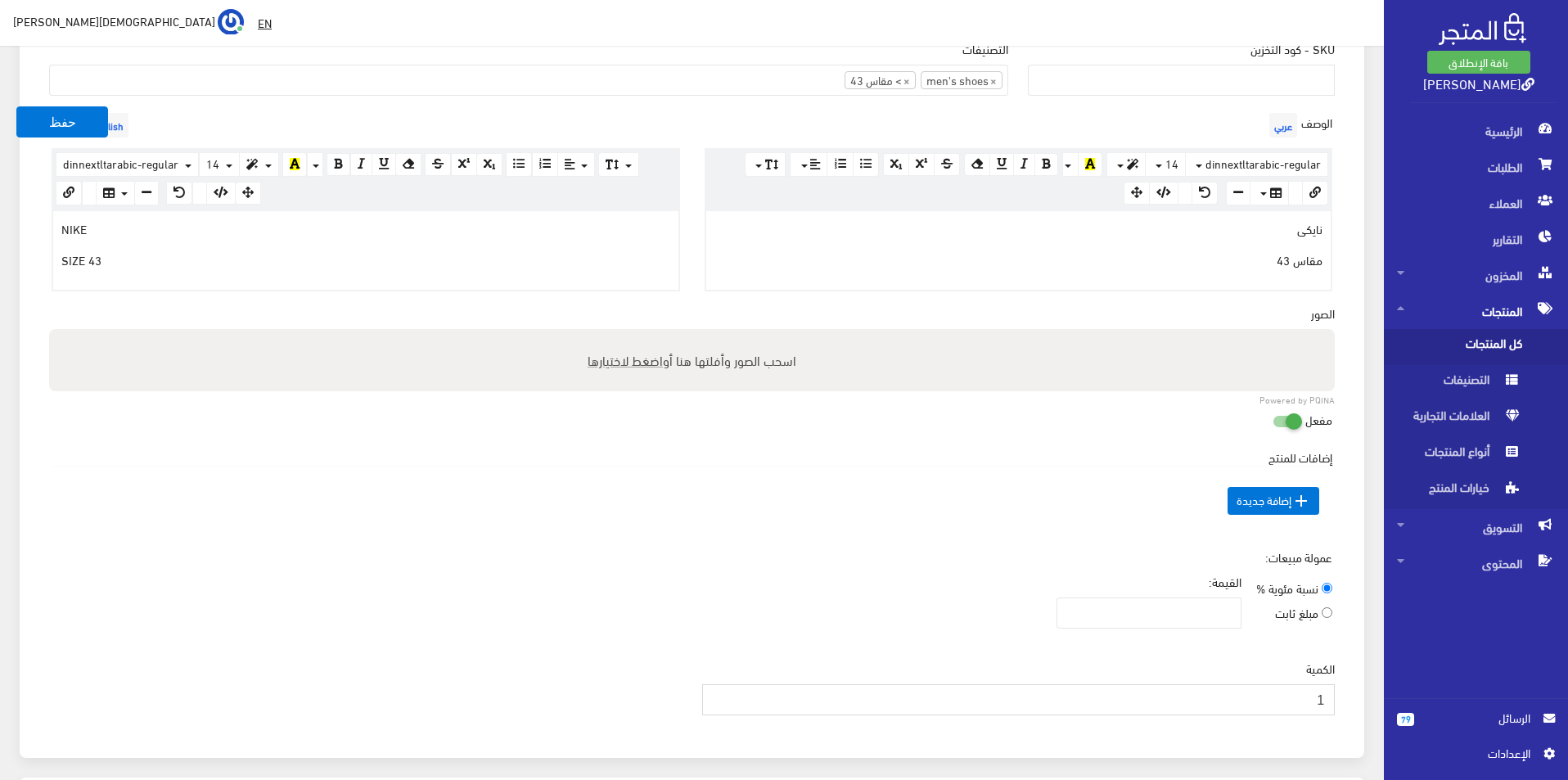
type input "1"
click at [713, 693] on input "1" at bounding box center [1019, 699] width 634 height 31
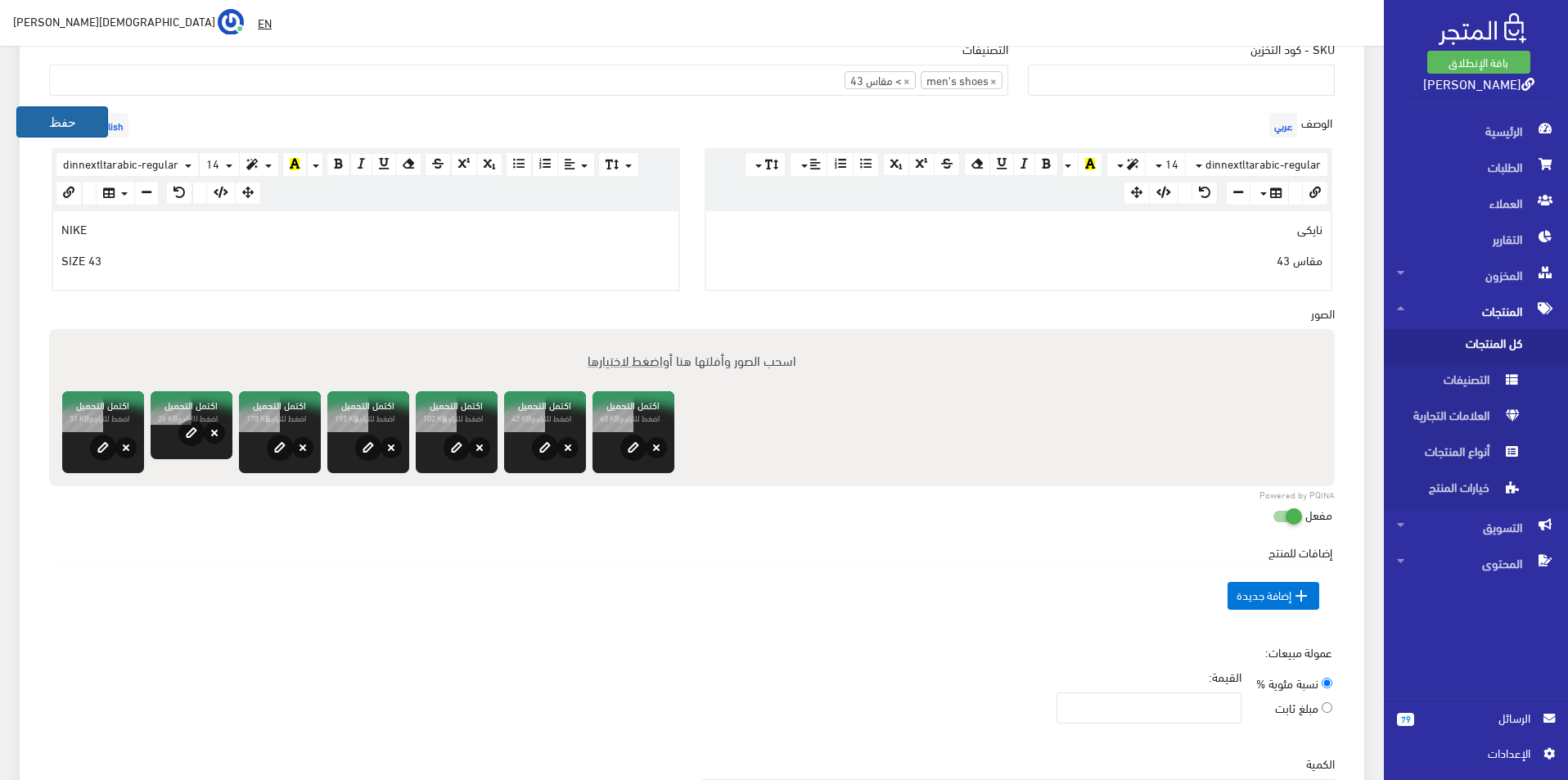
click at [71, 127] on button "حفظ" at bounding box center [62, 122] width 92 height 31
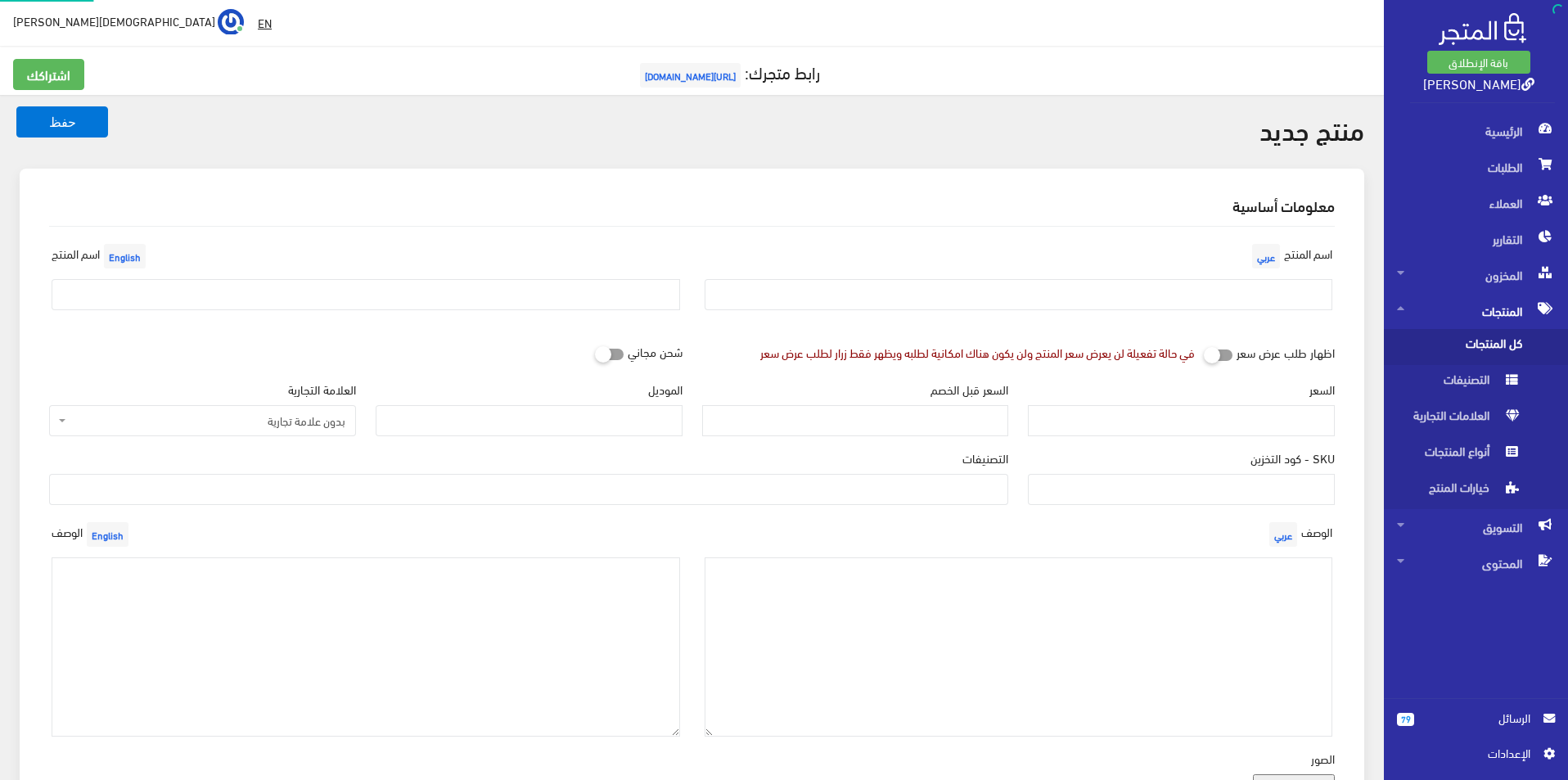
select select
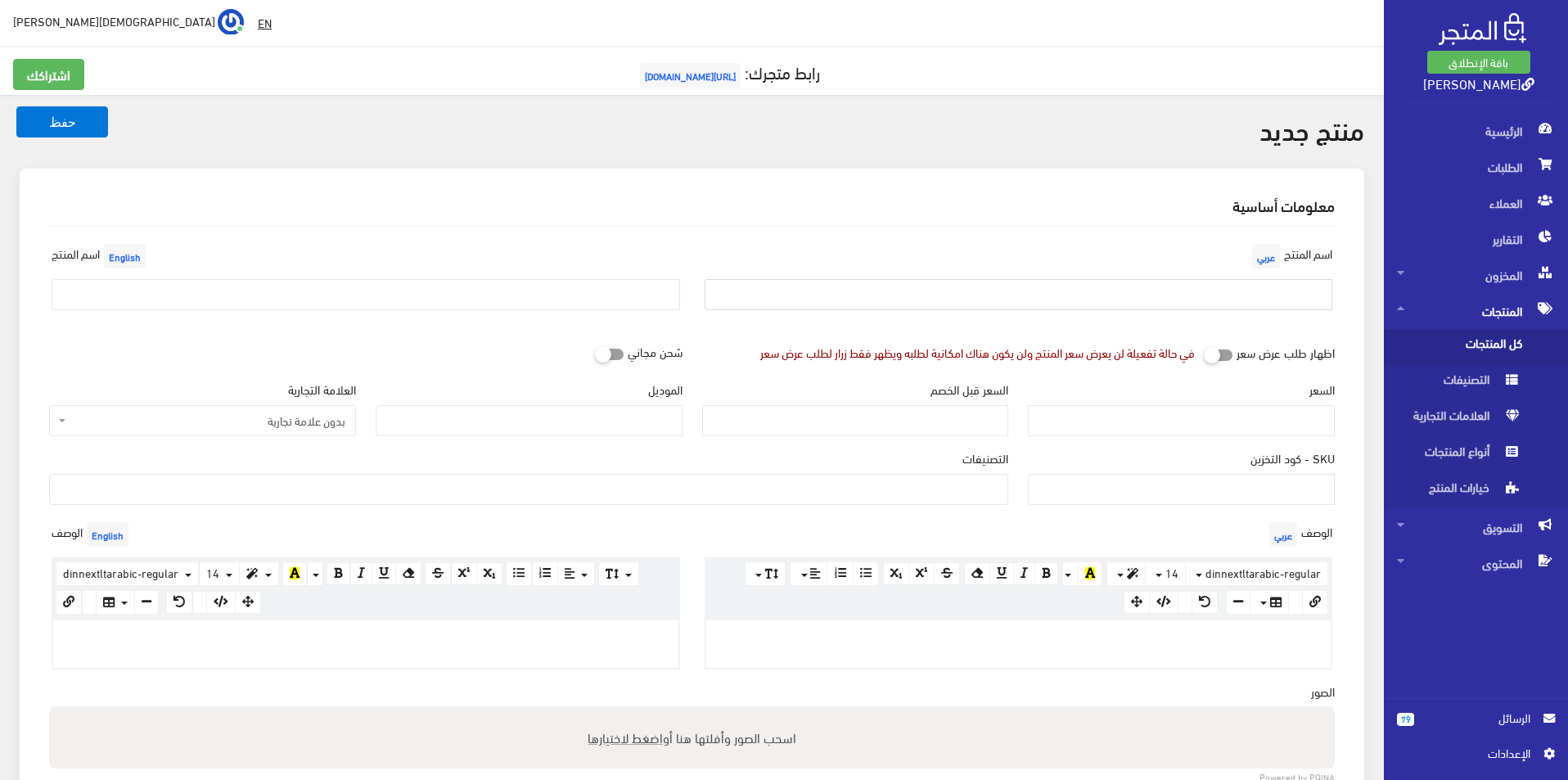
click at [1096, 286] on input "text" at bounding box center [1018, 294] width 628 height 31
type input "كالفين كلايين مقاس 46"
click at [358, 290] on input "text" at bounding box center [365, 294] width 628 height 31
type input "[PERSON_NAME] Size 46"
click at [318, 429] on span "بدون علامة تجارية" at bounding box center [207, 421] width 276 height 16
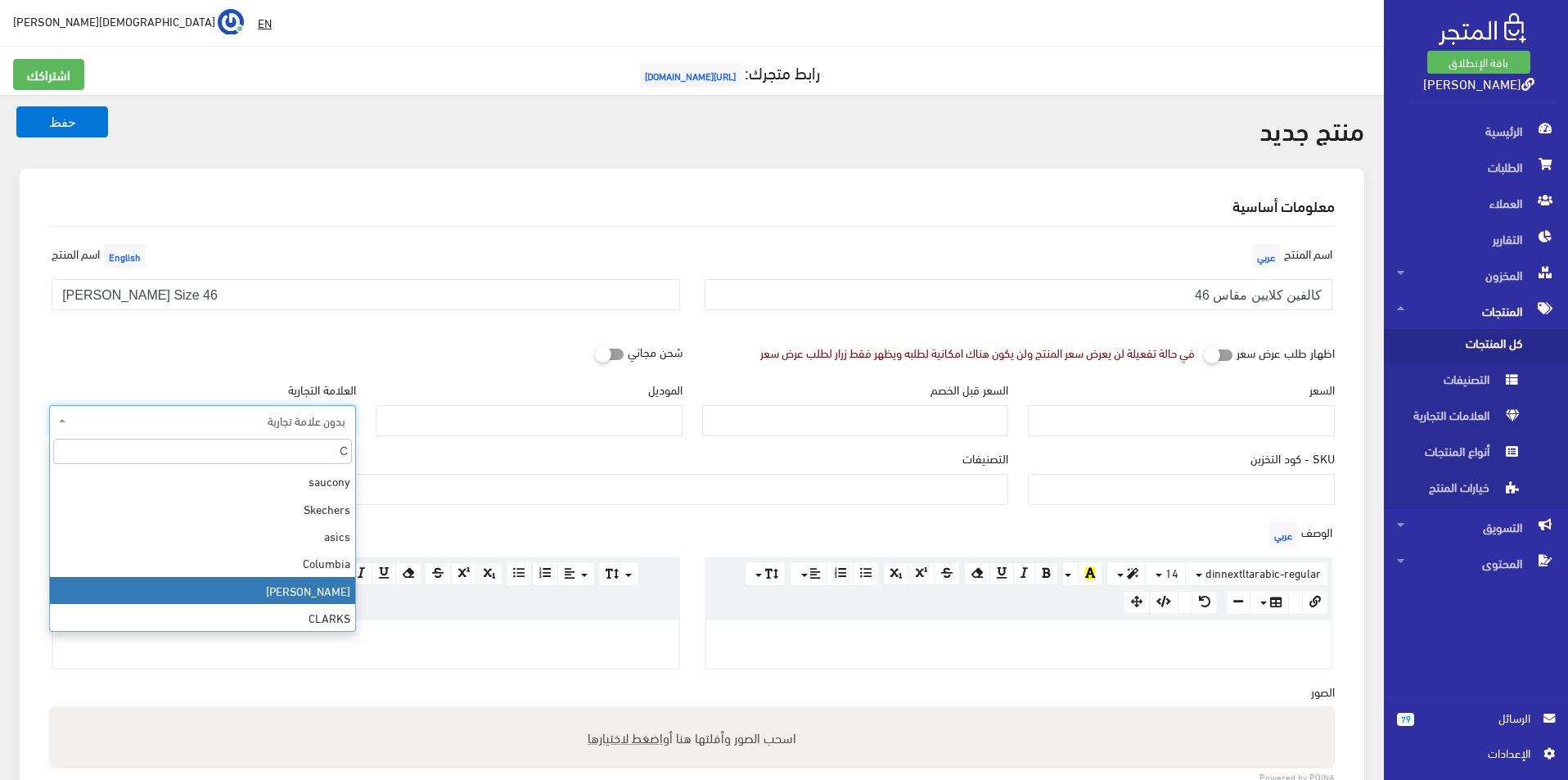
type input "C"
select select "27"
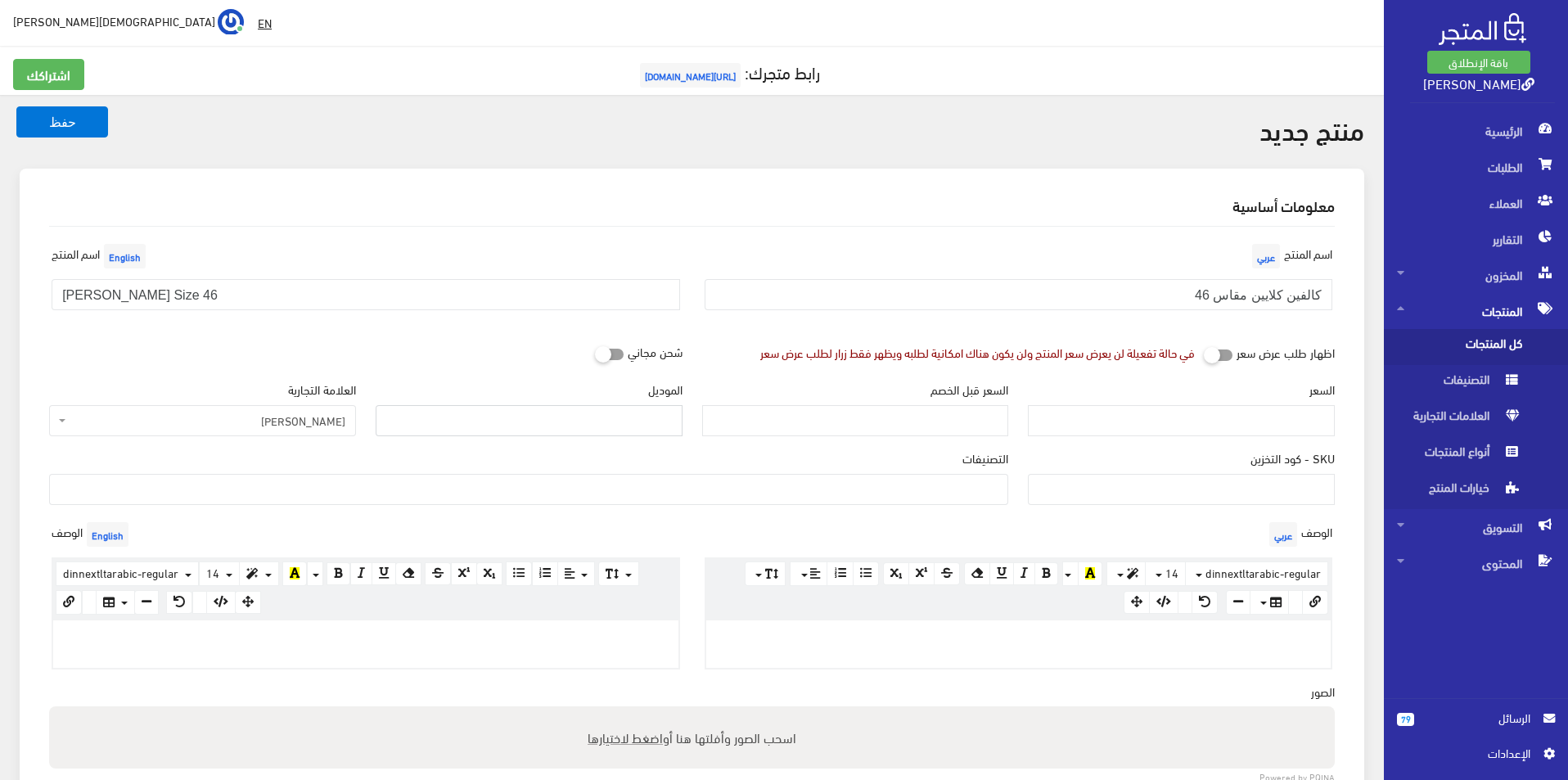
click at [536, 422] on input "الموديل" at bounding box center [529, 421] width 307 height 31
type input "[PERSON_NAME]"
click at [1235, 412] on input "السعر" at bounding box center [1181, 421] width 307 height 31
type input "4200"
type input "8900"
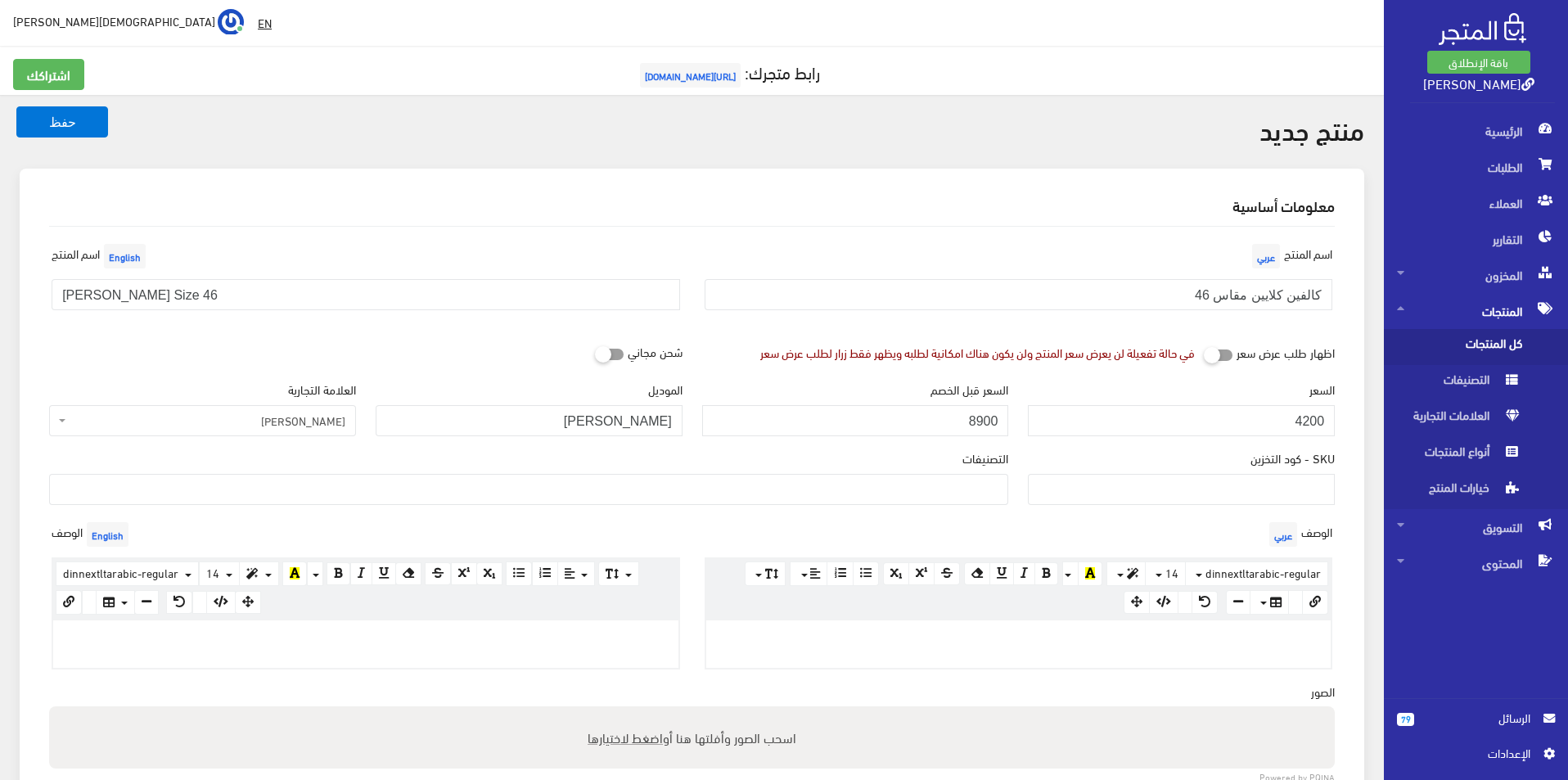
click at [941, 487] on ul at bounding box center [528, 488] width 957 height 27
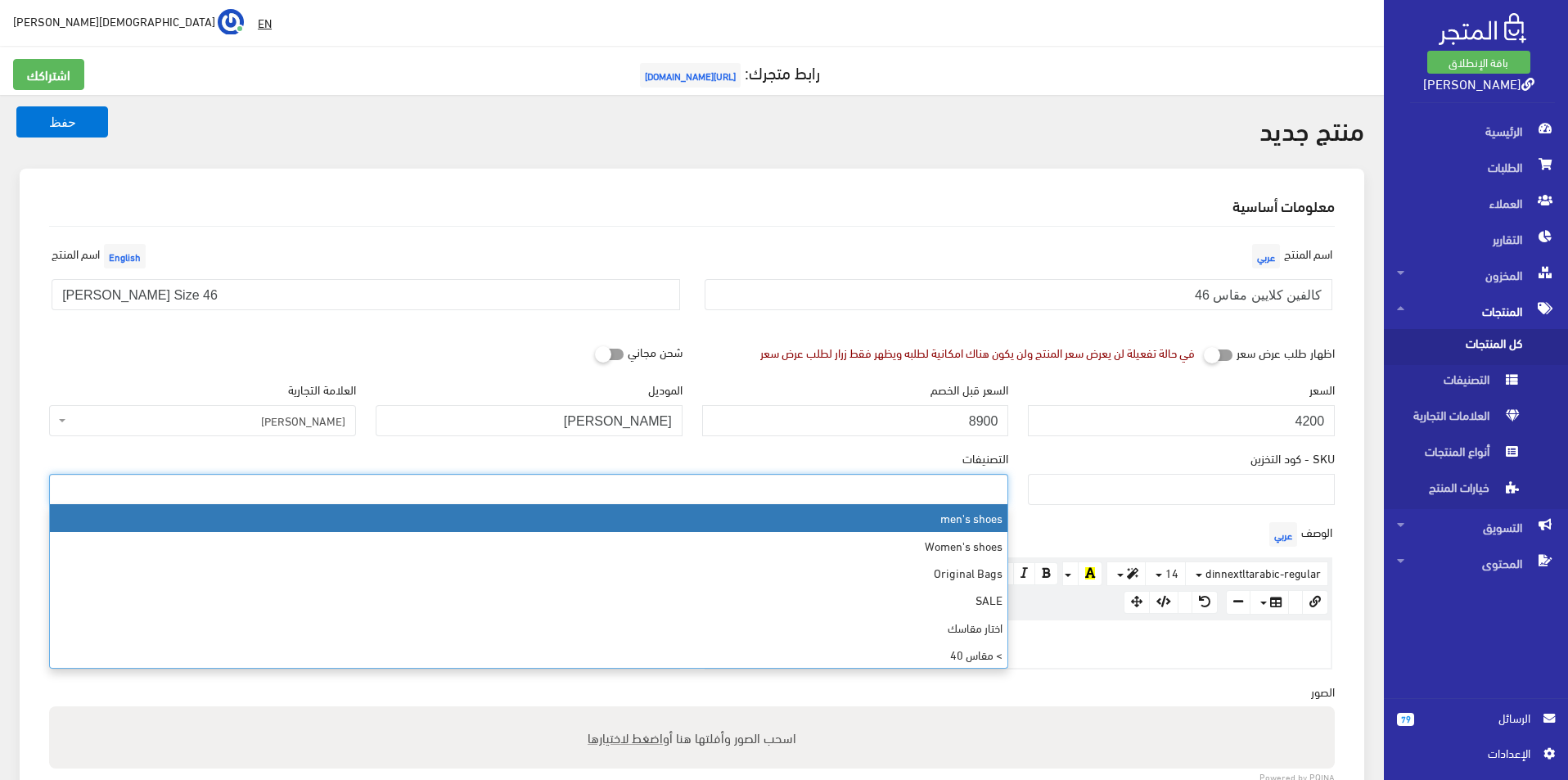
select select "5"
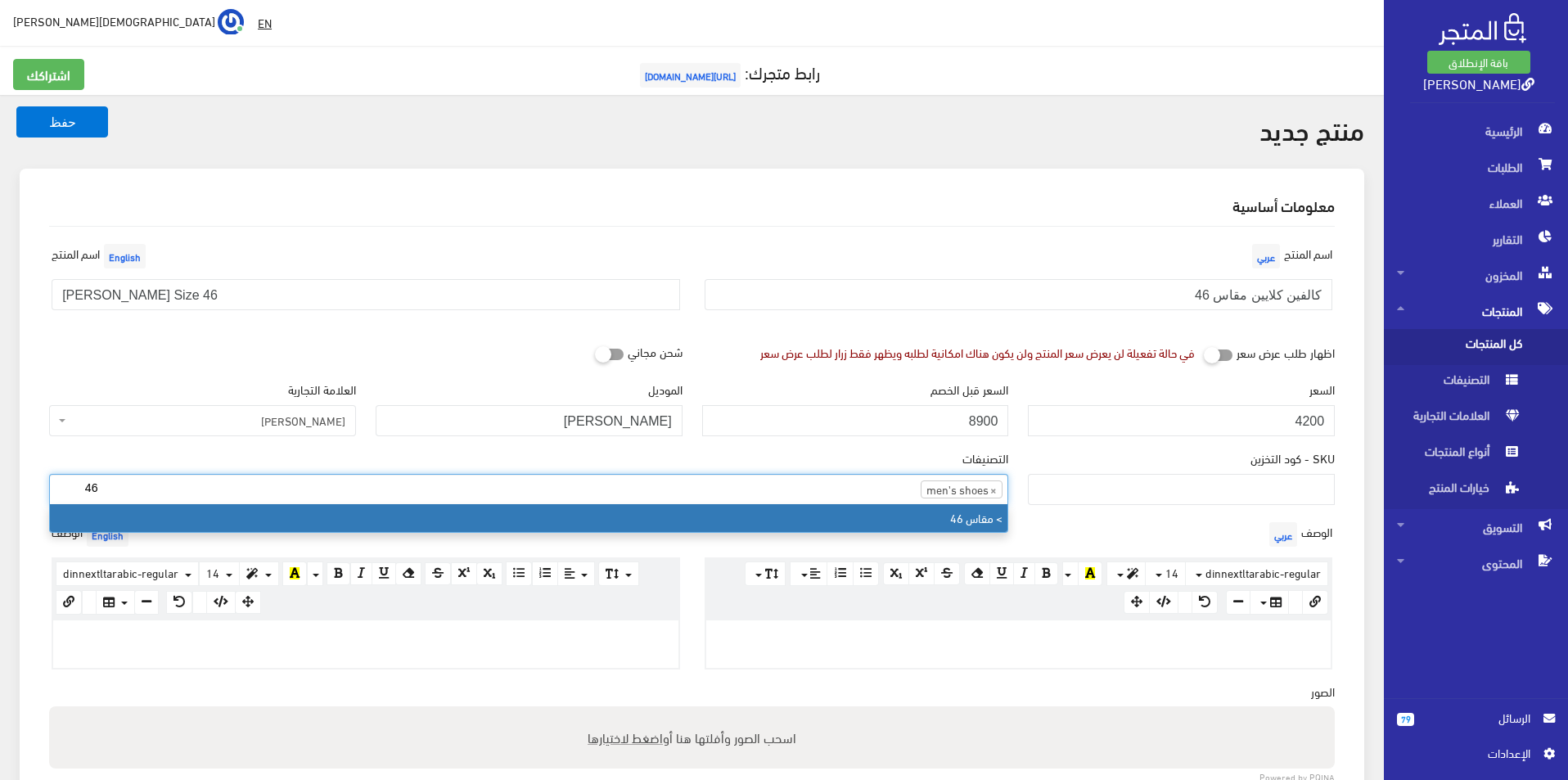
type input "46"
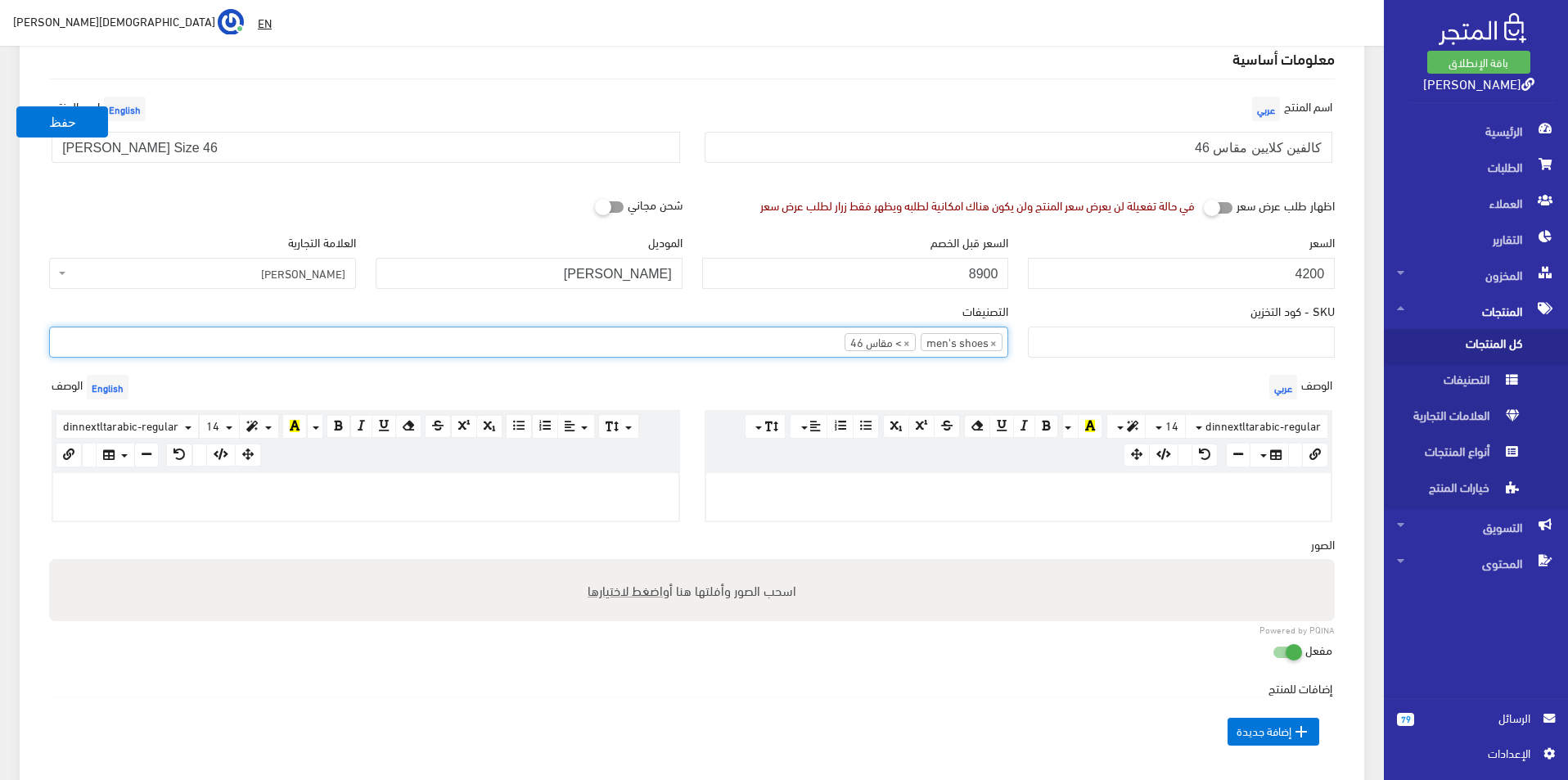
scroll to position [164, 0]
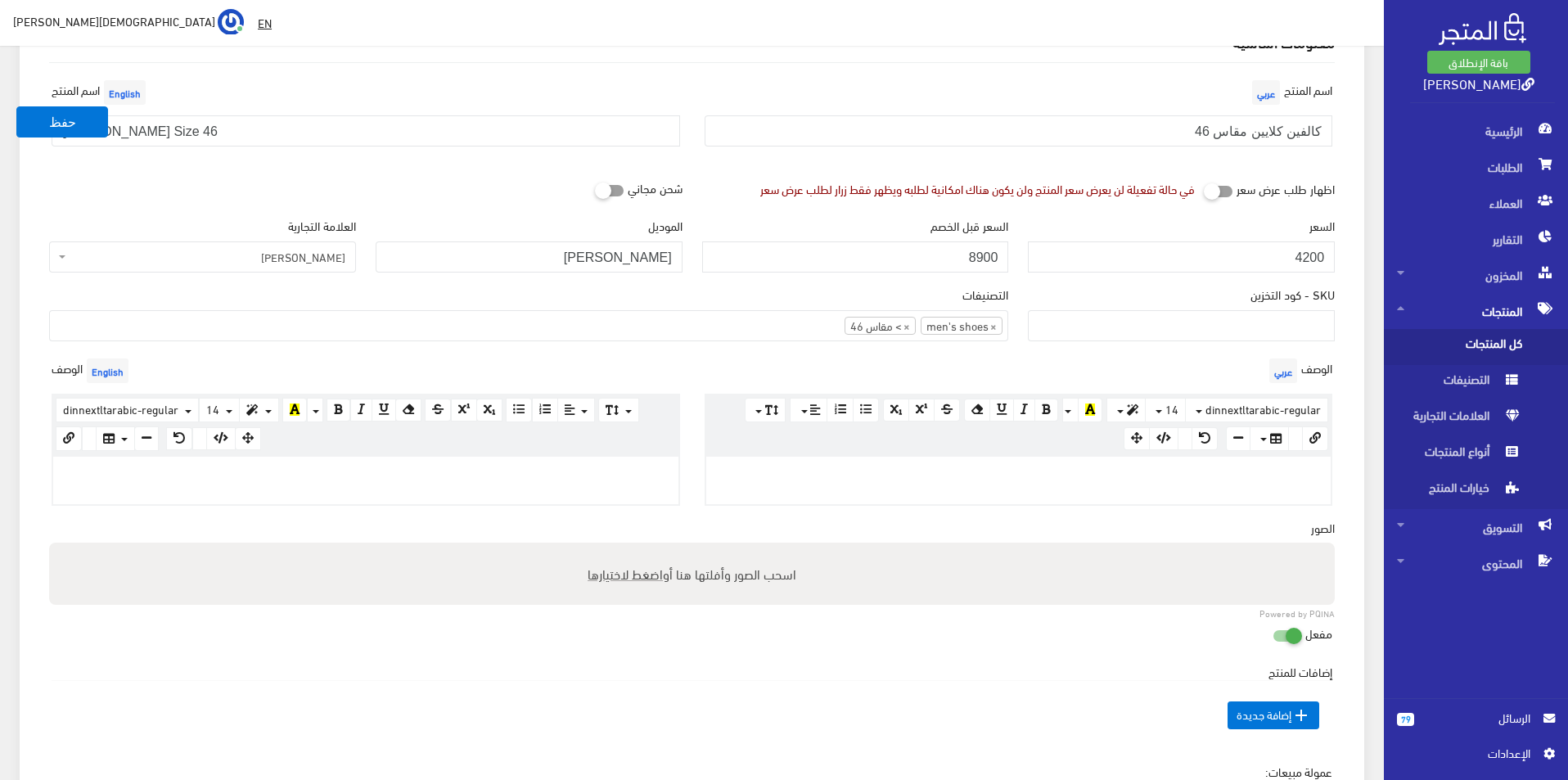
click at [495, 475] on p at bounding box center [366, 474] width 609 height 18
drag, startPoint x: 566, startPoint y: 242, endPoint x: 728, endPoint y: 267, distance: 163.9
click at [728, 267] on div "السعر 4200 السعر قبل الخصم 8900 الموديل Calvin Klien العلامة التجارية بدون علام…" at bounding box center [692, 251] width 1306 height 69
click at [326, 478] on p "CALVIN" at bounding box center [366, 474] width 609 height 18
click at [327, 478] on p "CALVIN" at bounding box center [366, 474] width 609 height 18
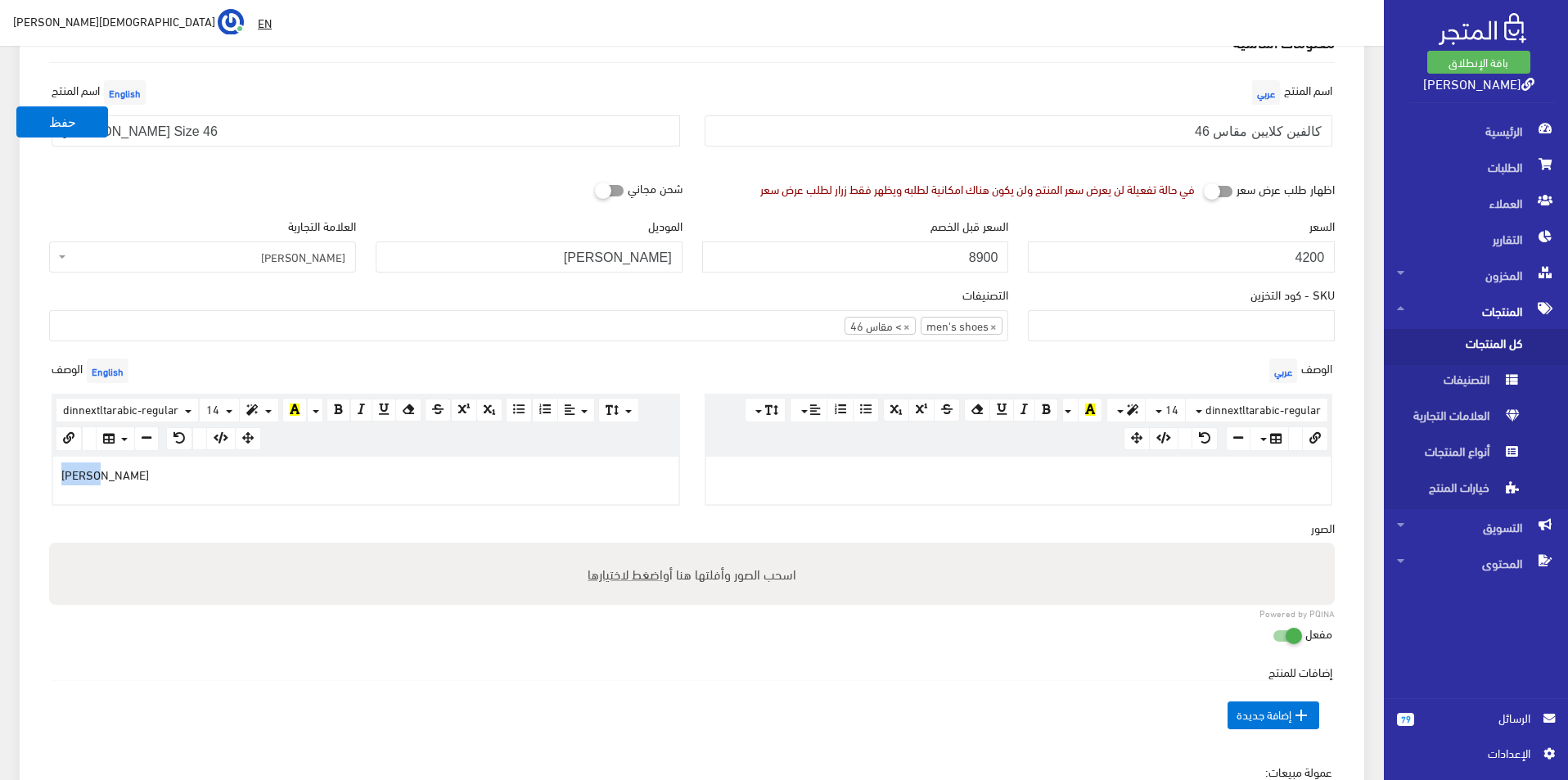
click at [327, 478] on p "CALVIN" at bounding box center [366, 474] width 609 height 18
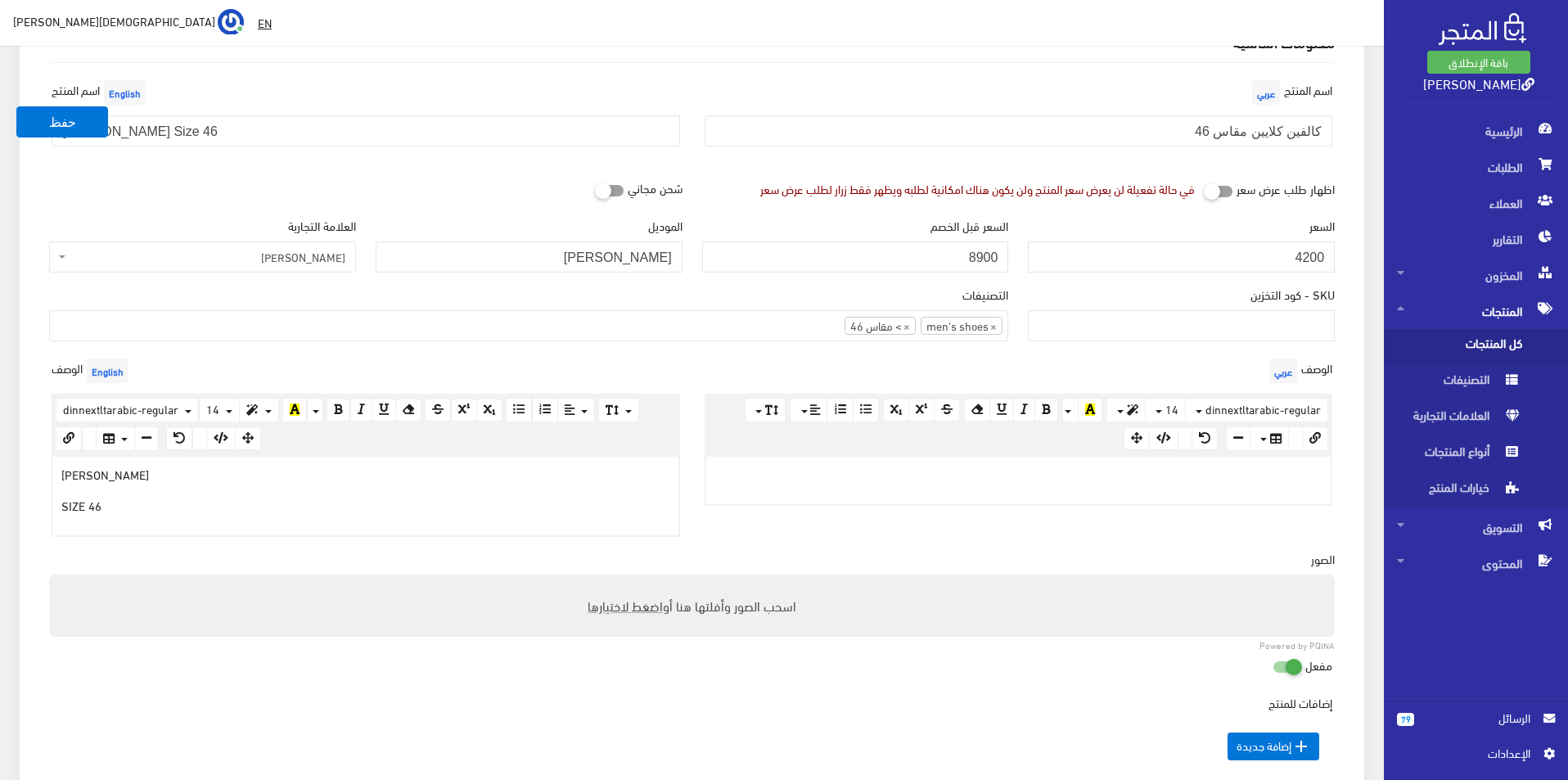
click at [1174, 482] on div at bounding box center [1019, 480] width 625 height 48
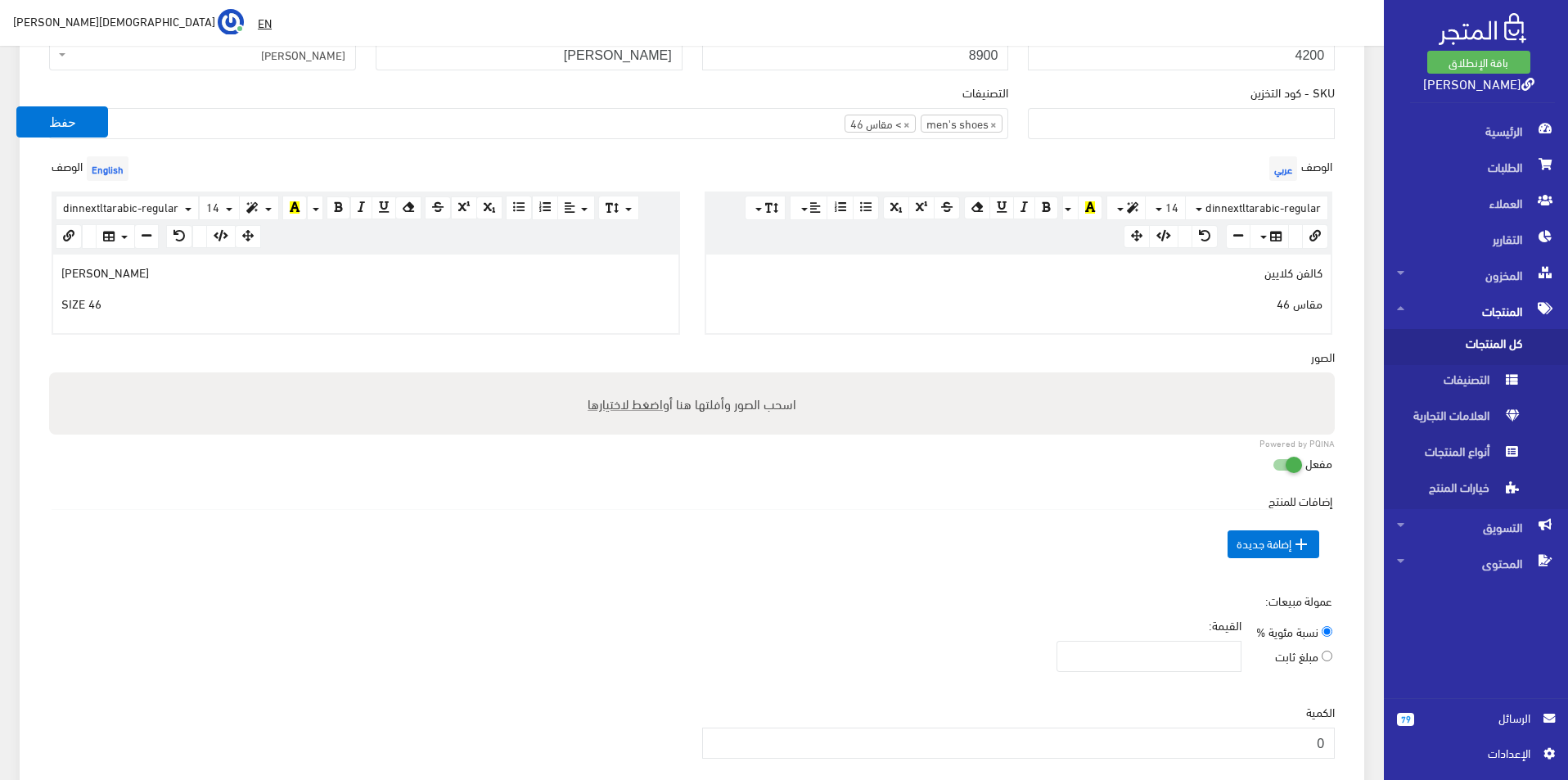
scroll to position [409, 0]
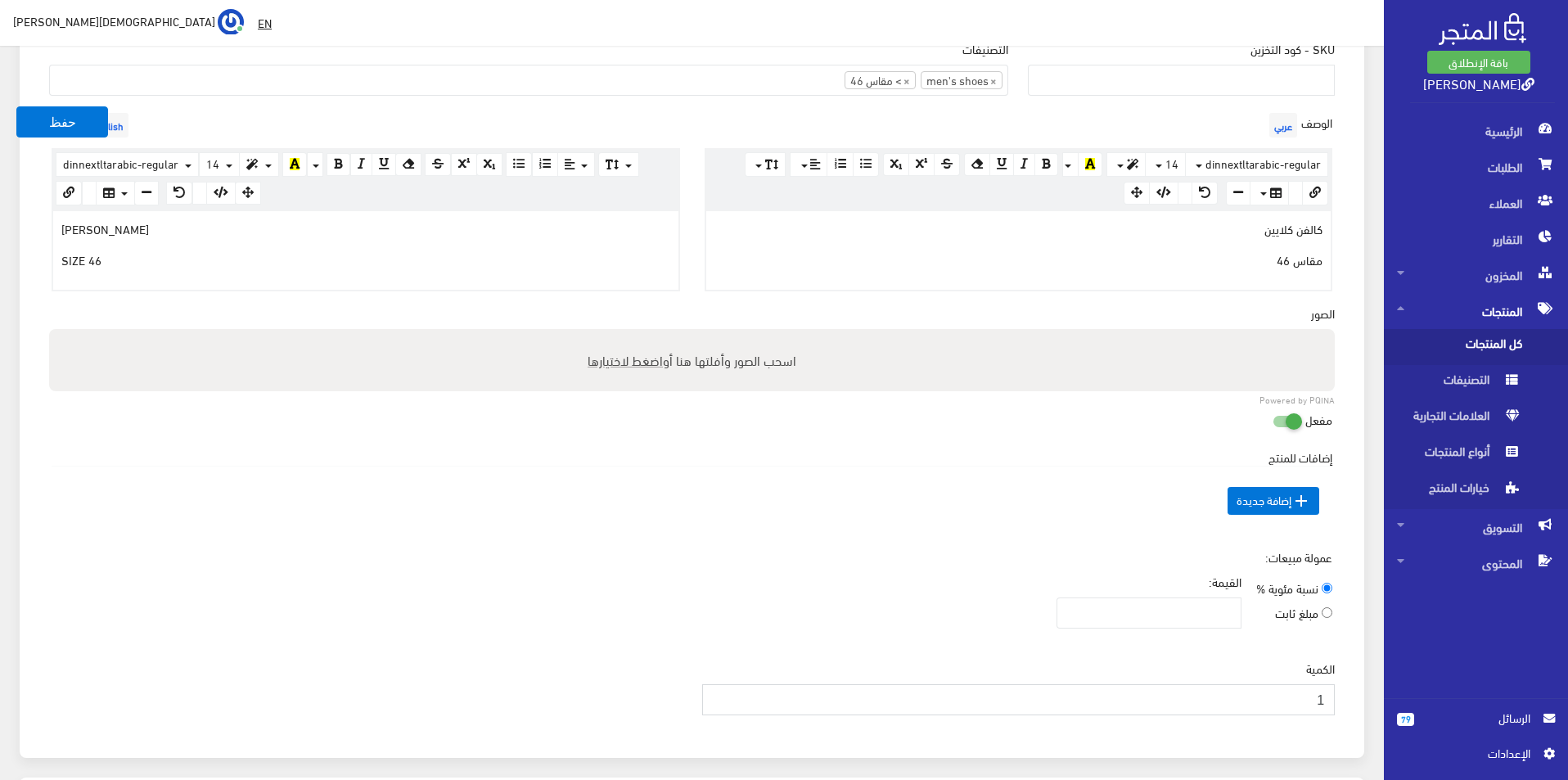
type input "1"
click at [720, 695] on input "1" at bounding box center [1019, 699] width 634 height 31
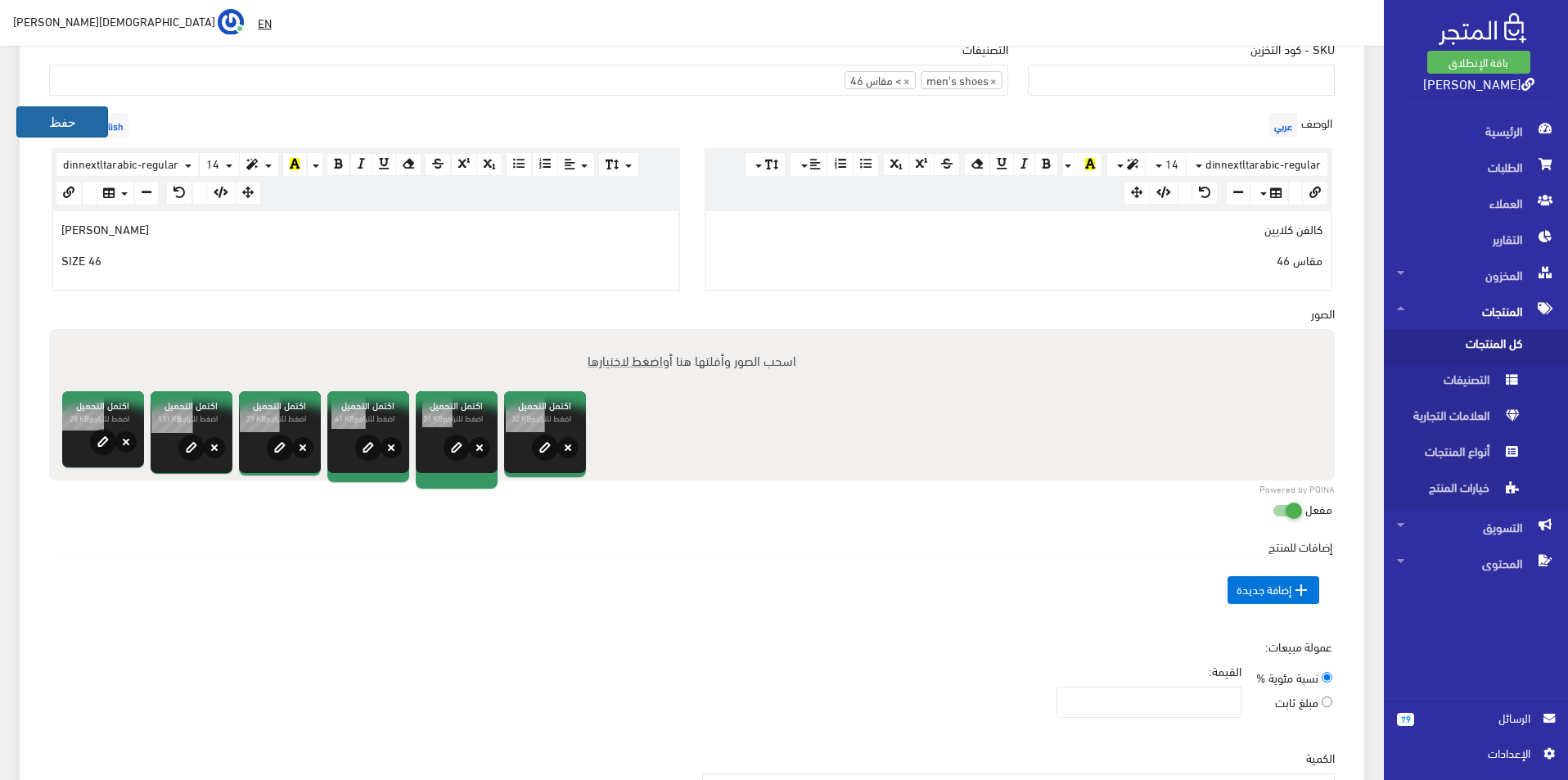
click at [44, 124] on button "حفظ" at bounding box center [62, 122] width 92 height 31
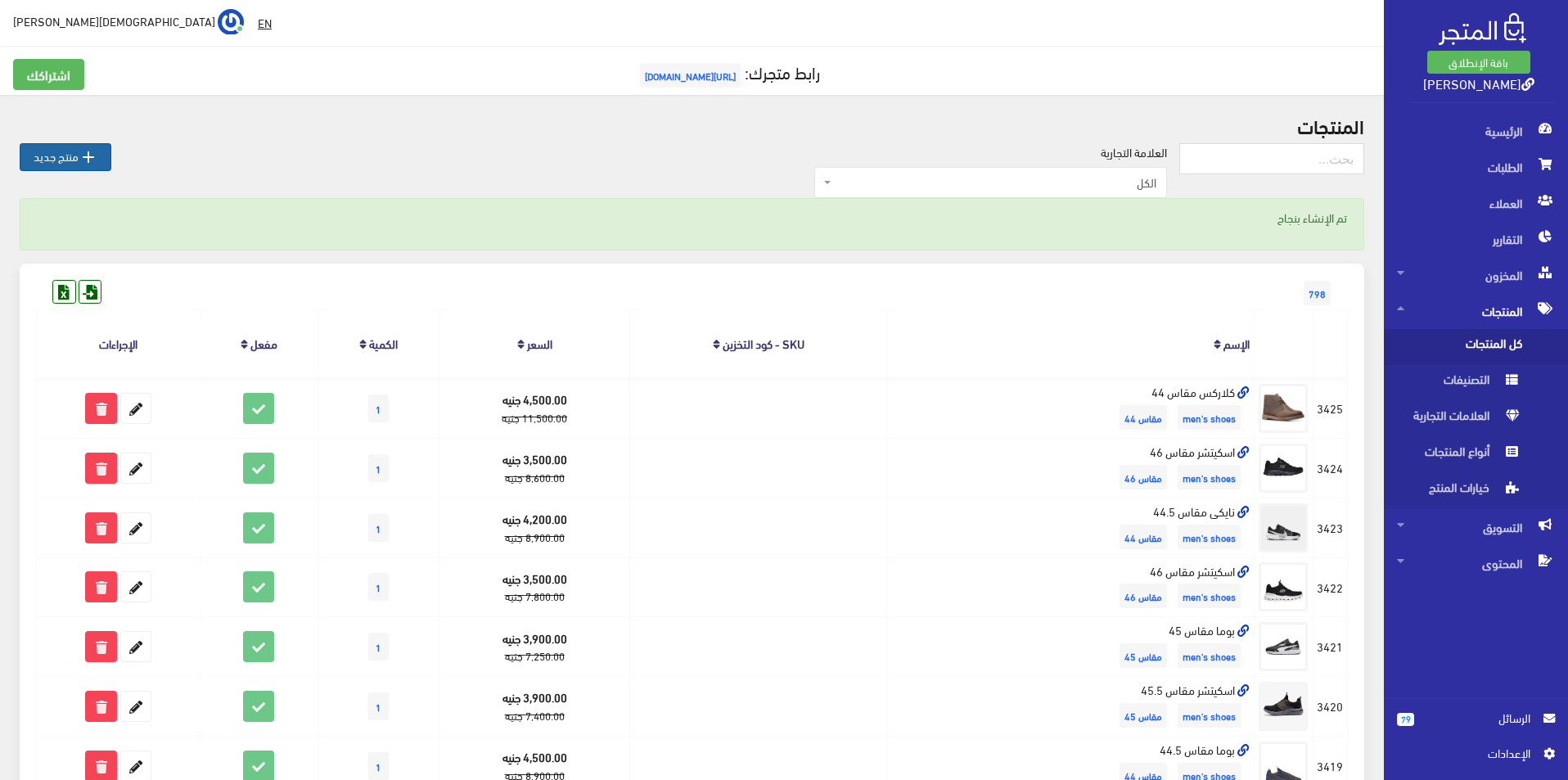
click at [42, 160] on link " منتج جديد" at bounding box center [65, 157] width 92 height 27
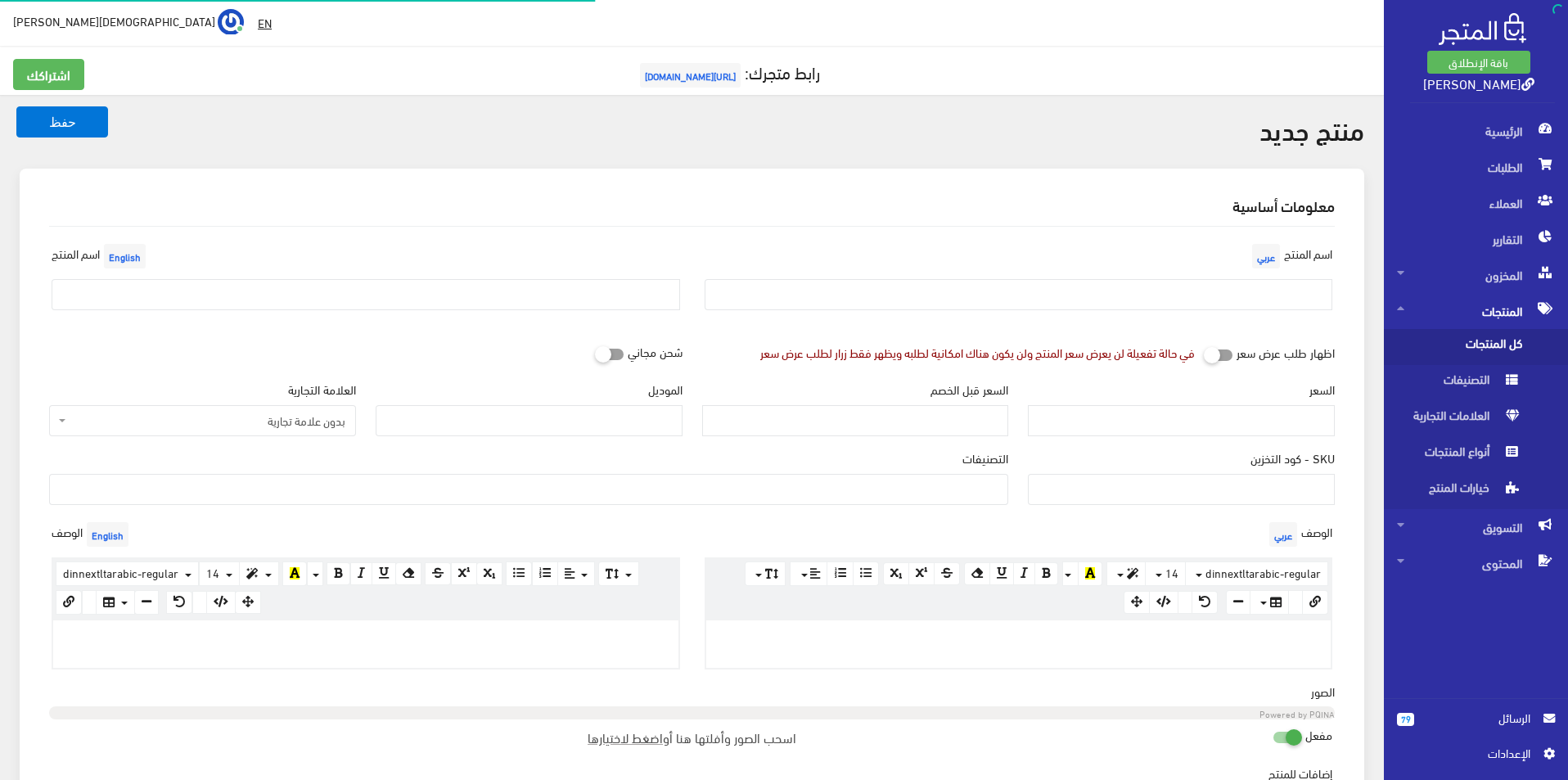
select select
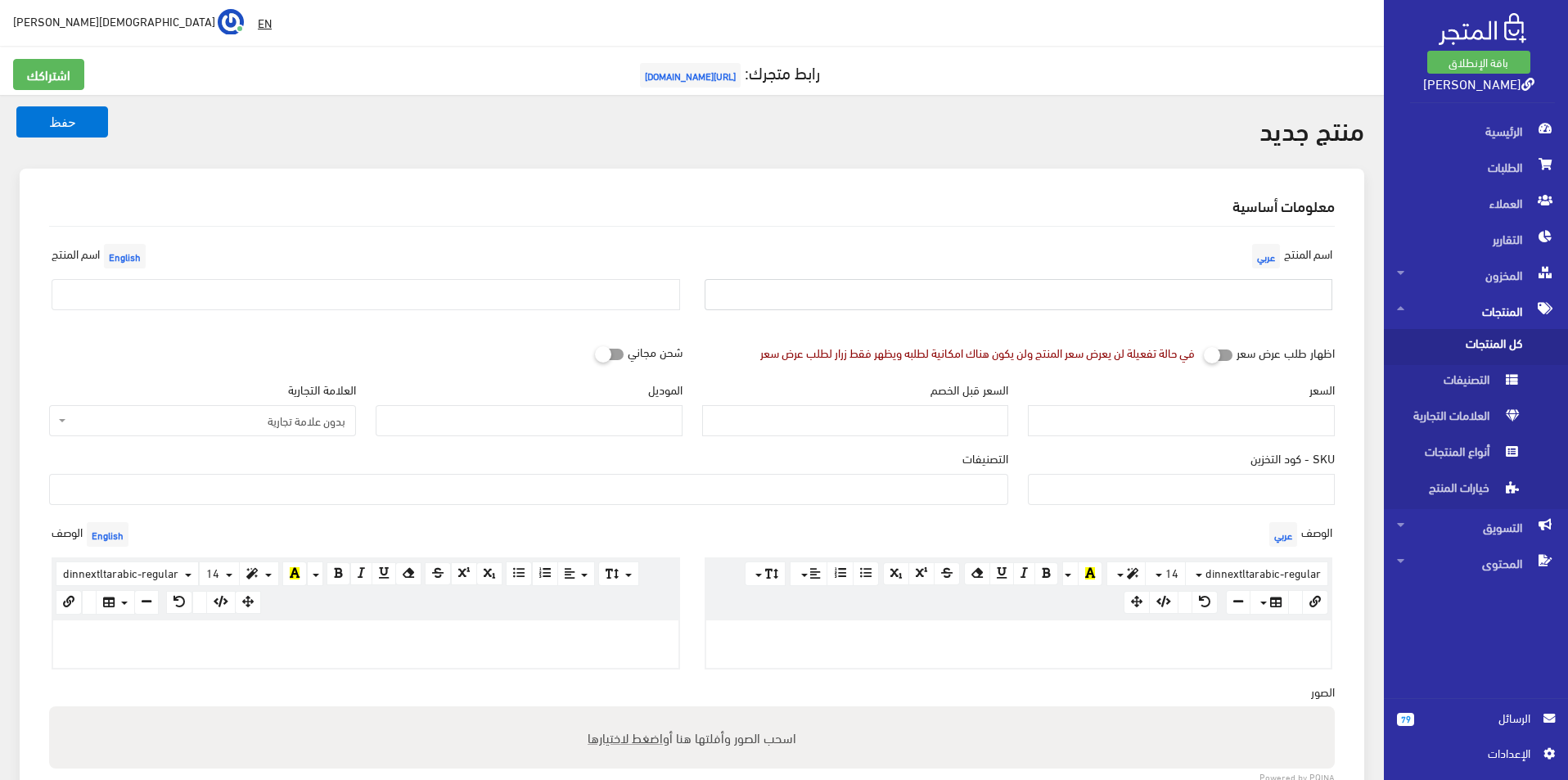
click at [1172, 281] on input "text" at bounding box center [1018, 294] width 628 height 31
type input "بوما مقاس 45"
click at [559, 318] on div "اسم [PERSON_NAME]" at bounding box center [366, 281] width 653 height 83
drag, startPoint x: 545, startPoint y: 302, endPoint x: 119, endPoint y: 319, distance: 426.3
click at [545, 302] on input "text" at bounding box center [365, 294] width 628 height 31
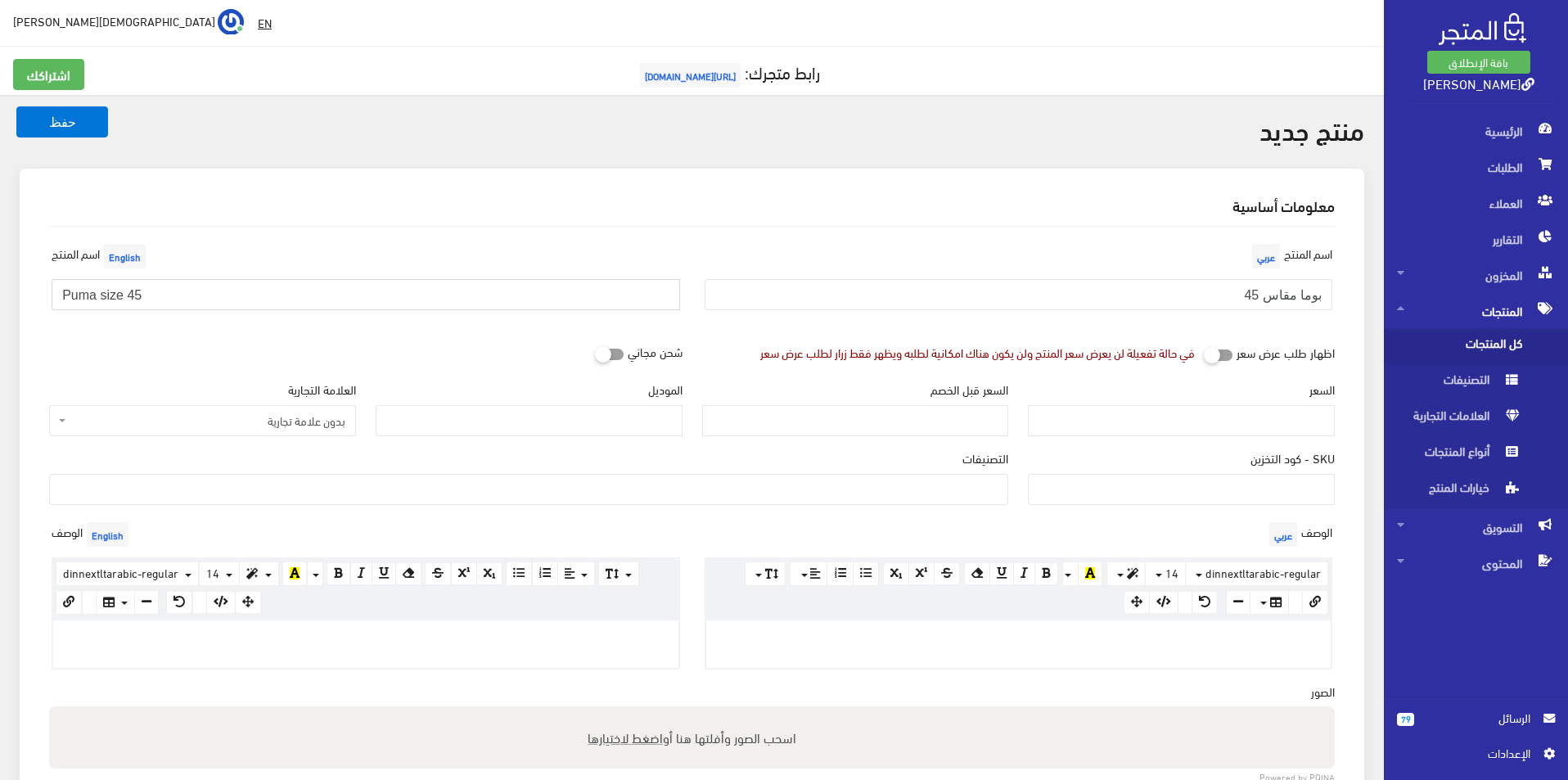
type input "Puma size 45"
click at [220, 415] on span "بدون علامة تجارية" at bounding box center [207, 421] width 276 height 16
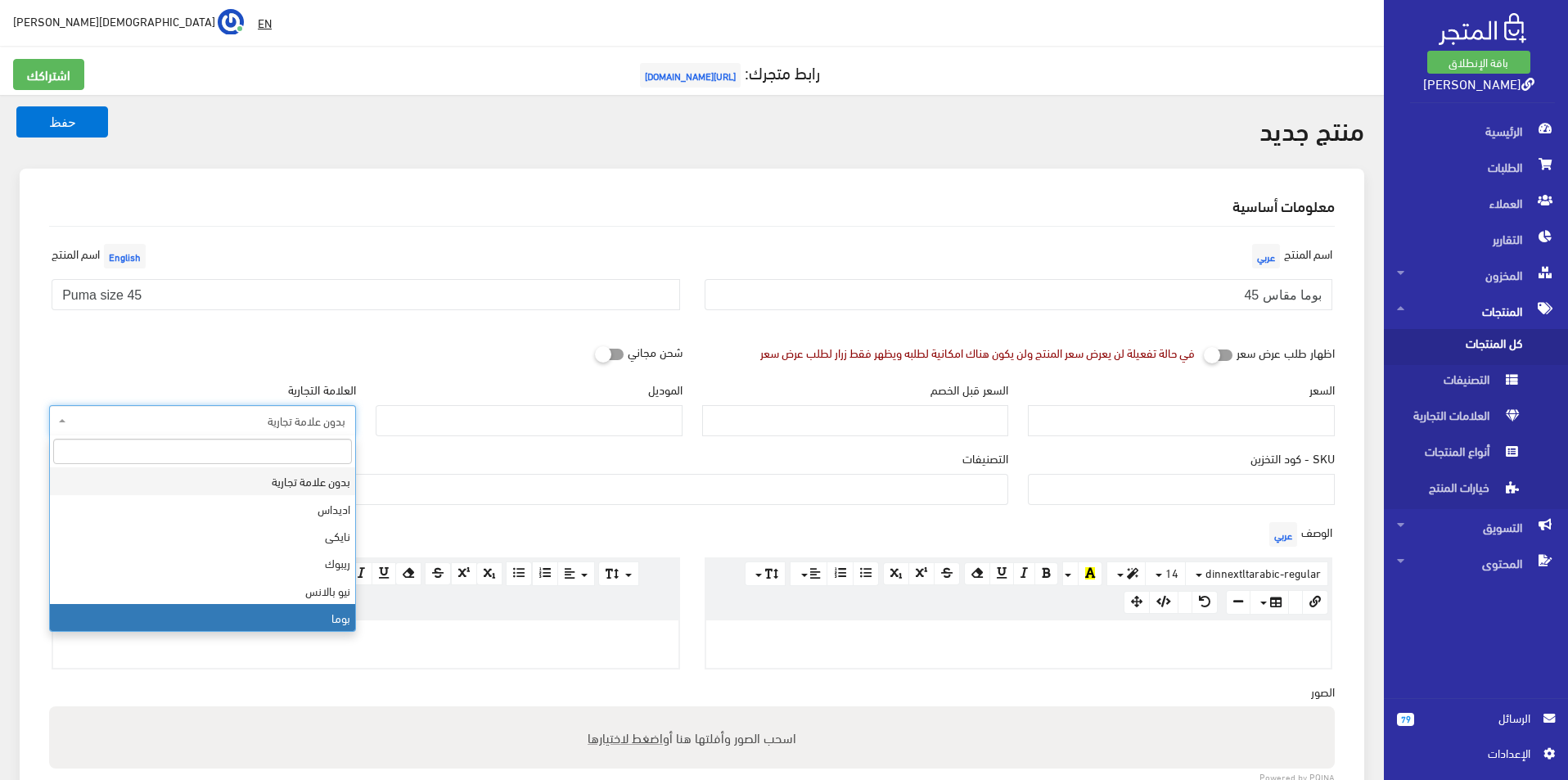
select select "7"
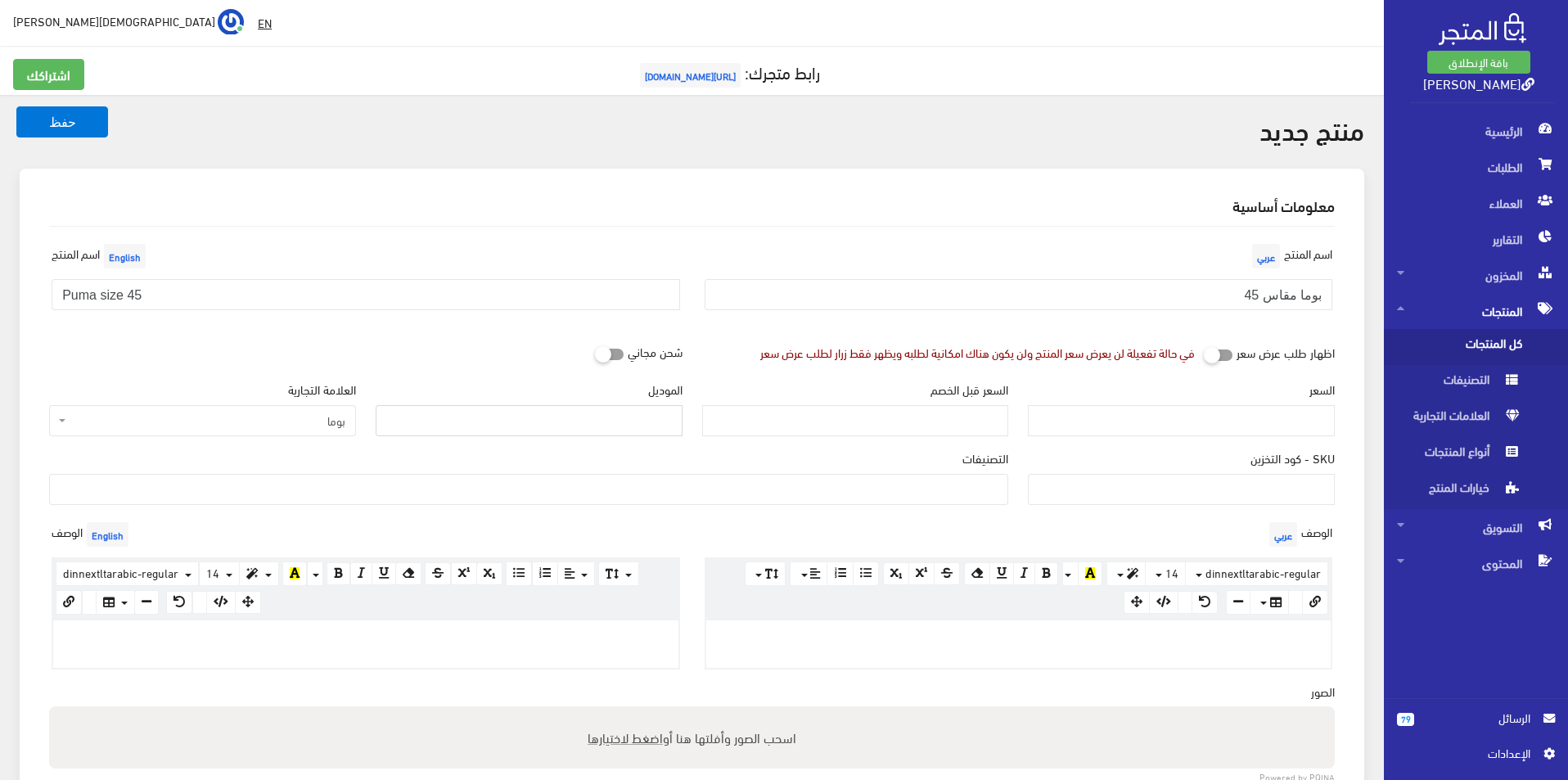
click at [519, 420] on input "الموديل" at bounding box center [529, 421] width 307 height 31
type input "puma"
click at [1124, 427] on input "السعر" at bounding box center [1181, 421] width 307 height 31
type input "4500"
type input "8900"
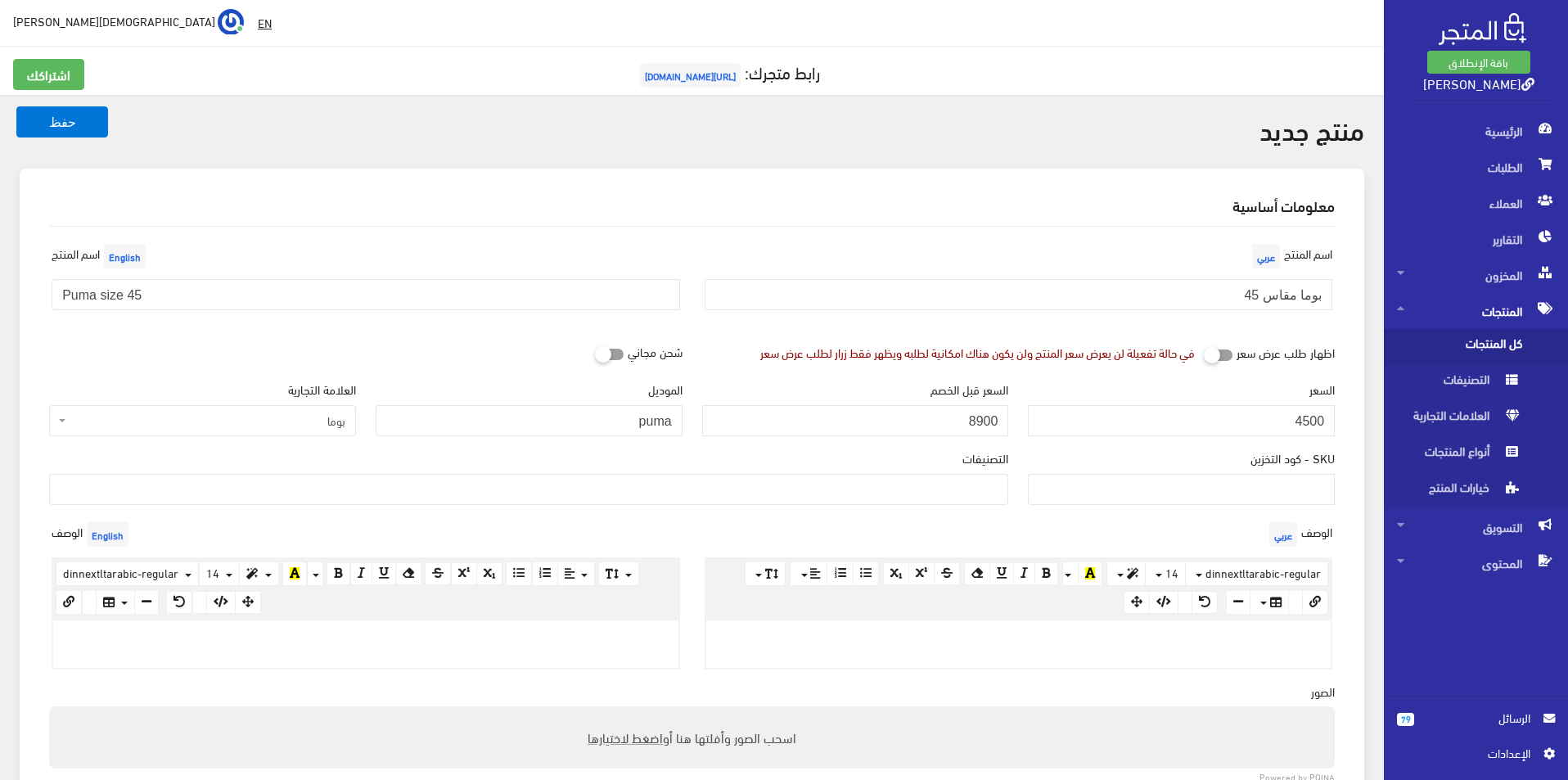
click at [971, 474] on span at bounding box center [529, 489] width 959 height 31
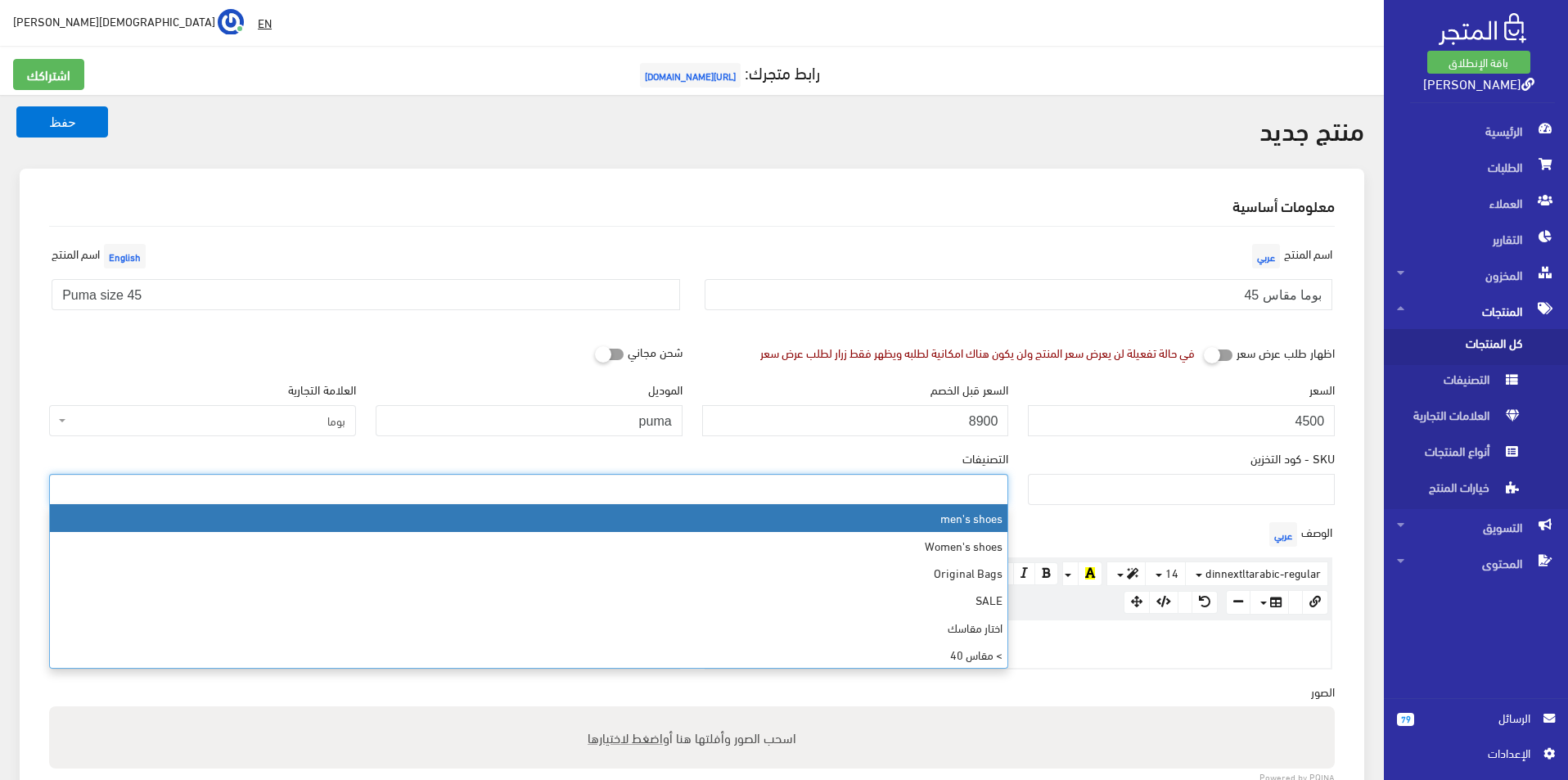
select select "5"
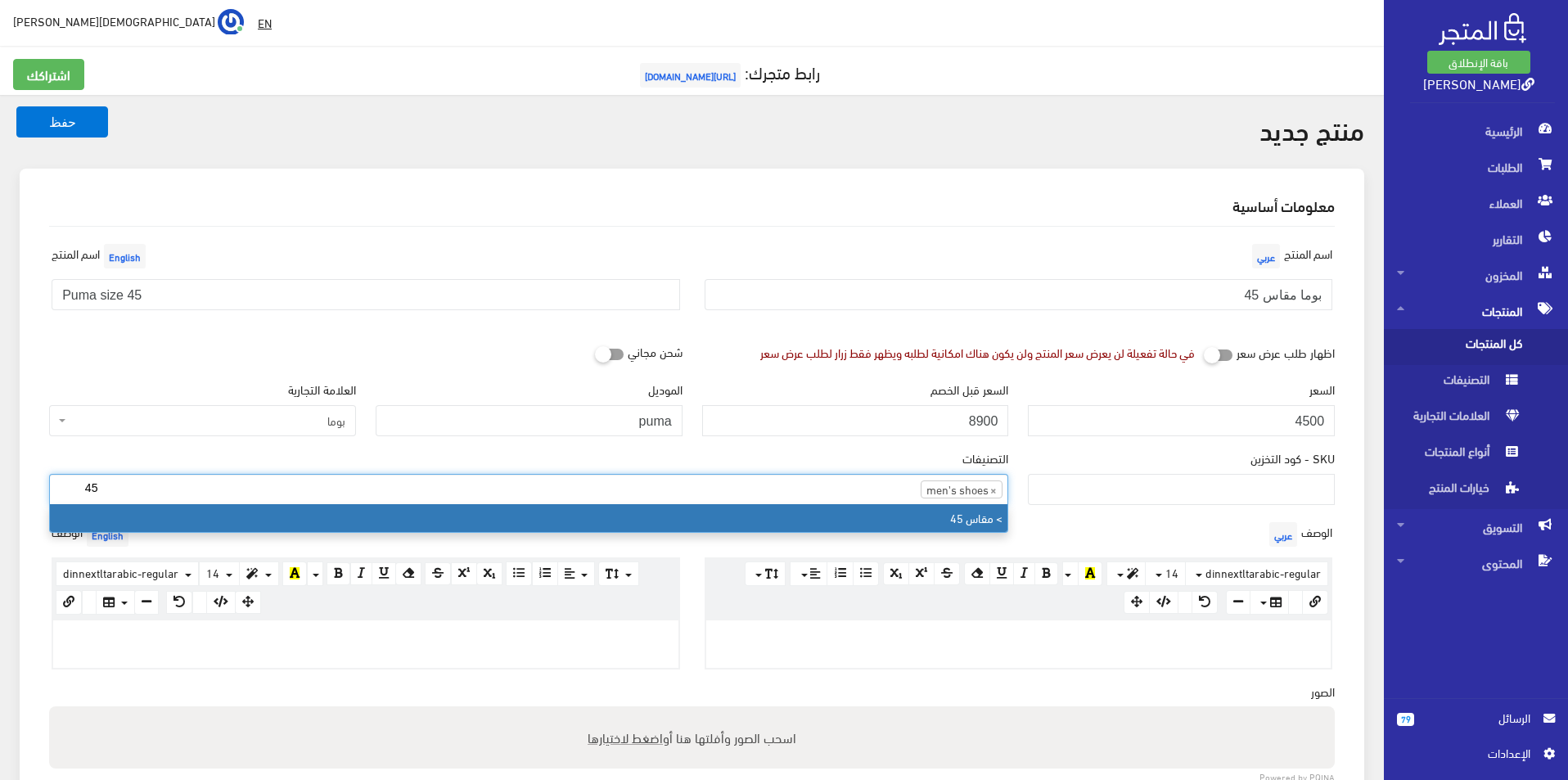
type input "45"
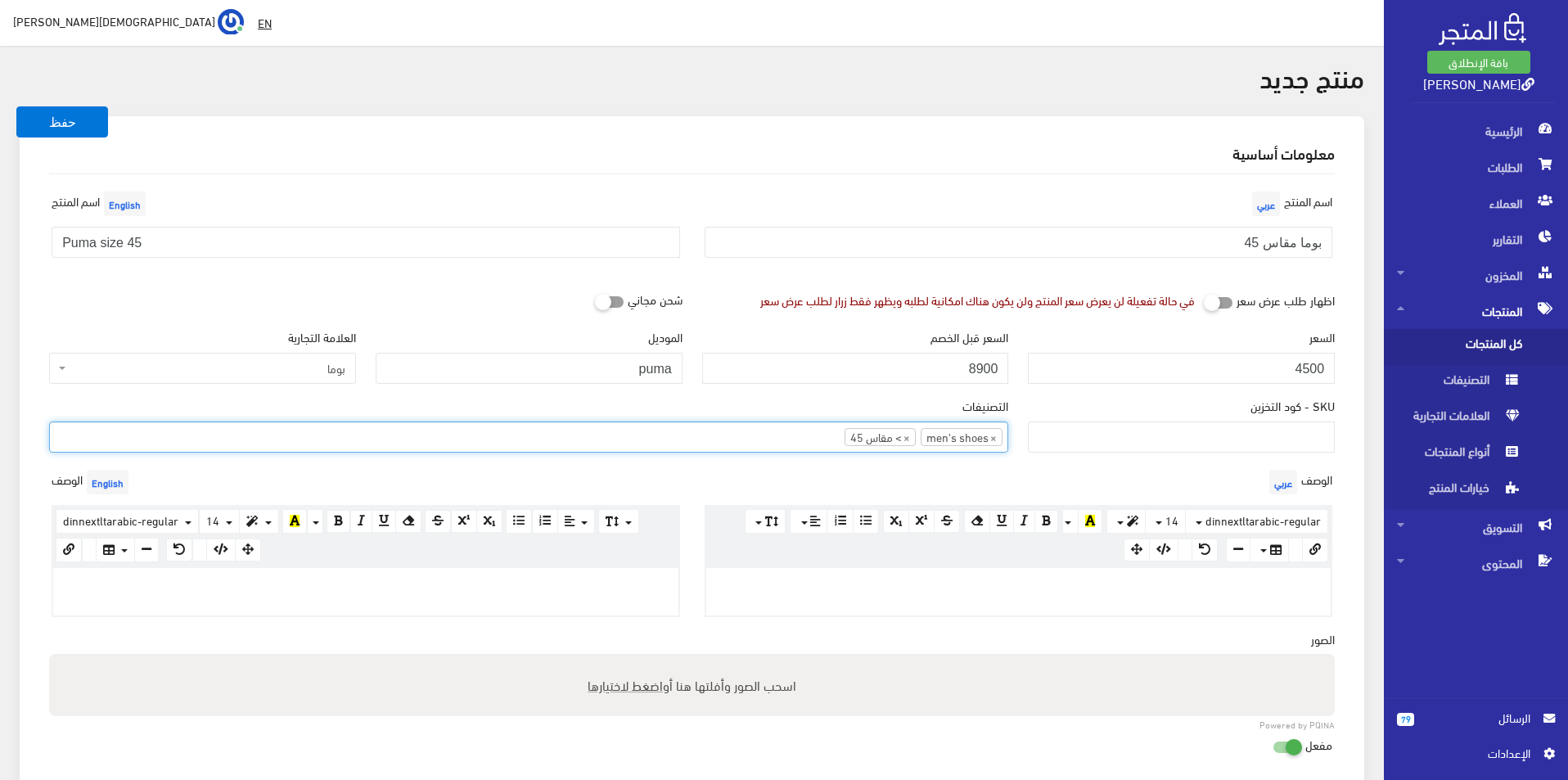
scroll to position [82, 0]
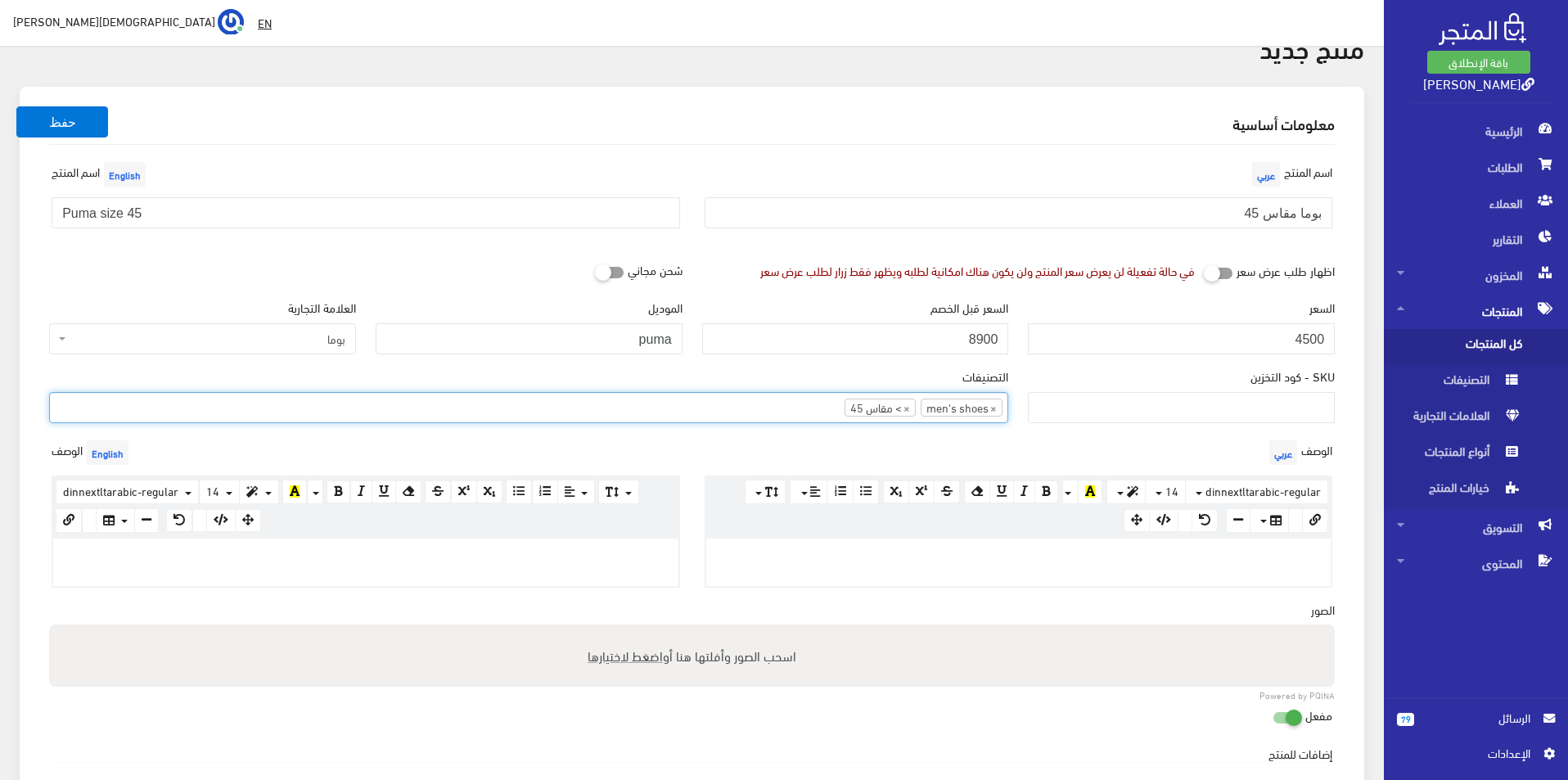
click at [898, 538] on div at bounding box center [1019, 562] width 625 height 48
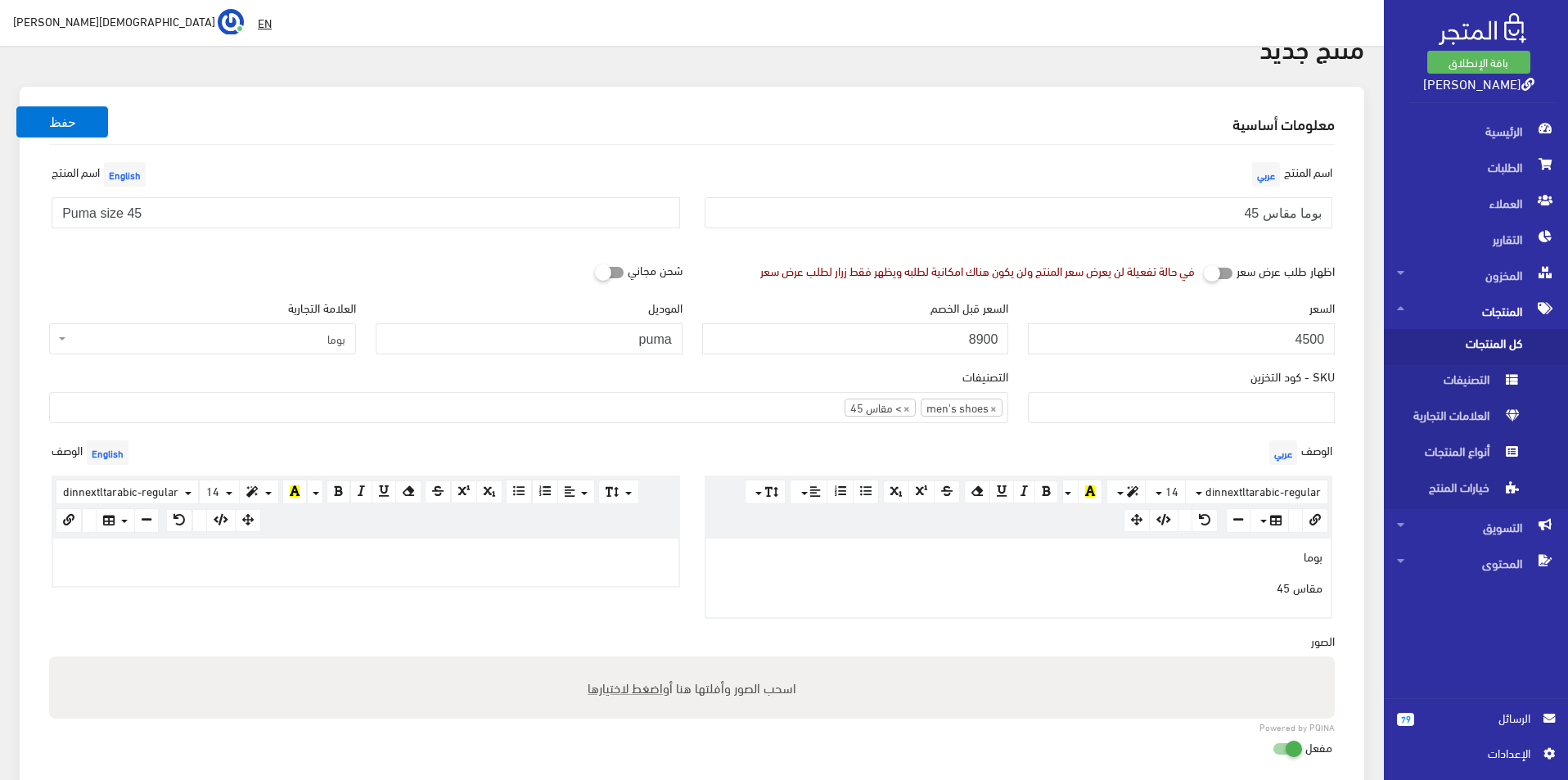
click at [509, 577] on div at bounding box center [366, 562] width 625 height 48
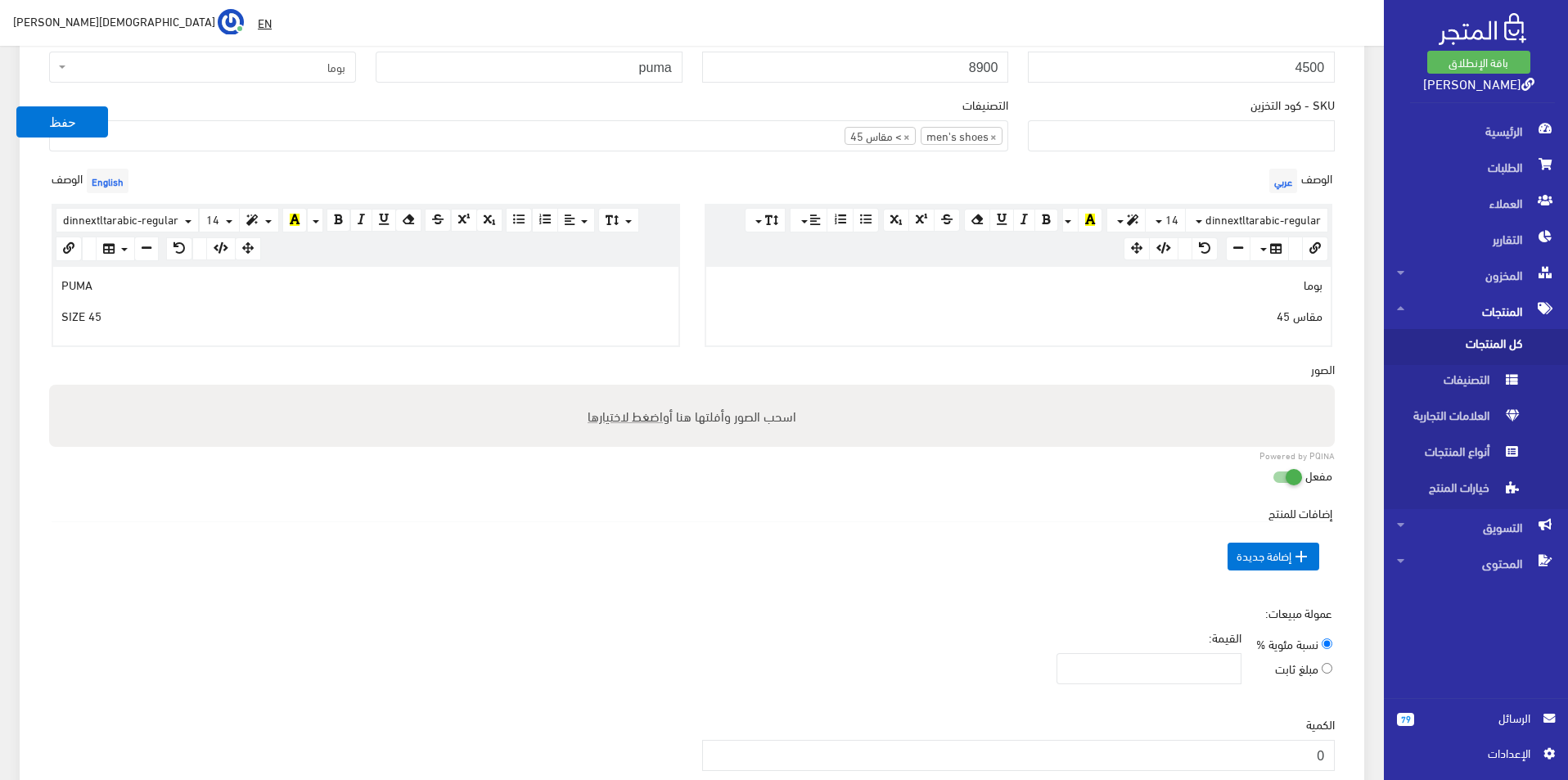
scroll to position [573, 0]
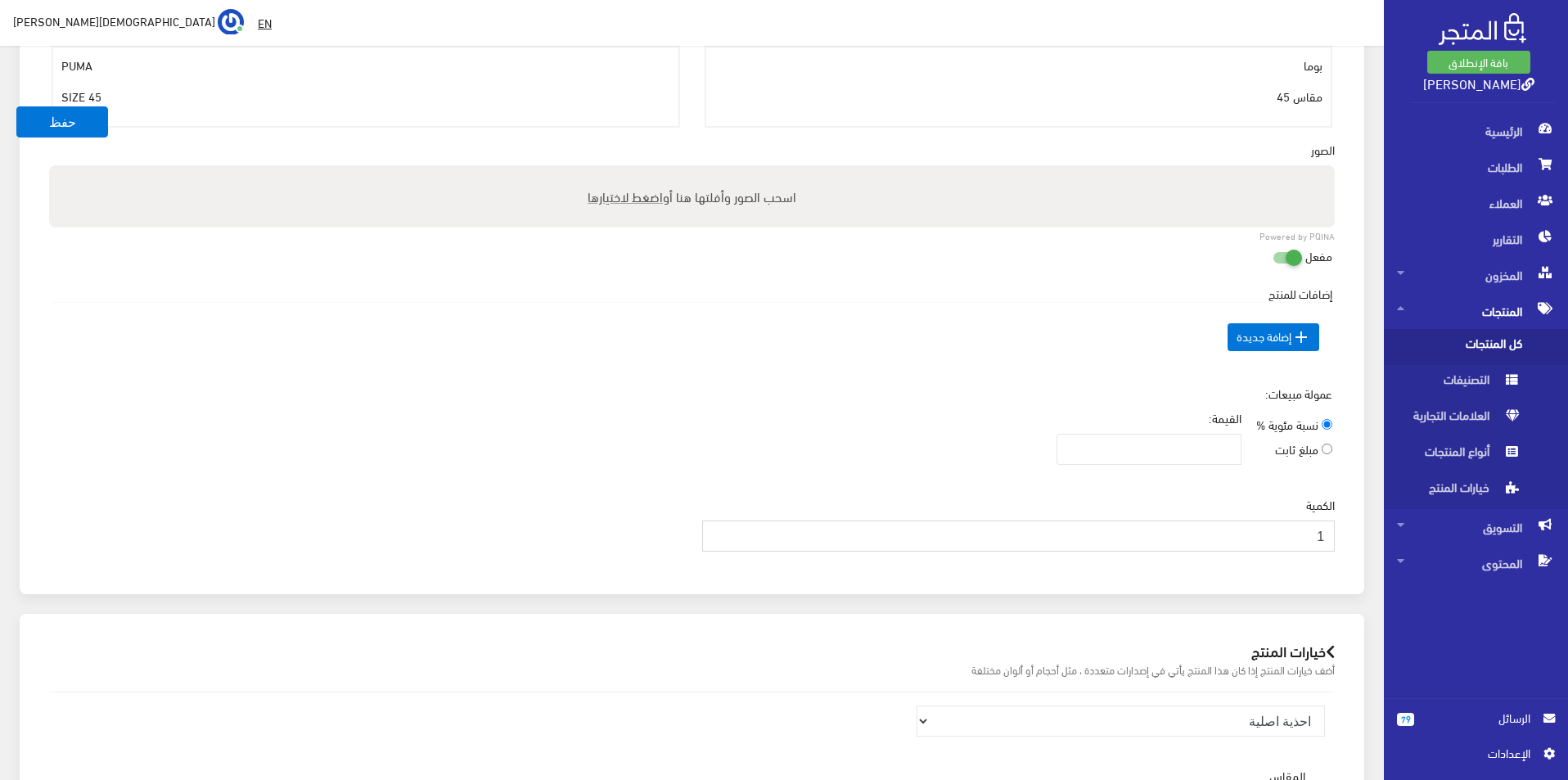
type input "1"
click at [721, 528] on input "1" at bounding box center [1019, 536] width 634 height 31
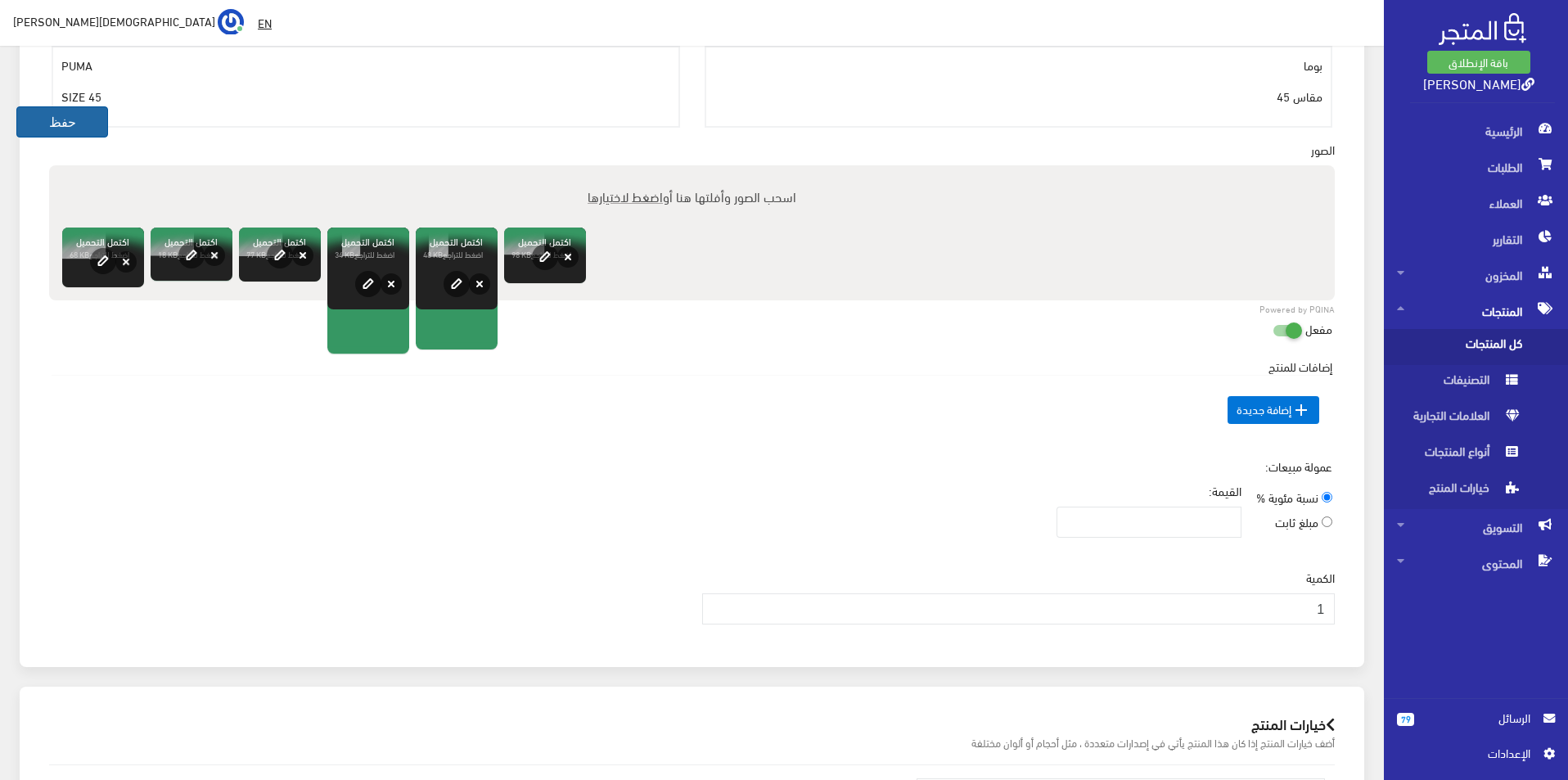
click at [45, 119] on button "حفظ" at bounding box center [62, 122] width 92 height 31
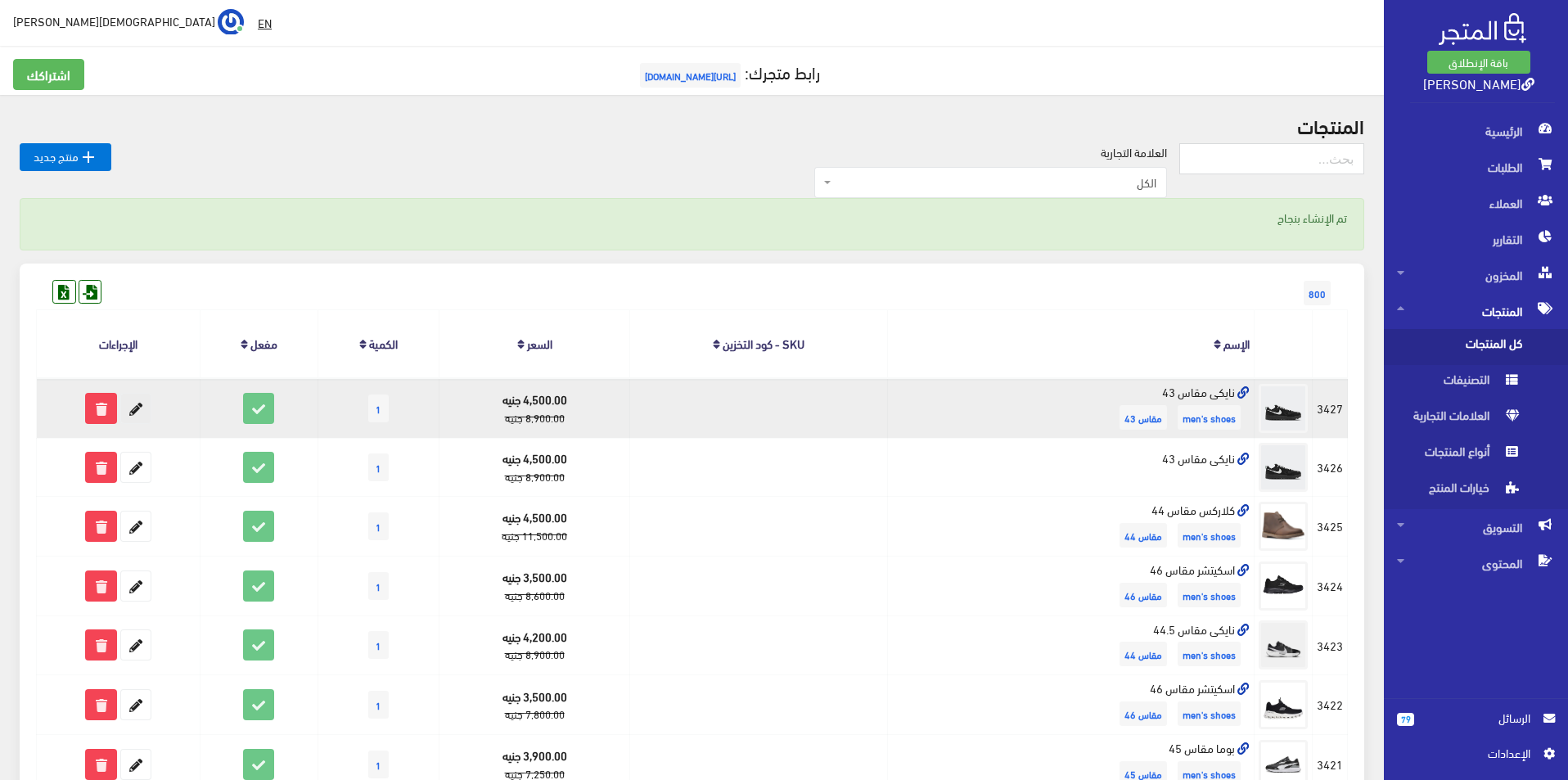
click at [130, 414] on icon at bounding box center [136, 408] width 29 height 29
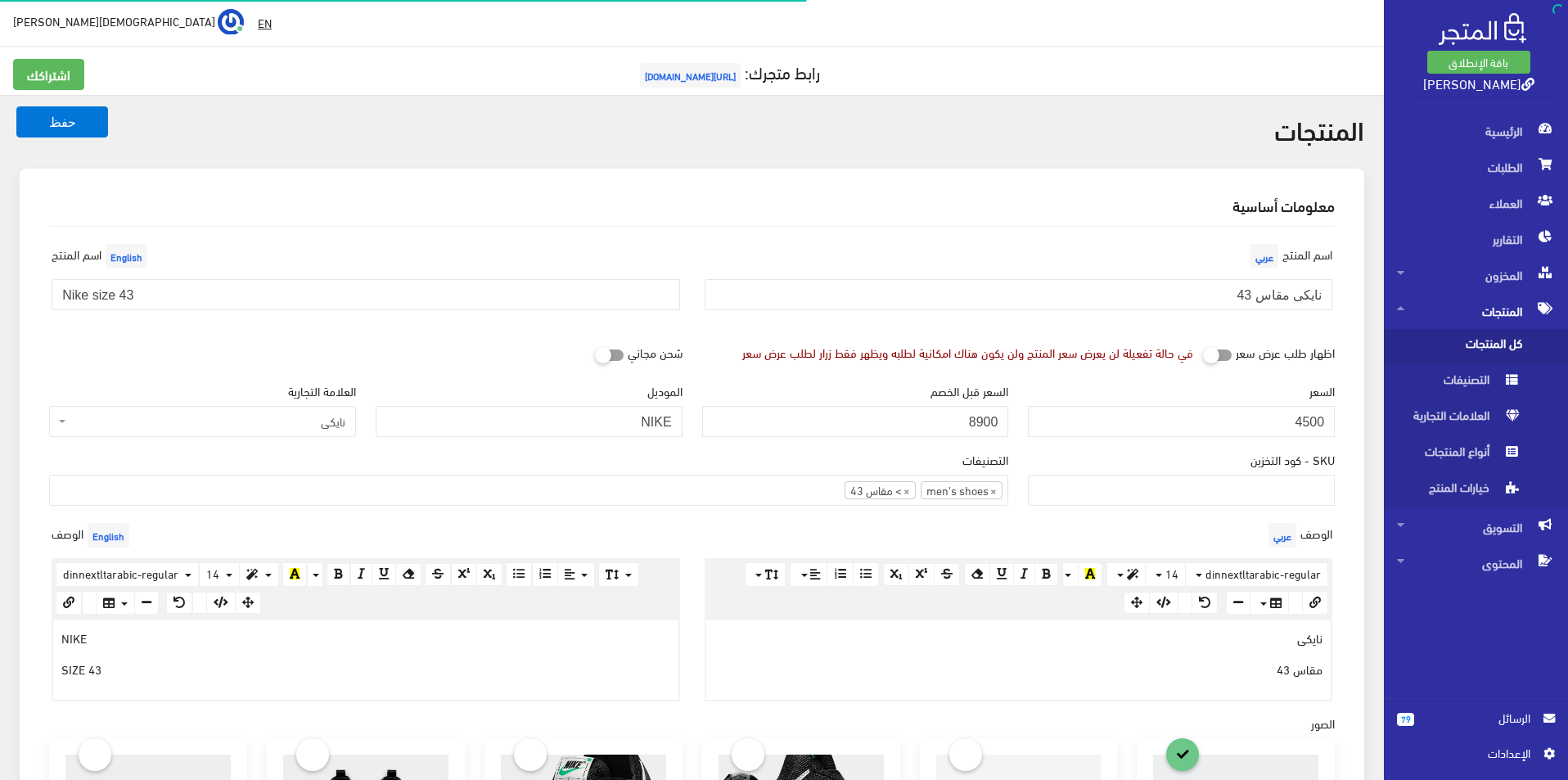
select select
click at [1139, 284] on input "نايكى مقاس 43" at bounding box center [1018, 294] width 628 height 31
type input "نايكى مقاس 45"
click at [549, 316] on div "اسم [PERSON_NAME] Nike size 43" at bounding box center [366, 281] width 653 height 83
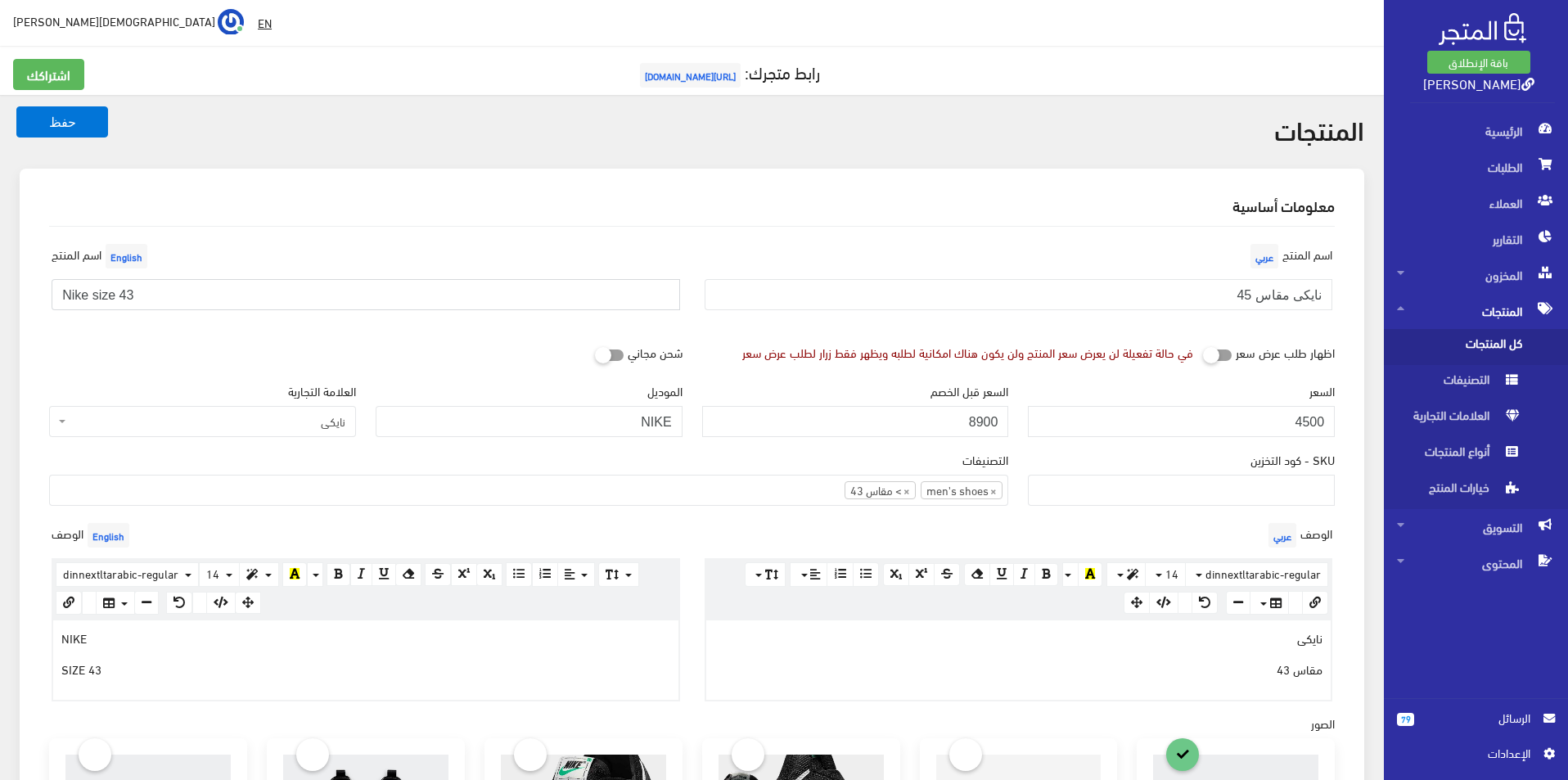
click at [545, 302] on input "Nike size 43" at bounding box center [365, 294] width 628 height 31
type input "Nike size 45"
click at [902, 490] on li "× > مقاس 43" at bounding box center [880, 490] width 72 height 18
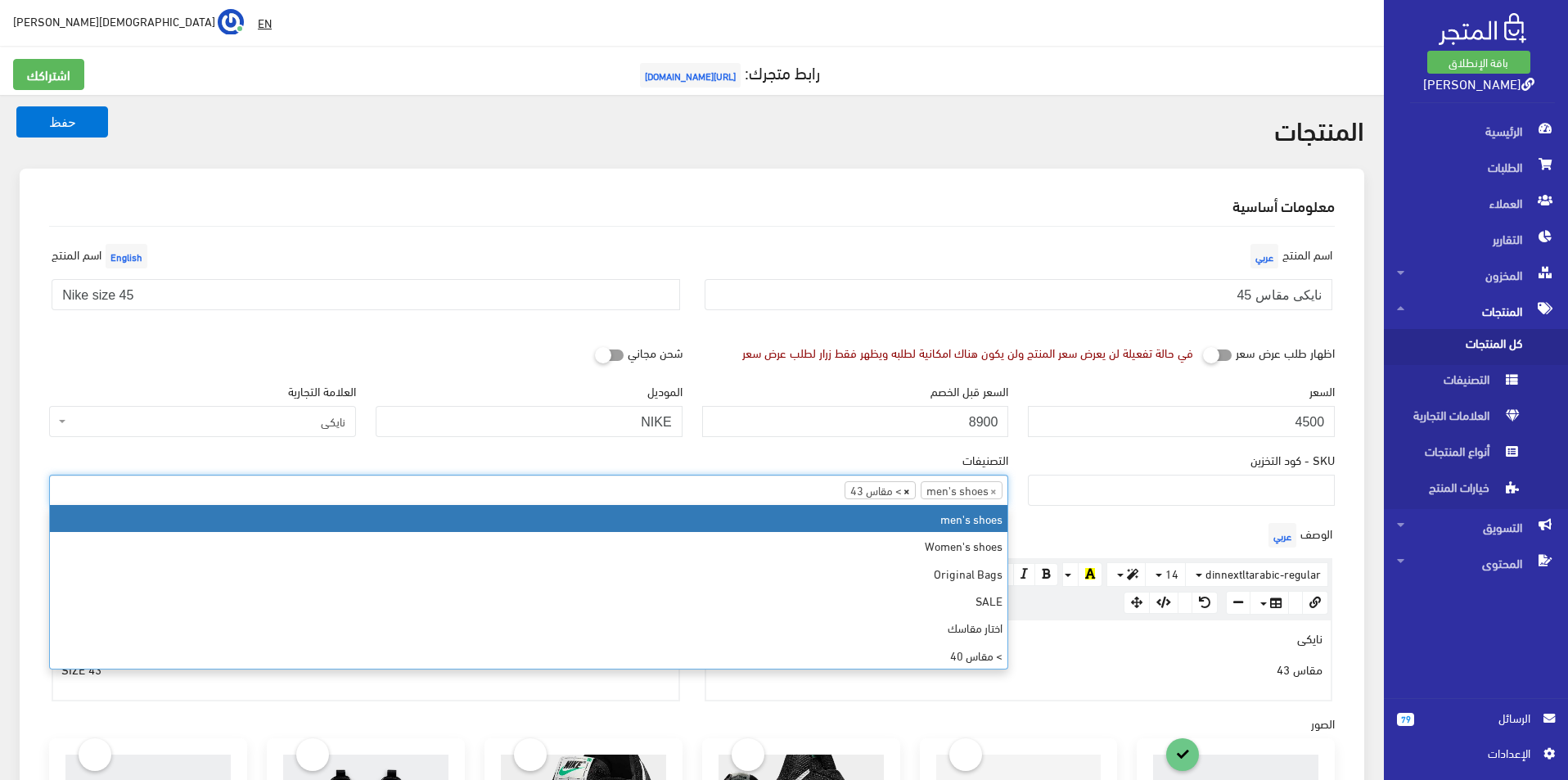
click at [907, 491] on span "×" at bounding box center [906, 490] width 6 height 16
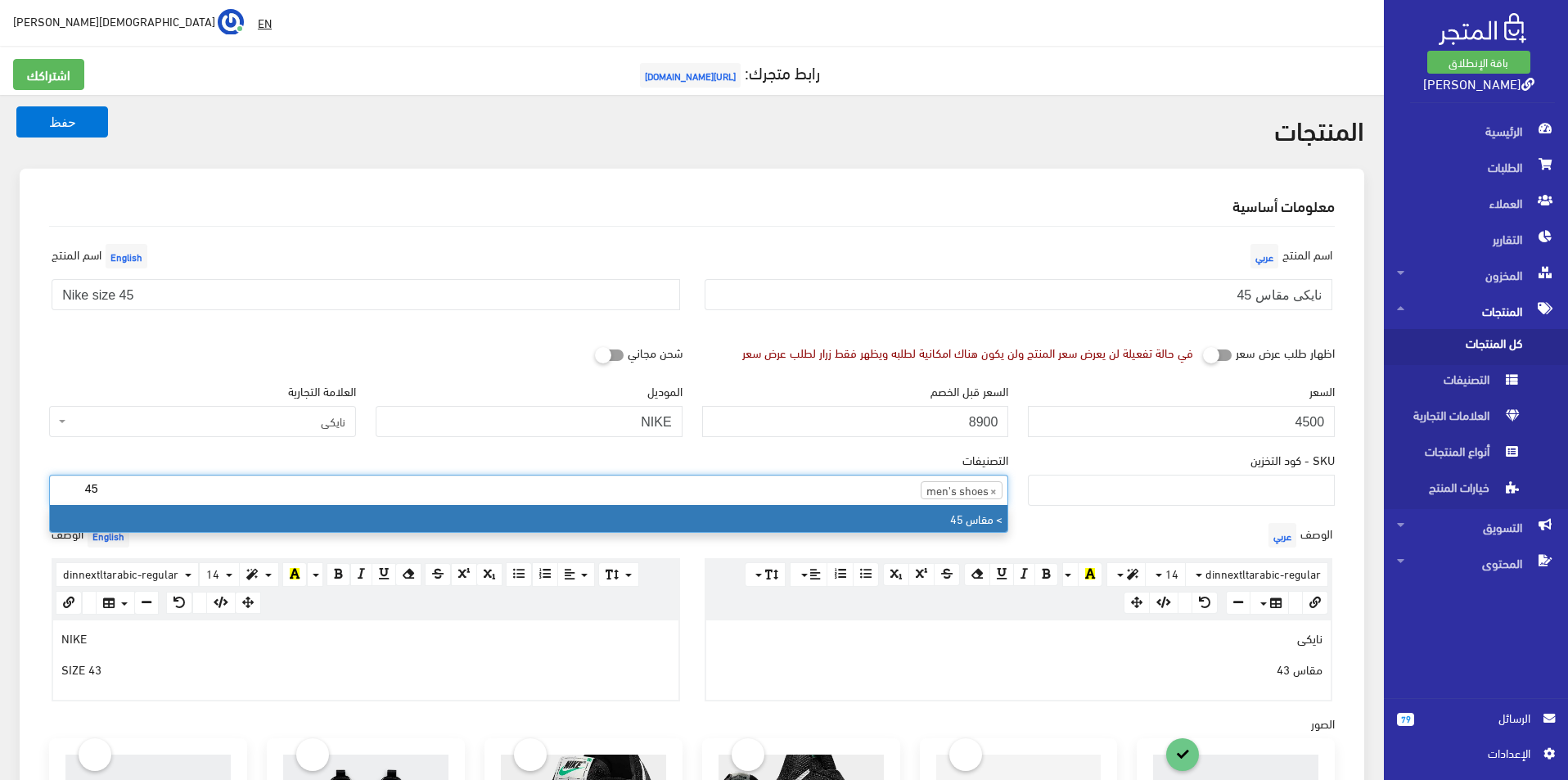
type input "45"
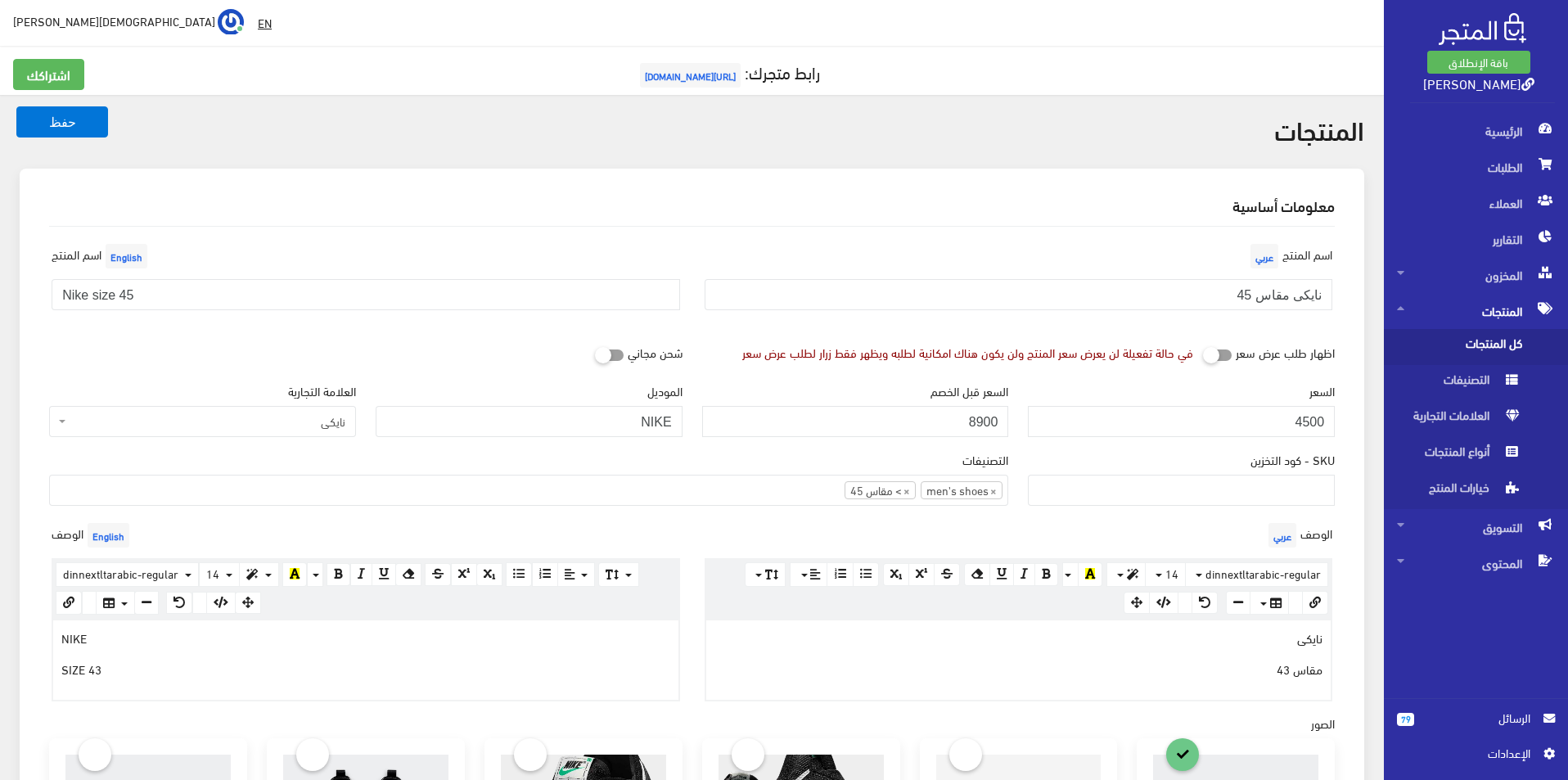
click at [1221, 675] on p "مقاس 43" at bounding box center [1019, 668] width 609 height 18
click at [324, 688] on div "NIKE SIZE 43" at bounding box center [366, 660] width 625 height 79
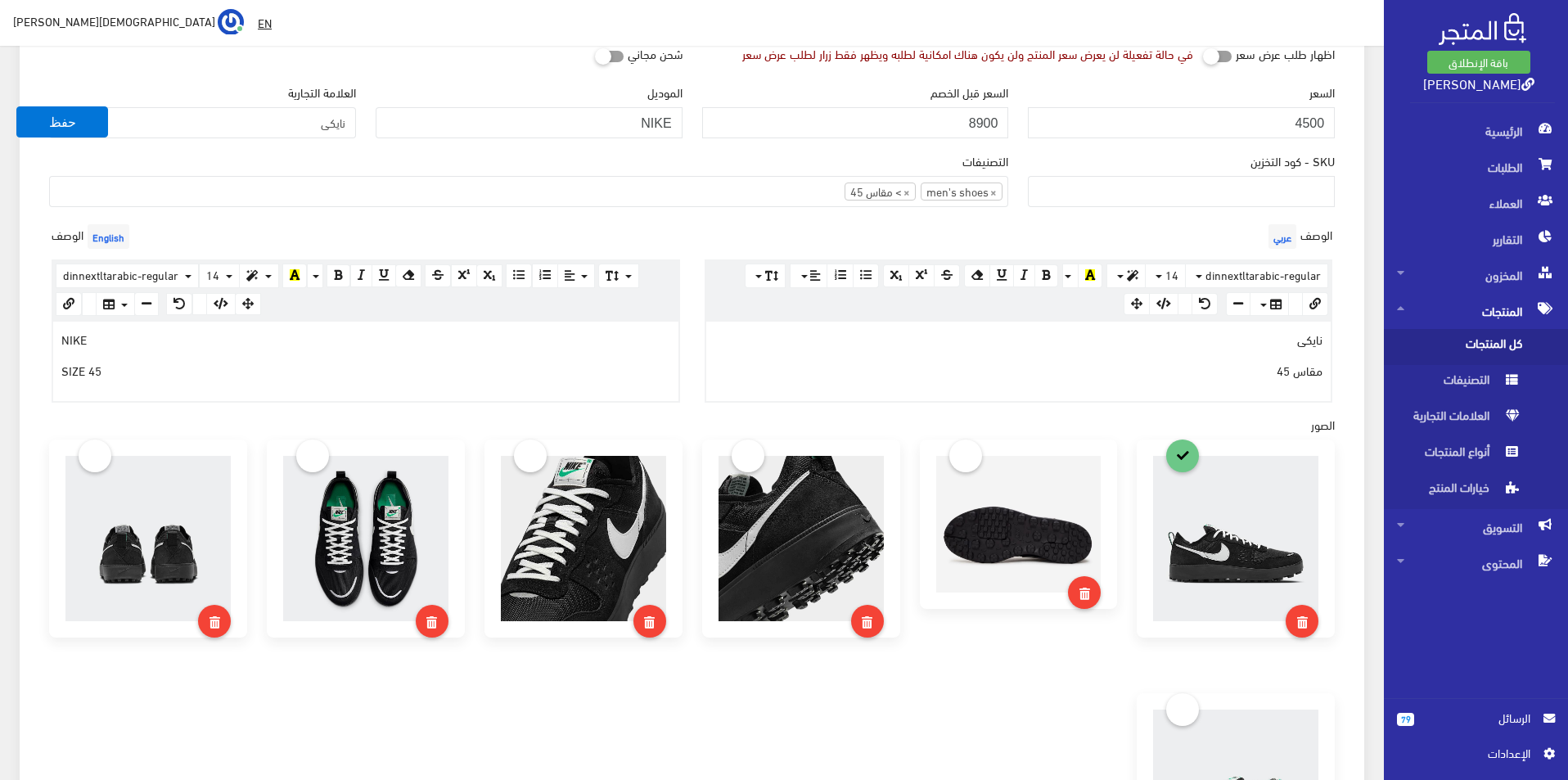
scroll to position [327, 0]
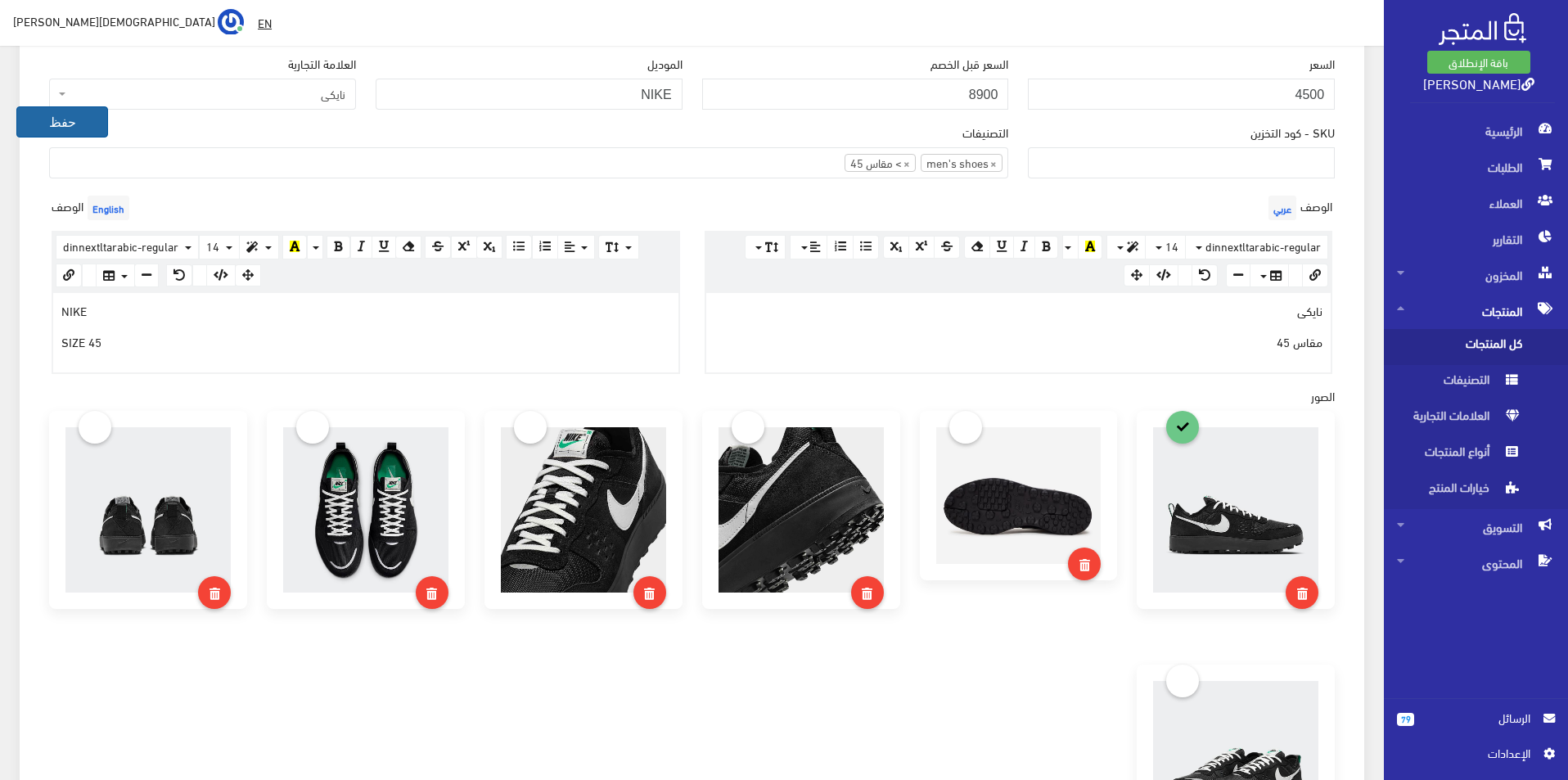
click at [86, 127] on button "حفظ" at bounding box center [62, 122] width 92 height 31
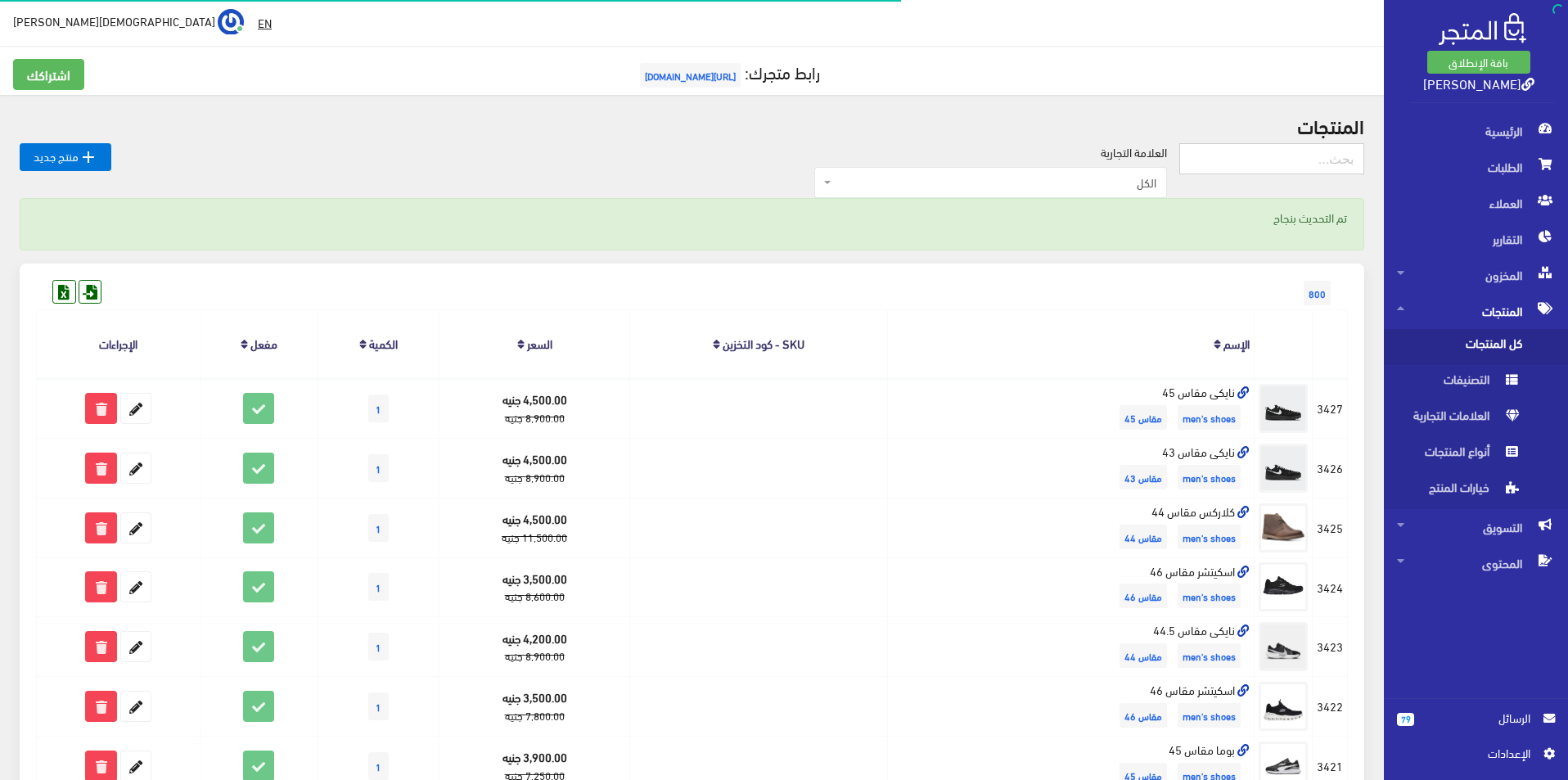
click at [1268, 159] on input "text" at bounding box center [1272, 159] width 185 height 31
type input "size 45"
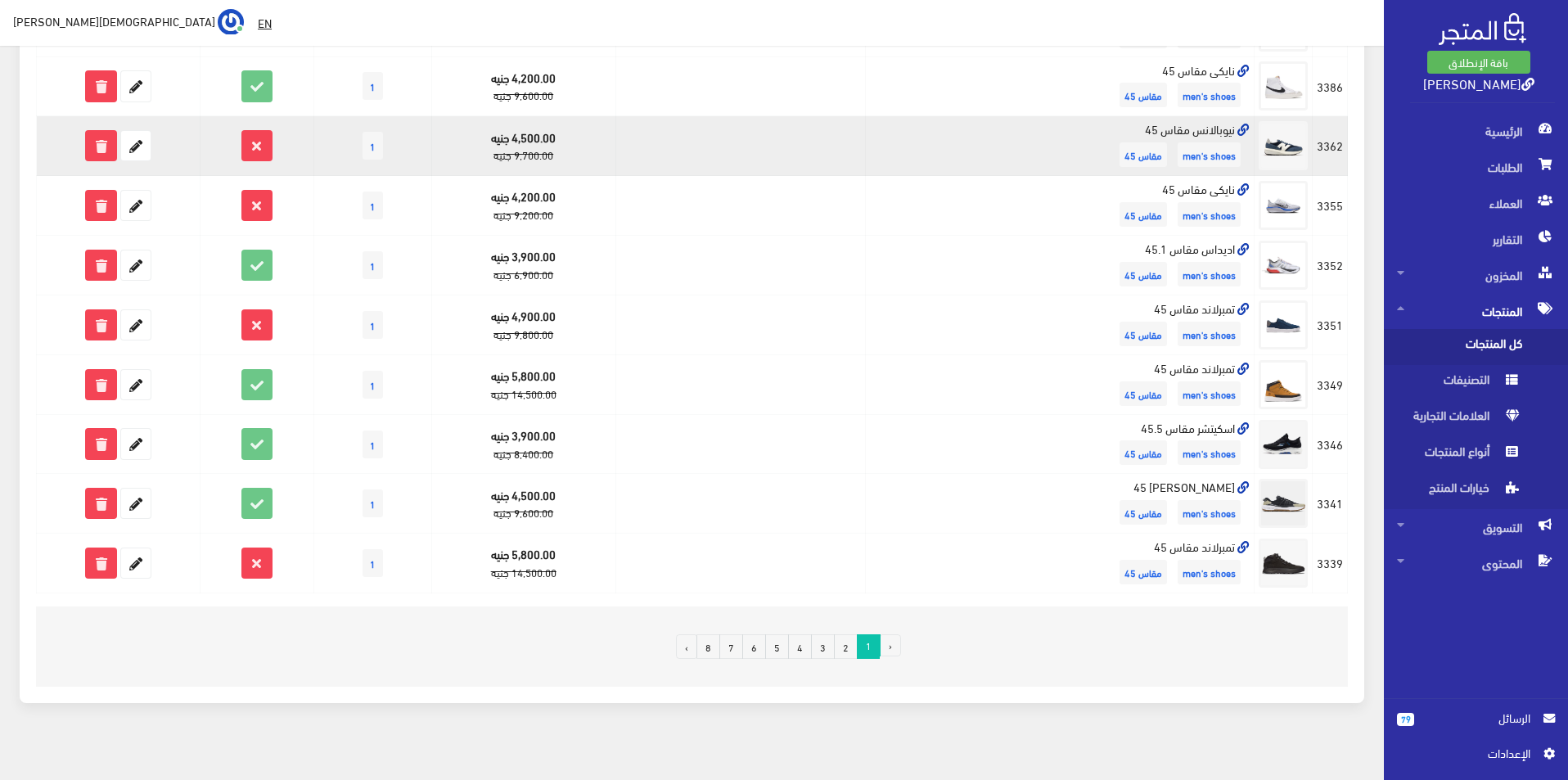
scroll to position [927, 0]
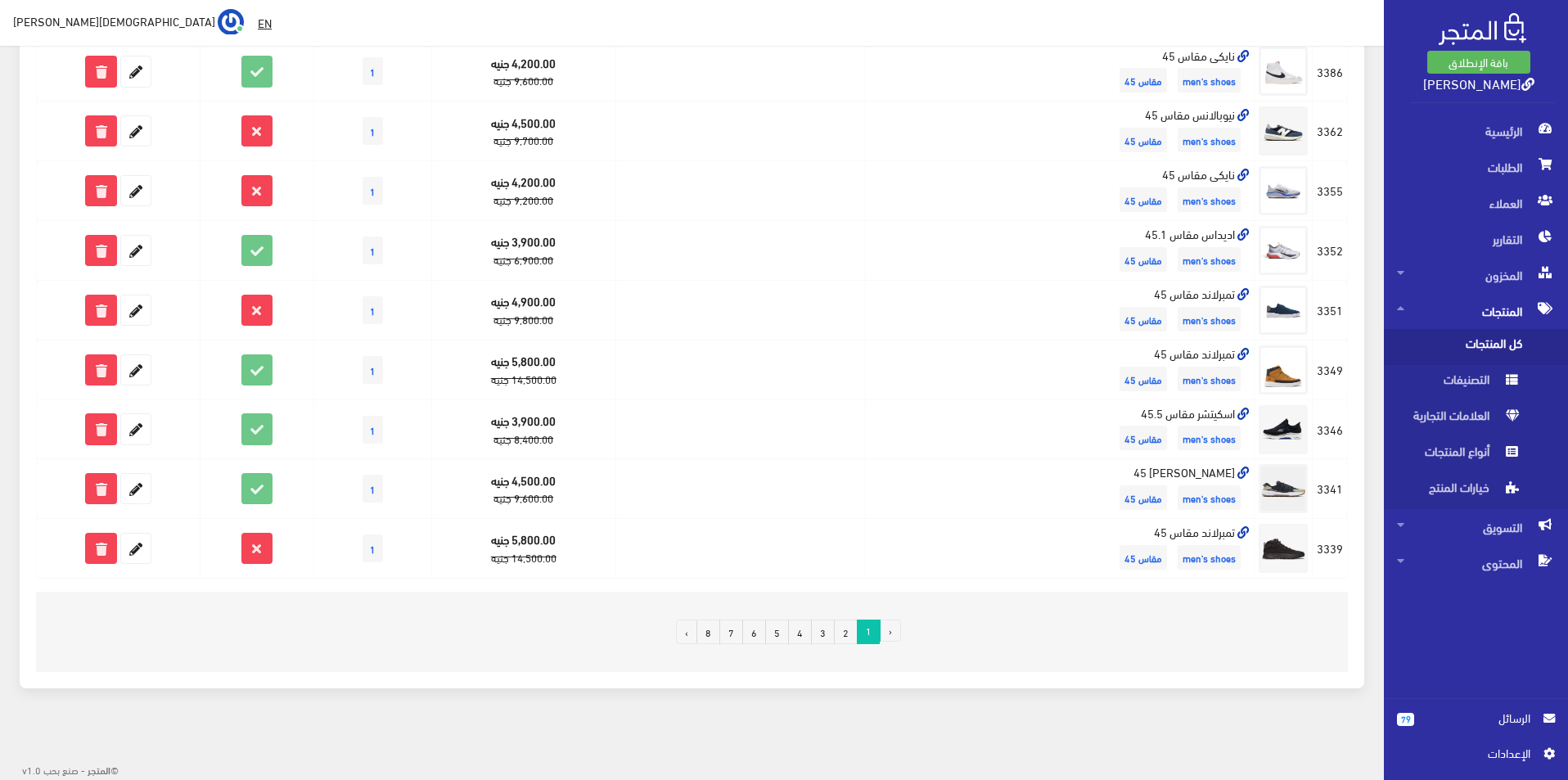
click at [848, 635] on link "2" at bounding box center [845, 632] width 24 height 25
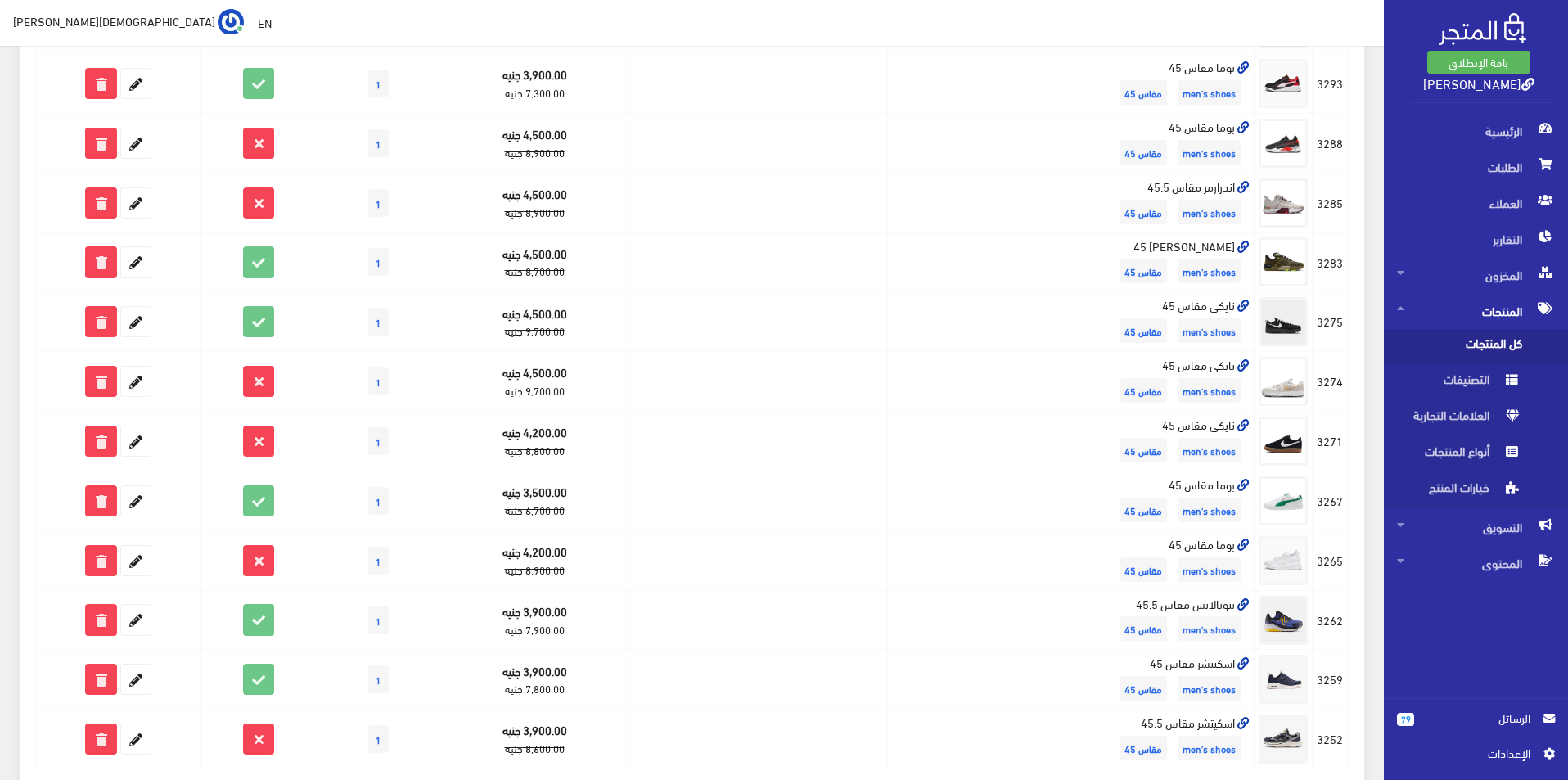
scroll to position [818, 0]
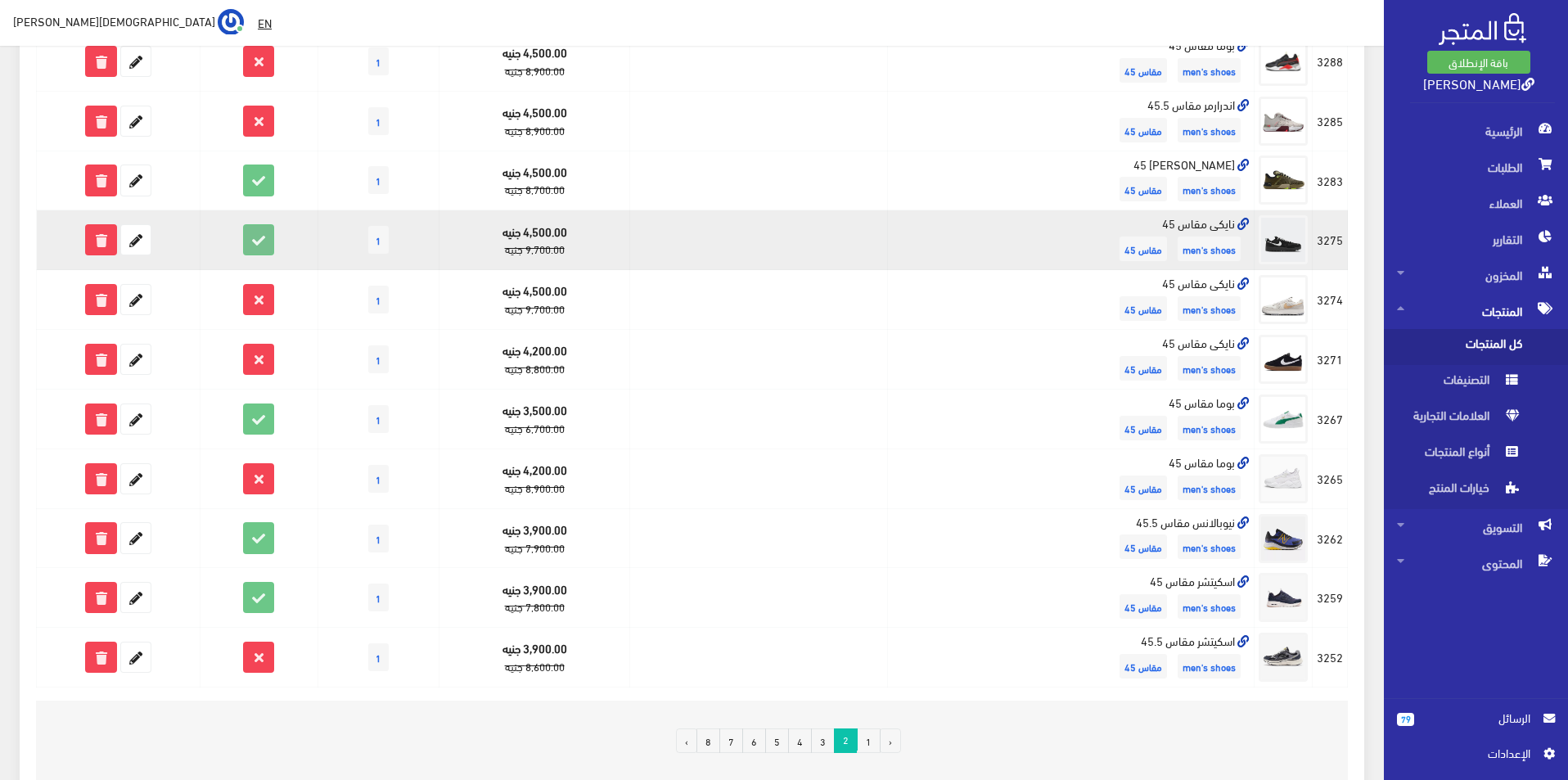
click at [248, 232] on icon at bounding box center [259, 239] width 29 height 29
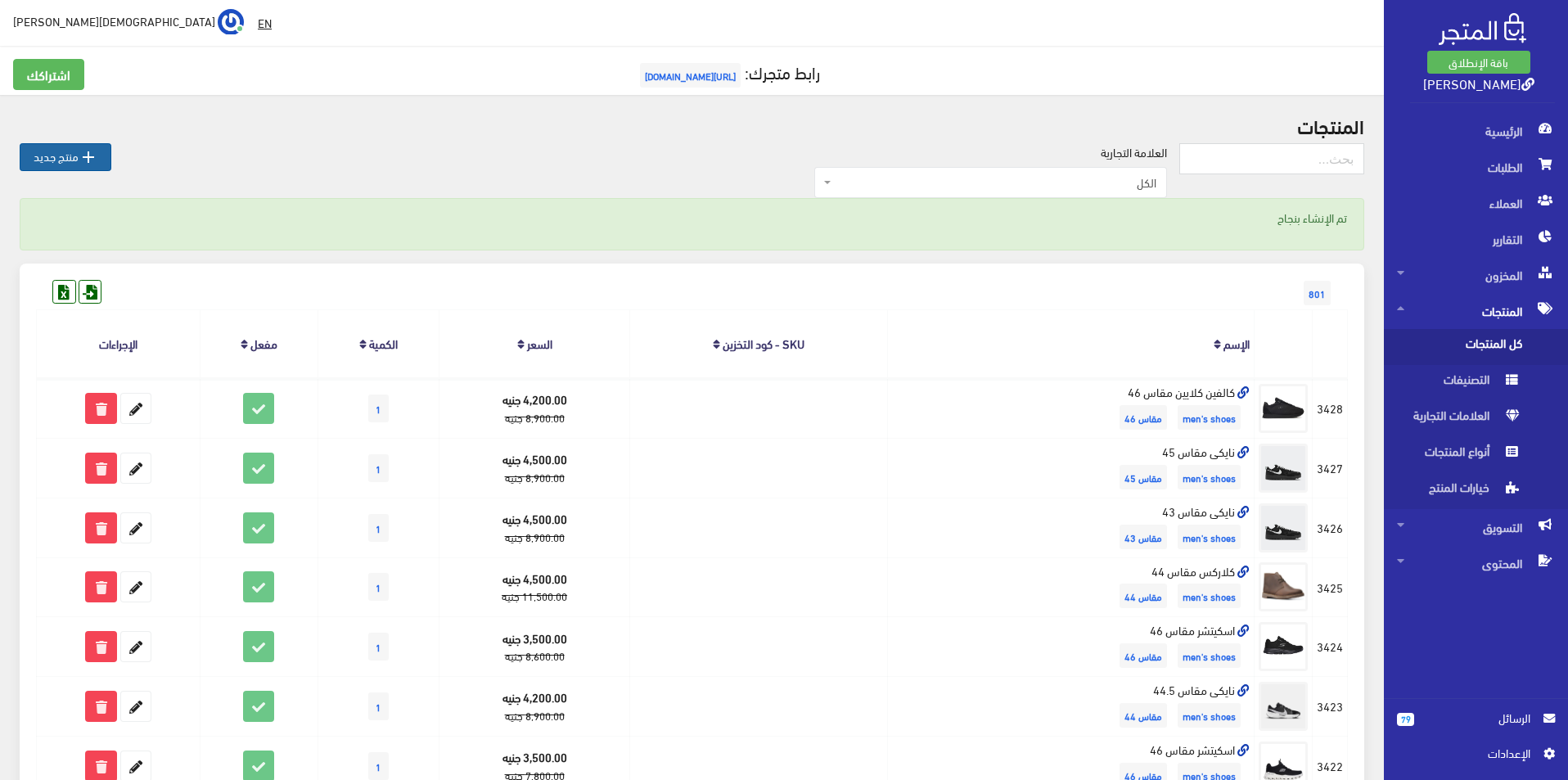
click at [91, 151] on icon "" at bounding box center [88, 157] width 19 height 19
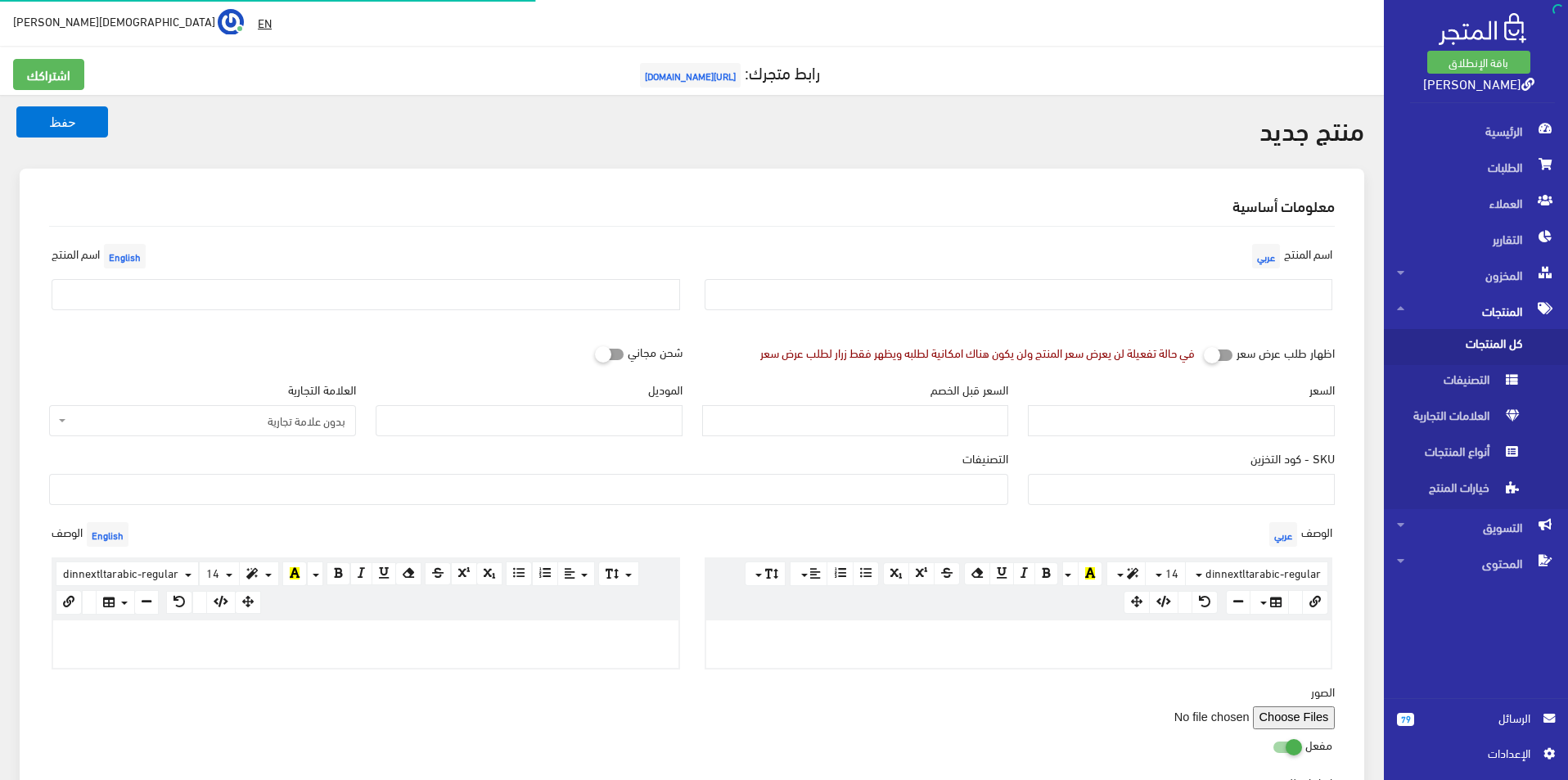
select select
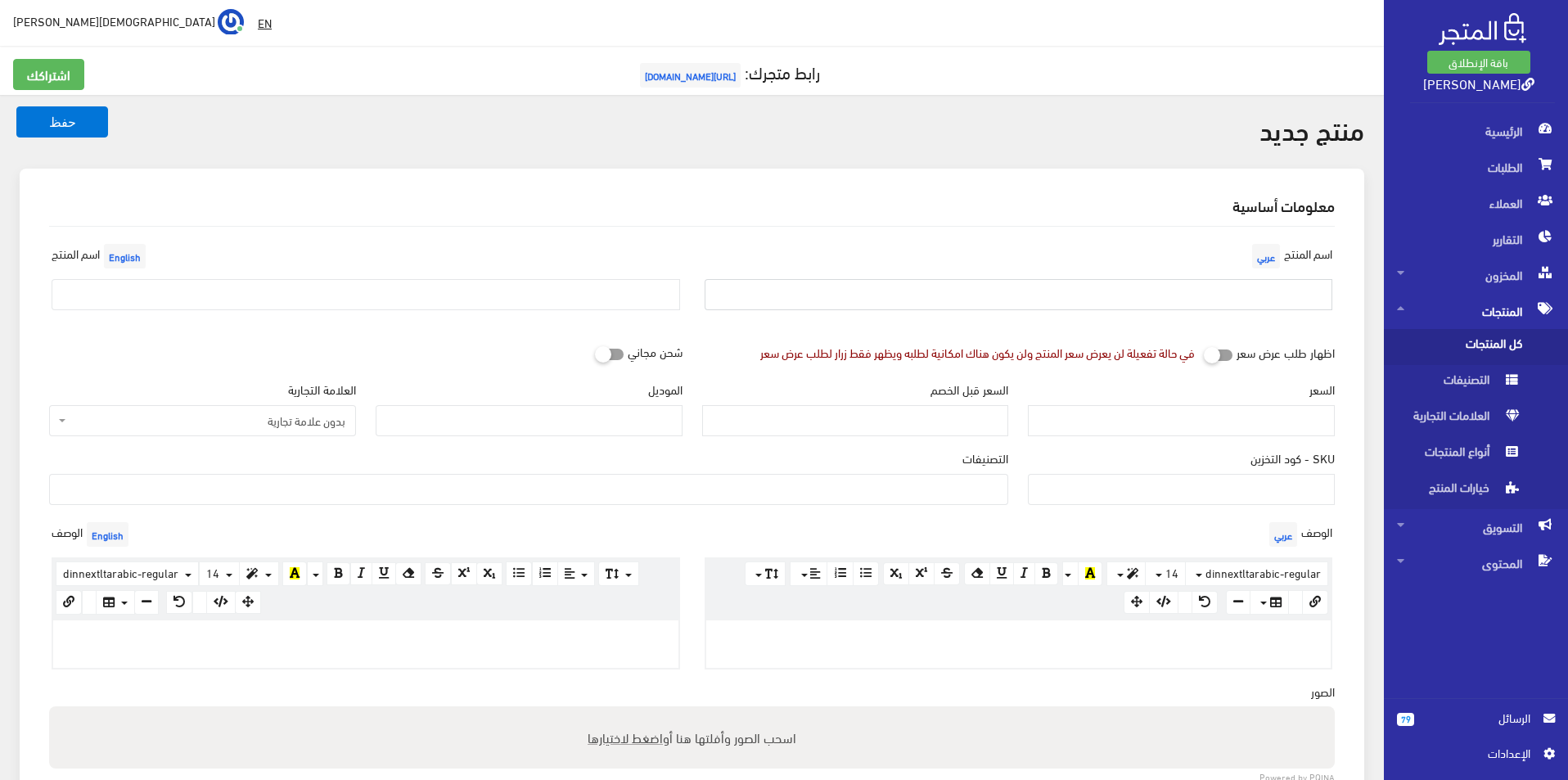
click at [1222, 281] on input "text" at bounding box center [1018, 294] width 628 height 31
click at [1224, 644] on div at bounding box center [1019, 644] width 625 height 48
paste div
click at [460, 301] on input "text" at bounding box center [365, 294] width 628 height 31
type input "Skechers size 42.5"
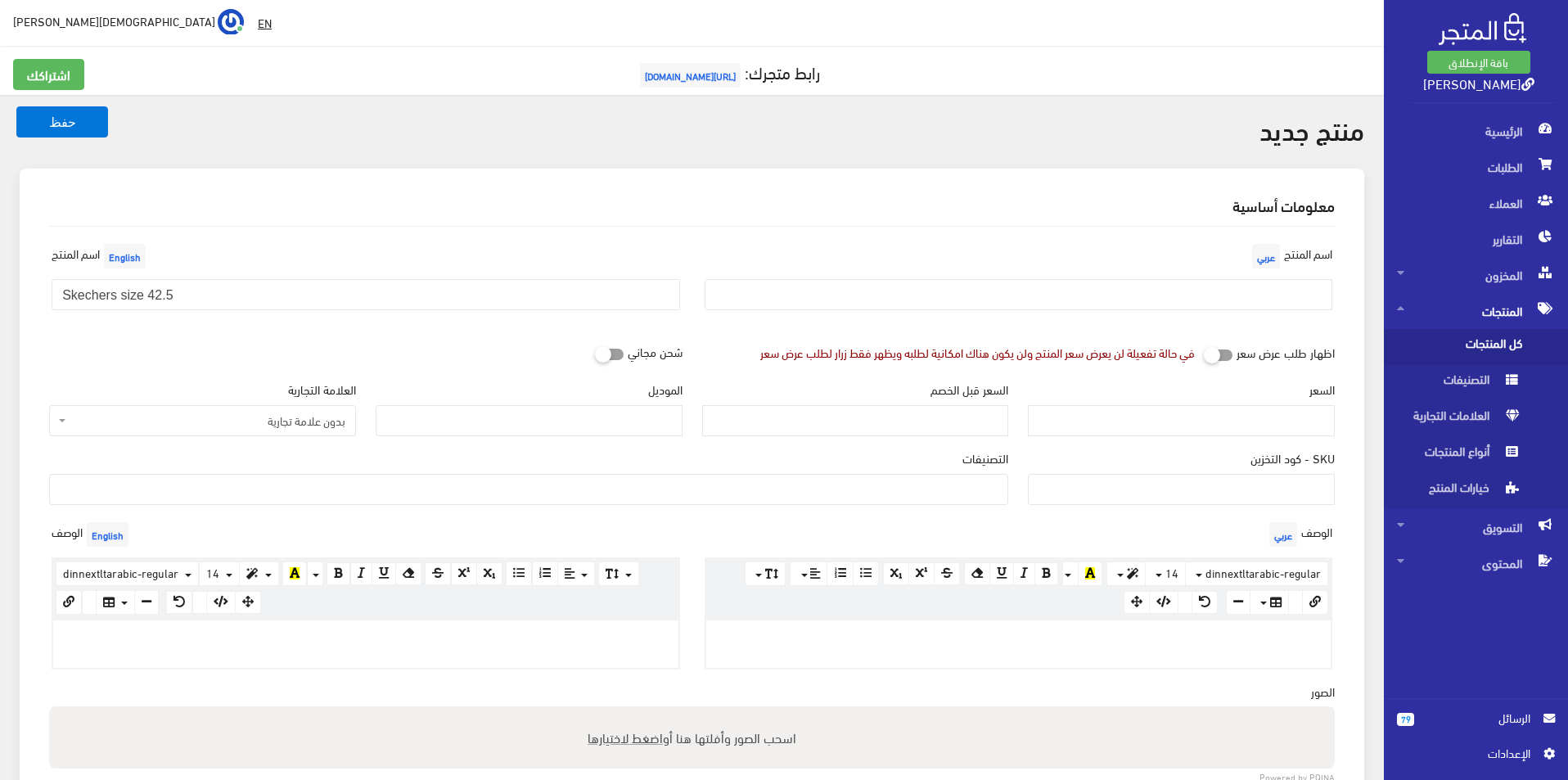
click at [250, 423] on span "بدون علامة تجارية" at bounding box center [207, 421] width 276 height 16
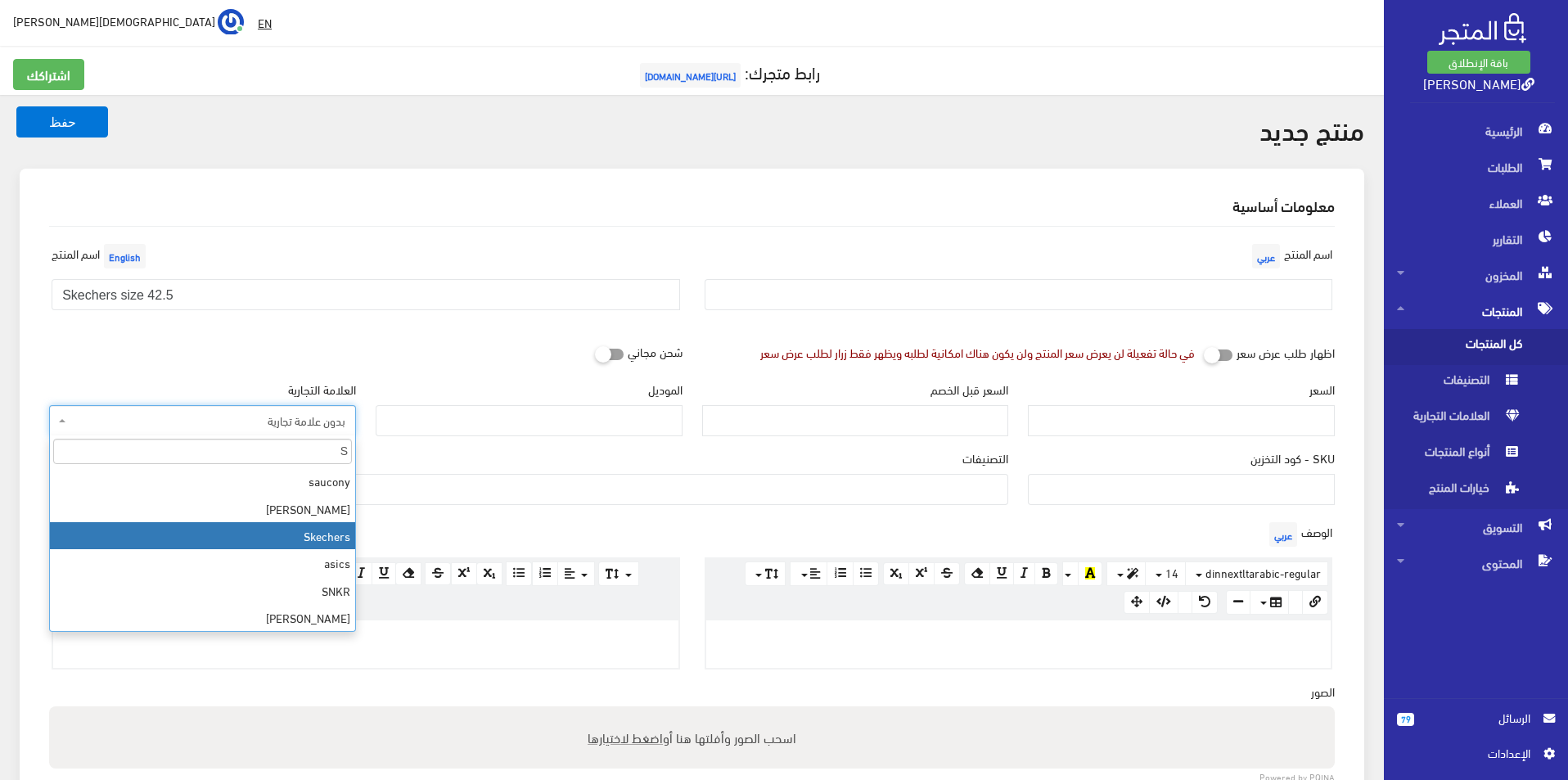
type input "S"
select select "11"
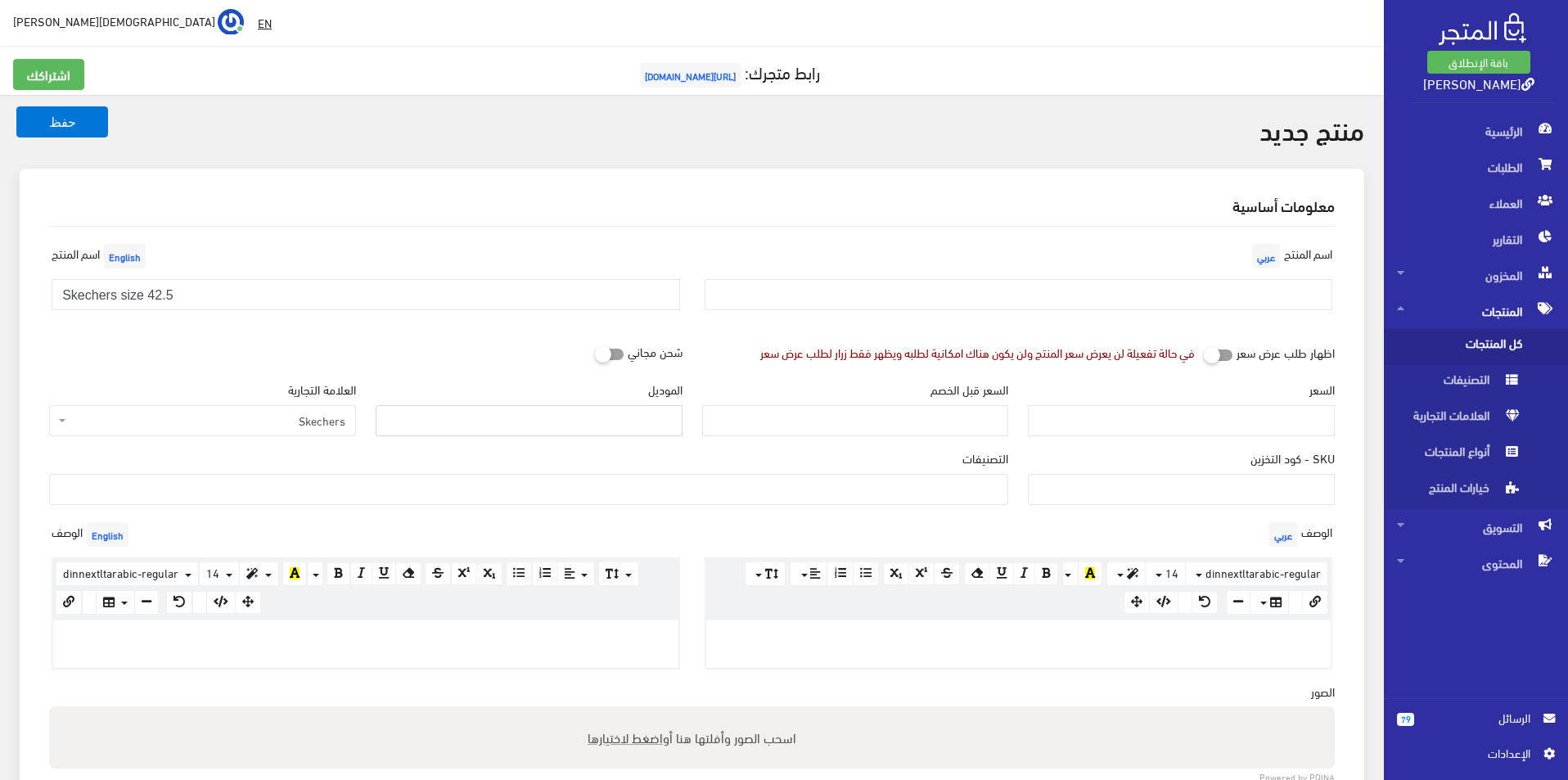
click at [645, 417] on input "الموديل" at bounding box center [529, 421] width 307 height 31
type input "skechers"
click at [1226, 438] on div "السعر" at bounding box center [1181, 414] width 326 height 69
click at [1231, 426] on input "السعر" at bounding box center [1181, 421] width 307 height 31
type input "3500"
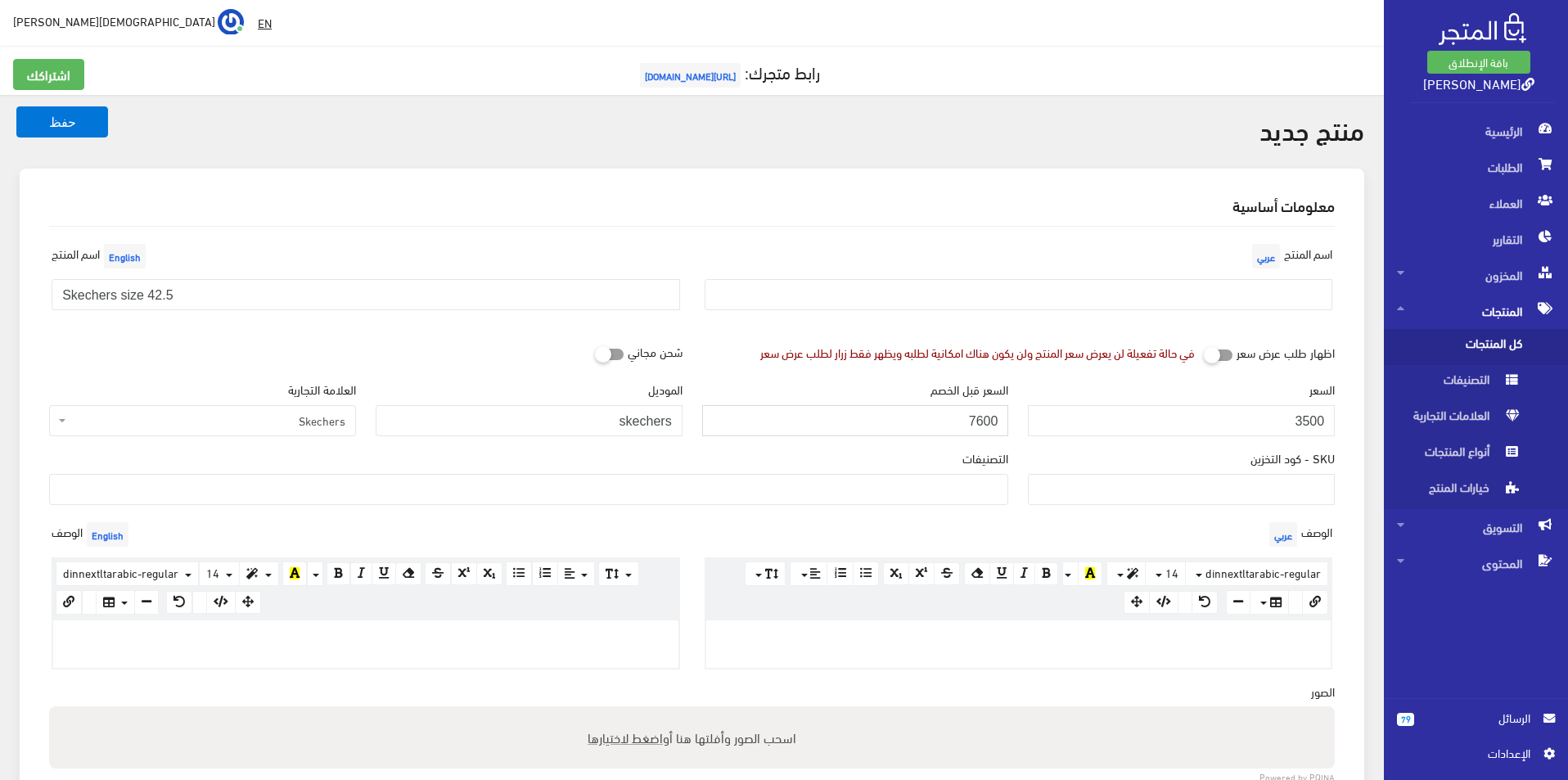
type input "7600"
click at [1245, 307] on input "text" at bounding box center [1018, 294] width 628 height 31
type input "اسكيتشر مقاس 42.5"
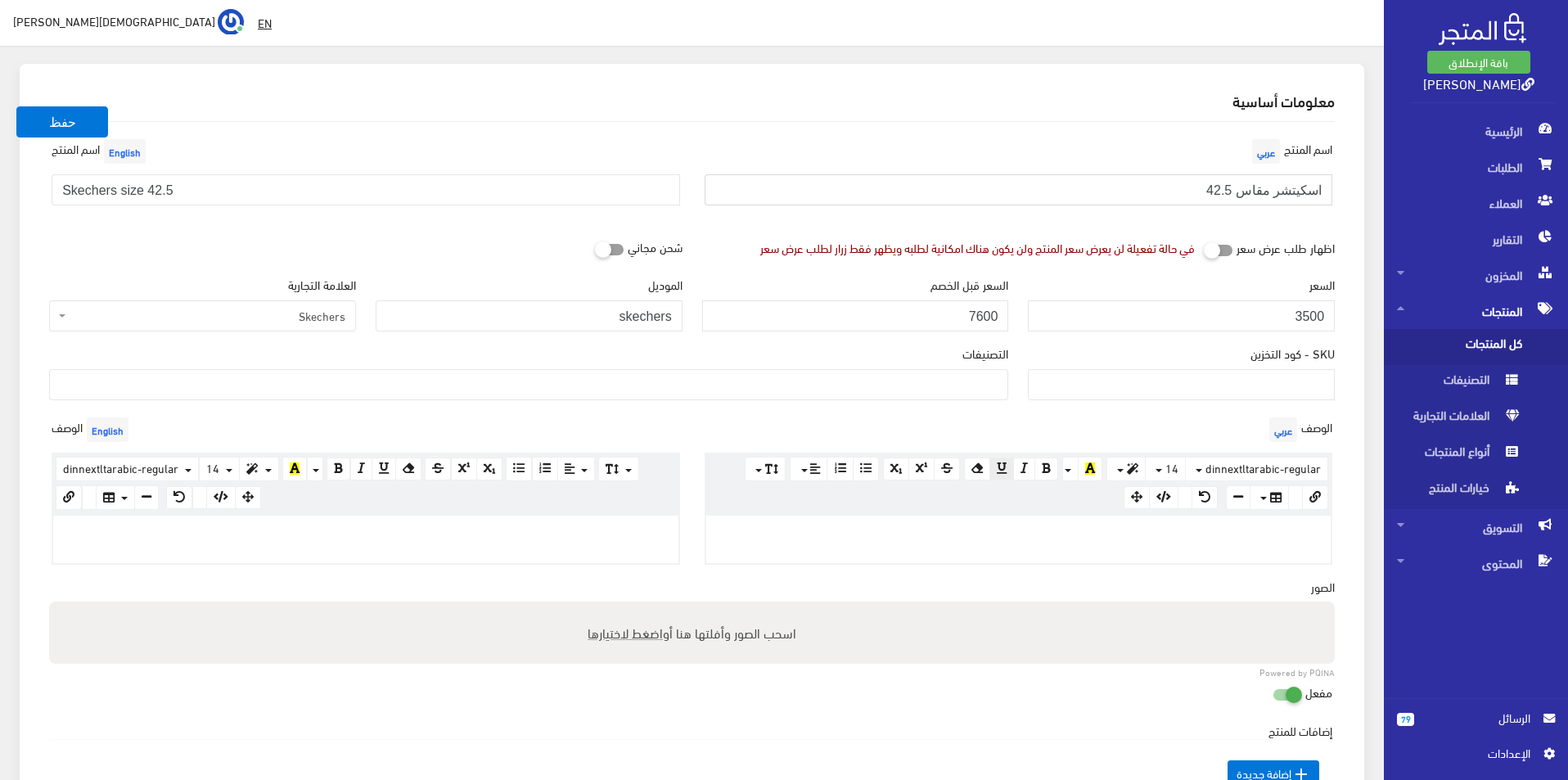
scroll to position [164, 0]
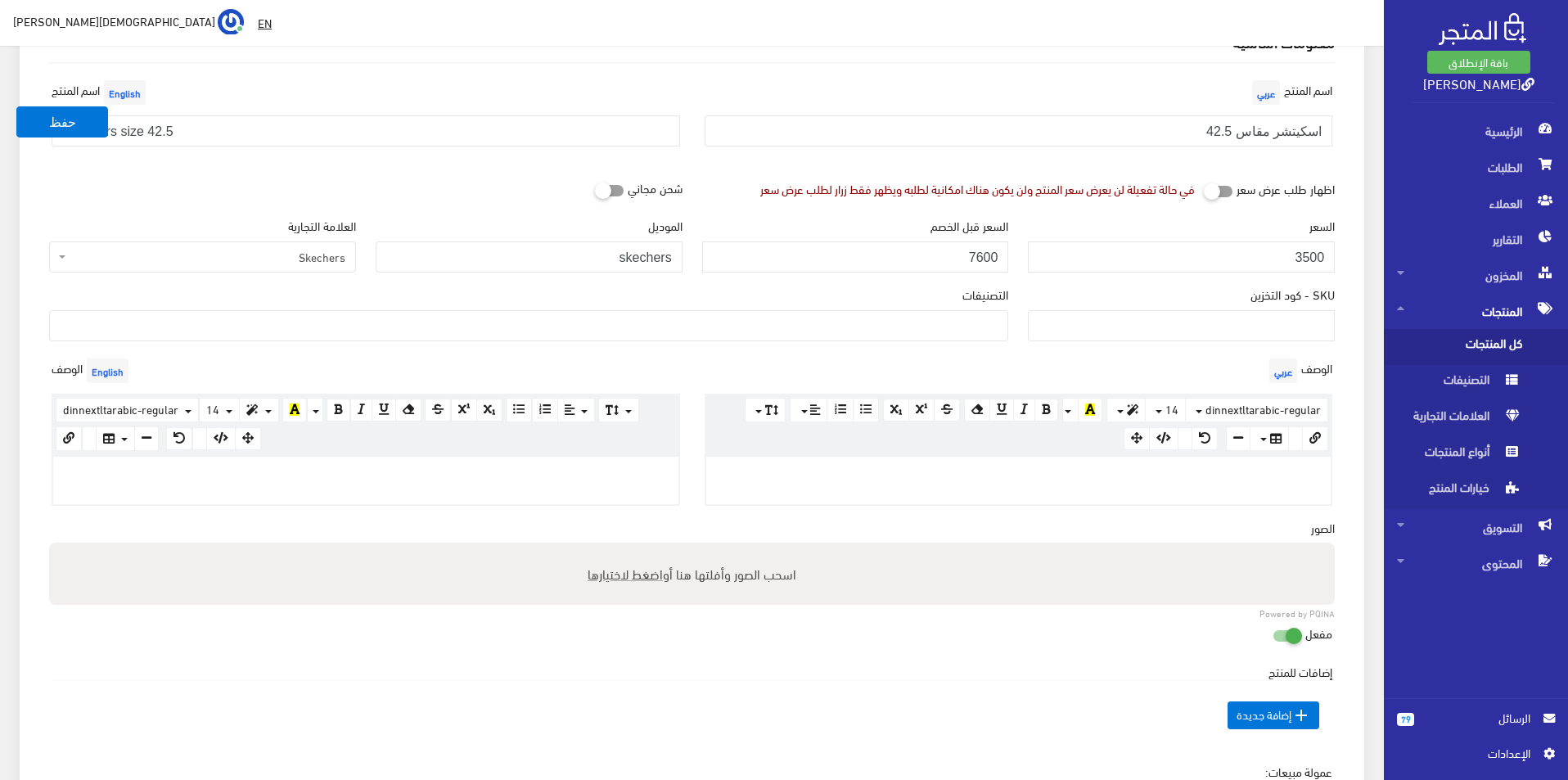
click at [984, 325] on ul at bounding box center [528, 324] width 957 height 27
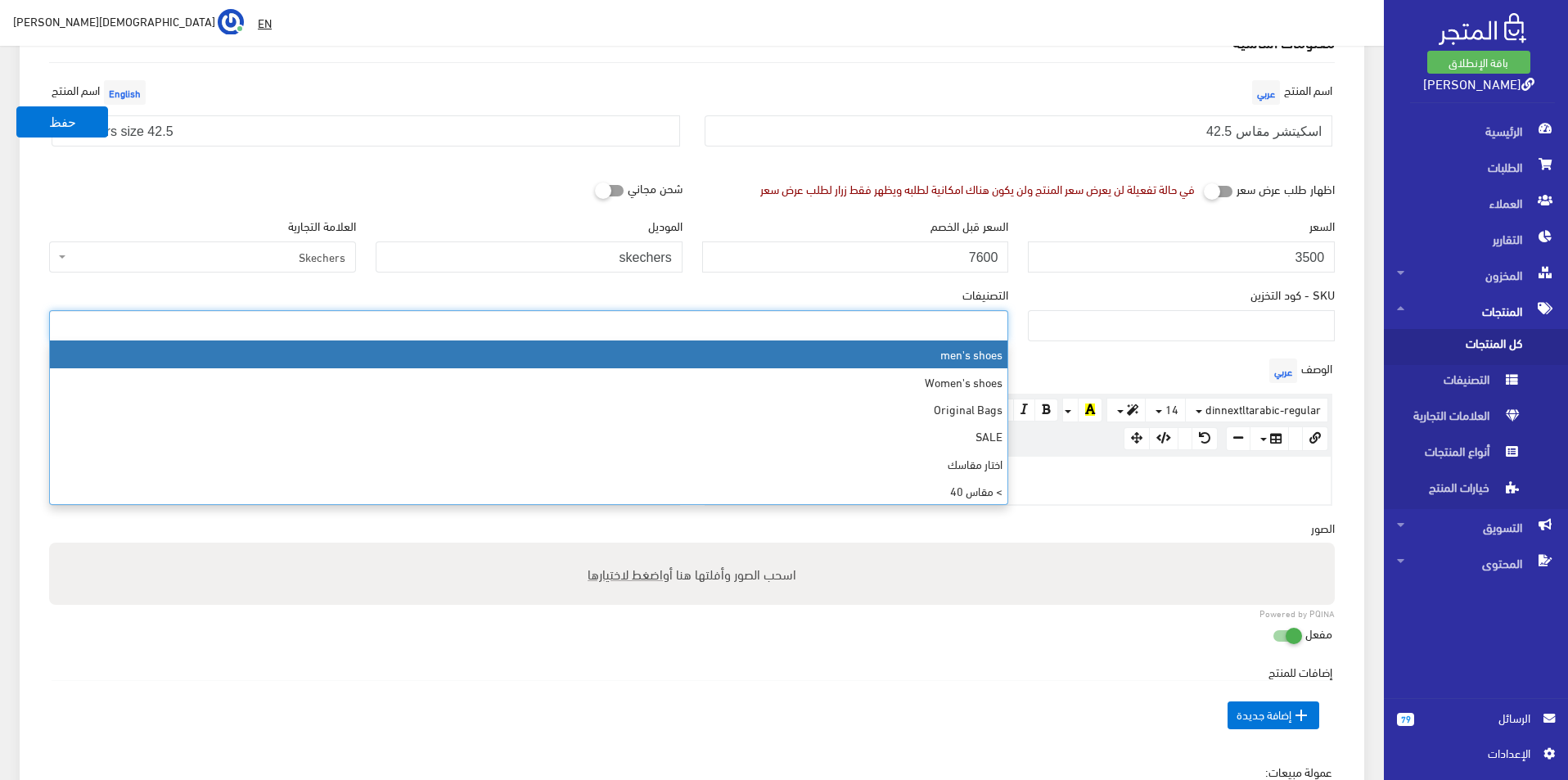
select select "5"
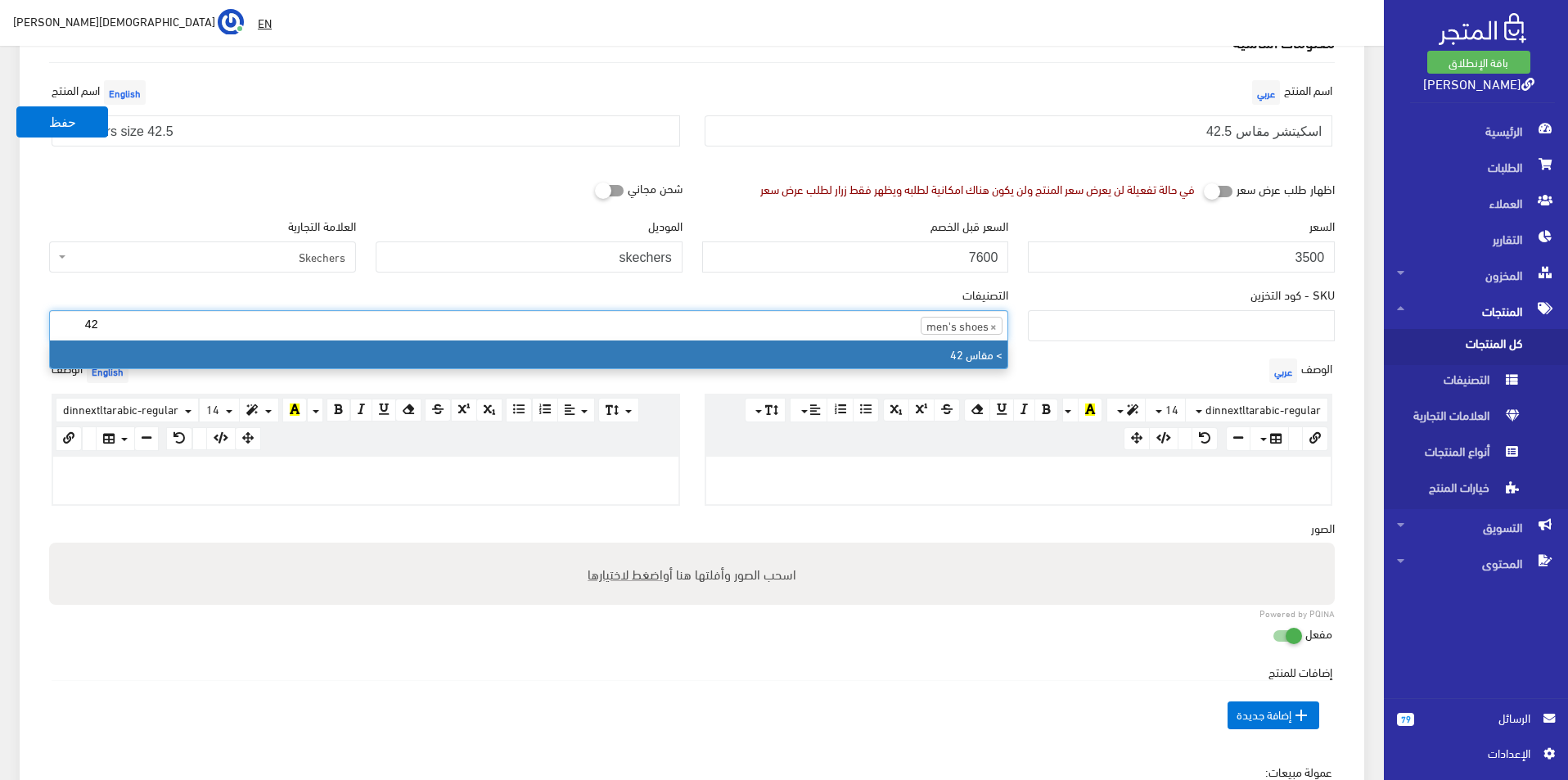
type input "42"
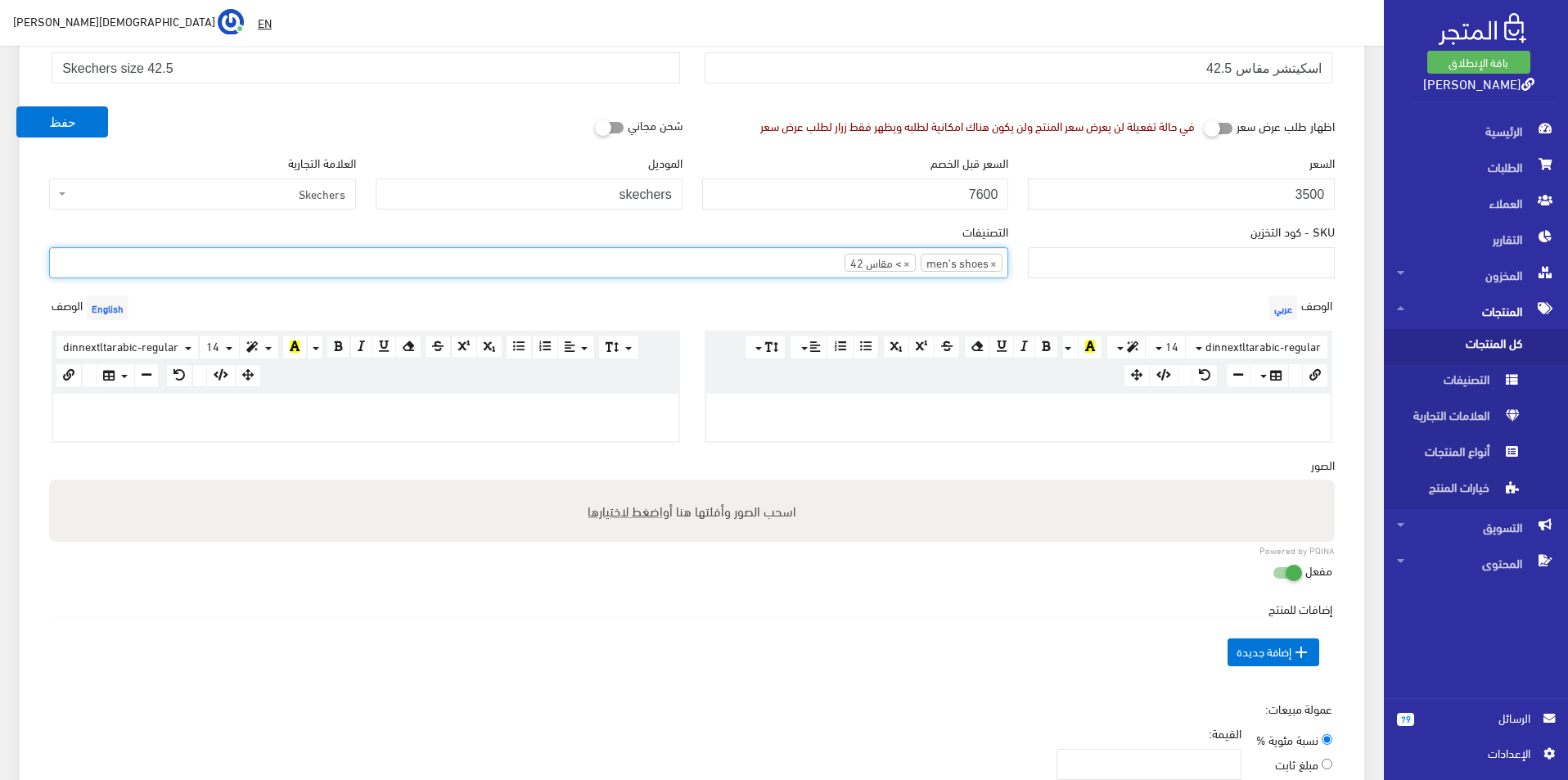
scroll to position [246, 0]
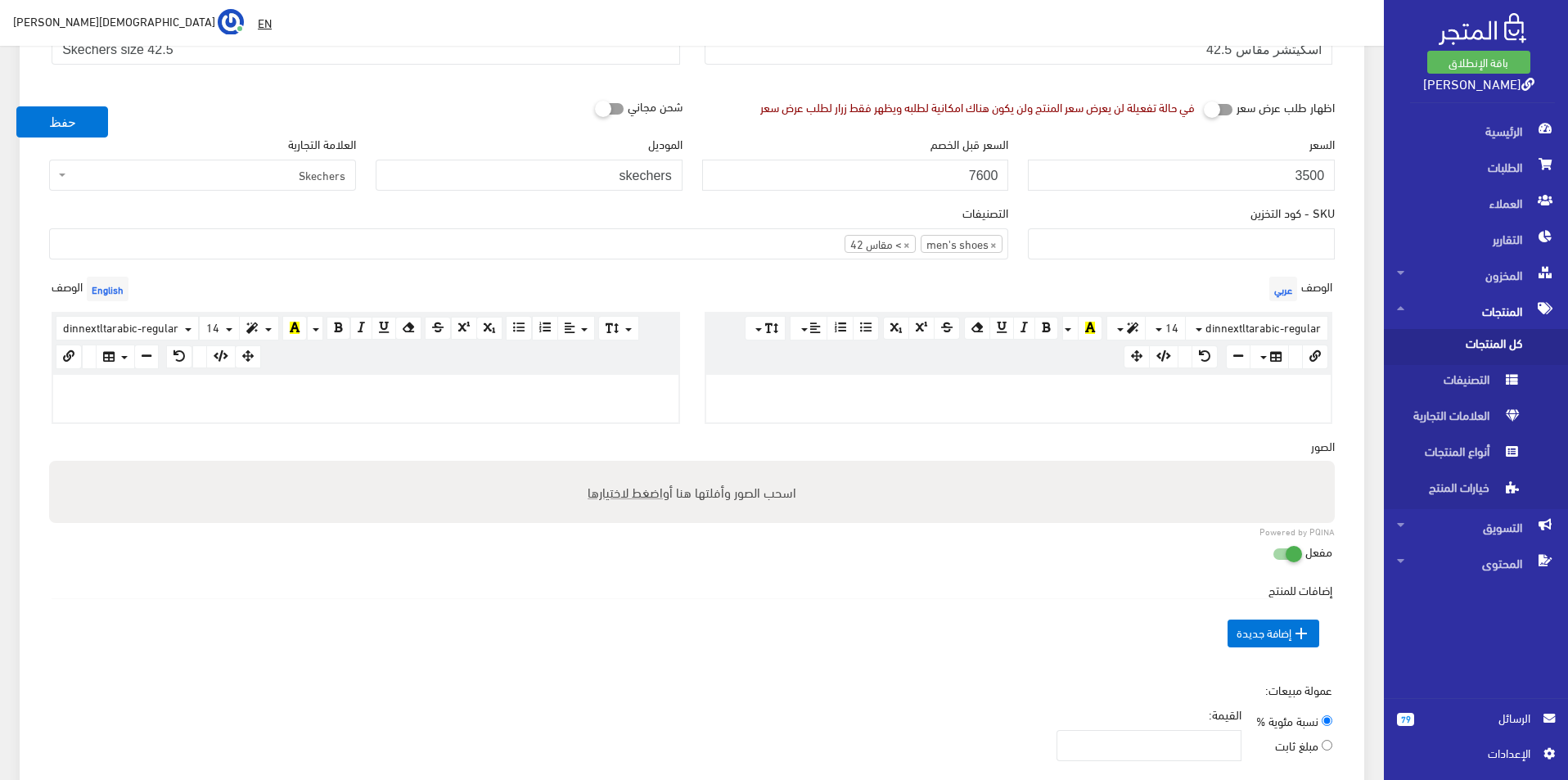
click at [1067, 393] on p at bounding box center [1019, 392] width 609 height 18
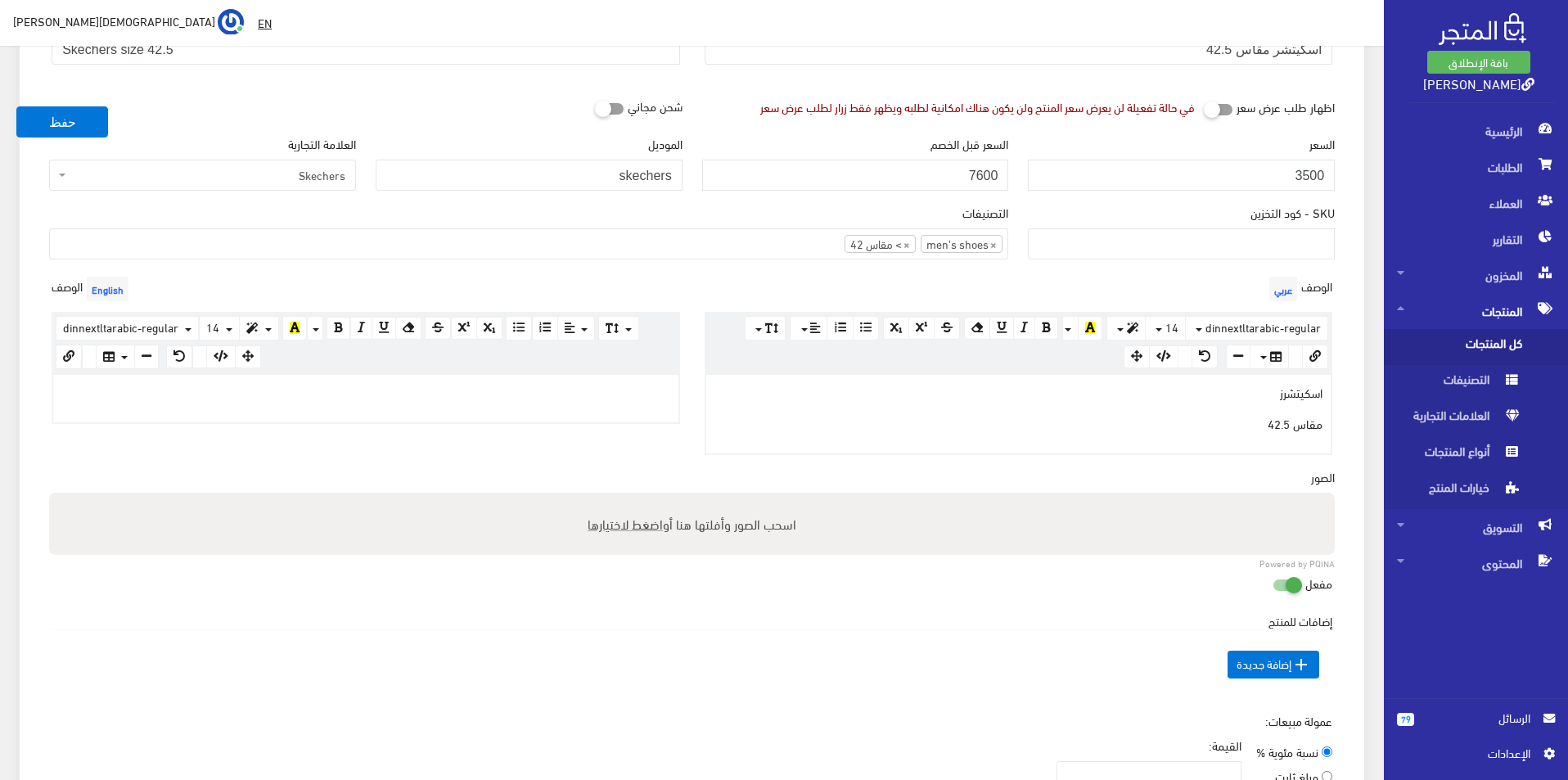
click at [584, 412] on div at bounding box center [366, 399] width 625 height 48
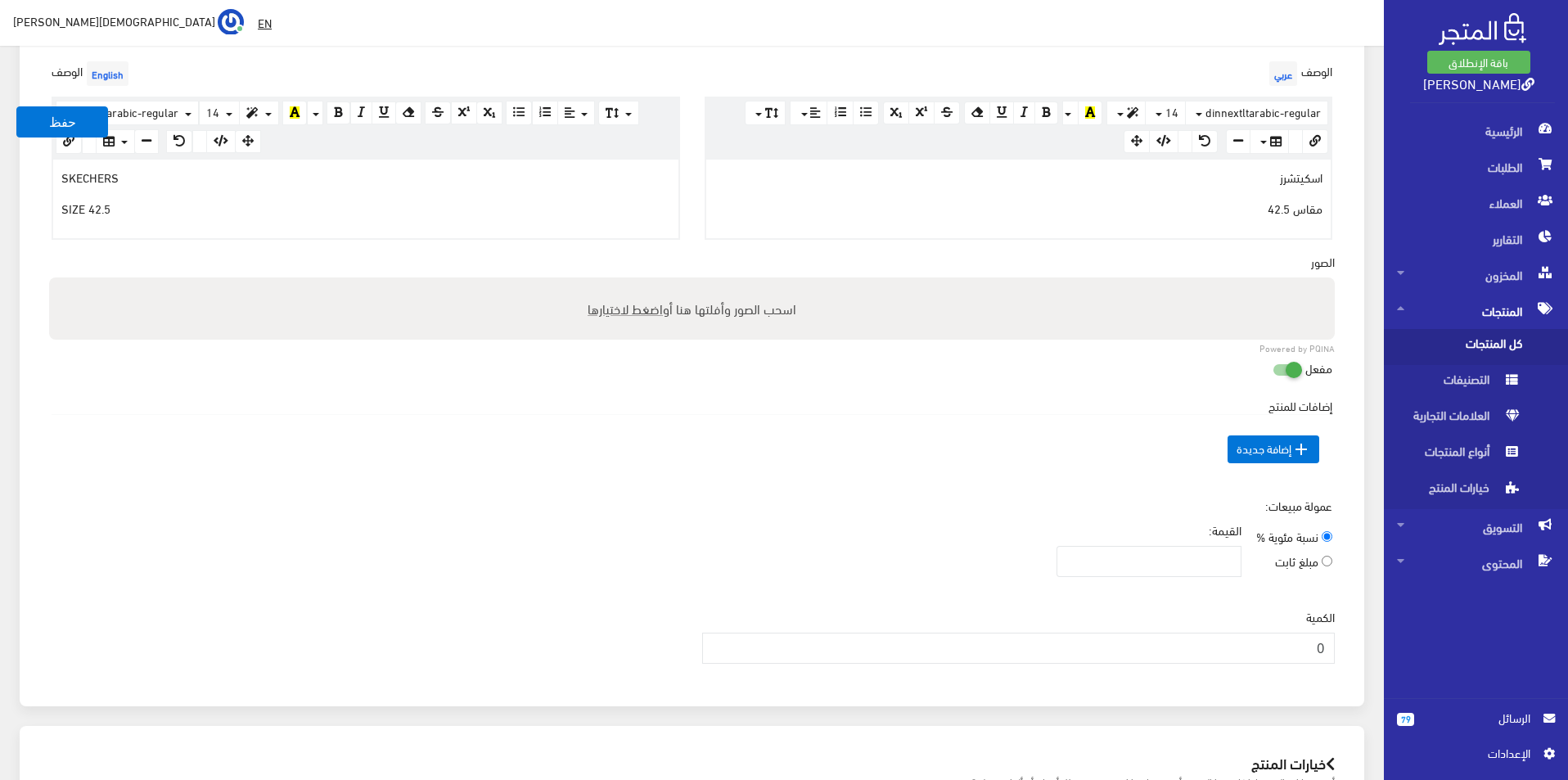
scroll to position [573, 0]
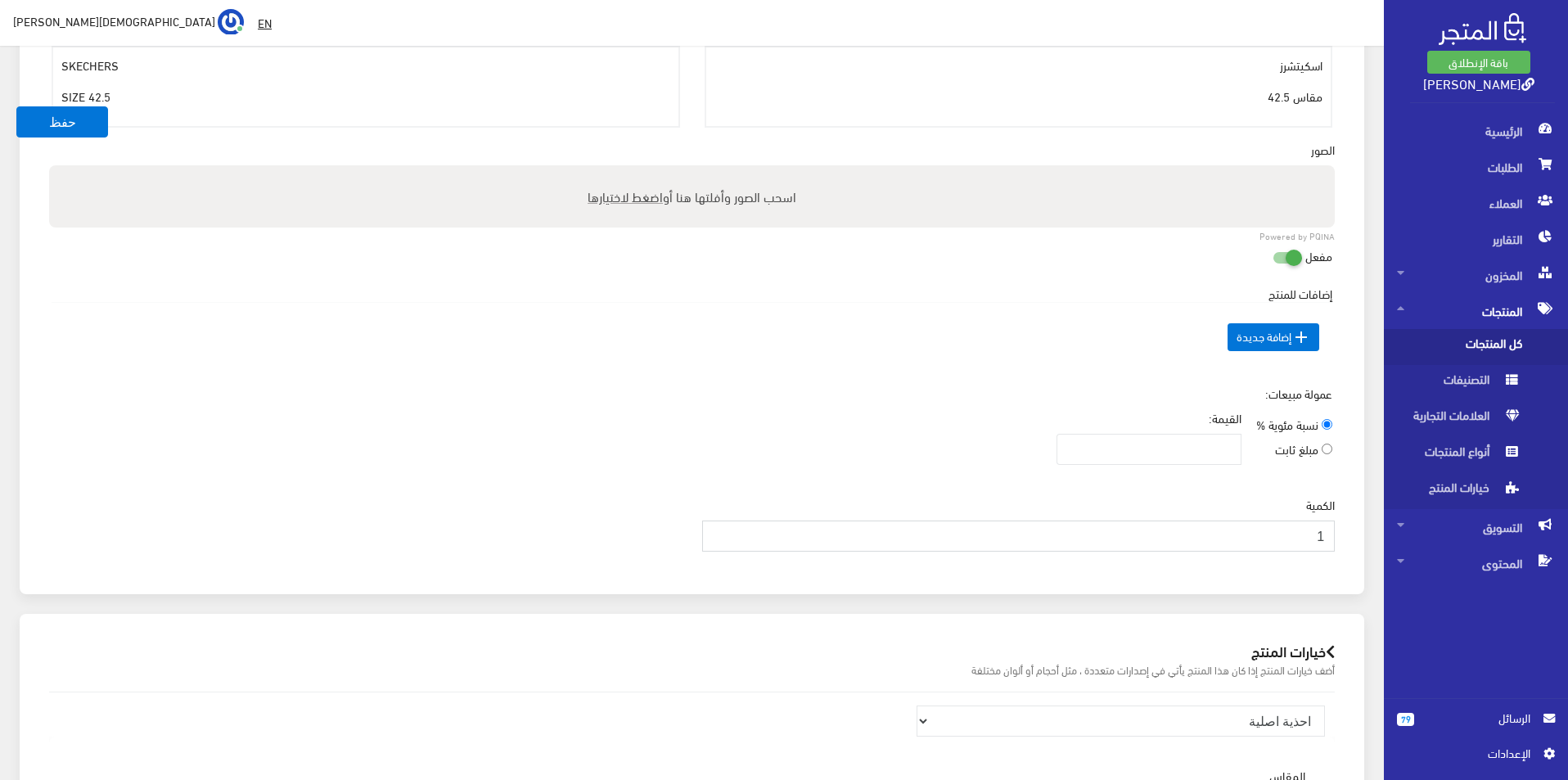
type input "1"
click at [719, 529] on input "1" at bounding box center [1019, 536] width 634 height 31
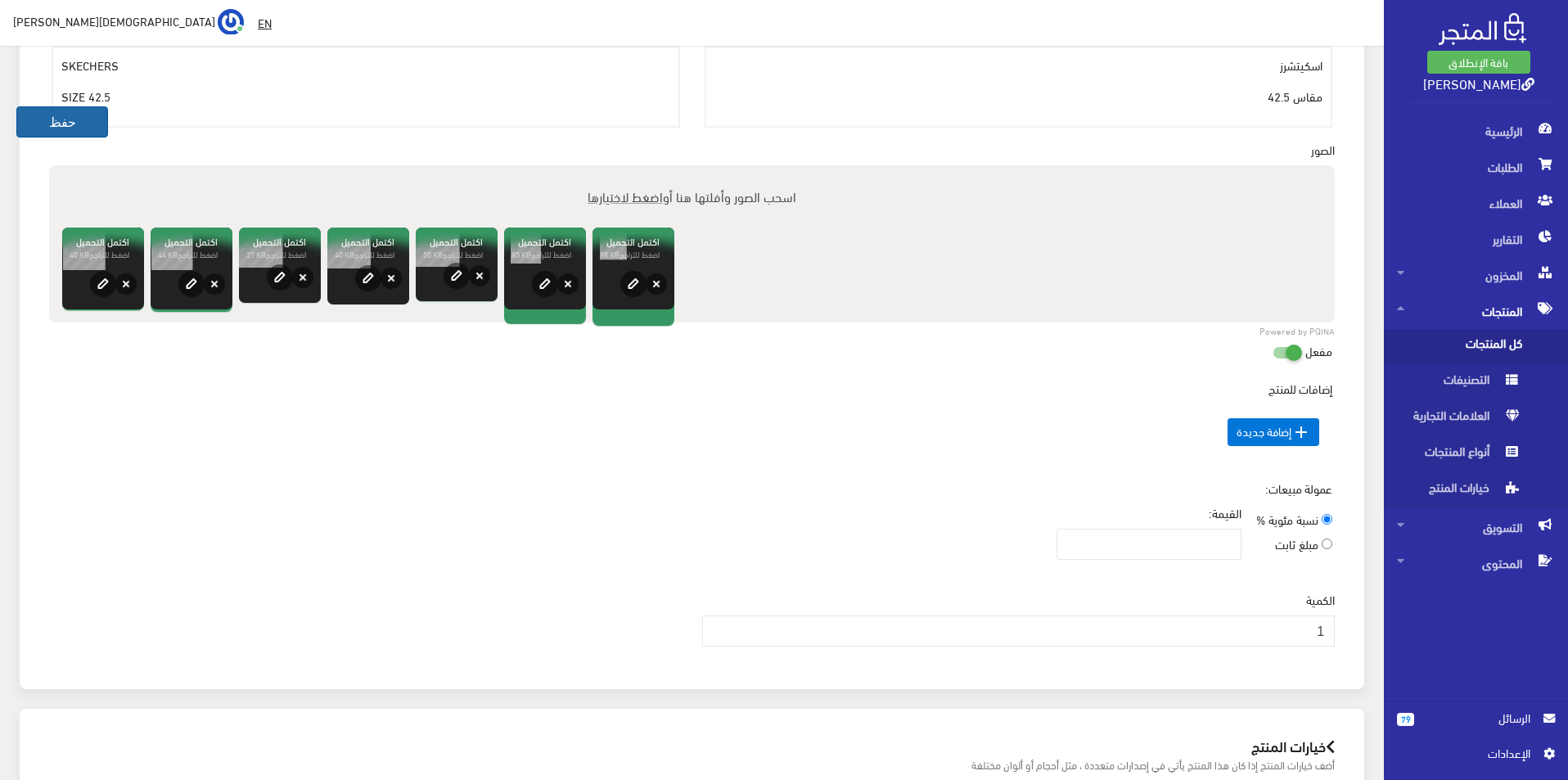
click at [88, 130] on button "حفظ" at bounding box center [62, 122] width 92 height 31
